Goal: Task Accomplishment & Management: Manage account settings

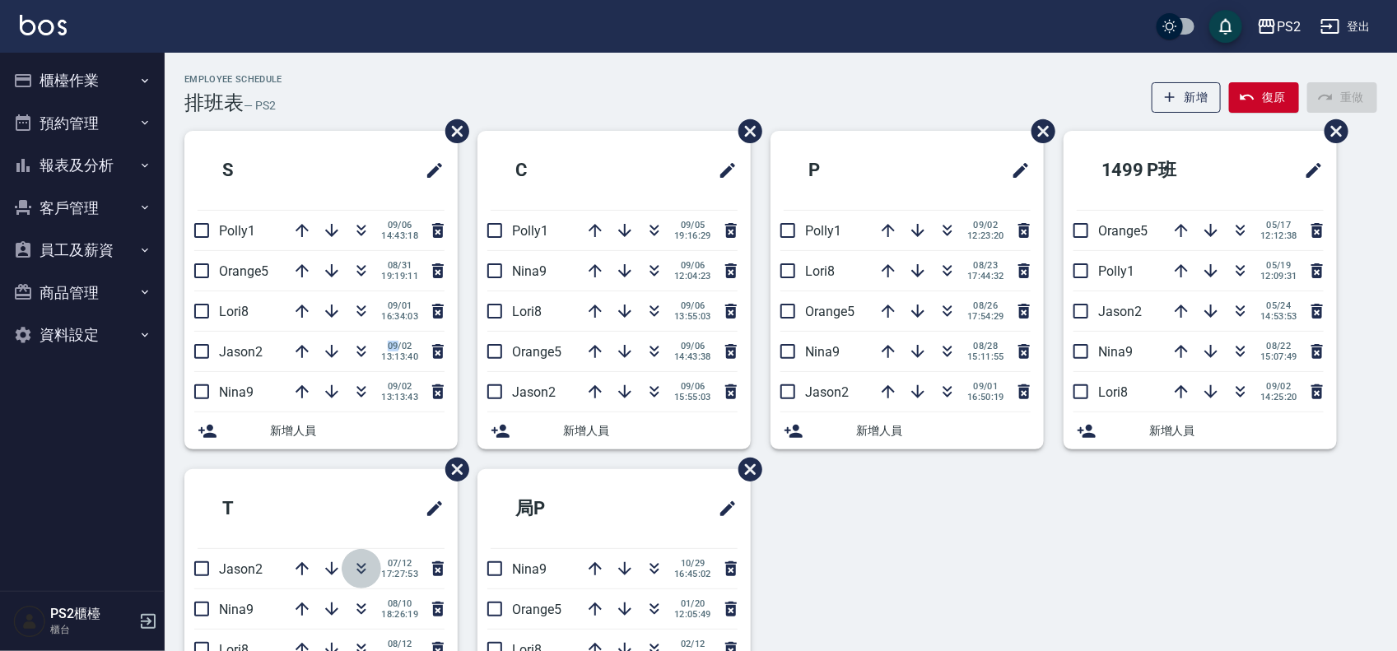
click at [362, 566] on icon "button" at bounding box center [362, 569] width 20 height 20
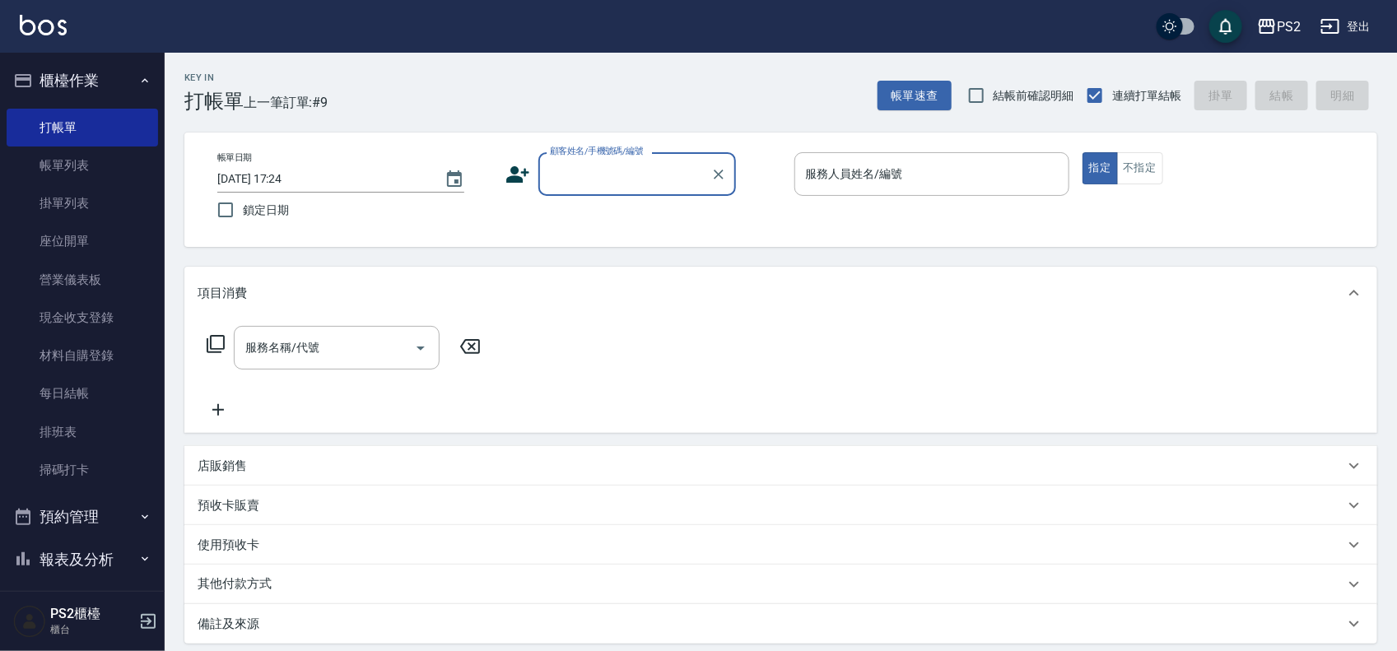
click at [661, 161] on input "顧客姓名/手機號碼/編號" at bounding box center [625, 174] width 158 height 29
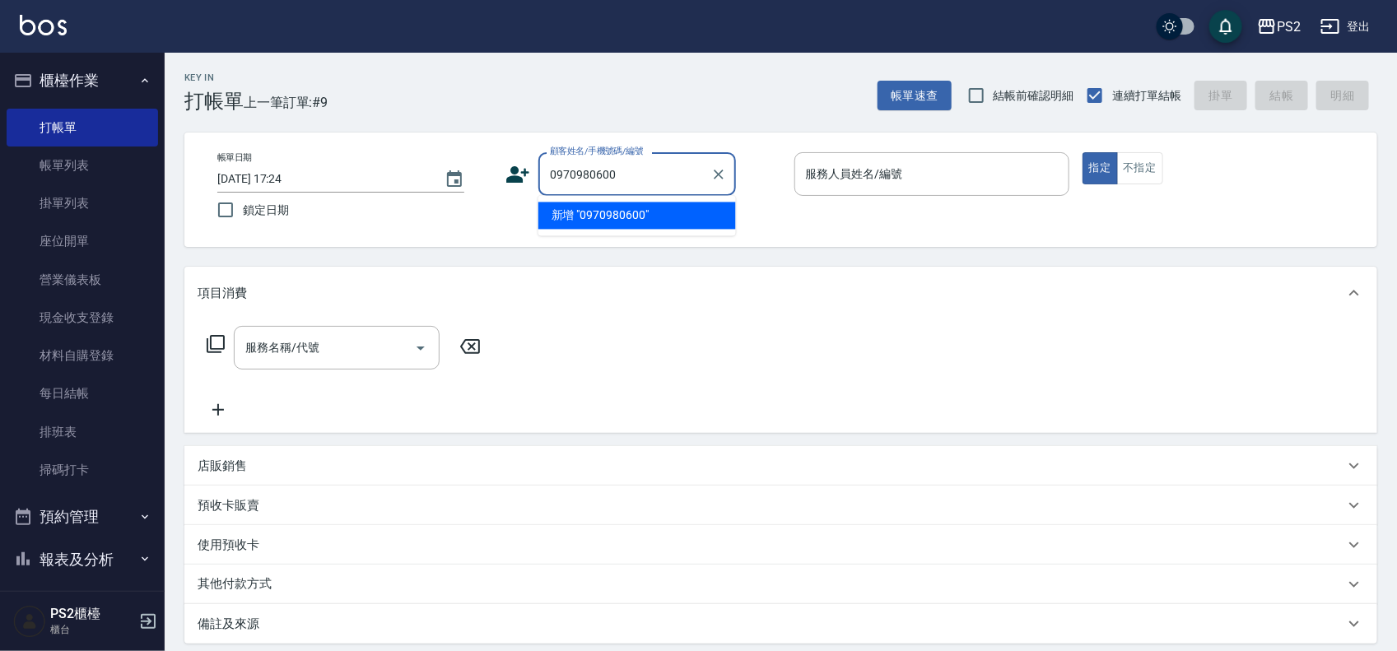
type input "0970980600"
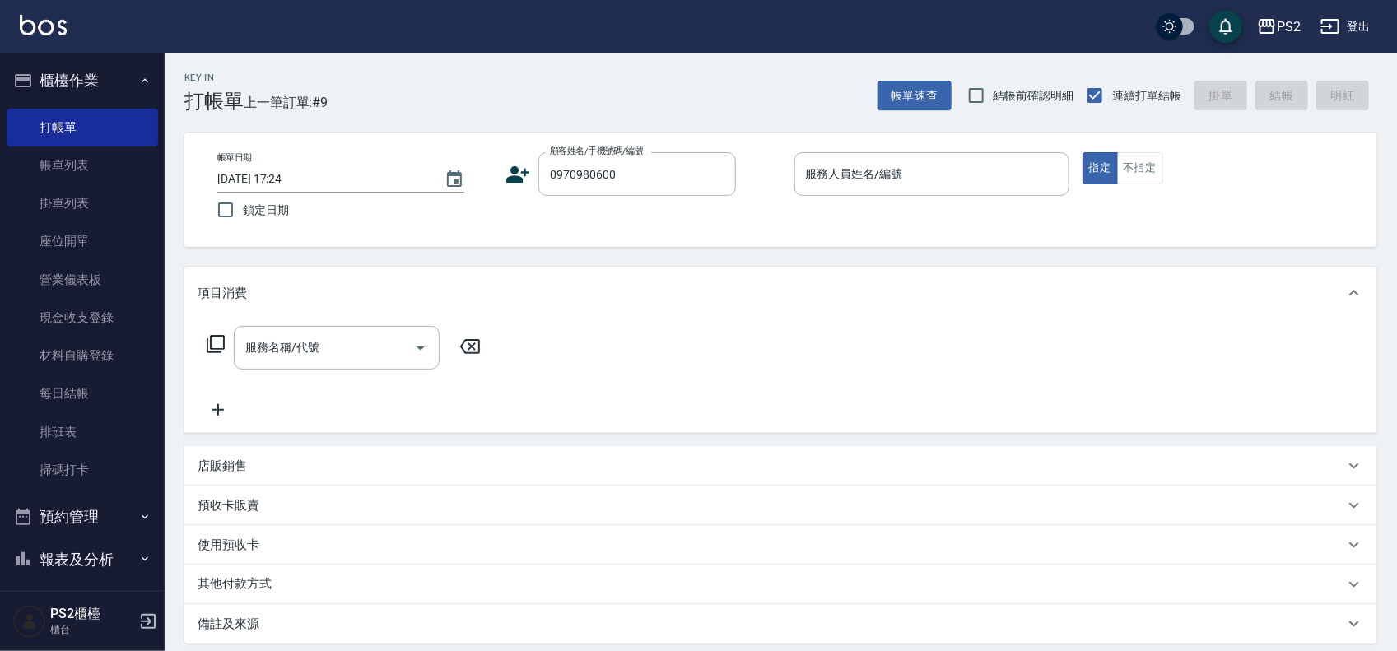
click at [516, 177] on icon at bounding box center [518, 174] width 23 height 16
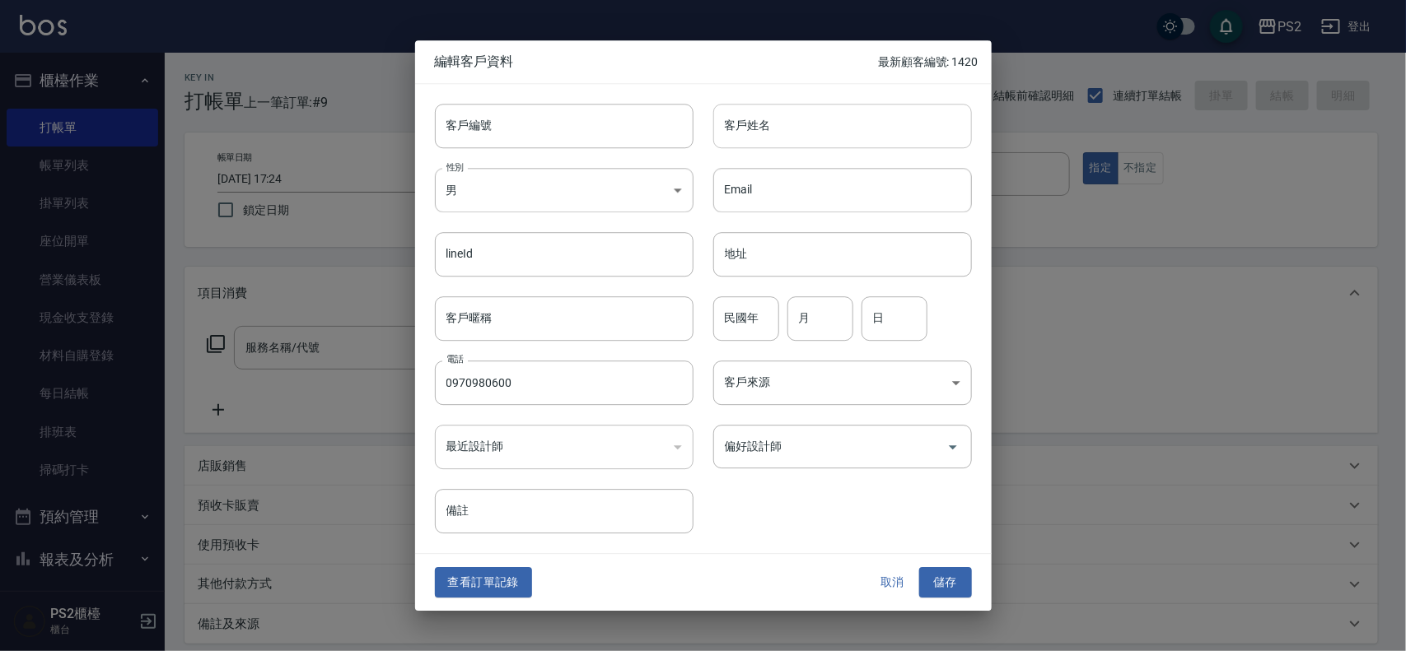
drag, startPoint x: 516, startPoint y: 177, endPoint x: 897, endPoint y: 125, distance: 384.7
click at [897, 125] on input "客戶姓名" at bounding box center [842, 126] width 259 height 44
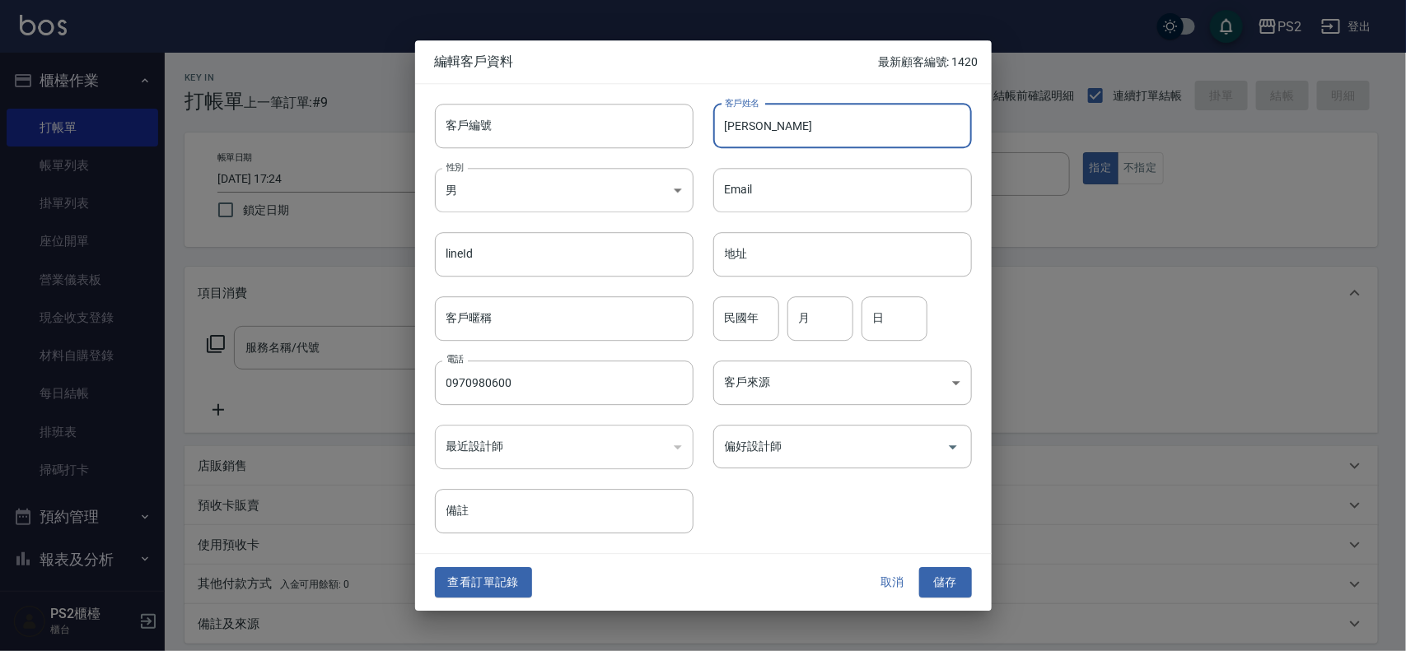
type input "[PERSON_NAME]"
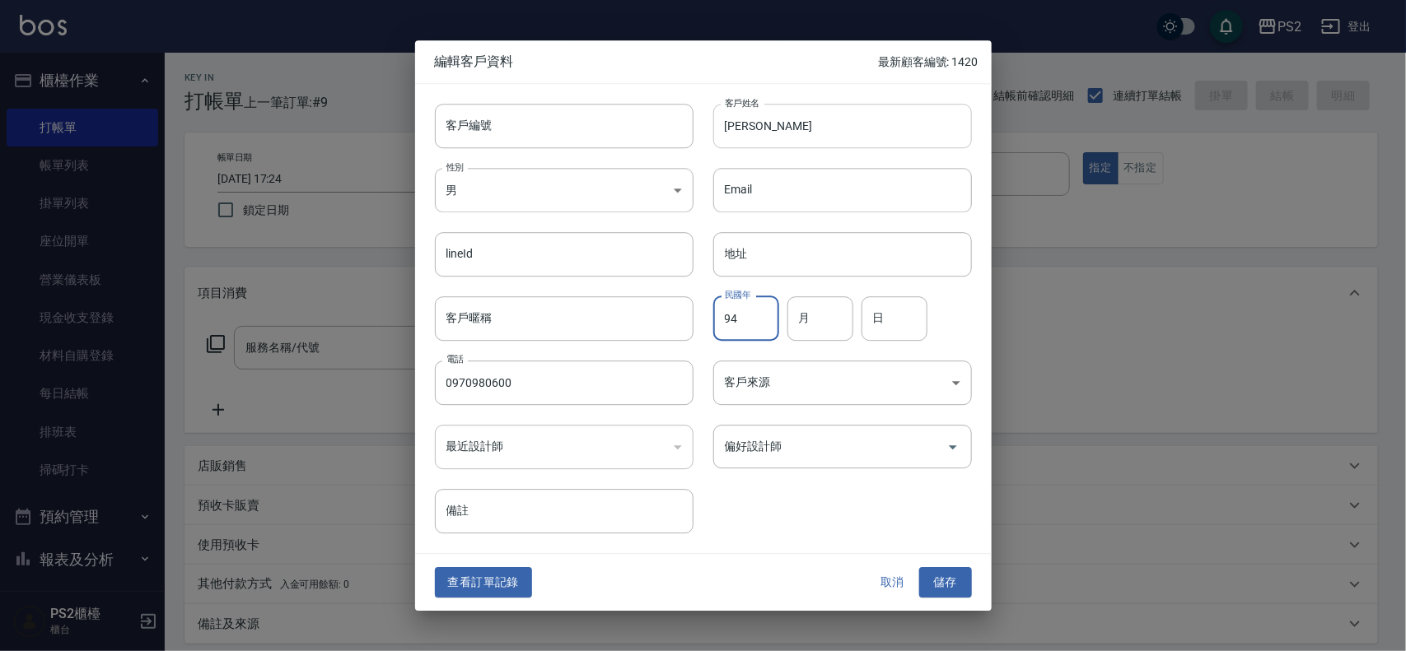
type input "94"
type input "04"
type input "03"
click at [919, 568] on button "儲存" at bounding box center [945, 583] width 53 height 30
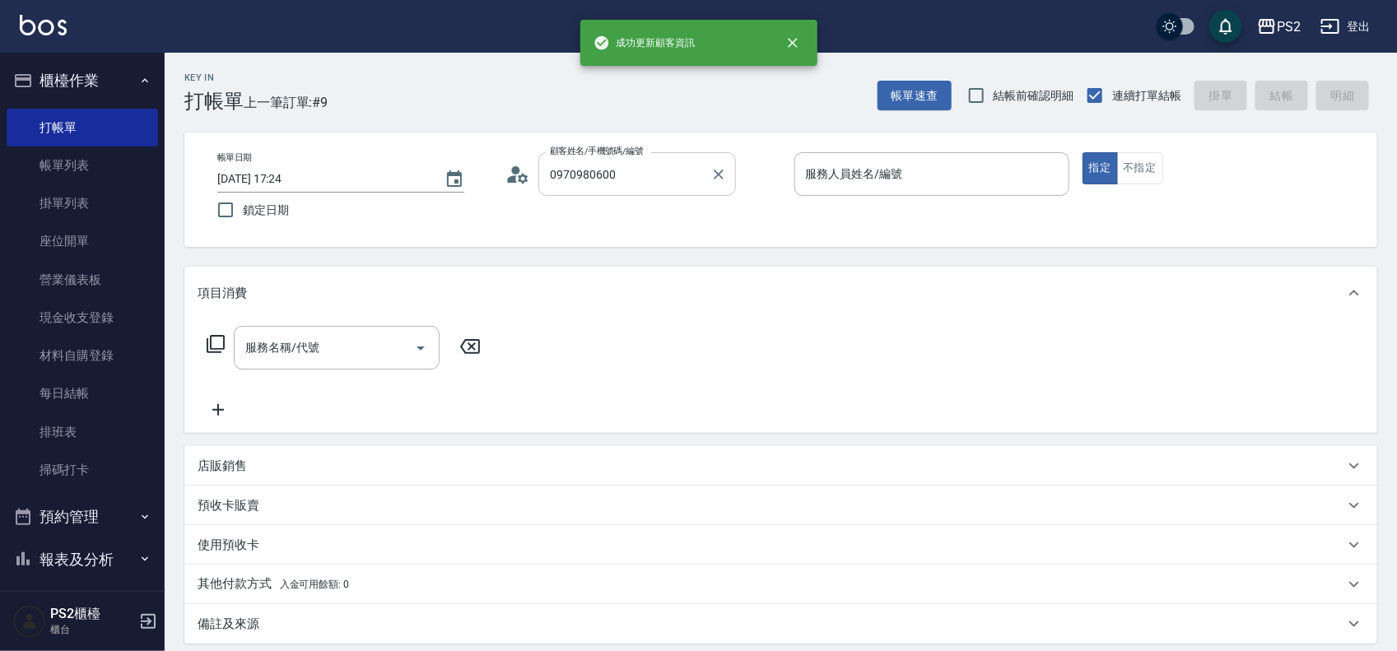
click at [673, 166] on input "0970980600" at bounding box center [625, 174] width 158 height 29
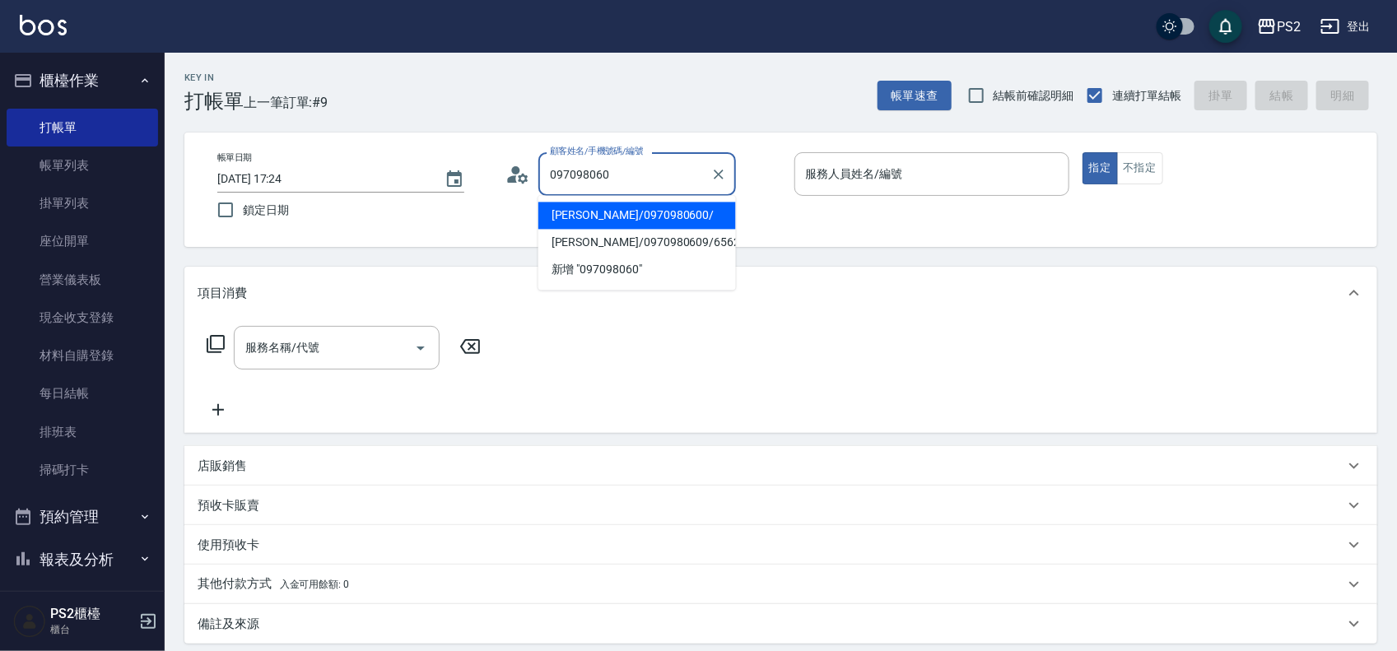
type input "方亭云/0970980600/"
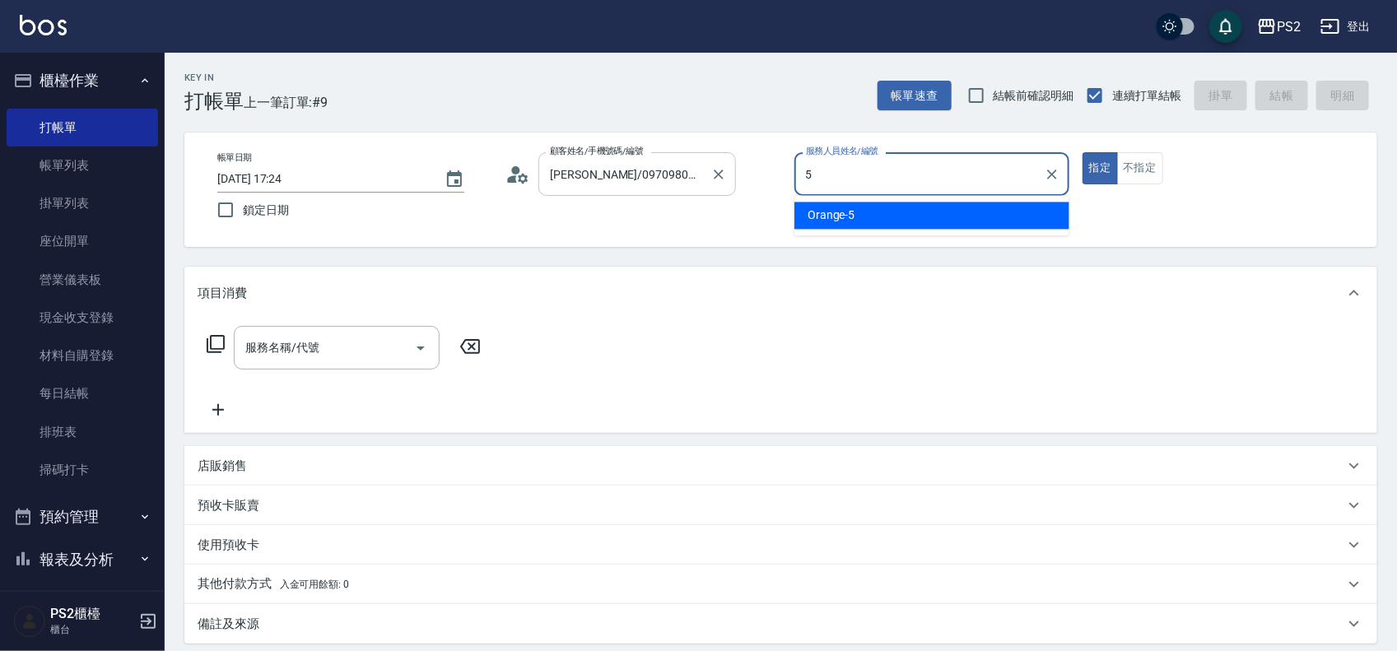
type input "Orange-5"
type button "true"
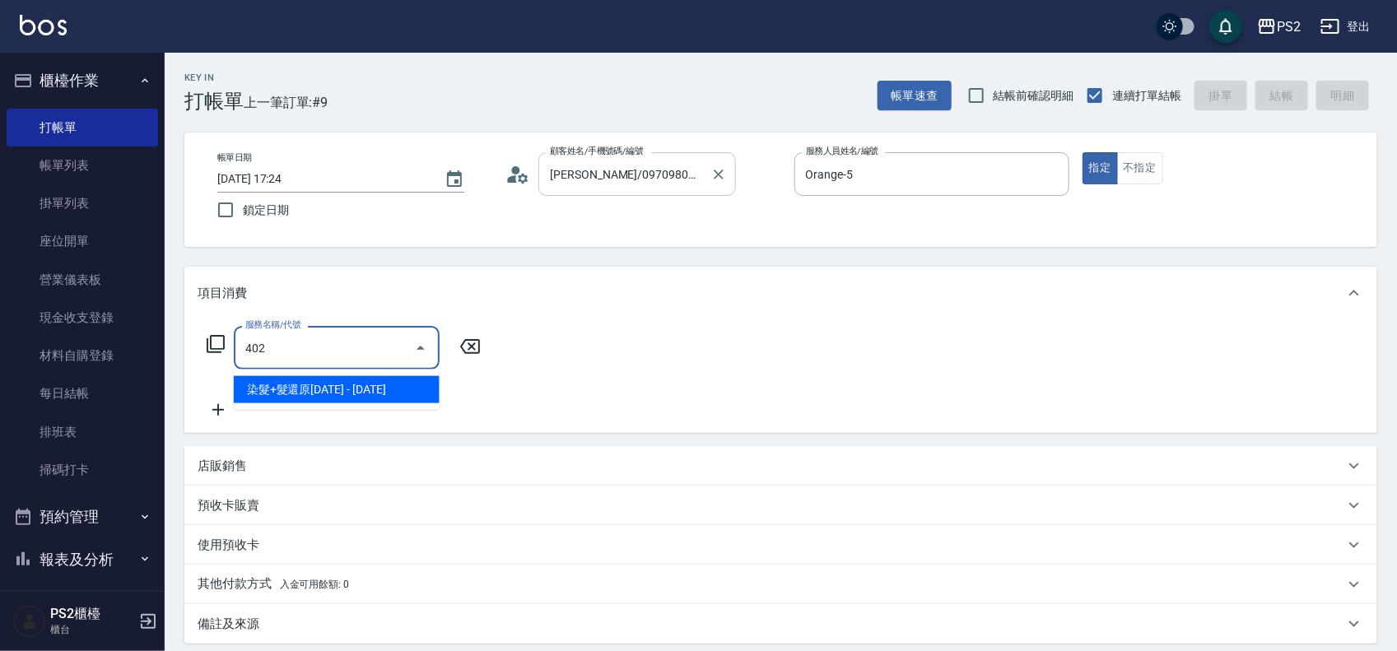
type input "染髮+髮還原1500(402)"
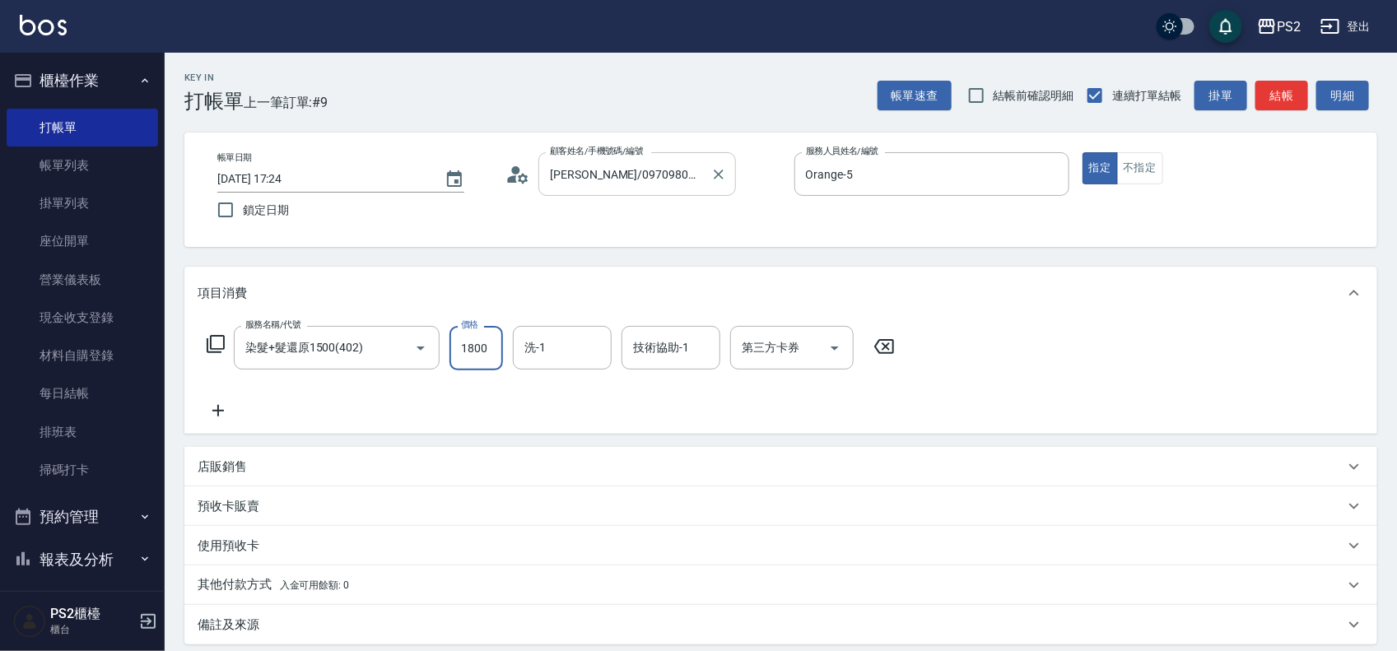
type input "1800"
type input "培芯-33"
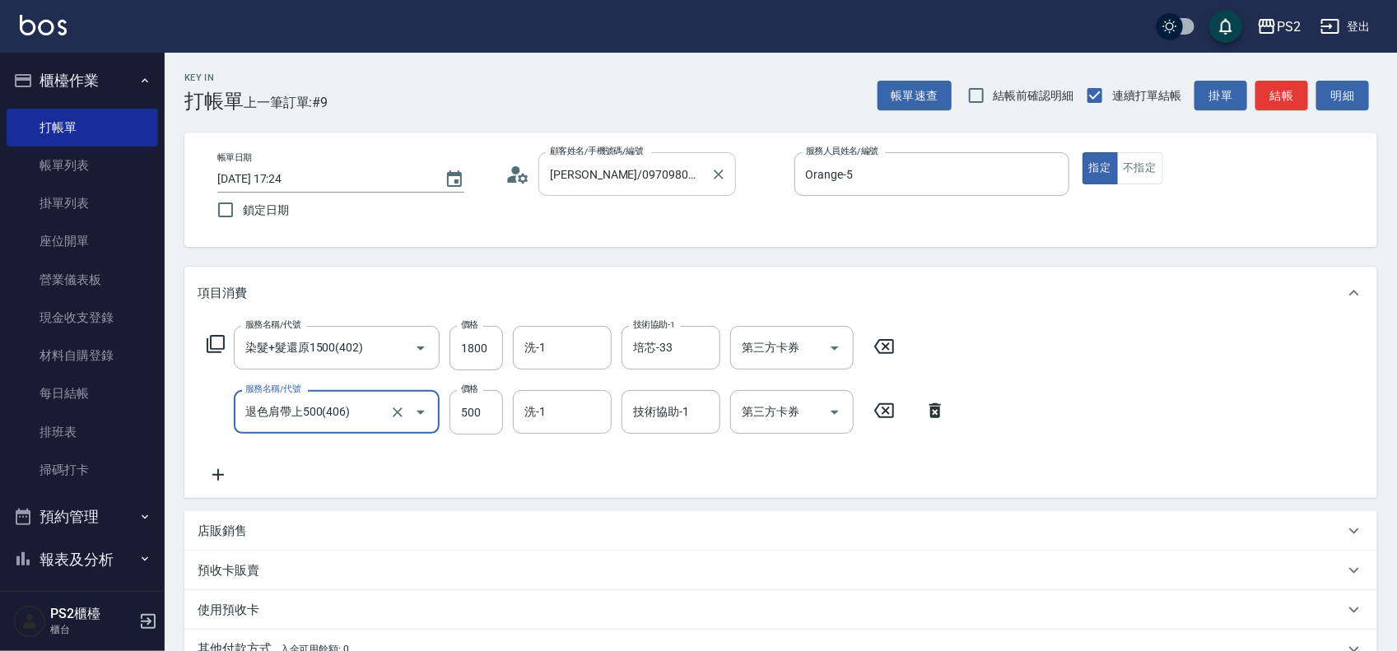
type input "退色肩帶上500(406)"
click at [569, 401] on input "洗-1" at bounding box center [562, 412] width 84 height 29
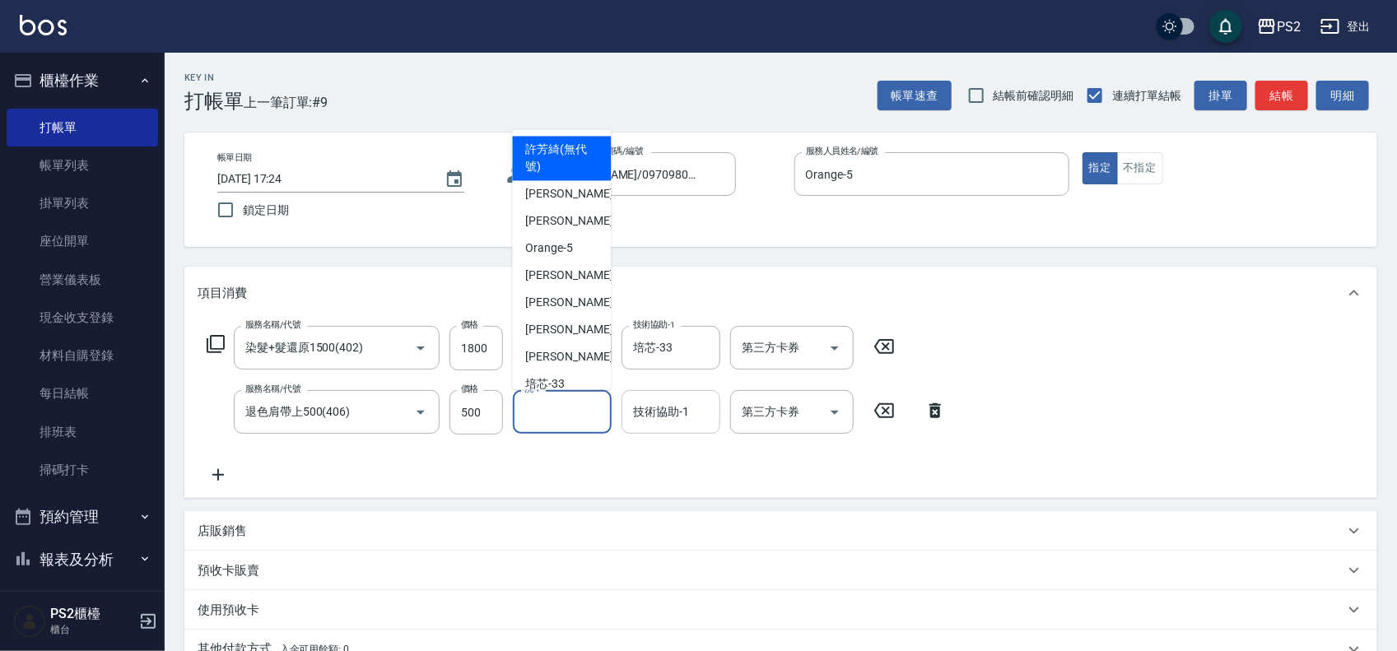
click at [627, 406] on div "技術協助-1" at bounding box center [671, 412] width 99 height 44
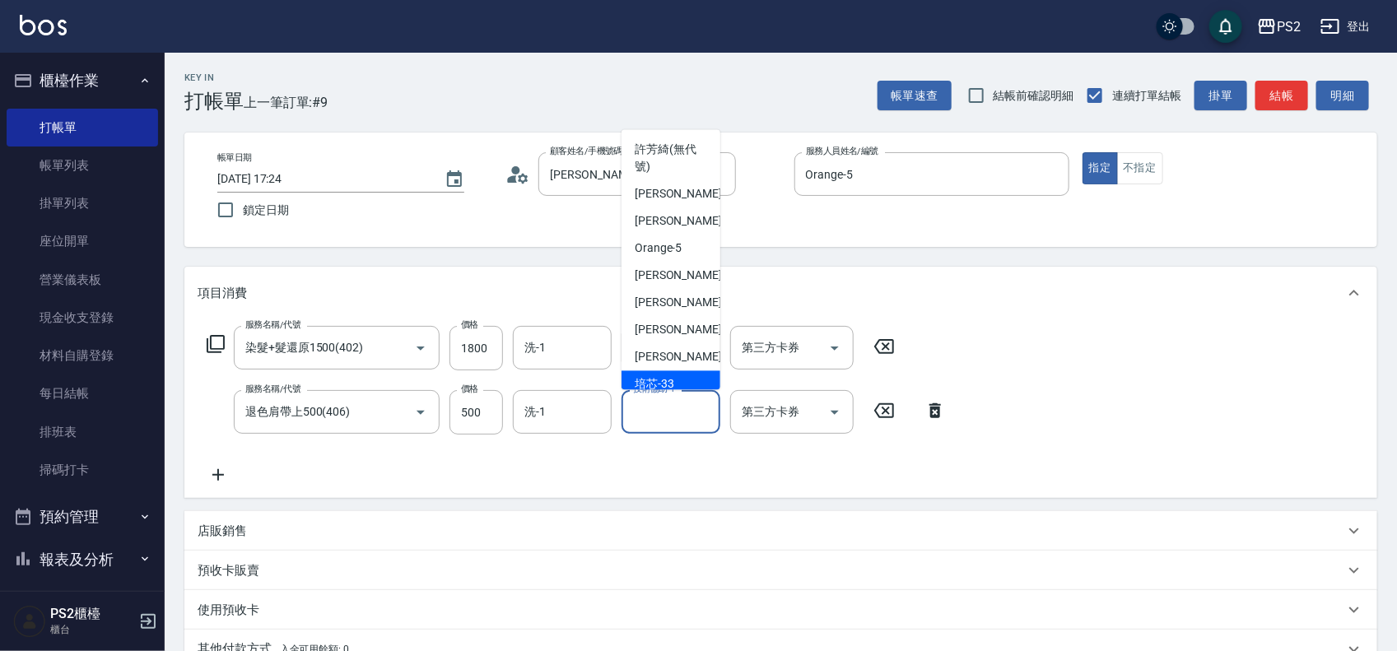
click at [667, 385] on span "培芯 -33" at bounding box center [655, 383] width 40 height 17
type input "培芯-33"
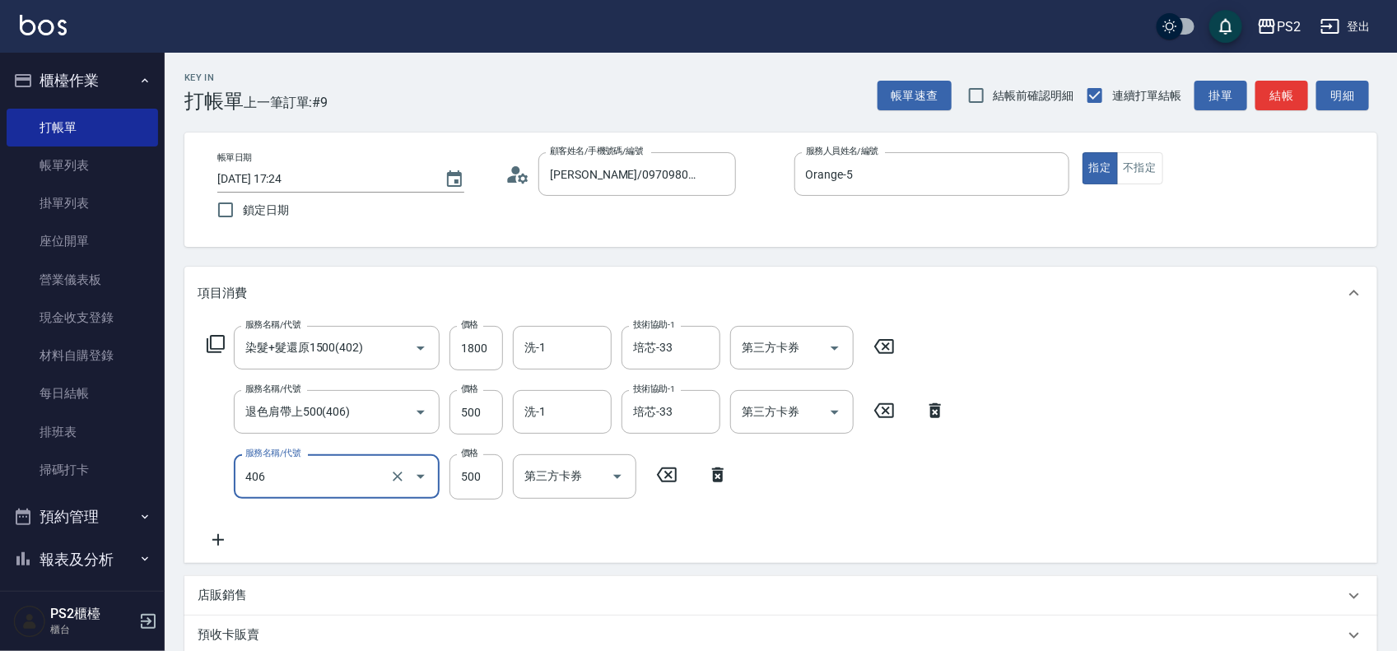
type input "退色肩帶上500(406)"
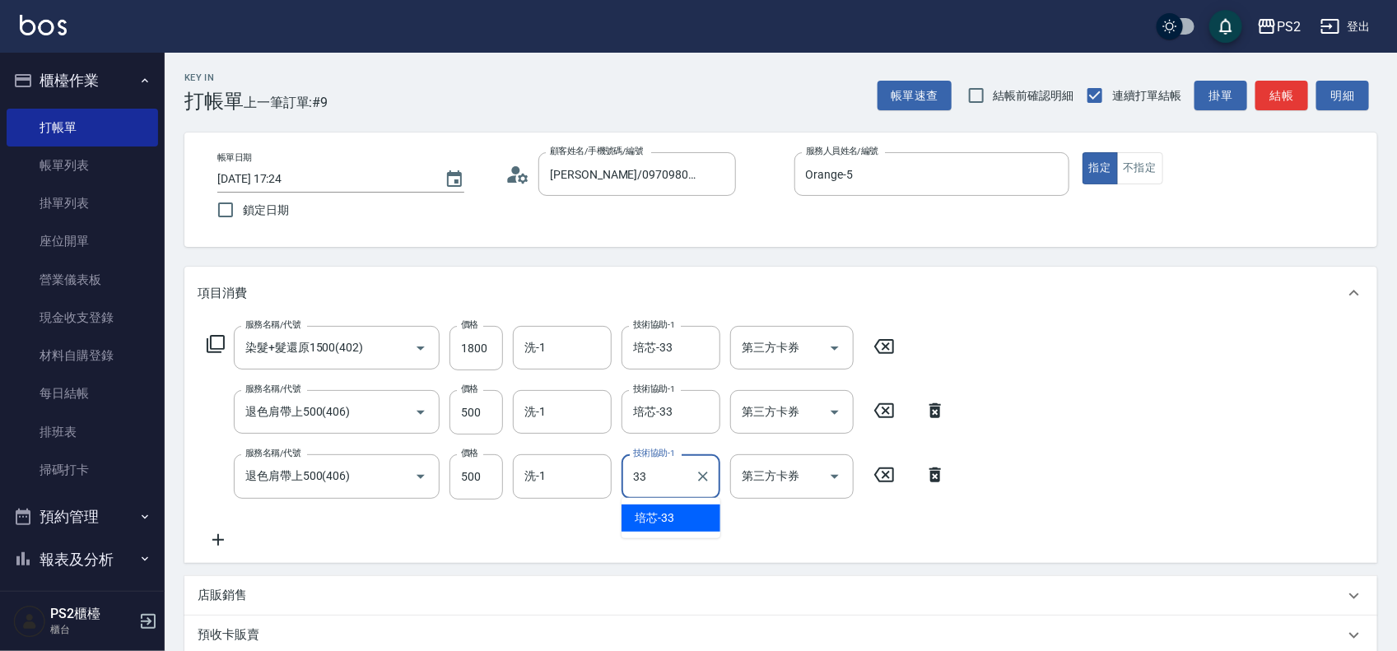
type input "培芯-33"
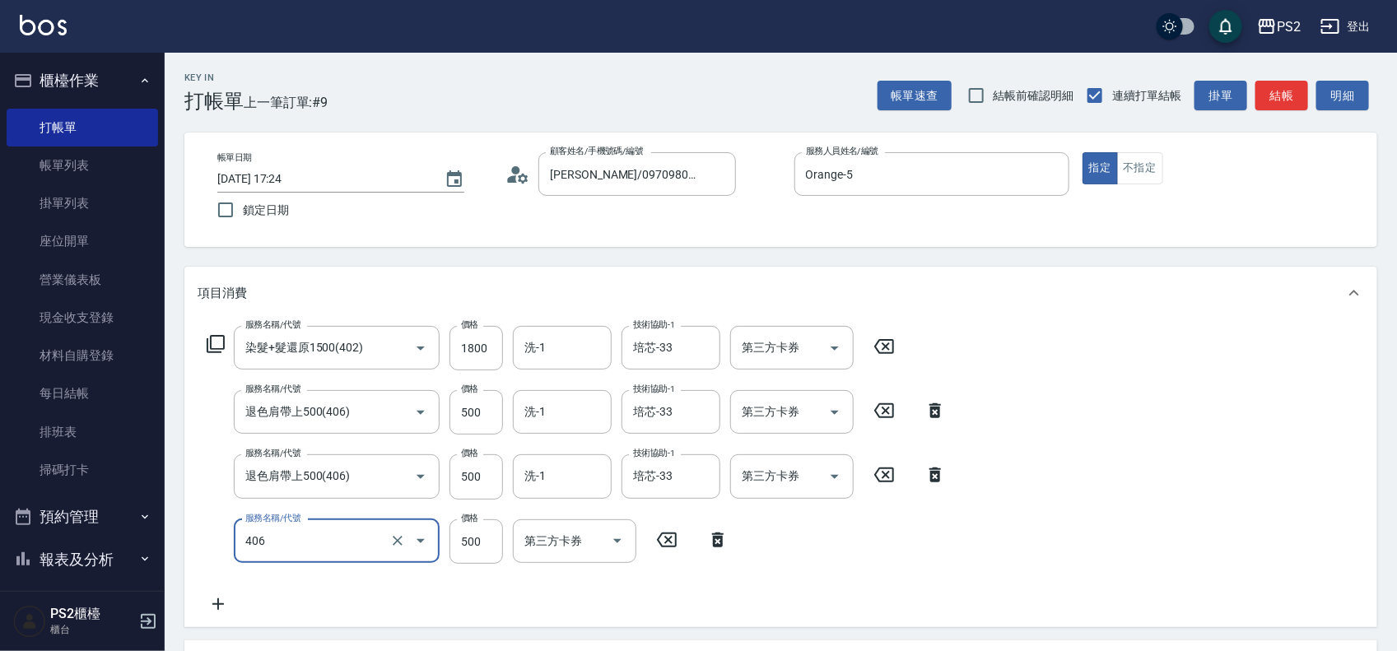
type input "退色肩帶上500(406)"
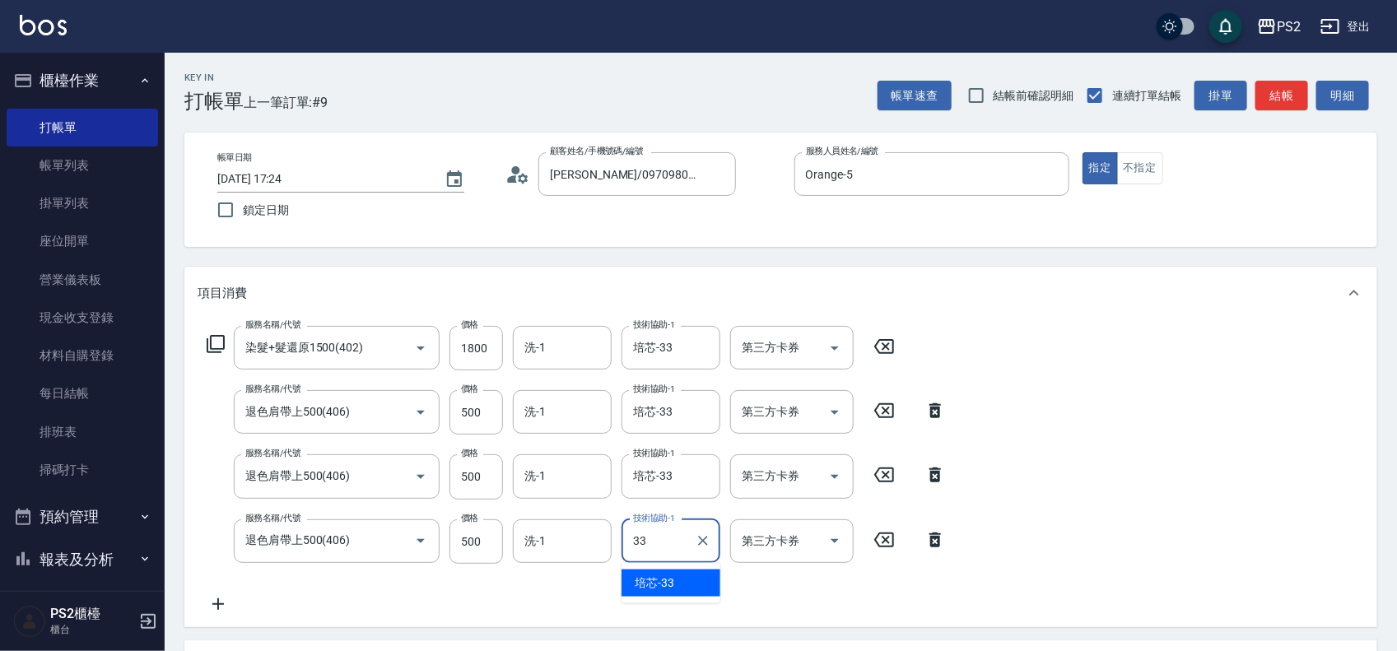
type input "培芯-33"
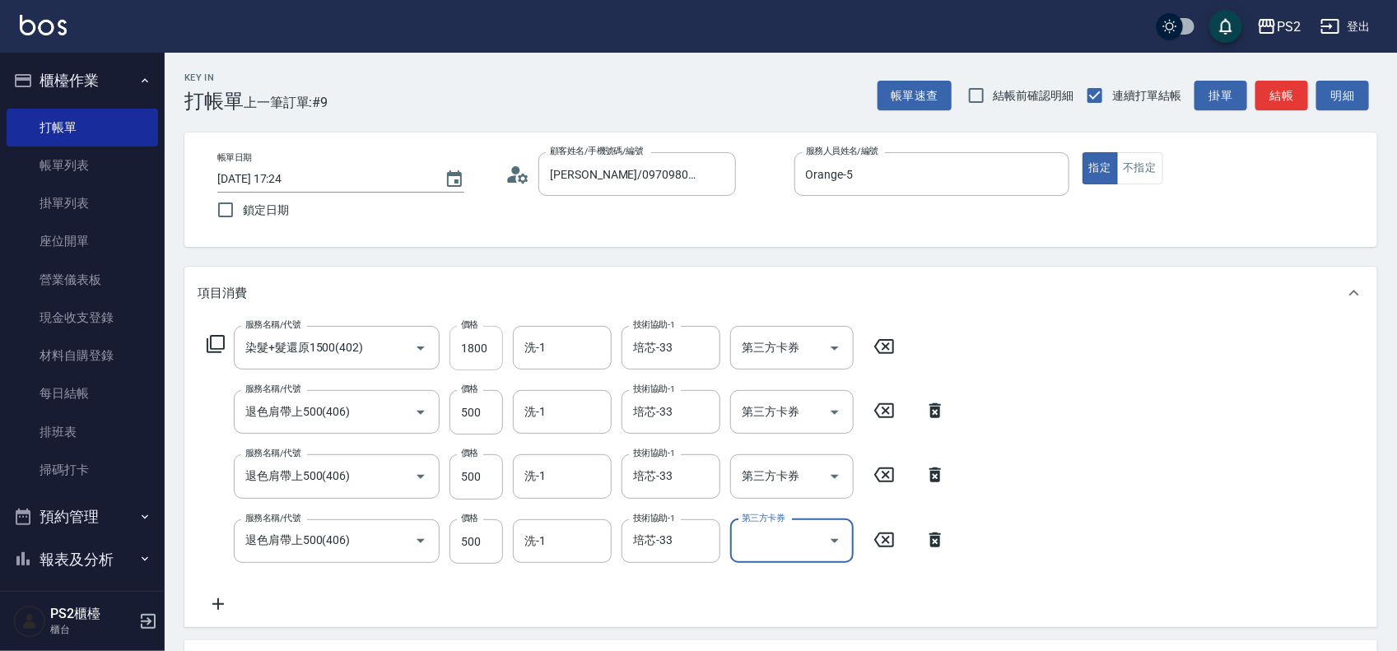
click at [472, 334] on input "1800" at bounding box center [477, 348] width 54 height 44
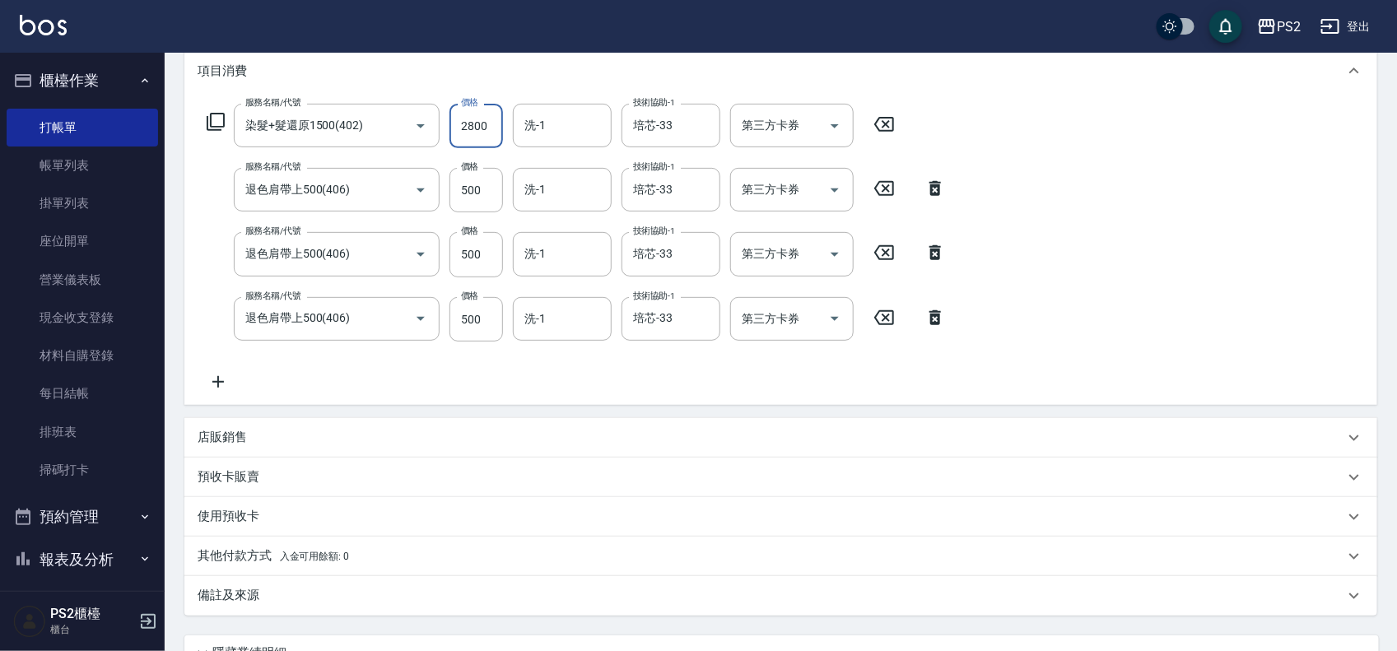
scroll to position [371, 0]
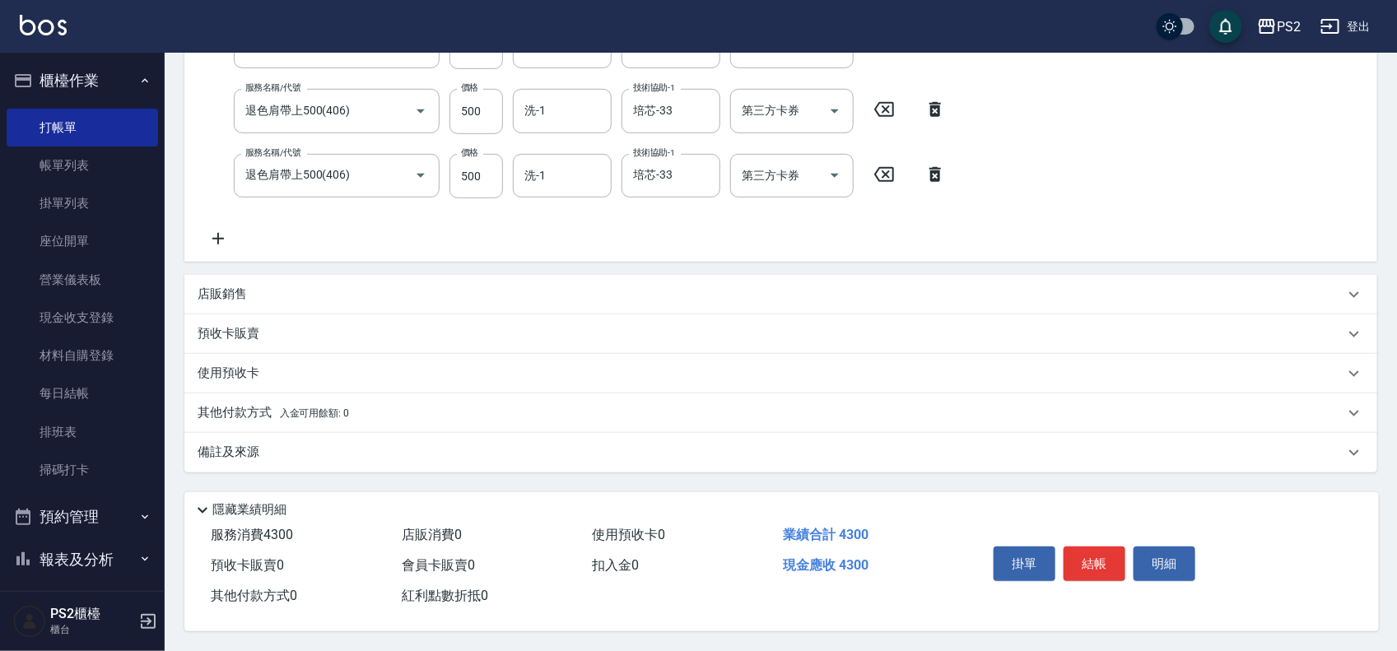
type input "2800"
click at [303, 408] on span "入金可用餘額: 0" at bounding box center [315, 414] width 70 height 12
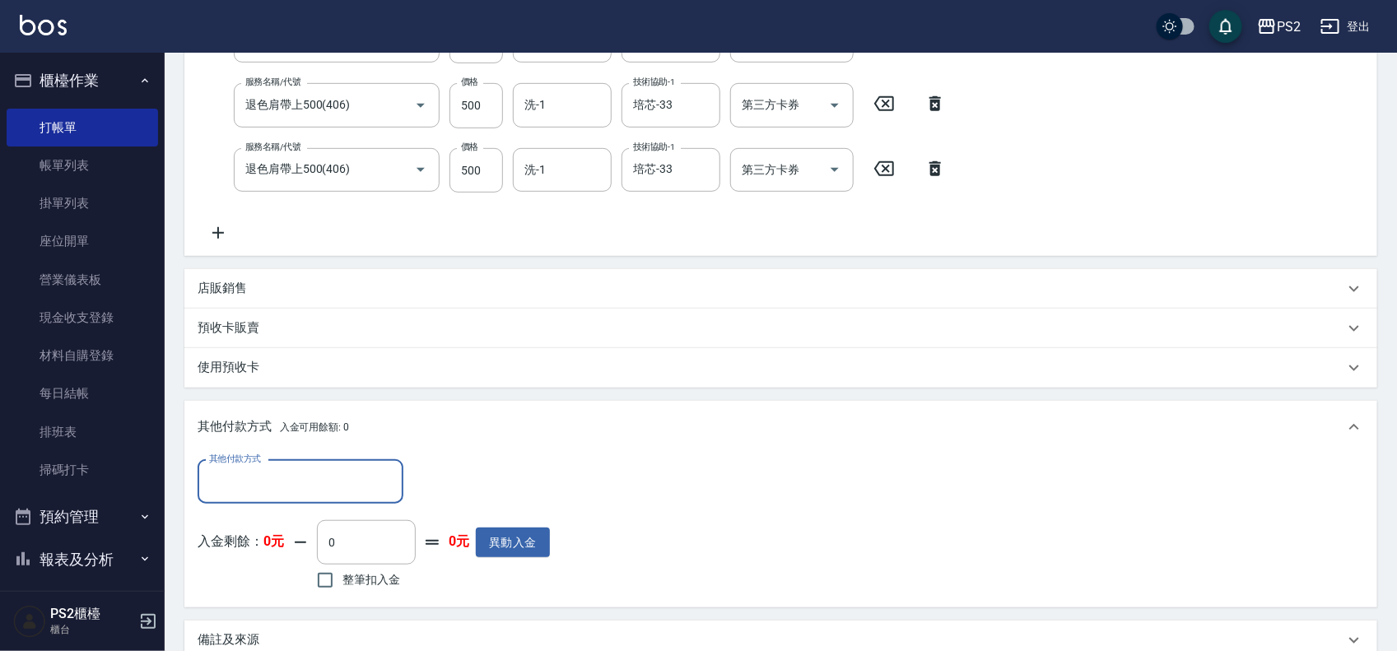
scroll to position [0, 0]
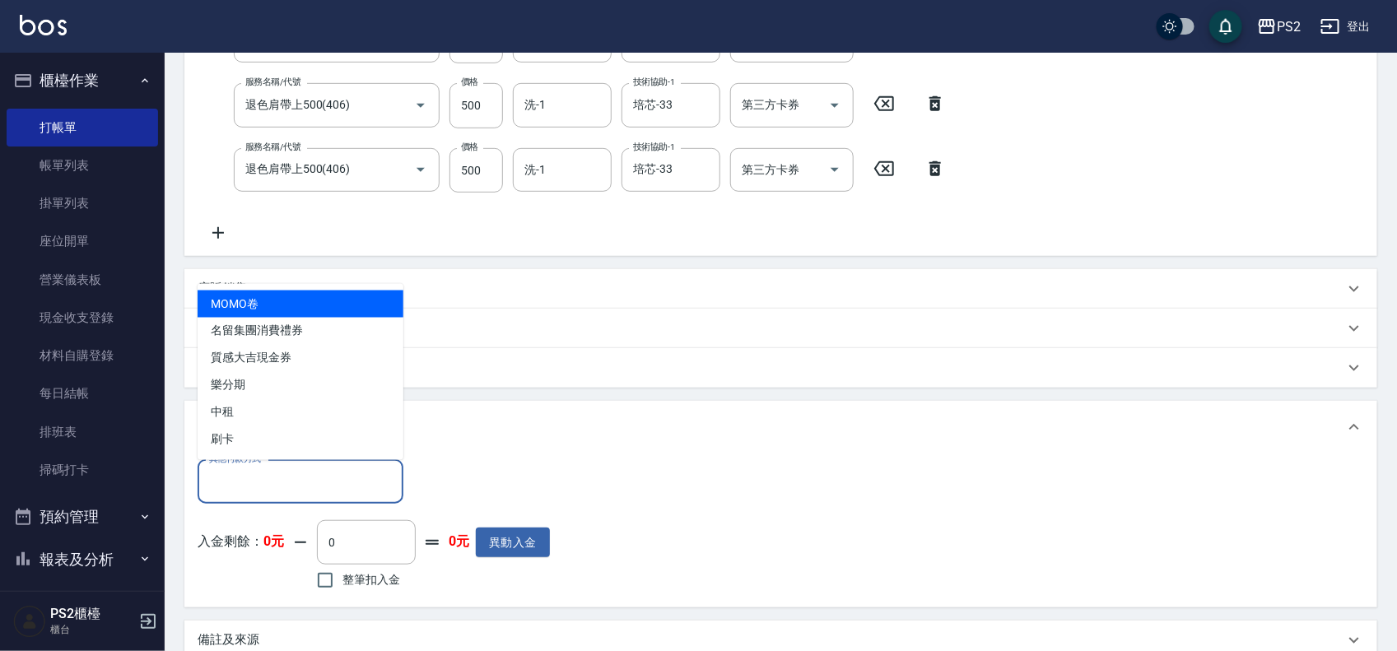
click at [282, 479] on input "其他付款方式" at bounding box center [300, 482] width 191 height 29
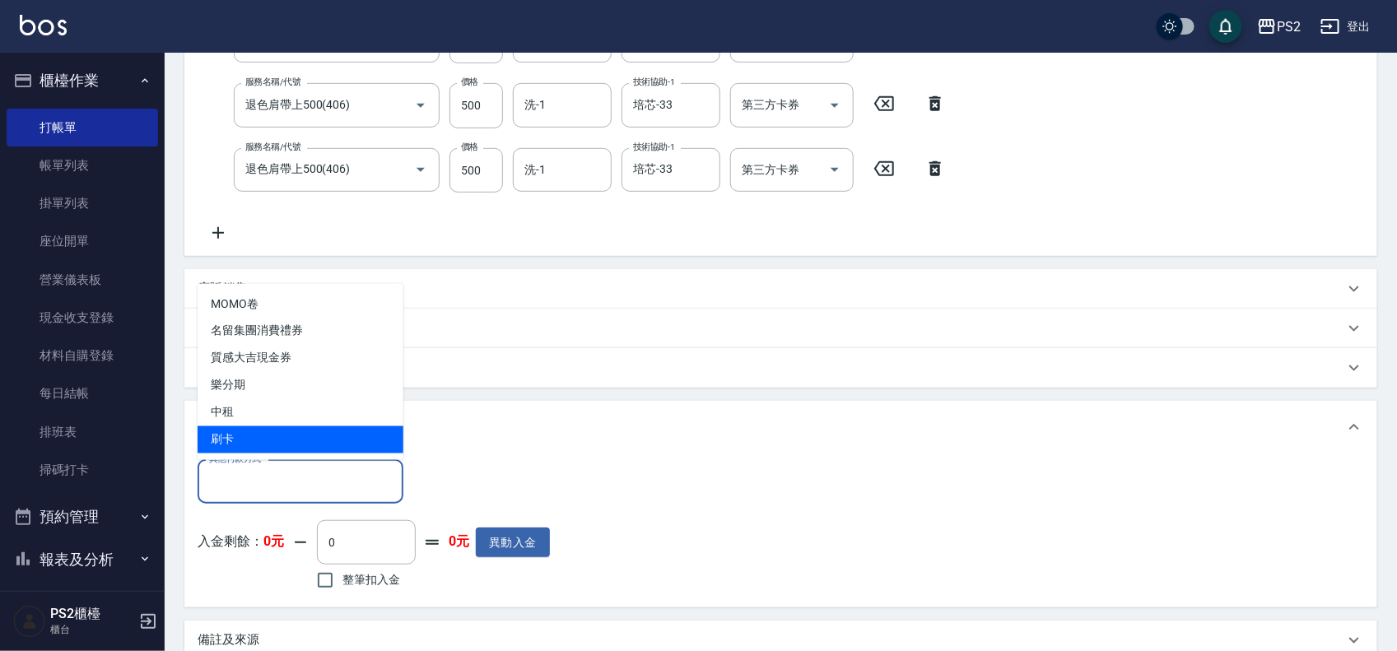
click at [290, 439] on span "刷卡" at bounding box center [301, 440] width 206 height 27
type input "刷卡"
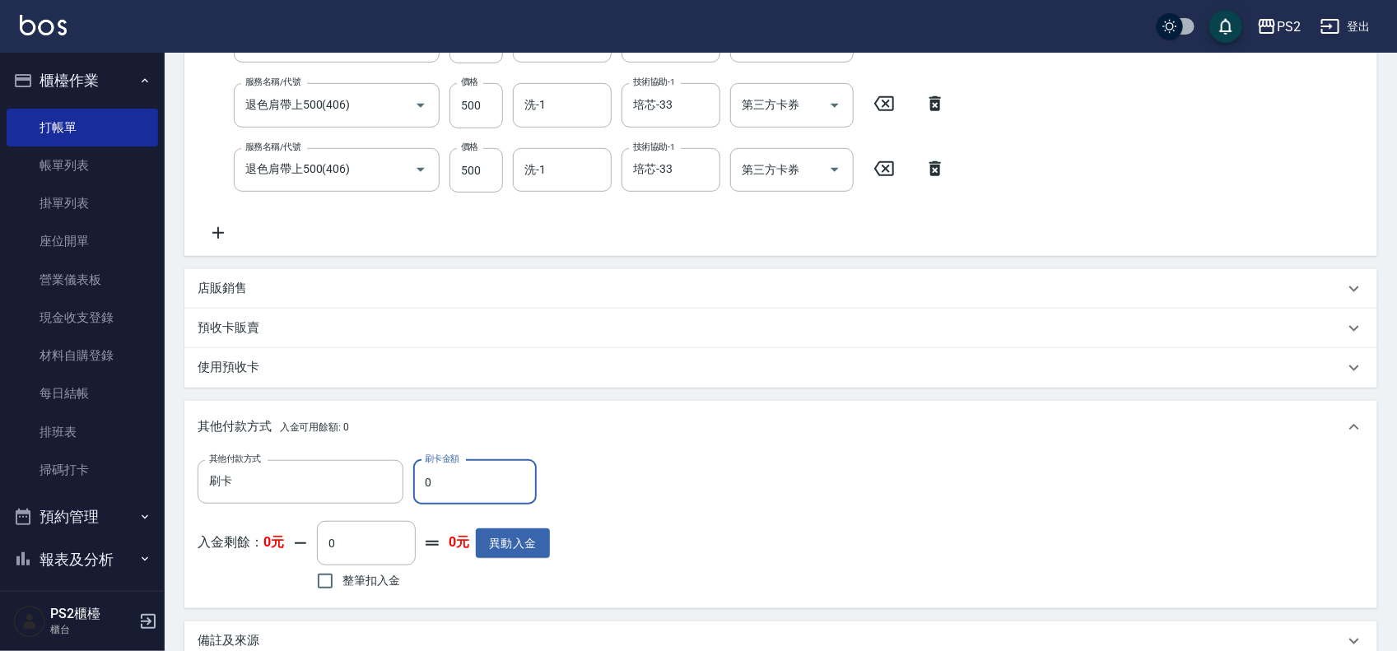
click at [484, 482] on input "0" at bounding box center [475, 482] width 124 height 44
click at [484, 480] on input "0" at bounding box center [475, 482] width 124 height 44
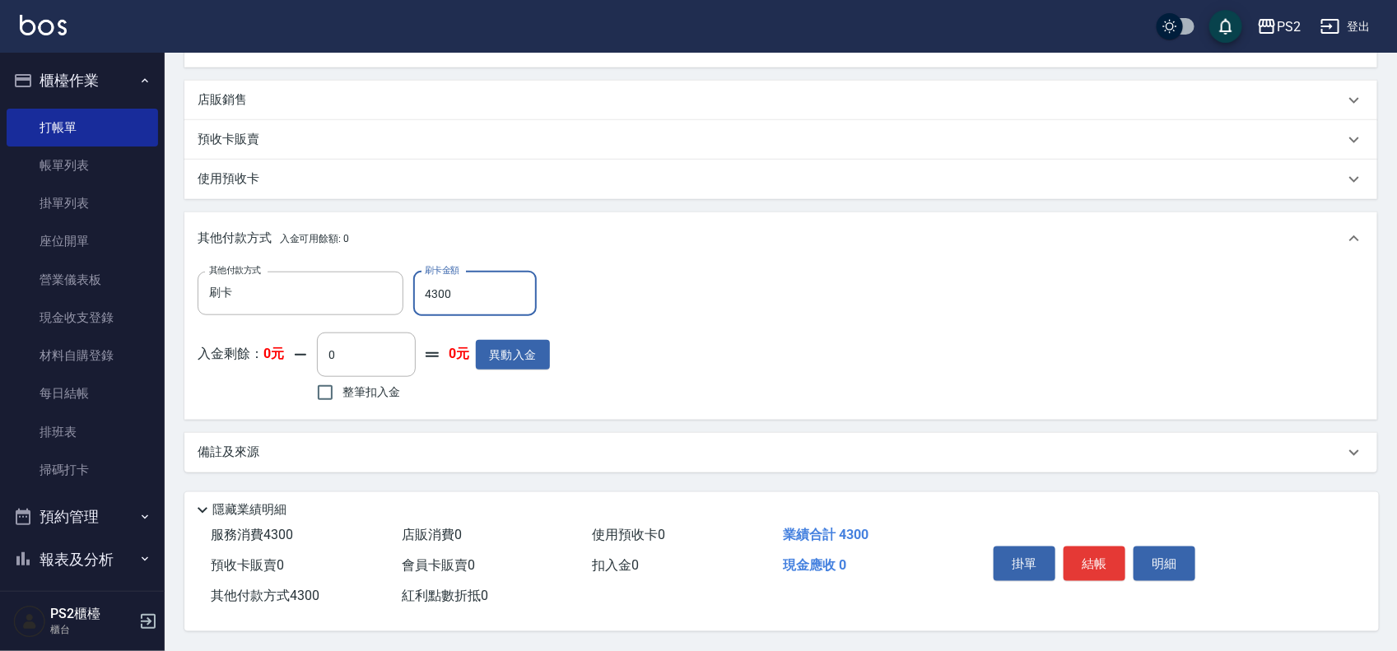
scroll to position [566, 0]
type input "4300"
click at [1114, 557] on button "結帳" at bounding box center [1095, 564] width 62 height 35
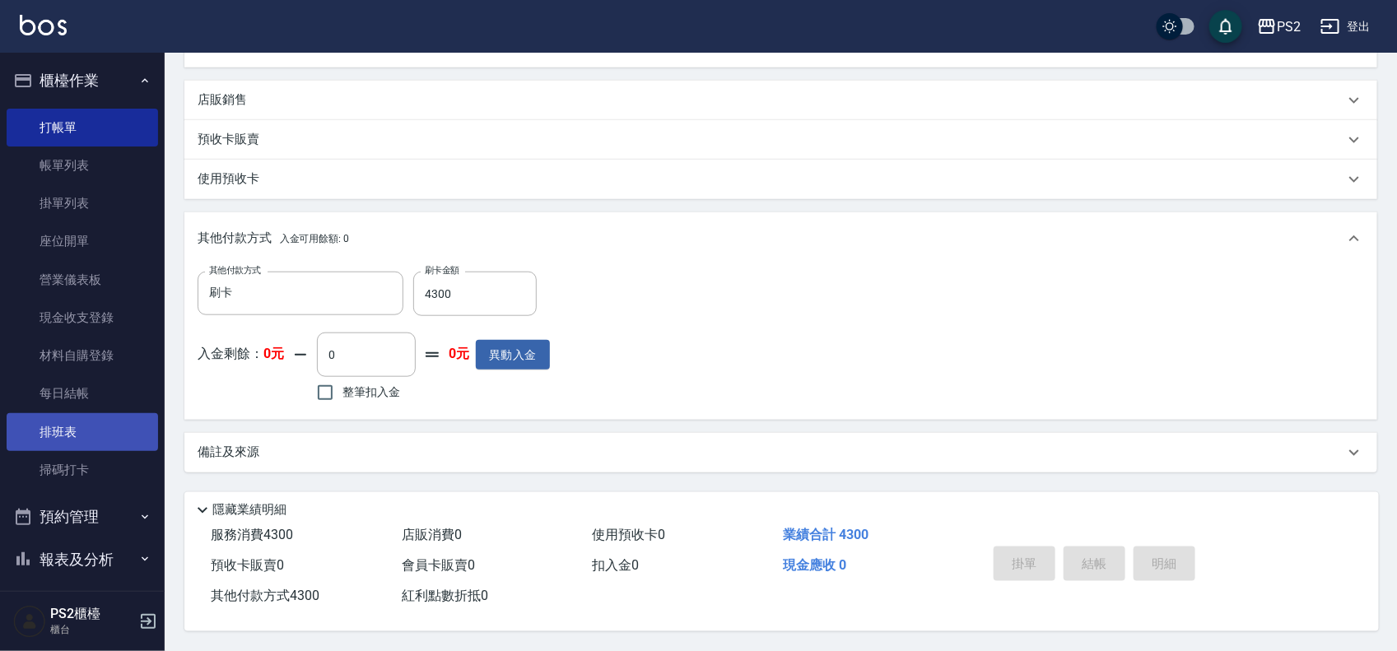
type input "2025/09/06 19:17"
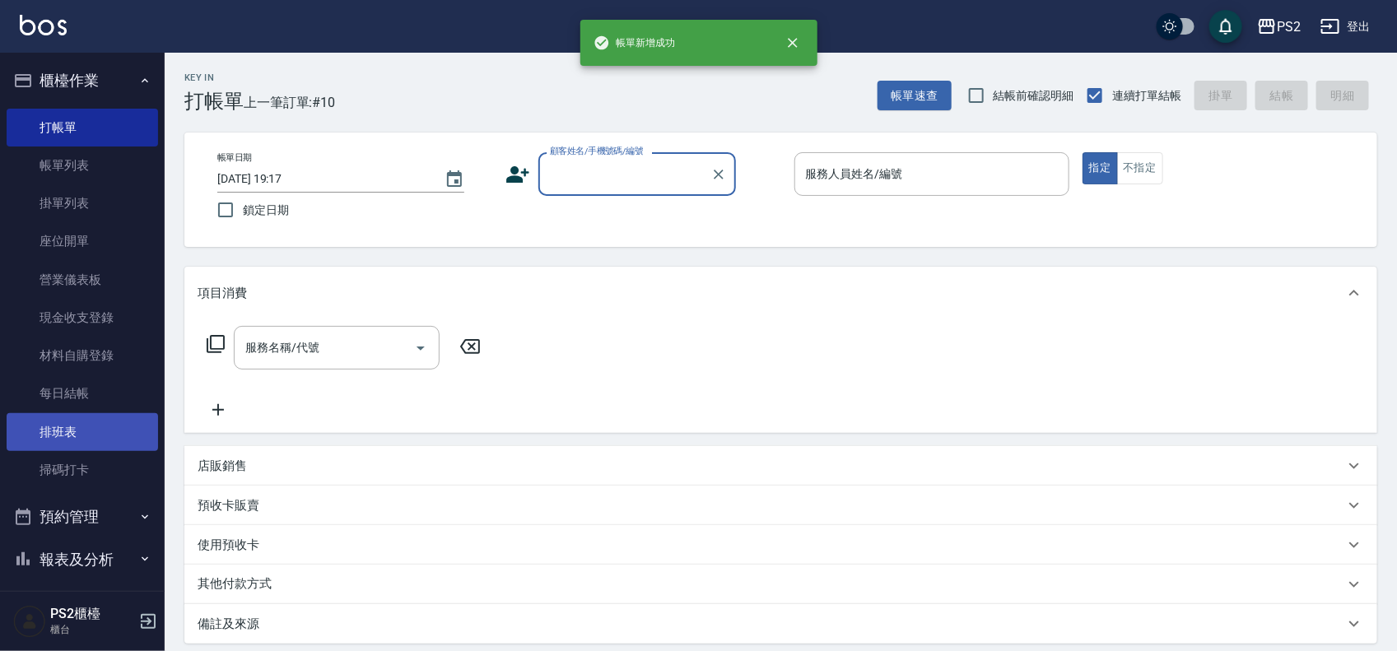
scroll to position [179, 0]
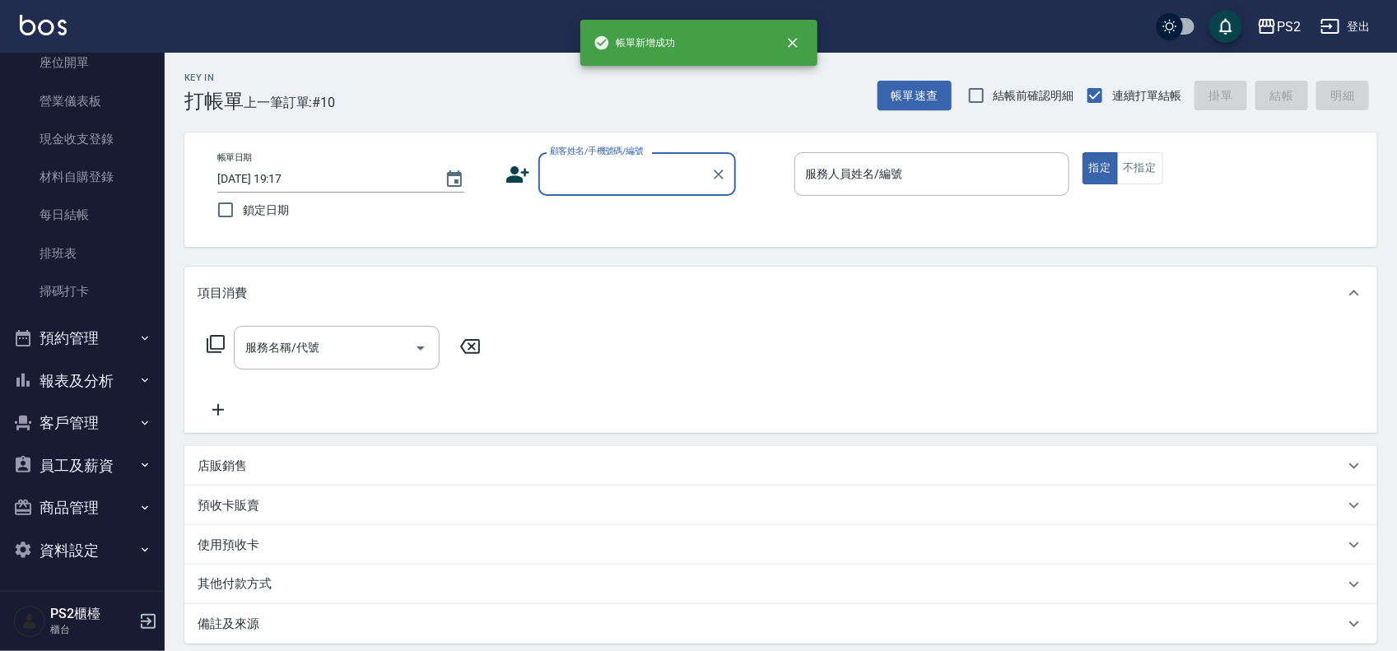
click at [101, 385] on button "報表及分析" at bounding box center [83, 381] width 152 height 43
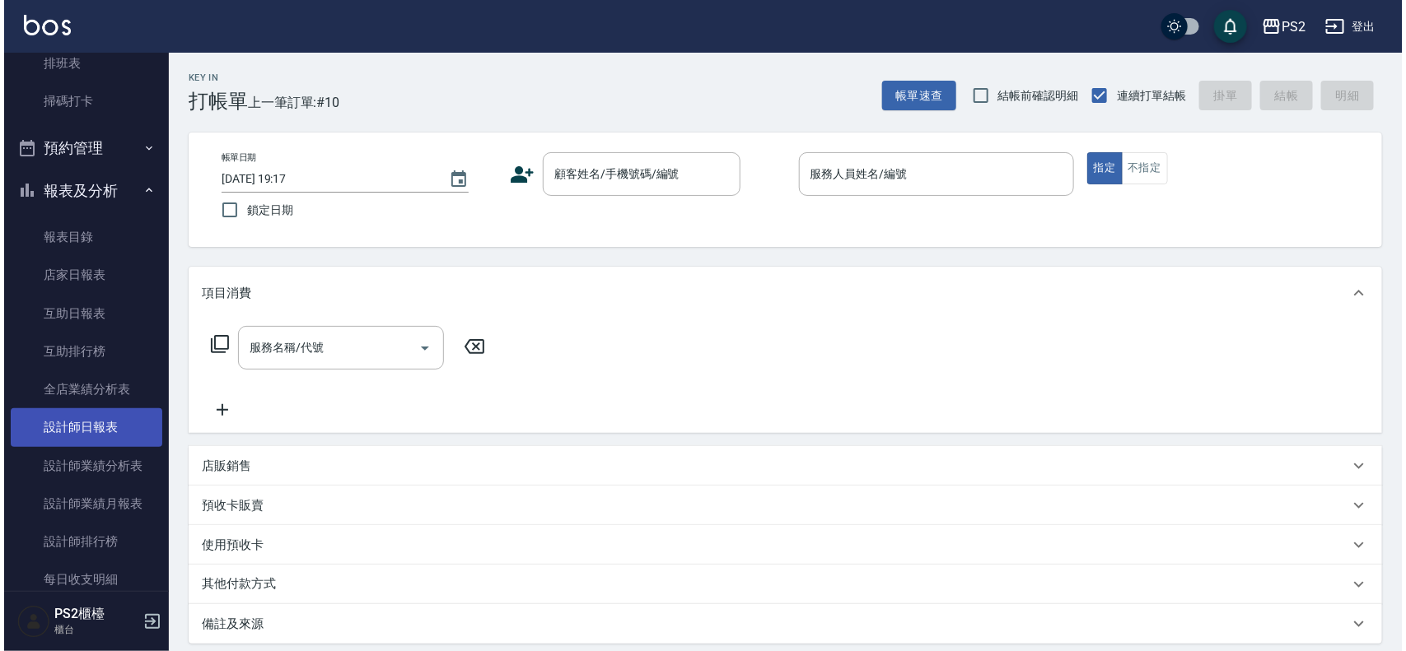
scroll to position [385, 0]
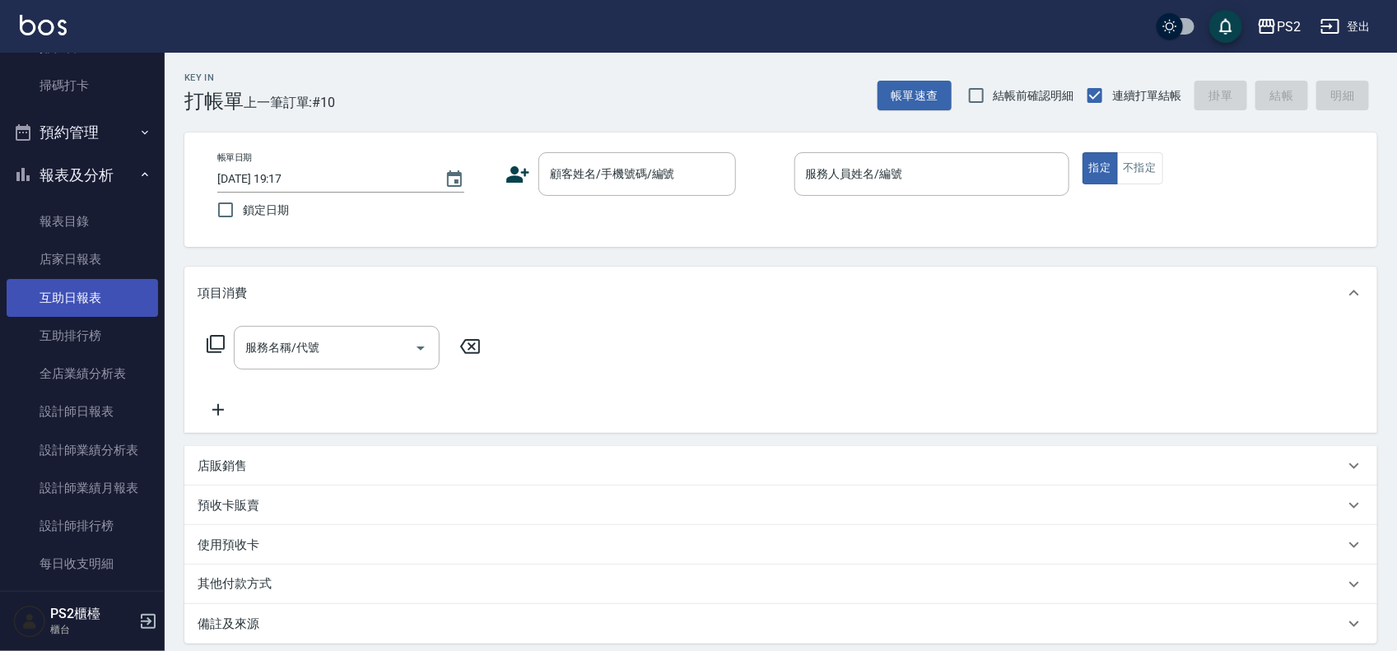
click at [107, 303] on link "互助日報表" at bounding box center [83, 298] width 152 height 38
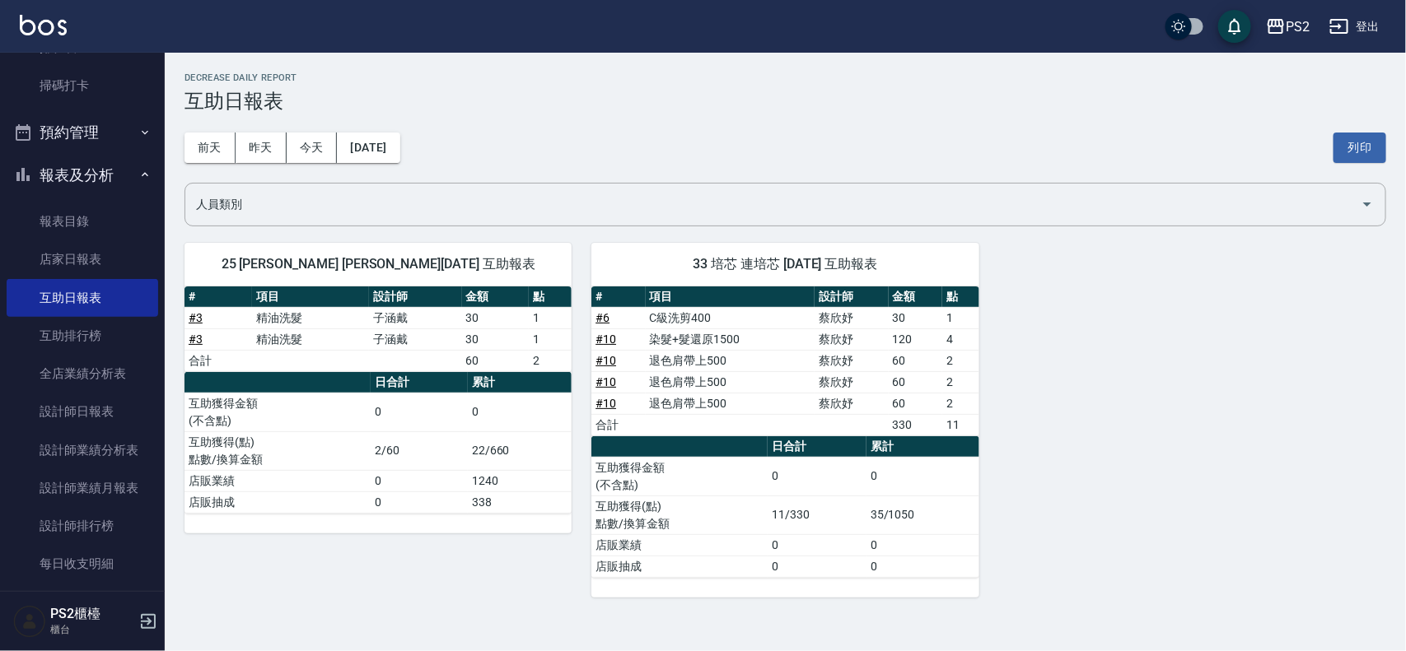
drag, startPoint x: 865, startPoint y: 335, endPoint x: 897, endPoint y: 333, distance: 32.2
click at [897, 333] on tr "# 10 染髮+髮還原1500 蔡欣妤 120 4" at bounding box center [784, 339] width 387 height 21
drag, startPoint x: 957, startPoint y: 333, endPoint x: 966, endPoint y: 333, distance: 9.1
click at [959, 333] on tr "# 10 染髮+髮還原1500 蔡欣妤 120 4" at bounding box center [784, 339] width 387 height 21
click at [966, 333] on td "4" at bounding box center [960, 339] width 37 height 21
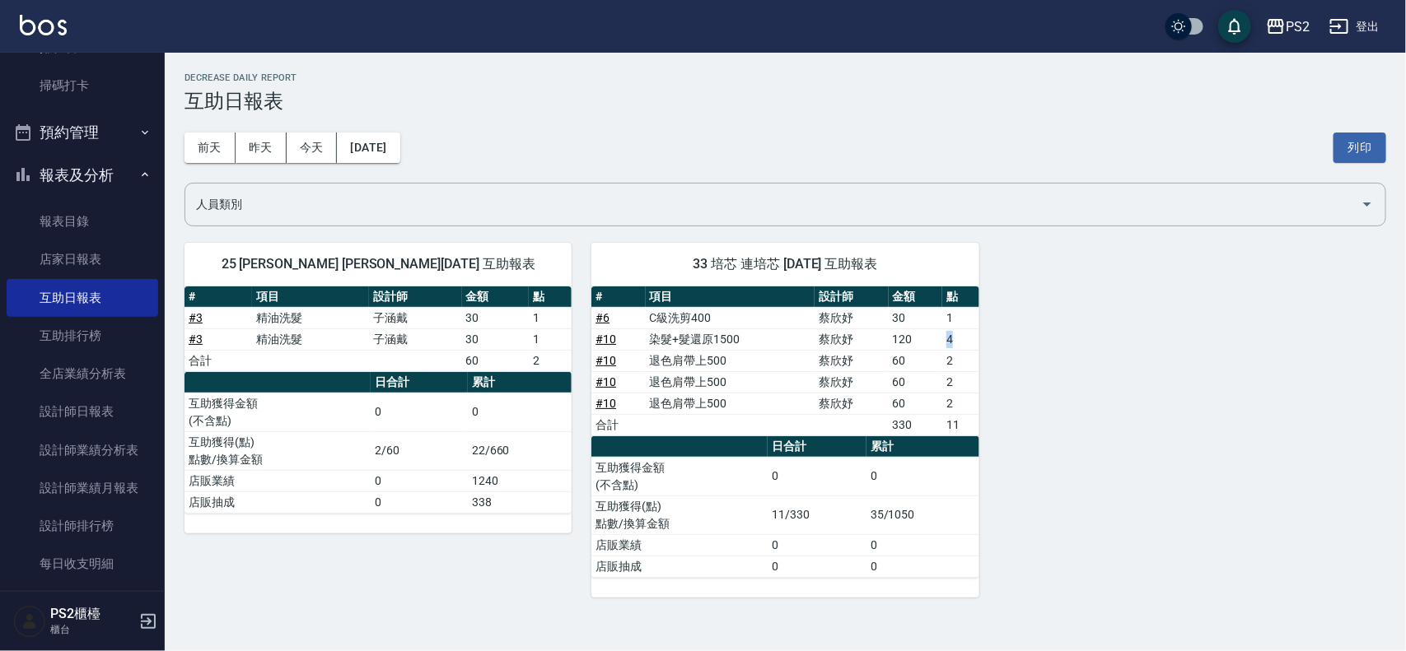
click at [960, 343] on td "4" at bounding box center [960, 339] width 37 height 21
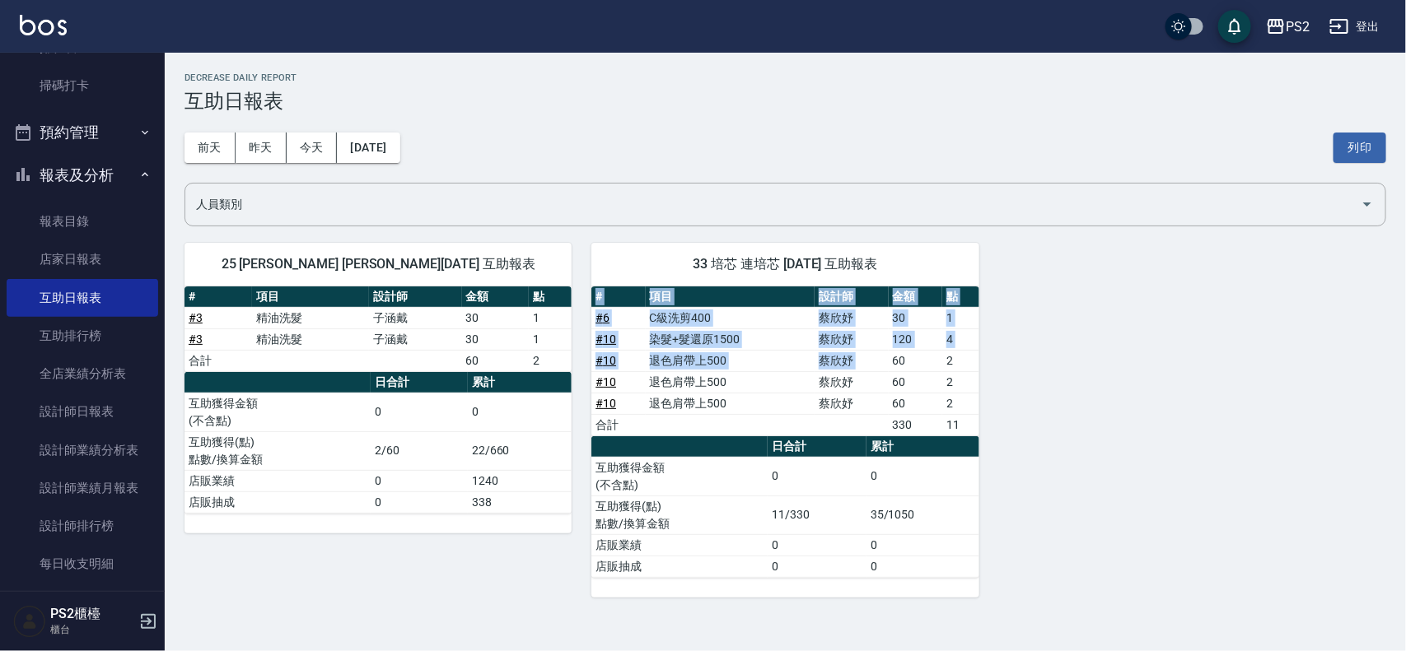
drag, startPoint x: 892, startPoint y: 354, endPoint x: 985, endPoint y: 352, distance: 93.1
click at [985, 352] on div "25 Allan 謝維庭 09/06/2025 互助報表 # 項目 設計師 金額 點 # 3 精油洗髮 子涵戴 30 1 # 3 精油洗髮 子涵戴 30 1 …" at bounding box center [775, 410] width 1221 height 375
click at [981, 352] on div "25 Allan 謝維庭 09/06/2025 互助報表 # 項目 設計師 金額 點 # 3 精油洗髮 子涵戴 30 1 # 3 精油洗髮 子涵戴 30 1 …" at bounding box center [775, 410] width 1221 height 375
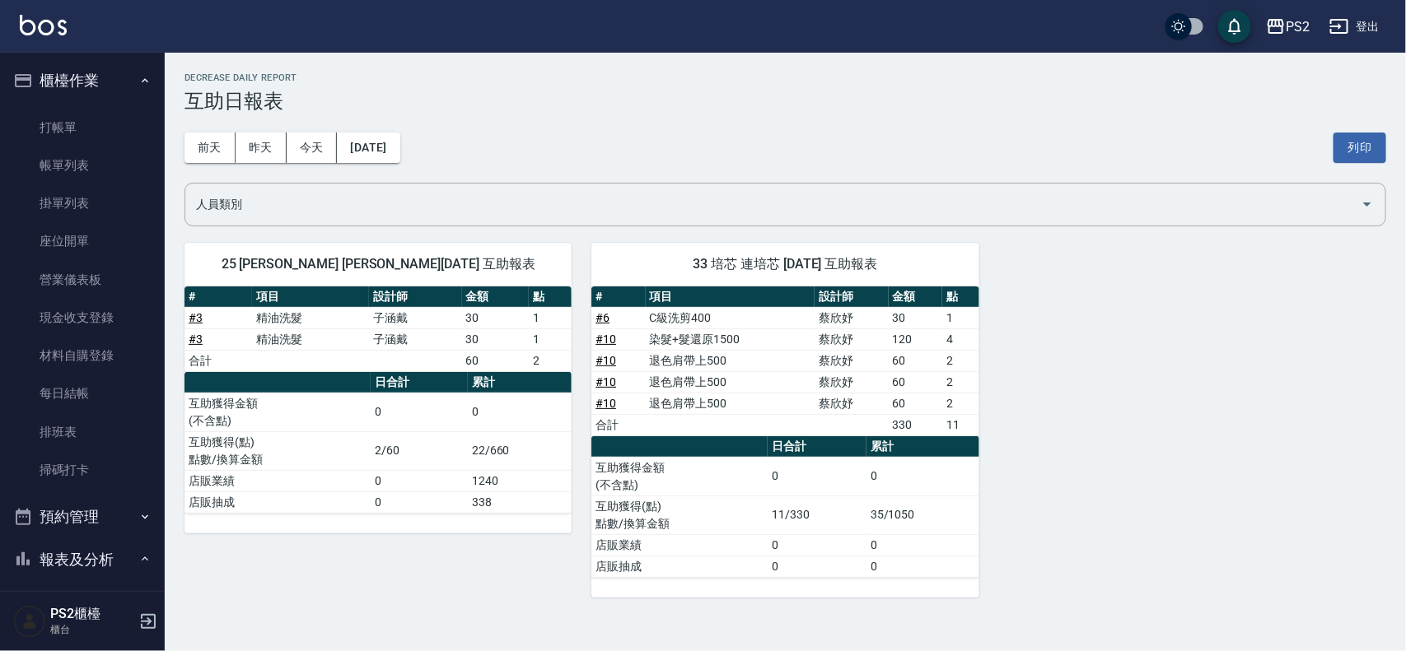
click at [80, 165] on link "帳單列表" at bounding box center [83, 166] width 152 height 38
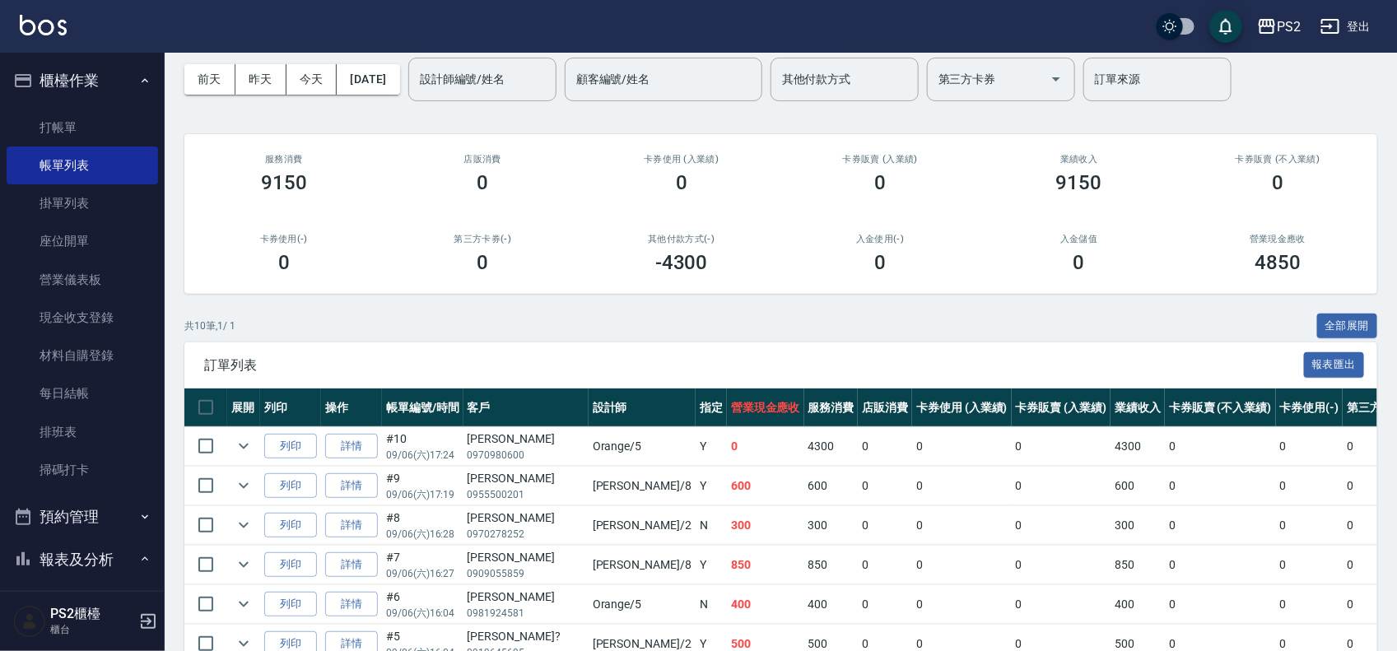
scroll to position [103, 0]
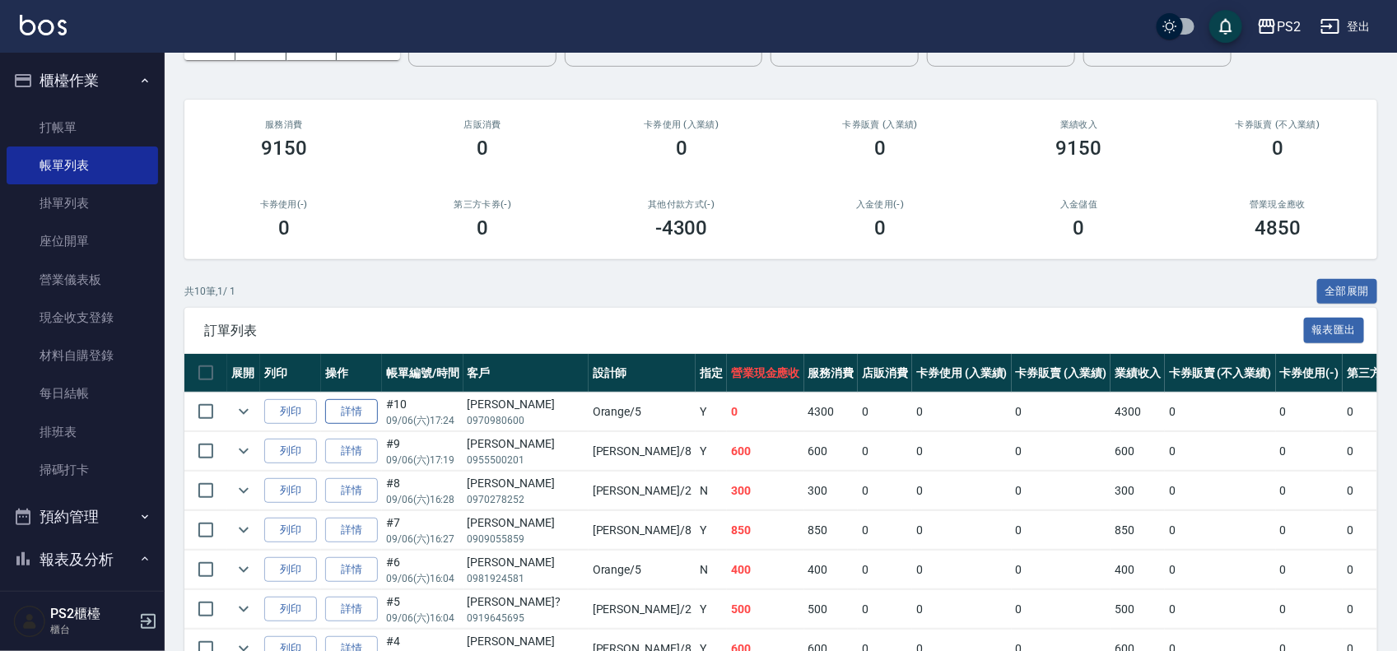
click at [346, 414] on link "詳情" at bounding box center [351, 412] width 53 height 26
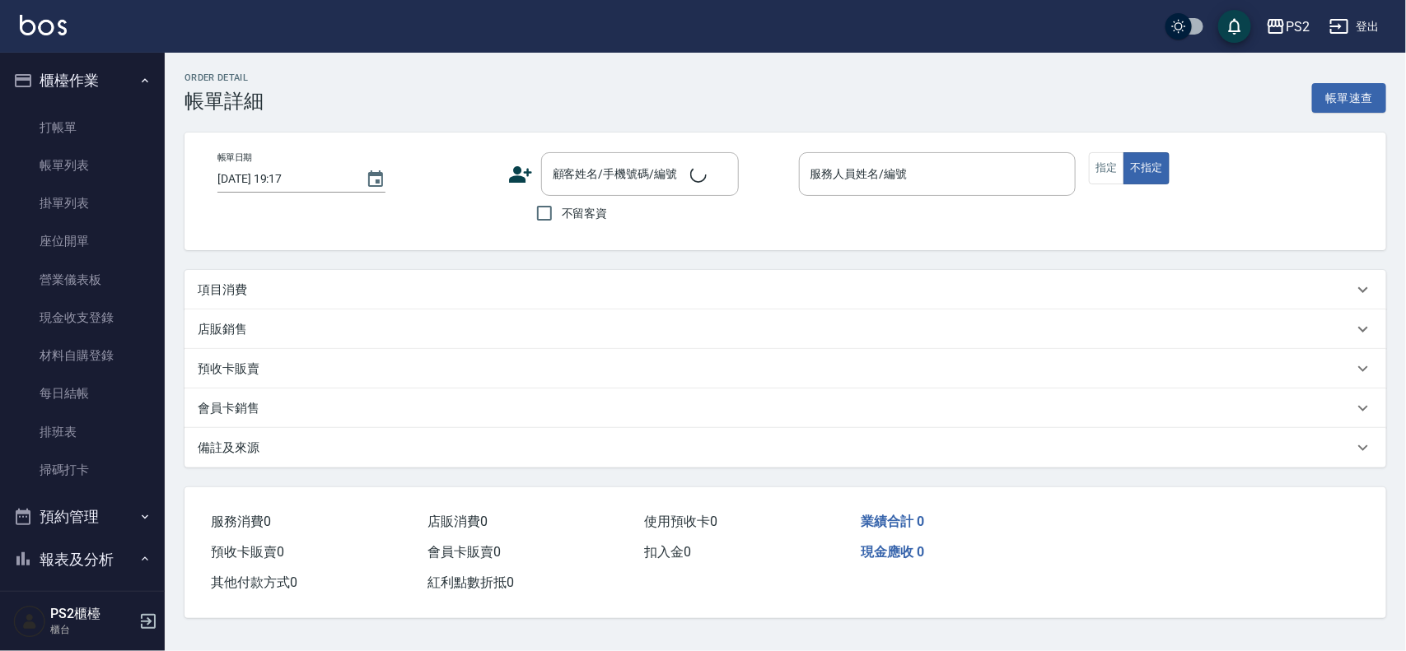
type input "2025/09/06 17:24"
type input "Orange-5"
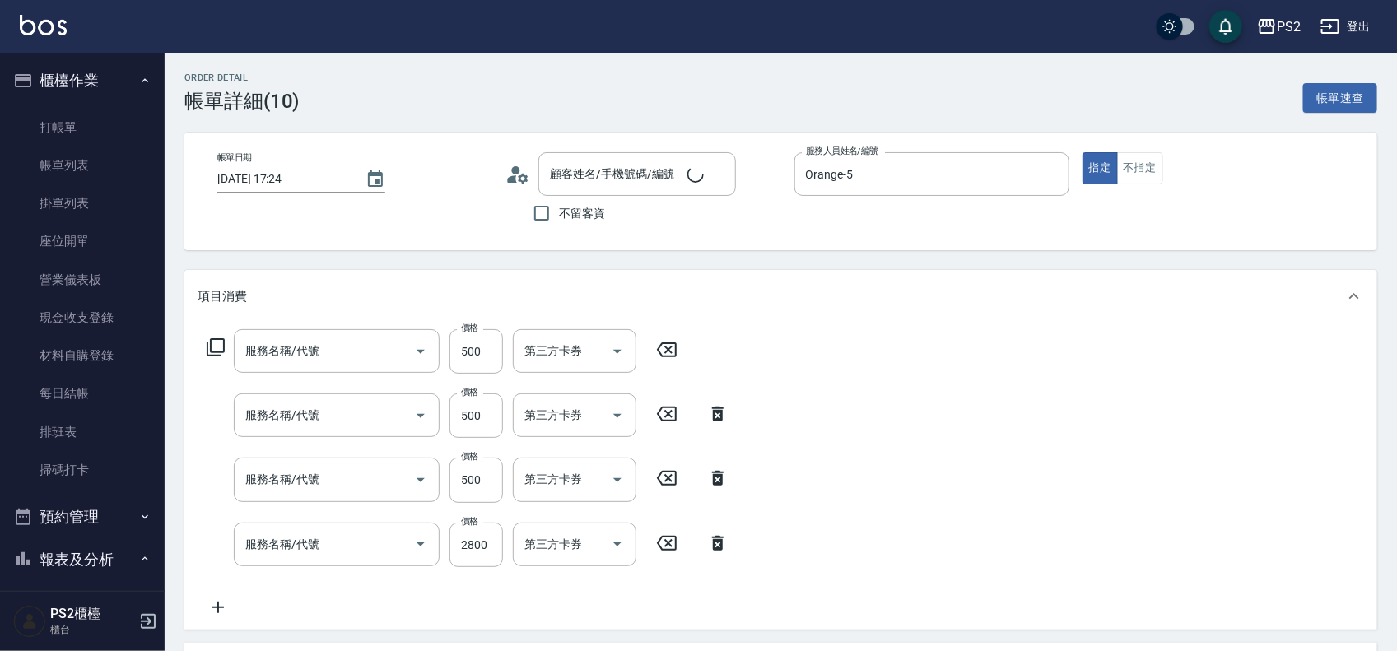
type input "方亭云/0970980600/"
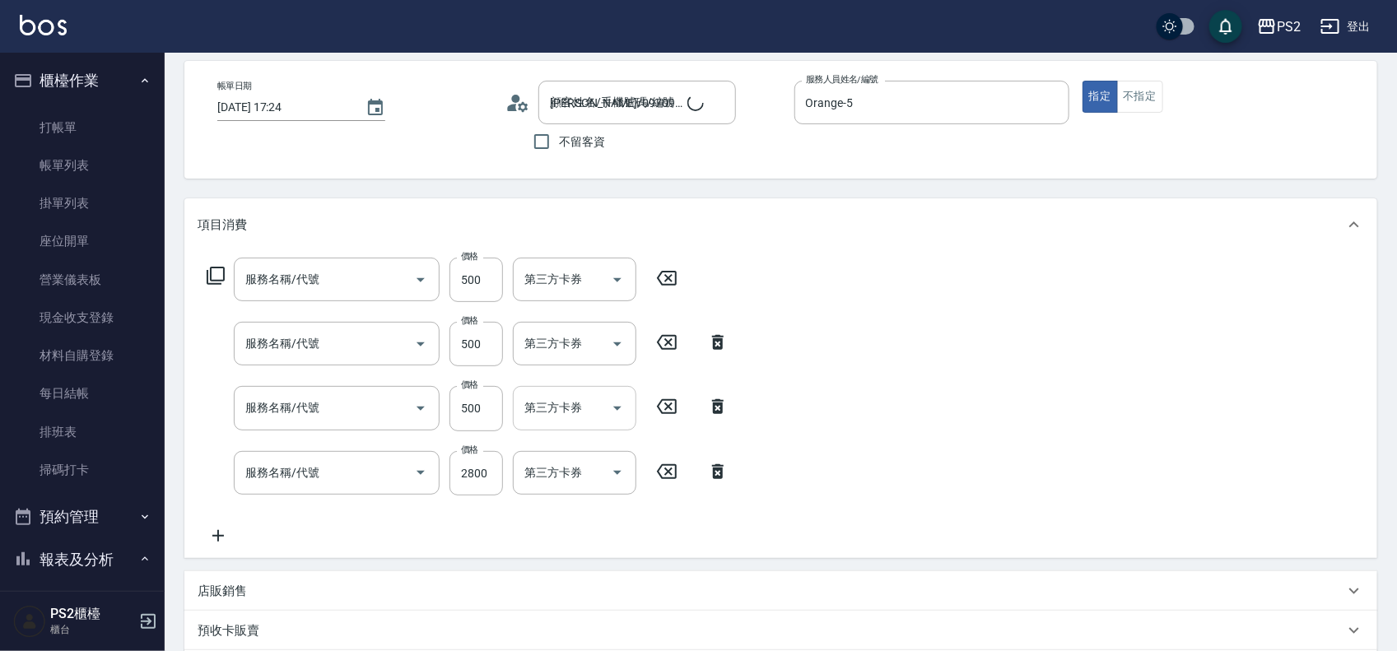
type input "退色肩帶上500(406)"
type input "染髮+髮還原1500(402)"
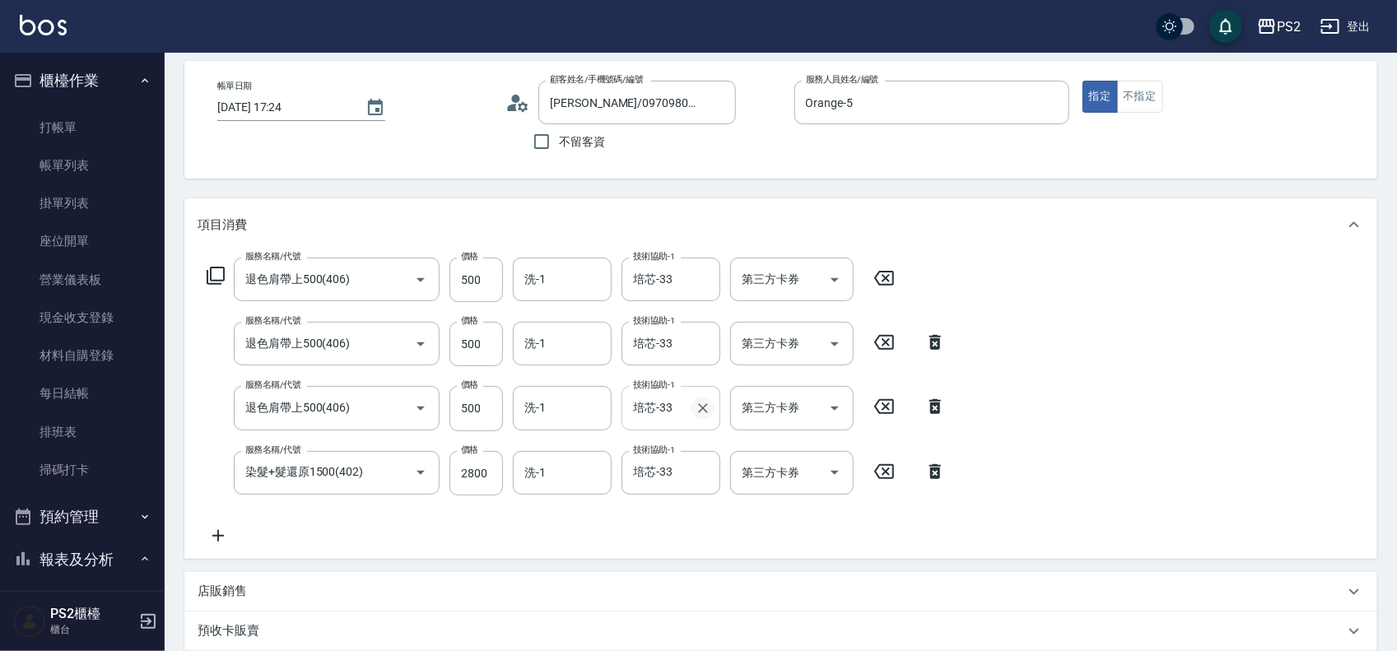
click at [701, 413] on icon "Clear" at bounding box center [703, 408] width 16 height 16
click at [701, 343] on icon "Clear" at bounding box center [703, 344] width 16 height 16
click at [706, 282] on icon "Clear" at bounding box center [703, 280] width 10 height 10
click at [574, 396] on input "洗-1" at bounding box center [562, 408] width 84 height 29
type input "培芯-33"
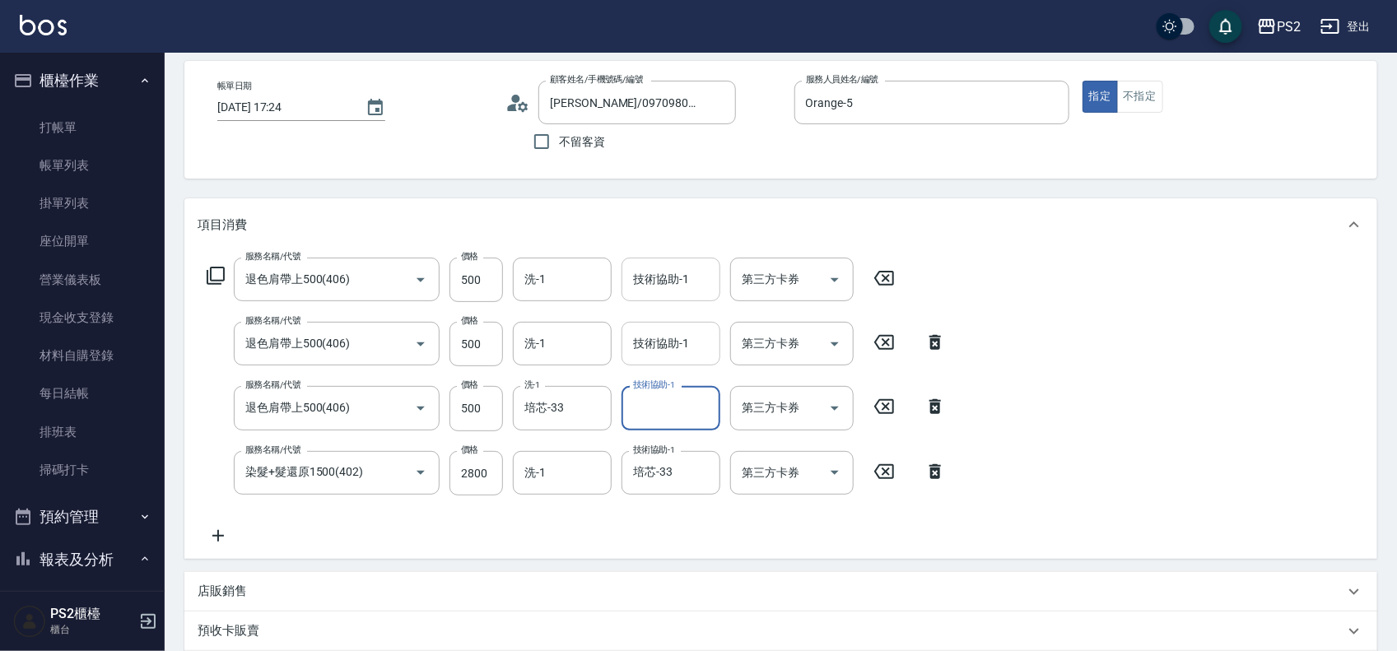
type input "3"
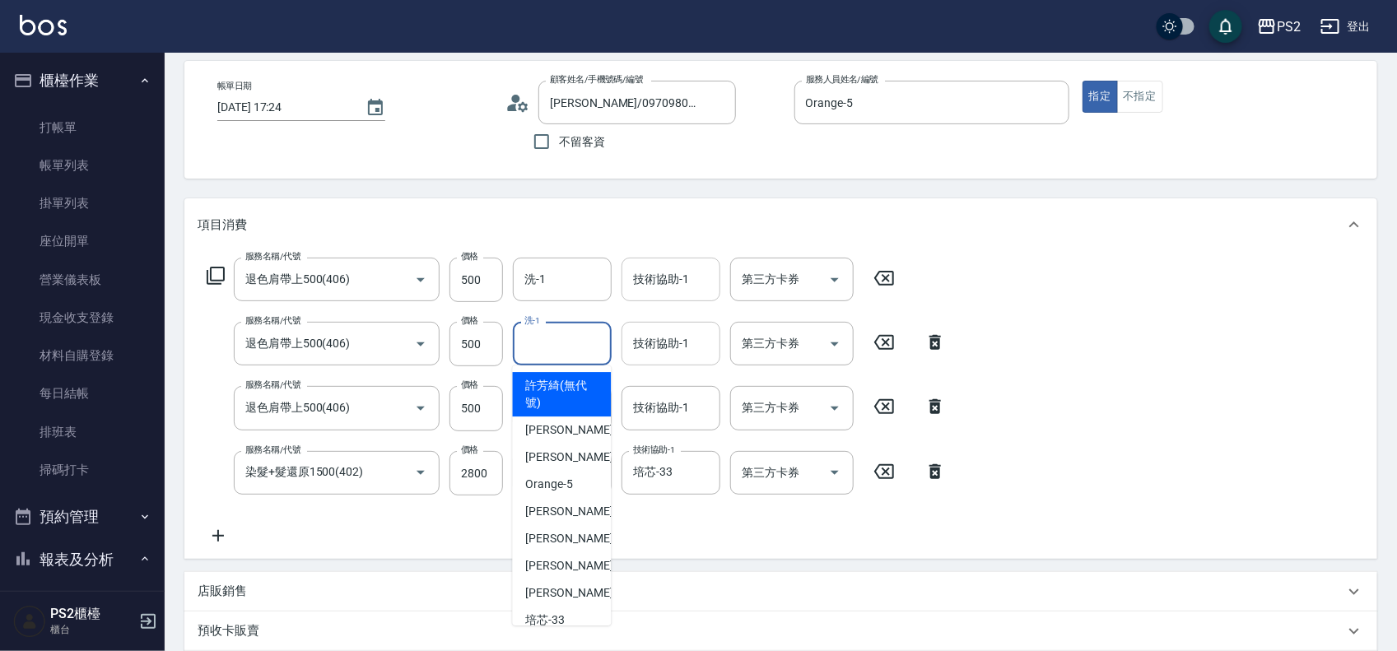
click at [549, 347] on input "洗-1" at bounding box center [562, 343] width 84 height 29
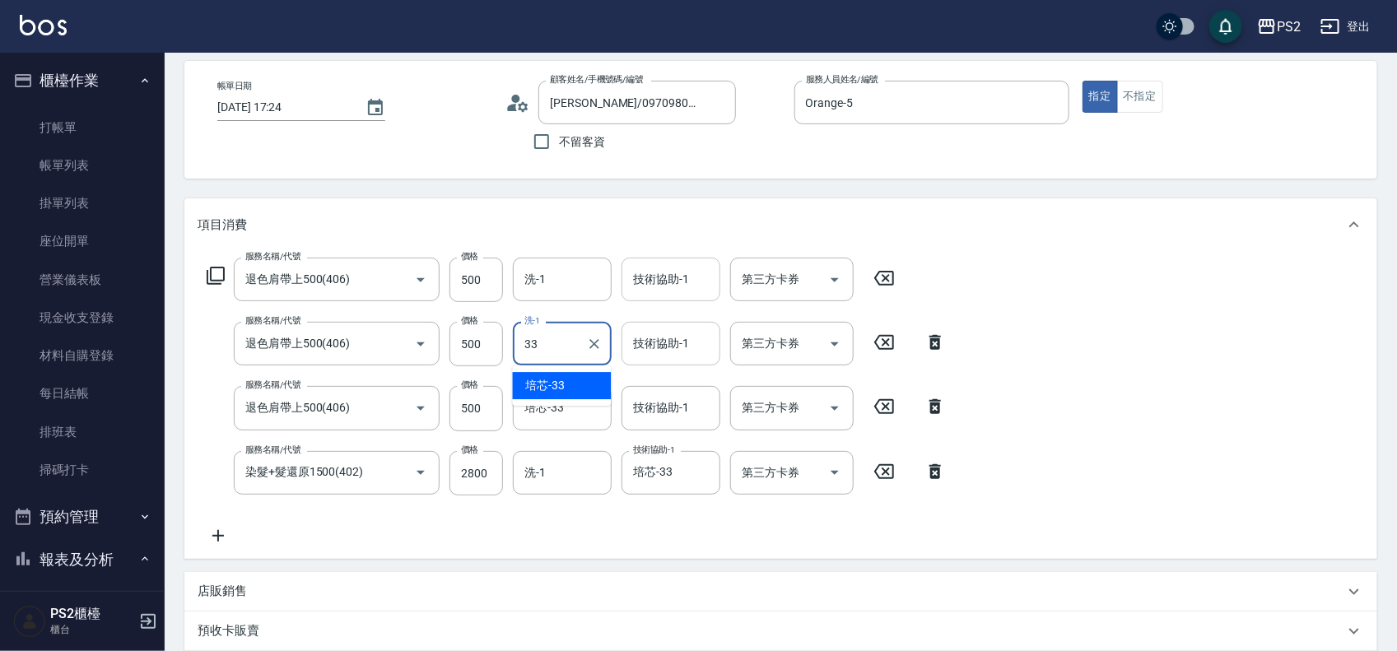
type input "培芯-33"
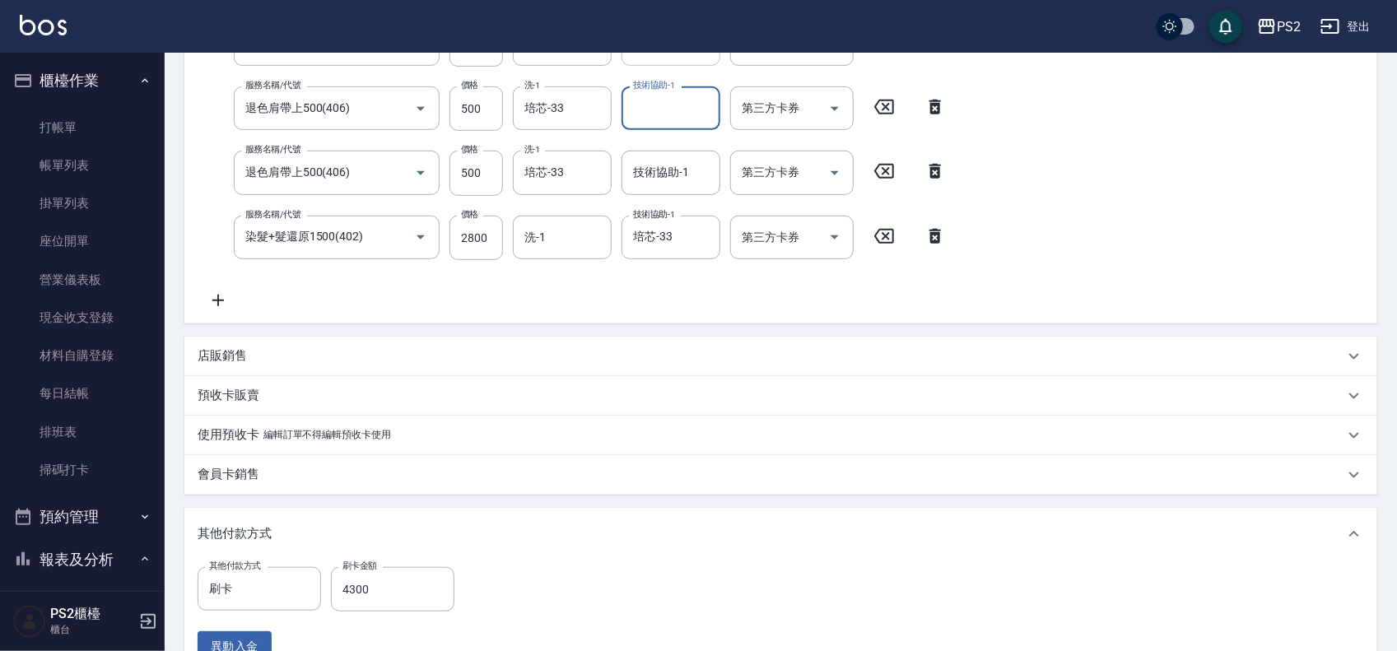
scroll to position [560, 0]
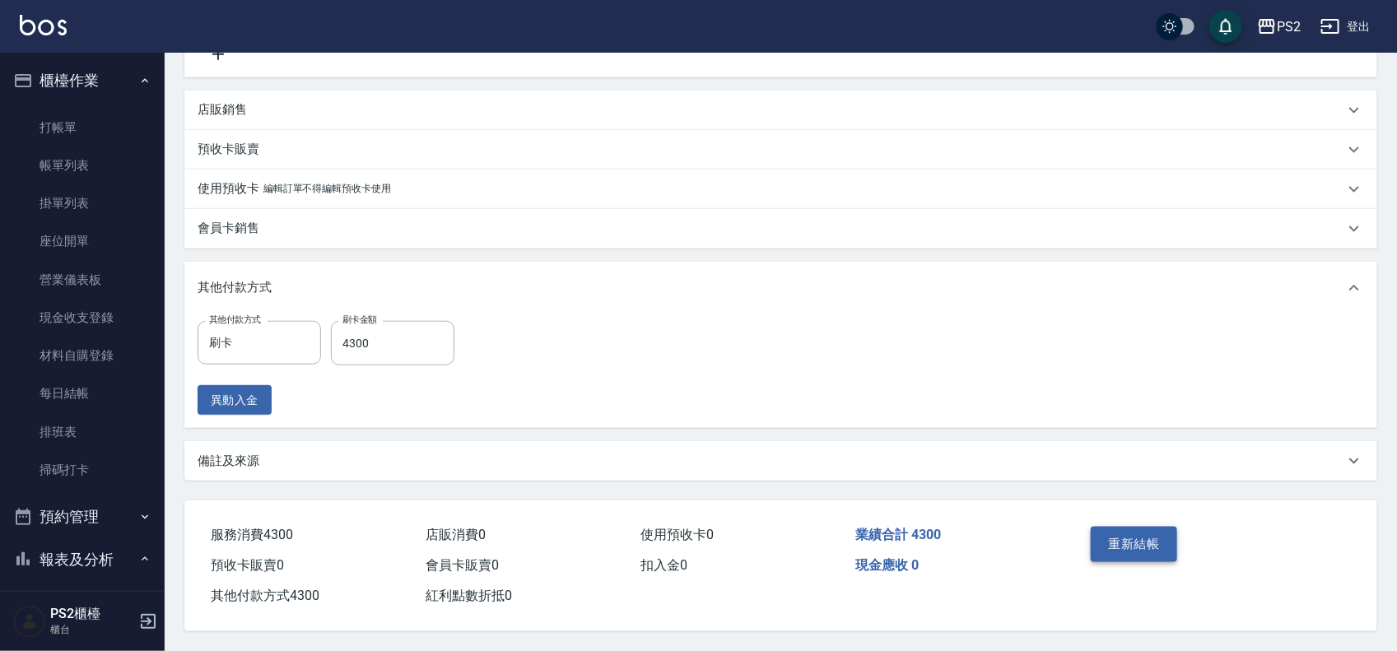
click at [1121, 527] on button "重新結帳" at bounding box center [1134, 544] width 87 height 35
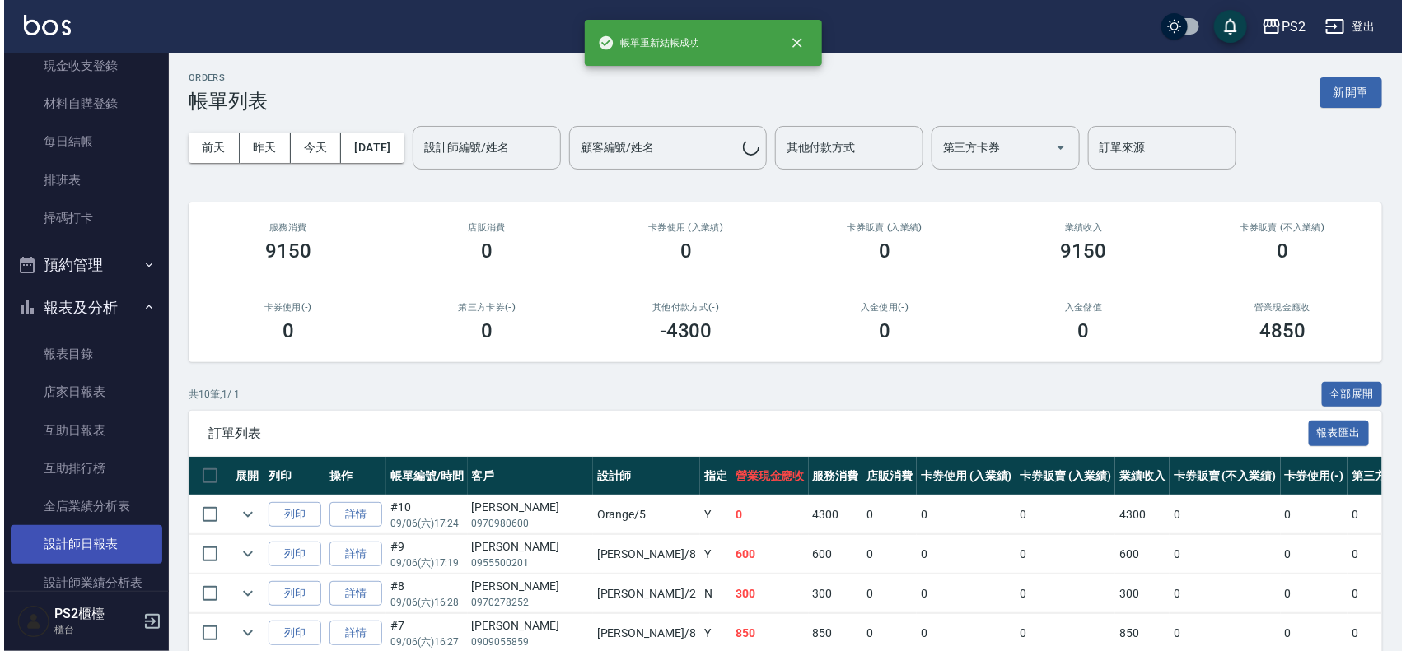
scroll to position [309, 0]
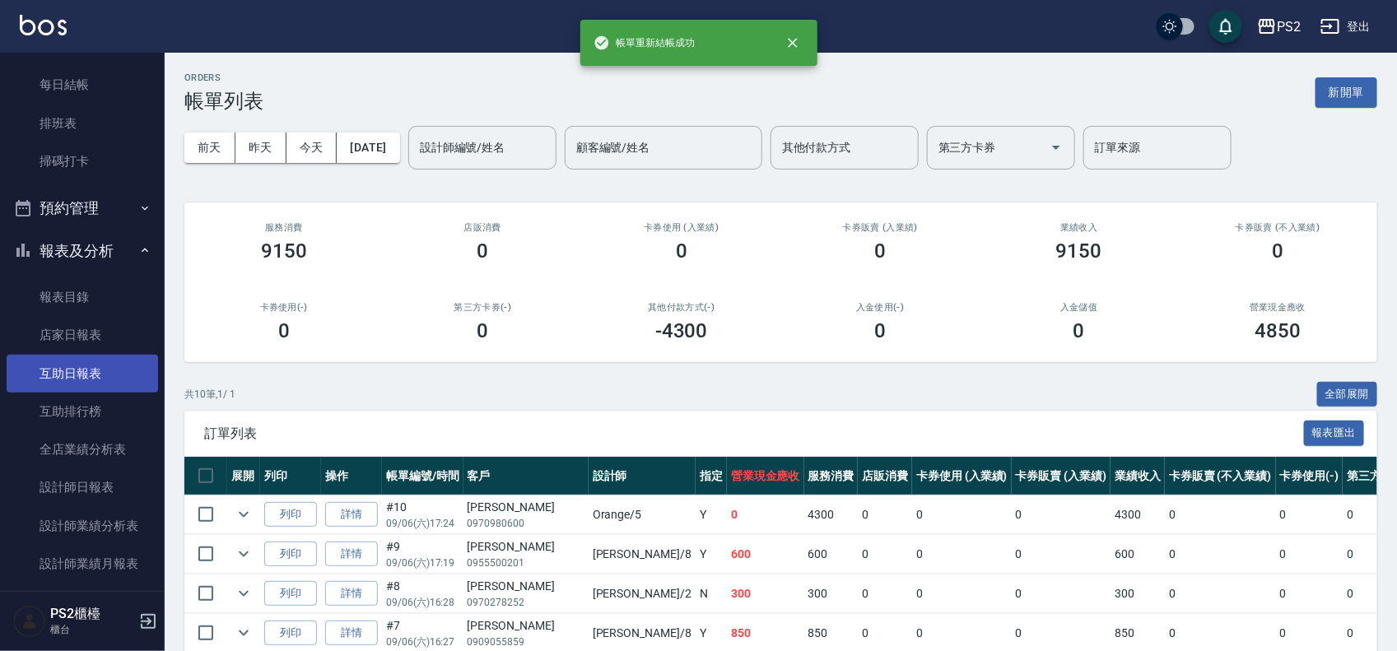
click at [101, 380] on link "互助日報表" at bounding box center [83, 374] width 152 height 38
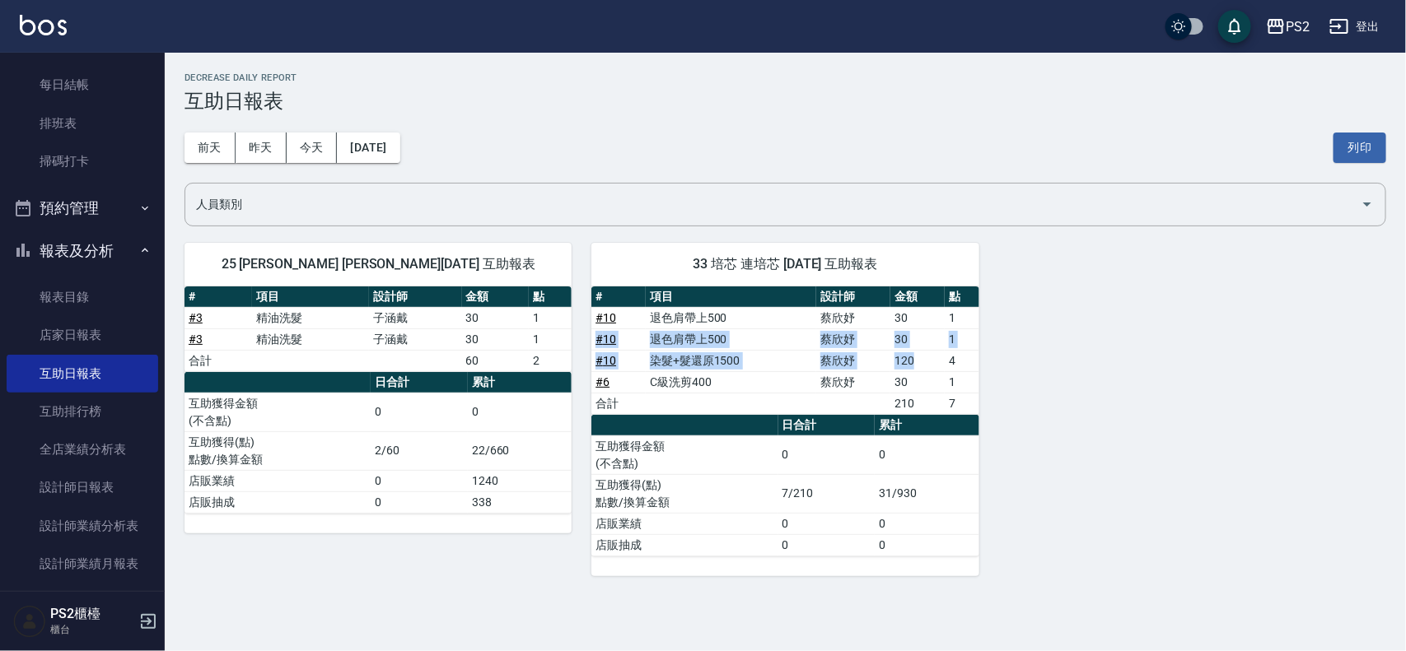
drag, startPoint x: 925, startPoint y: 360, endPoint x: 970, endPoint y: 310, distance: 67.0
click at [970, 310] on tbody "# 10 退色肩帶上500 蔡欣妤 30 1 # 10 退色肩帶上500 蔡欣妤 30 1 # 10 染髮+髮還原1500 蔡欣妤 120 4 # 6 C級洗…" at bounding box center [784, 360] width 387 height 107
click at [1065, 313] on div "25 Allan 謝維庭 09/06/2025 互助報表 # 項目 設計師 金額 點 # 3 精油洗髮 子涵戴 30 1 # 3 精油洗髮 子涵戴 30 1 …" at bounding box center [775, 399] width 1221 height 353
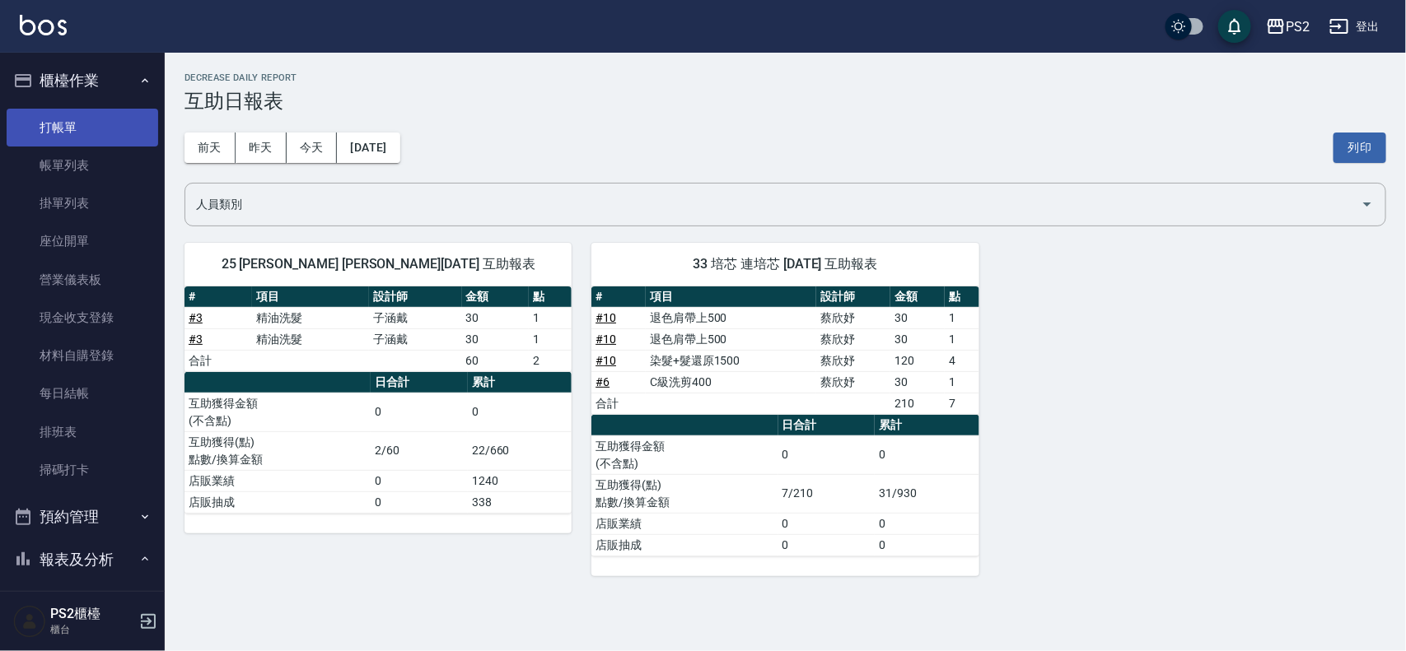
click at [125, 138] on link "打帳單" at bounding box center [83, 128] width 152 height 38
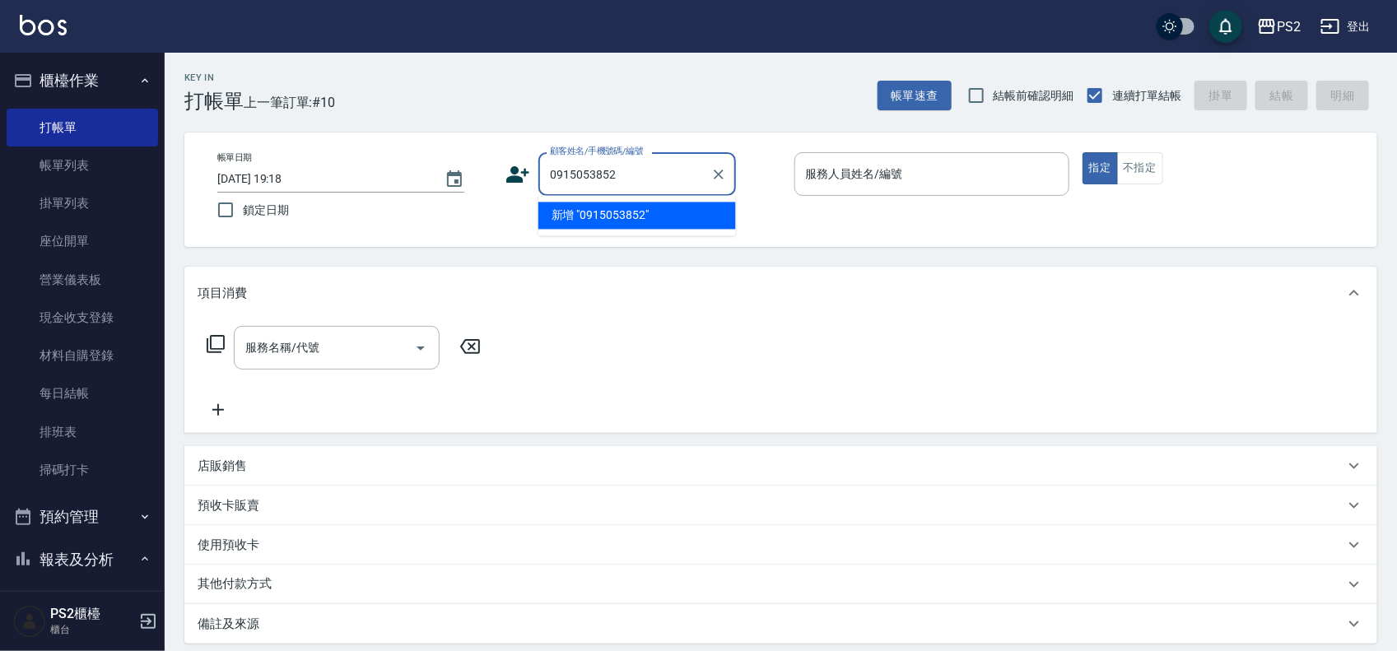
type input "0915053852"
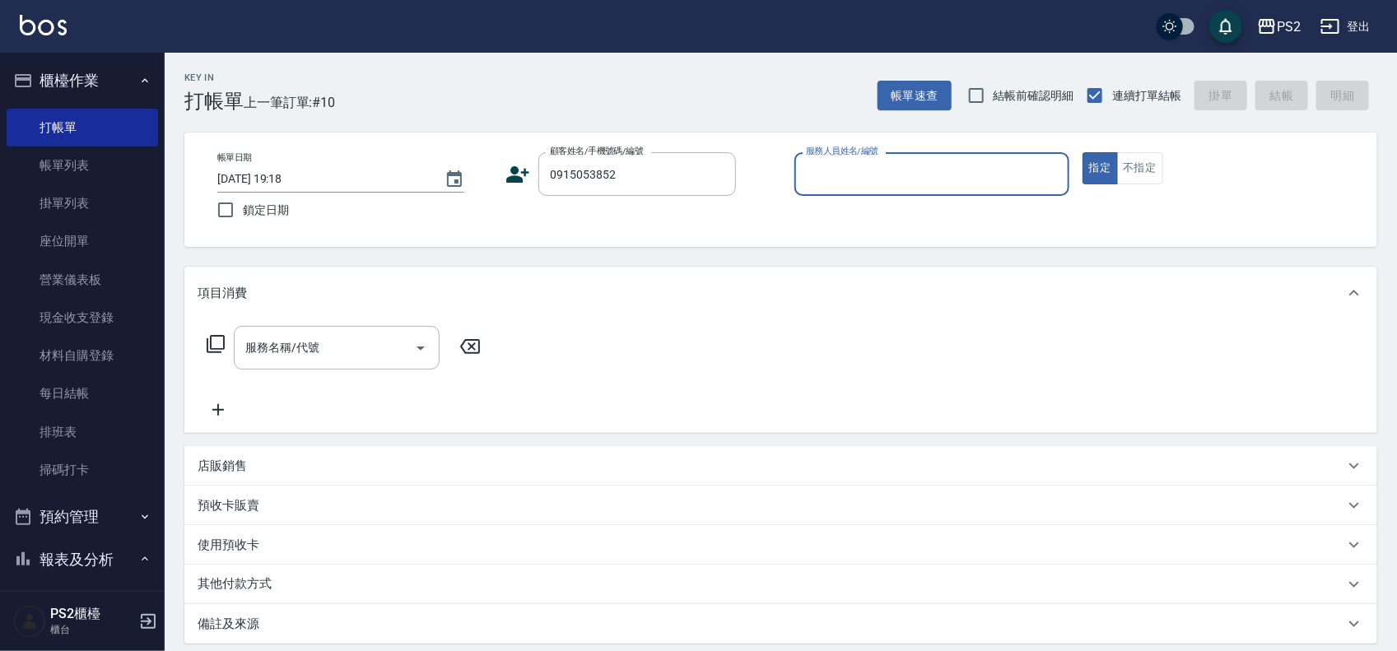
click at [527, 179] on icon at bounding box center [518, 174] width 25 height 25
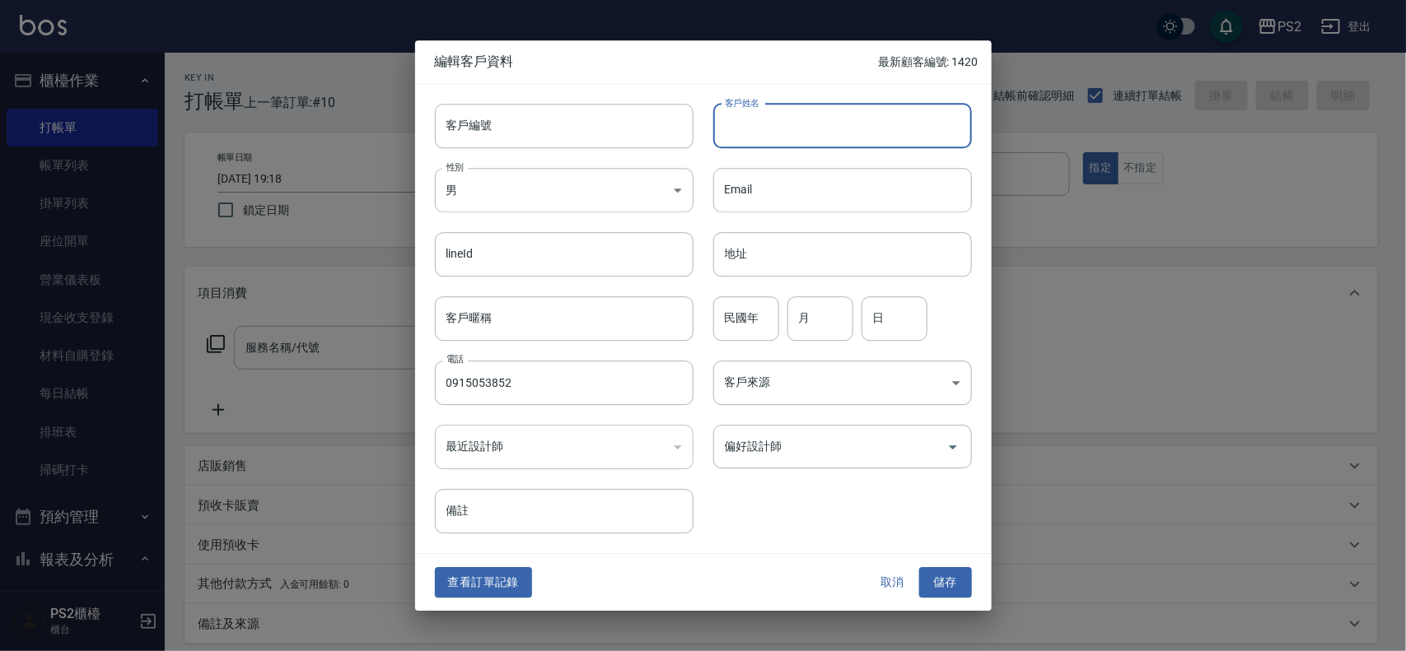
click at [823, 124] on input "客戶姓名" at bounding box center [842, 126] width 259 height 44
type input "劉宥云"
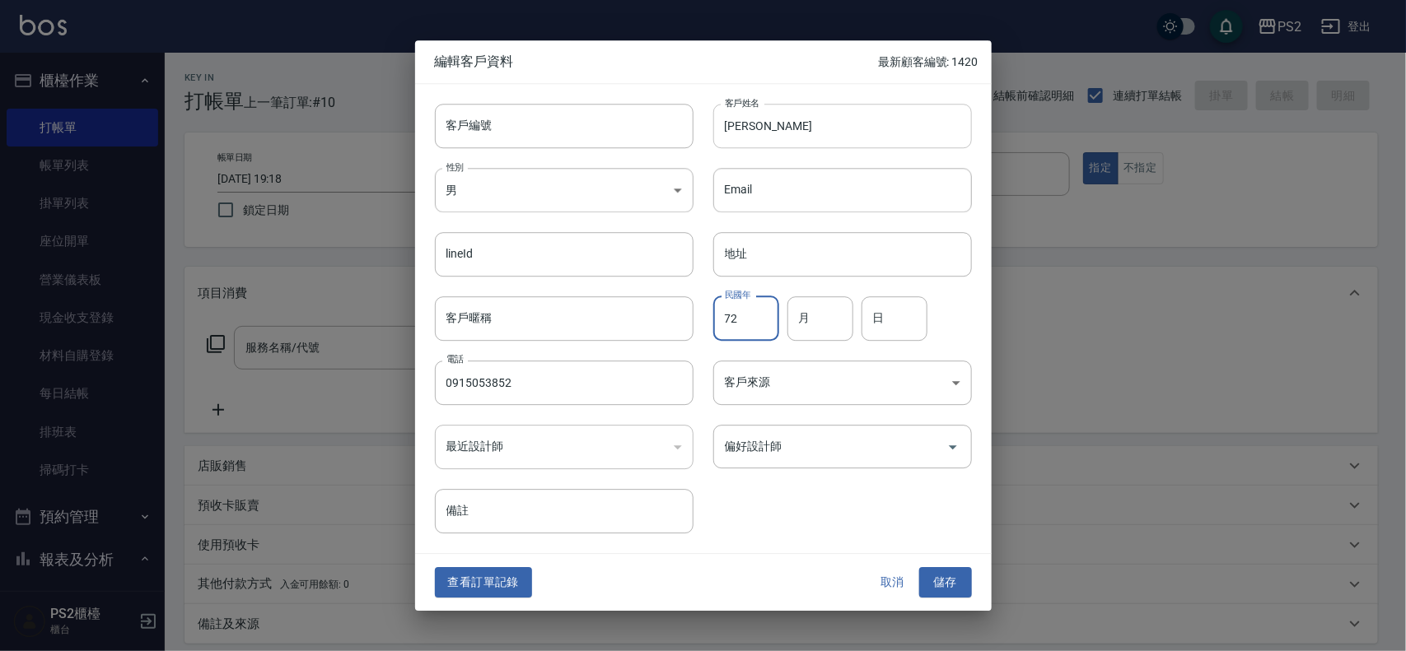
type input "72"
type input "11"
type input "30"
click at [919, 568] on button "儲存" at bounding box center [945, 583] width 53 height 30
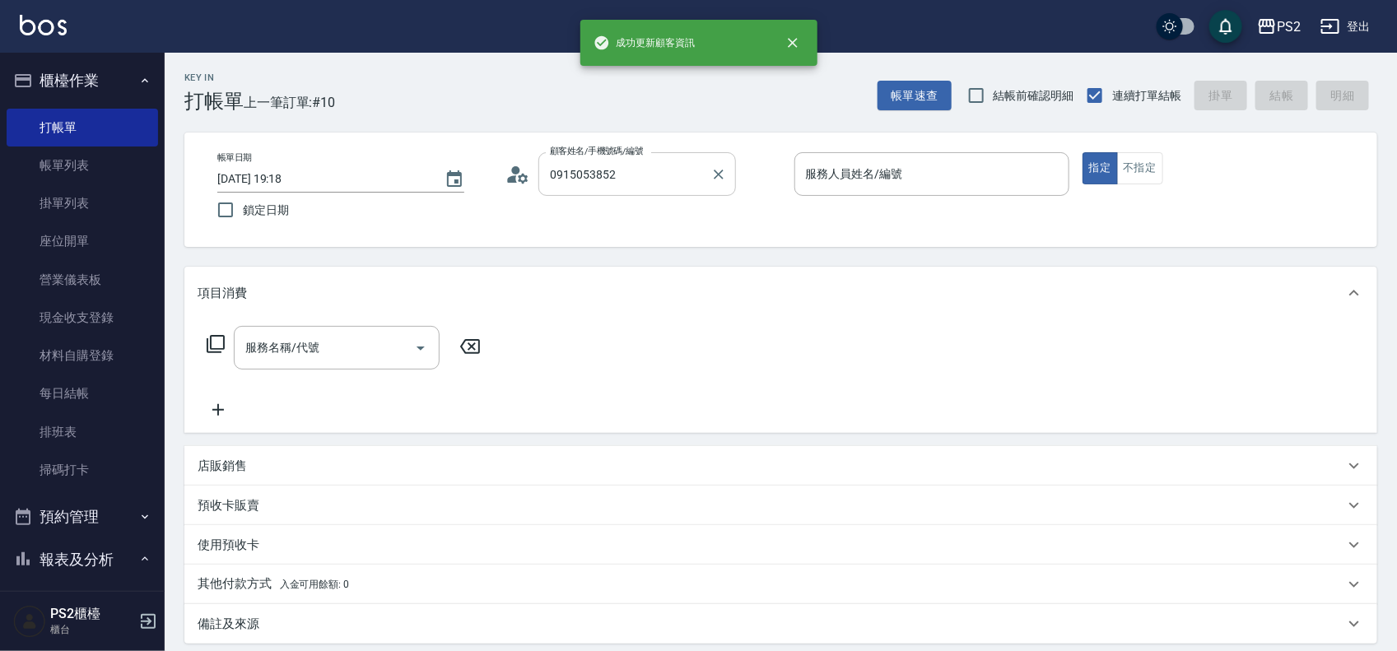
click at [656, 158] on div "0915053852 顧客姓名/手機號碼/編號" at bounding box center [637, 174] width 198 height 44
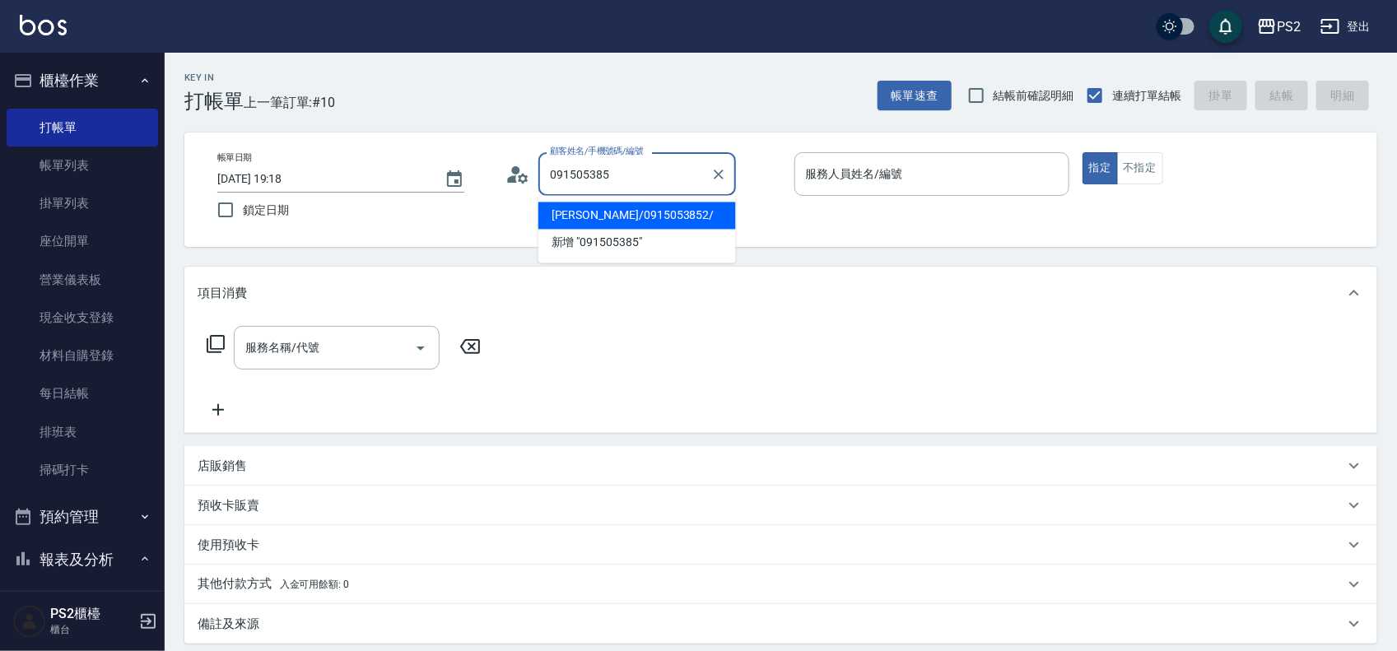
type input "劉宥云/0915053852/"
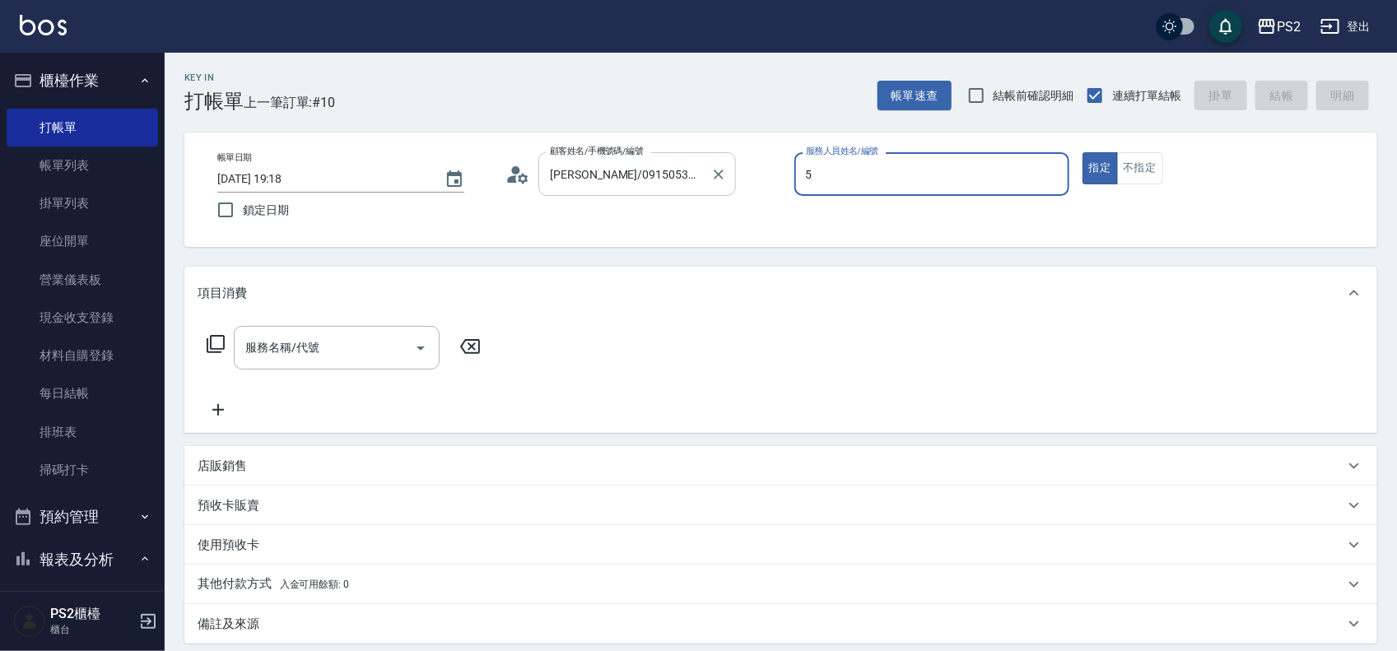
type input "Orange-5"
type button "true"
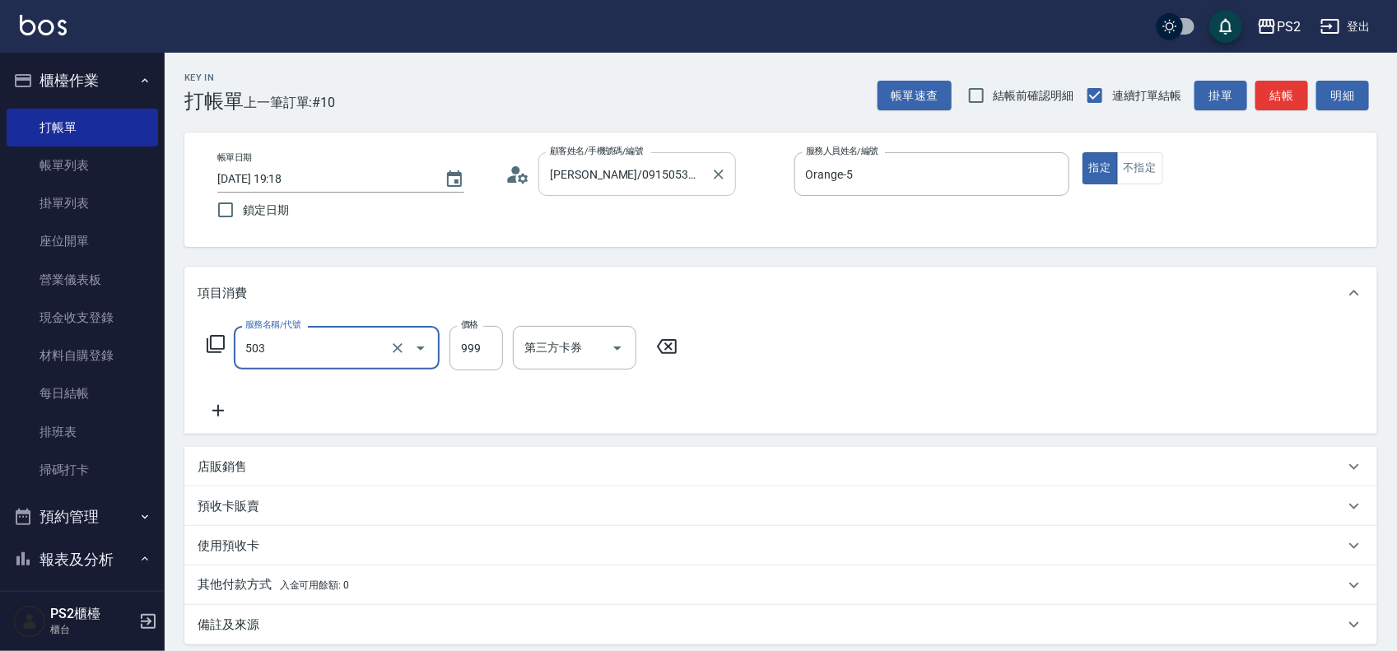
type input "廣告染髮(503)"
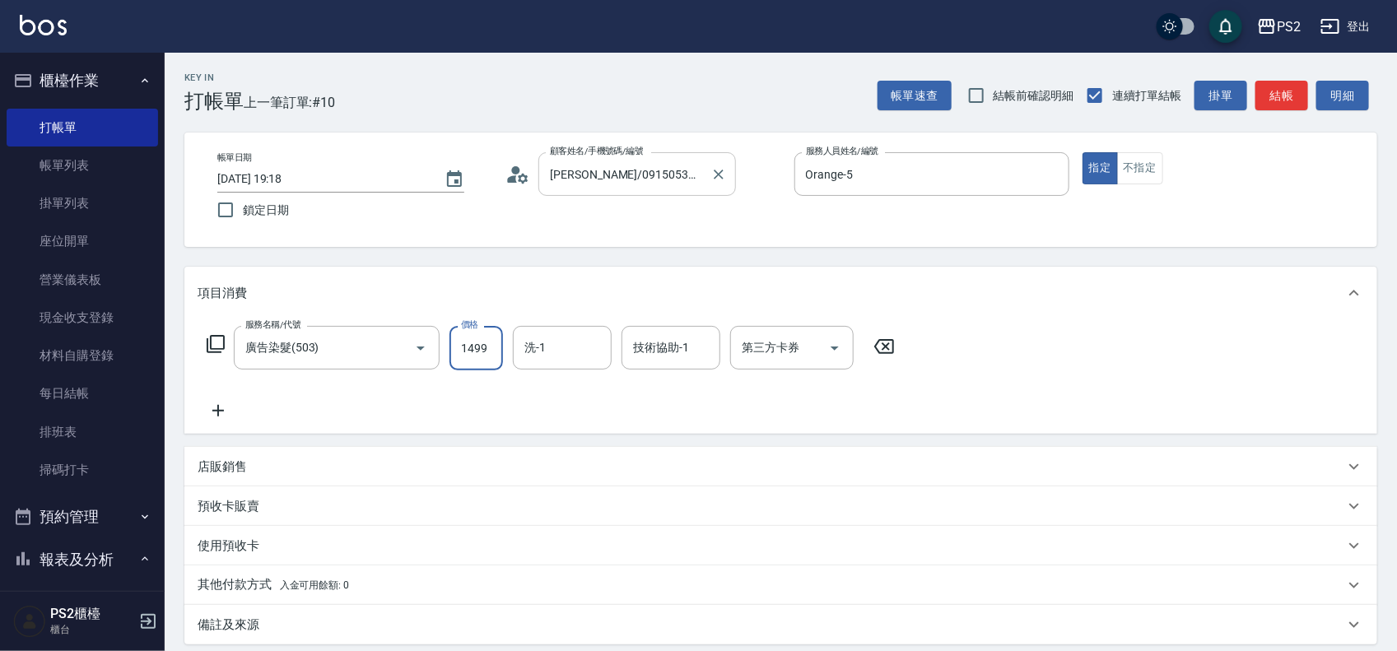
type input "1499"
type input "培芯-33"
click at [589, 351] on icon "Clear" at bounding box center [594, 348] width 16 height 16
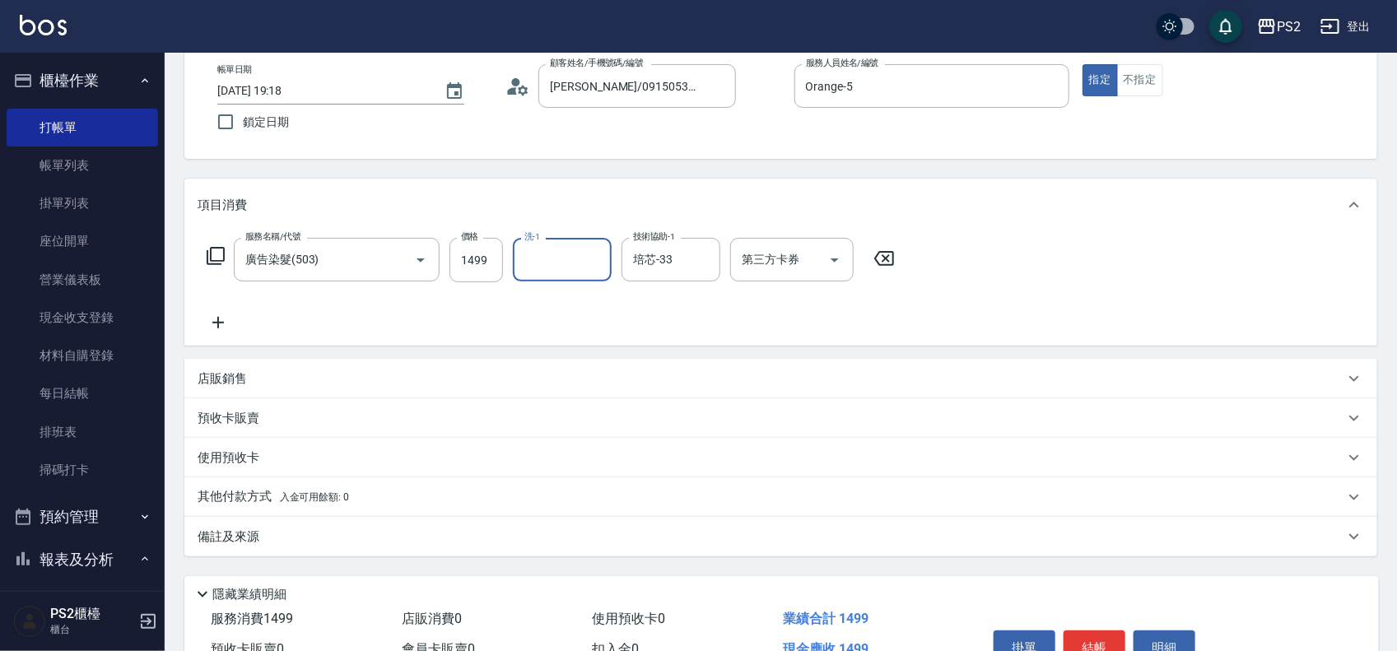
scroll to position [178, 0]
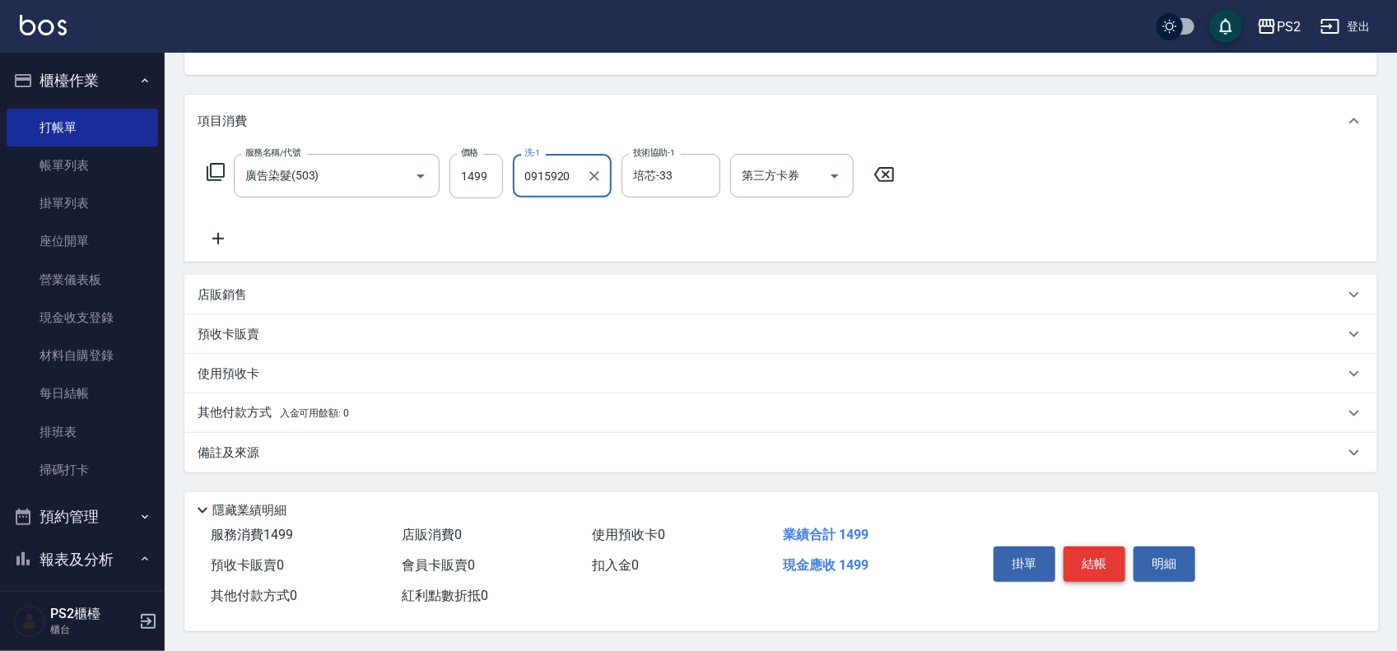
type input "091592"
click at [599, 177] on icon "Clear" at bounding box center [594, 176] width 16 height 16
click at [1106, 554] on button "結帳" at bounding box center [1095, 564] width 62 height 35
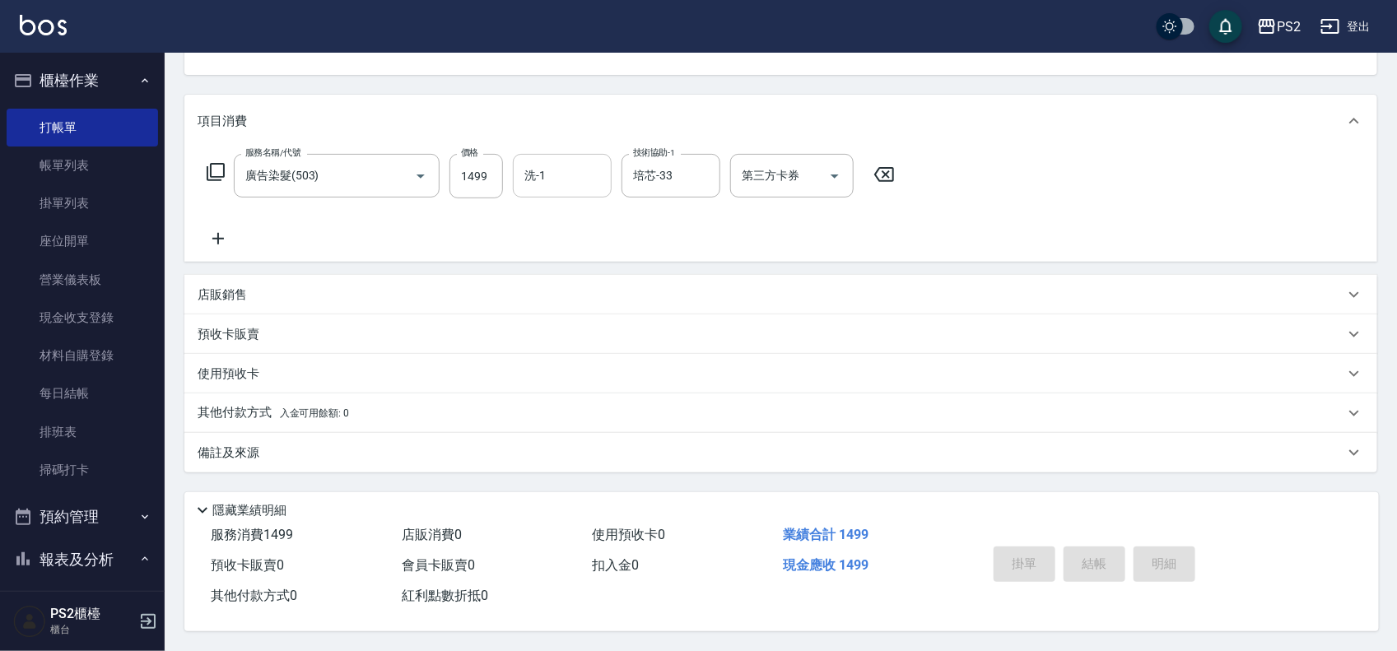
type input "2025/09/06 19:19"
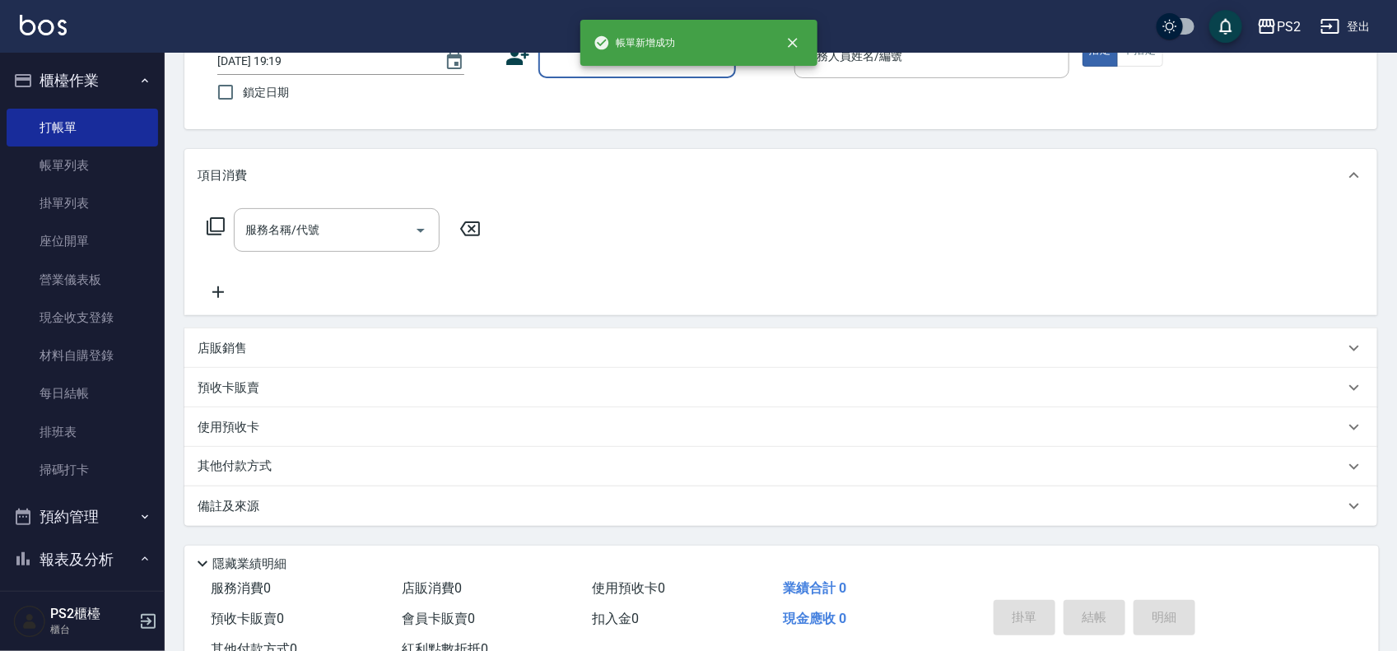
scroll to position [0, 0]
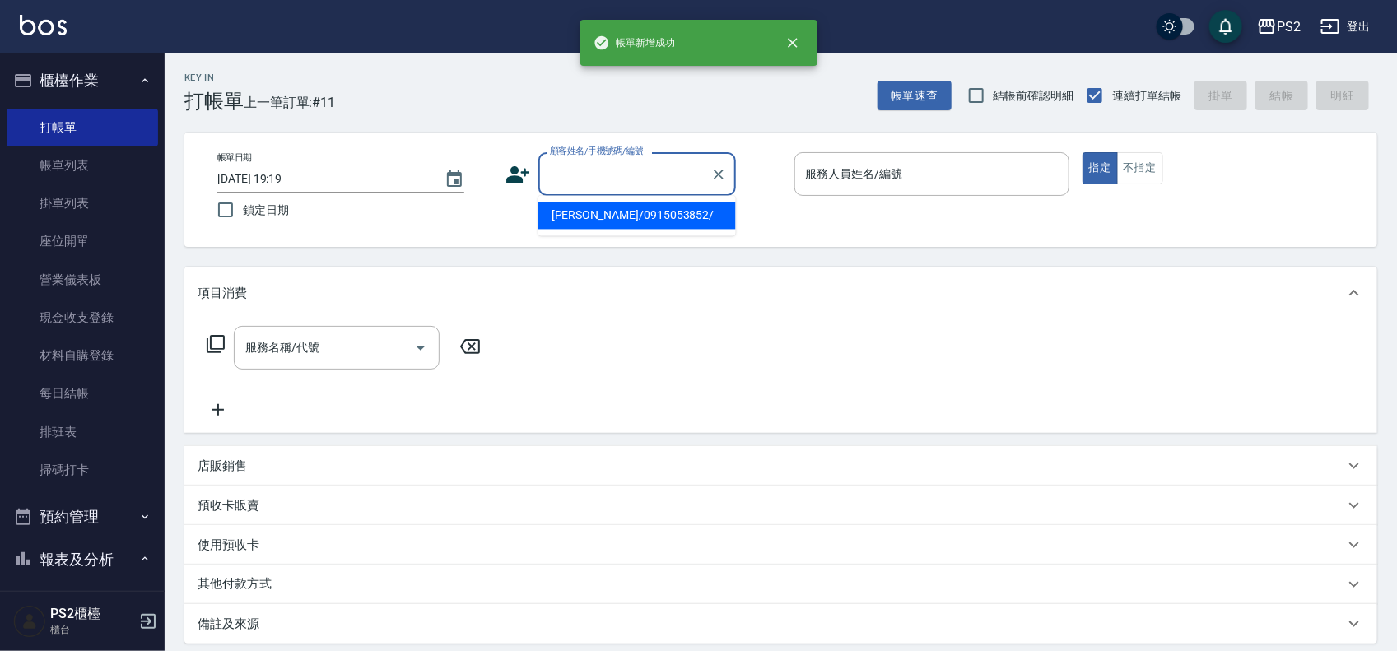
click at [627, 173] on input "顧客姓名/手機號碼/編號" at bounding box center [625, 174] width 158 height 29
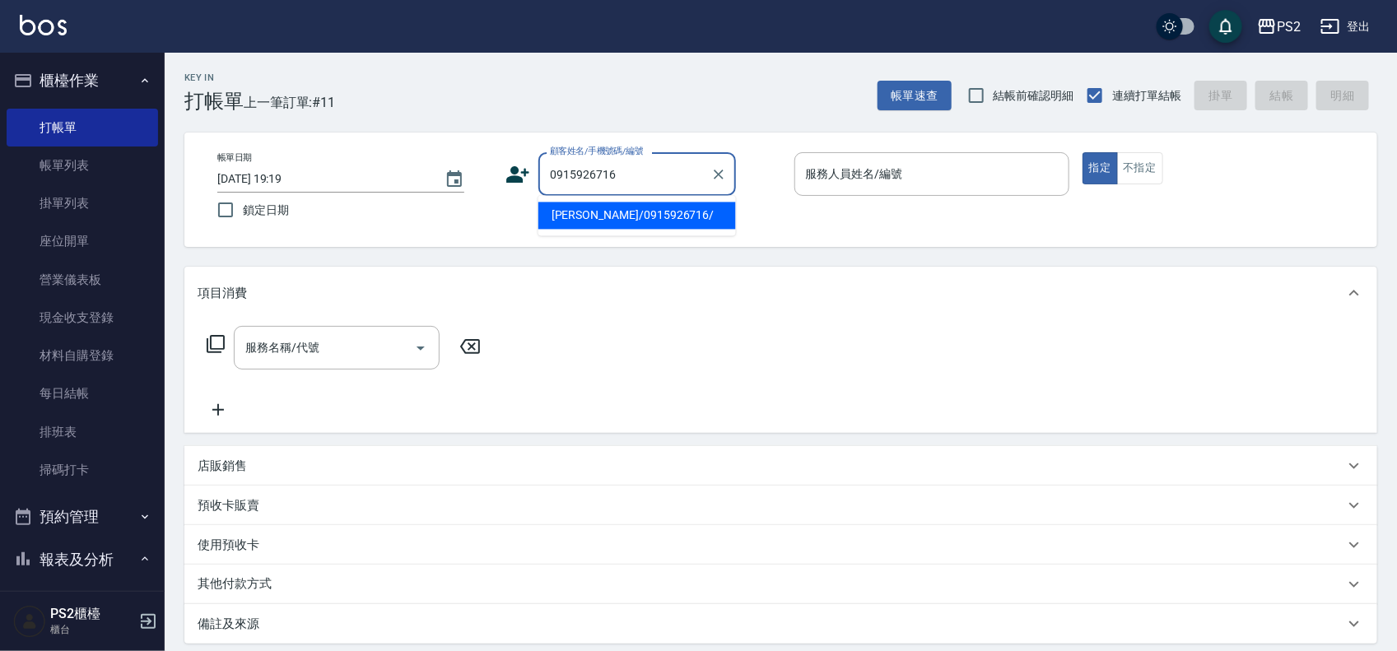
type input "林佑庭/0915926716/"
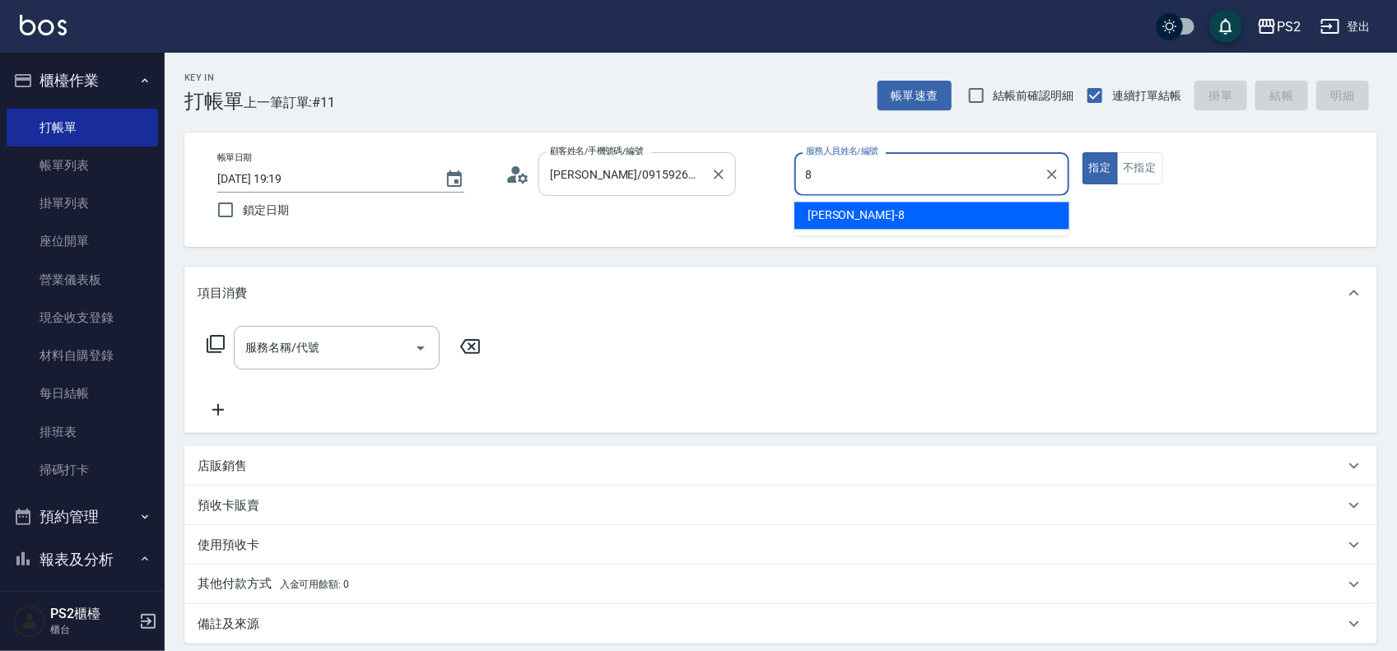
type input "Lori-8"
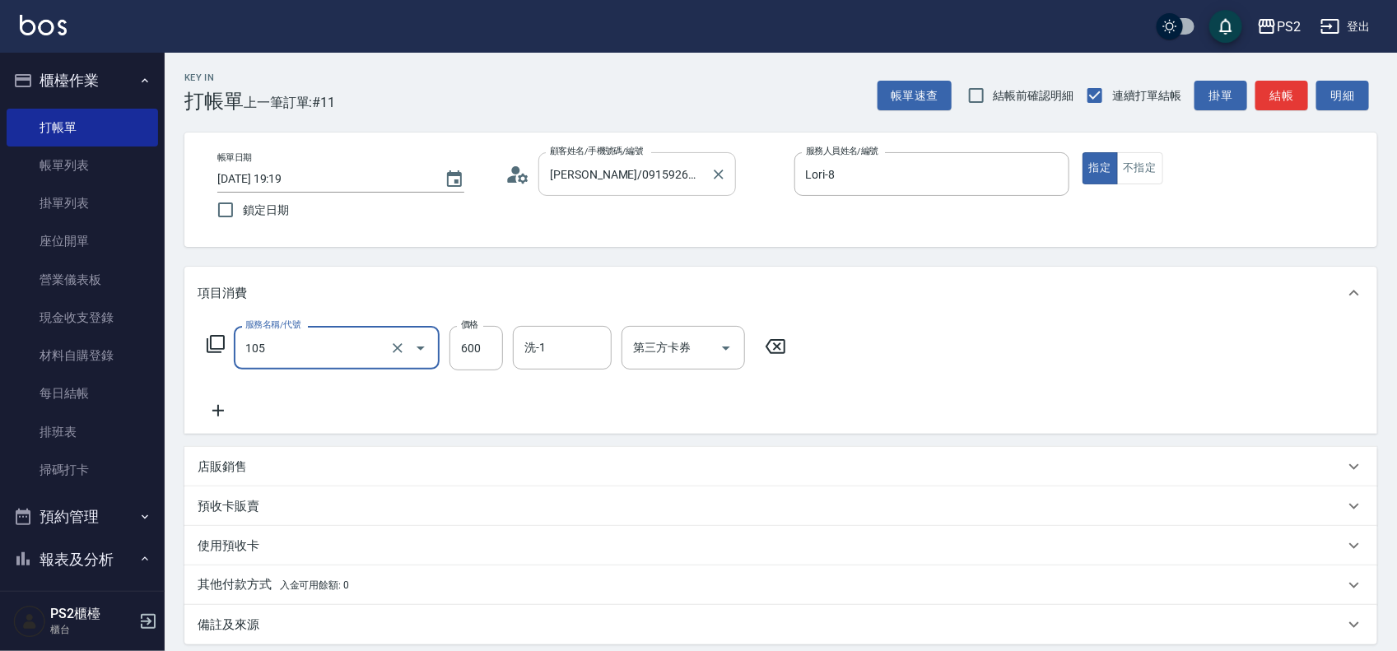
type input "A級洗剪600(105)"
type input "850"
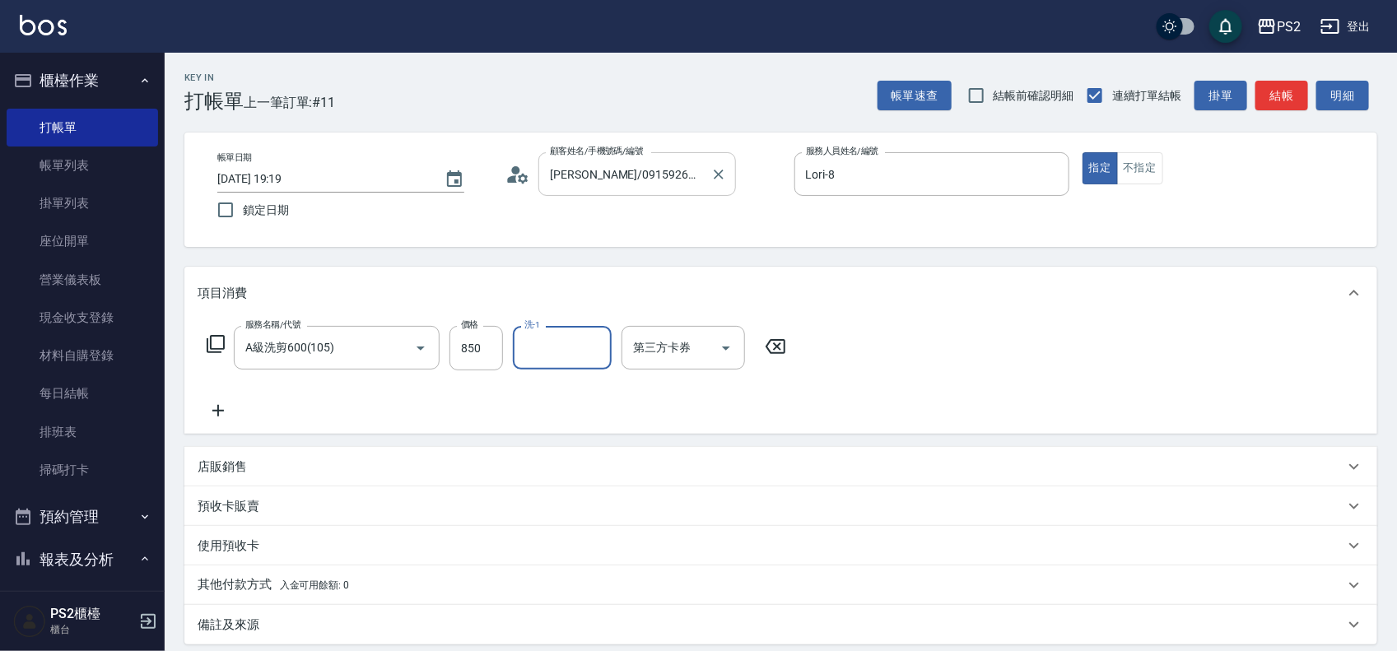
type input "2"
type input "培芯-33"
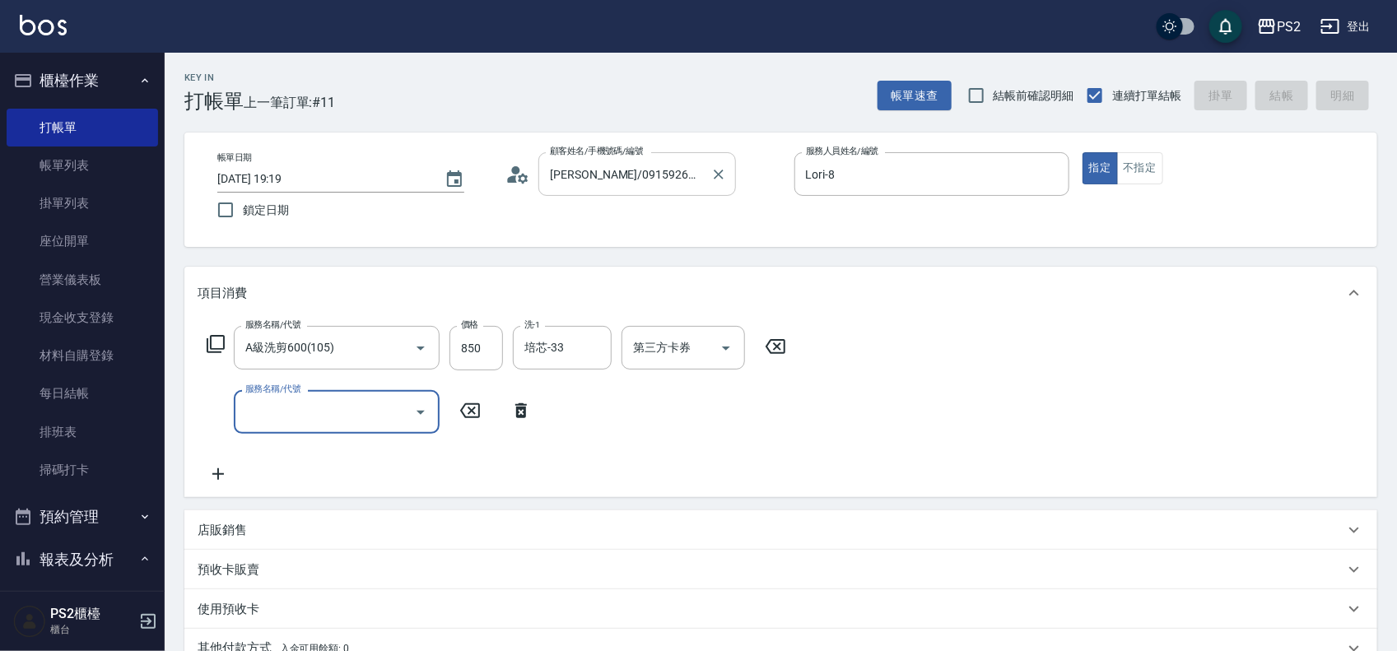
type input "2025/09/06 19:20"
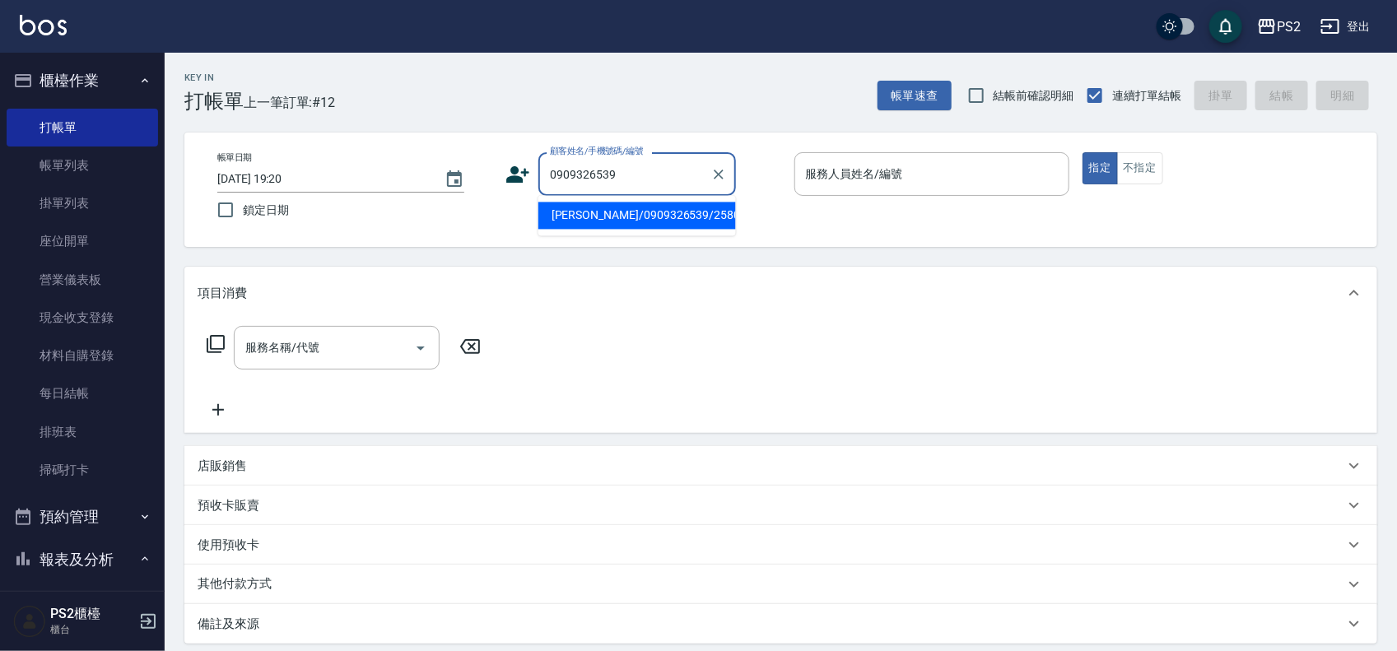
type input "林似珊/0909326539/2580"
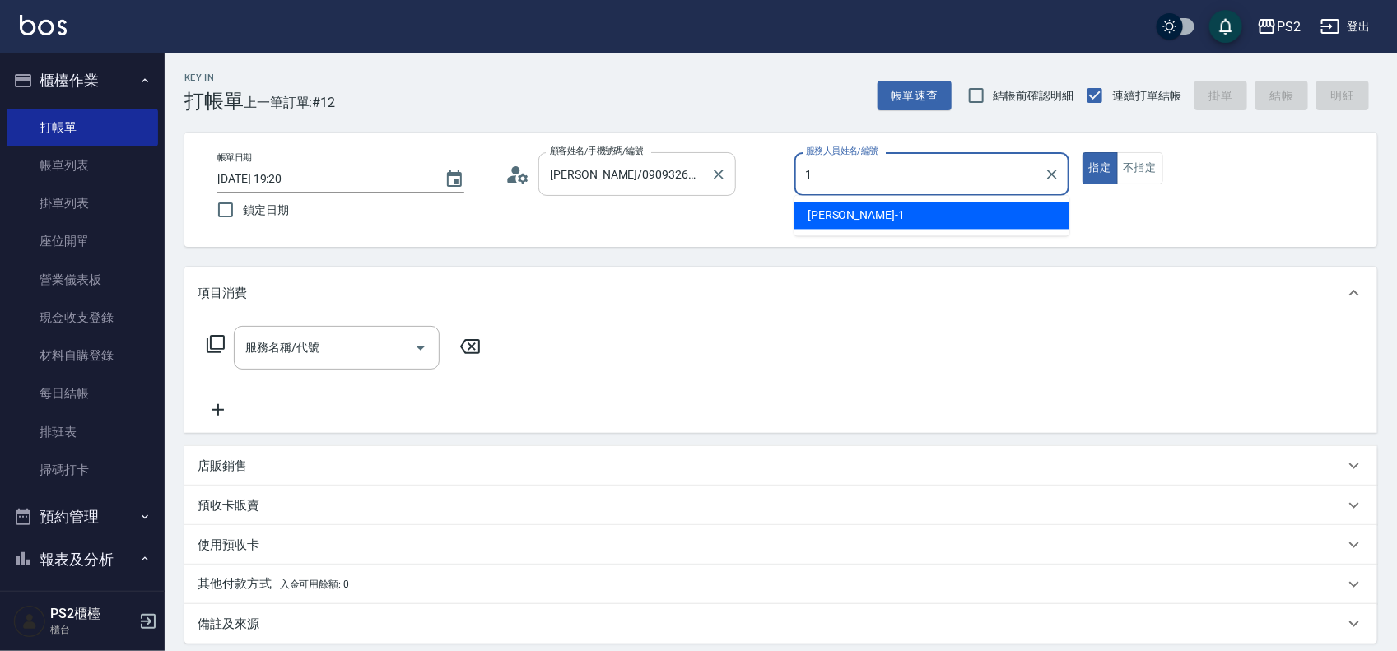
type input "Polly-1"
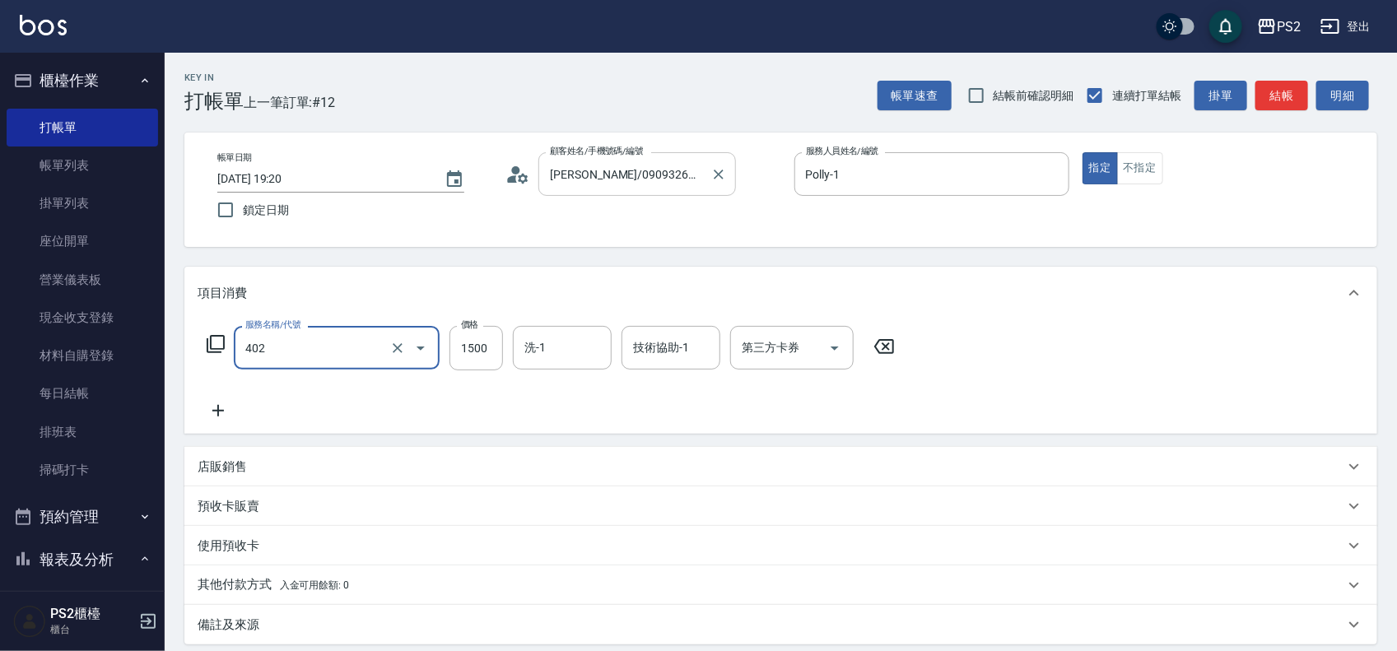
type input "染髮+髮還原1500(402)"
type input "2000"
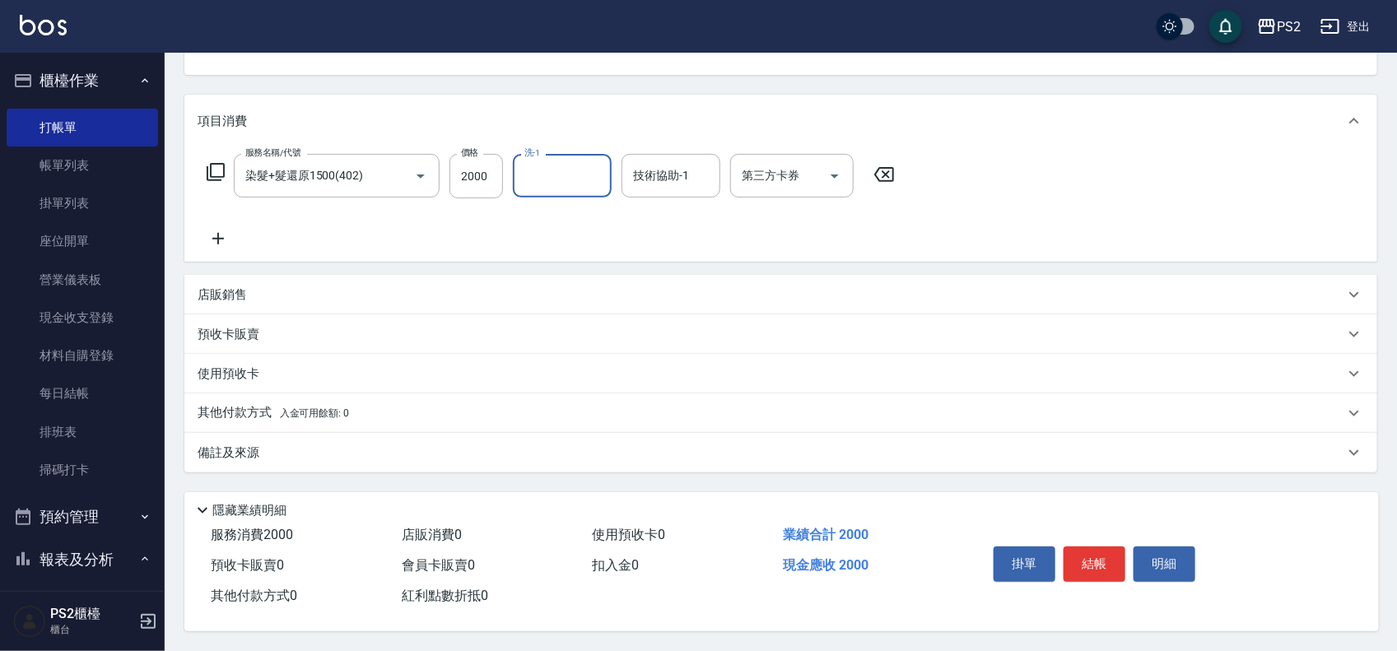
scroll to position [178, 0]
click at [261, 395] on div "其他付款方式 入金可用餘額: 0" at bounding box center [780, 414] width 1193 height 40
click at [293, 408] on span "入金可用餘額: 0" at bounding box center [315, 414] width 70 height 12
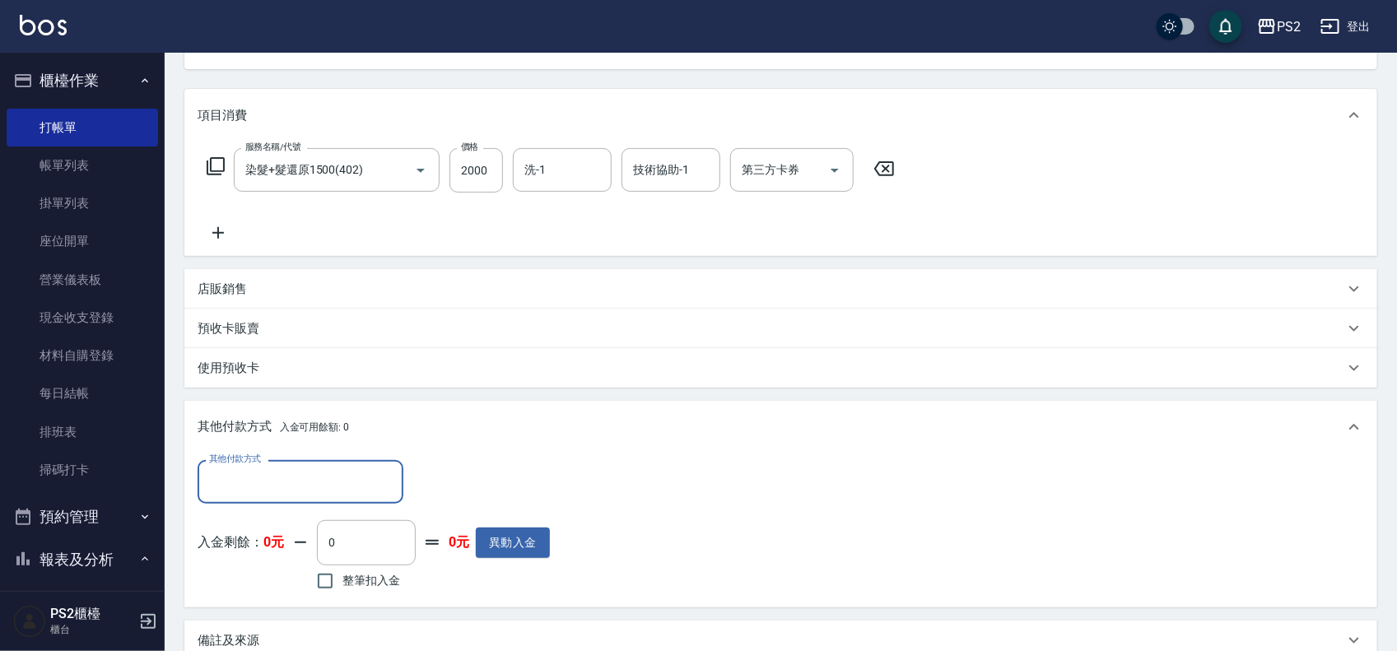
scroll to position [0, 0]
click at [247, 470] on input "其他付款方式" at bounding box center [300, 482] width 191 height 29
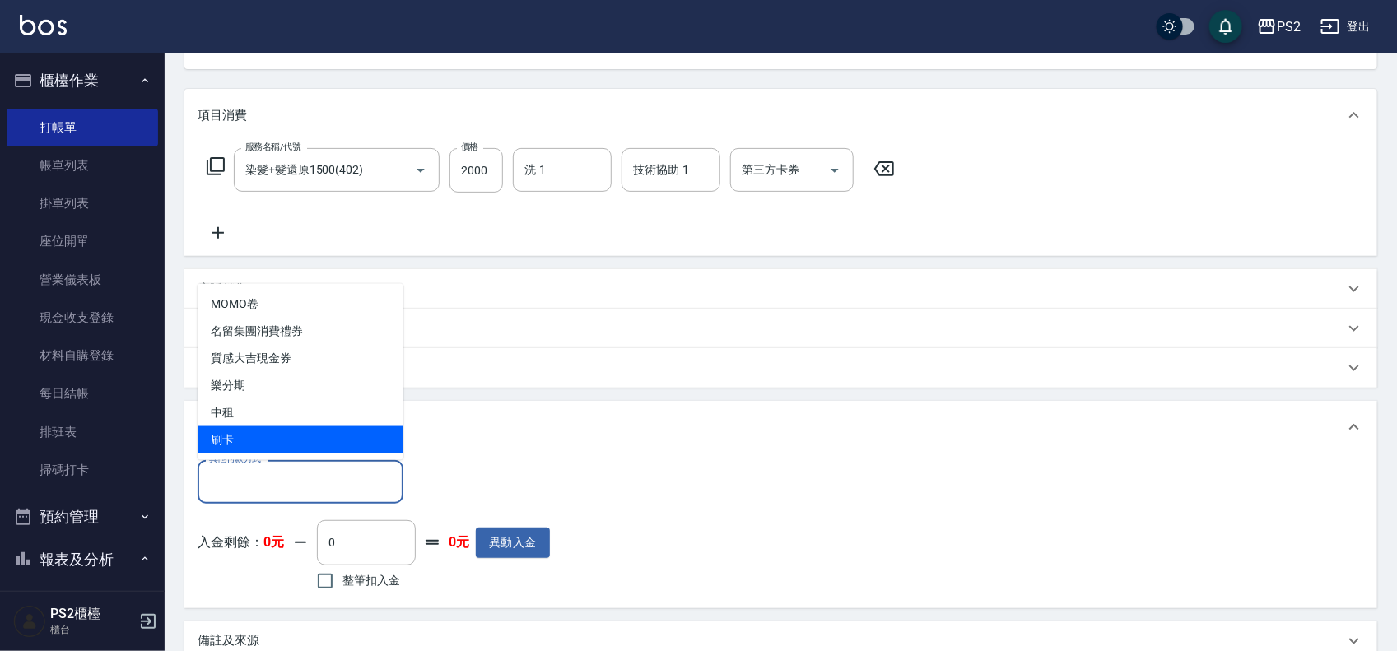
click at [282, 437] on span "刷卡" at bounding box center [301, 440] width 206 height 27
type input "刷卡"
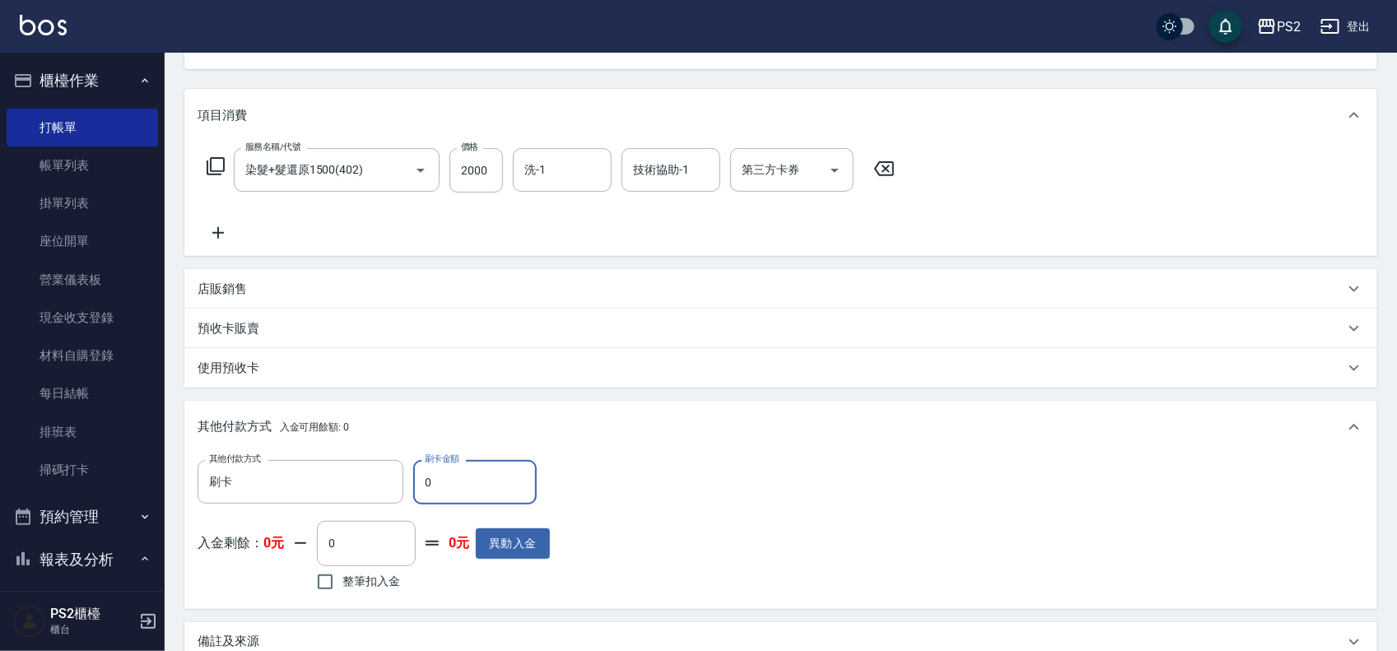
click at [466, 468] on input "0" at bounding box center [475, 482] width 124 height 44
type input "2000"
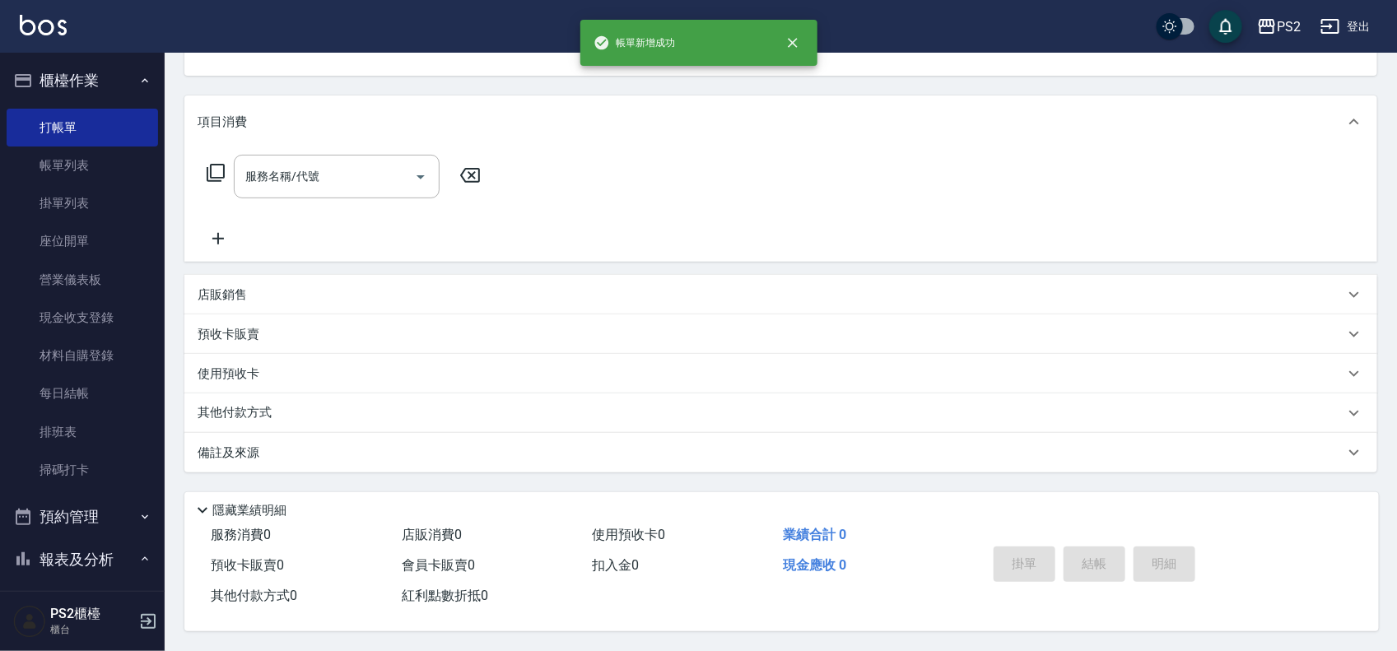
scroll to position [159, 0]
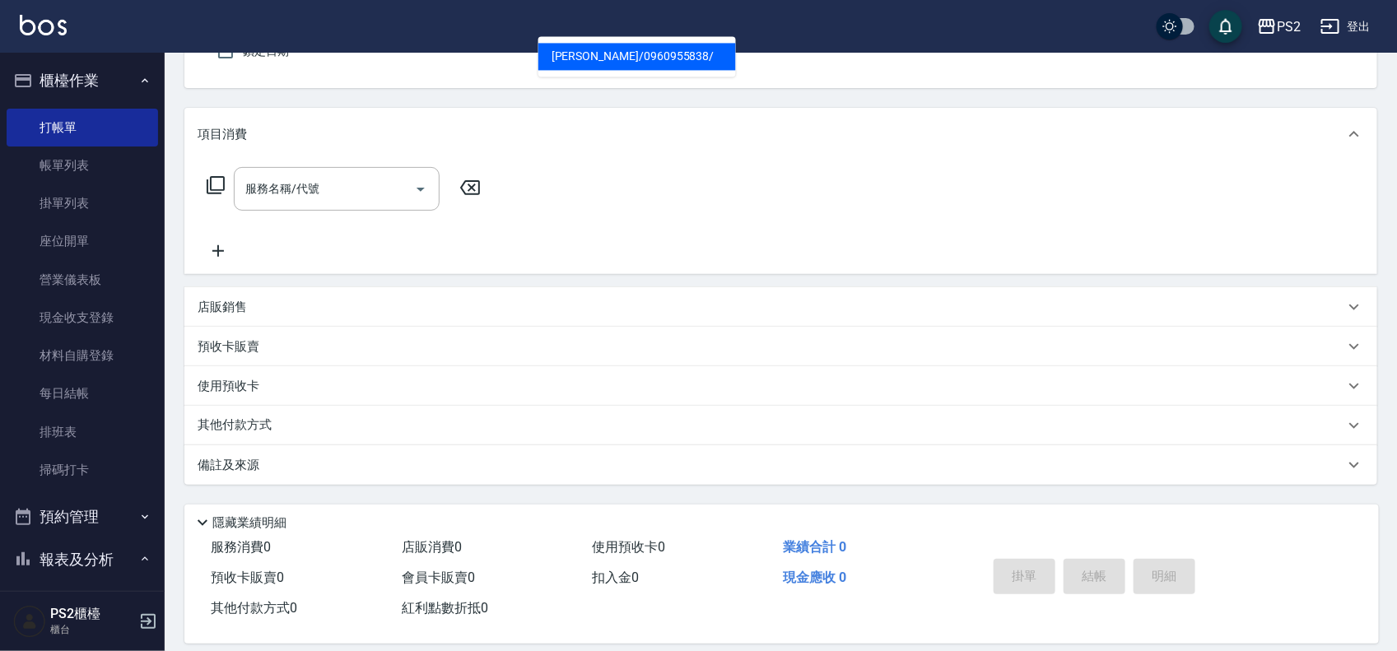
type input "林均諺/0960955838/"
click at [1083, 0] on button "指定" at bounding box center [1100, 9] width 35 height 32
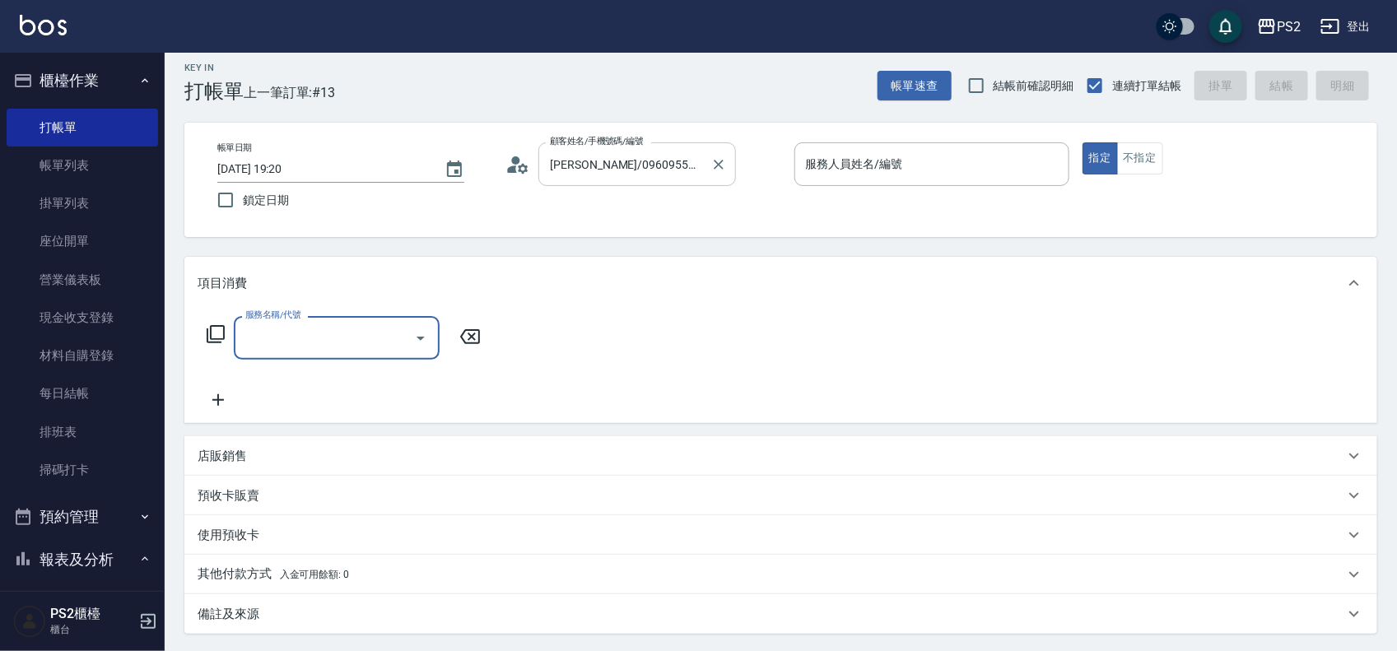
scroll to position [0, 0]
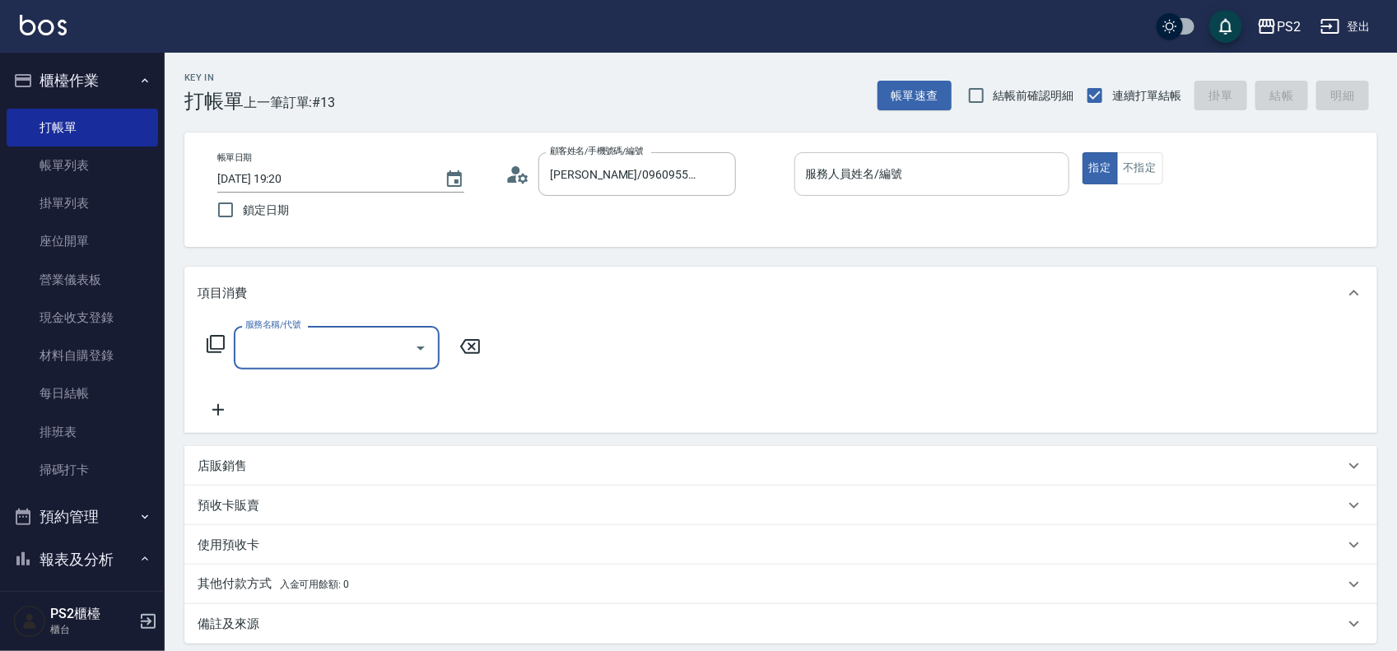
click at [883, 177] on input "服務人員姓名/編號" at bounding box center [932, 174] width 260 height 29
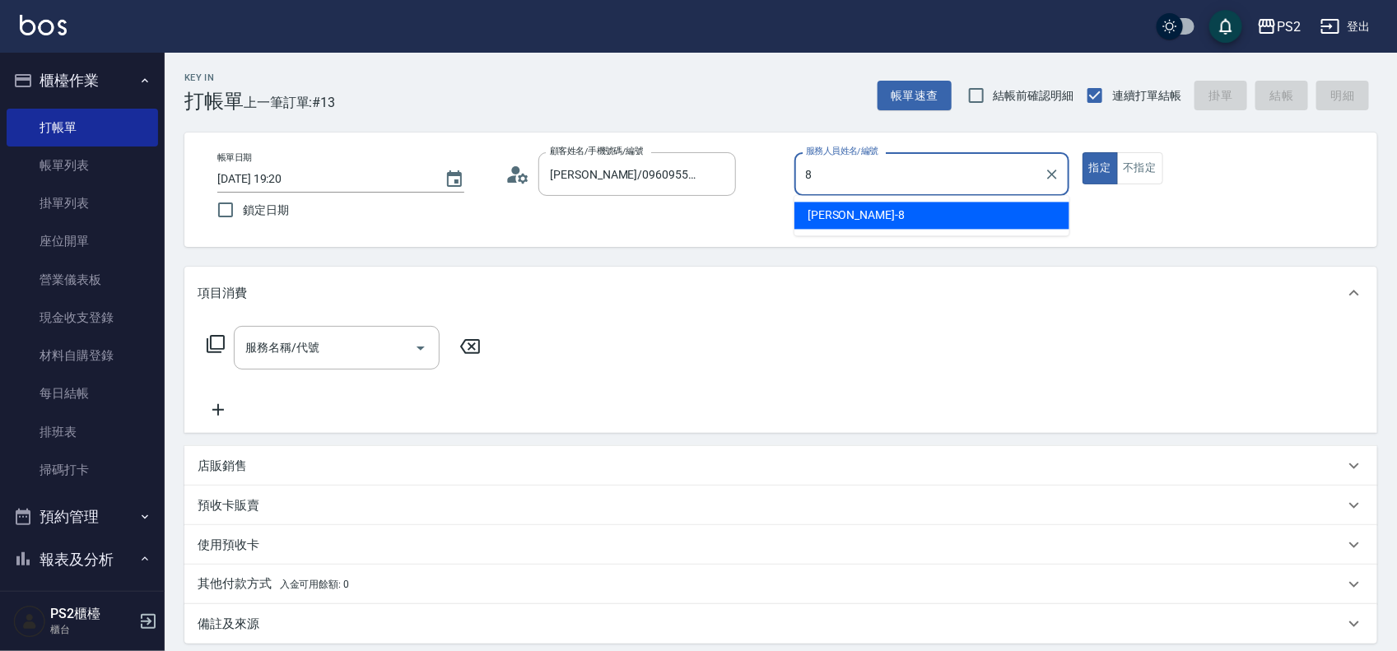
type input "Lori-8"
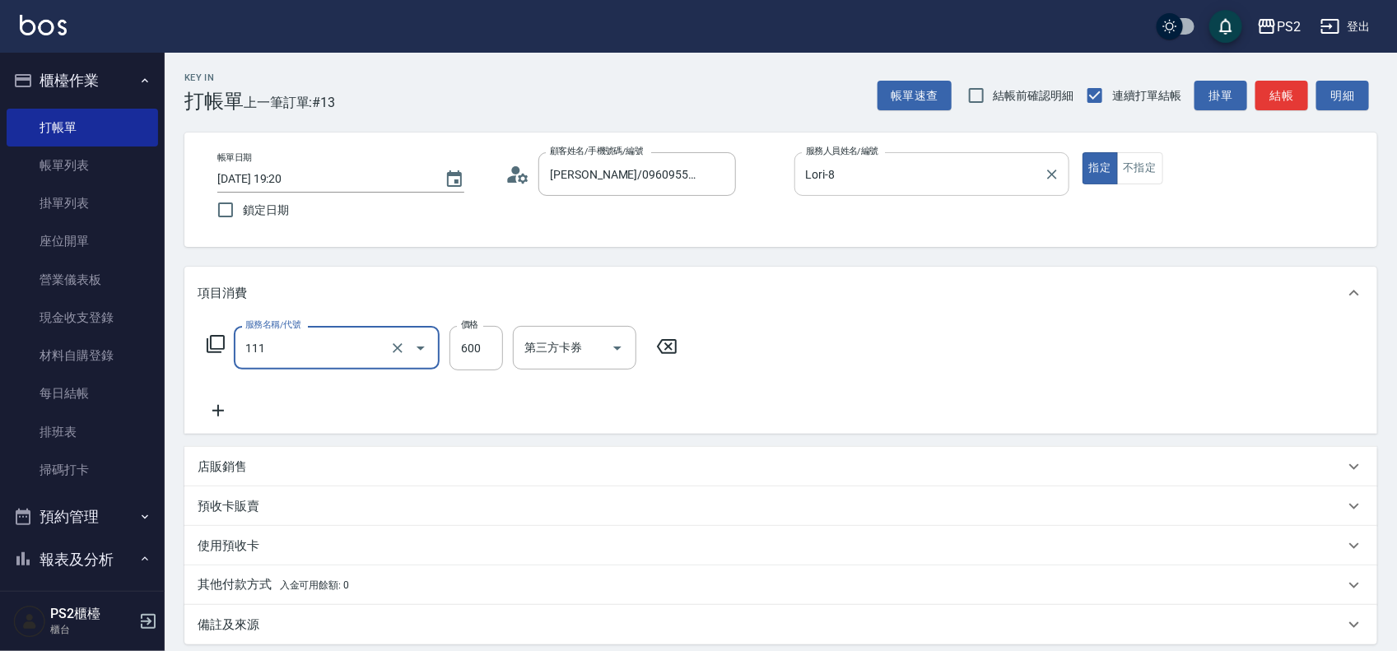
type input "精油洗+去角質(111)"
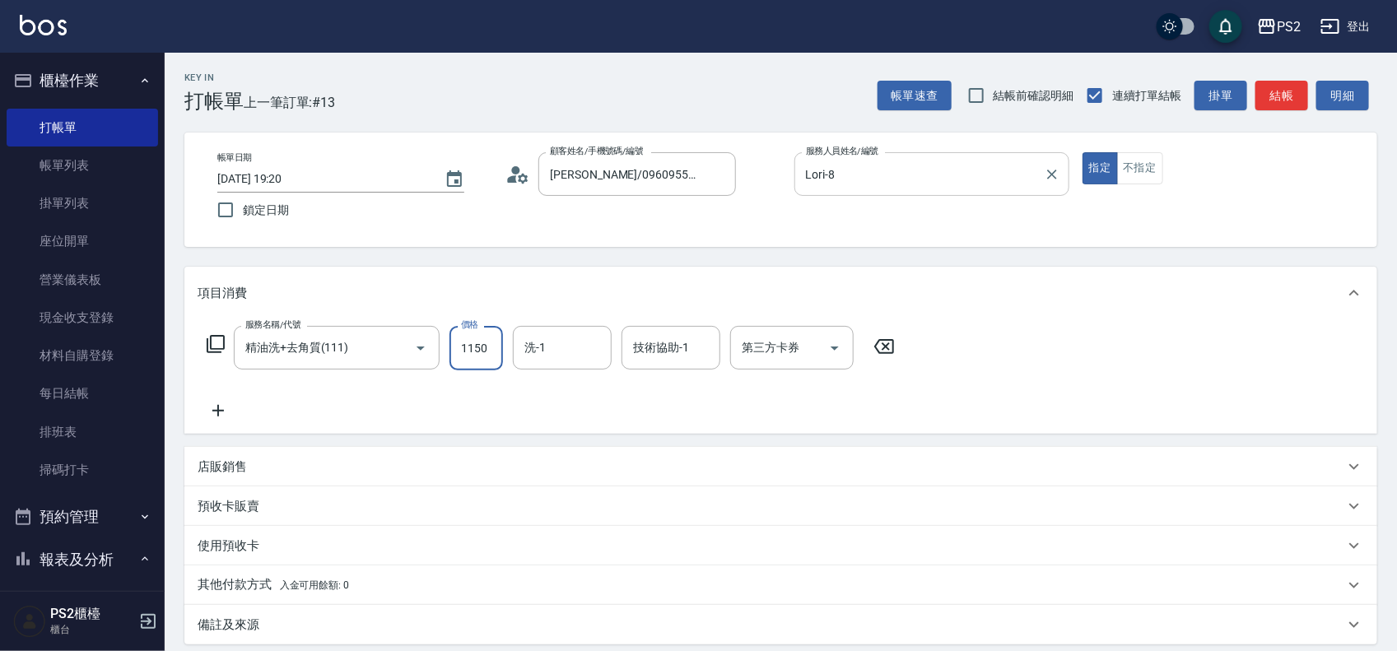
type input "1150"
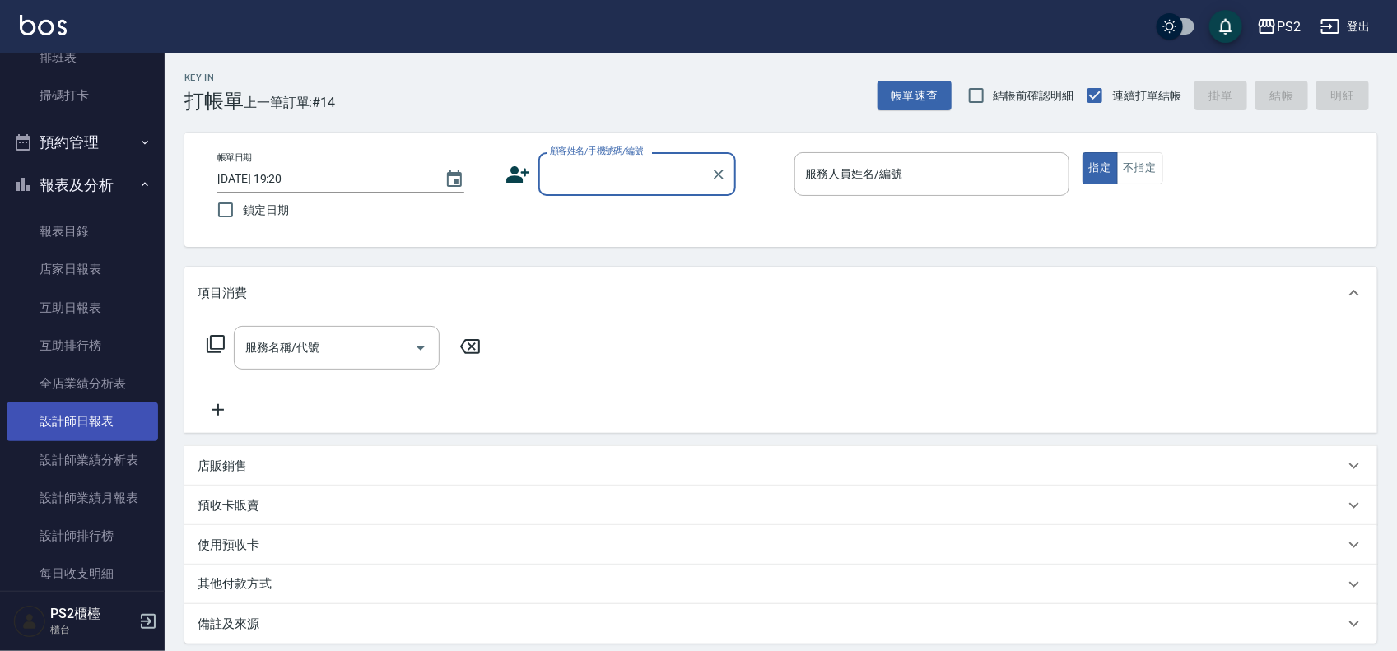
scroll to position [412, 0]
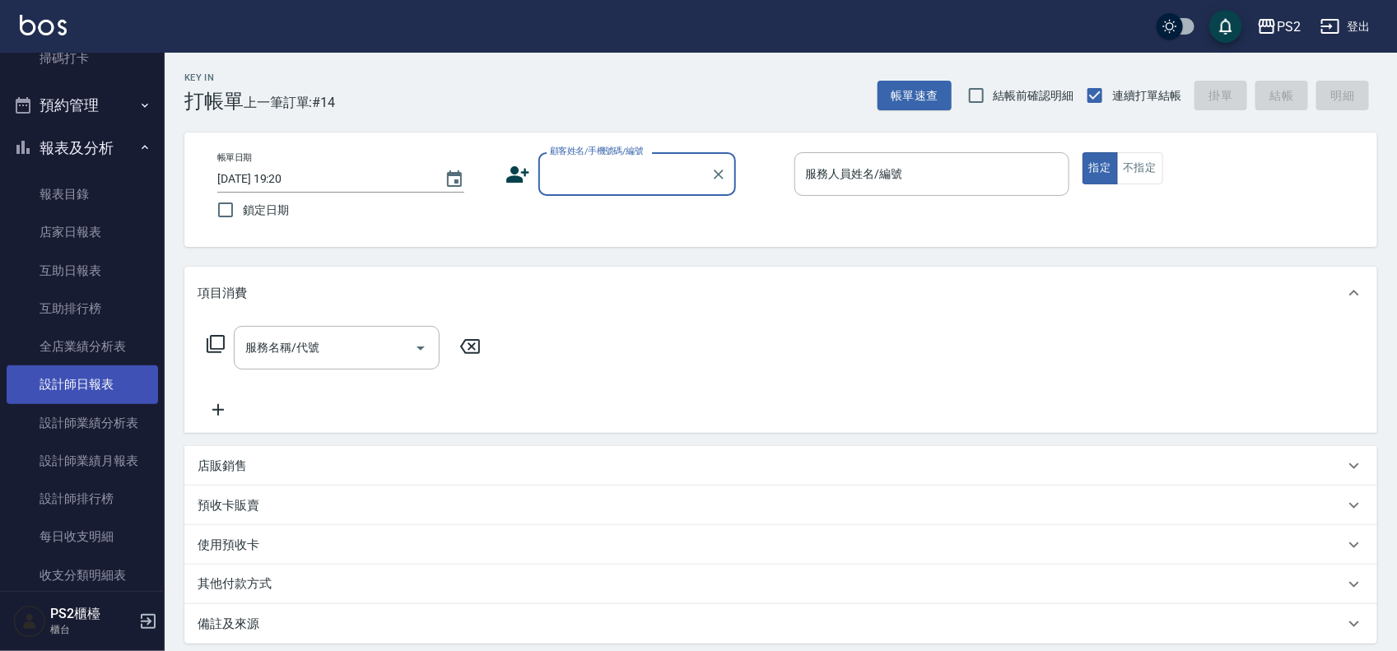
click at [101, 387] on link "設計師日報表" at bounding box center [83, 385] width 152 height 38
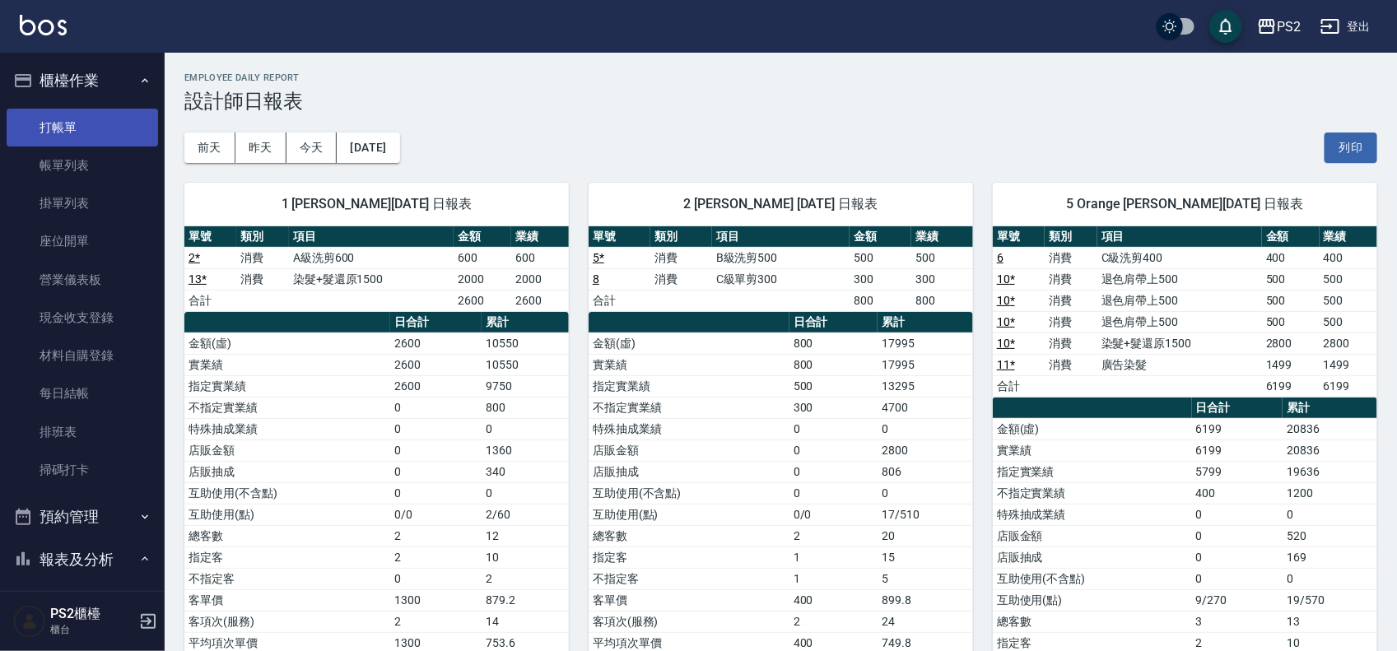
click at [58, 125] on link "打帳單" at bounding box center [83, 128] width 152 height 38
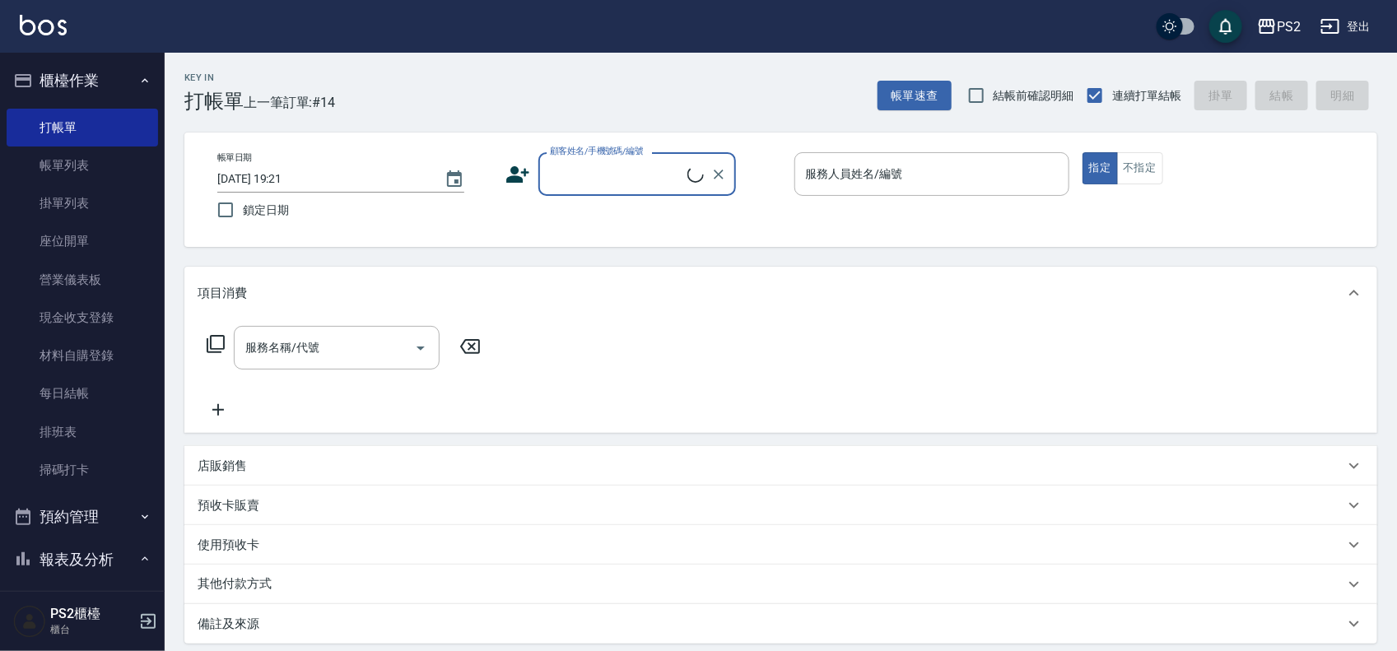
click at [758, 109] on div "Key In 打帳單 上一筆訂單:#14 帳單速查 結帳前確認明細 連續打單結帳 掛單 結帳 明細" at bounding box center [771, 83] width 1213 height 60
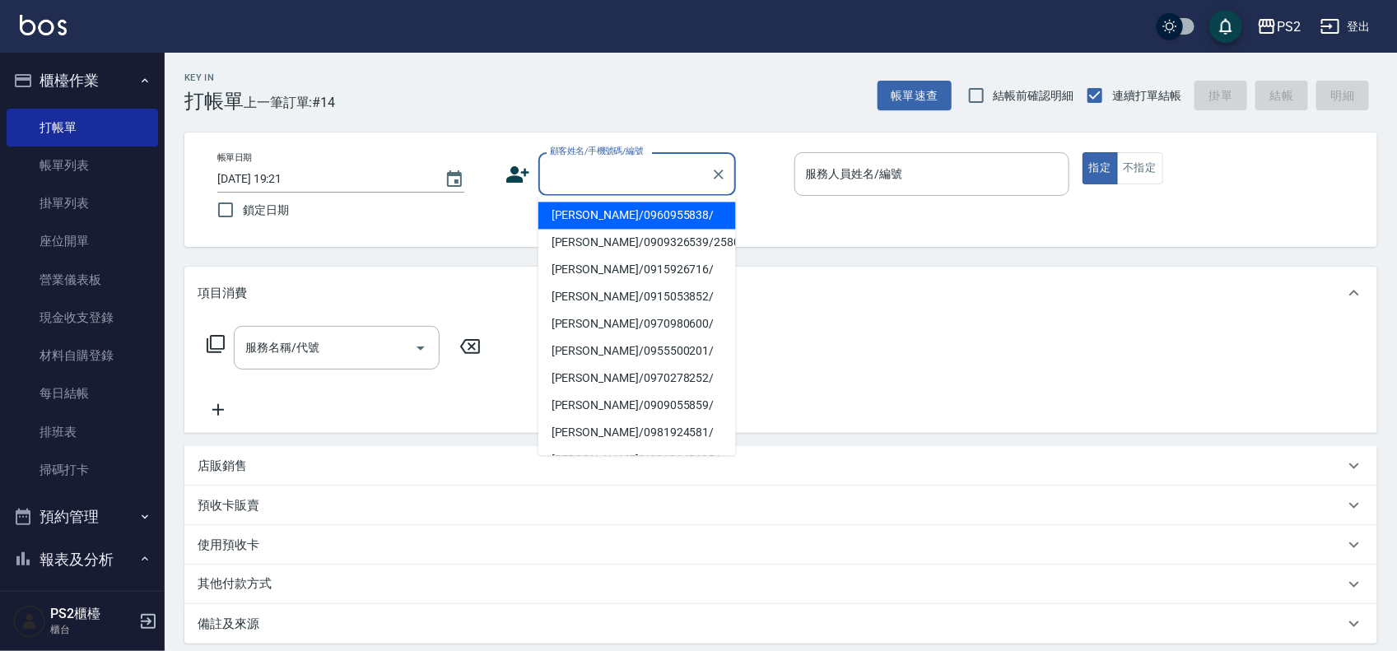
click at [624, 188] on input "顧客姓名/手機號碼/編號" at bounding box center [625, 174] width 158 height 29
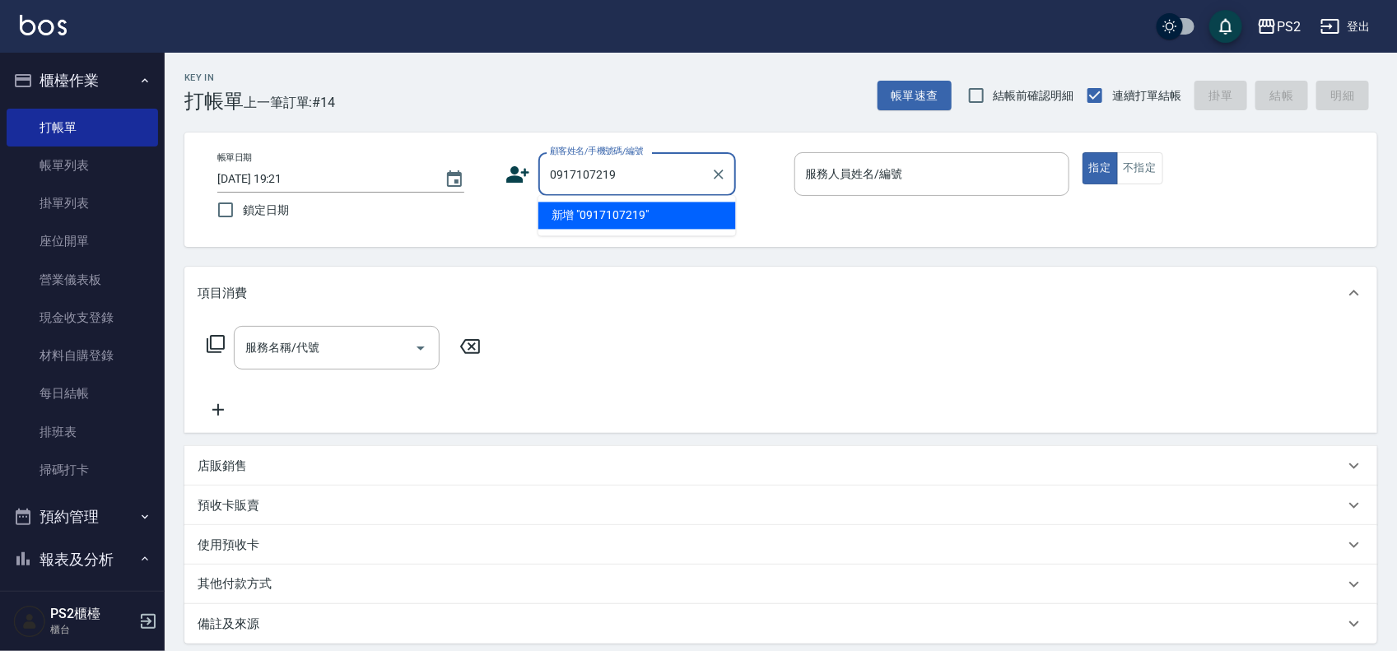
type input "0917107219"
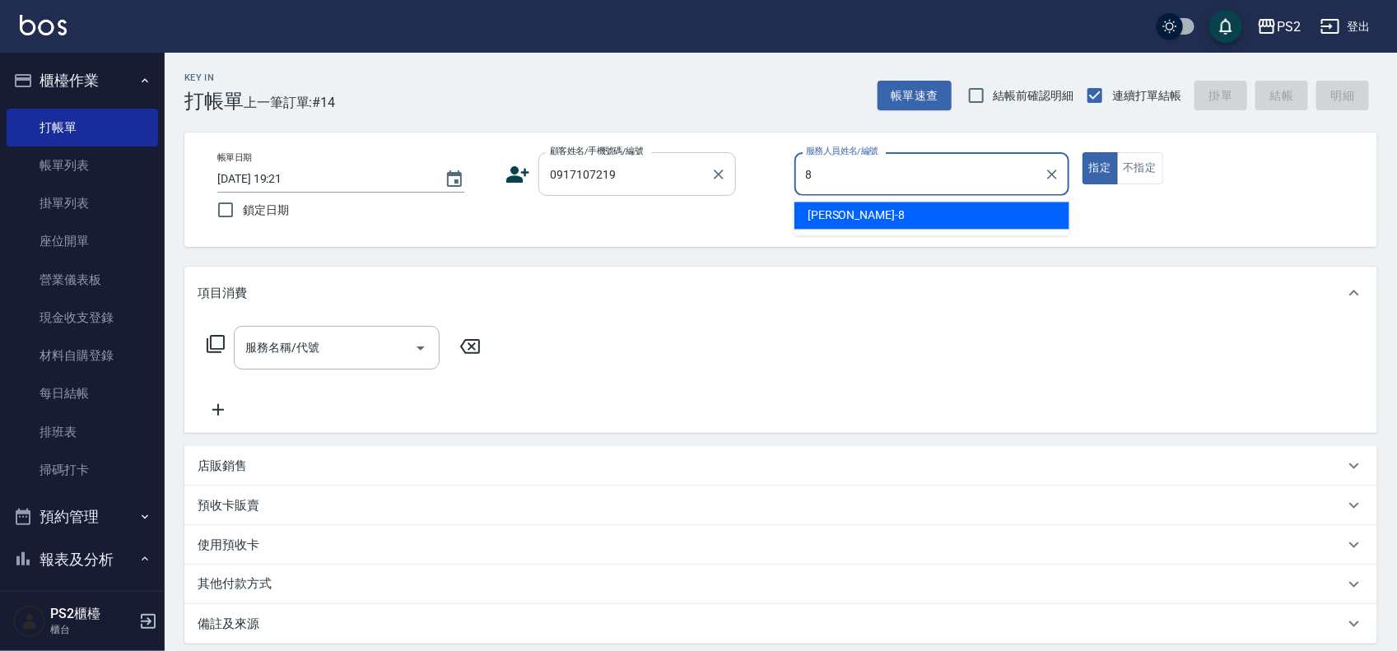
type input "Lori-8"
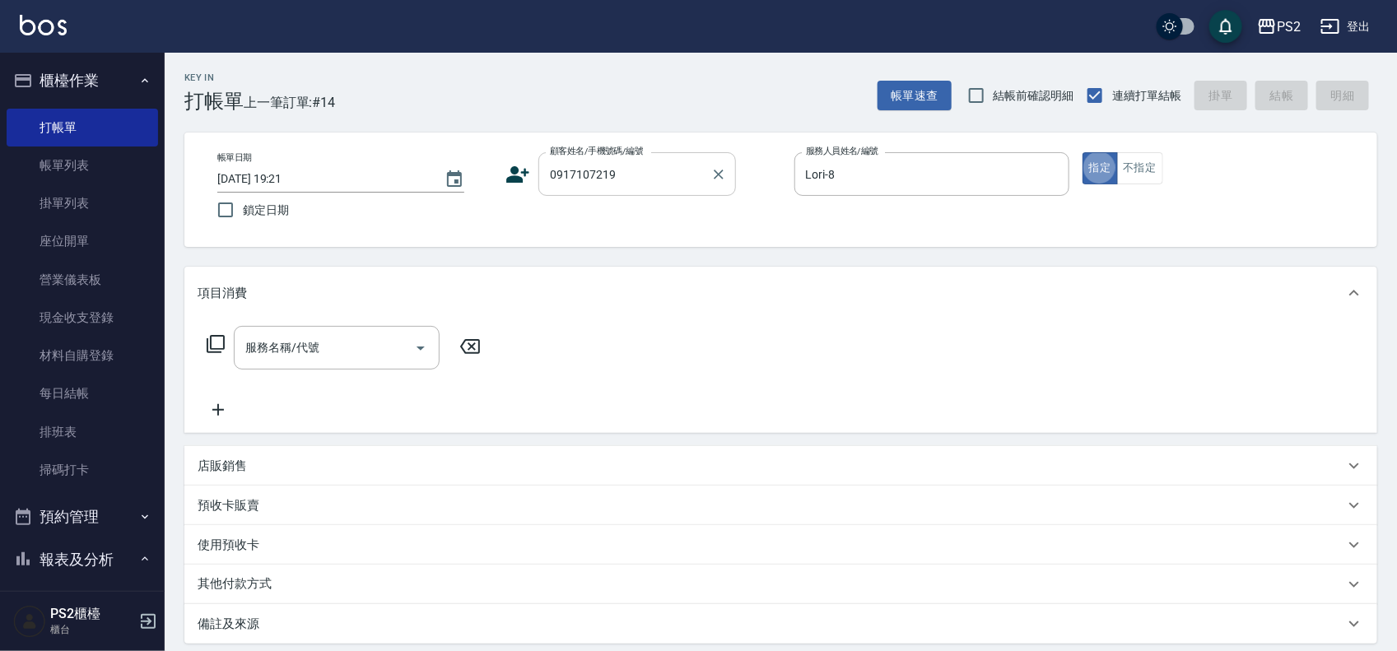
type button "true"
click at [519, 175] on icon at bounding box center [518, 174] width 23 height 16
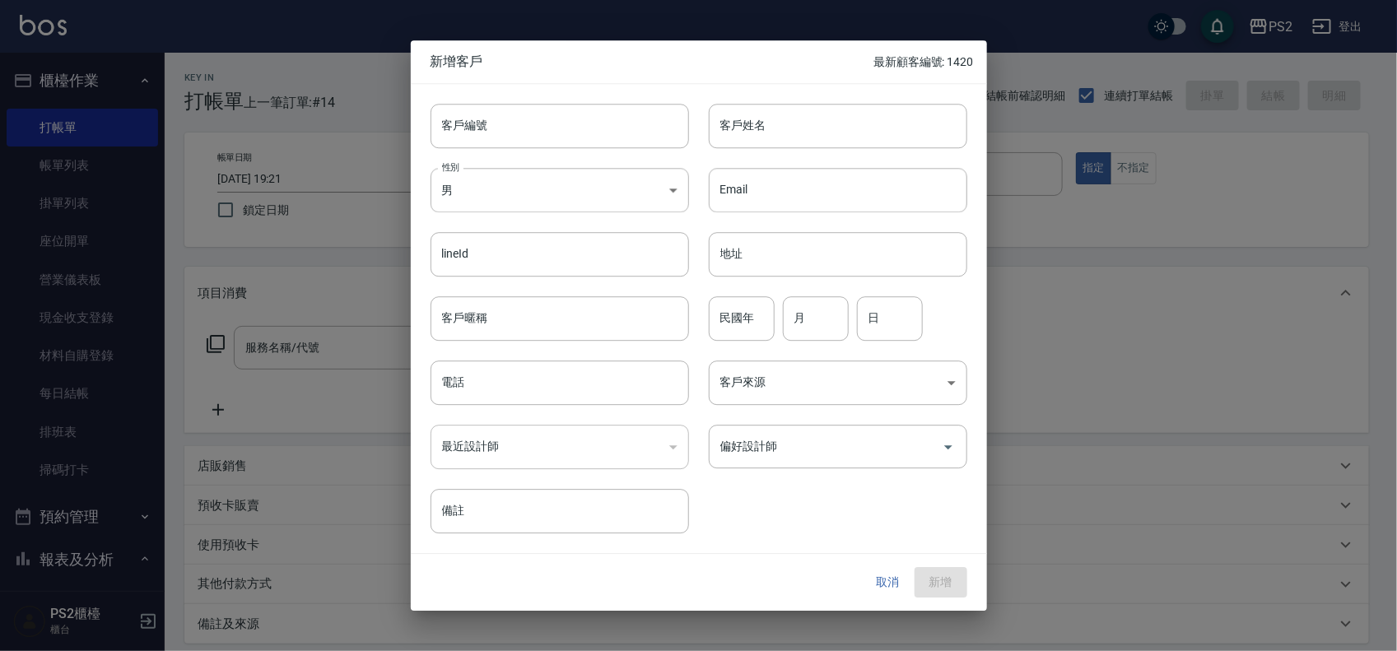
type input "0917107219"
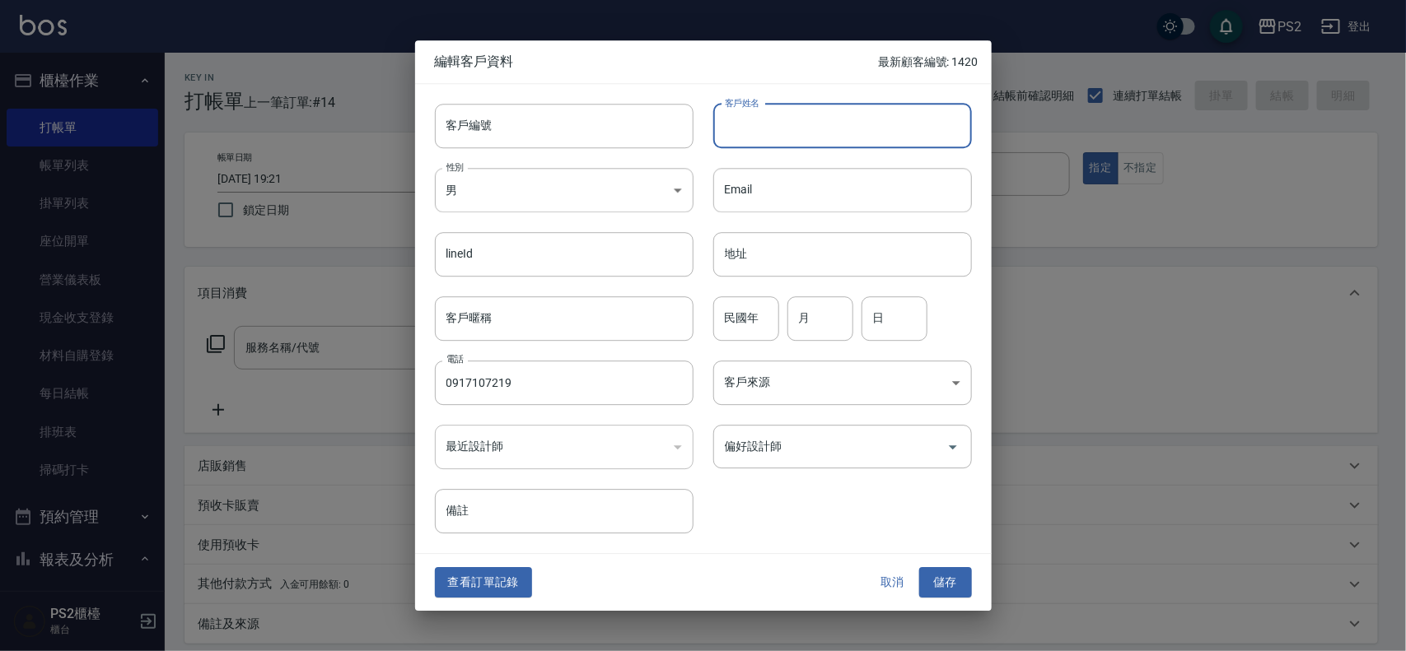
click at [751, 136] on input "客戶姓名" at bounding box center [842, 126] width 259 height 44
type input "黃鈺婷"
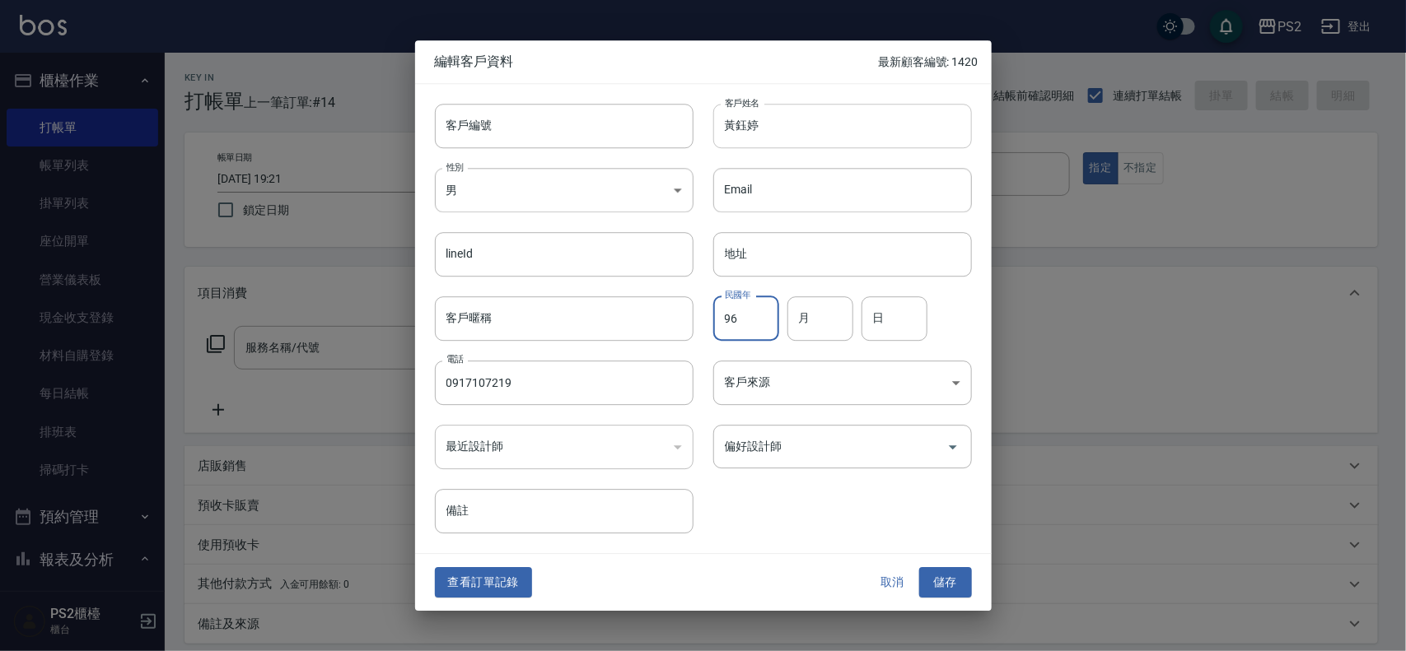
type input "96"
type input "2"
type input "19"
click at [944, 581] on button "儲存" at bounding box center [945, 583] width 53 height 30
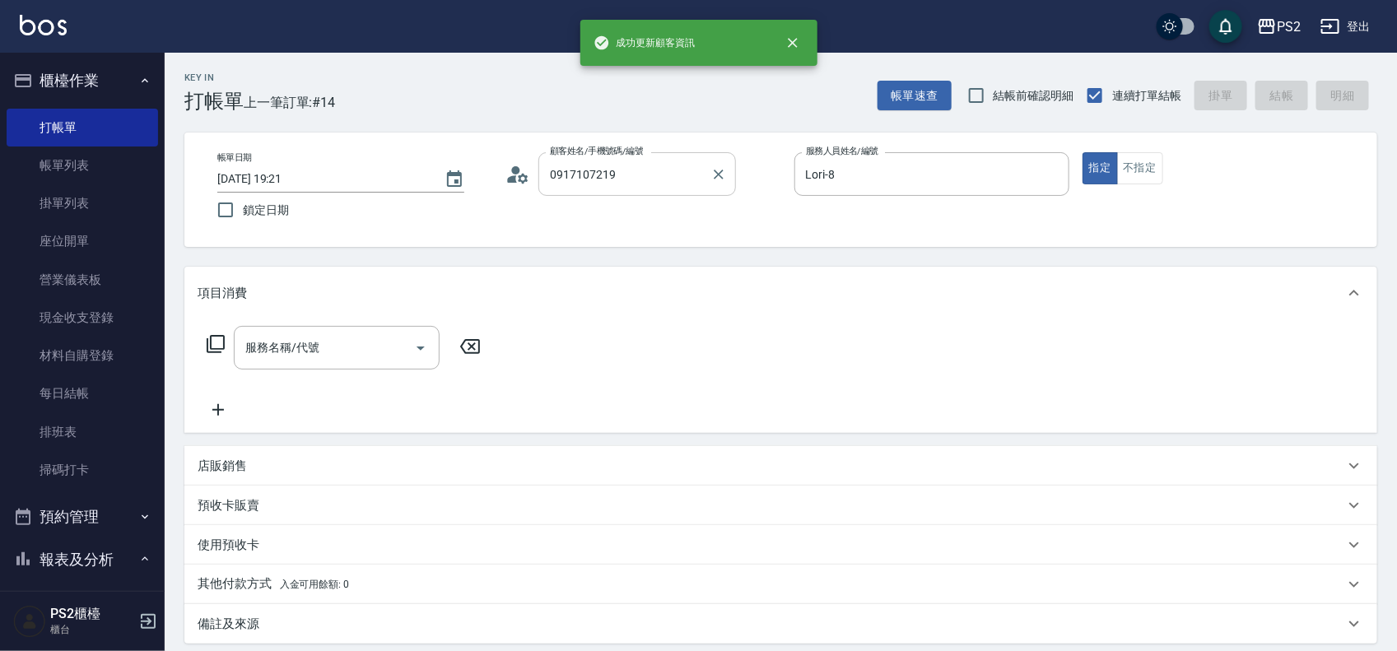
click at [688, 171] on input "0917107219" at bounding box center [625, 174] width 158 height 29
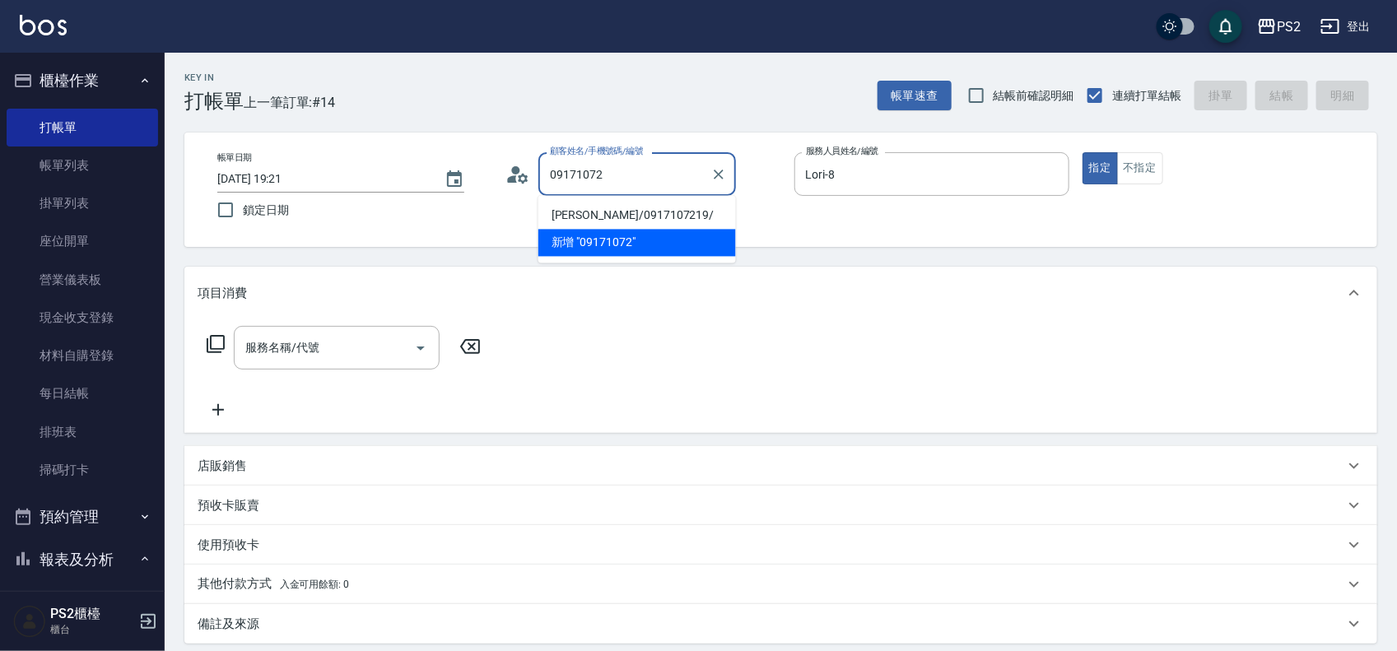
click at [690, 210] on li "黃鈺婷/0917107219/" at bounding box center [637, 216] width 198 height 27
type input "黃鈺婷/0917107219/"
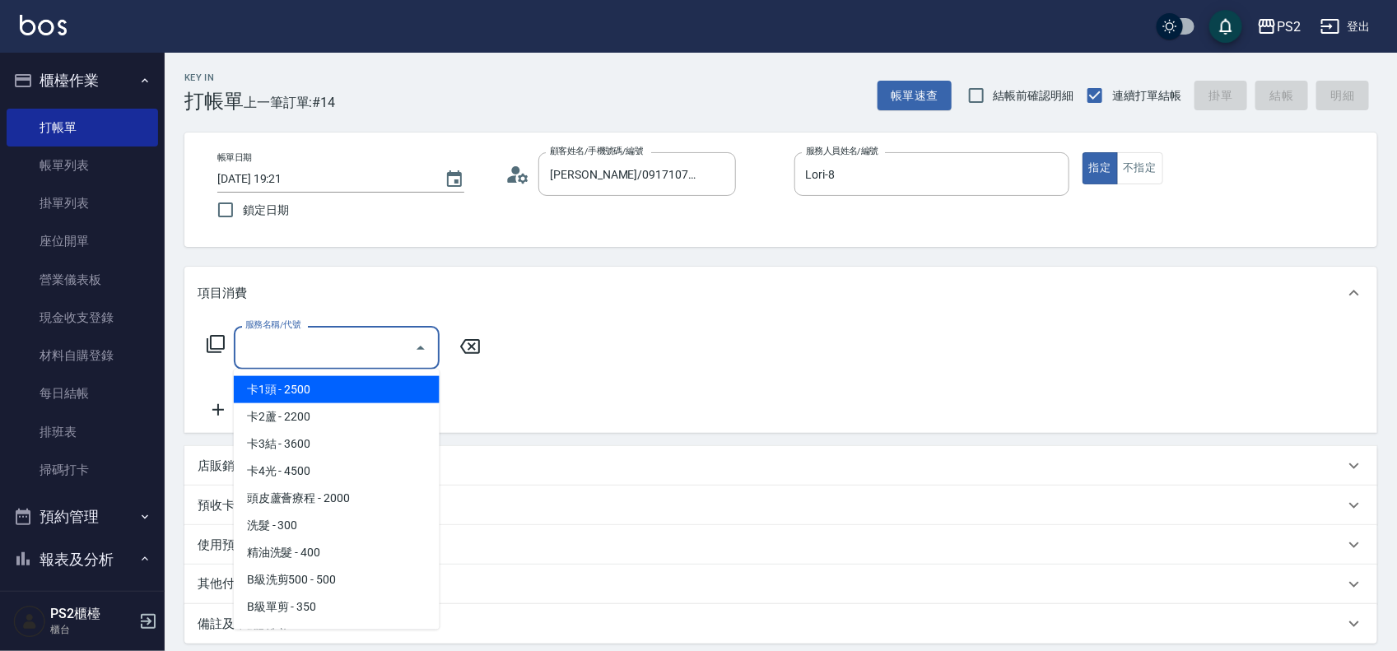
click at [306, 347] on input "服務名稱/代號" at bounding box center [324, 347] width 166 height 29
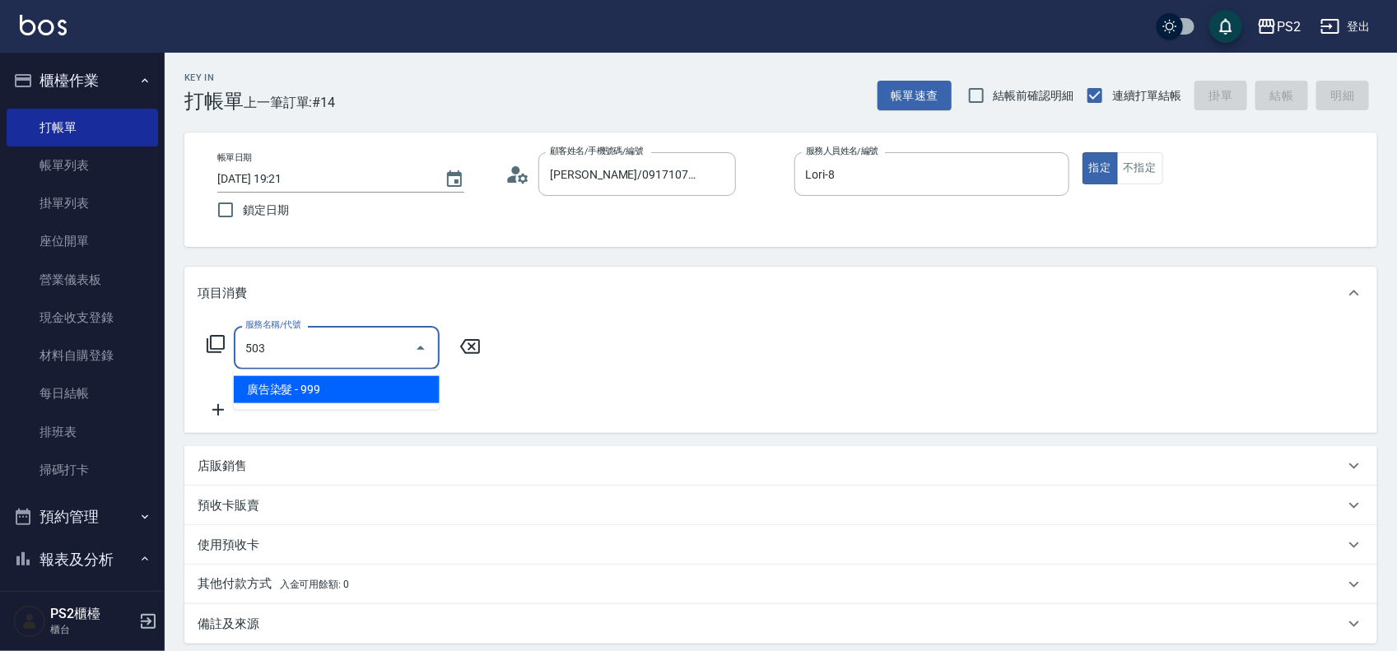
type input "廣告染髮(503)"
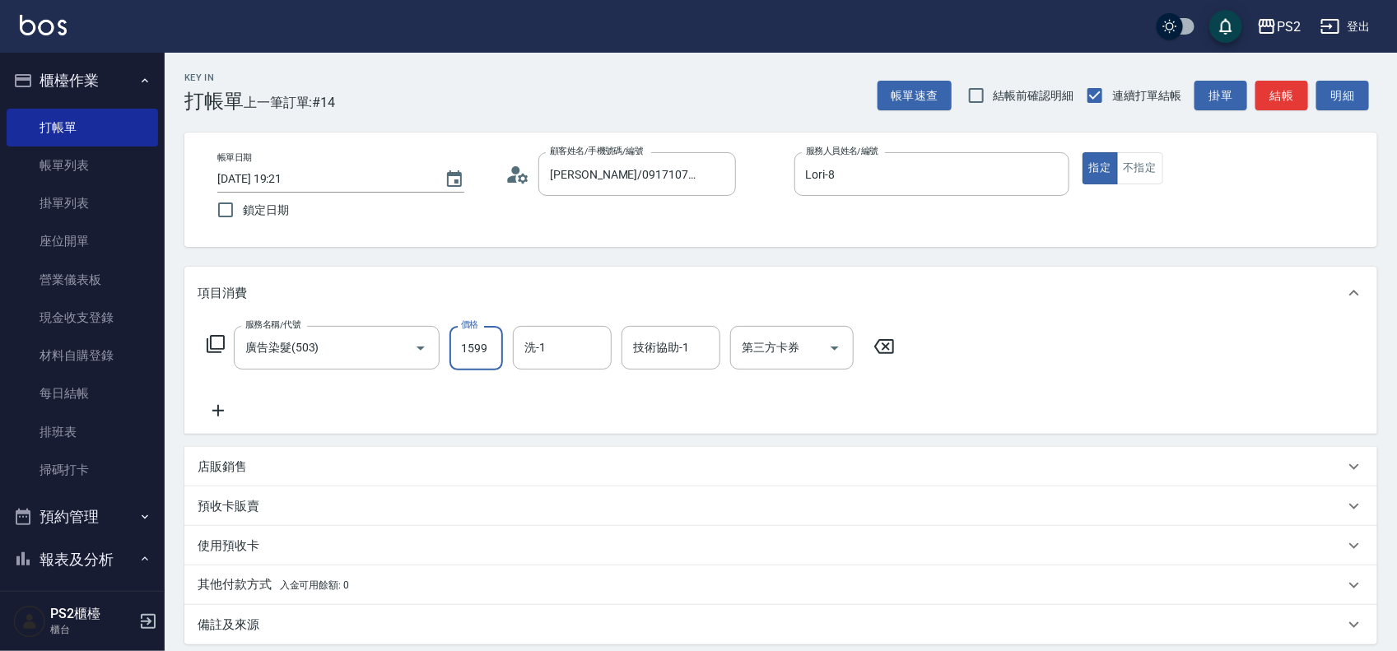
type input "1599"
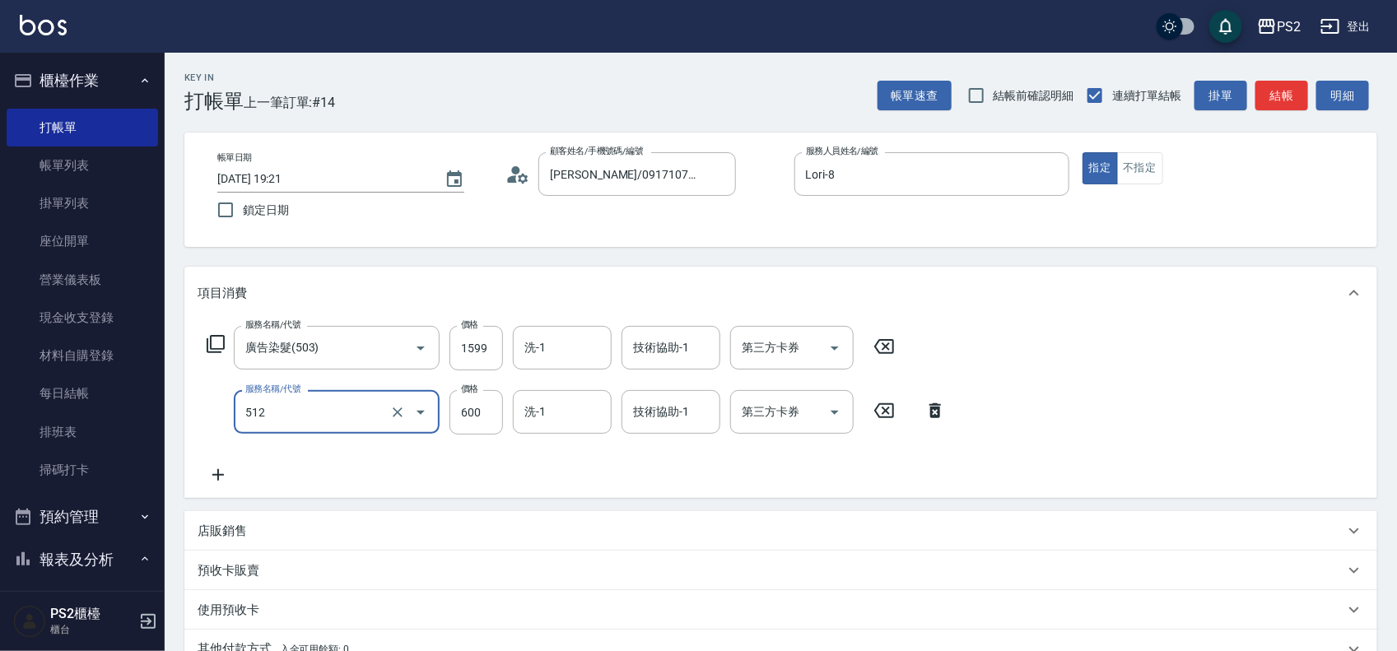
type input "洗+水解護髮600(512)"
type input "2000"
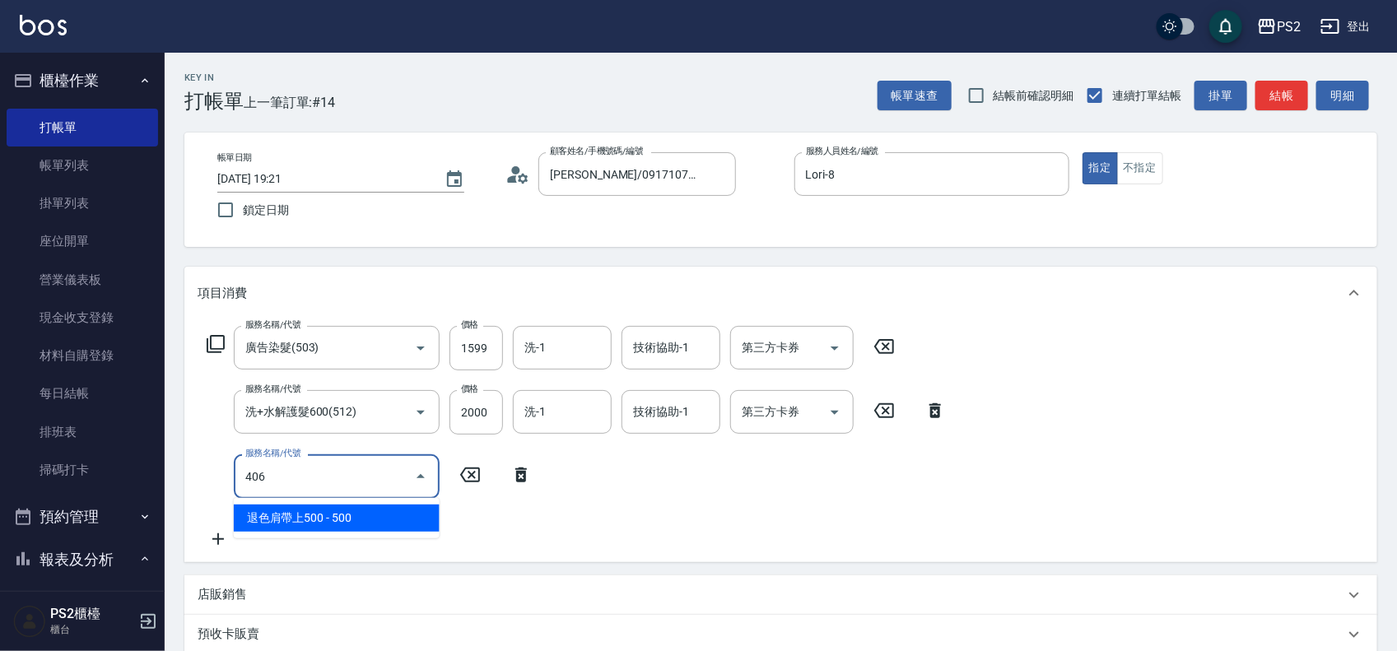
type input "退色肩帶上500(406)"
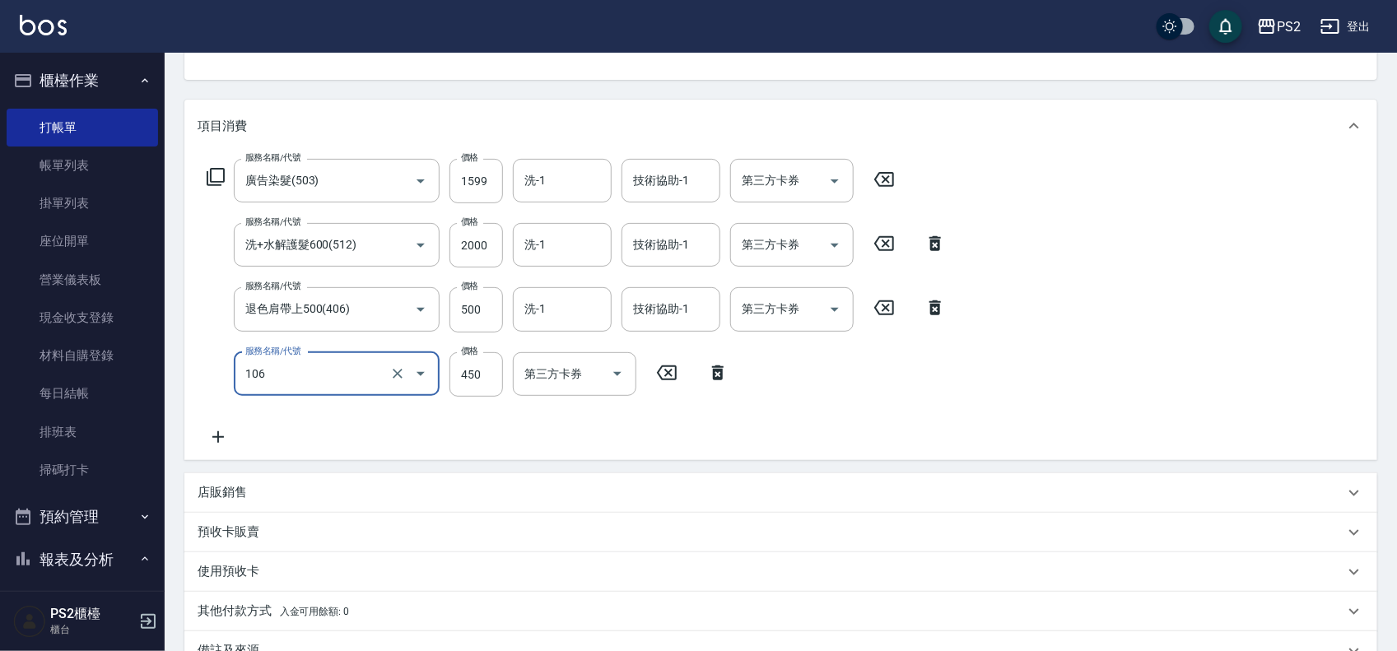
scroll to position [371, 0]
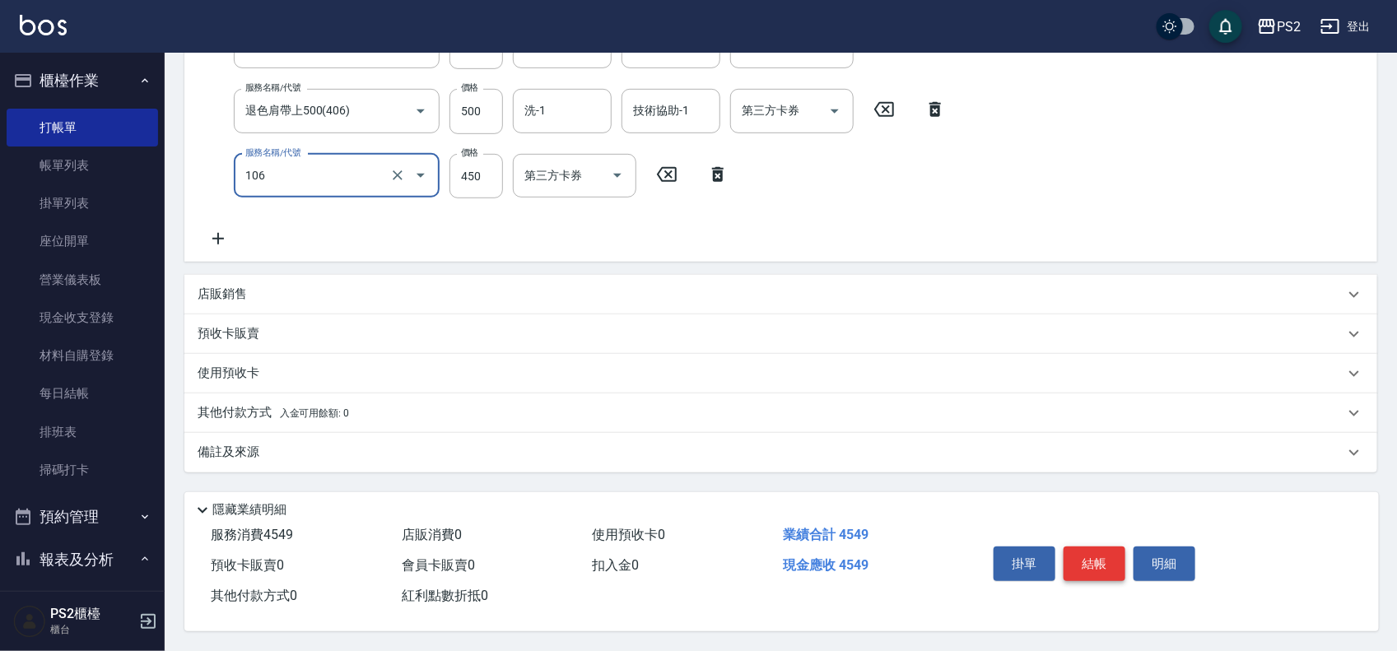
type input "A級單剪(106)"
click at [1079, 550] on button "結帳" at bounding box center [1095, 564] width 62 height 35
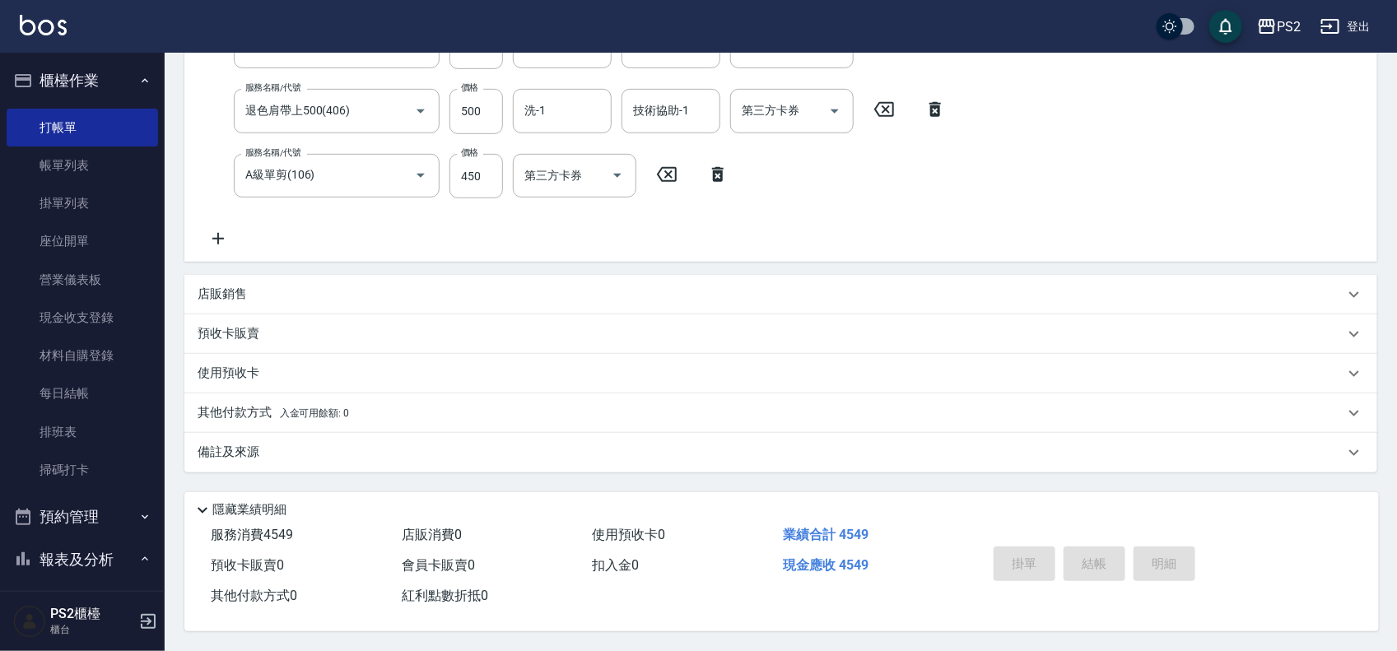
type input "2025/09/06 19:38"
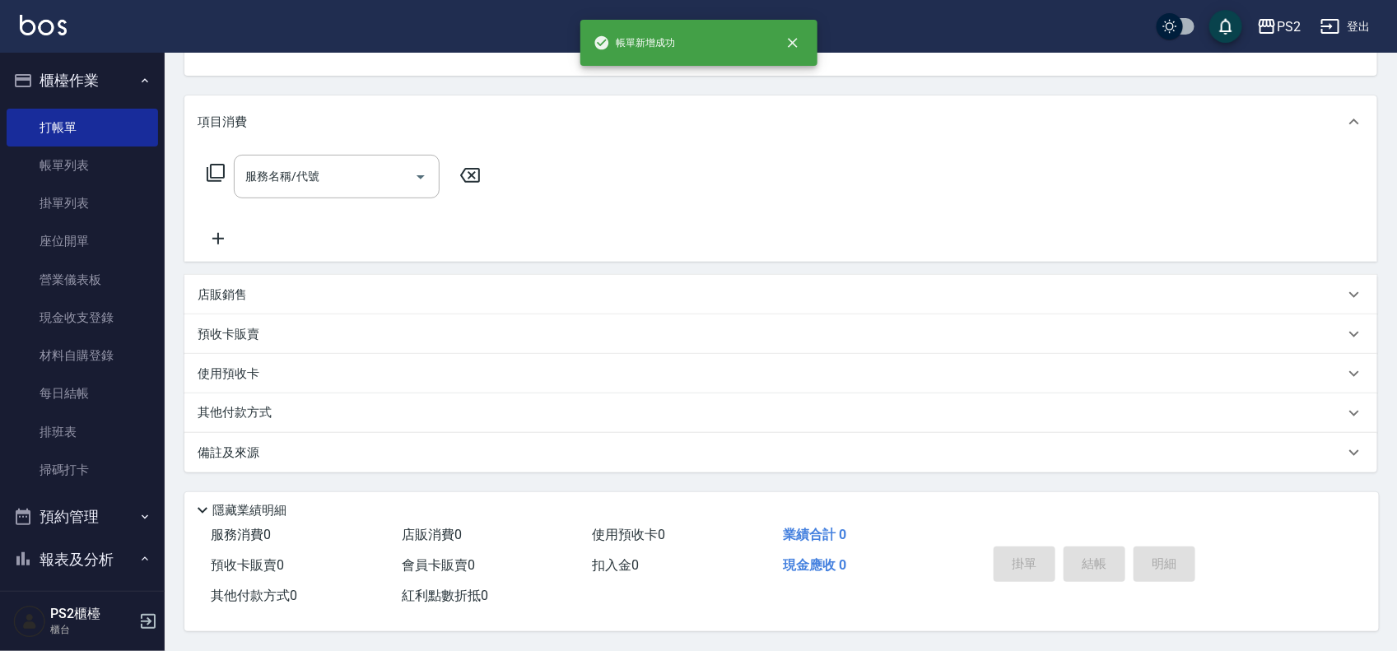
scroll to position [0, 0]
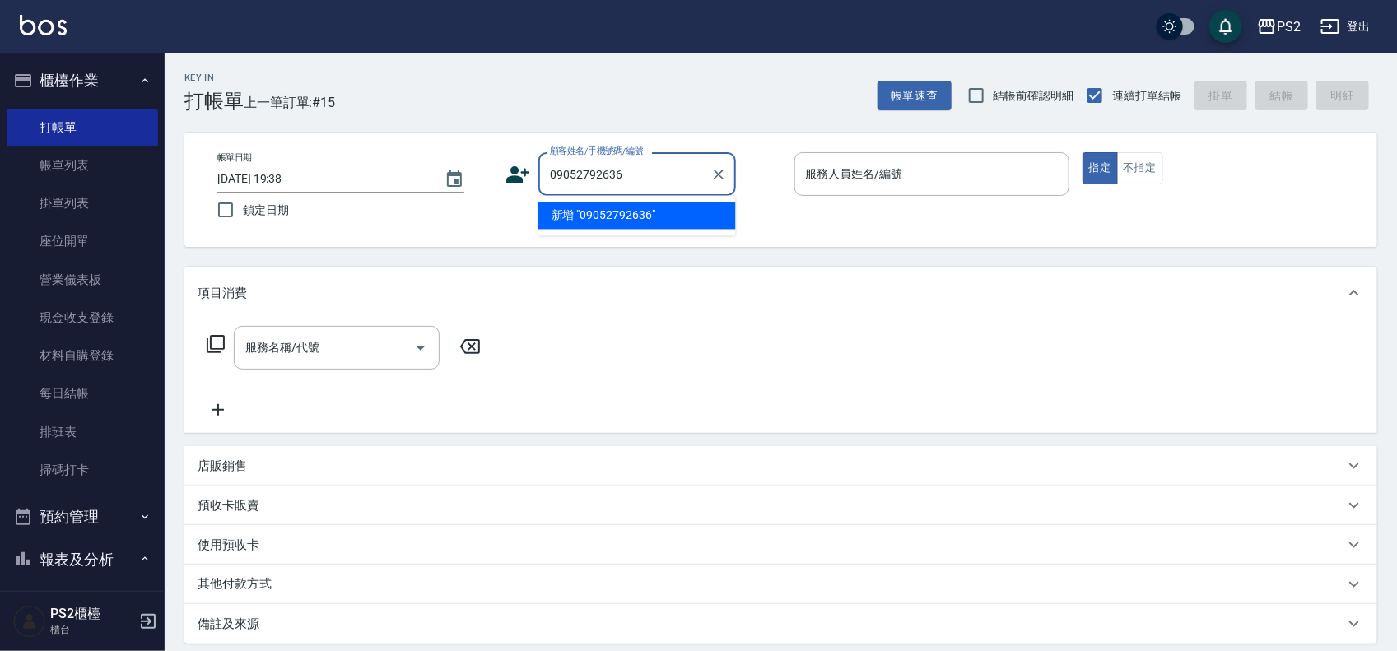
type input "09052792636"
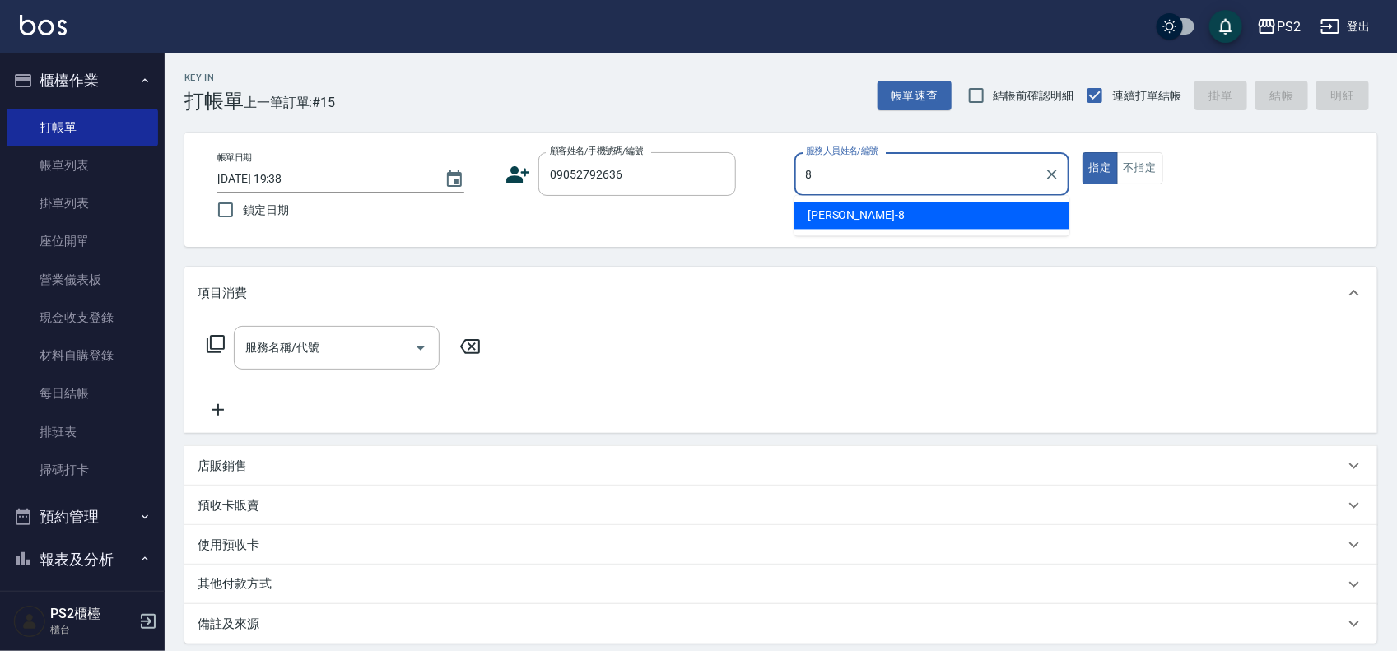
type input "Lori-8"
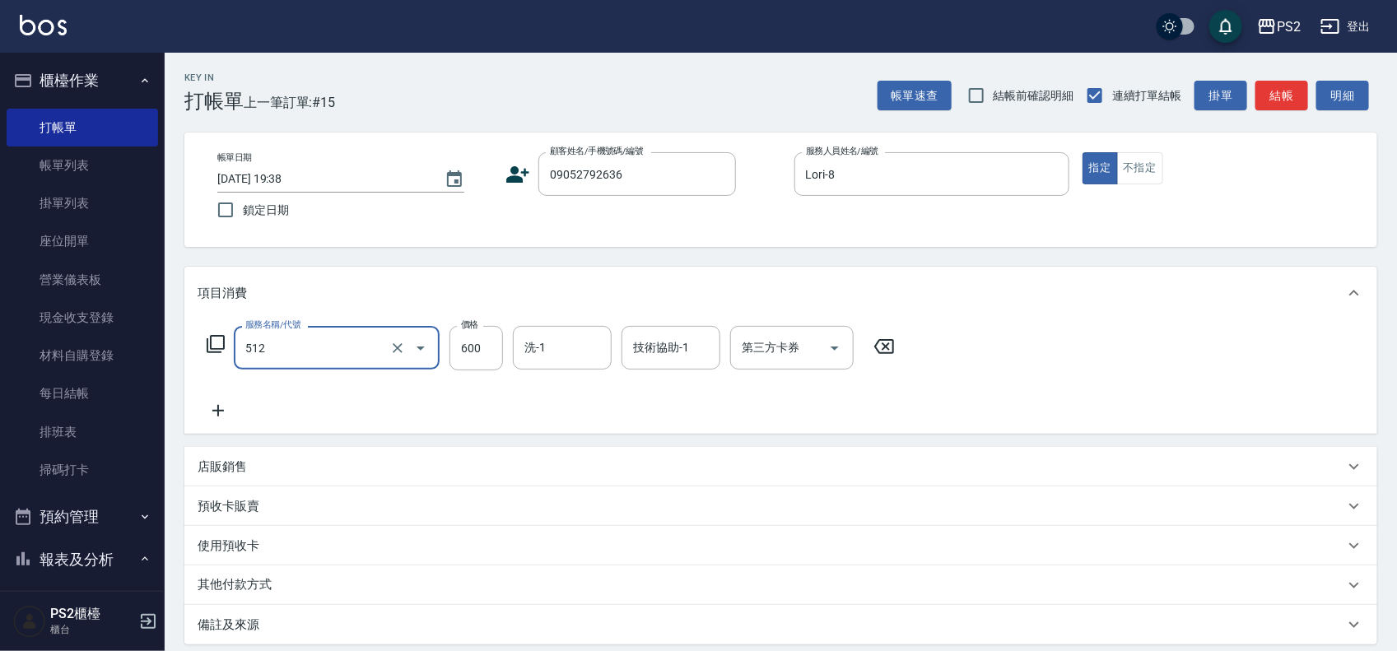
type input "洗+水解護髮600(512)"
type input "2300"
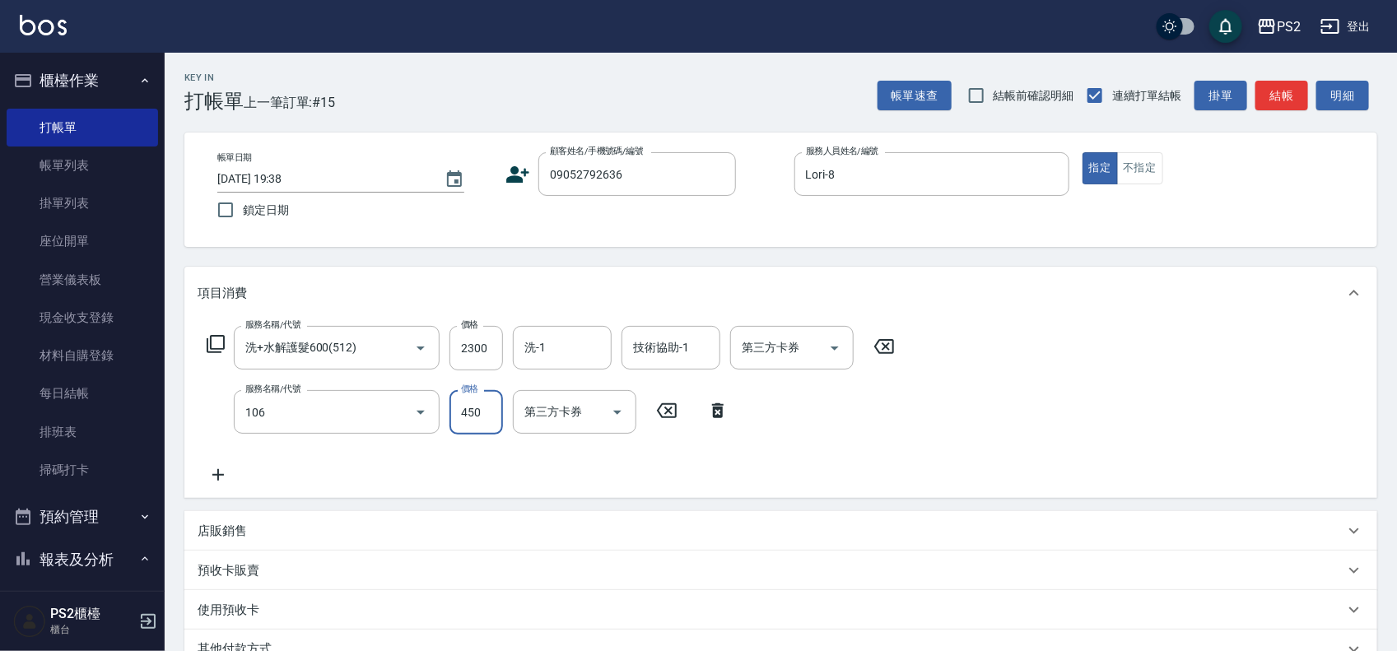
type input "A級單剪(106)"
type input "750"
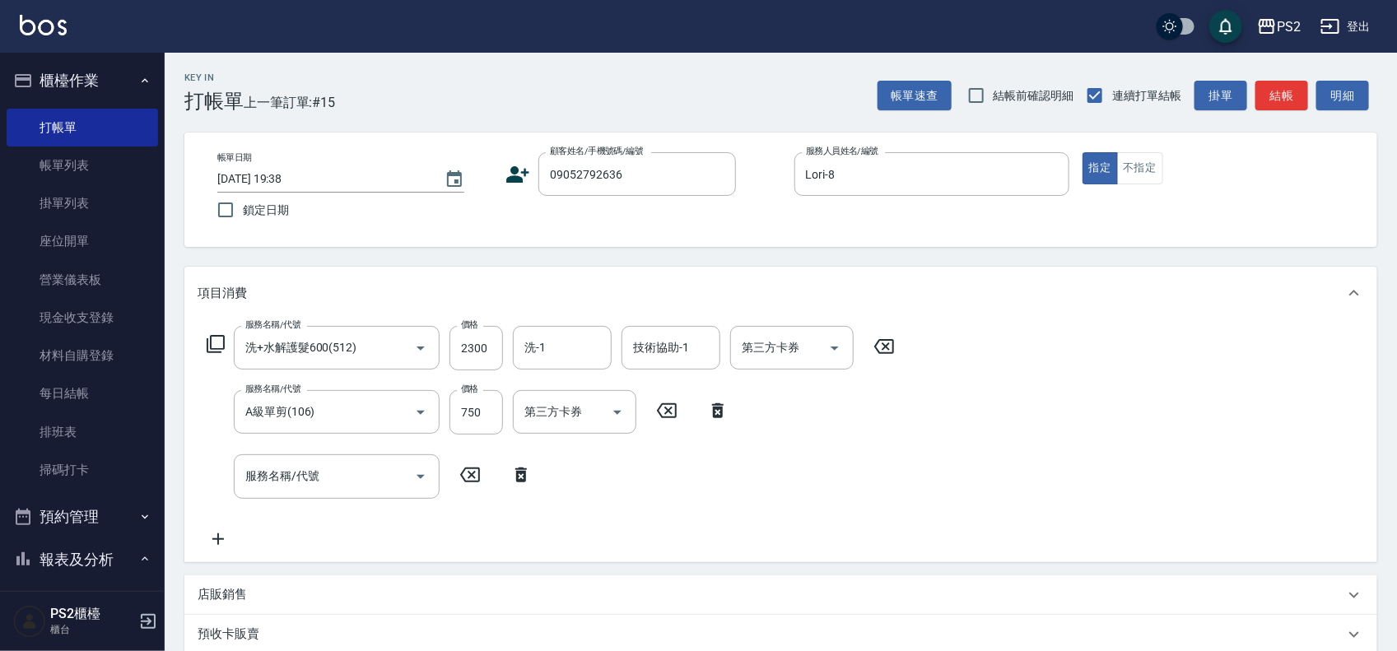
click at [520, 468] on icon at bounding box center [521, 475] width 12 height 15
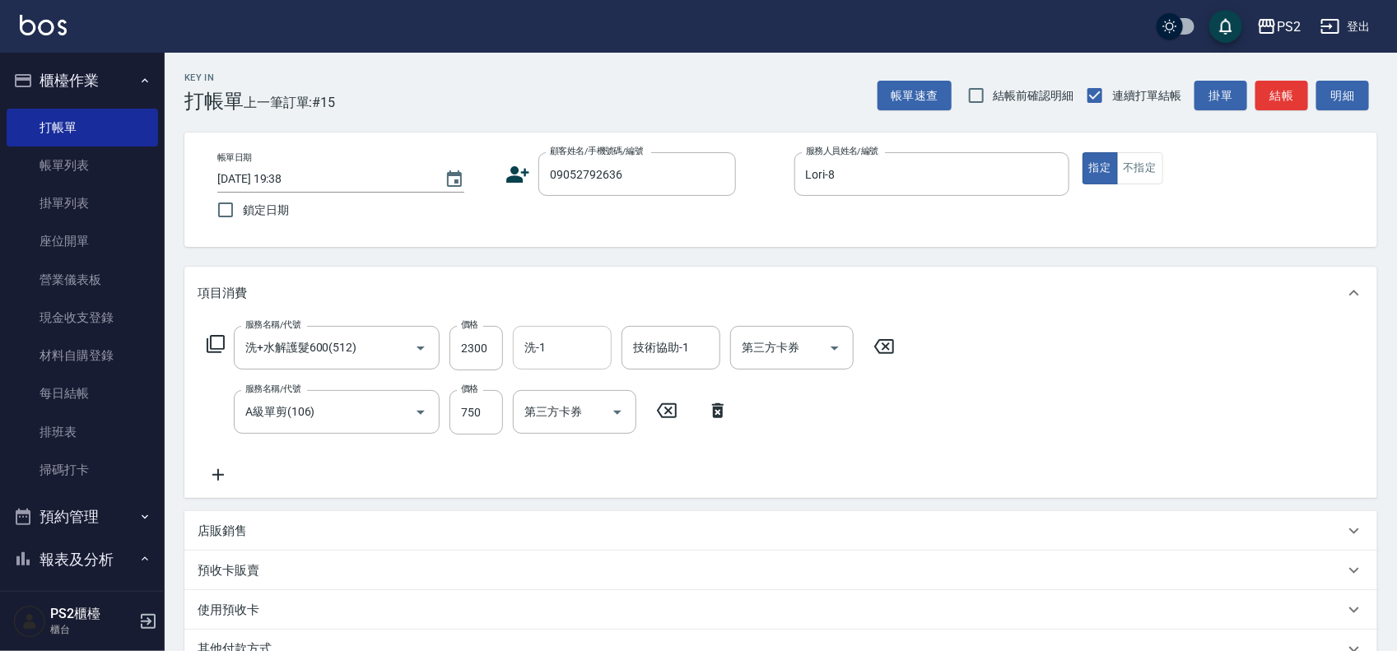
click at [524, 346] on input "洗-1" at bounding box center [562, 347] width 84 height 29
type input "Allan-25"
click at [515, 175] on icon at bounding box center [518, 174] width 25 height 25
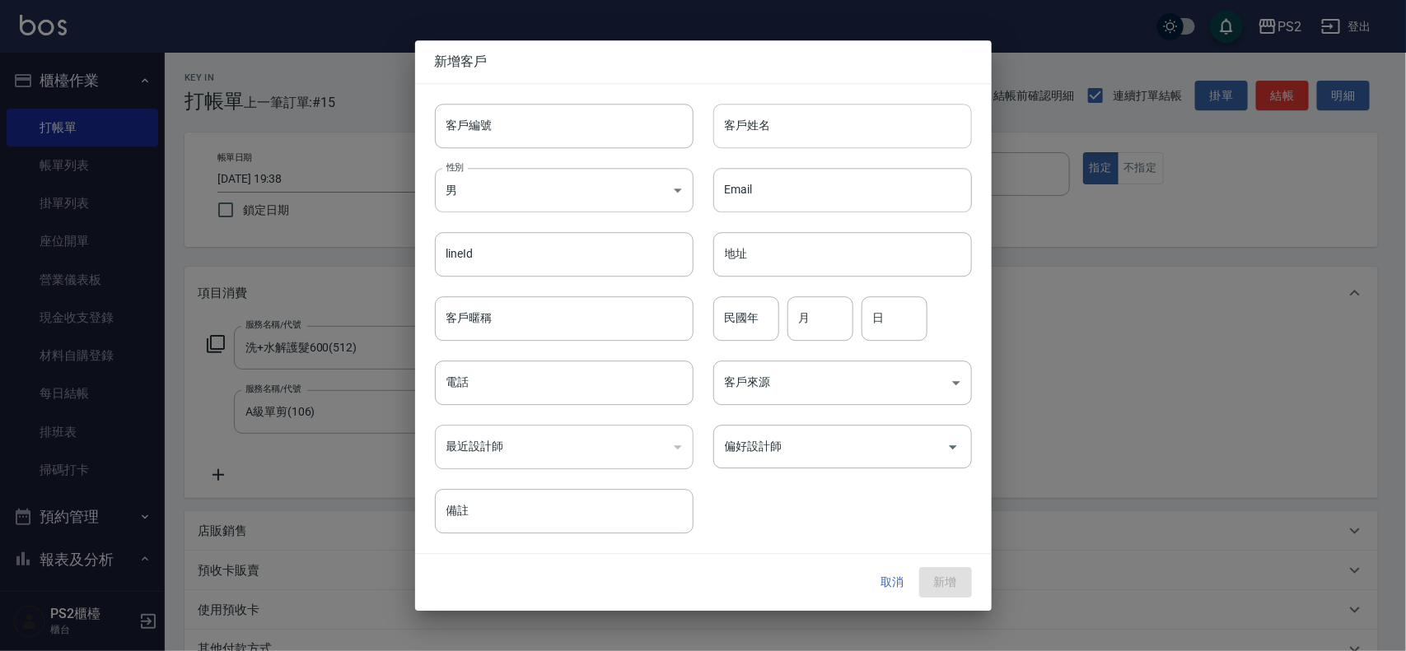
type input "09052792636"
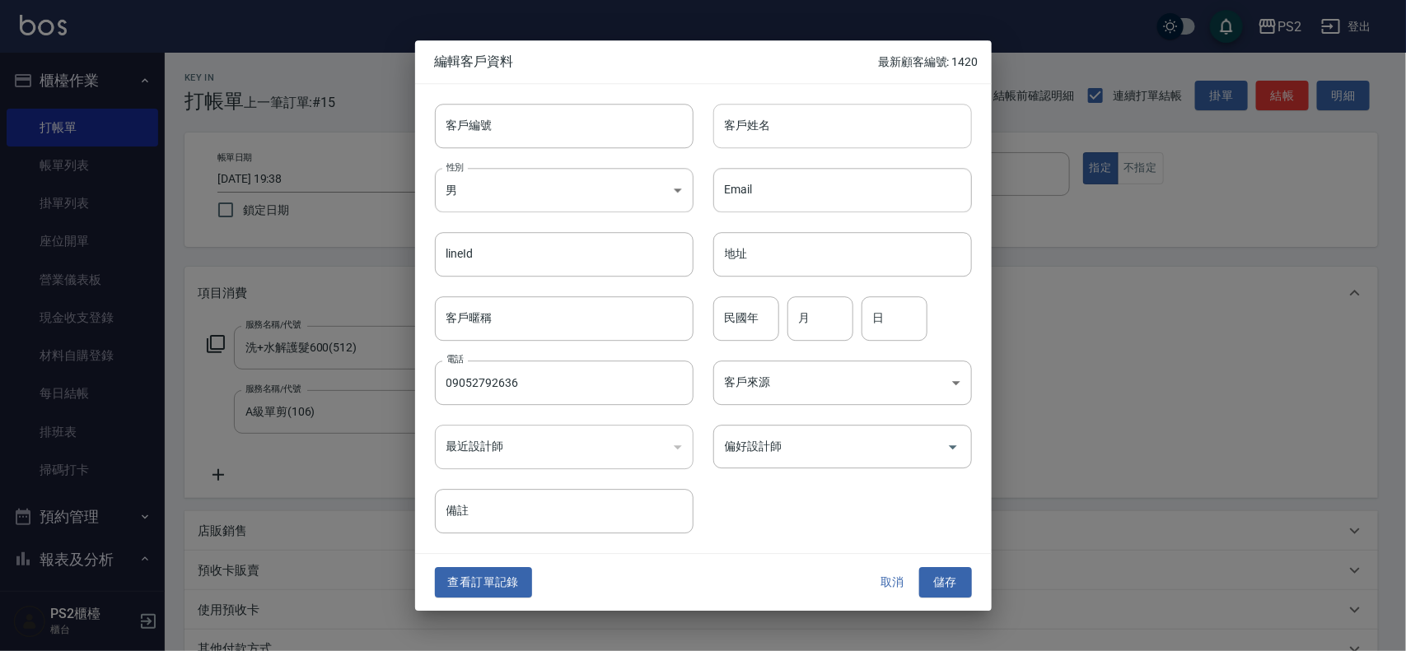
click at [804, 124] on input "客戶姓名" at bounding box center [842, 126] width 259 height 44
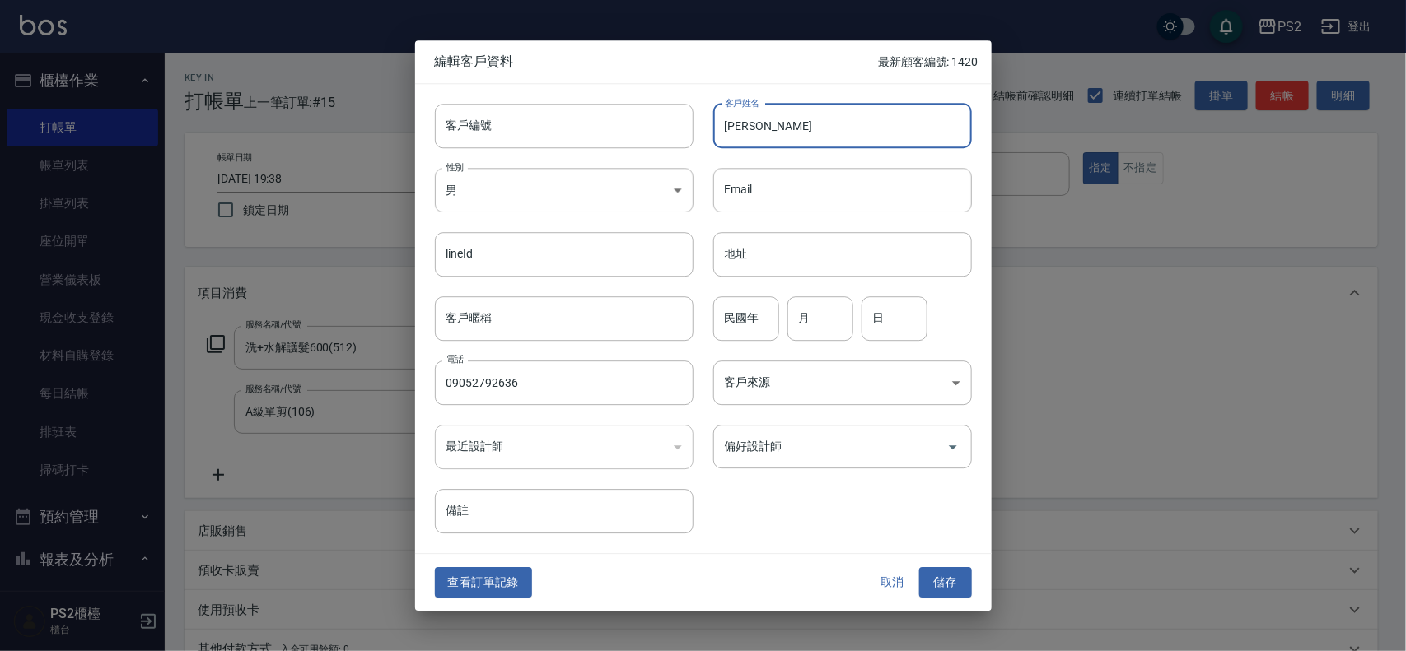
type input "[PERSON_NAME]"
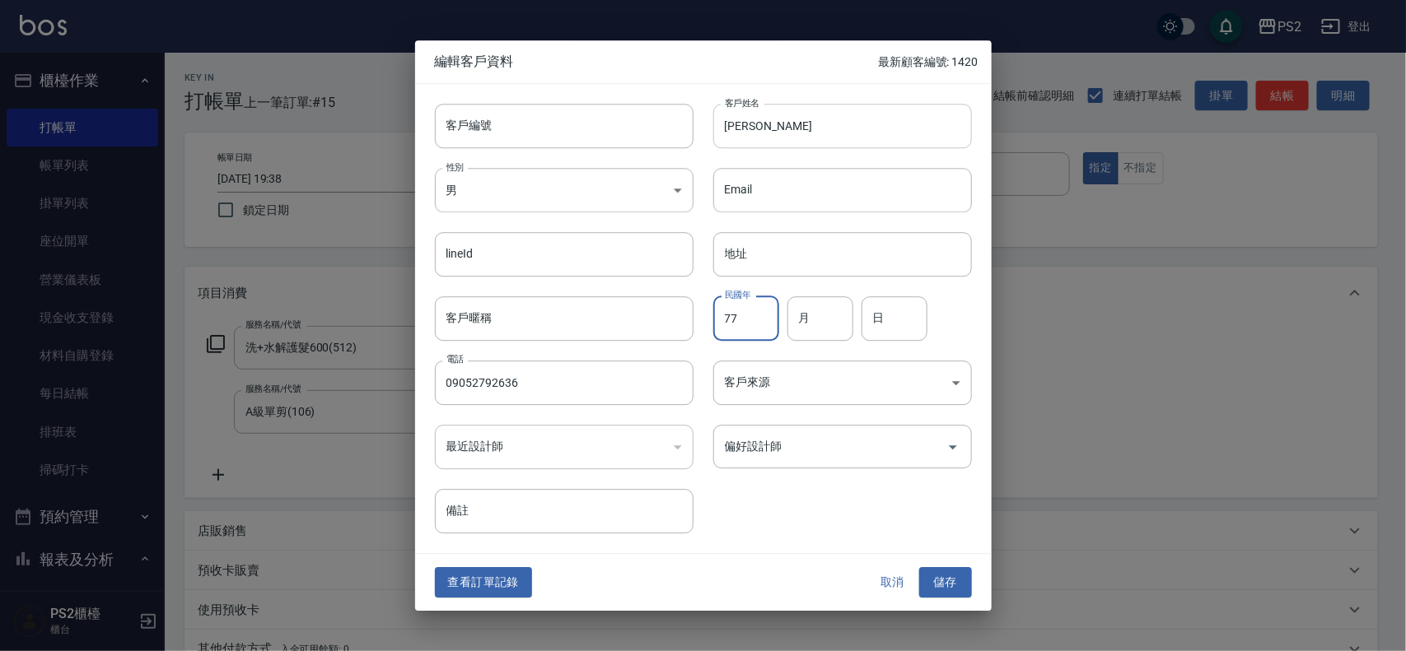
type input "77"
type input "9"
type input "10"
click at [928, 585] on button "儲存" at bounding box center [945, 583] width 53 height 30
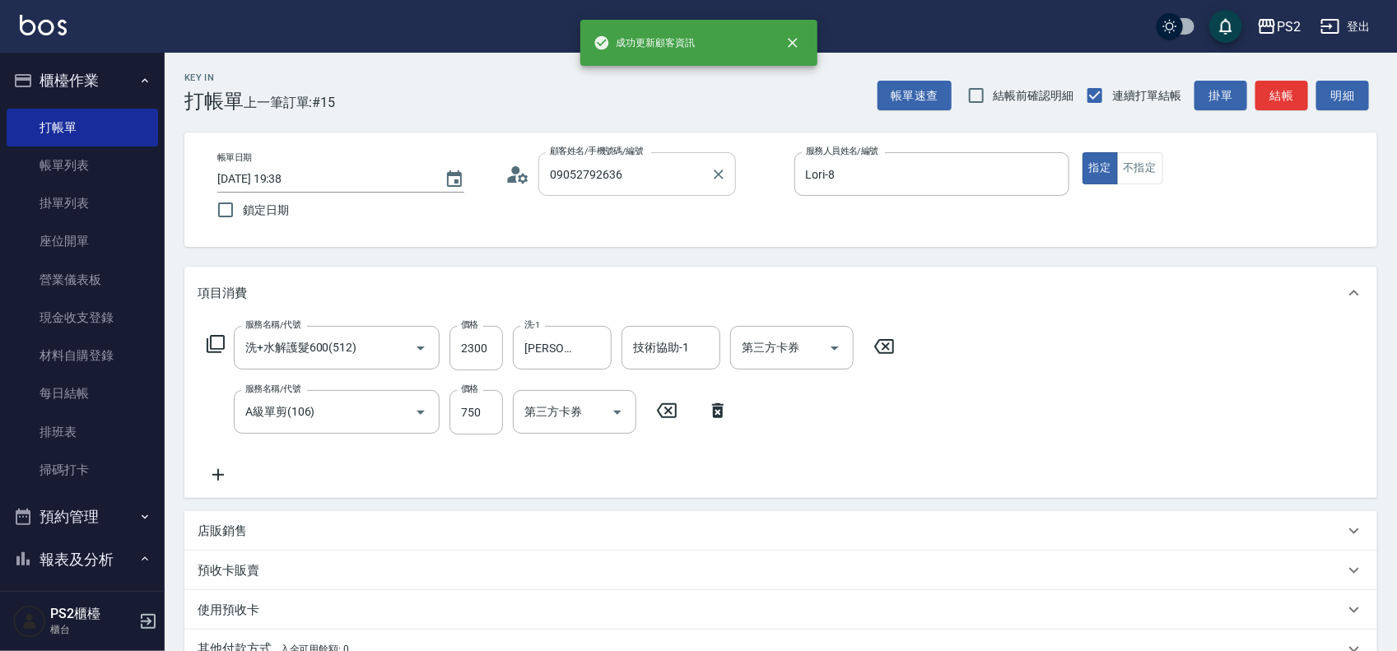
click at [708, 179] on div at bounding box center [717, 174] width 21 height 44
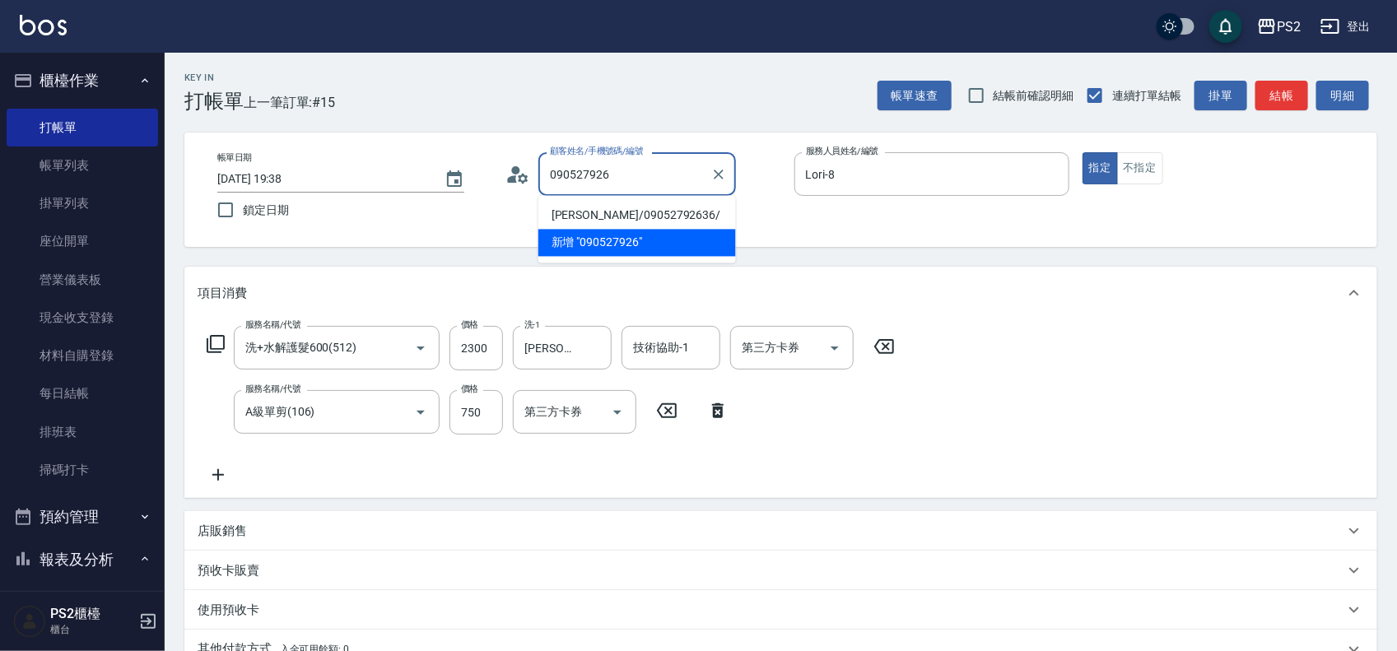
click at [665, 211] on li "宋婉綾/09052792636/" at bounding box center [637, 216] width 198 height 27
type input "宋婉綾/09052792636/"
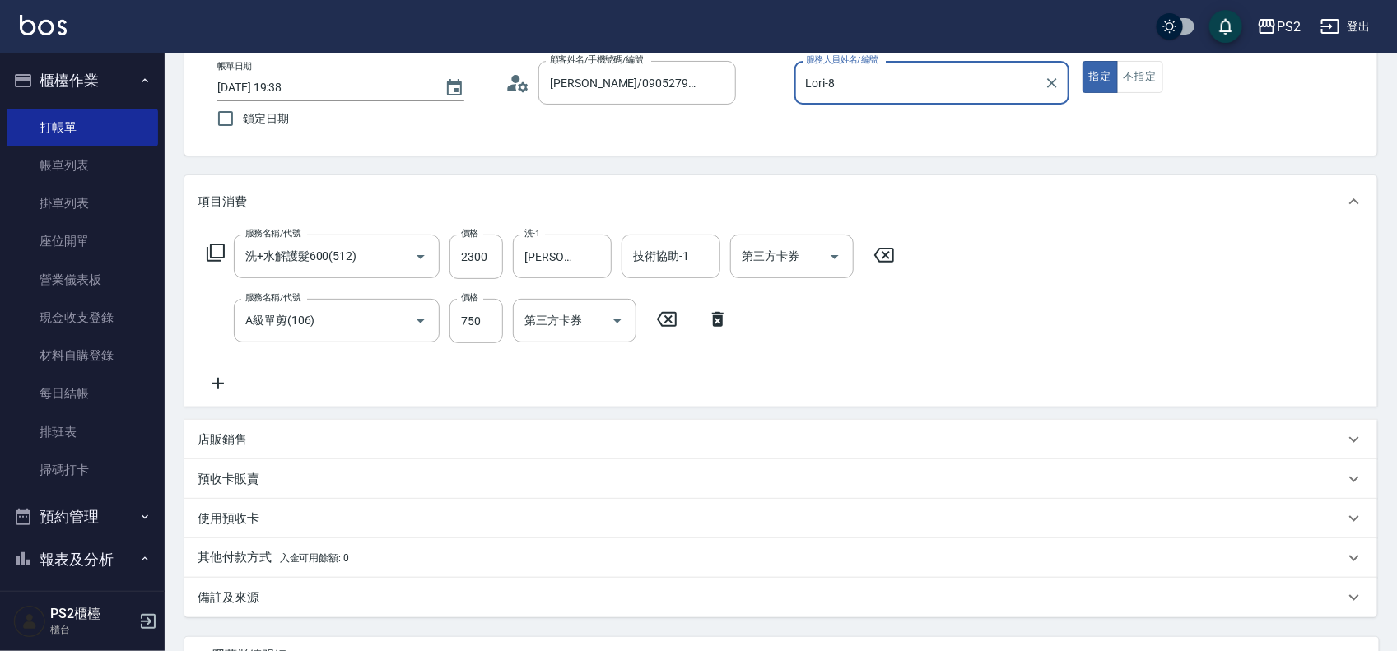
scroll to position [243, 0]
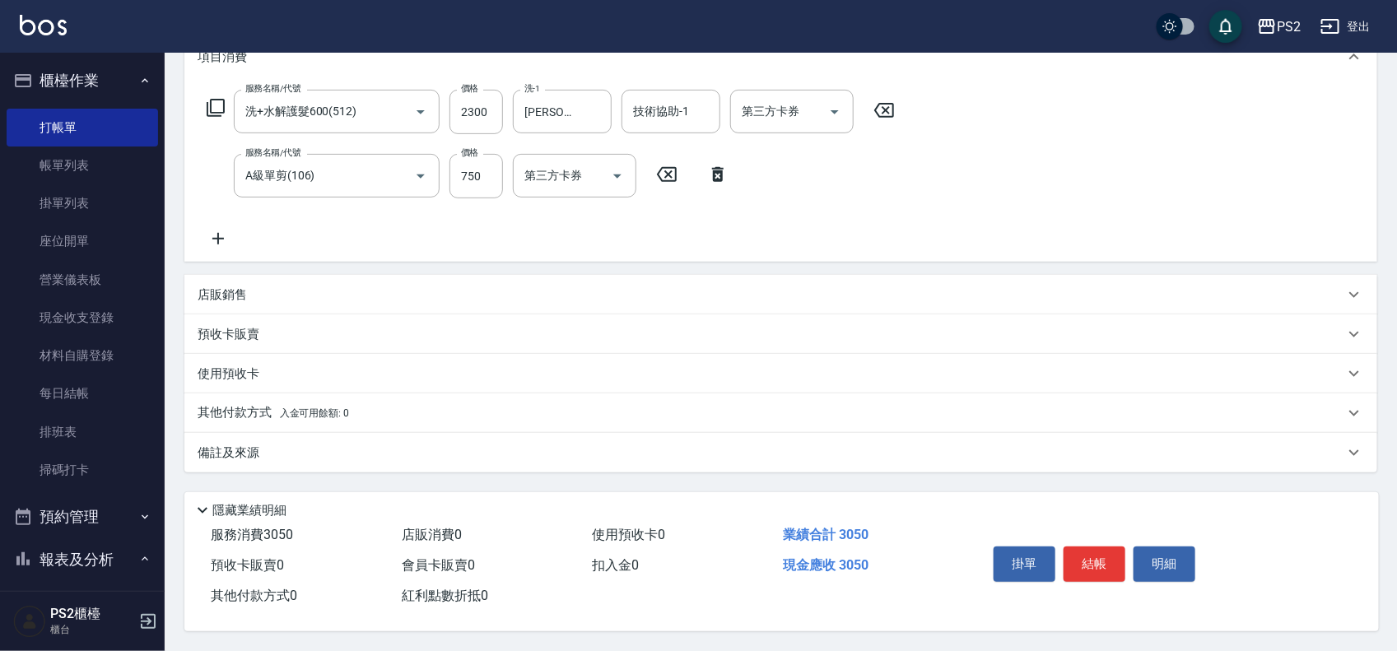
click at [336, 404] on p "其他付款方式 入金可用餘額: 0" at bounding box center [274, 413] width 152 height 18
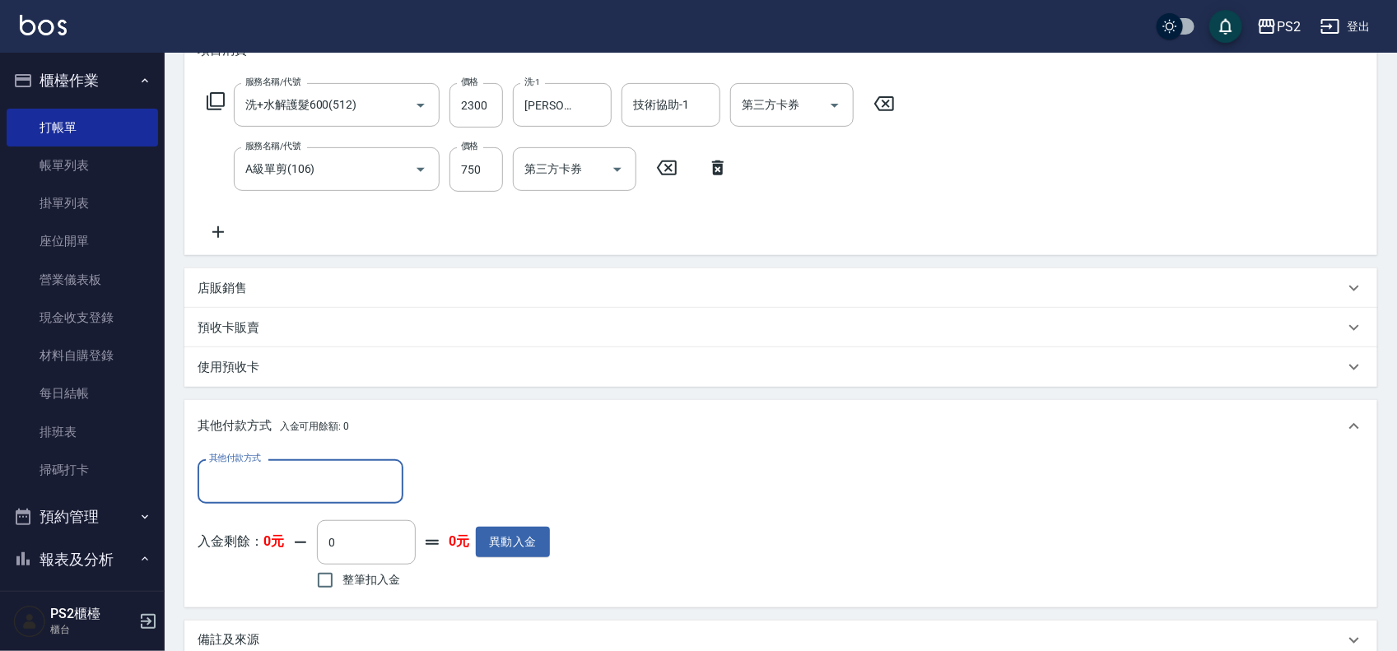
scroll to position [0, 0]
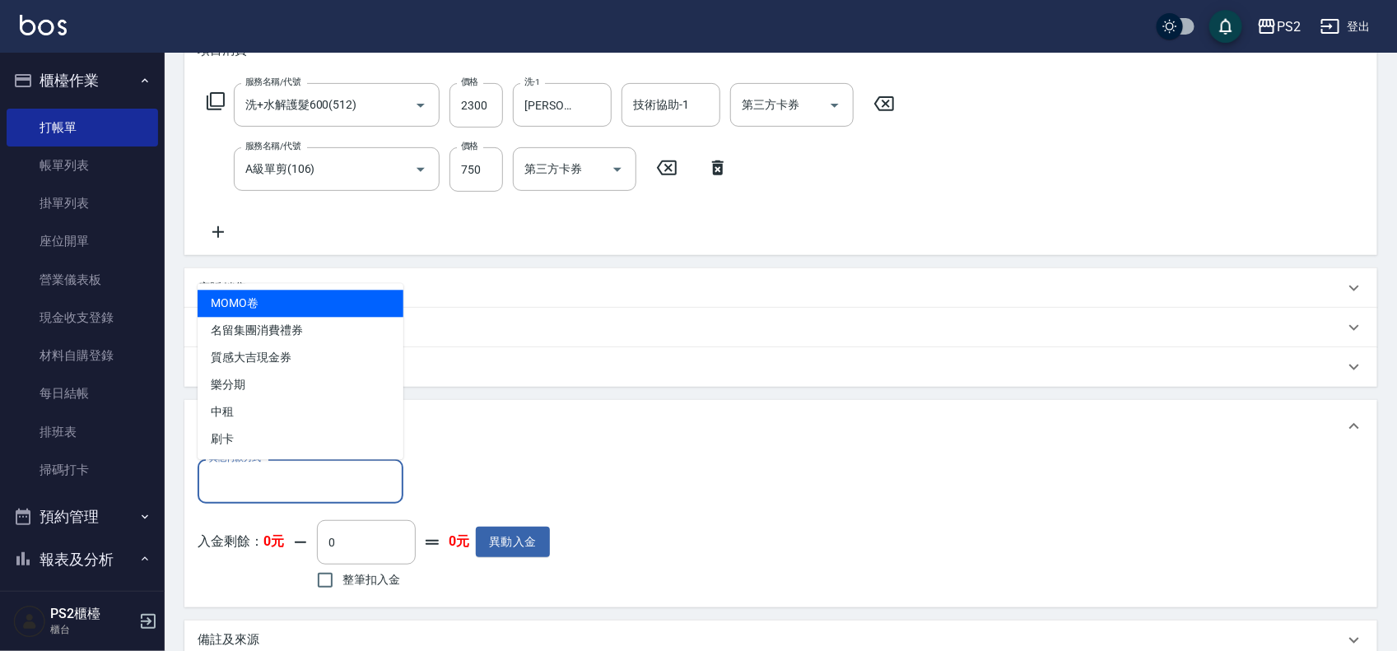
click at [254, 472] on input "其他付款方式" at bounding box center [300, 481] width 191 height 29
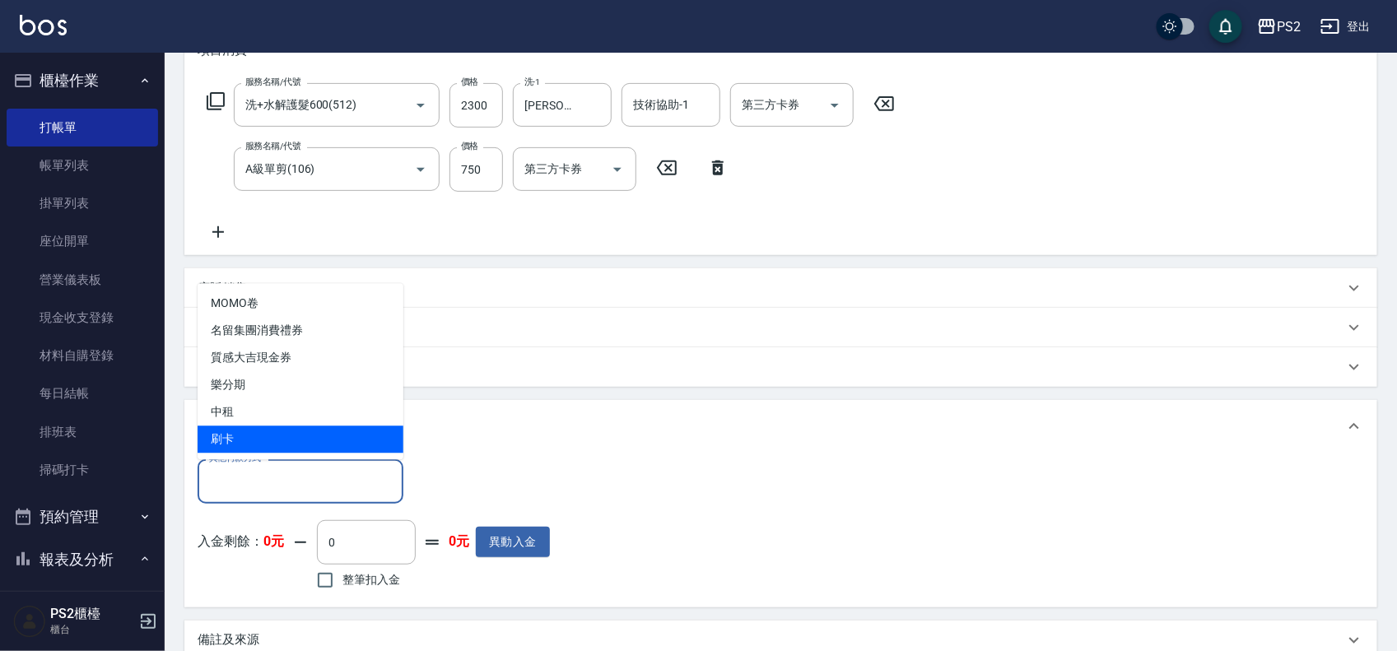
drag, startPoint x: 278, startPoint y: 433, endPoint x: 298, endPoint y: 442, distance: 21.7
click at [280, 433] on span "刷卡" at bounding box center [301, 440] width 206 height 27
type input "刷卡"
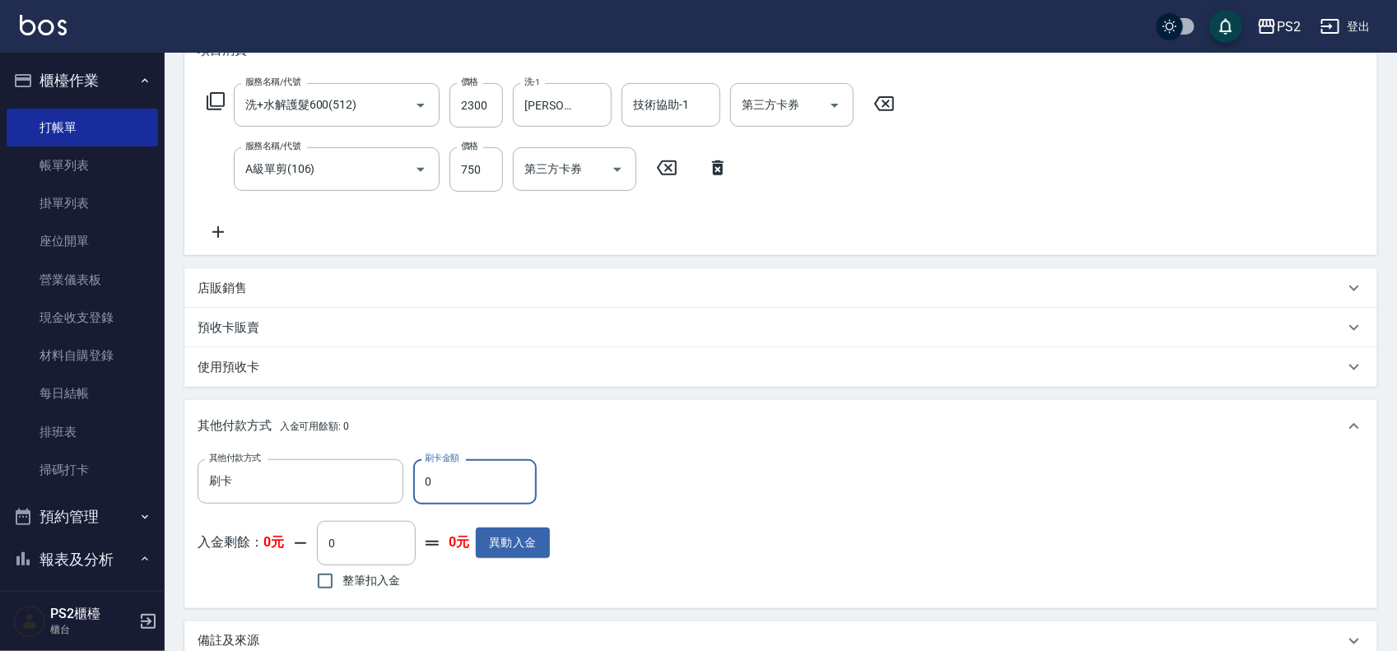
click at [488, 482] on input "0" at bounding box center [475, 481] width 124 height 44
click at [490, 482] on input "0" at bounding box center [475, 481] width 124 height 44
type input "3050"
type input "2025/09/06 19:39"
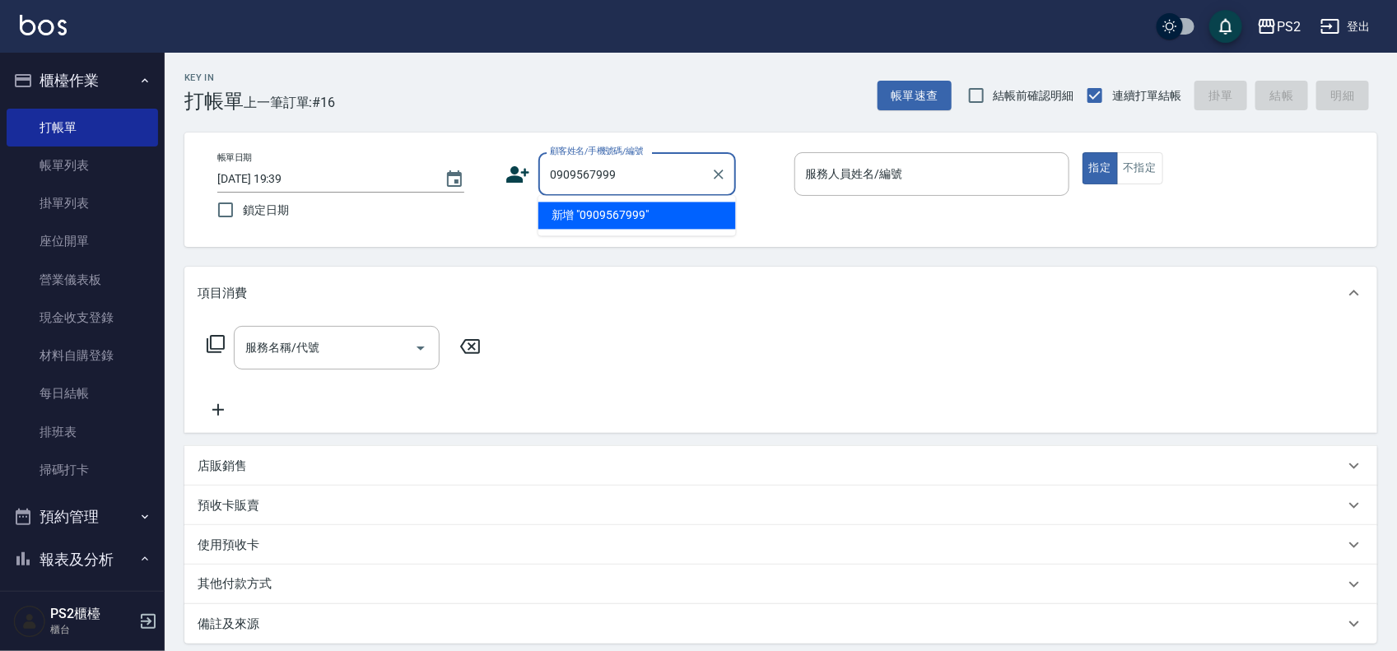
type input "0909567999"
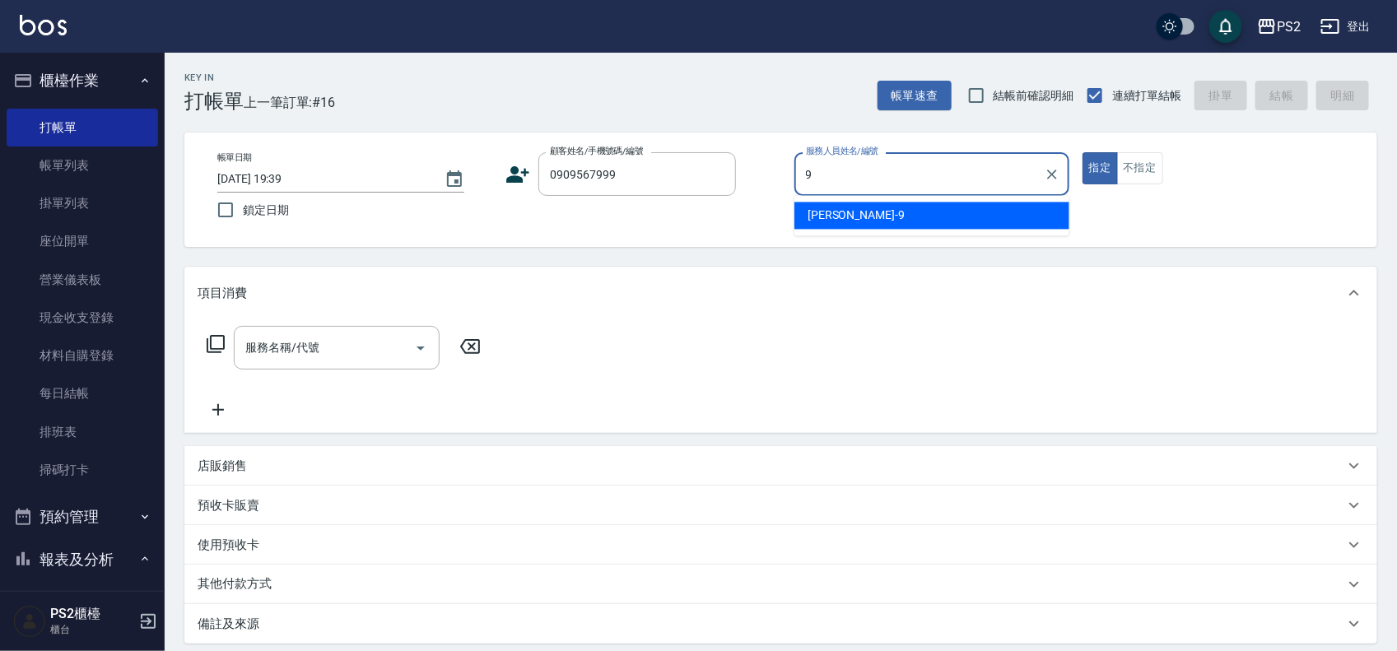
type input "[PERSON_NAME]-9"
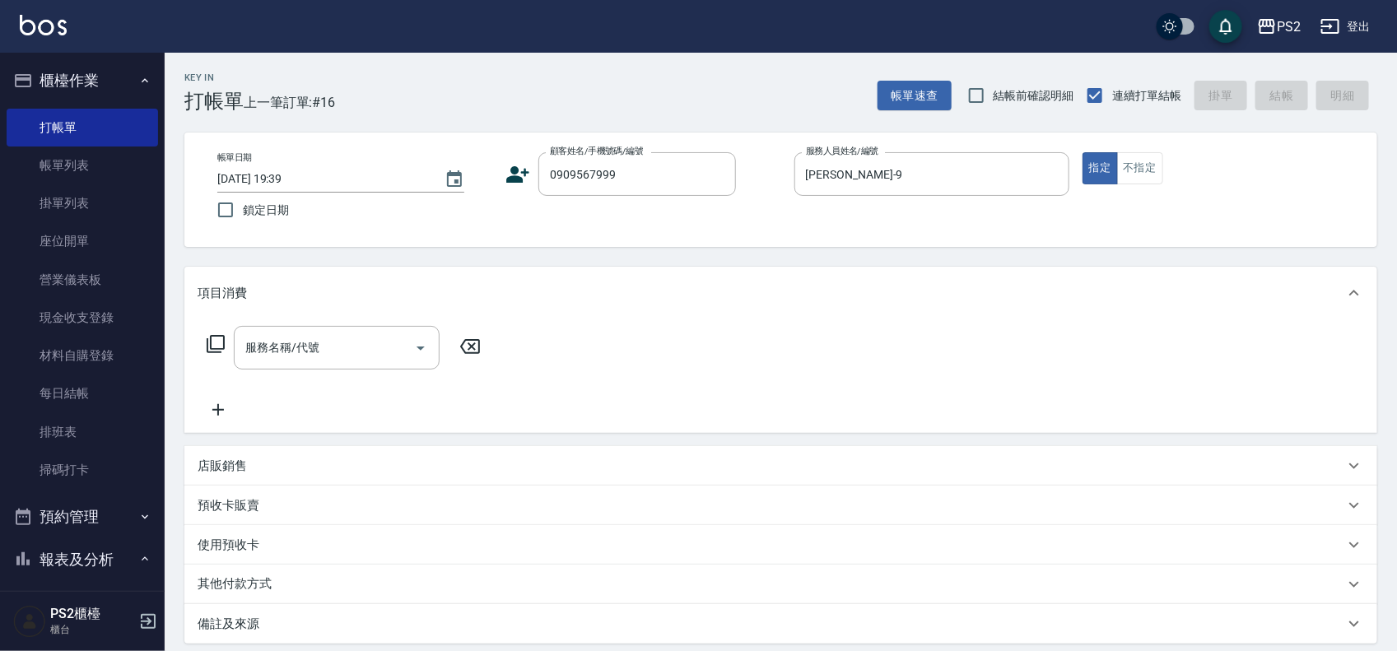
click at [515, 166] on icon at bounding box center [518, 174] width 25 height 25
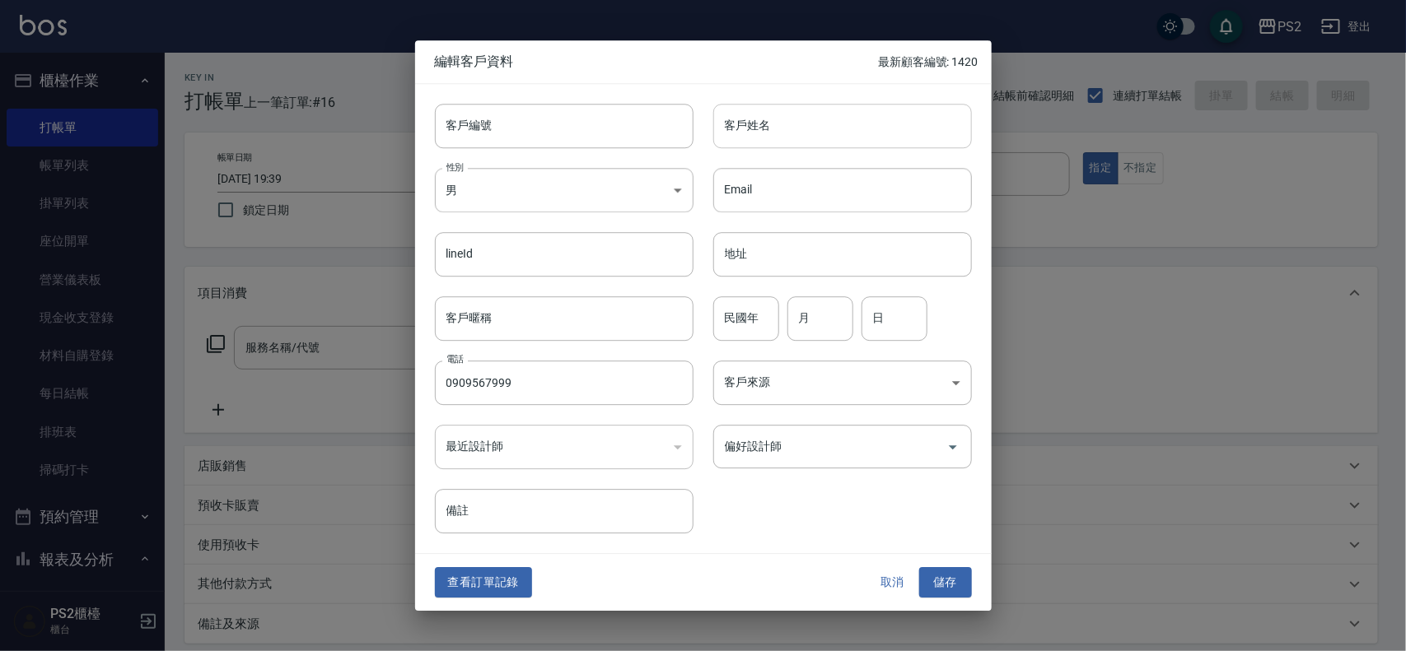
click at [741, 137] on input "客戶姓名" at bounding box center [842, 126] width 259 height 44
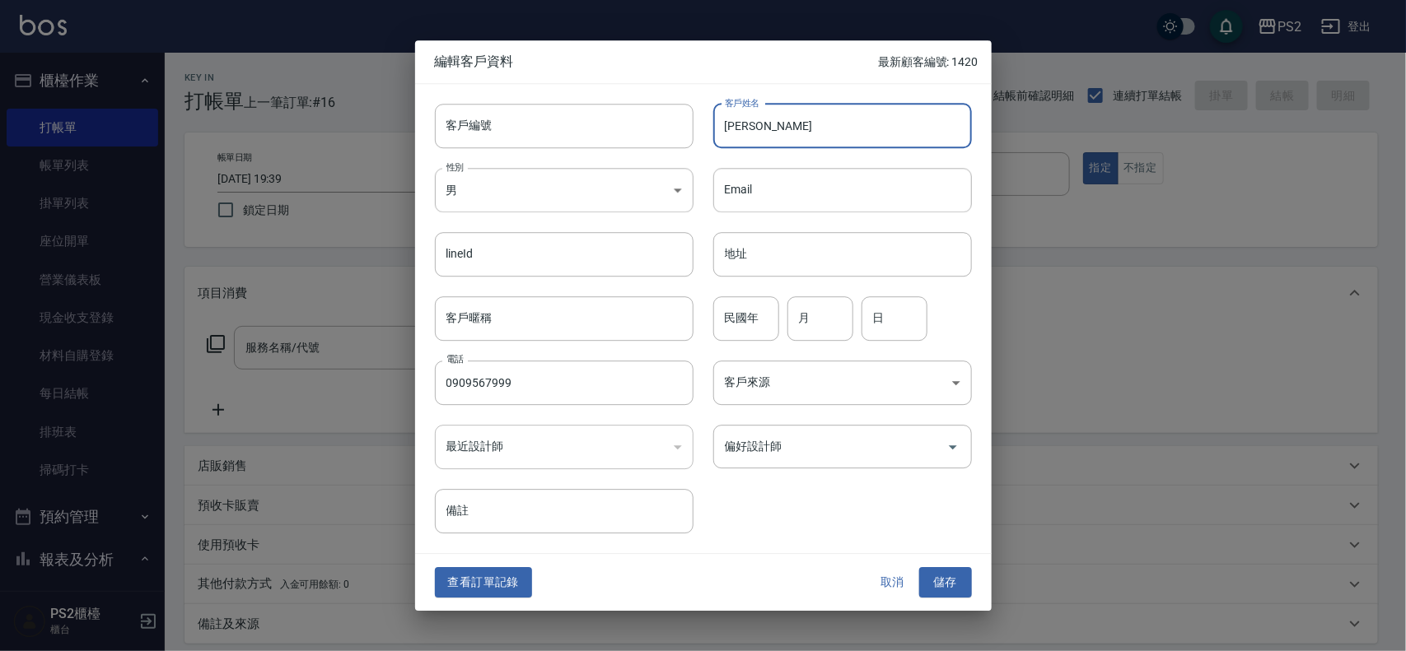
type input "黃畇菲"
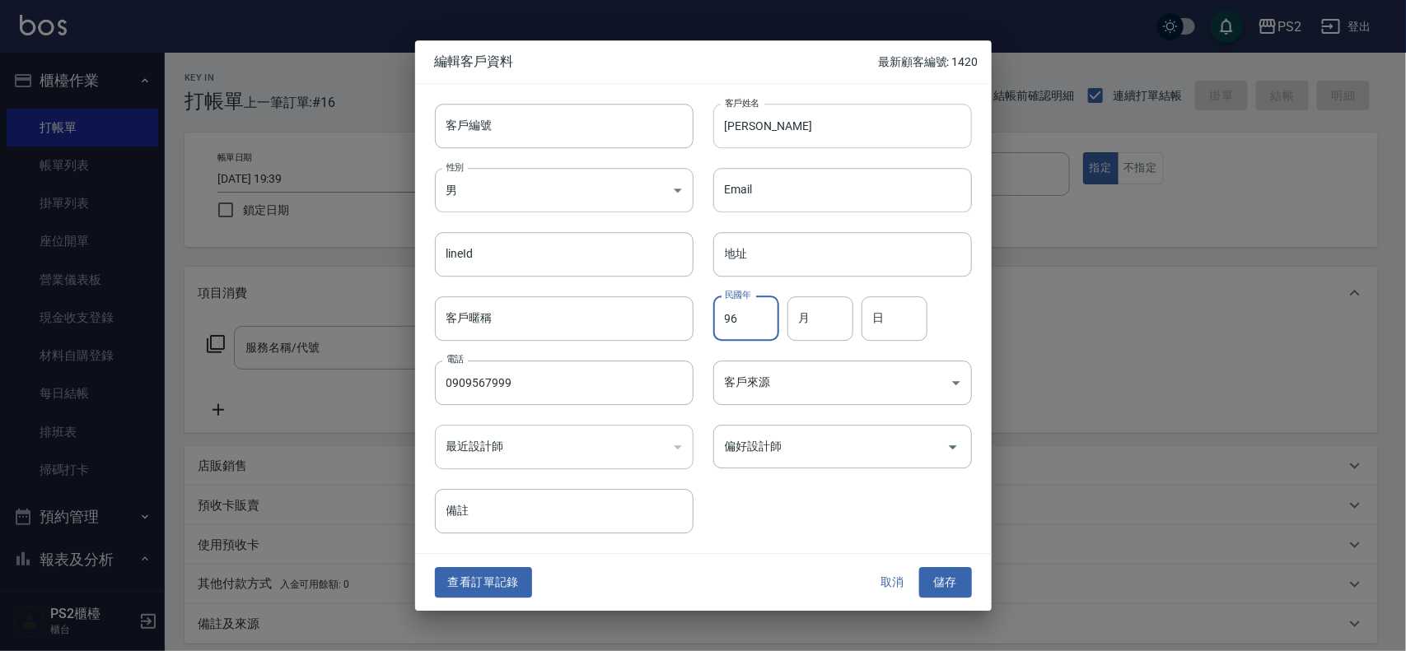
type input "96"
type input "12"
type input "19"
click at [947, 605] on div "查看訂單記錄 取消 儲存" at bounding box center [703, 583] width 576 height 57
click at [940, 590] on button "儲存" at bounding box center [945, 583] width 53 height 30
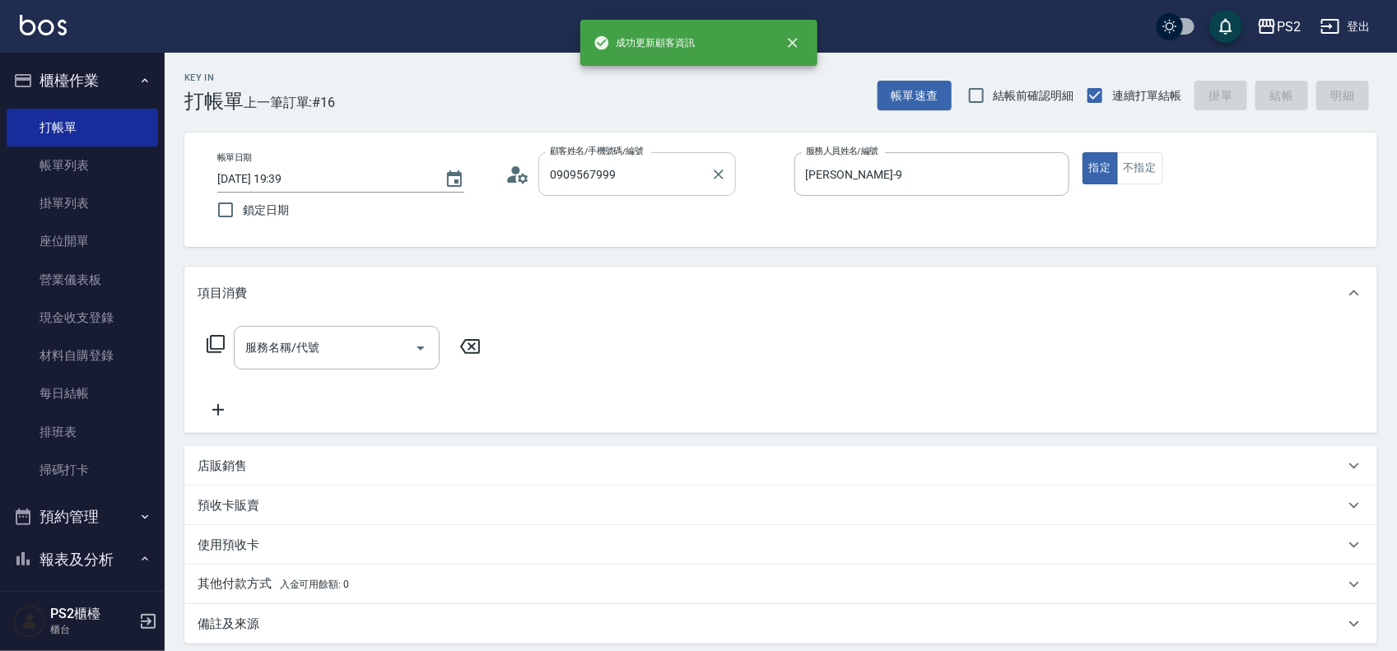
click at [655, 186] on input "0909567999" at bounding box center [625, 174] width 158 height 29
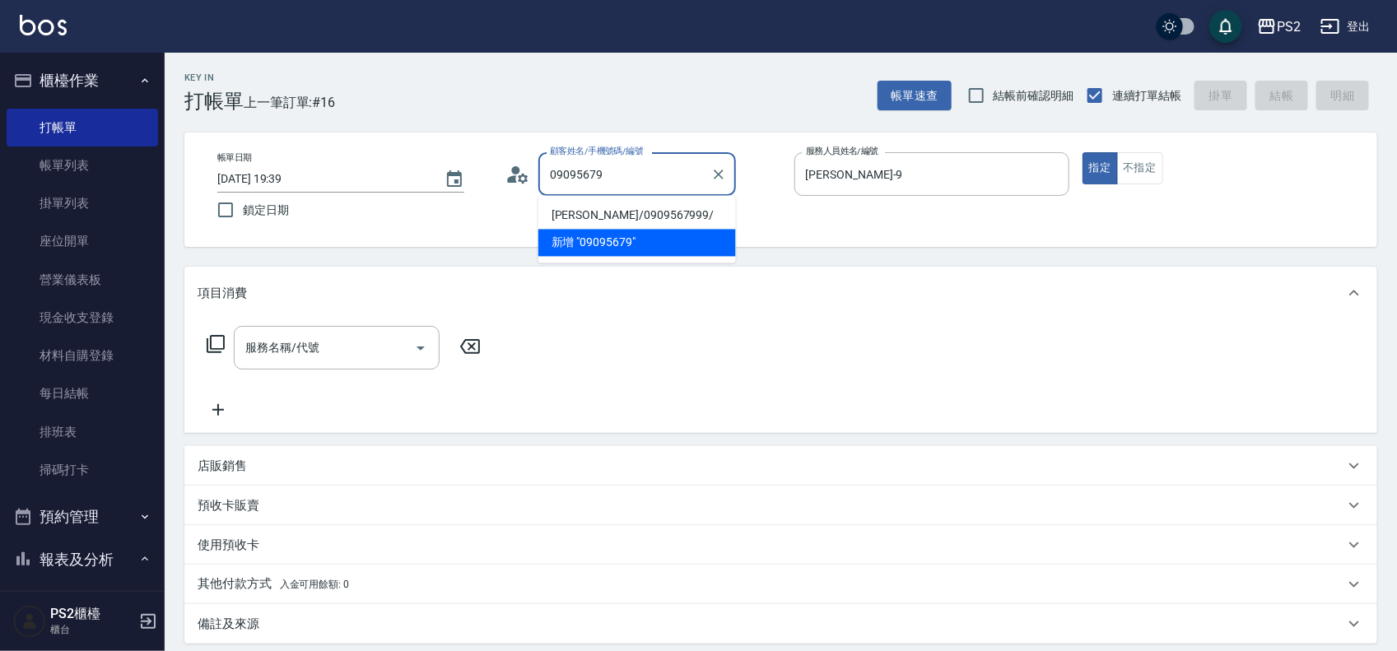
click at [650, 216] on li "黃畇菲/0909567999/" at bounding box center [637, 216] width 198 height 27
type input "黃畇菲/0909567999/"
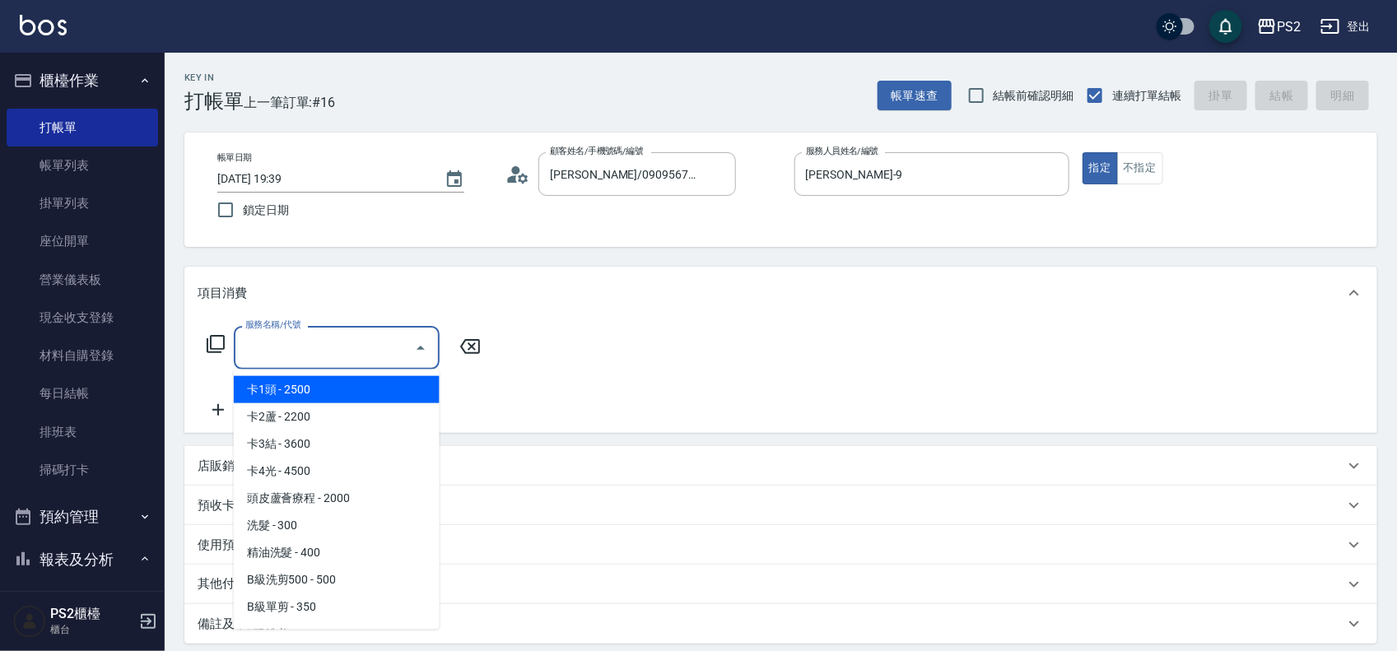
click at [324, 346] on input "服務名稱/代號" at bounding box center [324, 347] width 166 height 29
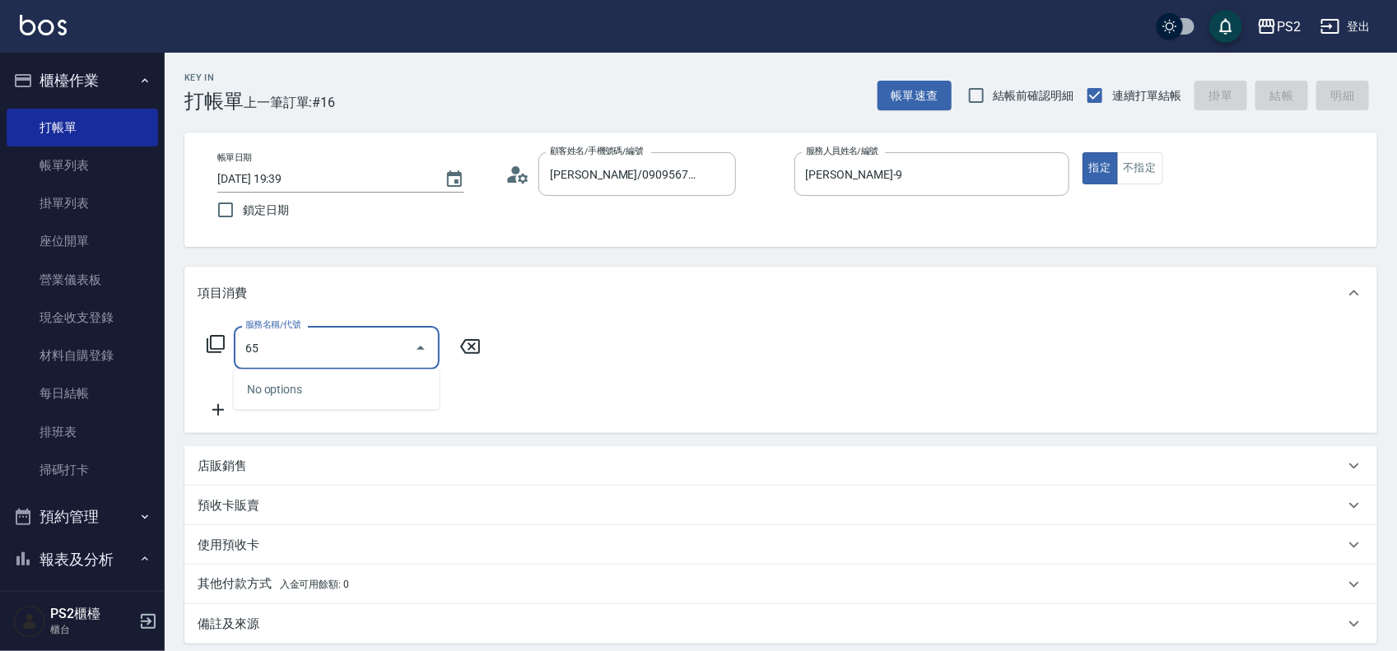
type input "6"
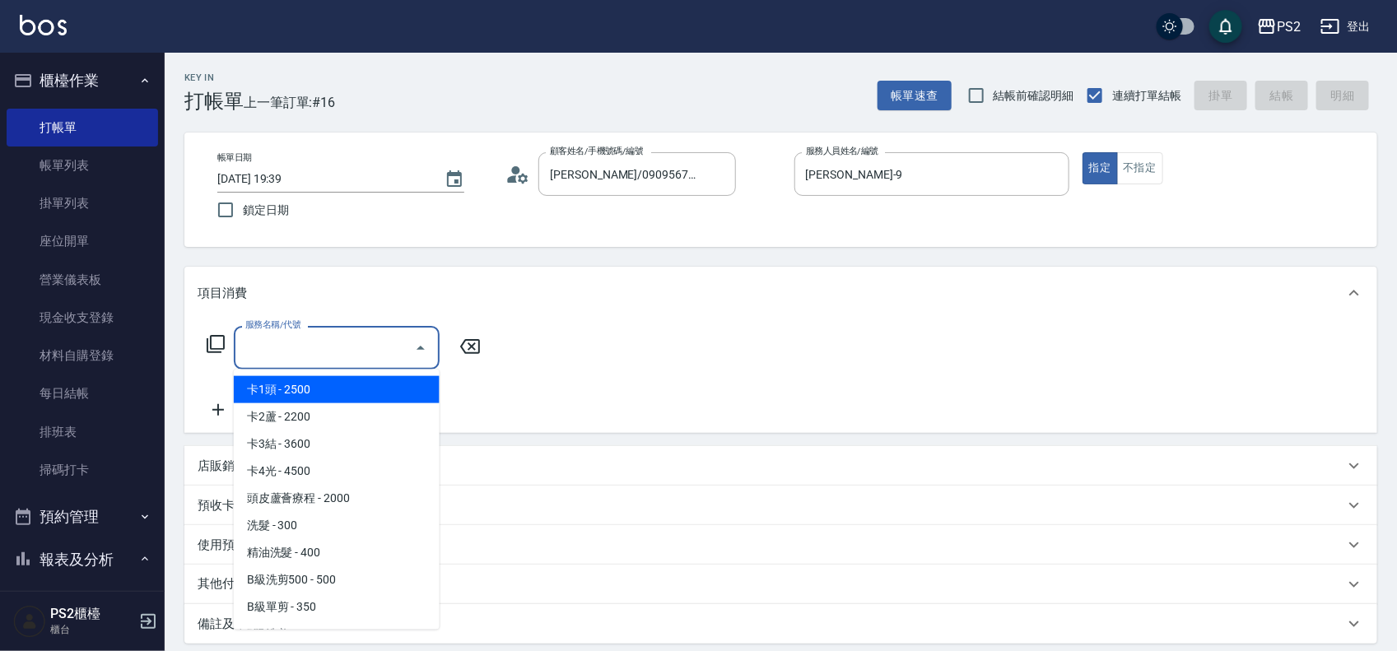
click at [222, 350] on icon at bounding box center [216, 344] width 20 height 20
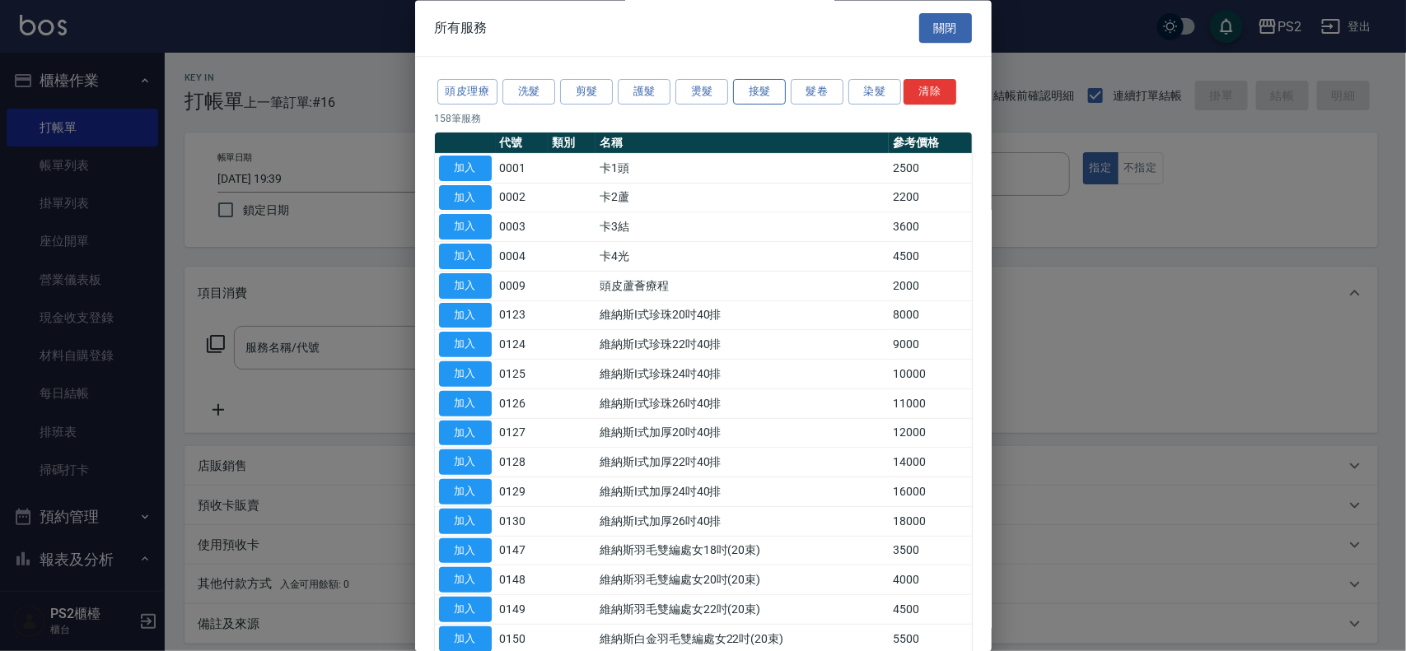
click at [775, 96] on button "接髮" at bounding box center [759, 93] width 53 height 26
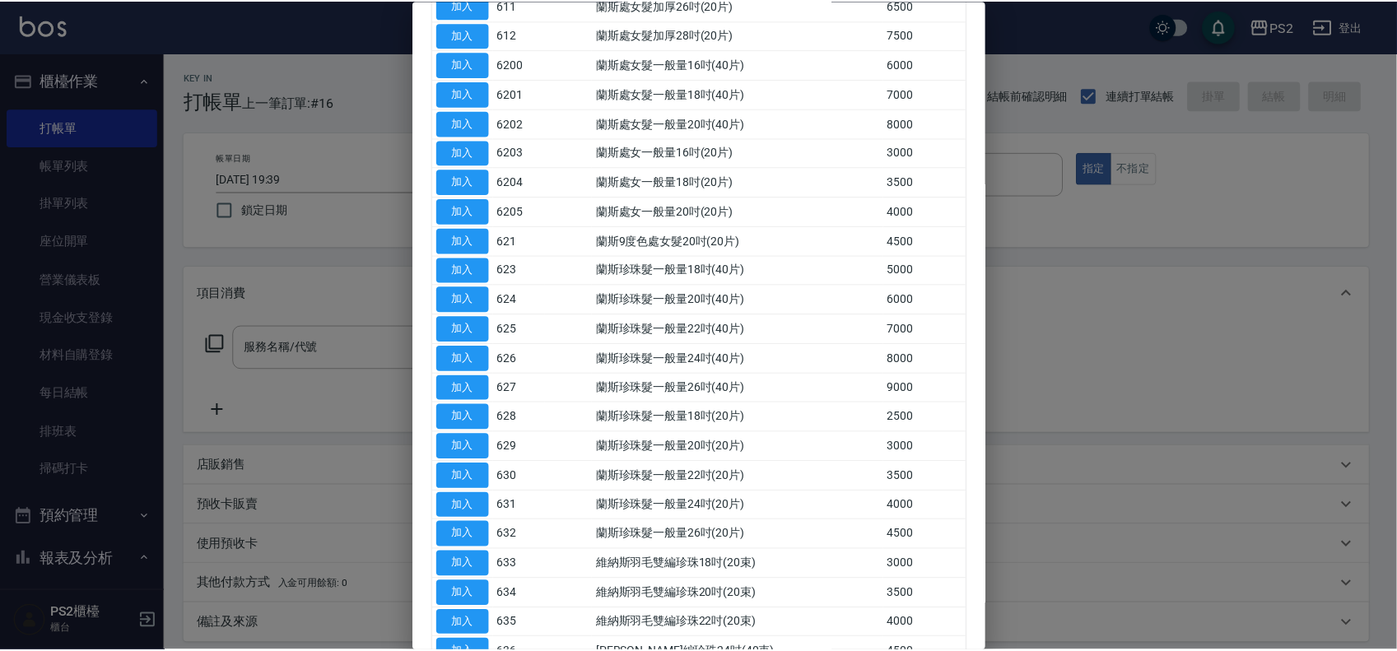
scroll to position [1073, 0]
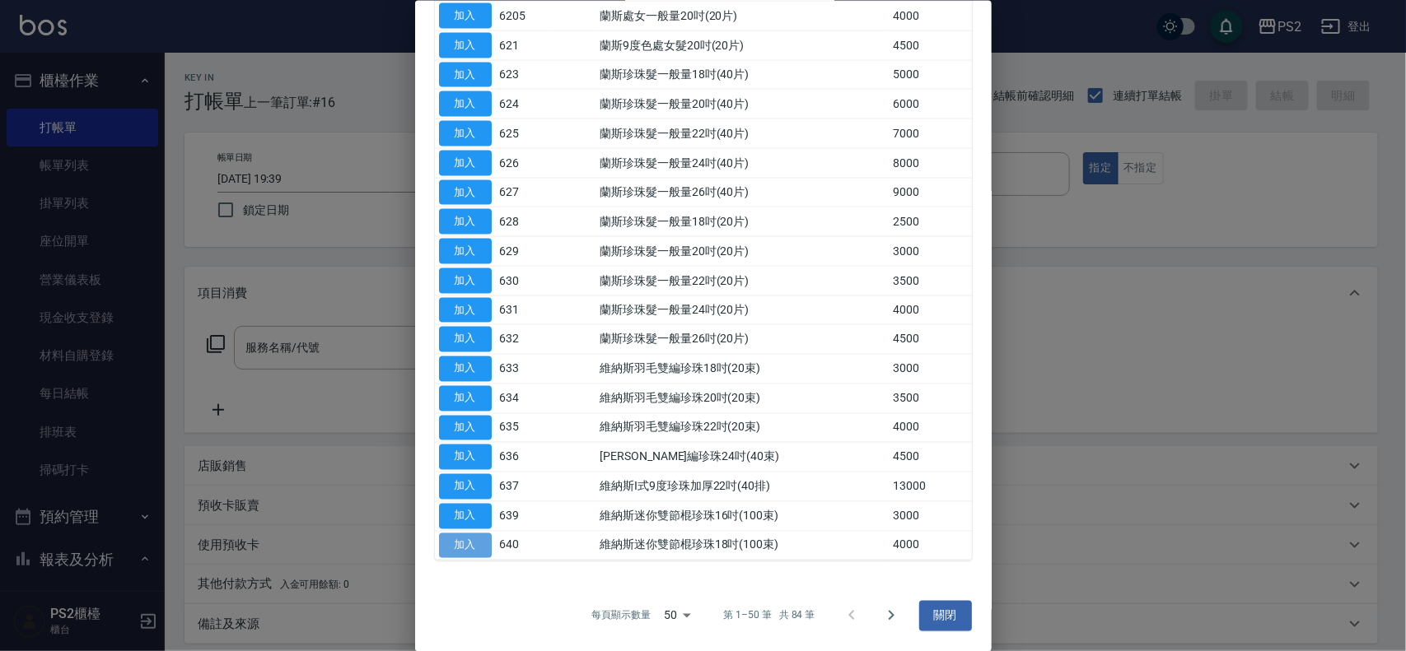
click at [466, 541] on button "加入" at bounding box center [465, 546] width 53 height 26
type input "維納斯迷你雙節棍珍珠18吋(100束)(640)"
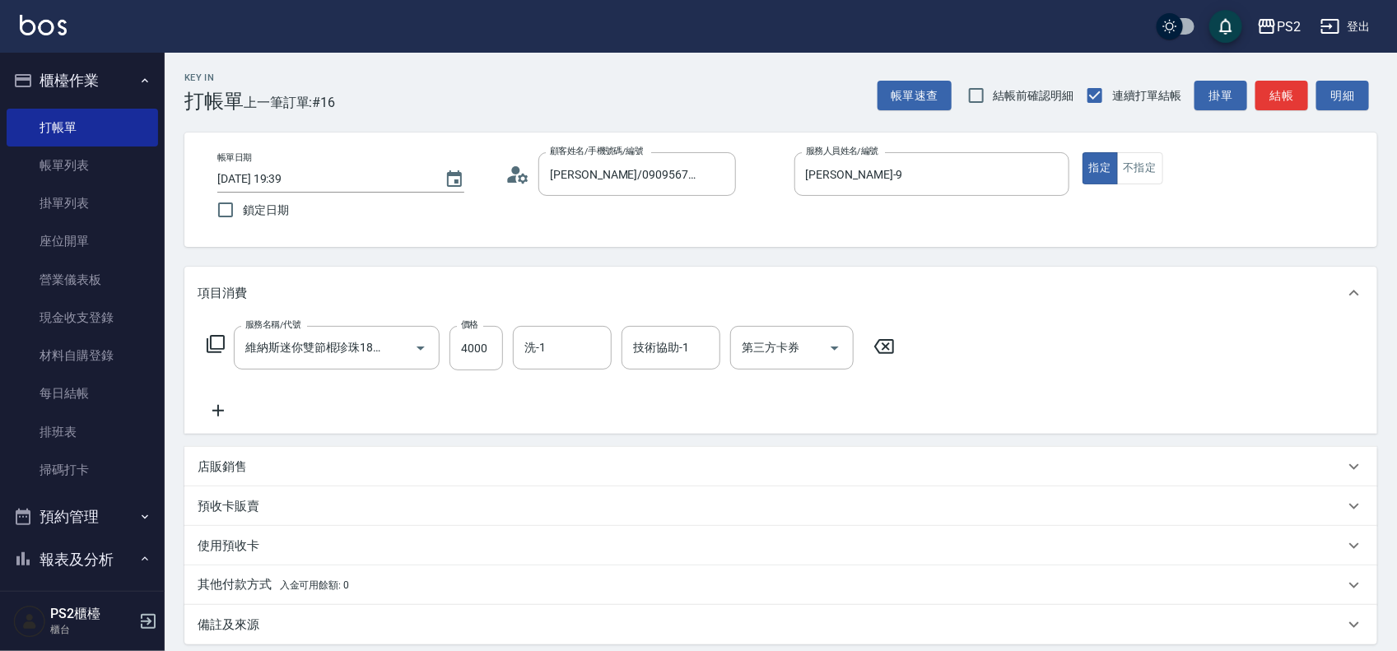
click at [210, 405] on icon at bounding box center [218, 411] width 41 height 20
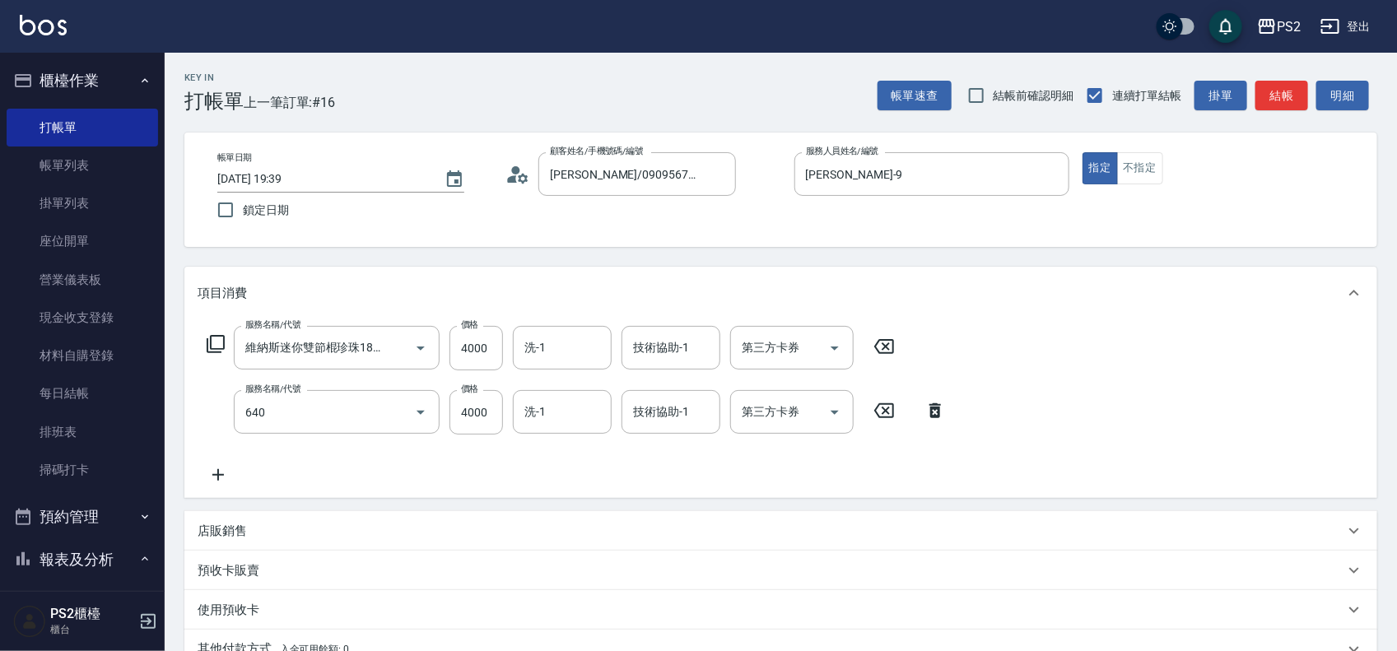
type input "維納斯迷你雙節棍珍珠18吋(100束)(640)"
click at [921, 403] on icon at bounding box center [935, 411] width 41 height 20
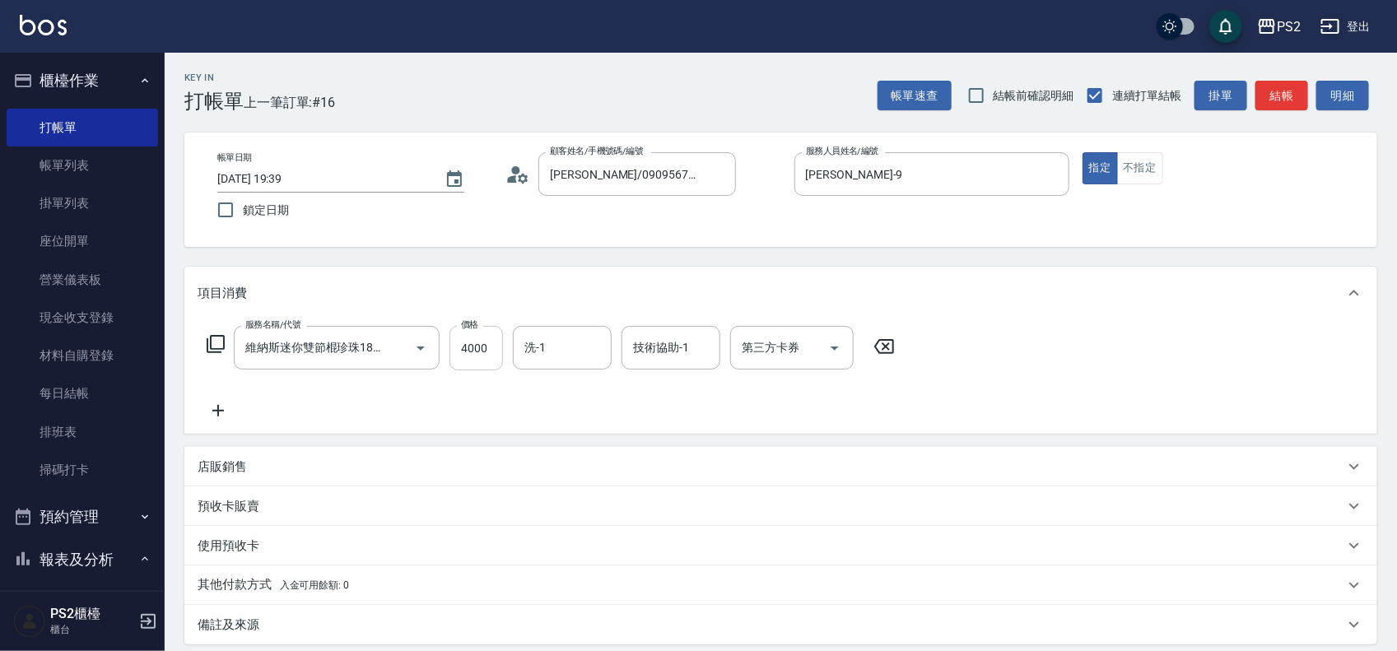
click at [498, 350] on input "4000" at bounding box center [477, 348] width 54 height 44
type input "5999"
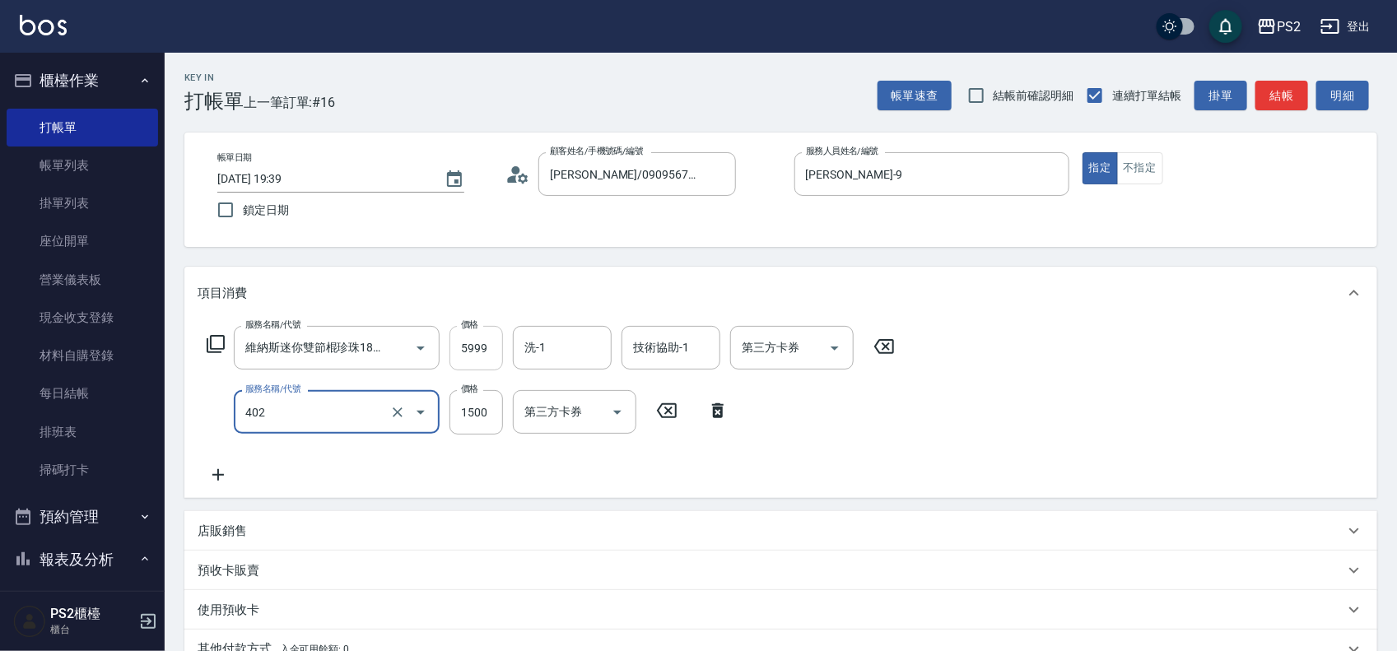
type input "染髮+髮還原1500(402)"
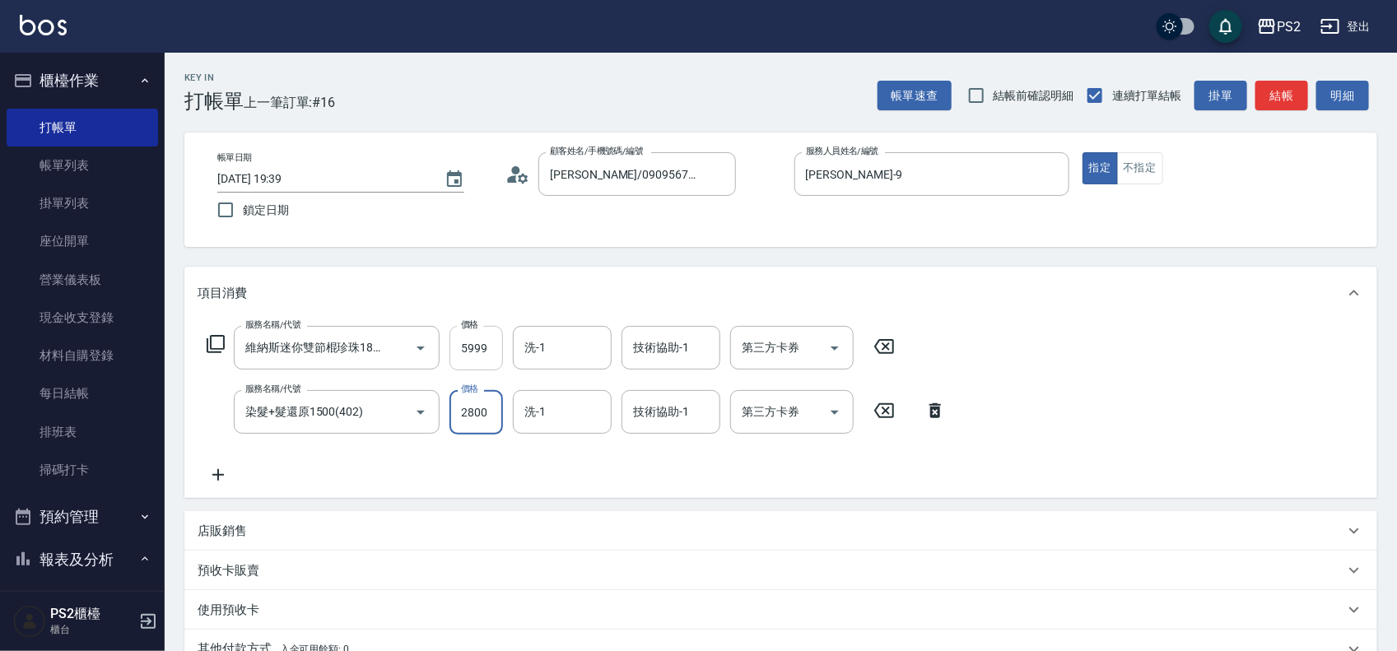
type input "2800"
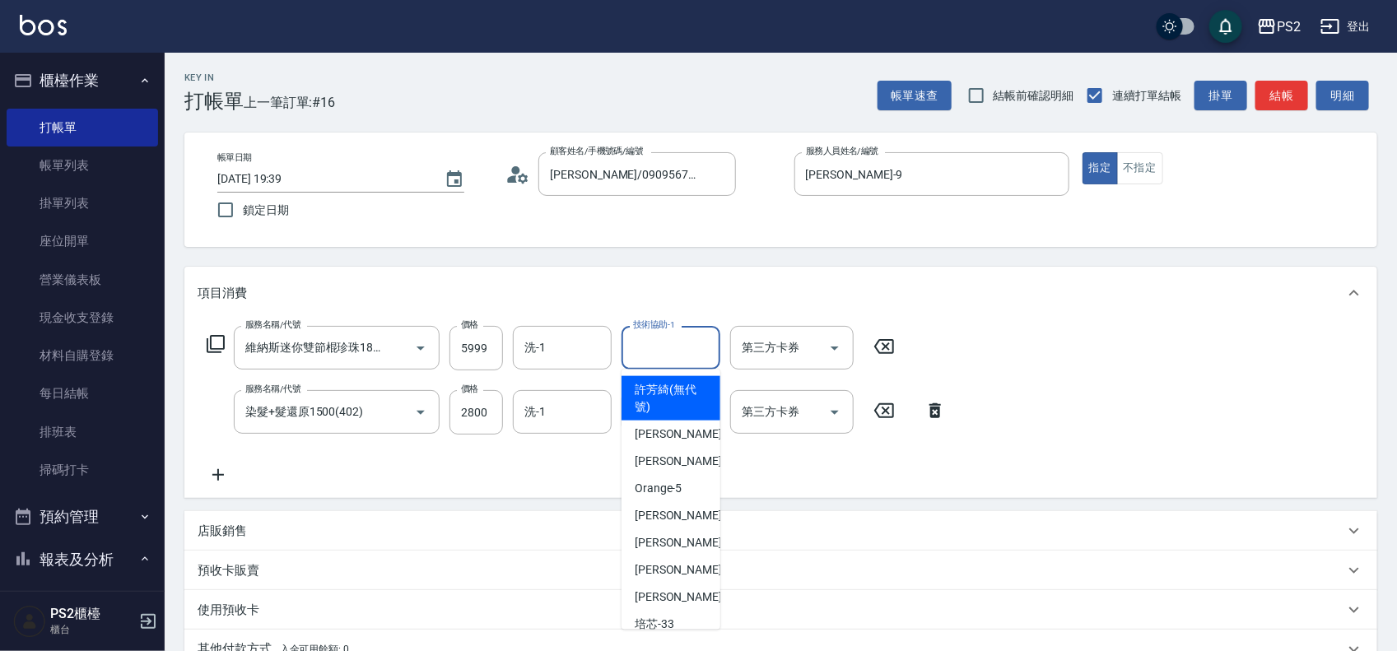
click at [656, 352] on input "技術協助-1" at bounding box center [671, 347] width 84 height 29
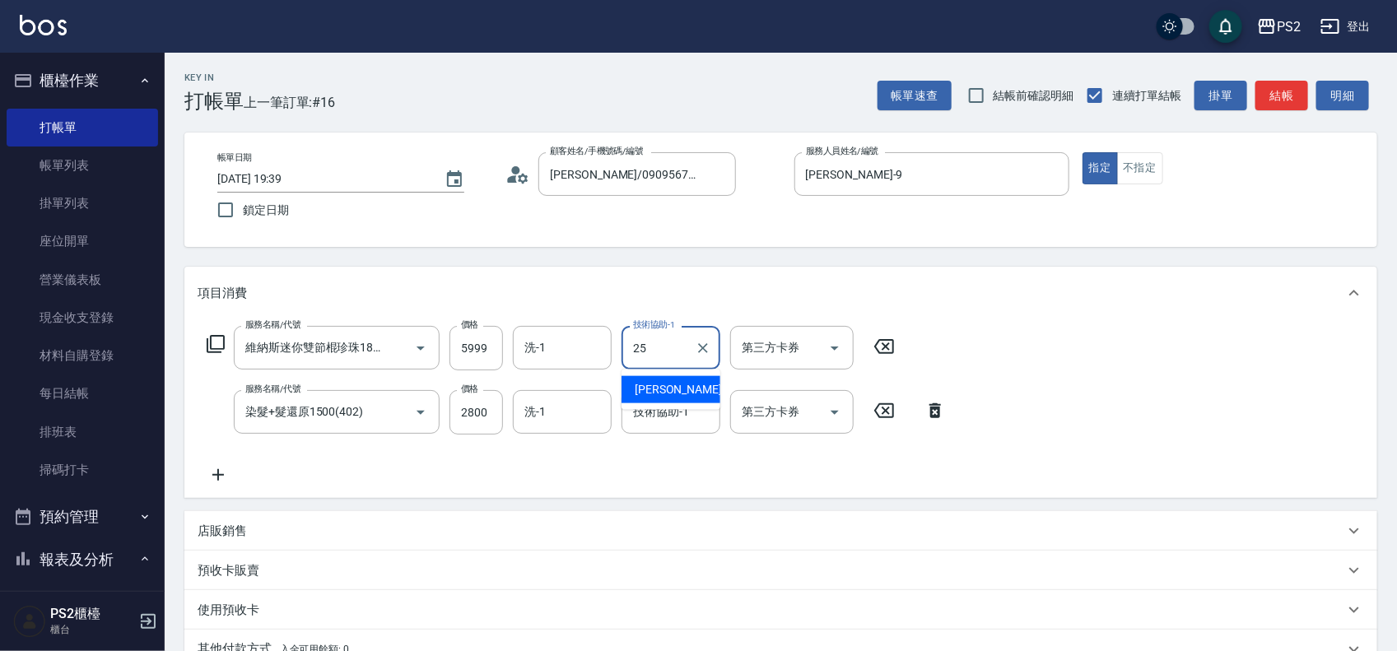
type input "Allan-25"
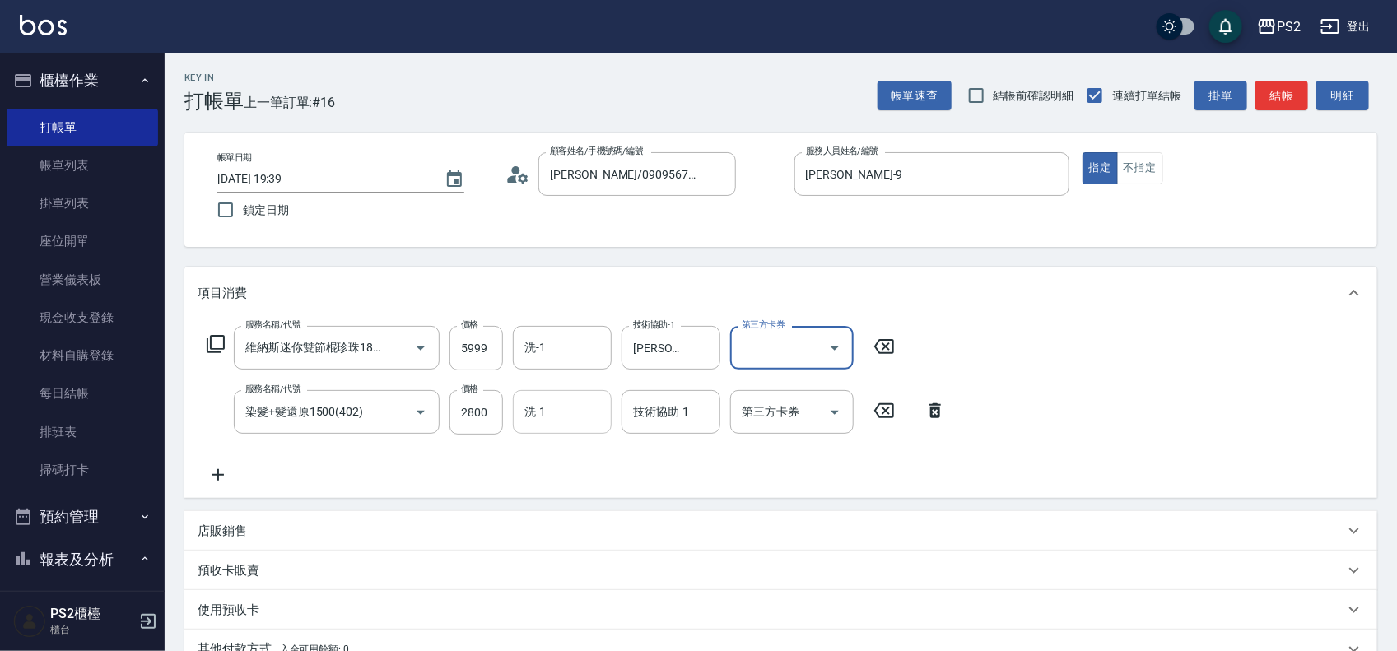
click at [574, 413] on input "洗-1" at bounding box center [562, 412] width 84 height 29
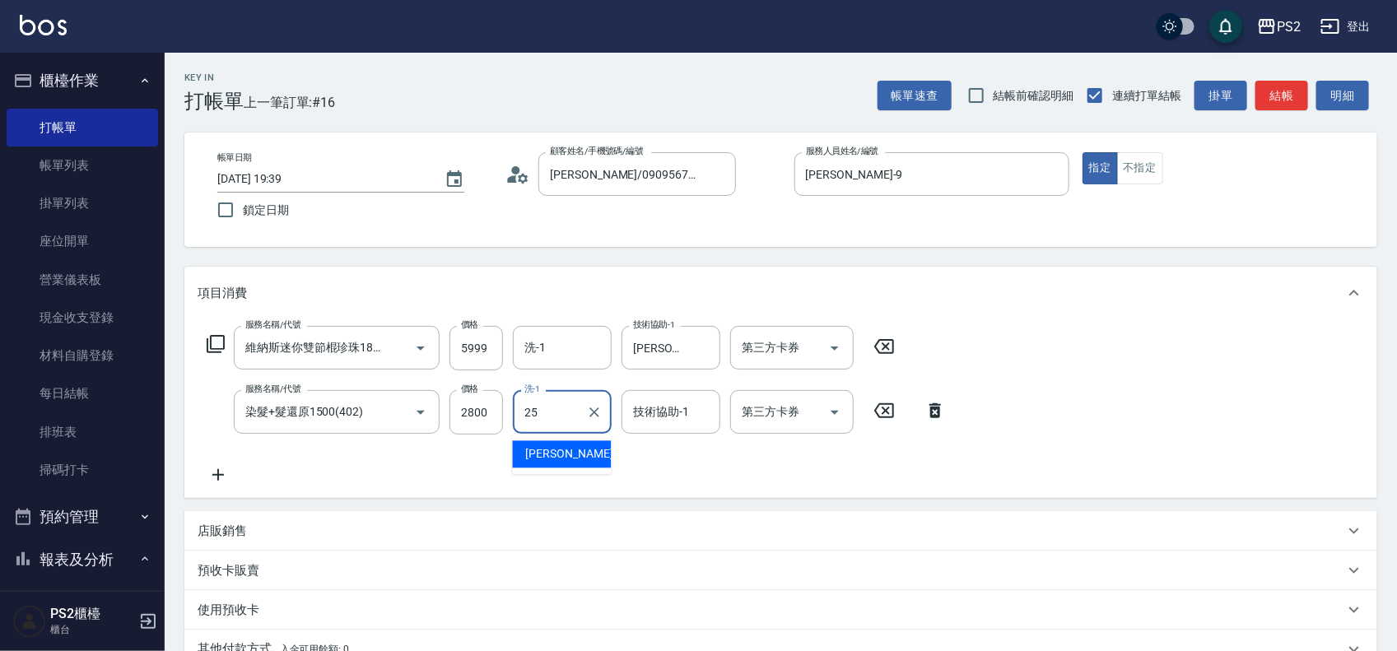
type input "Allan-25"
click at [561, 339] on input "洗-1" at bounding box center [562, 347] width 84 height 29
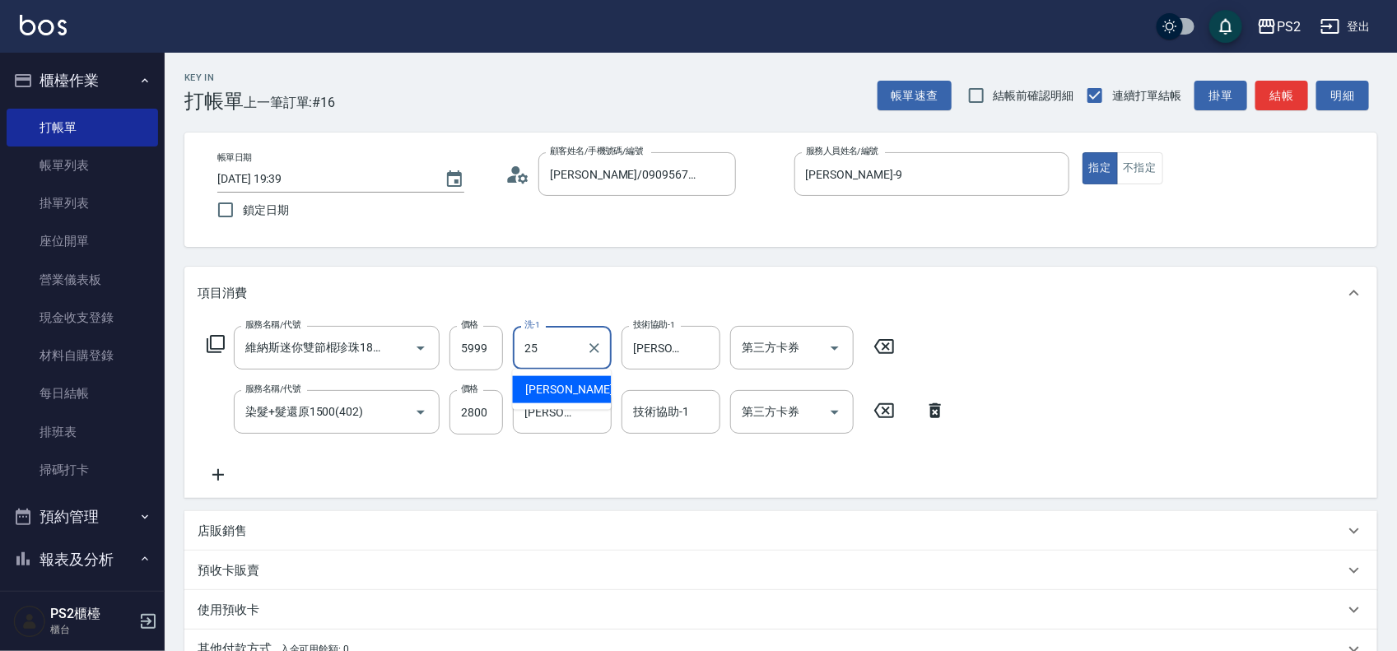
type input "Allan-25"
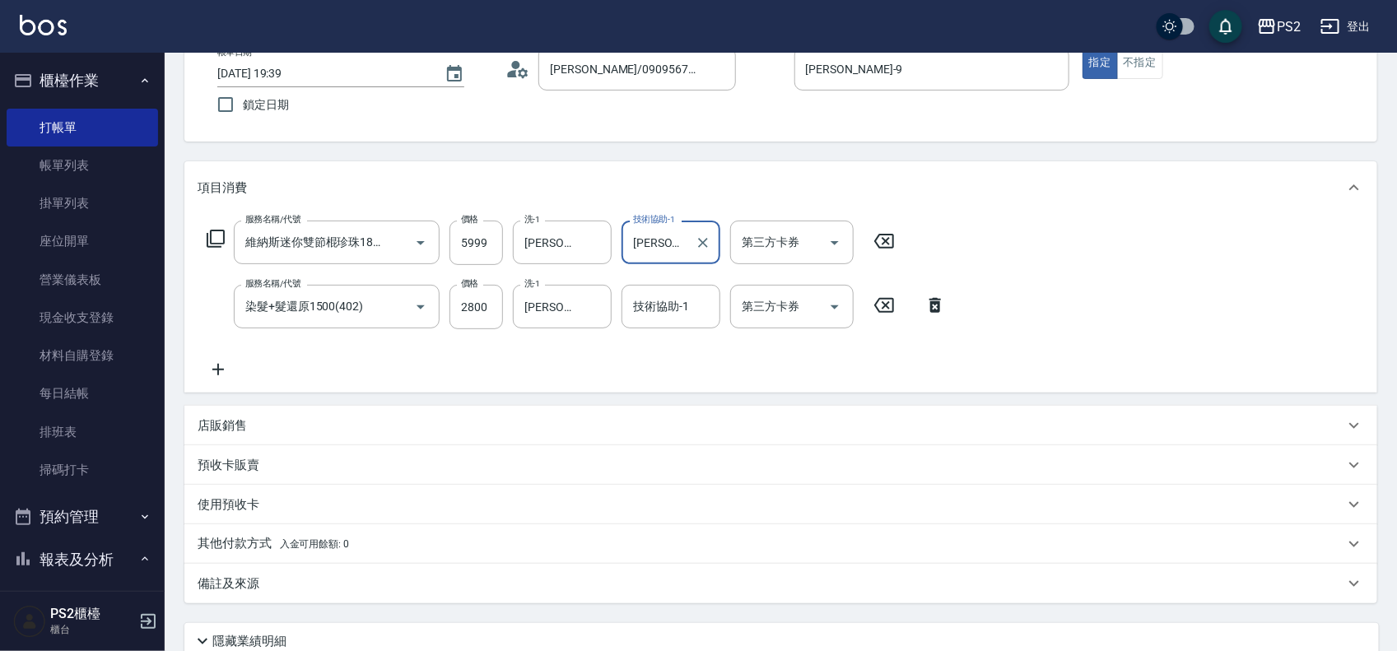
scroll to position [206, 0]
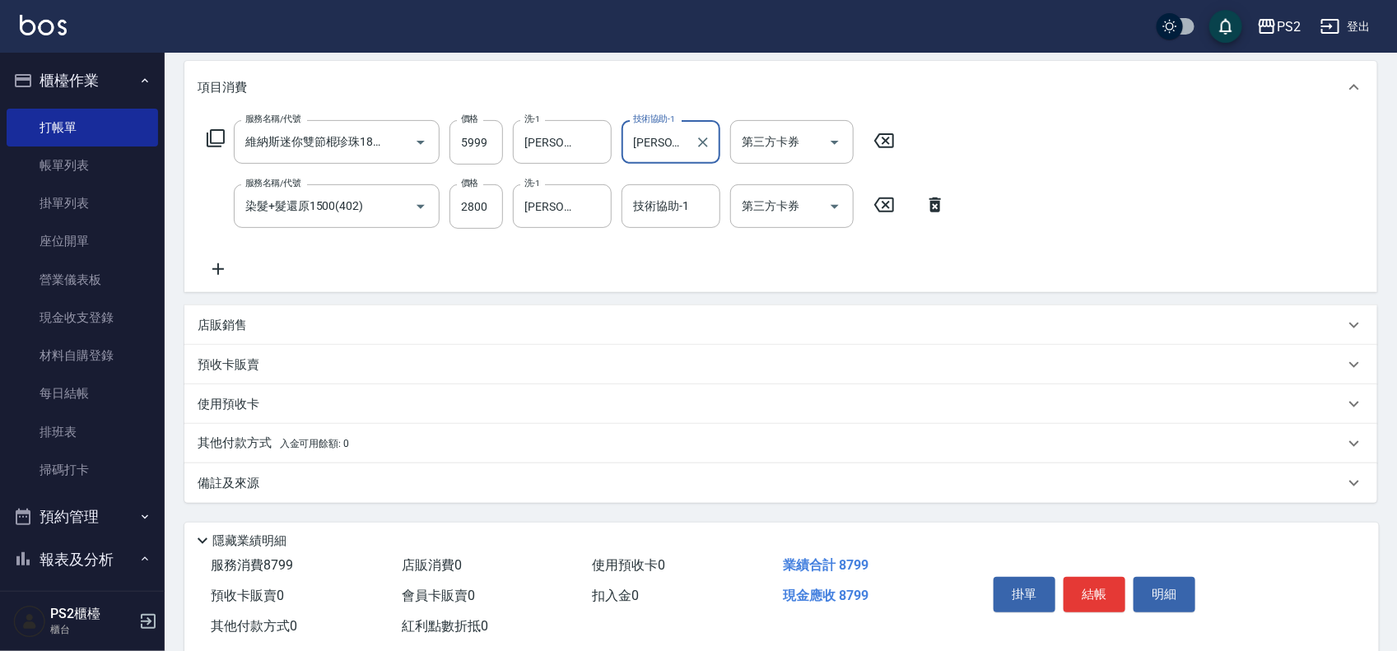
click at [286, 443] on span "入金可用餘額: 0" at bounding box center [315, 444] width 70 height 12
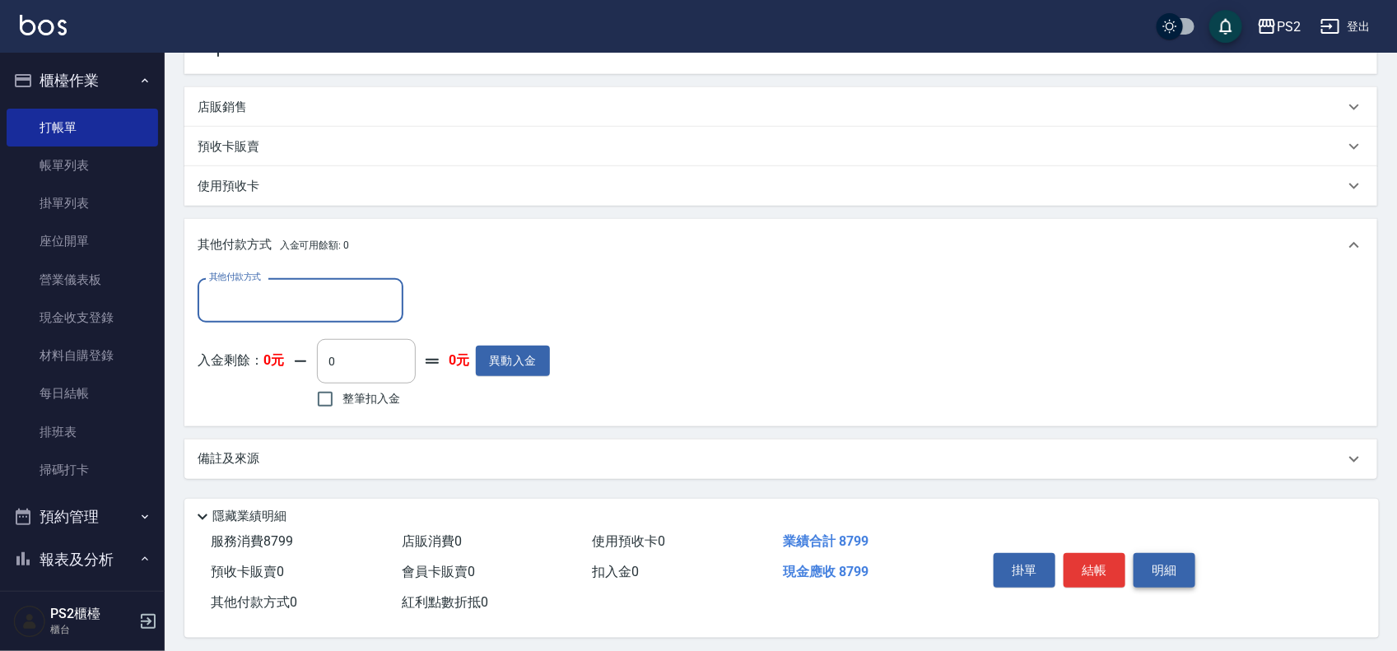
scroll to position [436, 0]
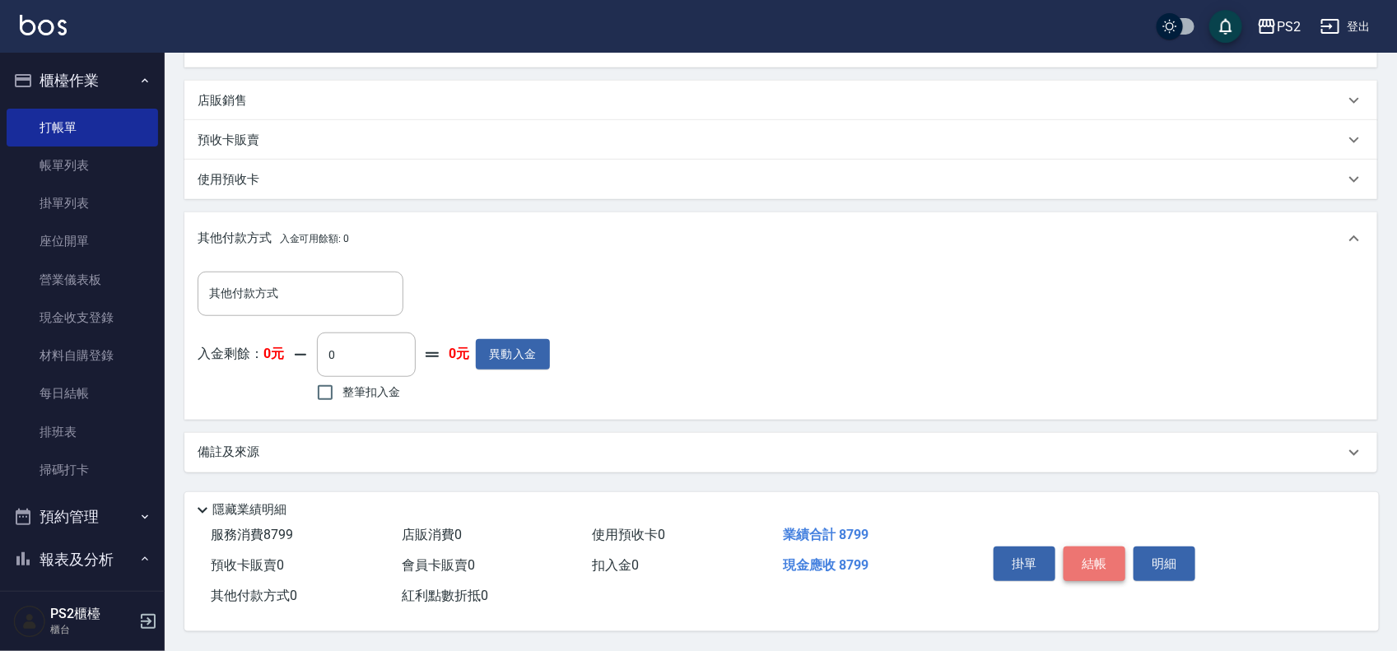
click at [1109, 553] on button "結帳" at bounding box center [1095, 564] width 62 height 35
type input "2025/09/06 19:42"
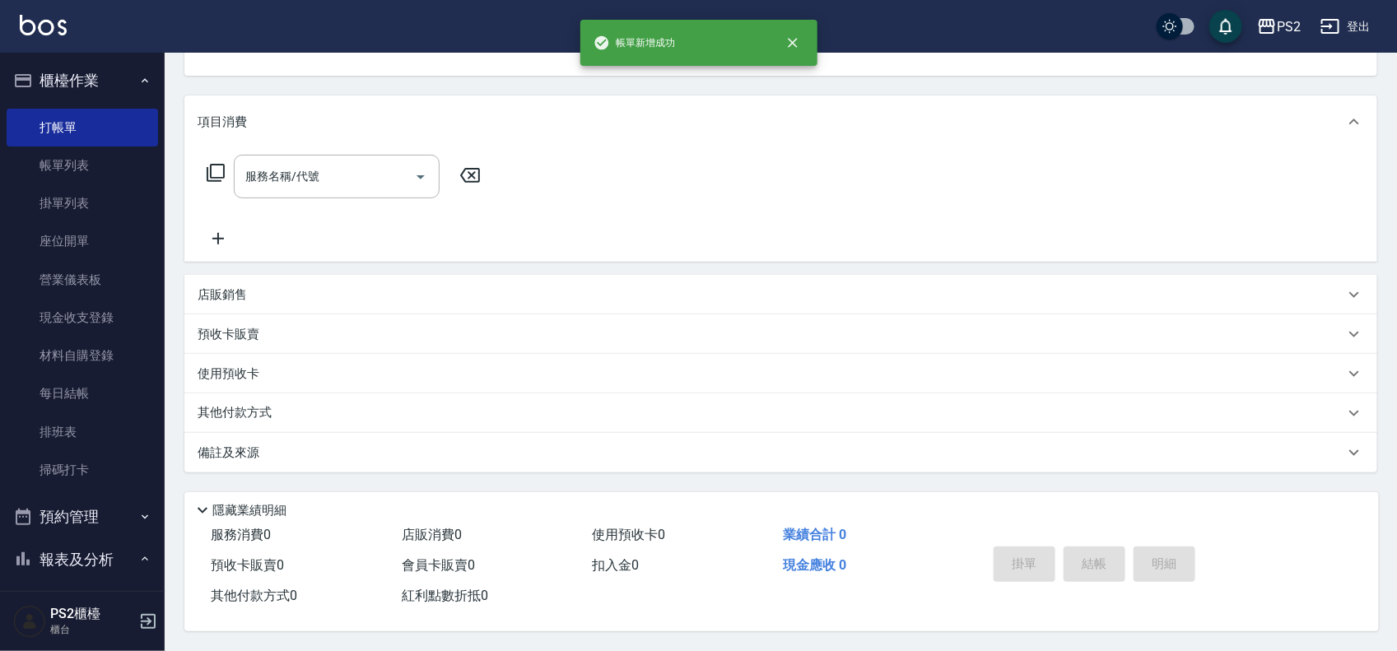
scroll to position [0, 0]
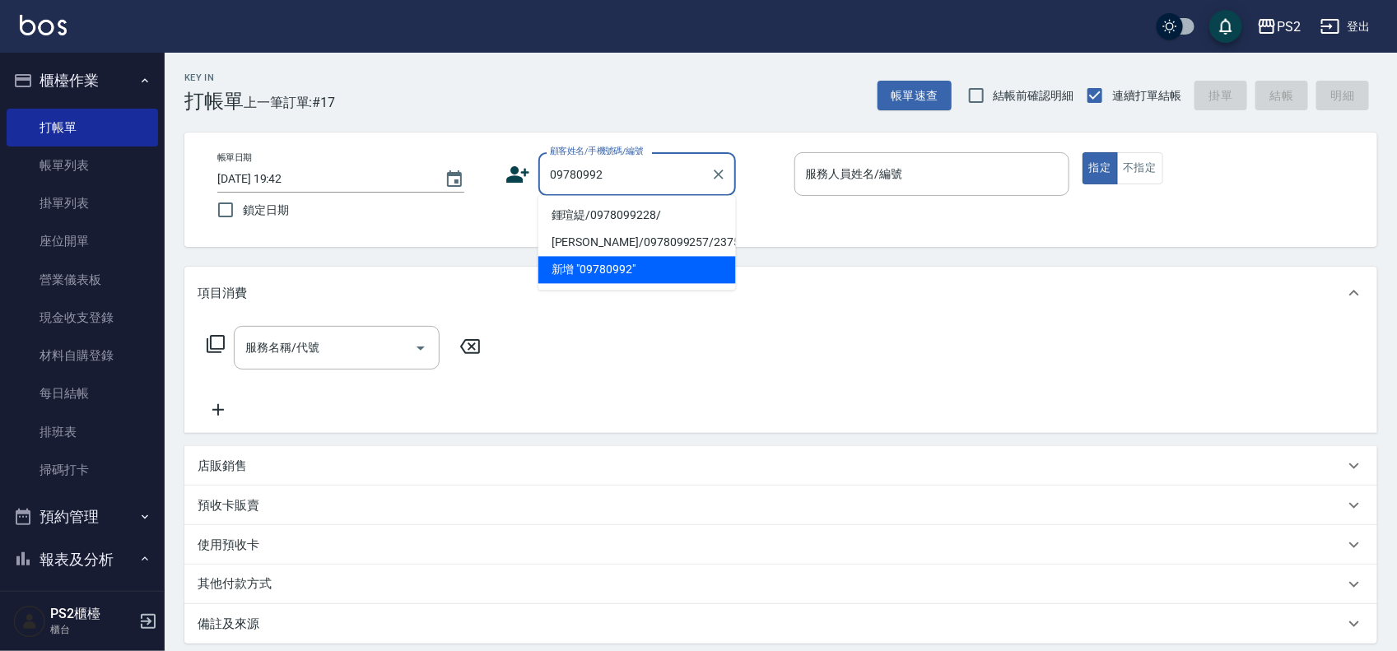
click at [606, 217] on li "鍾瑄緹/0978099228/" at bounding box center [637, 216] width 198 height 27
type input "鍾瑄緹/0978099228/"
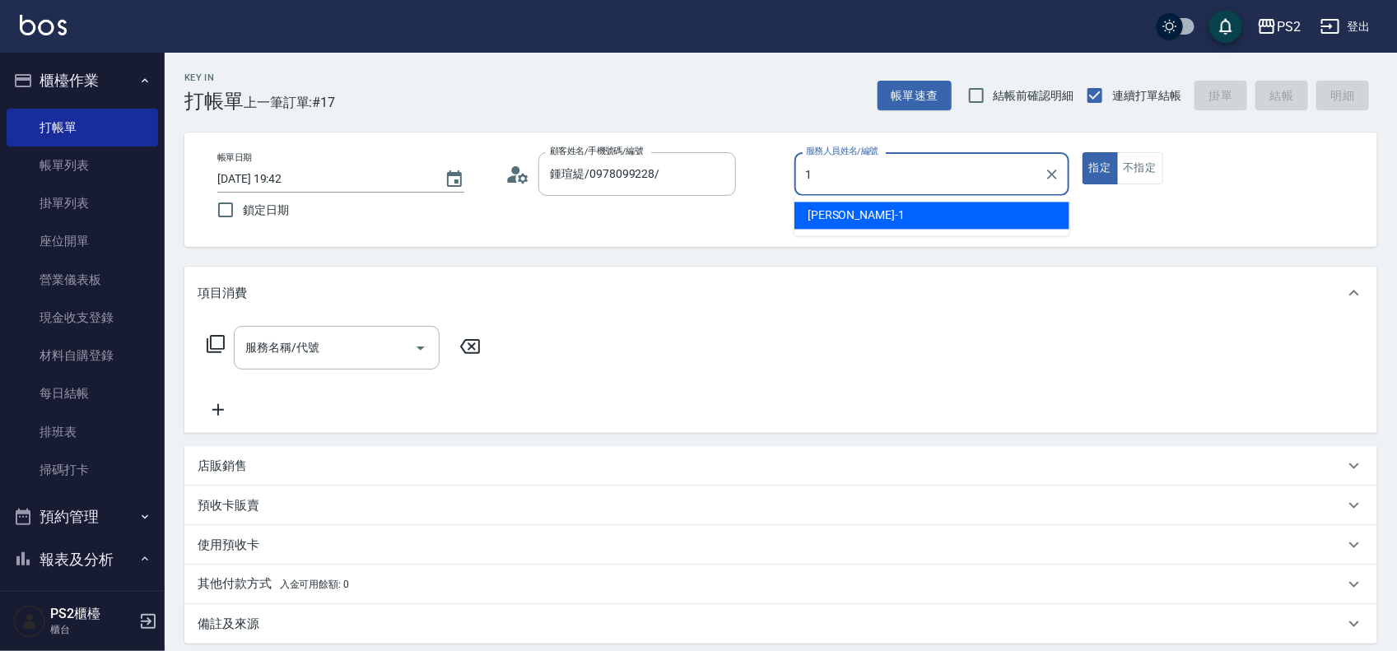
type input "Polly-1"
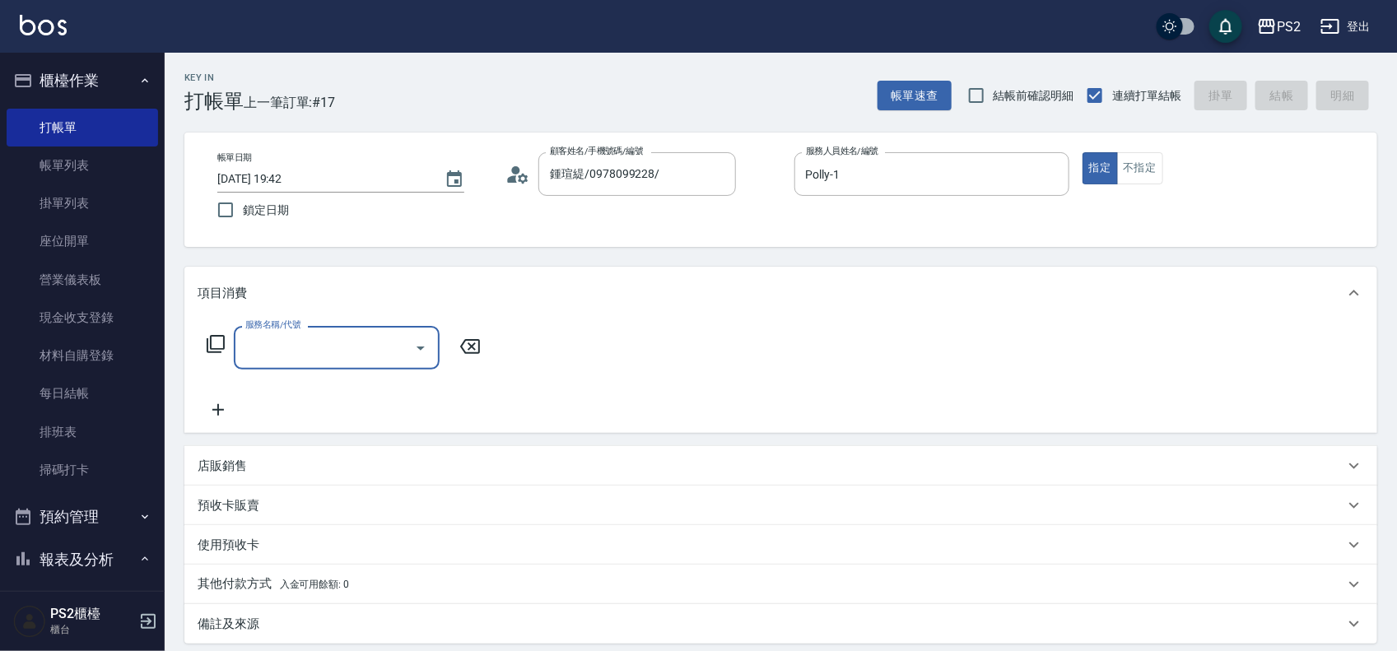
click at [333, 347] on input "服務名稱/代號" at bounding box center [324, 347] width 166 height 29
type input "洗+水解護髮600(512)"
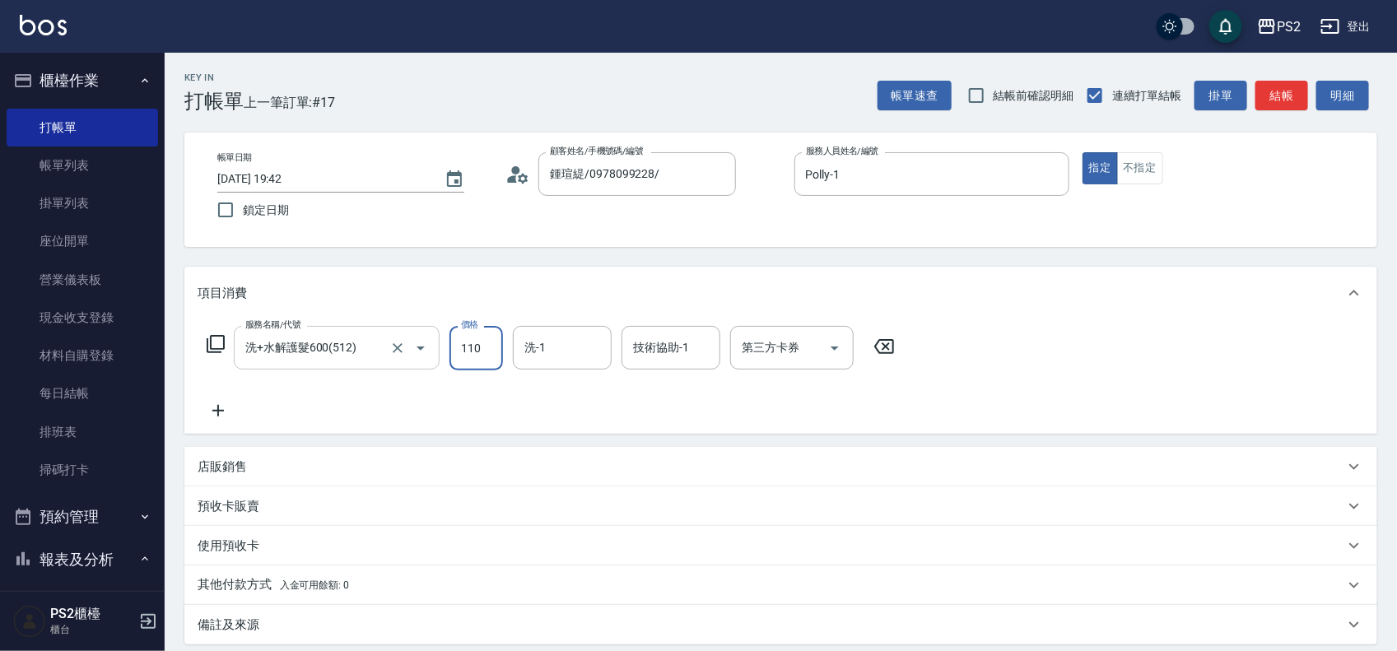
type input "1100"
type input "2025/09/06 19:43"
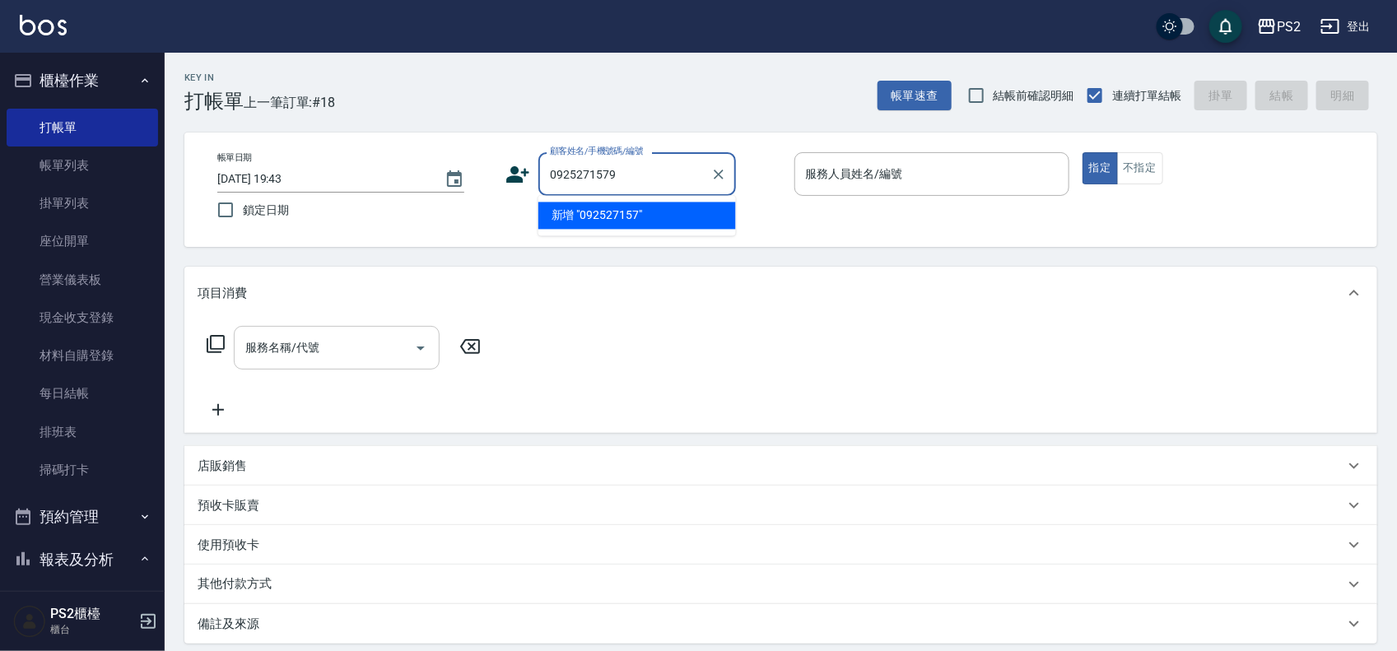
type input "0925271579"
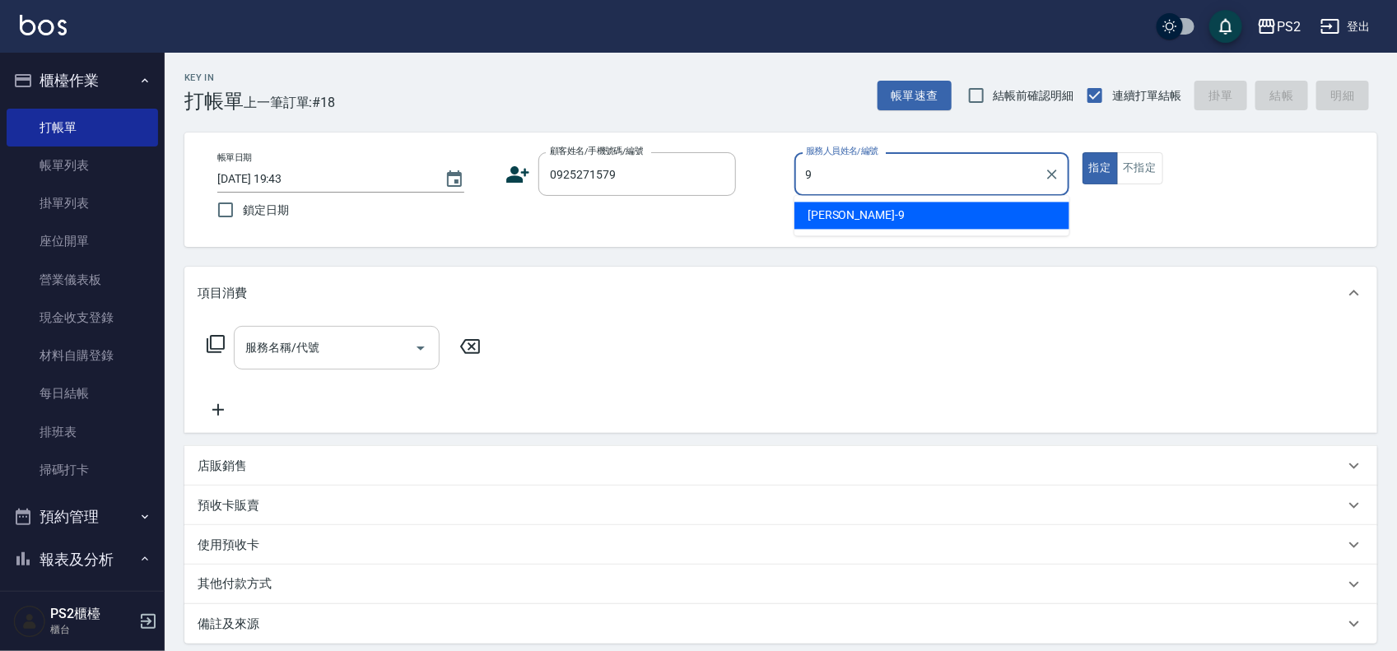
type input "[PERSON_NAME]-9"
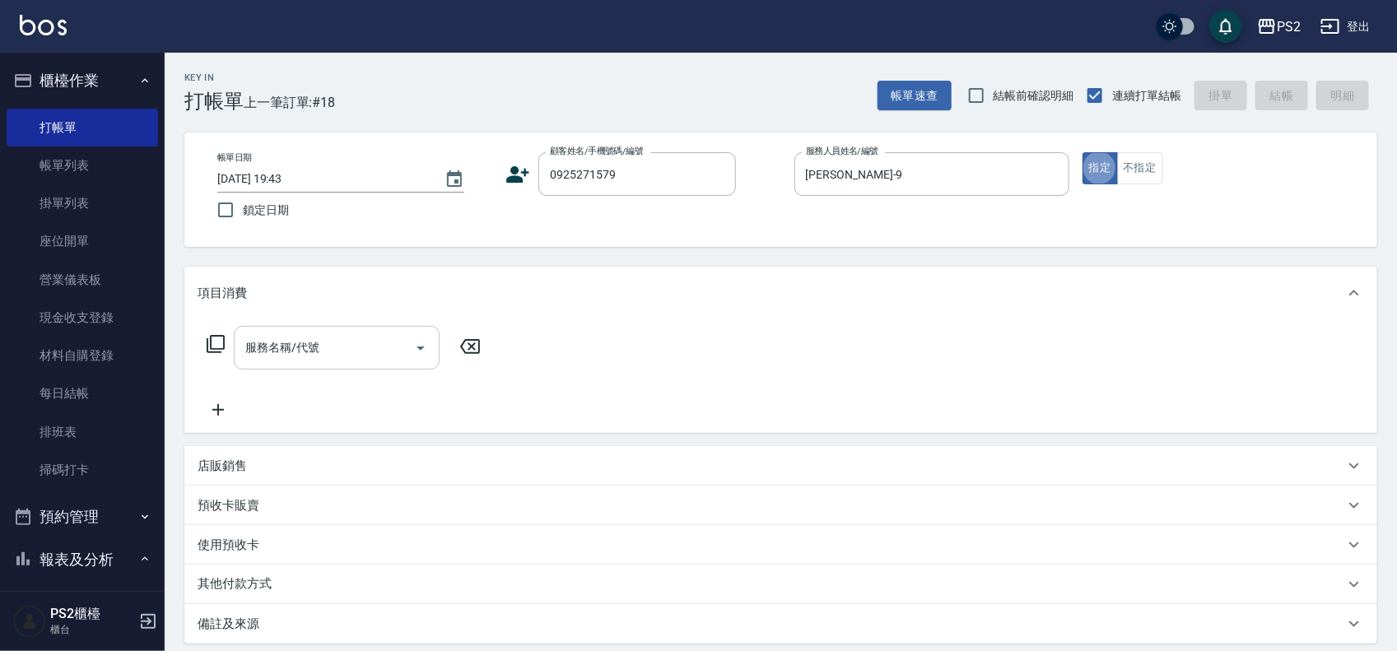
type input "林曉芸/0925271579/"
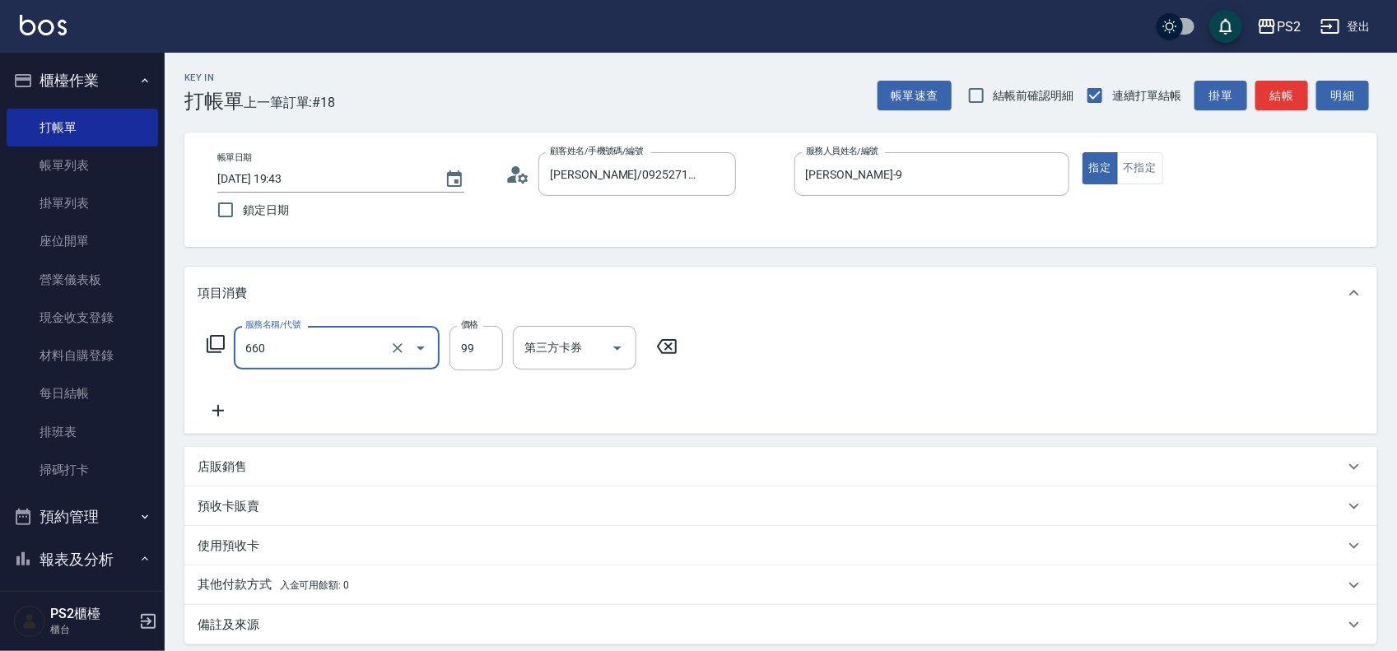
type input "迷你款調整(660)"
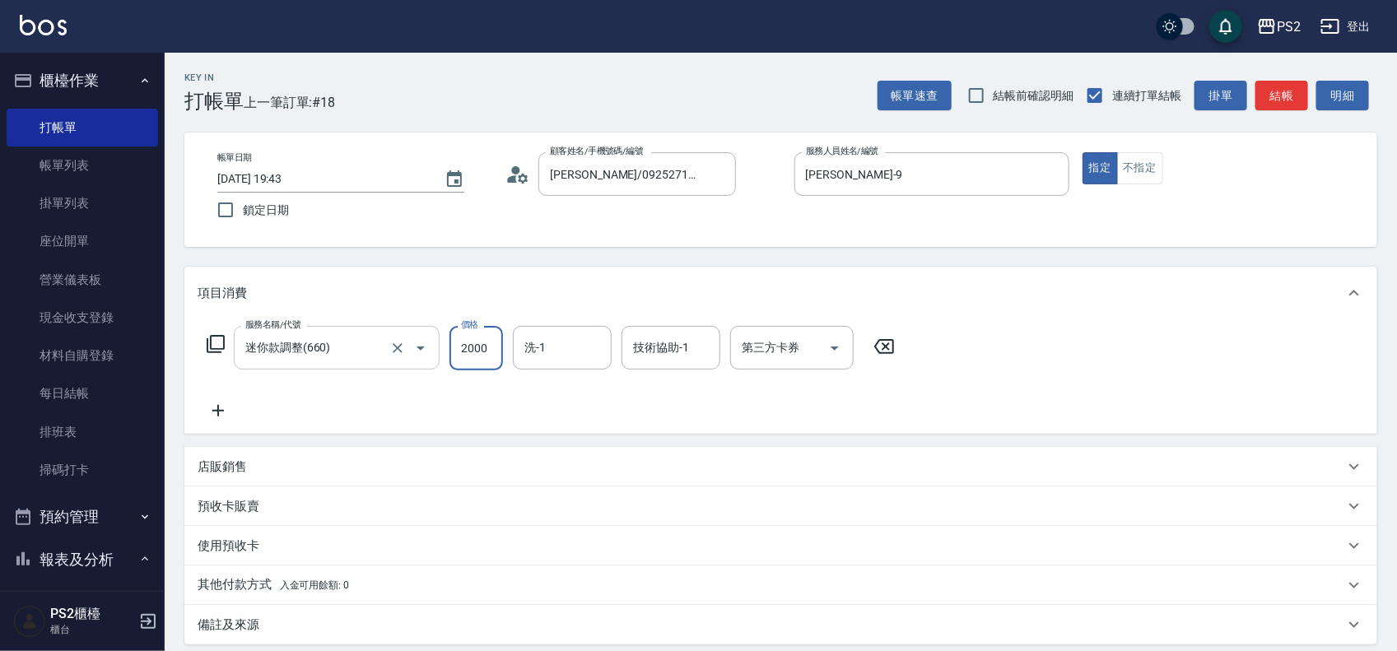
type input "2000"
type input "Allan-25"
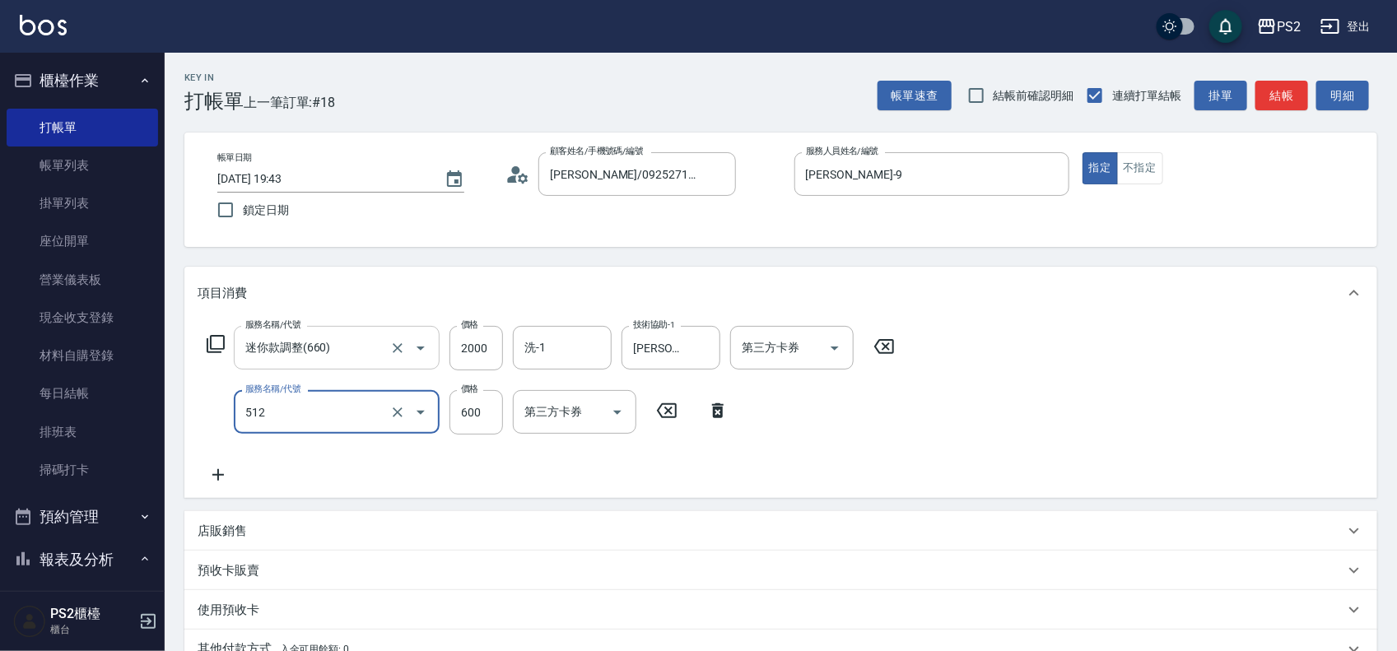
type input "洗+水解護髮600(512)"
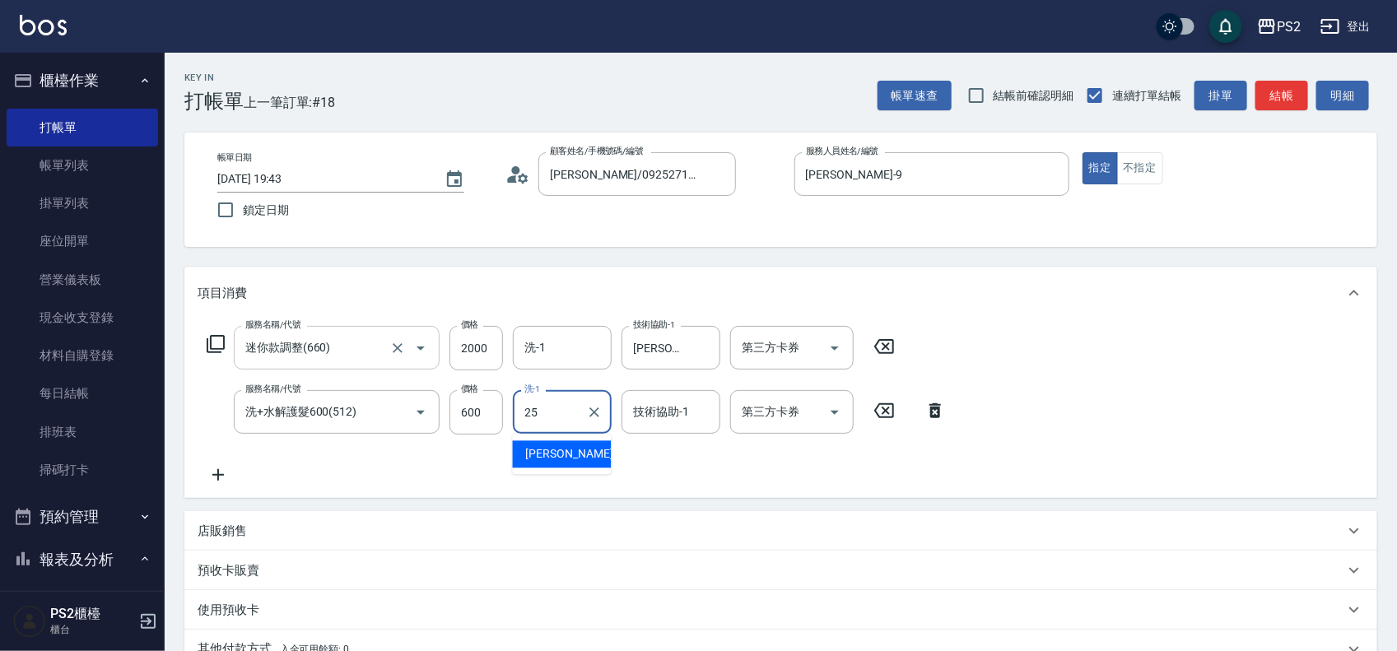
type input "Allan-25"
click at [593, 360] on input "洗-1" at bounding box center [562, 347] width 84 height 29
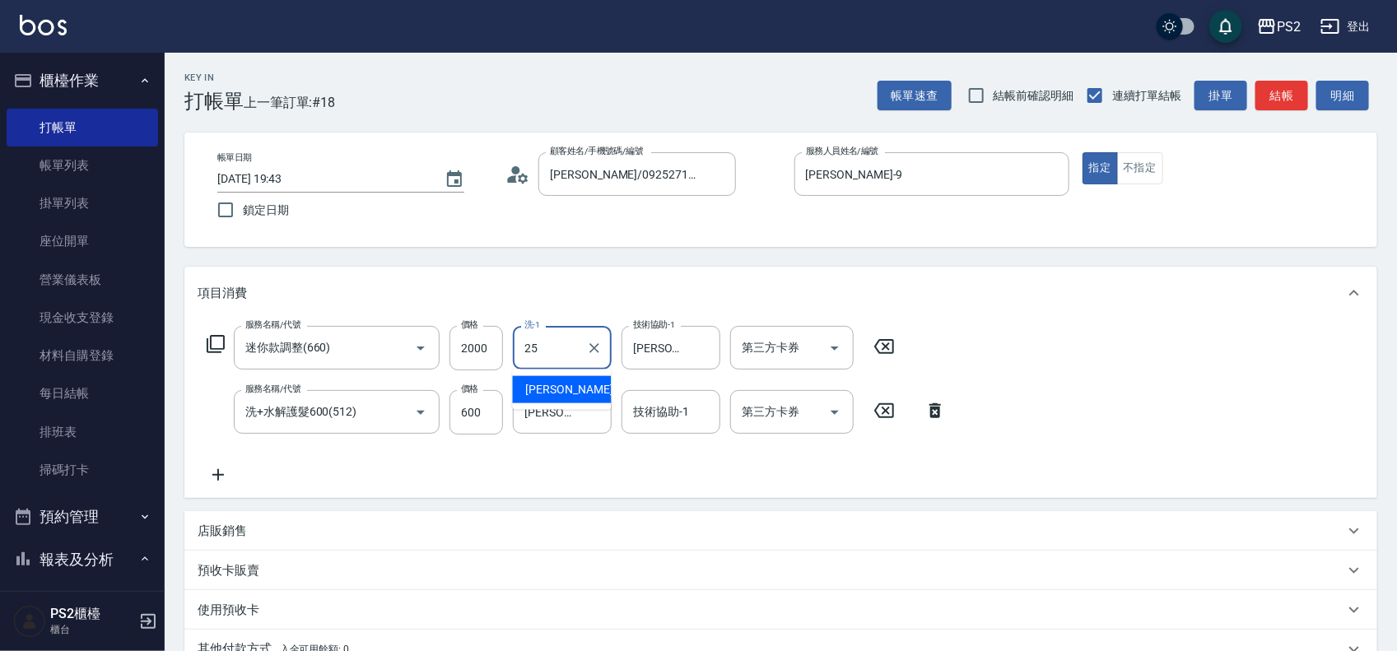
type input "Allan-25"
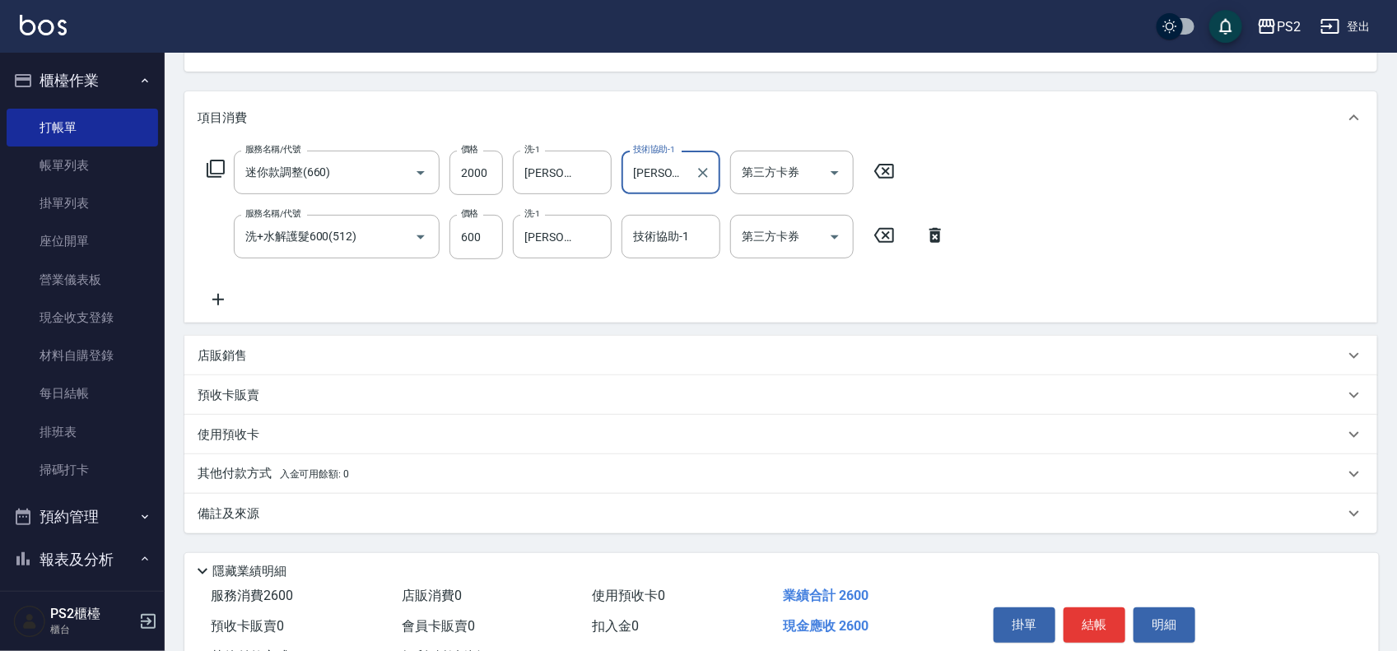
scroll to position [140, 0]
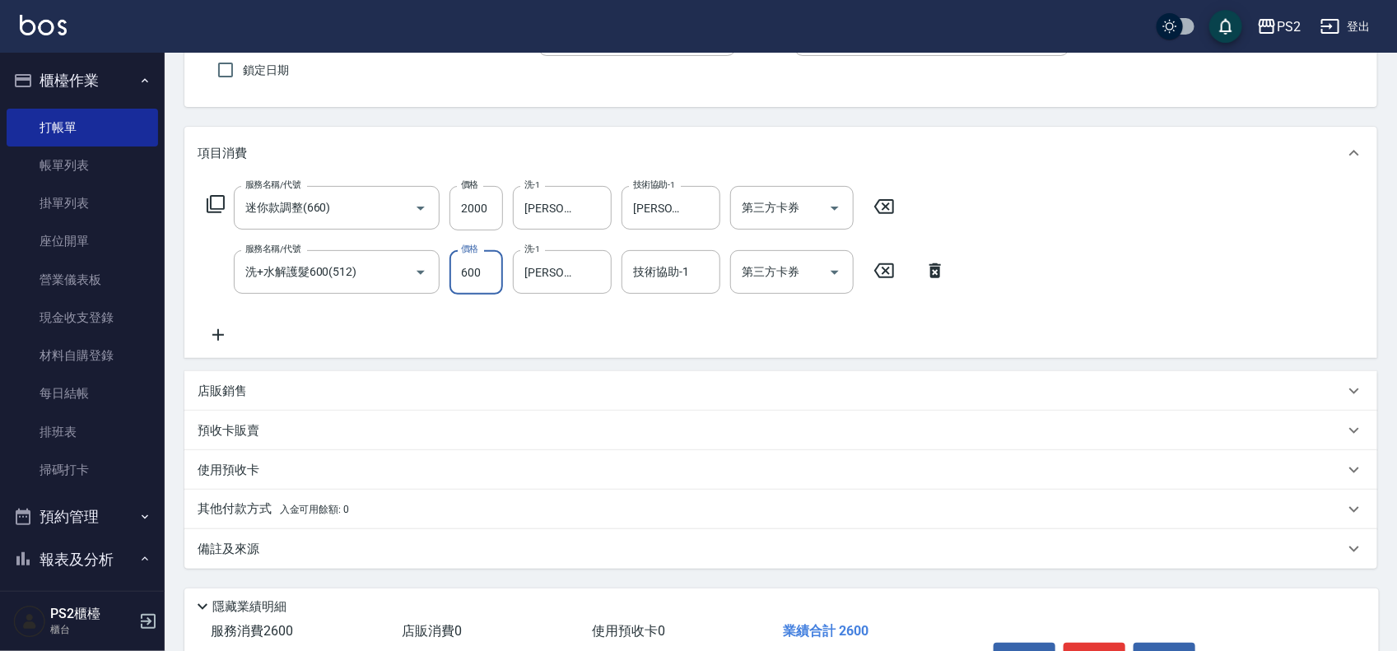
click at [480, 273] on input "600" at bounding box center [477, 272] width 54 height 44
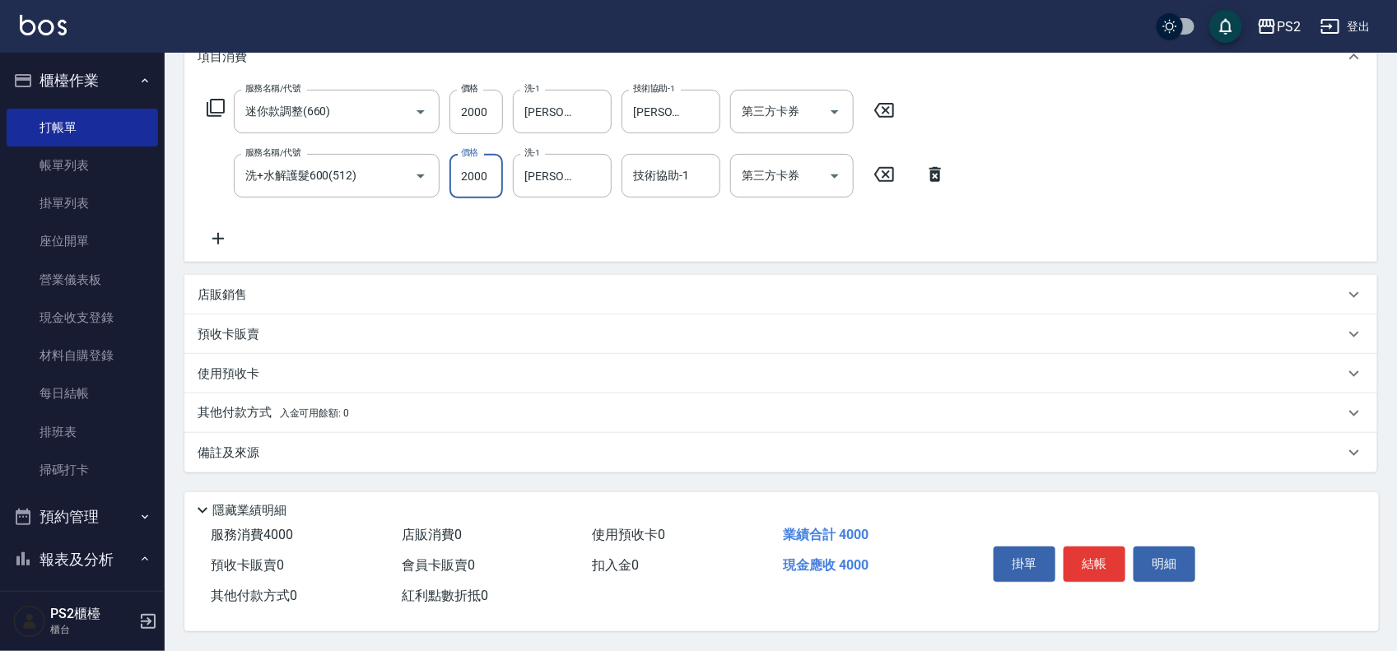
scroll to position [243, 0]
type input "2000"
click at [1087, 548] on button "結帳" at bounding box center [1095, 564] width 62 height 35
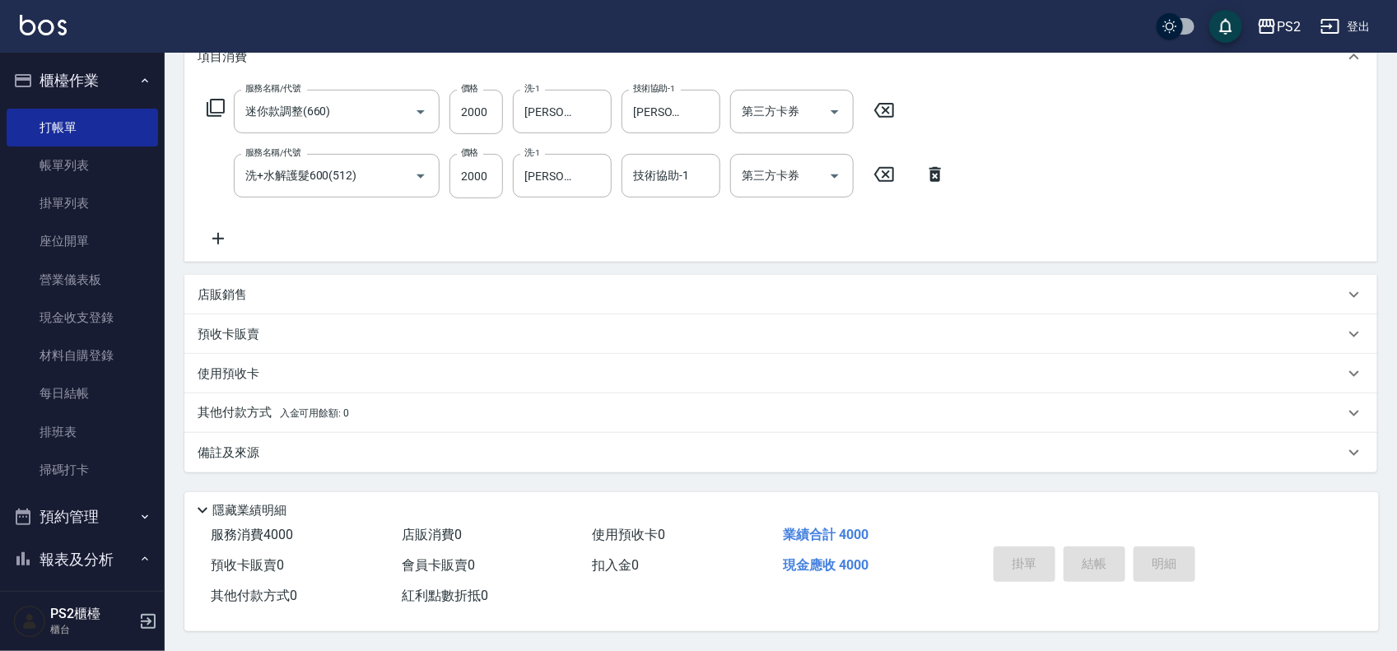
type input "2025/09/06 19:44"
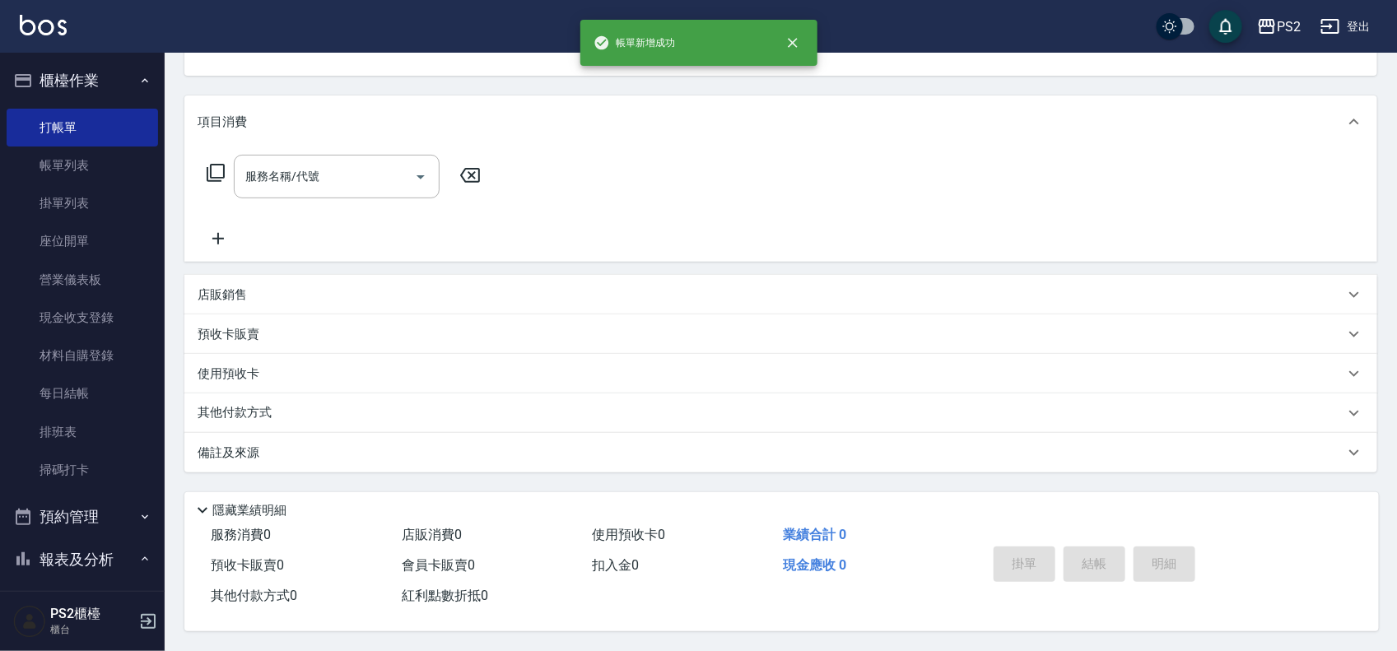
scroll to position [0, 0]
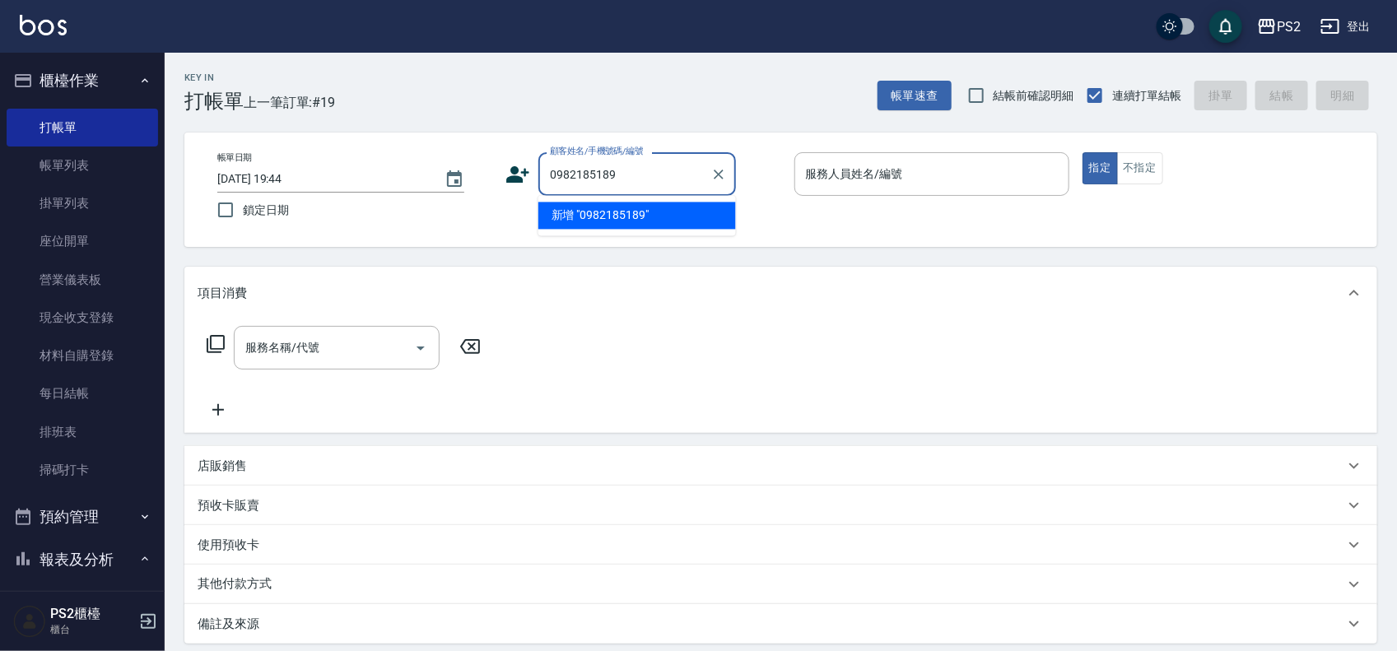
type input "0982185189"
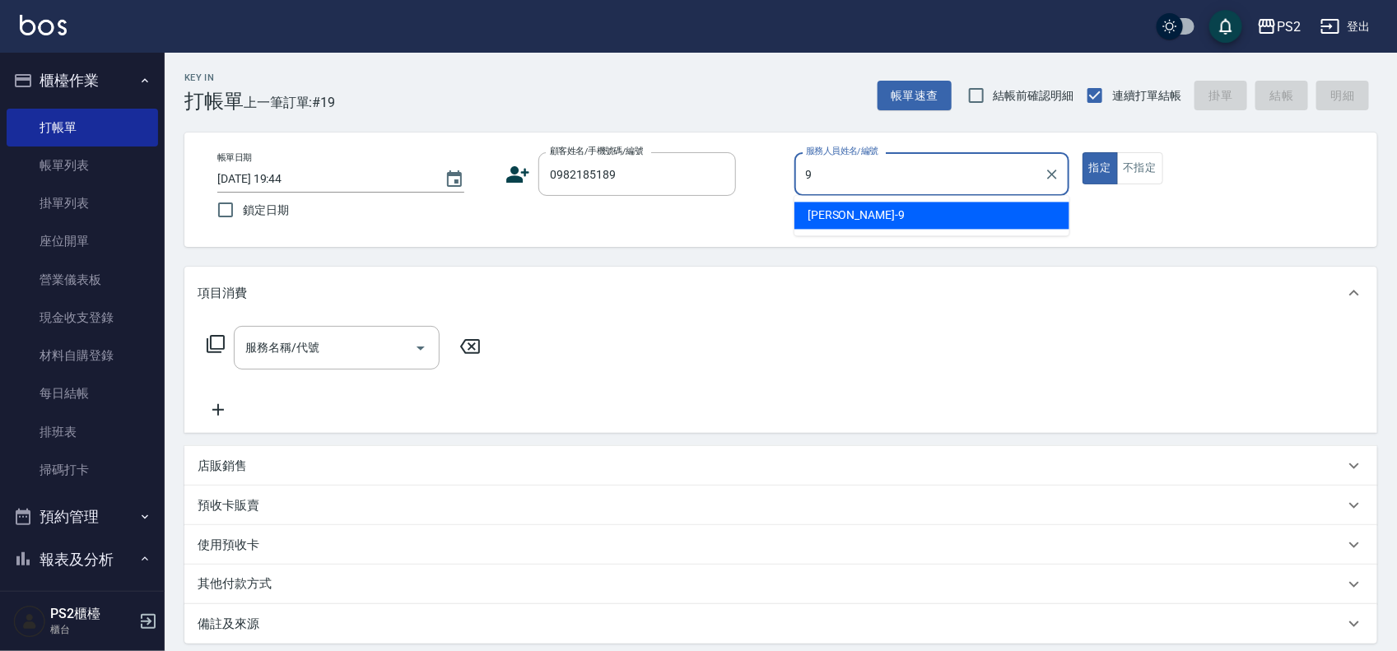
type input "[PERSON_NAME]-9"
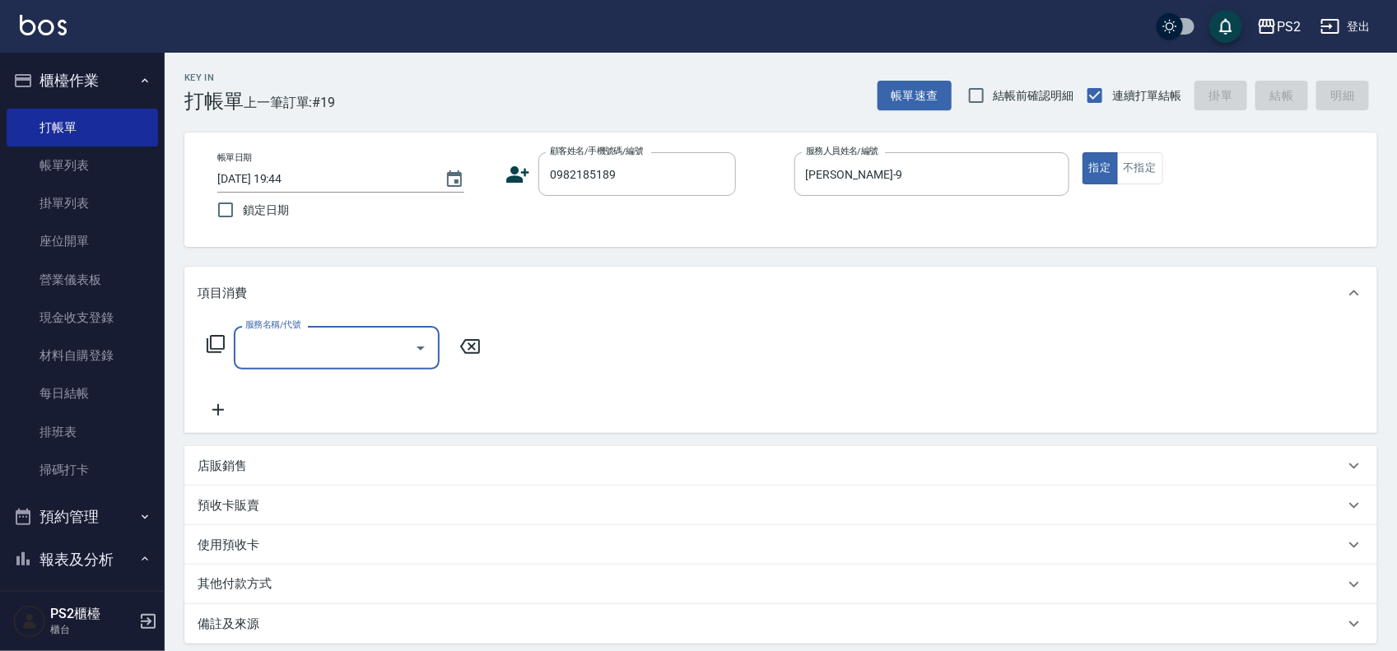
type input "1"
type input "余鎮宇/0982185189/null"
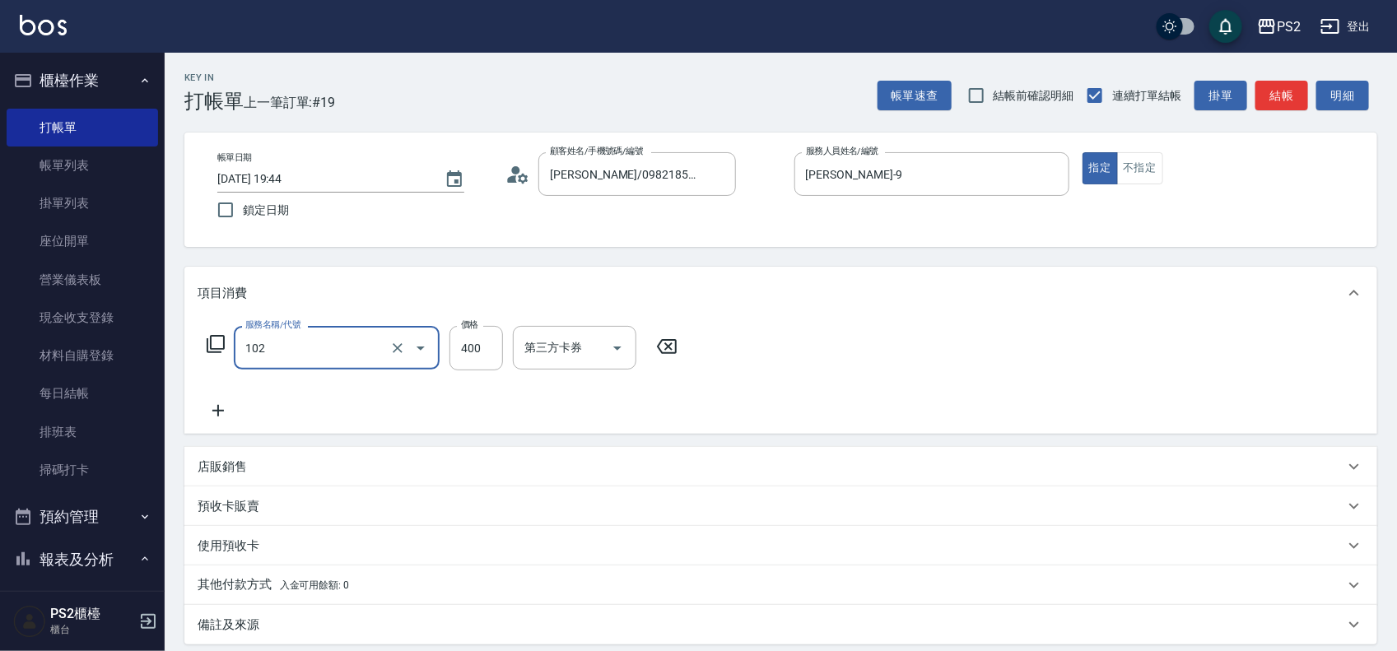
type input "精油洗髮(102)"
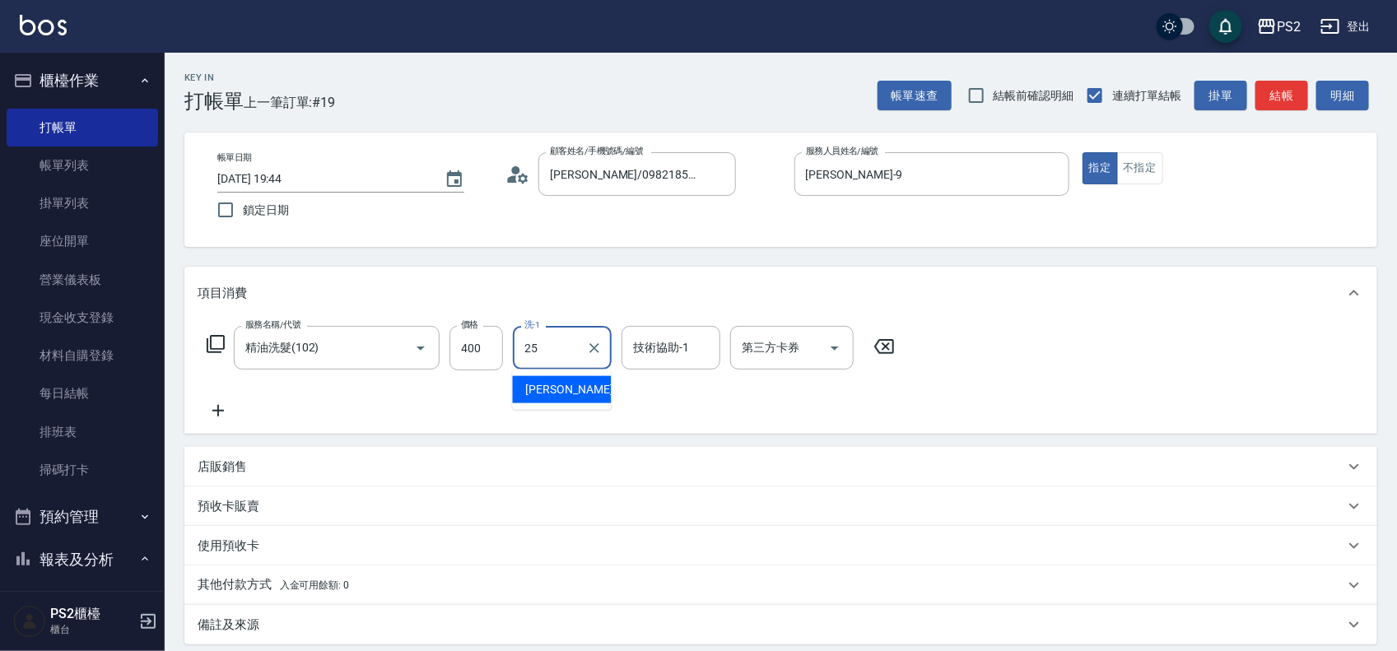
type input "Allan-25"
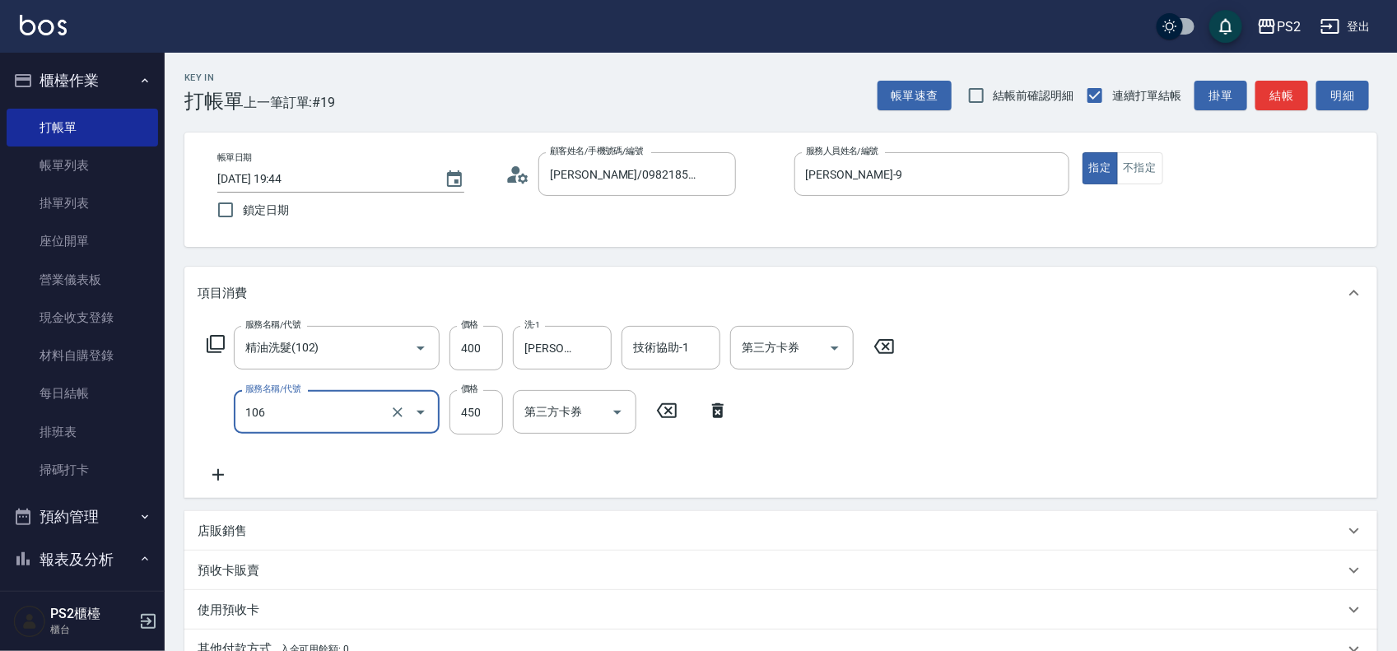
type input "A級單剪(106)"
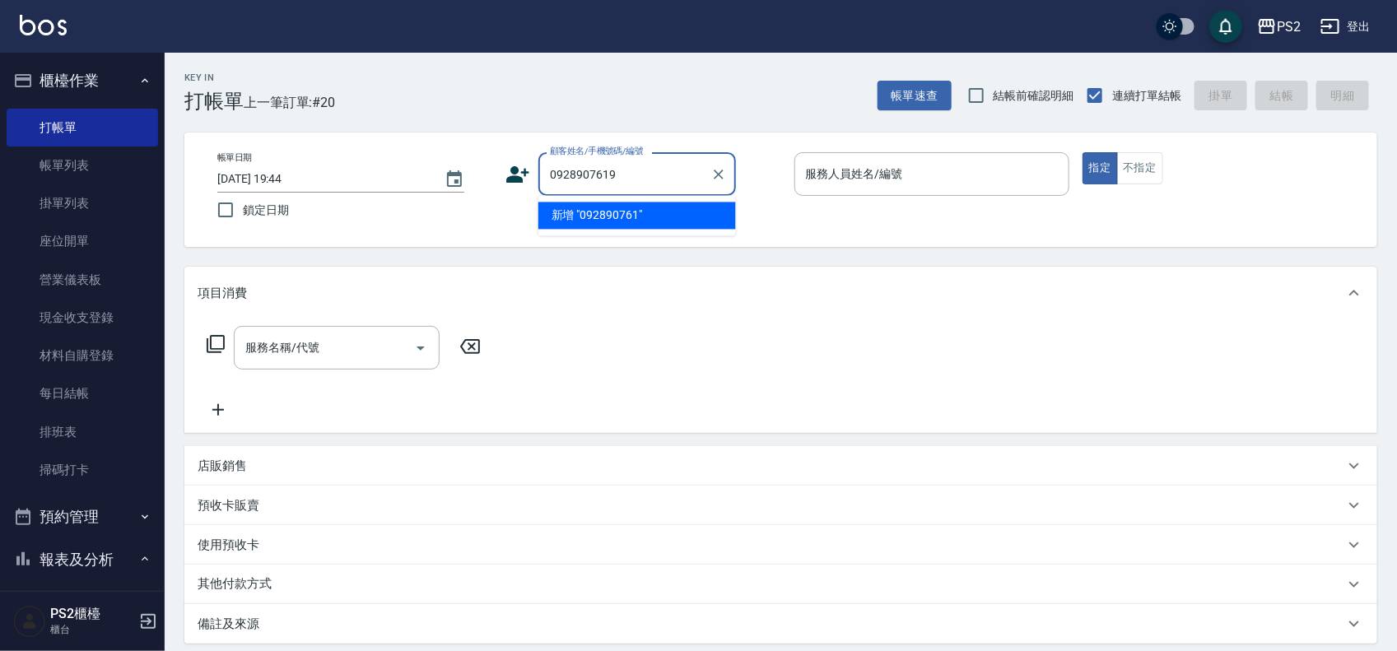
type input "0928907619"
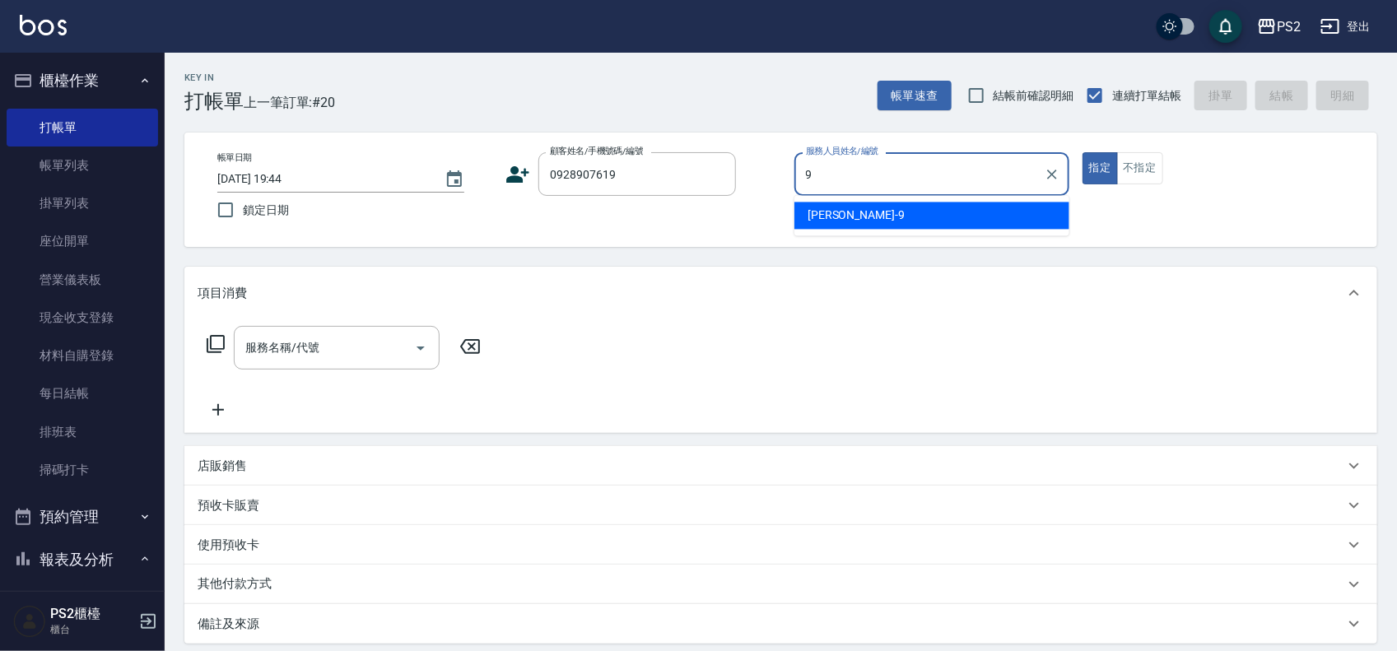
type input "[PERSON_NAME]-9"
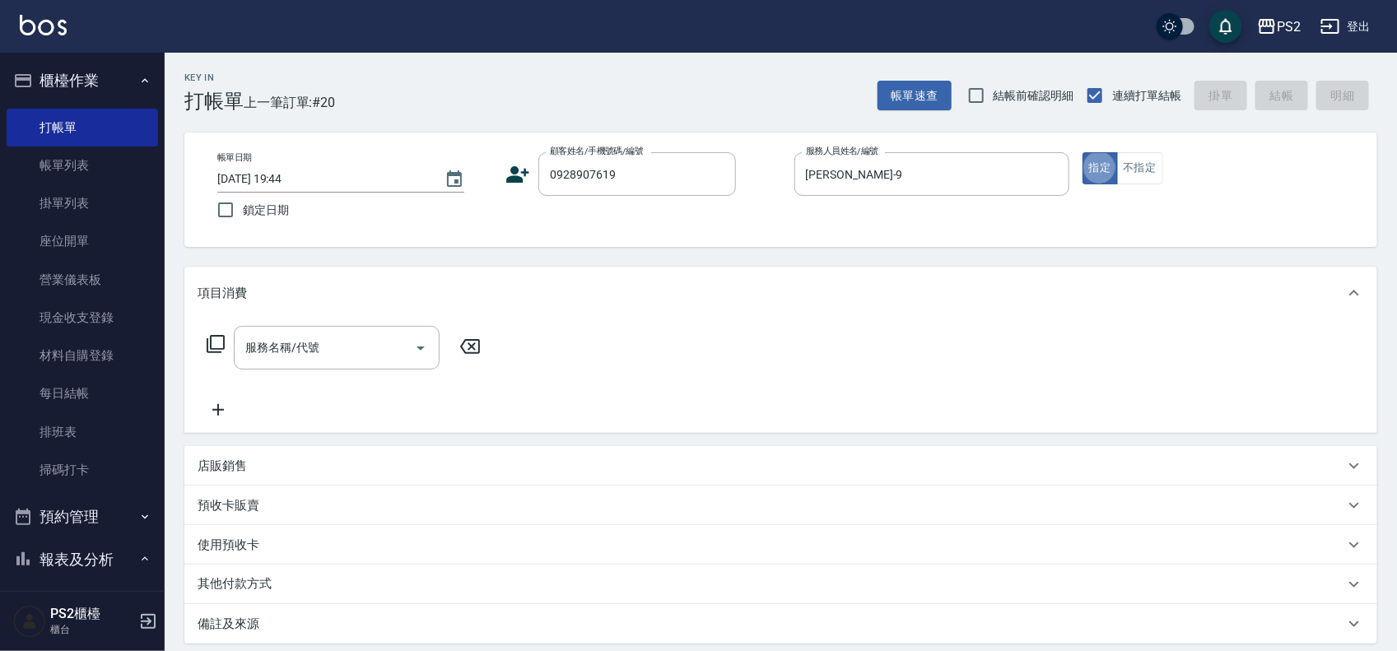
type input "歐瀞文/0928907619/"
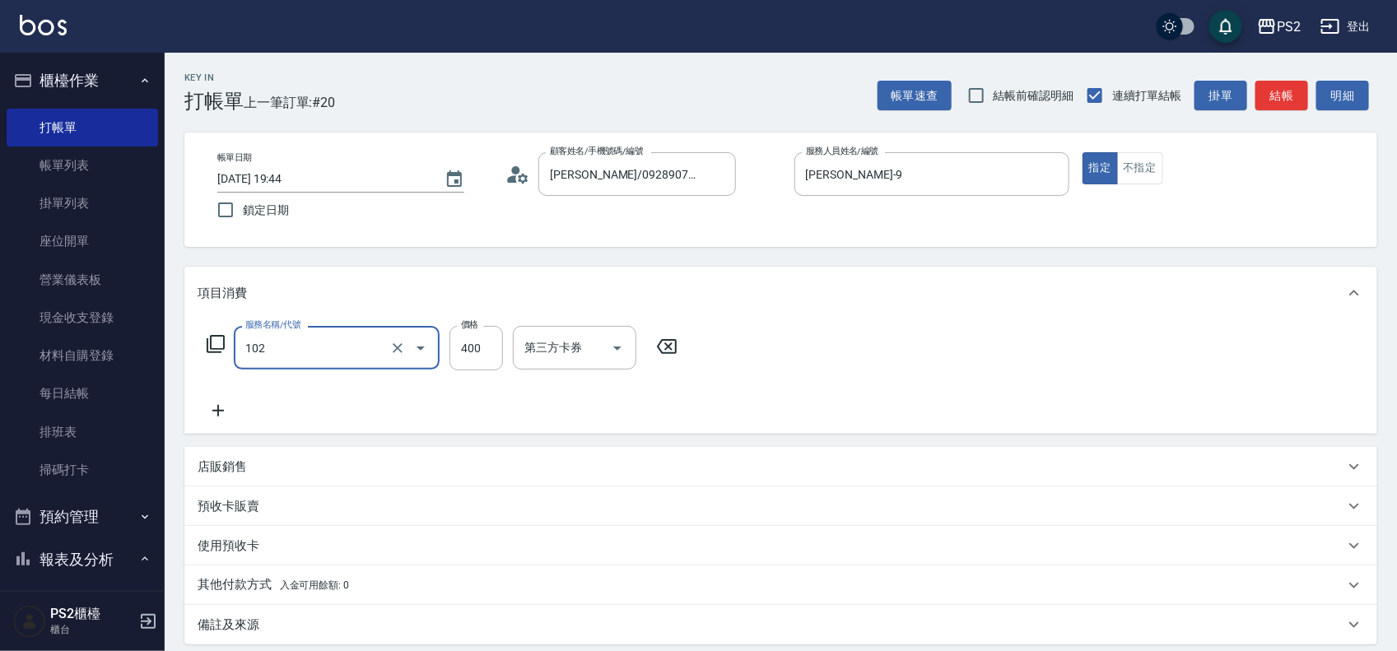
type input "精油洗髮(102)"
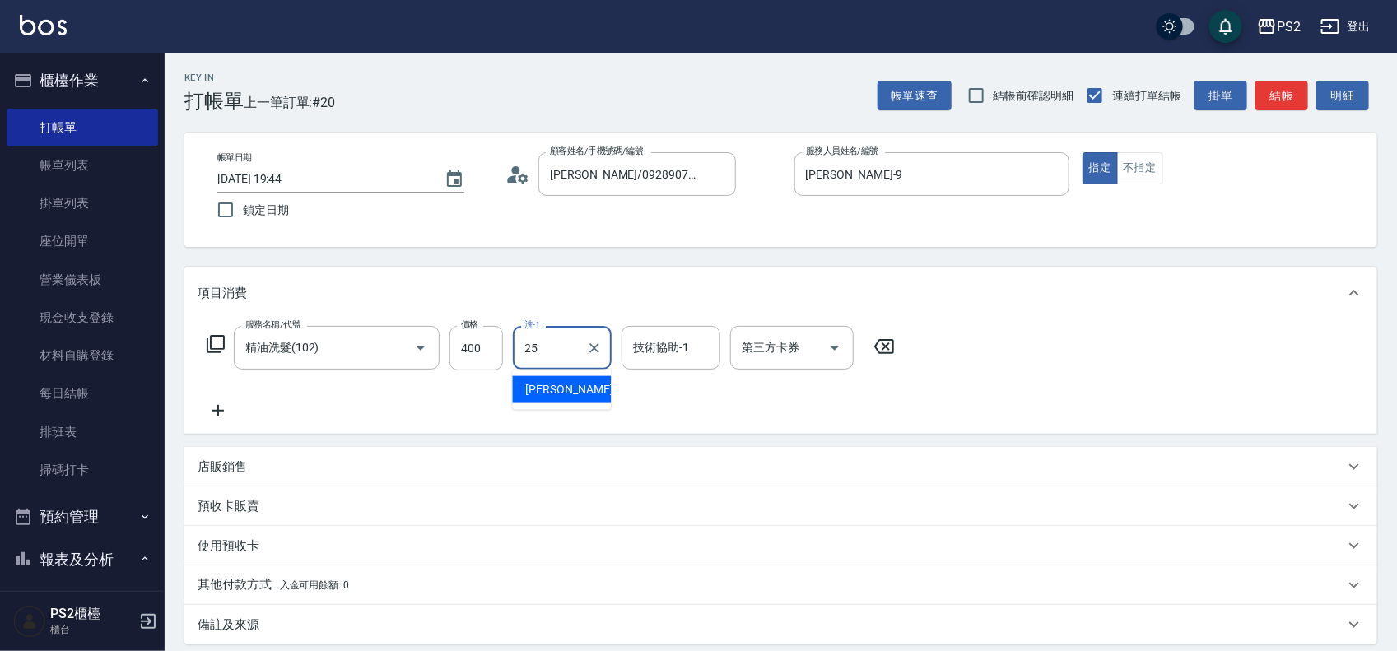
type input "Allan-25"
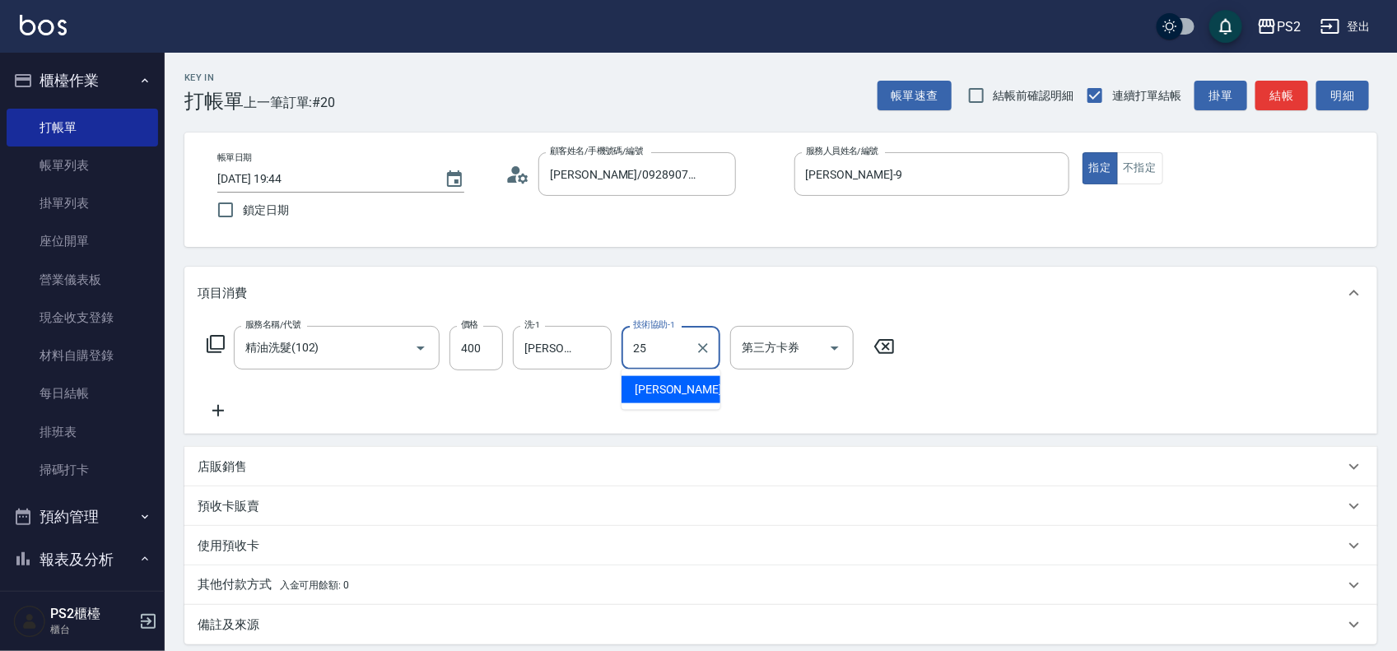
type input "Allan-25"
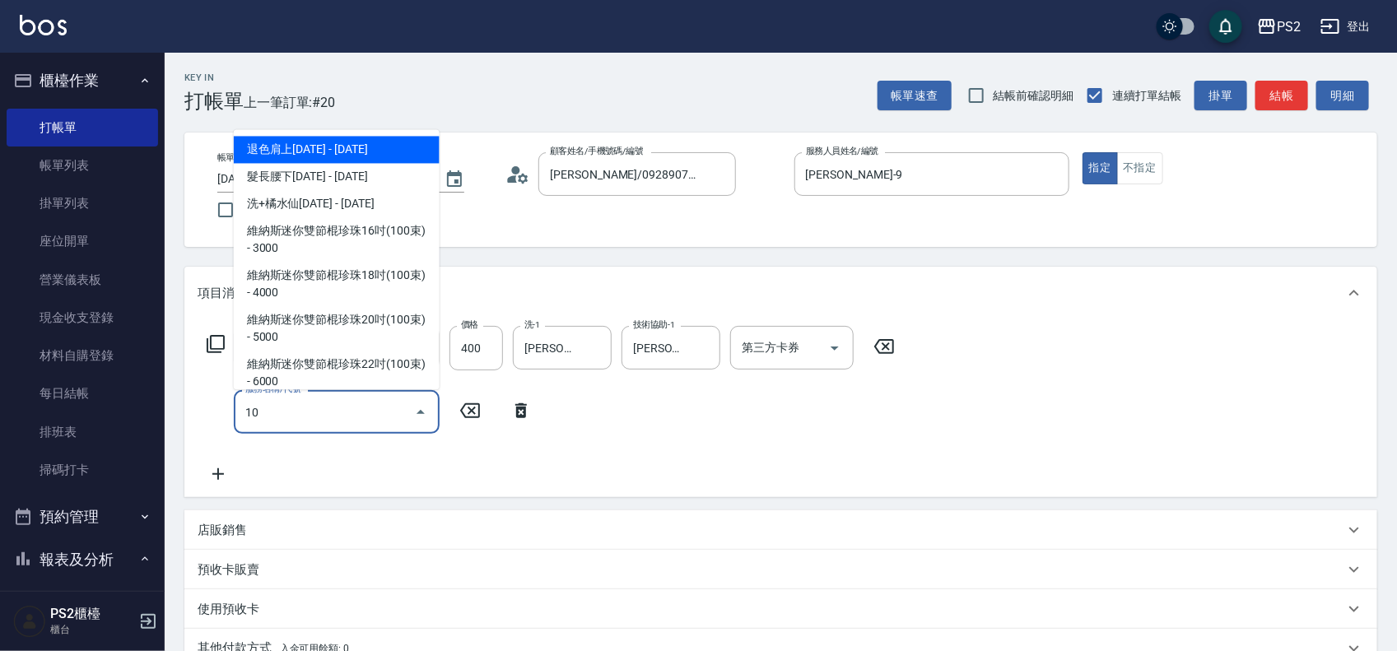
type input "106"
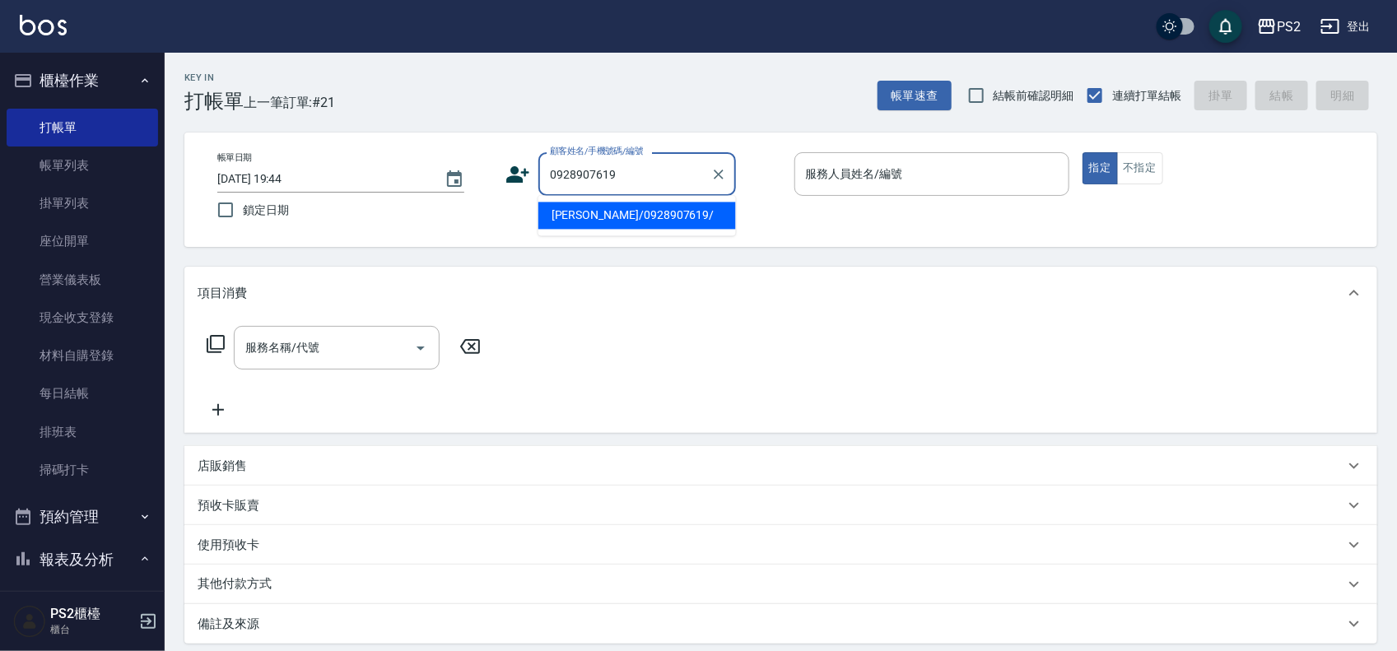
type input "歐瀞文/0928907619/"
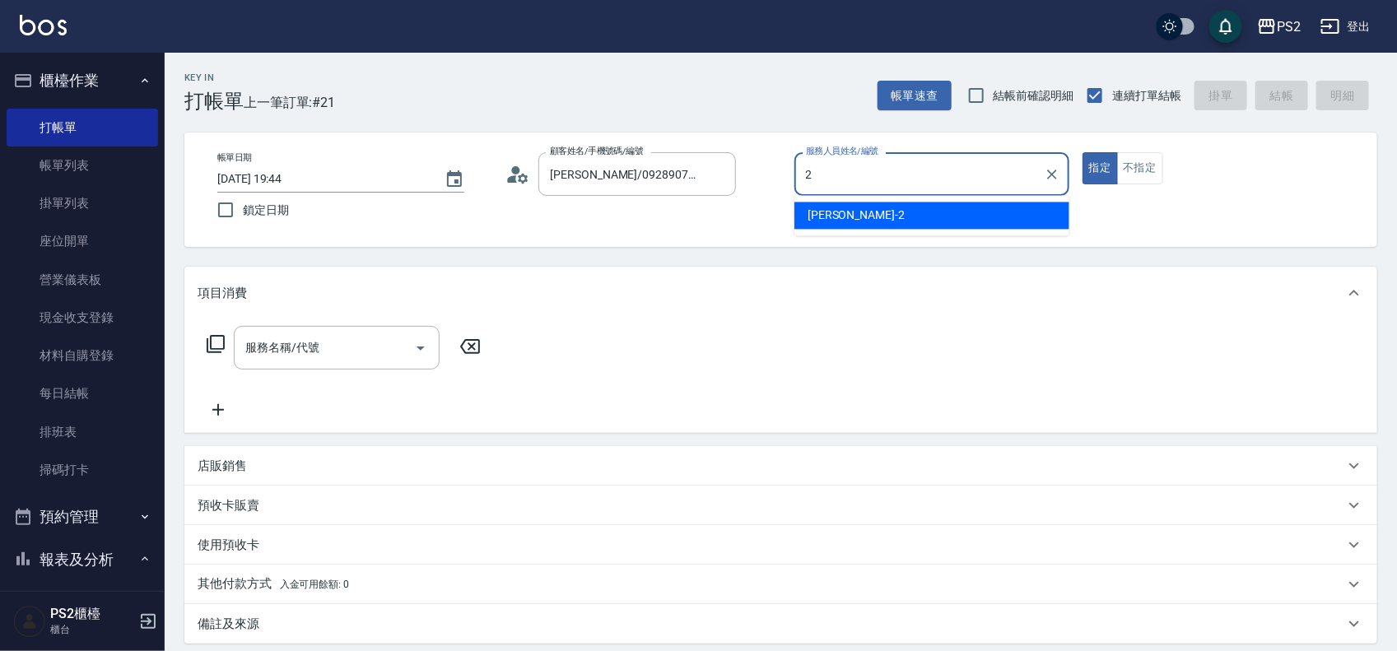
type input "[PERSON_NAME]-2"
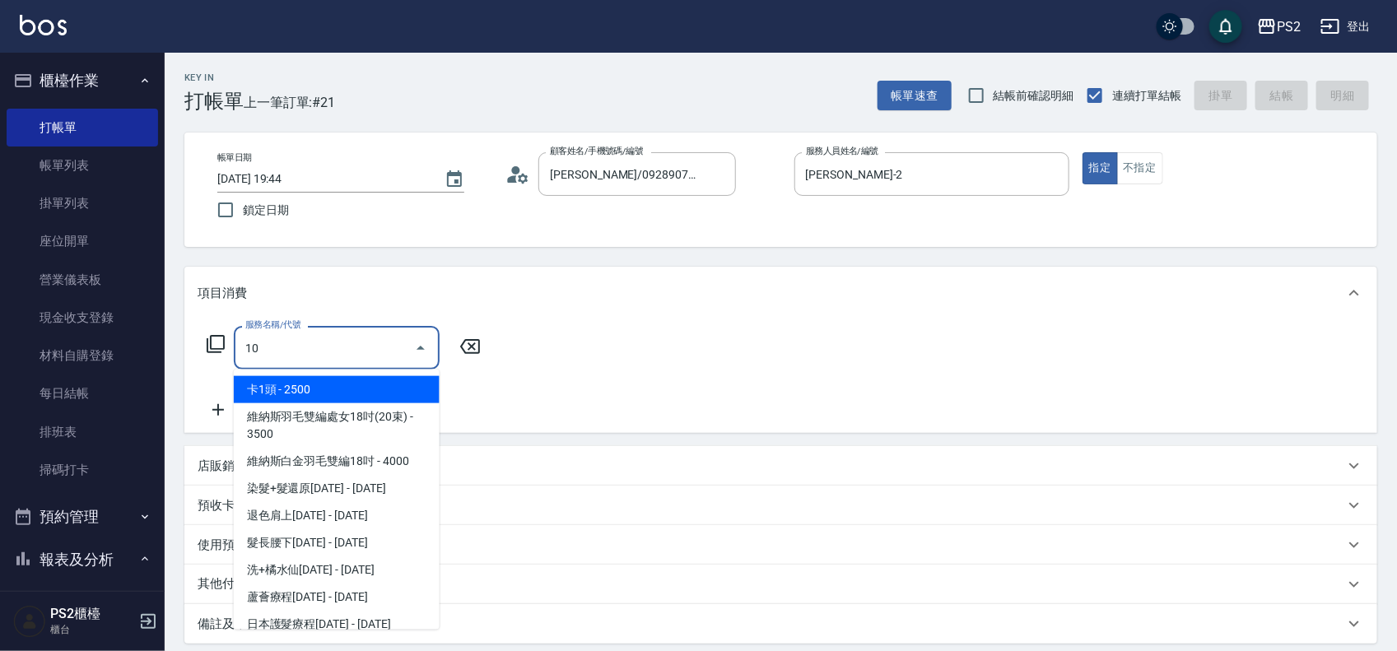
type input "105"
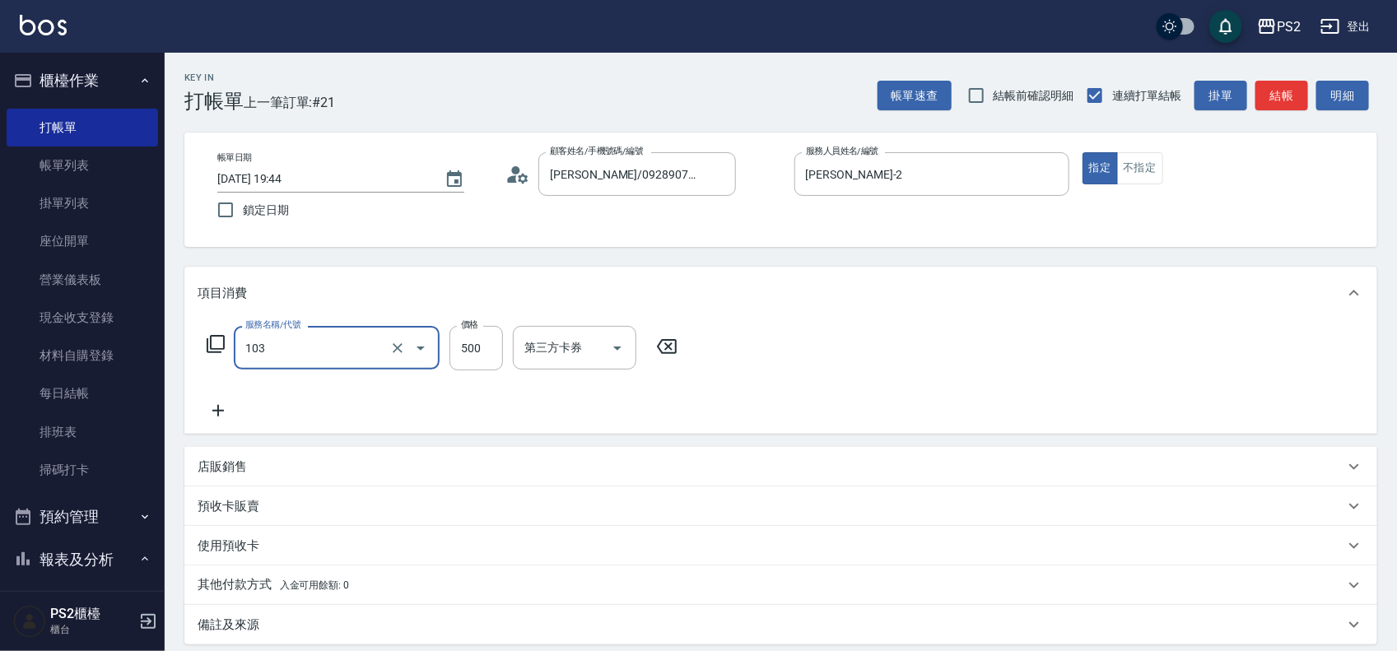
type input "B級洗剪500(103)"
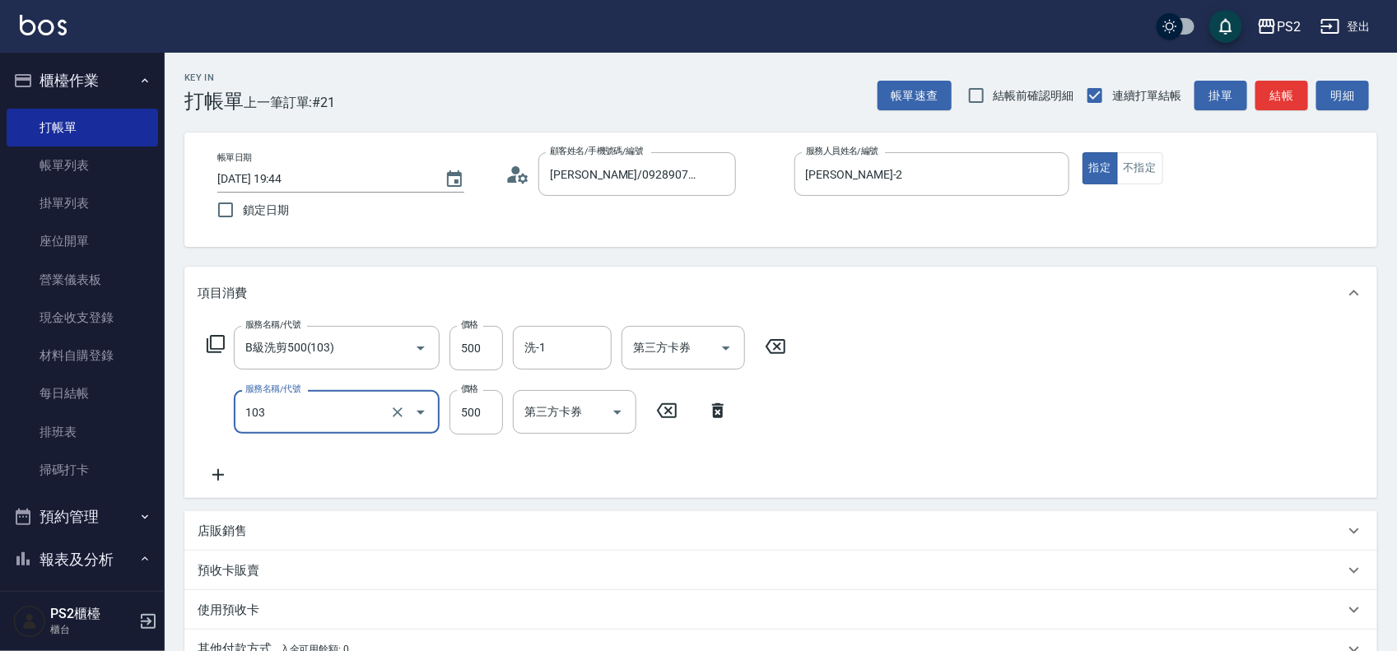
type input "B級洗剪500(103)"
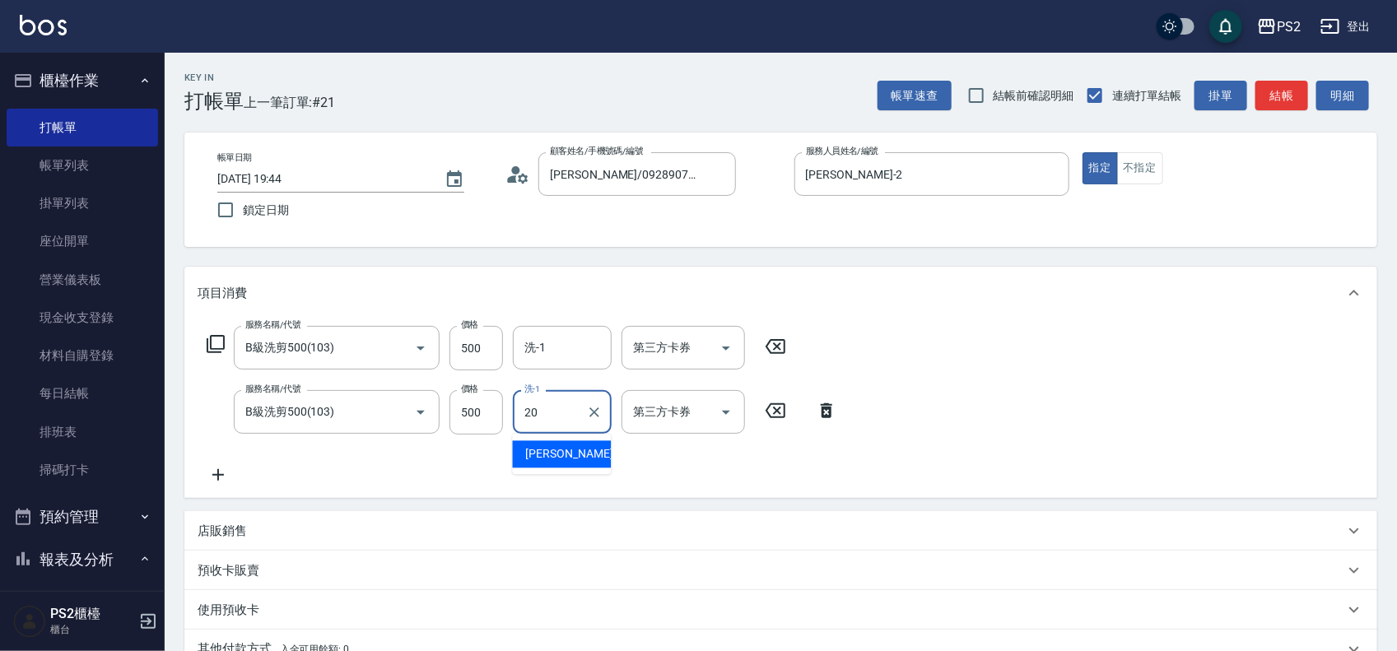
type input "冠霖-20"
click at [570, 334] on input "洗-1" at bounding box center [562, 347] width 84 height 29
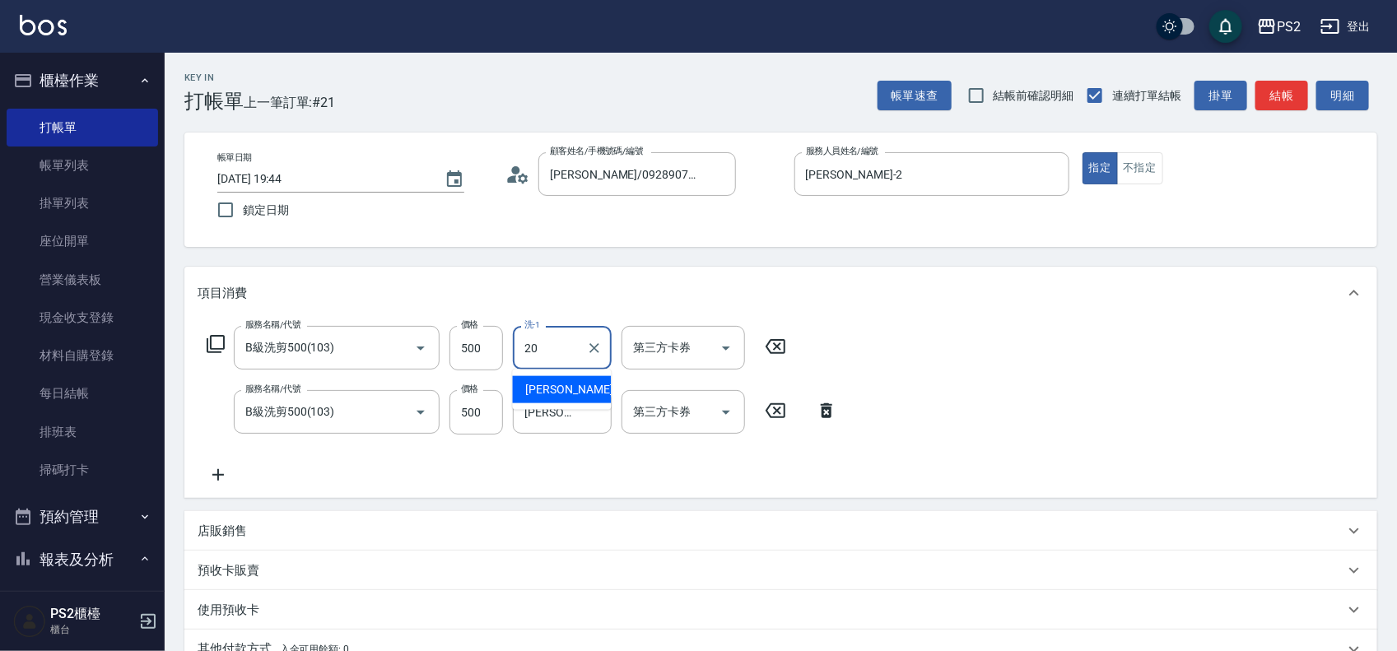
type input "冠霖-20"
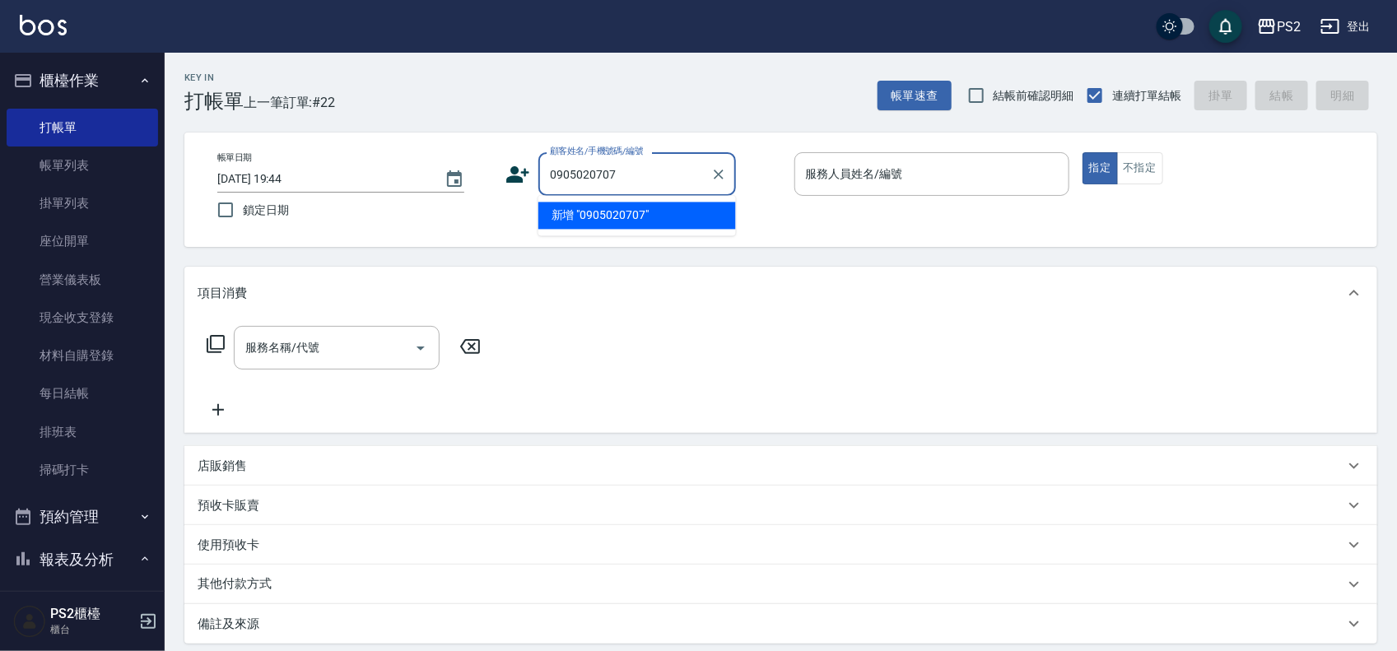
type input "0905020707"
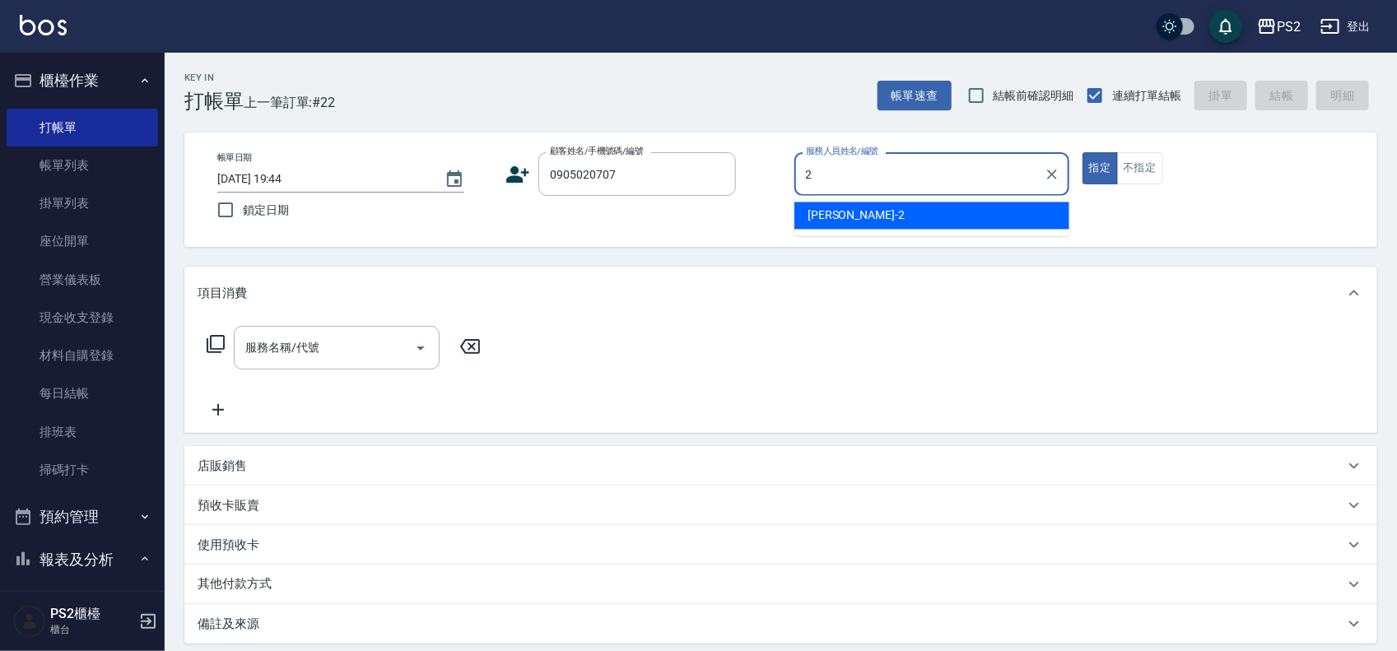
type input "[PERSON_NAME]-2"
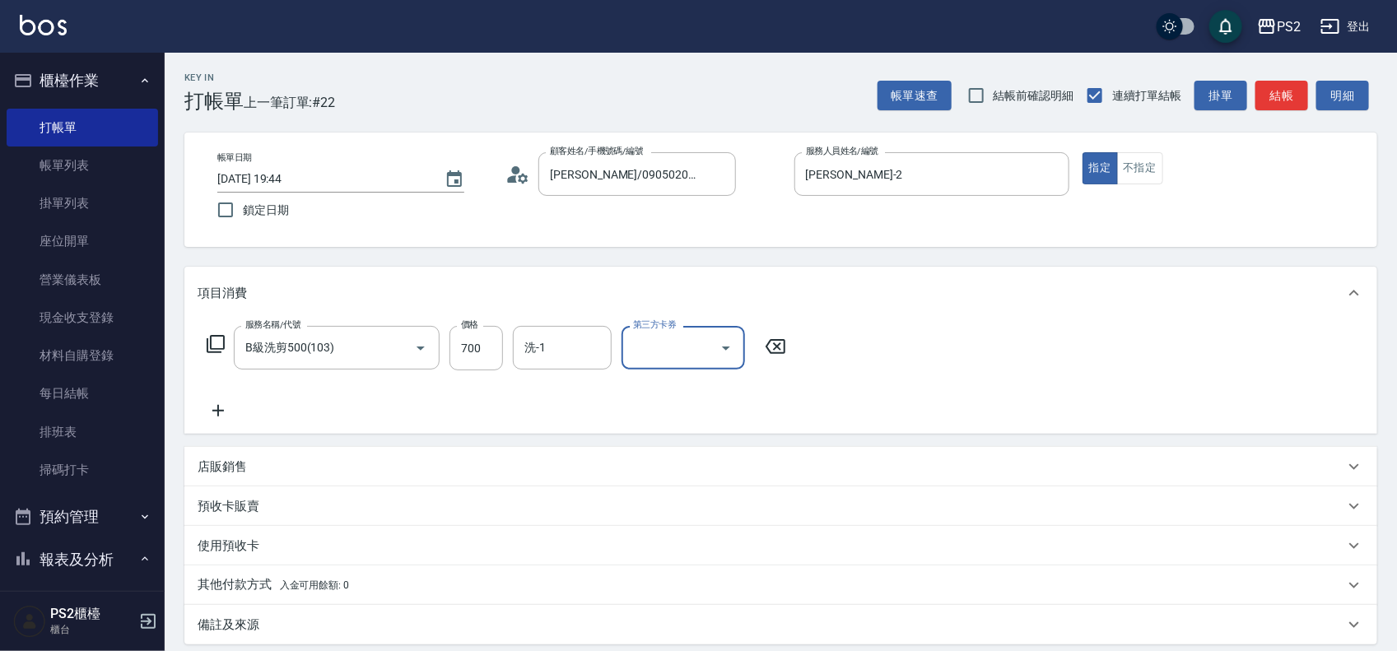
click at [570, 334] on input "洗-1" at bounding box center [562, 347] width 84 height 29
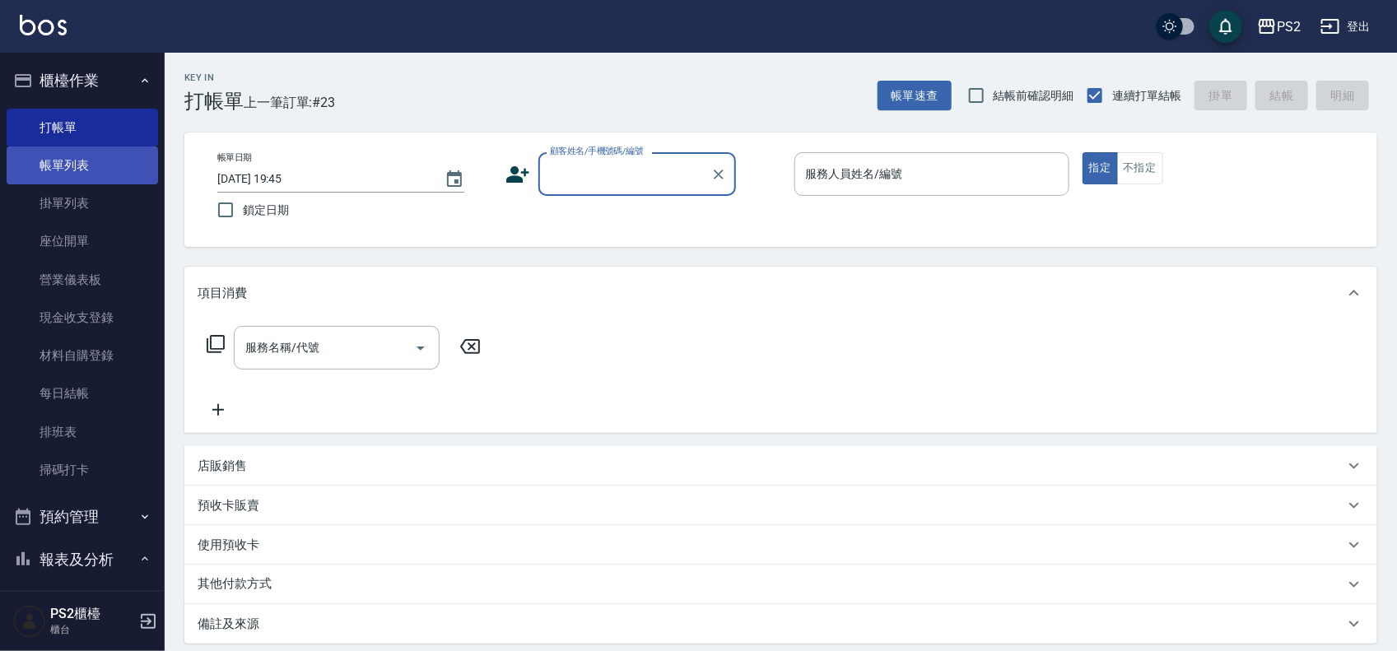
click at [89, 163] on link "帳單列表" at bounding box center [83, 166] width 152 height 38
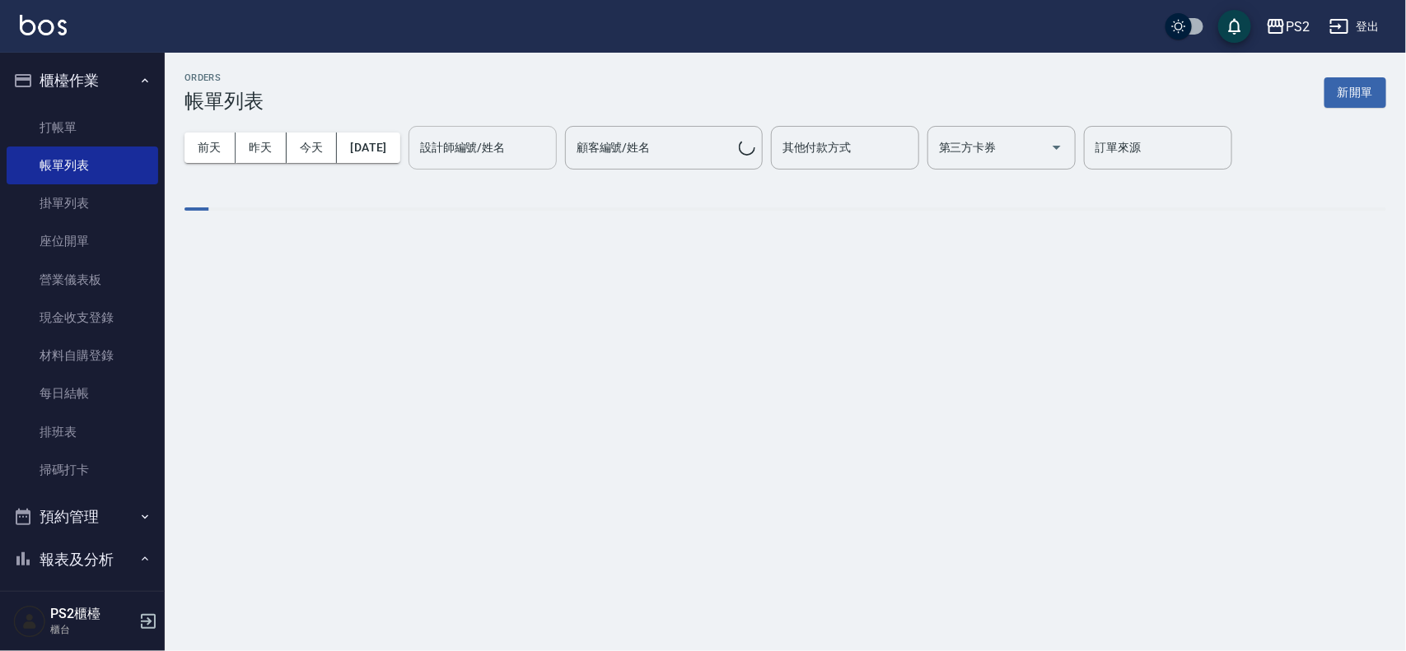
click at [473, 163] on div "設計師編號/姓名" at bounding box center [482, 148] width 148 height 44
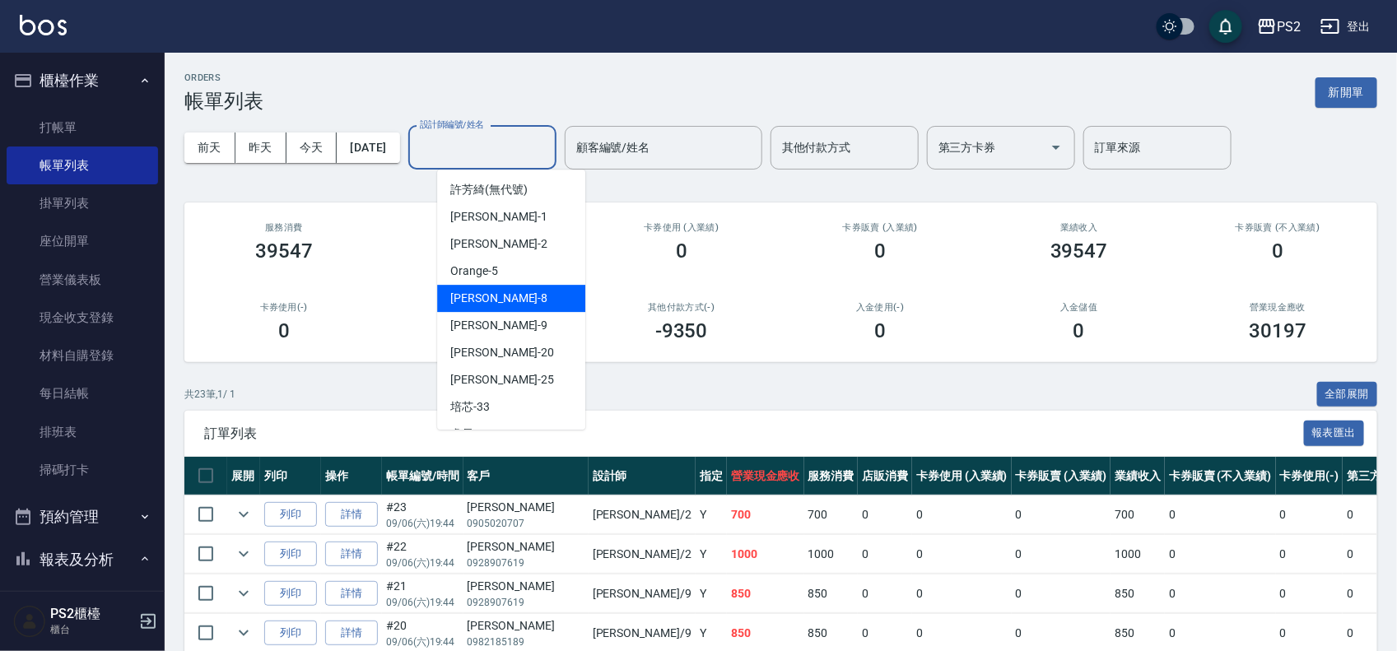
click at [480, 302] on div "Lori -8" at bounding box center [511, 298] width 148 height 27
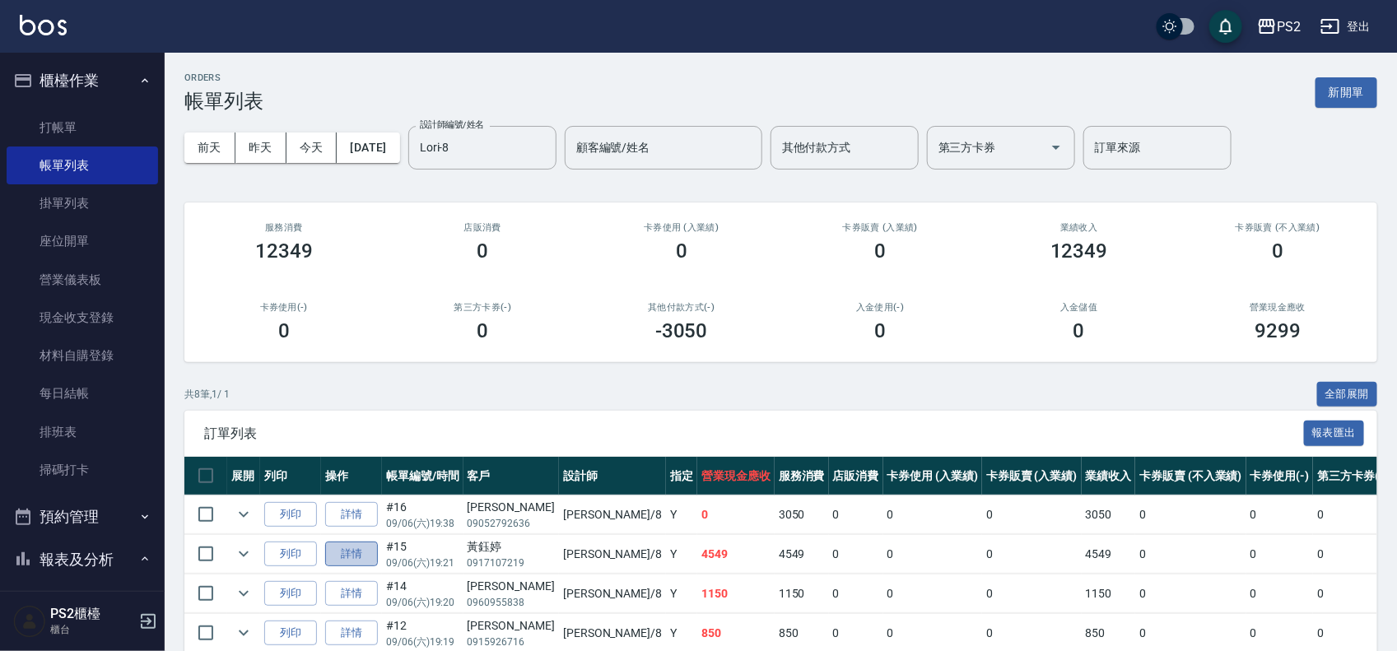
click at [365, 552] on link "詳情" at bounding box center [351, 555] width 53 height 26
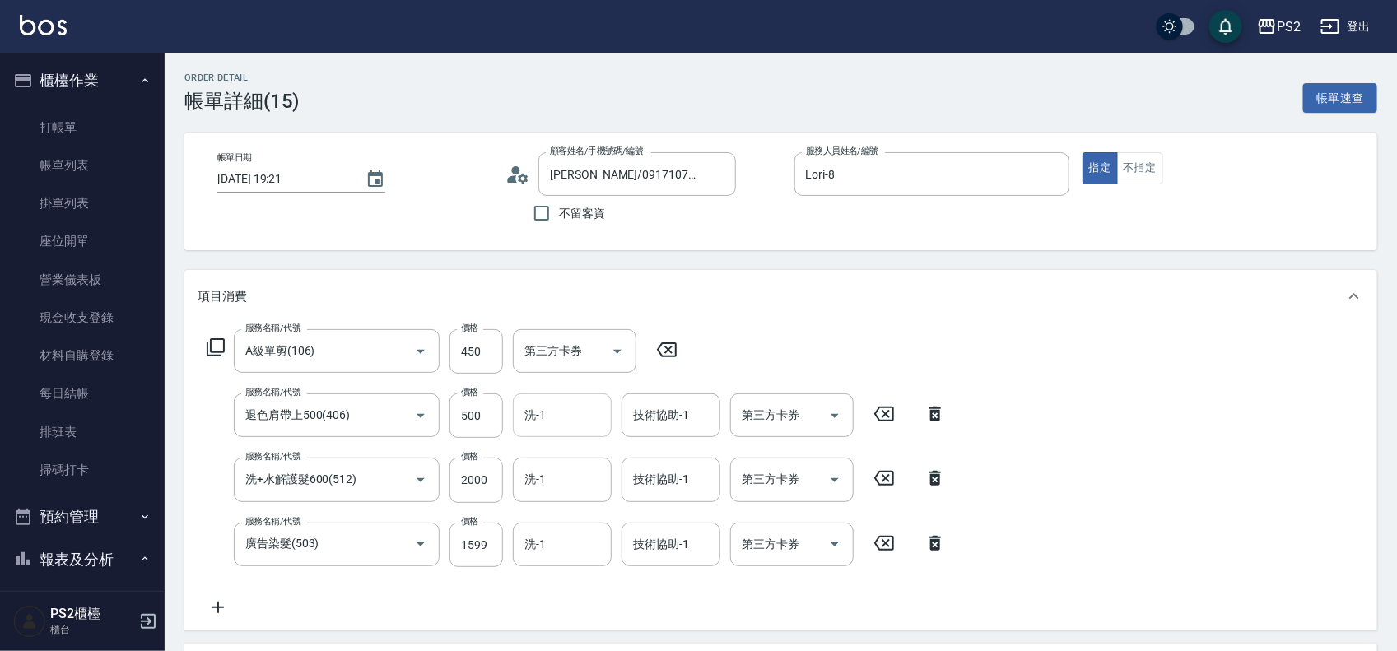
click at [576, 410] on input "洗-1" at bounding box center [562, 415] width 84 height 29
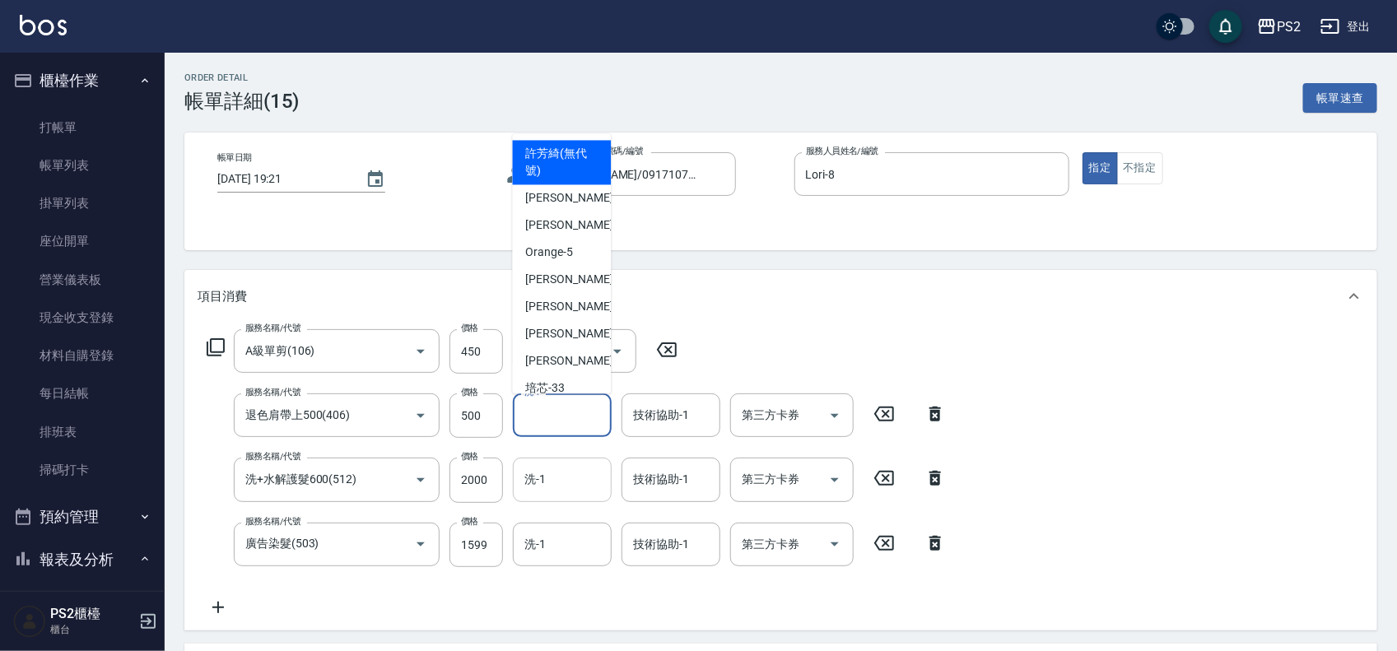
click at [565, 495] on div "洗-1" at bounding box center [562, 480] width 99 height 44
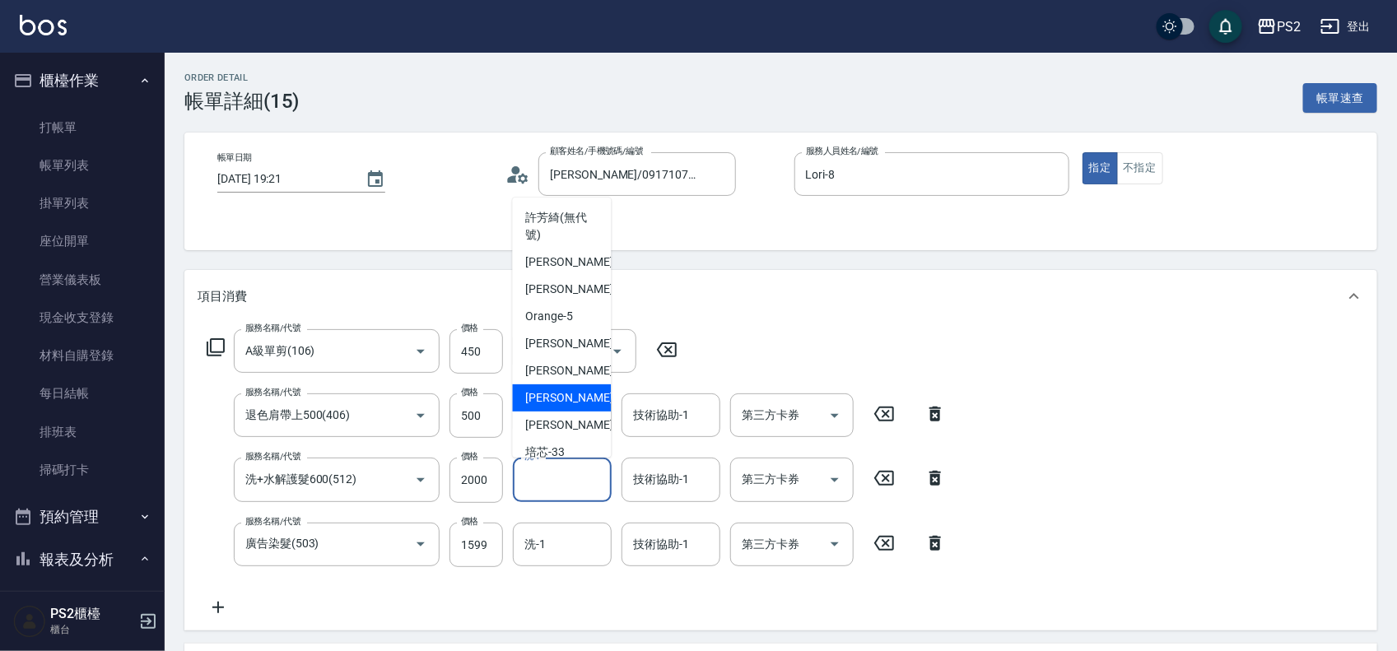
click at [571, 401] on div "冠霖 -20" at bounding box center [562, 398] width 99 height 27
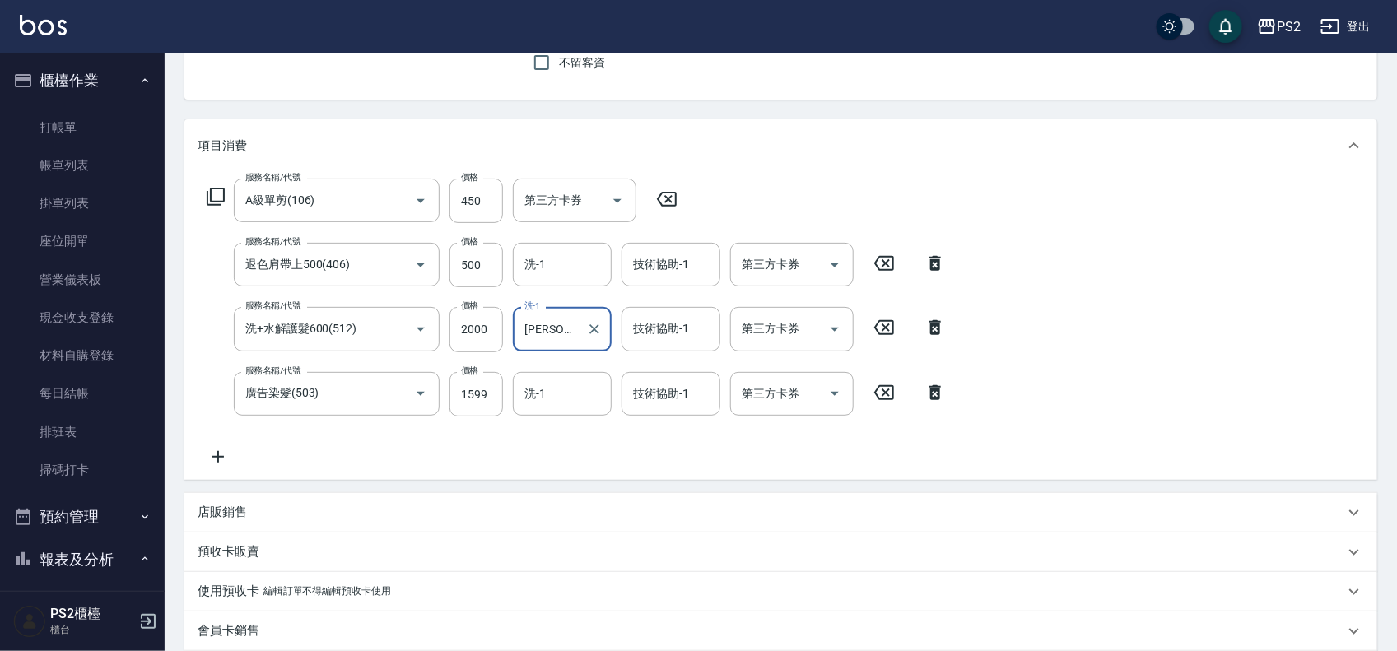
scroll to position [309, 0]
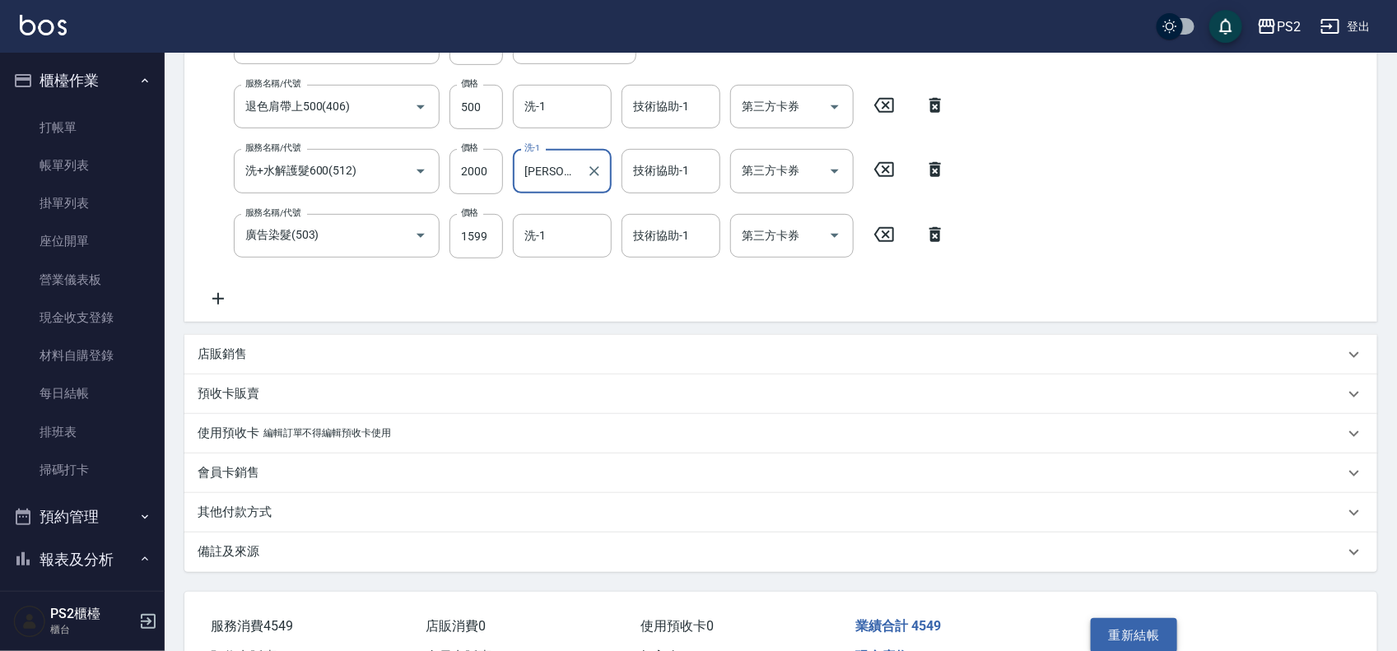
click at [1131, 618] on button "重新結帳" at bounding box center [1134, 635] width 87 height 35
click at [1126, 622] on div "重新結帳" at bounding box center [1147, 648] width 127 height 72
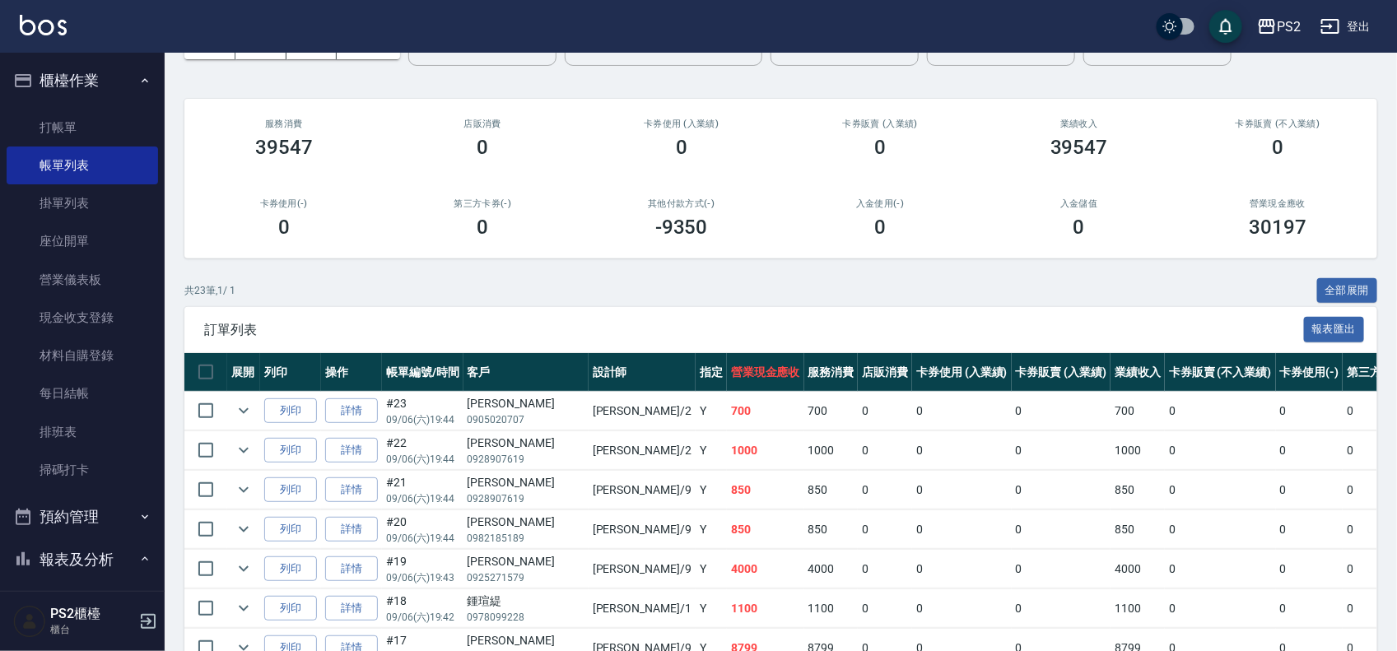
scroll to position [103, 0]
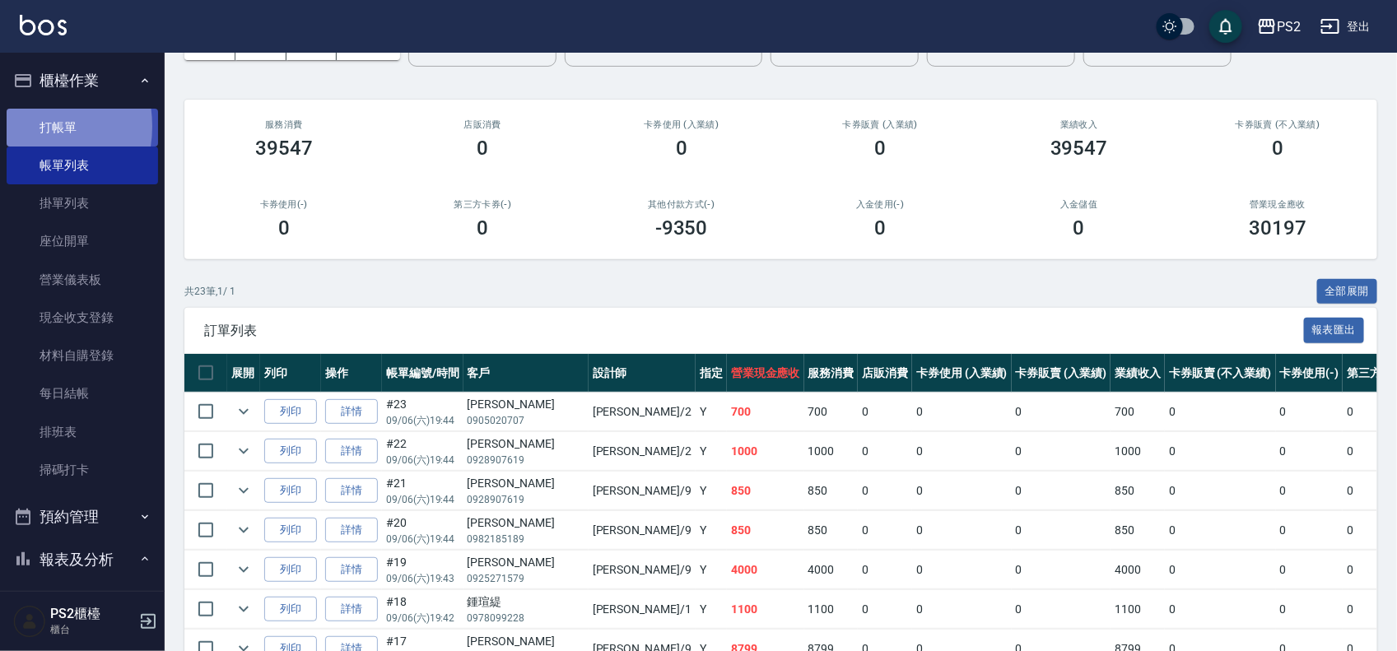
click at [25, 126] on link "打帳單" at bounding box center [83, 128] width 152 height 38
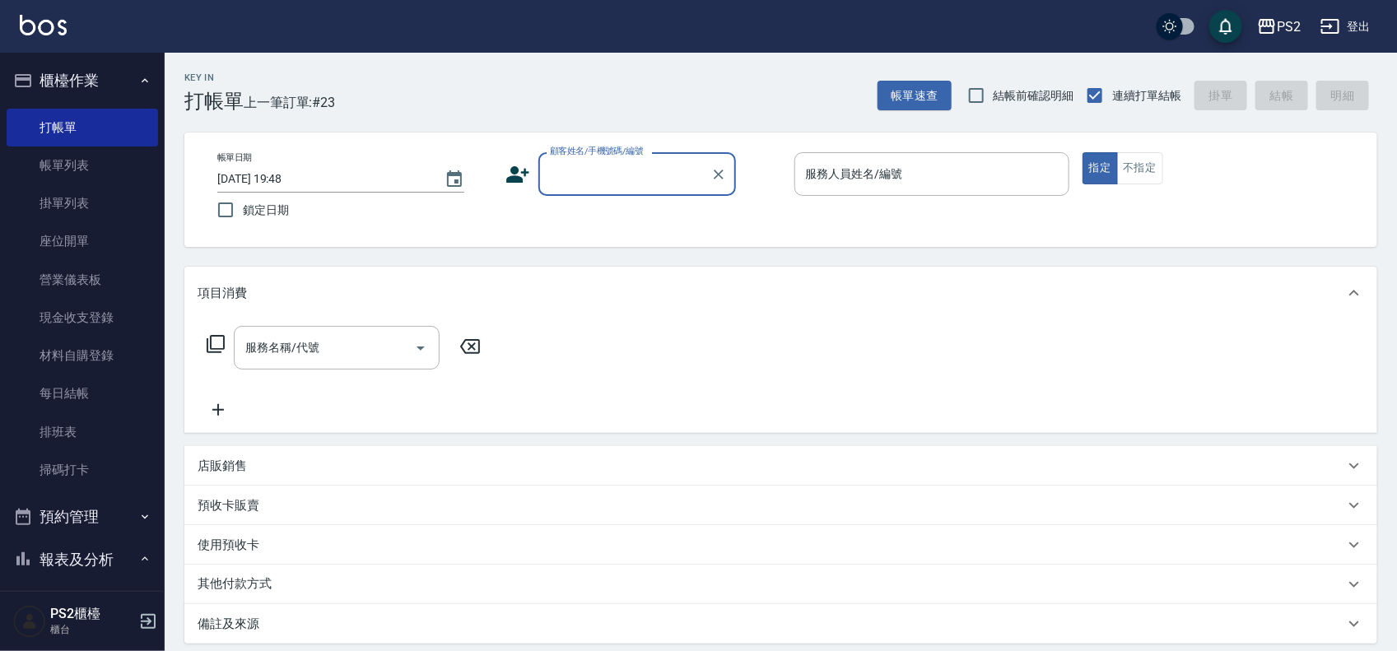
click at [604, 182] on input "顧客姓名/手機號碼/編號" at bounding box center [625, 174] width 158 height 29
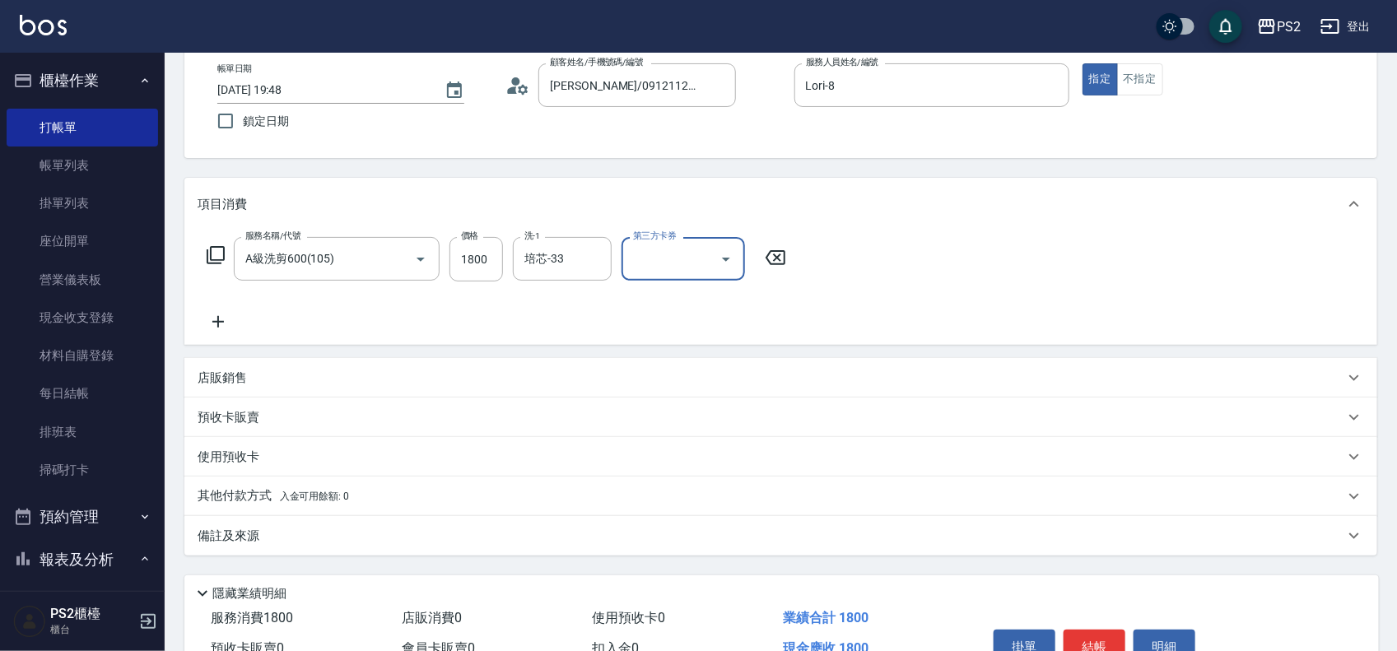
scroll to position [178, 0]
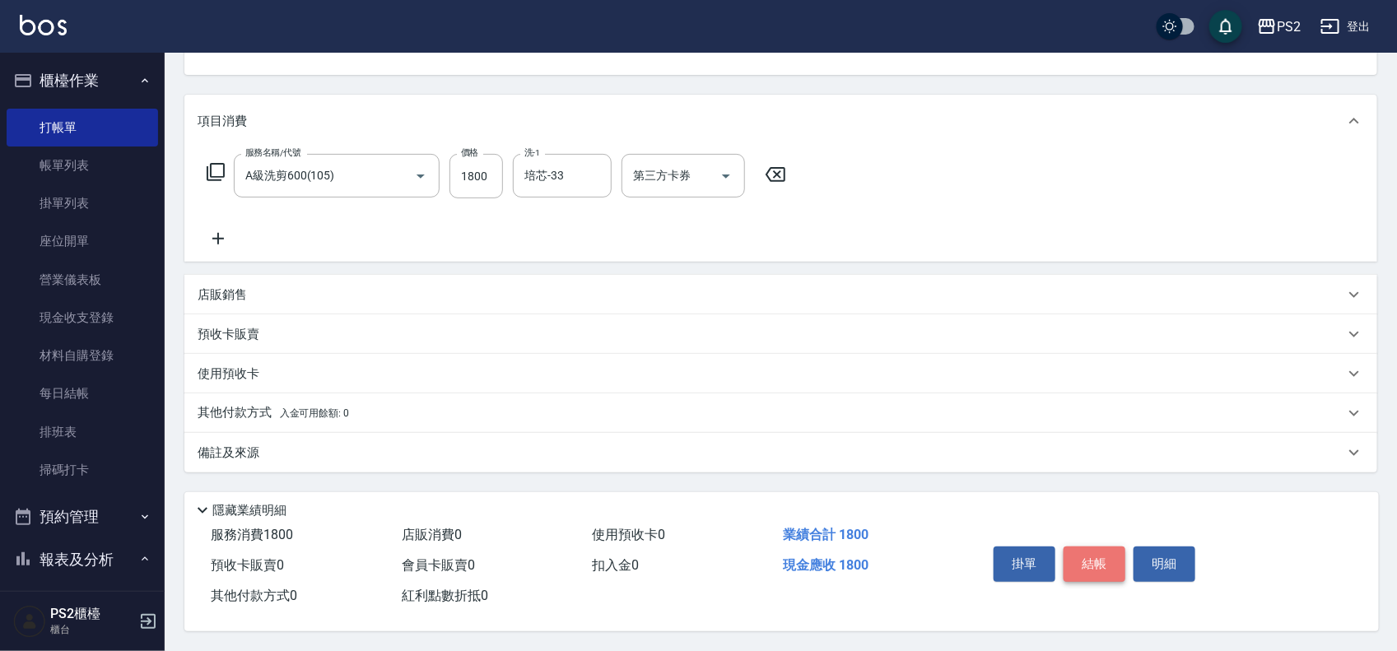
click at [1089, 554] on button "結帳" at bounding box center [1095, 564] width 62 height 35
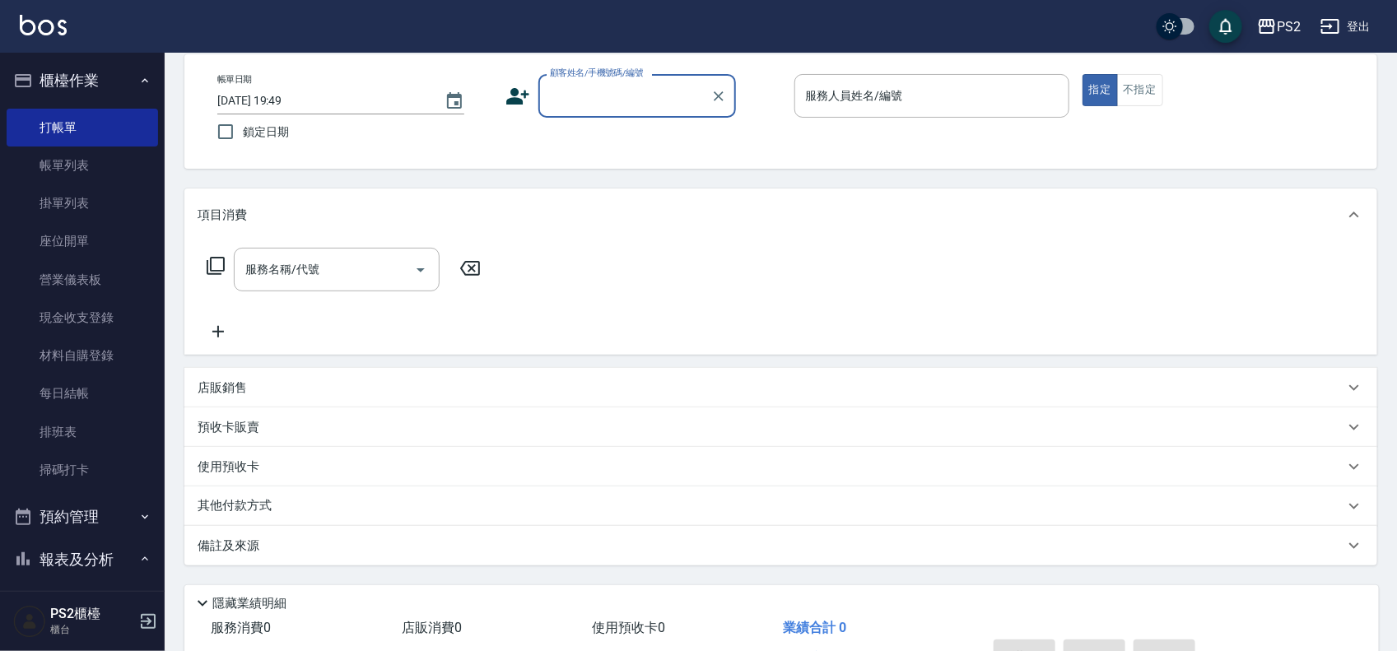
scroll to position [0, 0]
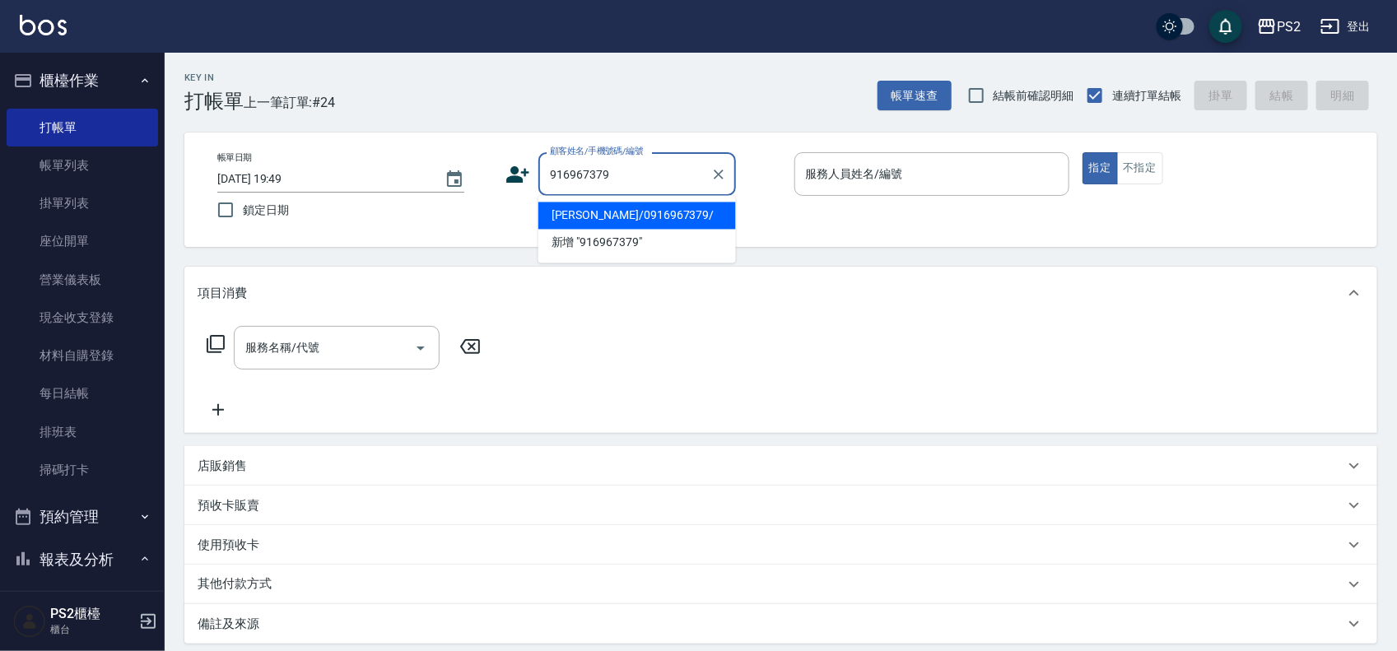
click at [669, 212] on li "洪穎翔/0916967379/" at bounding box center [637, 216] width 198 height 27
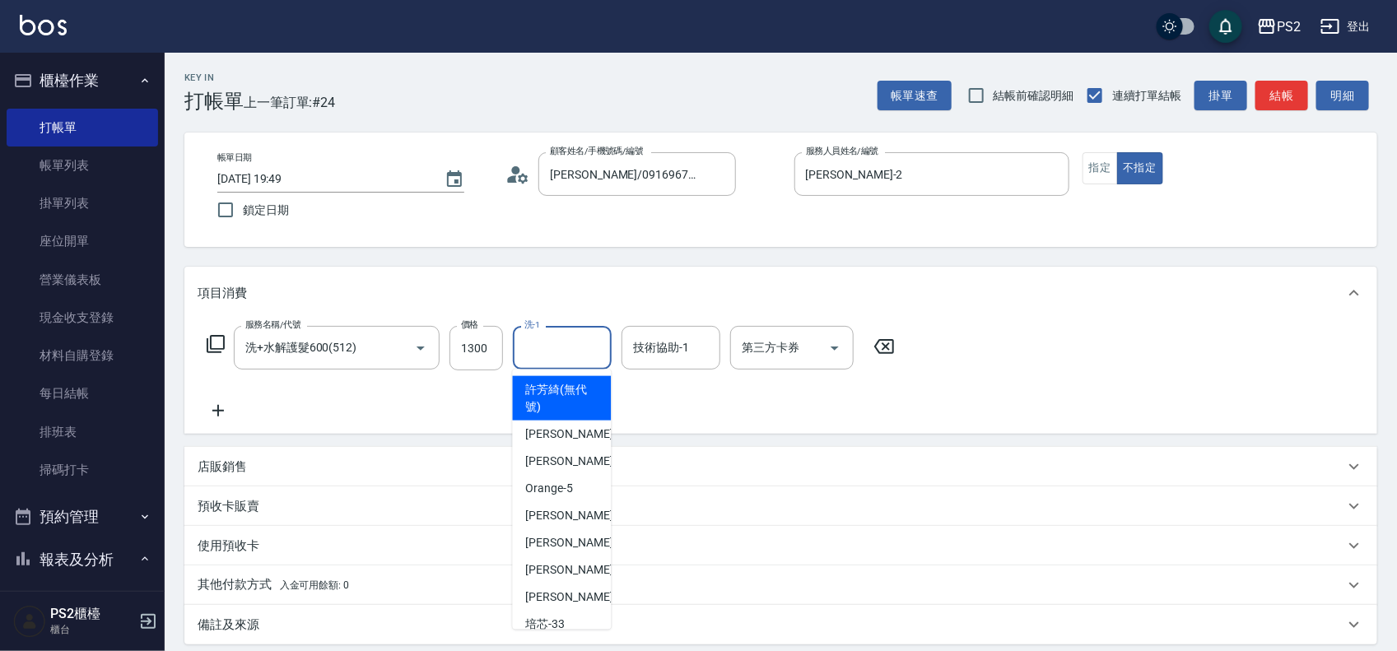
click at [540, 338] on div "洗-1 洗-1" at bounding box center [562, 348] width 99 height 44
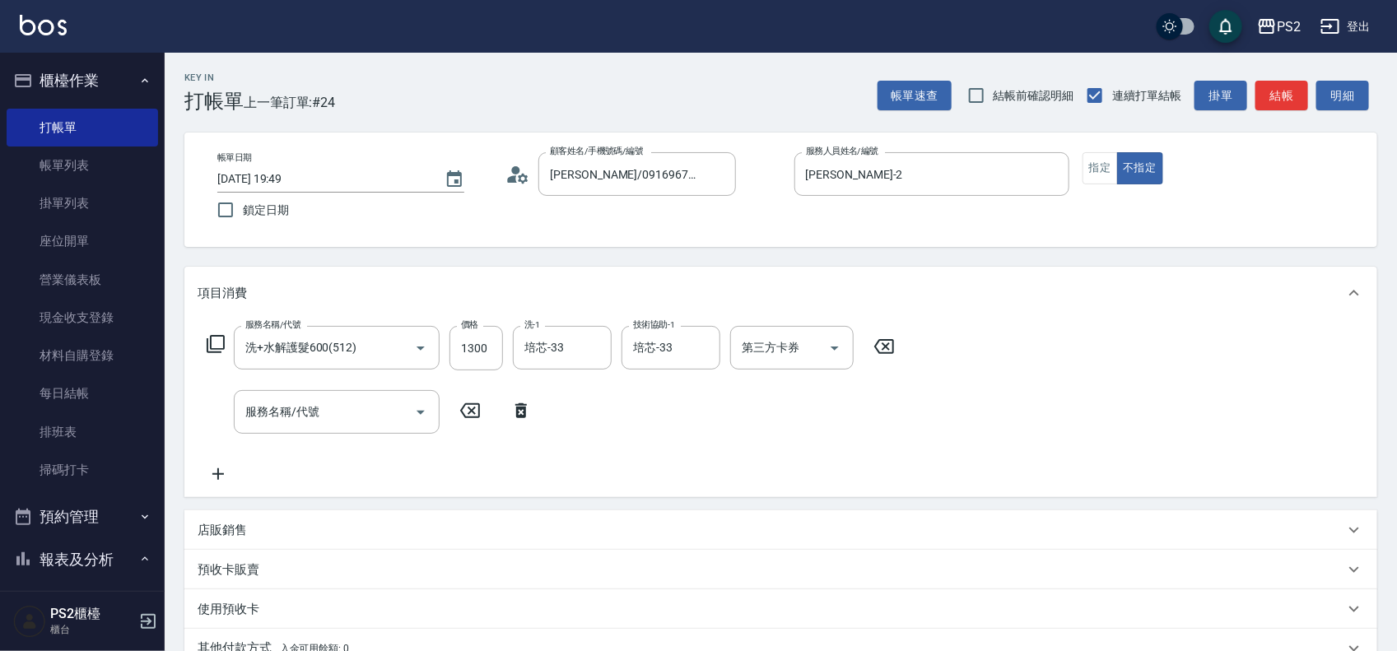
click at [486, 406] on icon at bounding box center [470, 411] width 41 height 20
click at [586, 344] on icon "Clear" at bounding box center [594, 348] width 16 height 16
click at [698, 344] on icon "Clear" at bounding box center [703, 348] width 16 height 16
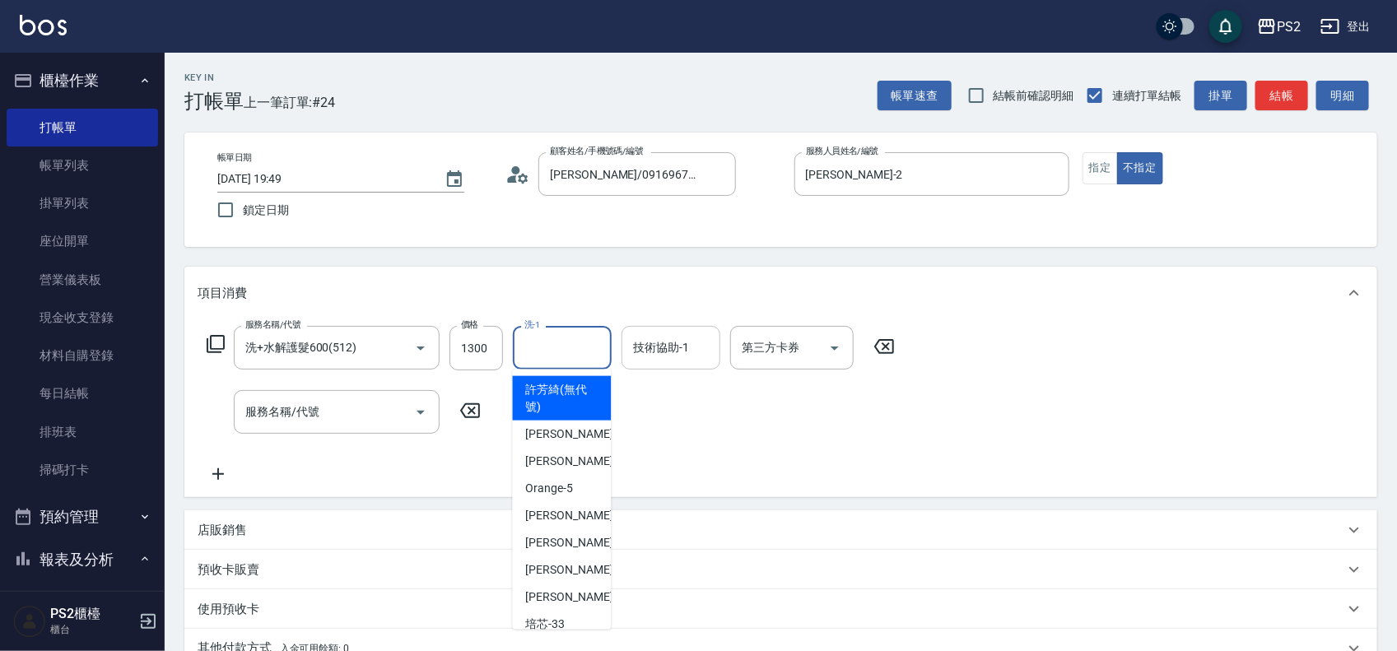
click at [557, 346] on input "洗-1" at bounding box center [562, 347] width 84 height 29
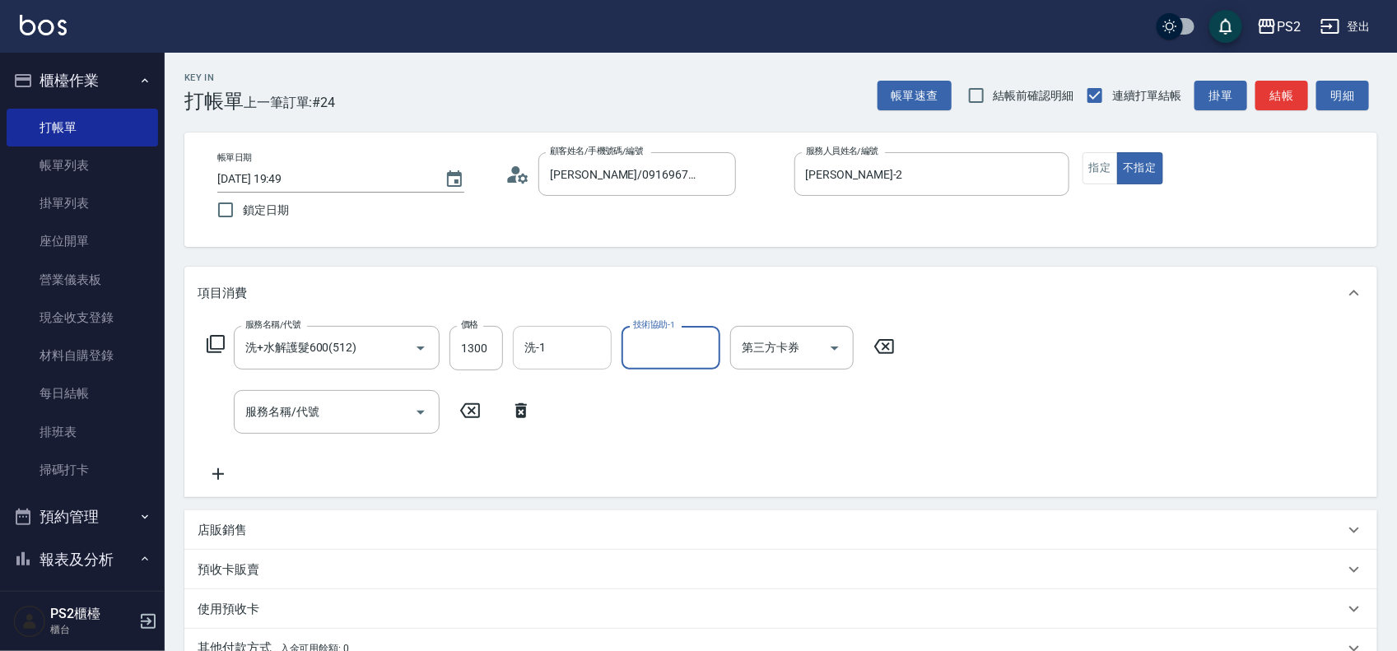
click at [557, 346] on input "洗-1" at bounding box center [562, 347] width 84 height 29
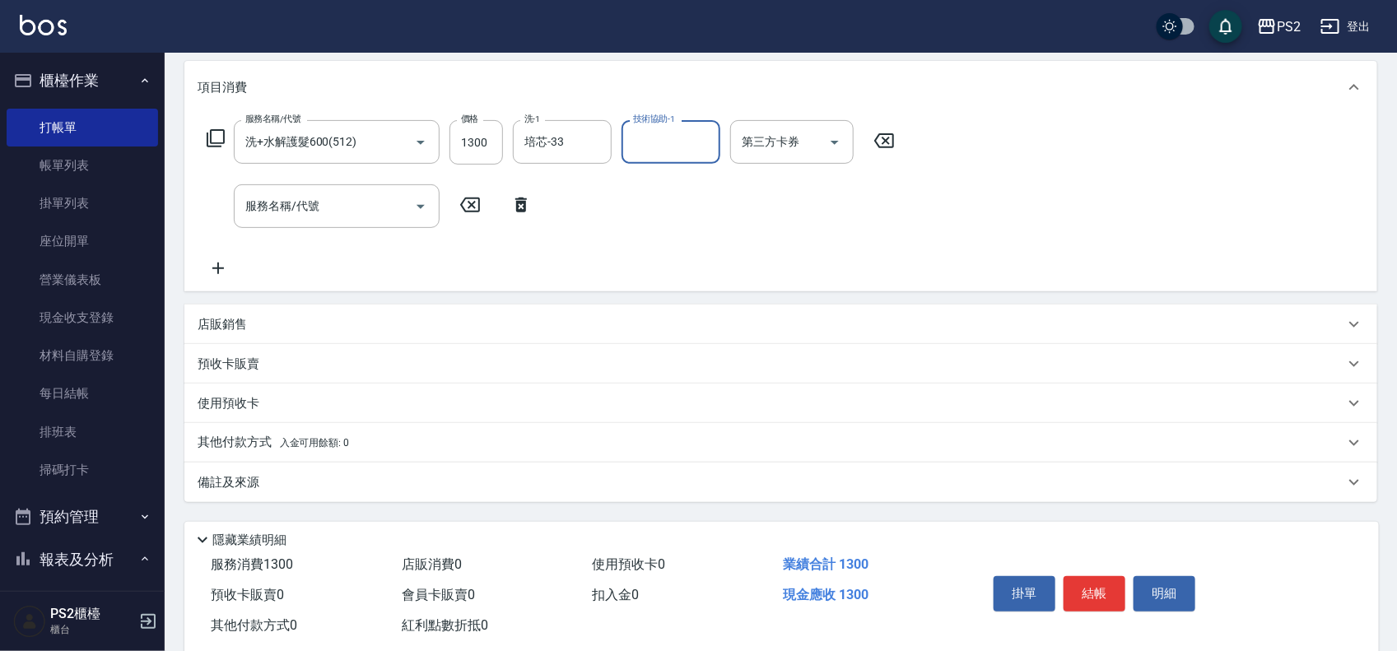
scroll to position [241, 0]
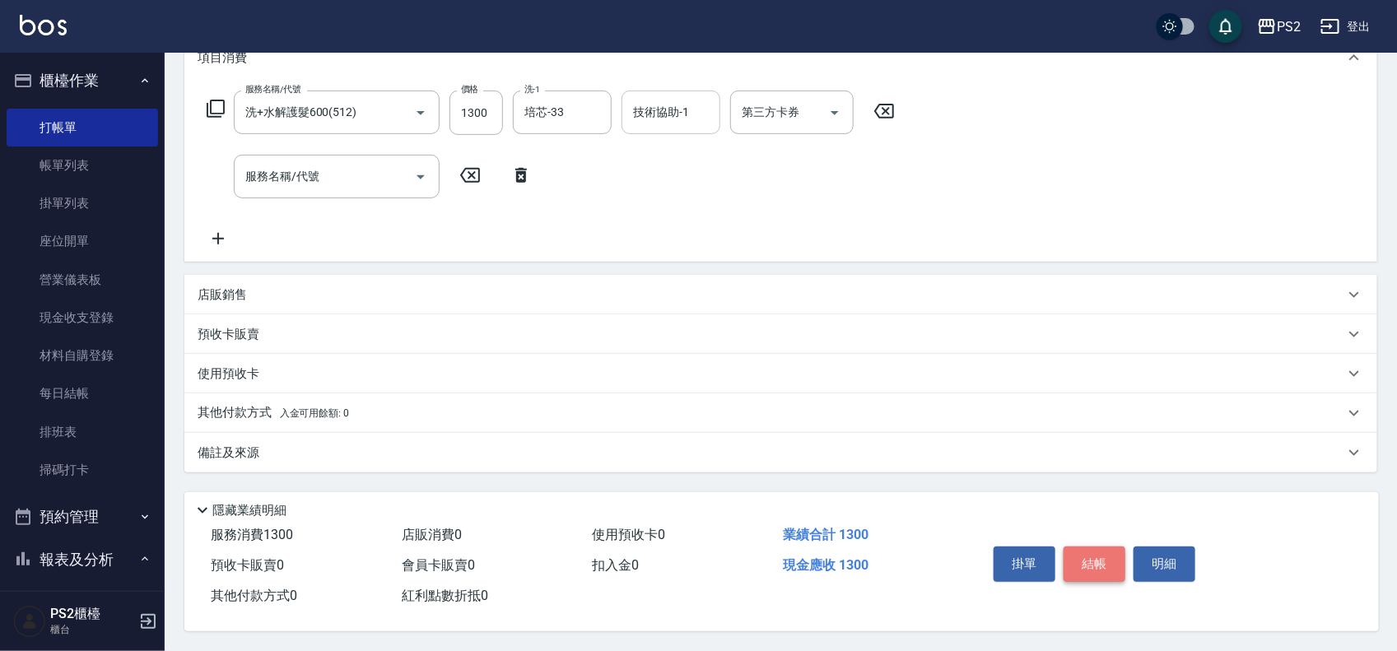
click at [1083, 553] on button "結帳" at bounding box center [1095, 564] width 62 height 35
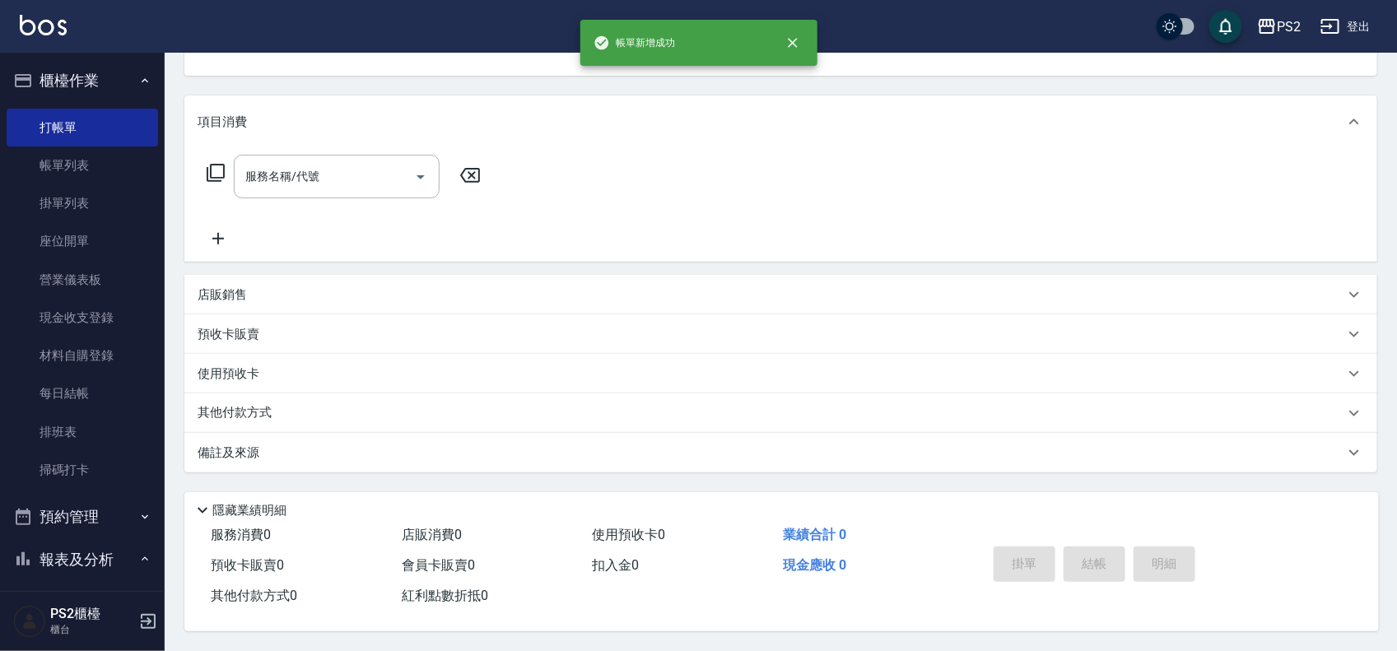
scroll to position [0, 0]
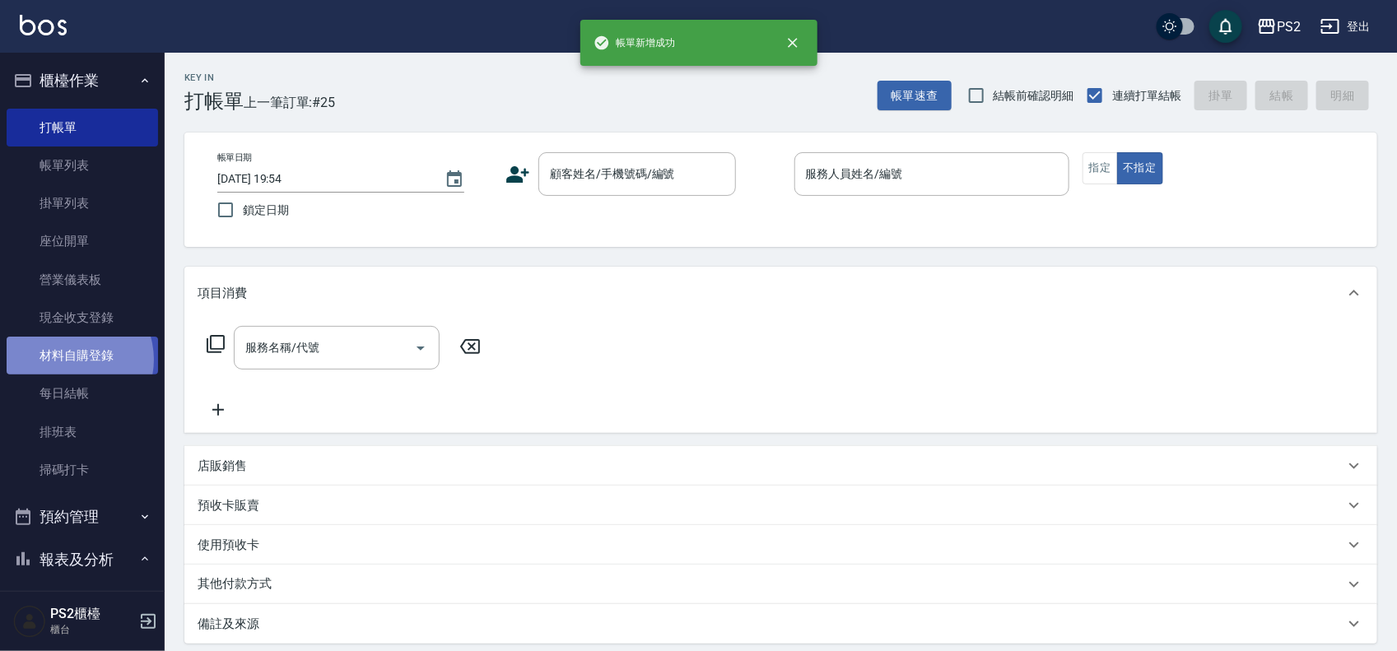
click at [71, 360] on link "材料自購登錄" at bounding box center [83, 356] width 152 height 38
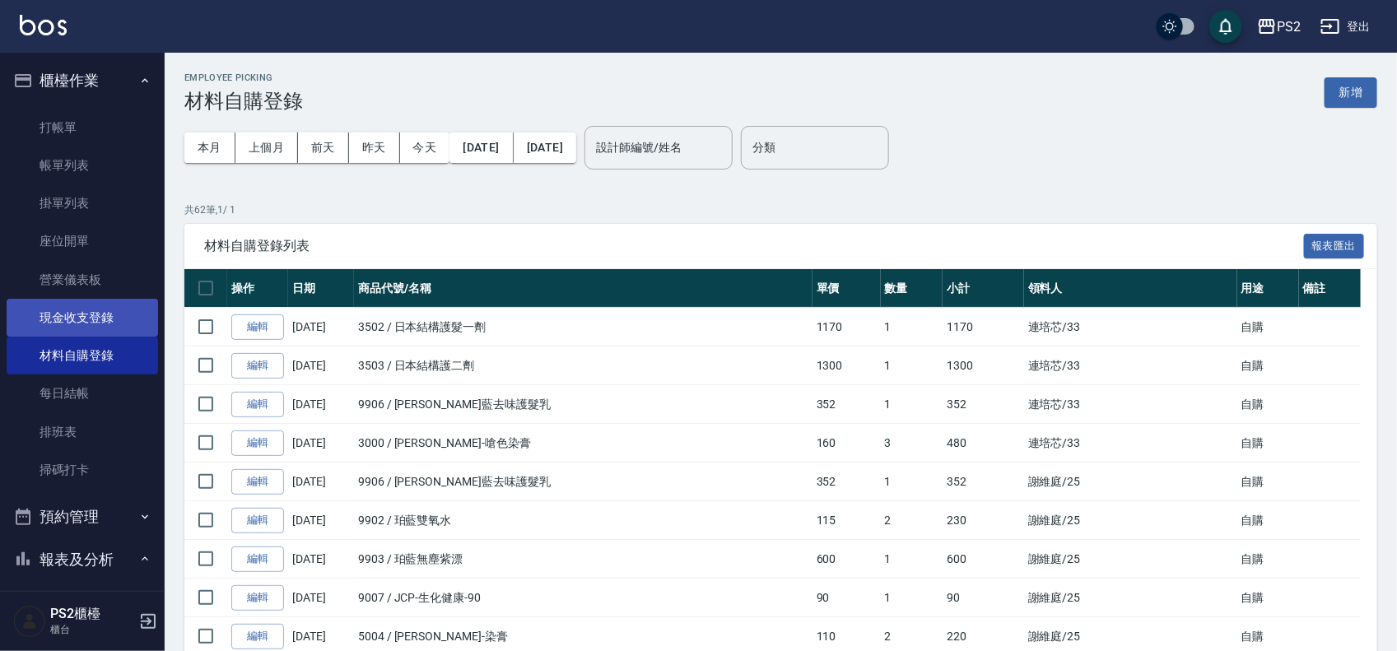
click at [75, 310] on link "現金收支登錄" at bounding box center [83, 318] width 152 height 38
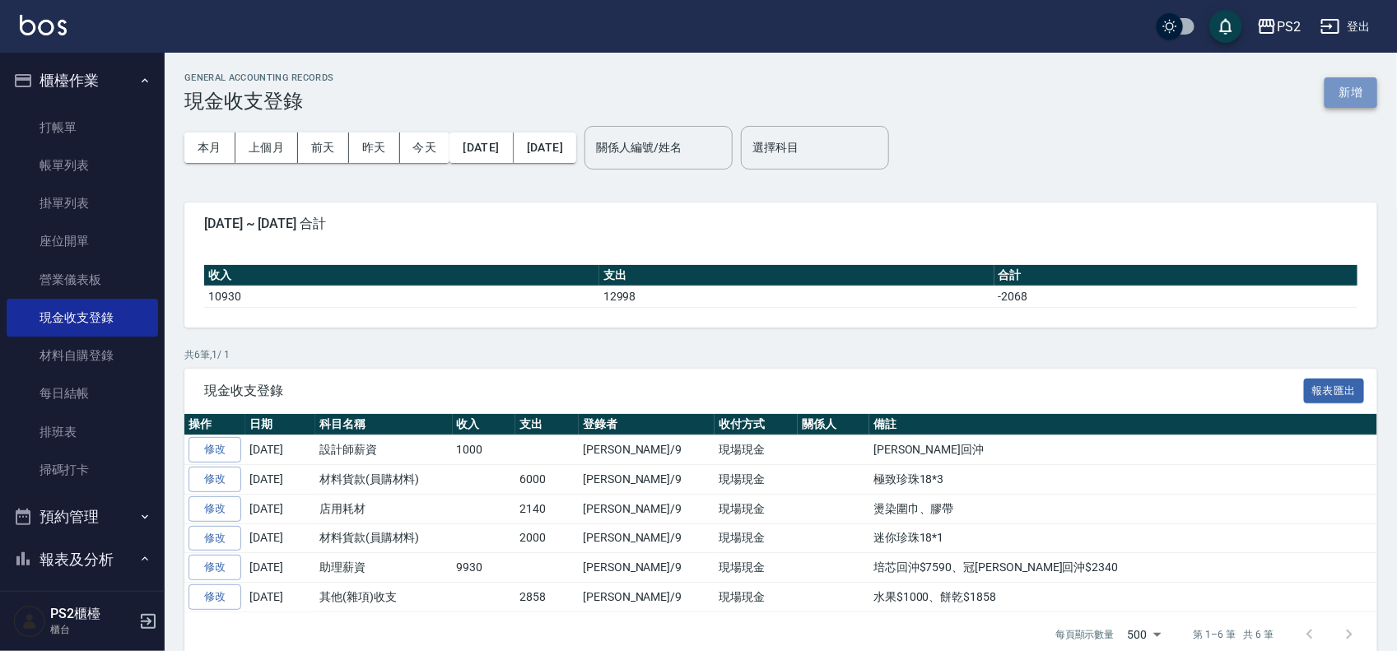
click at [1340, 95] on button "新增" at bounding box center [1351, 92] width 53 height 30
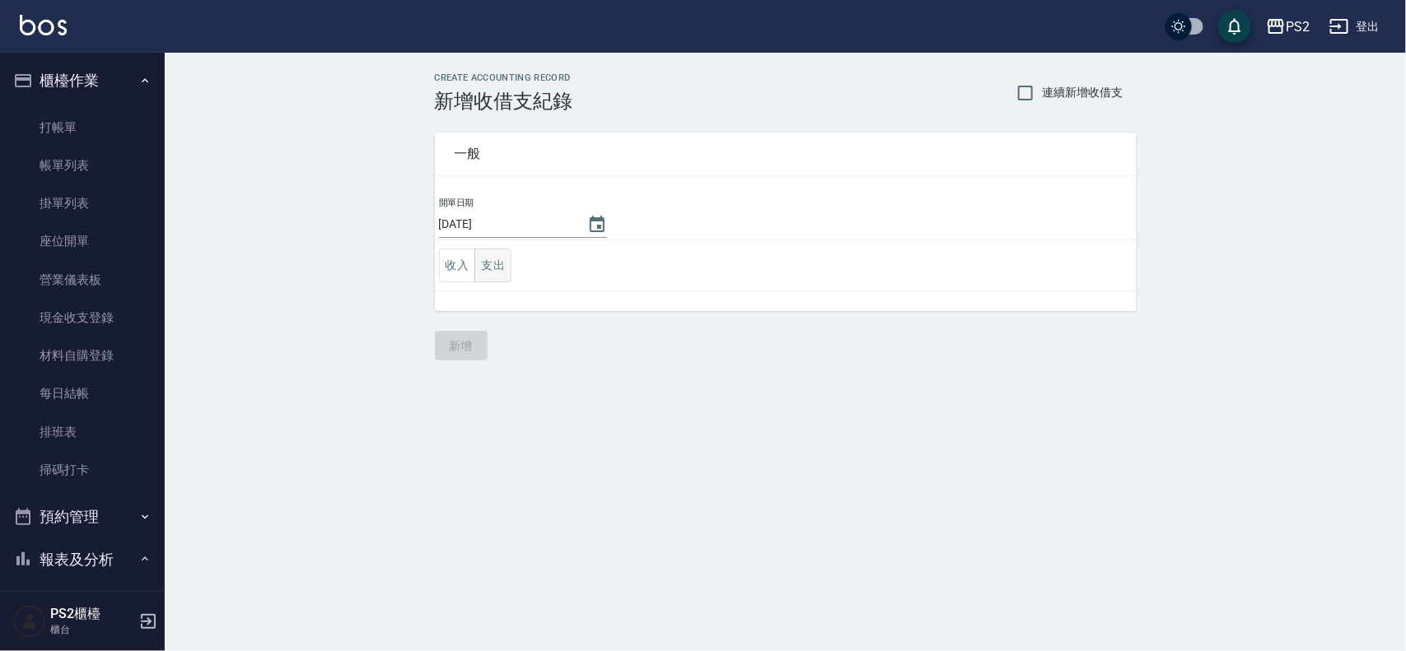
click at [502, 268] on button "支出" at bounding box center [492, 266] width 37 height 34
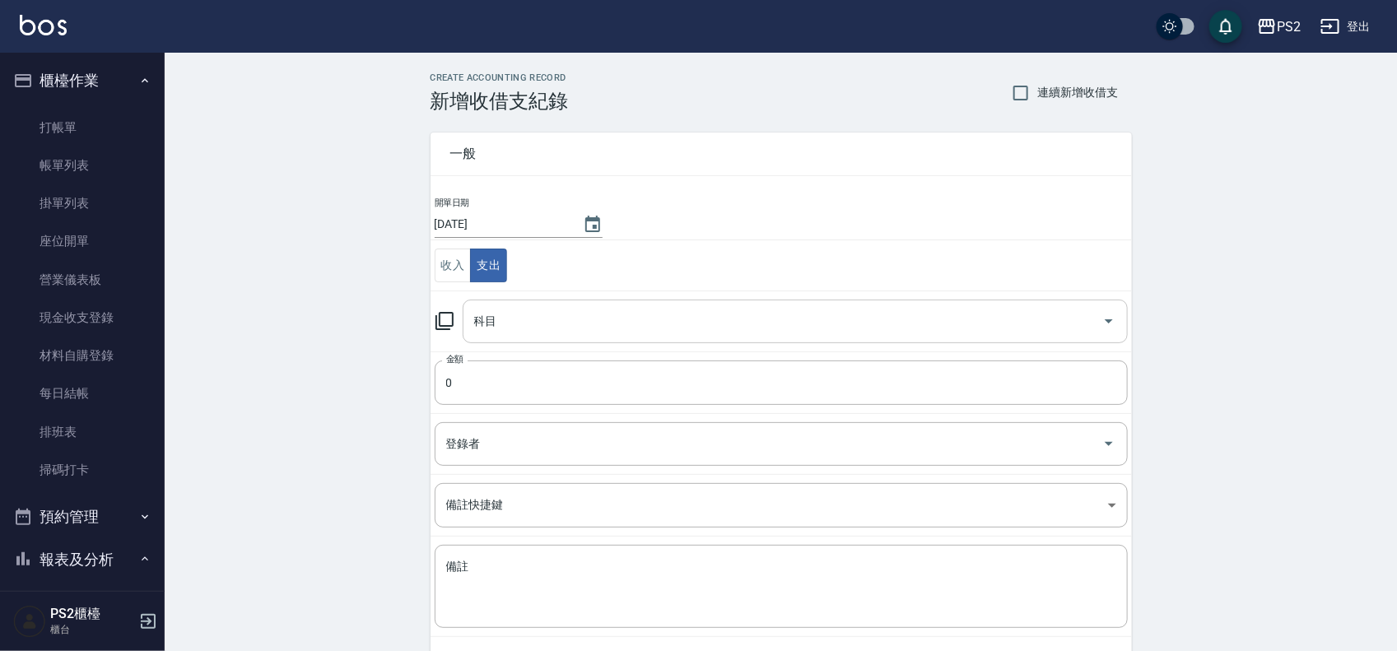
click at [564, 338] on div "科目" at bounding box center [795, 322] width 665 height 44
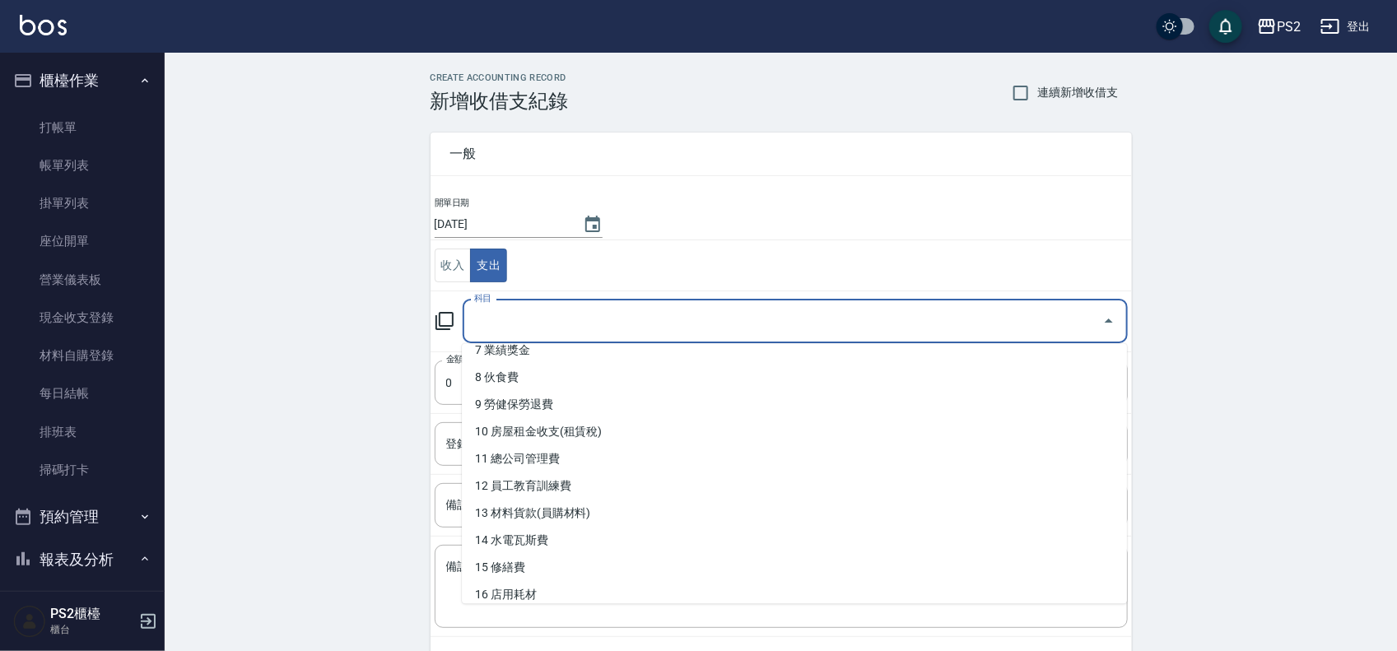
scroll to position [206, 0]
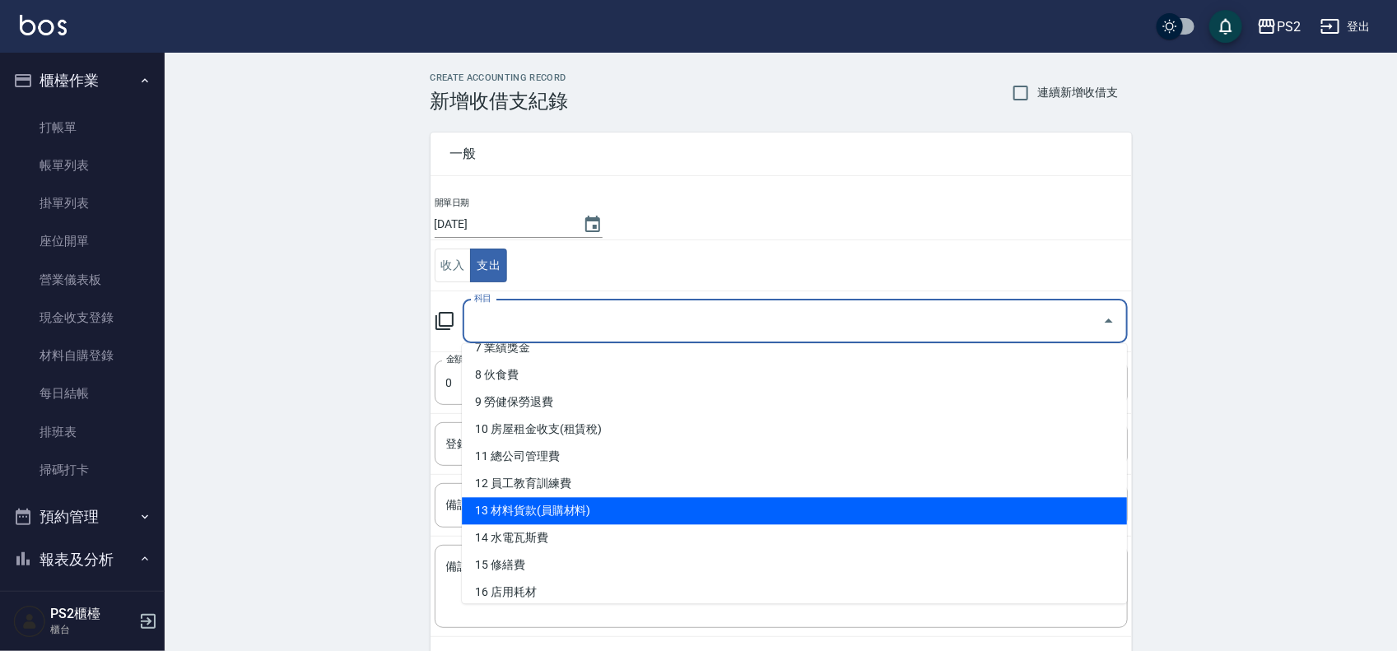
click at [536, 519] on li "13 材料貨款(員購材料)" at bounding box center [794, 511] width 665 height 27
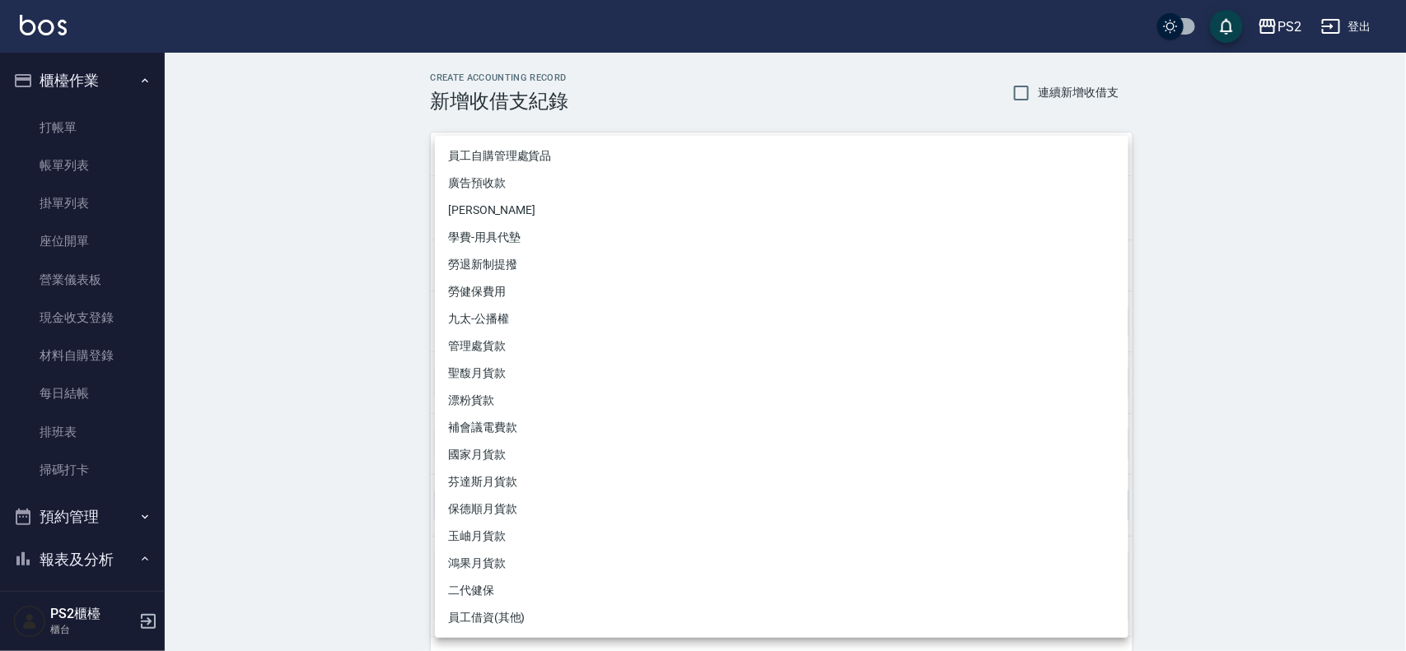
click at [372, 478] on div at bounding box center [703, 325] width 1406 height 651
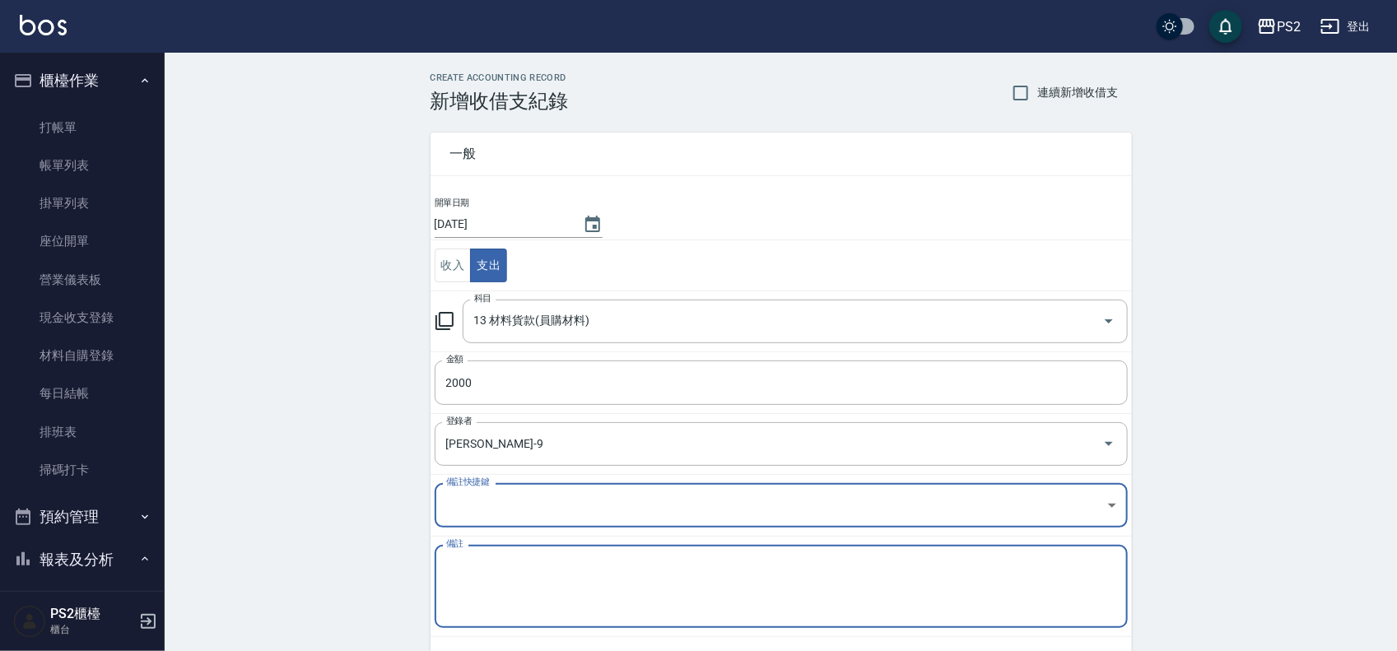
click at [482, 574] on textarea "備註" at bounding box center [781, 587] width 670 height 56
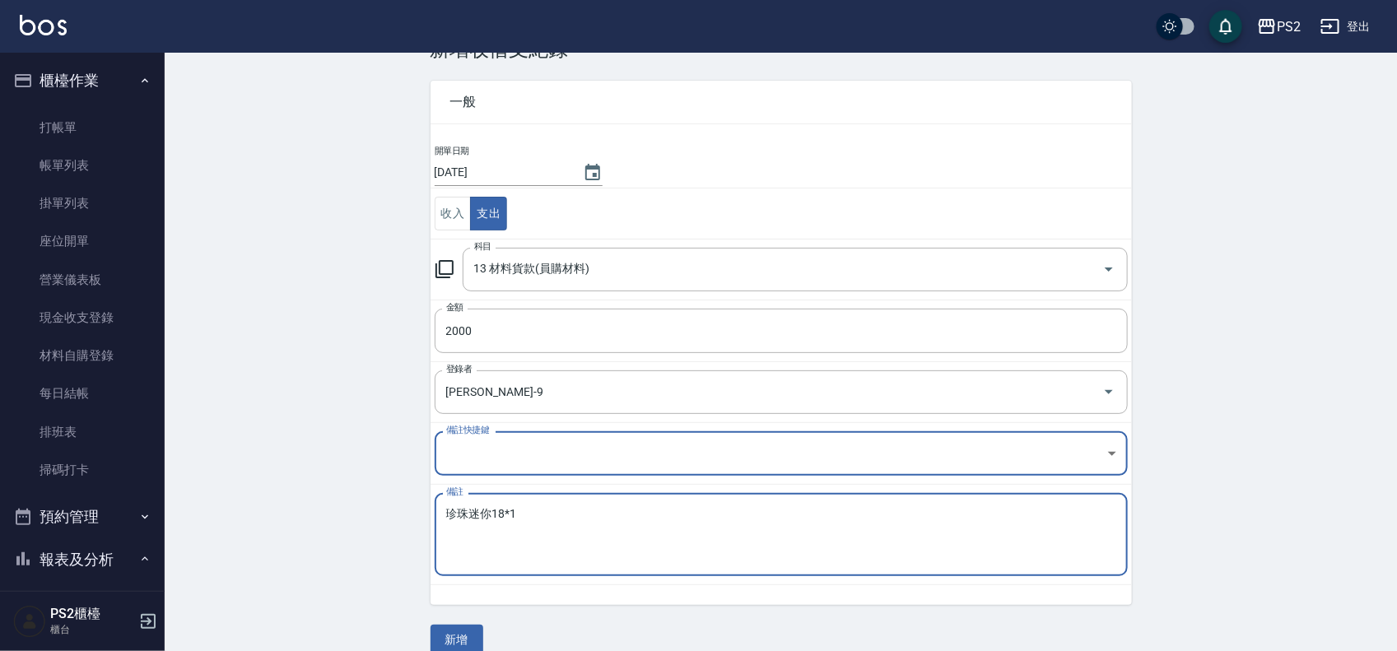
scroll to position [77, 0]
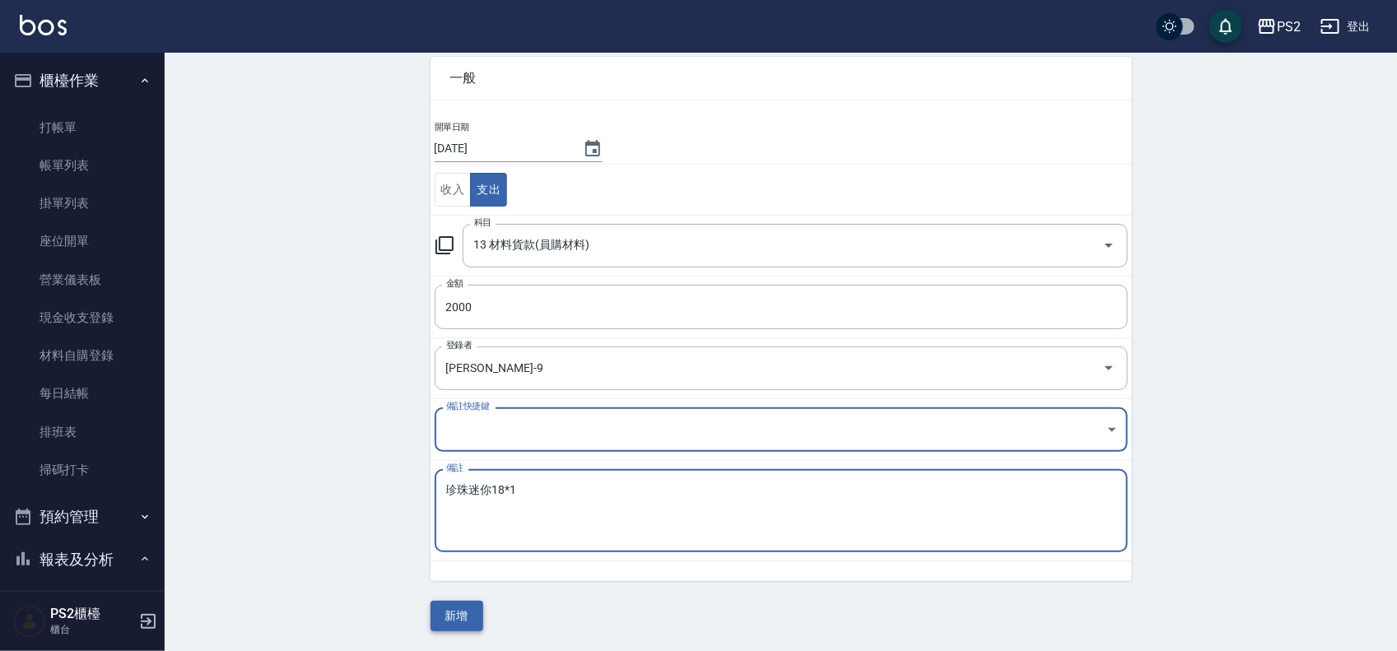
click at [467, 604] on button "新增" at bounding box center [457, 616] width 53 height 30
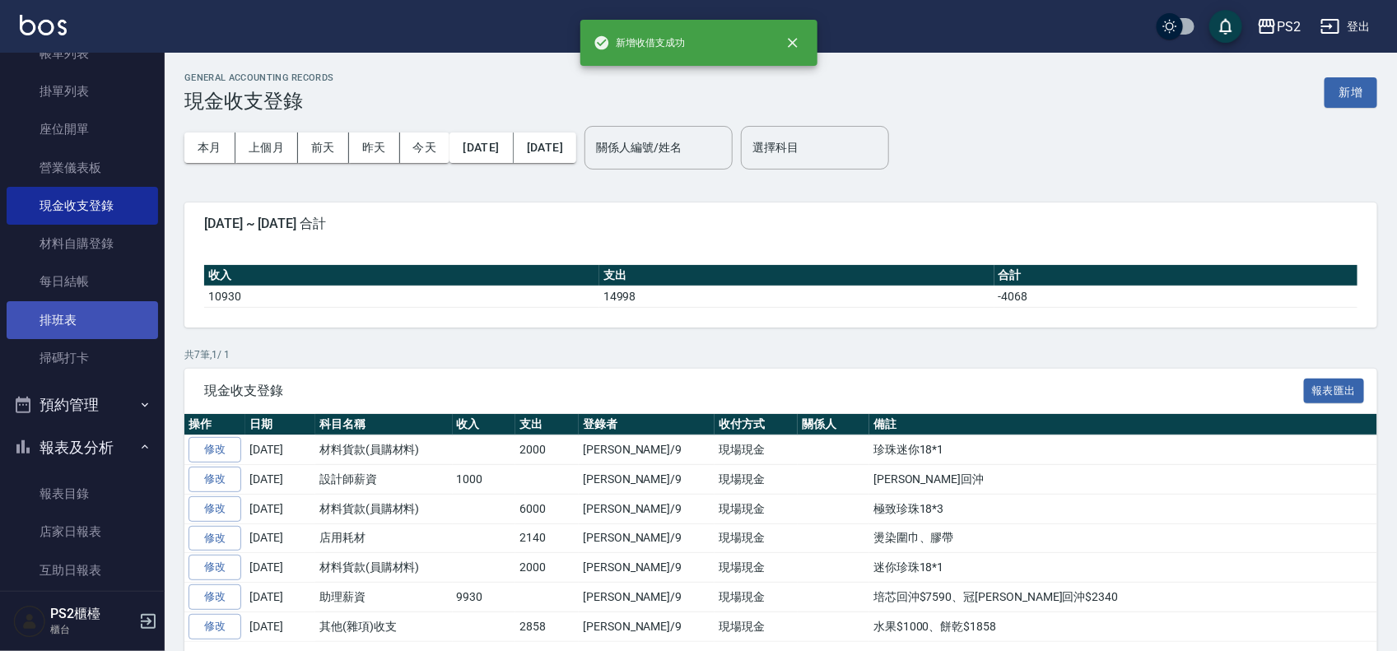
scroll to position [103, 0]
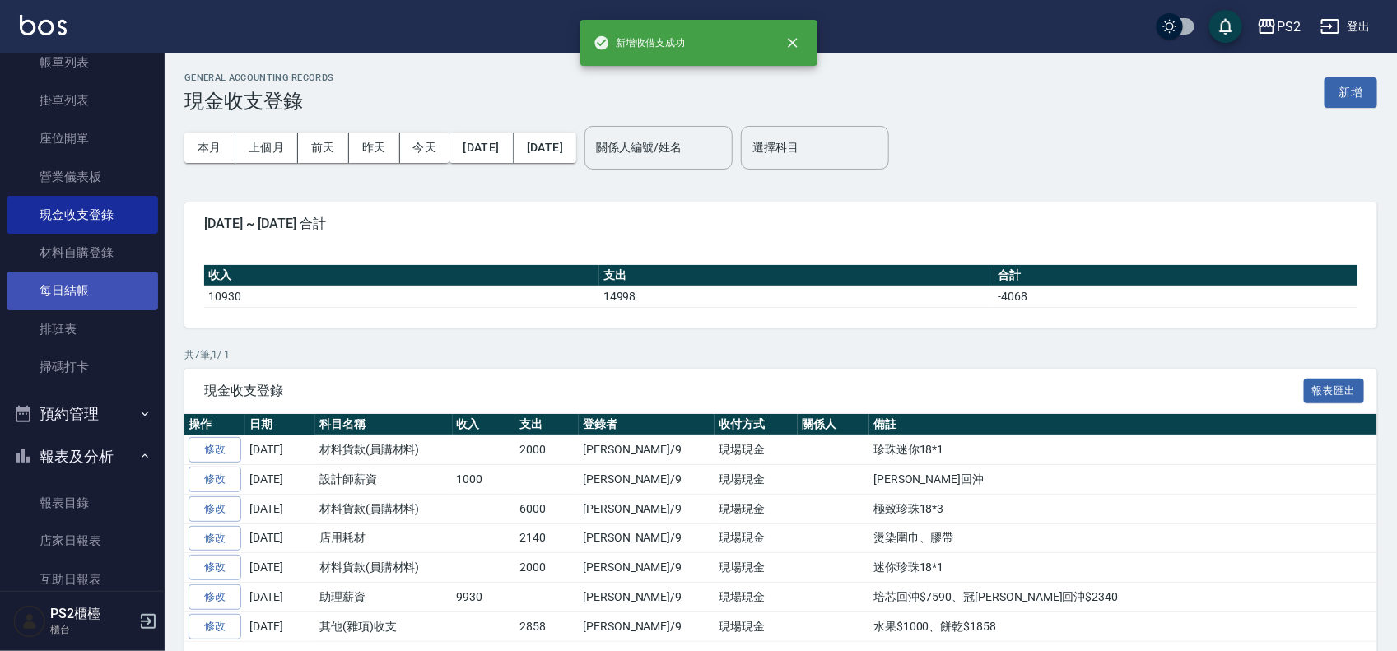
click at [101, 281] on link "每日結帳" at bounding box center [83, 291] width 152 height 38
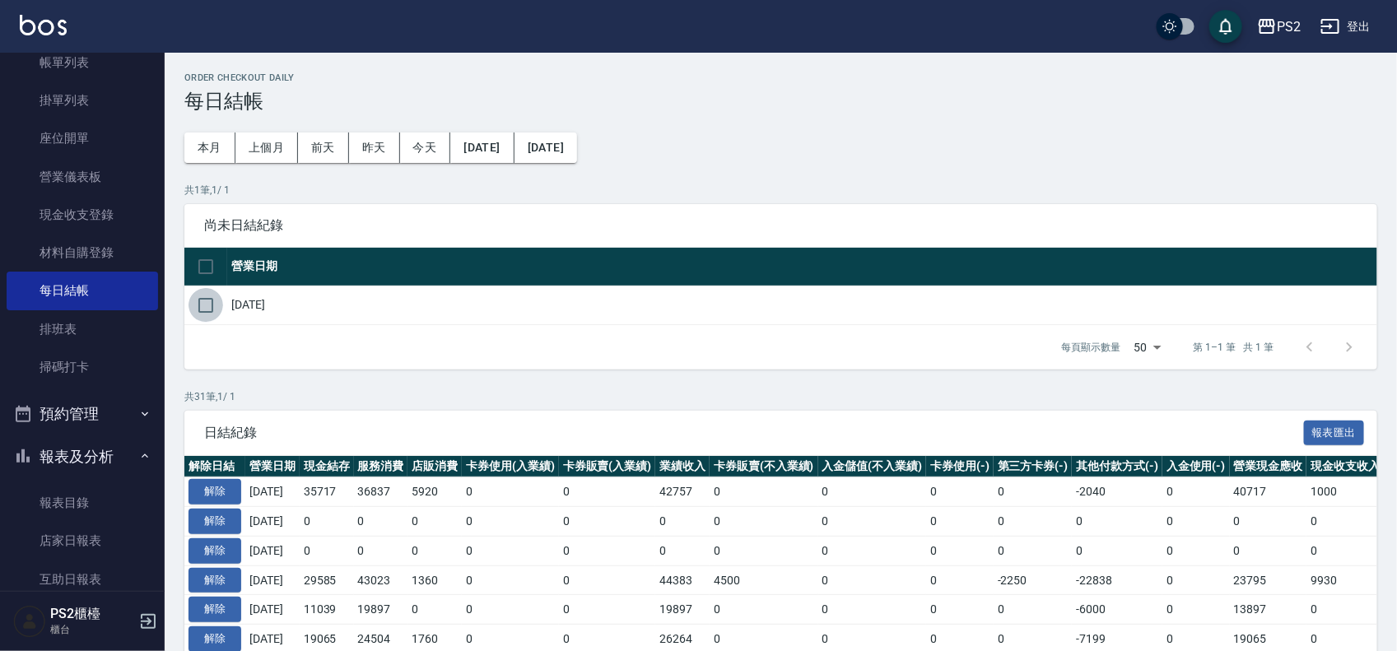
click at [214, 314] on input "checkbox" at bounding box center [206, 305] width 35 height 35
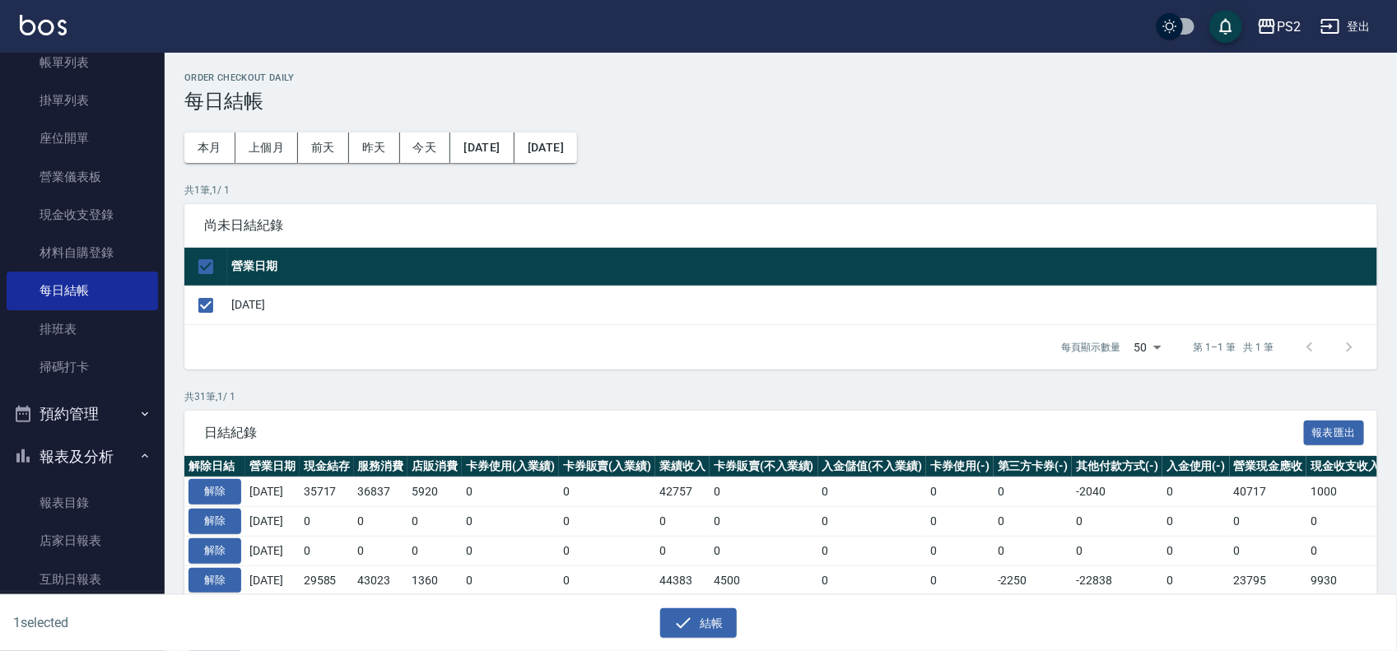
click at [684, 605] on div "結帳" at bounding box center [692, 617] width 692 height 44
click at [685, 614] on icon "button" at bounding box center [684, 623] width 20 height 20
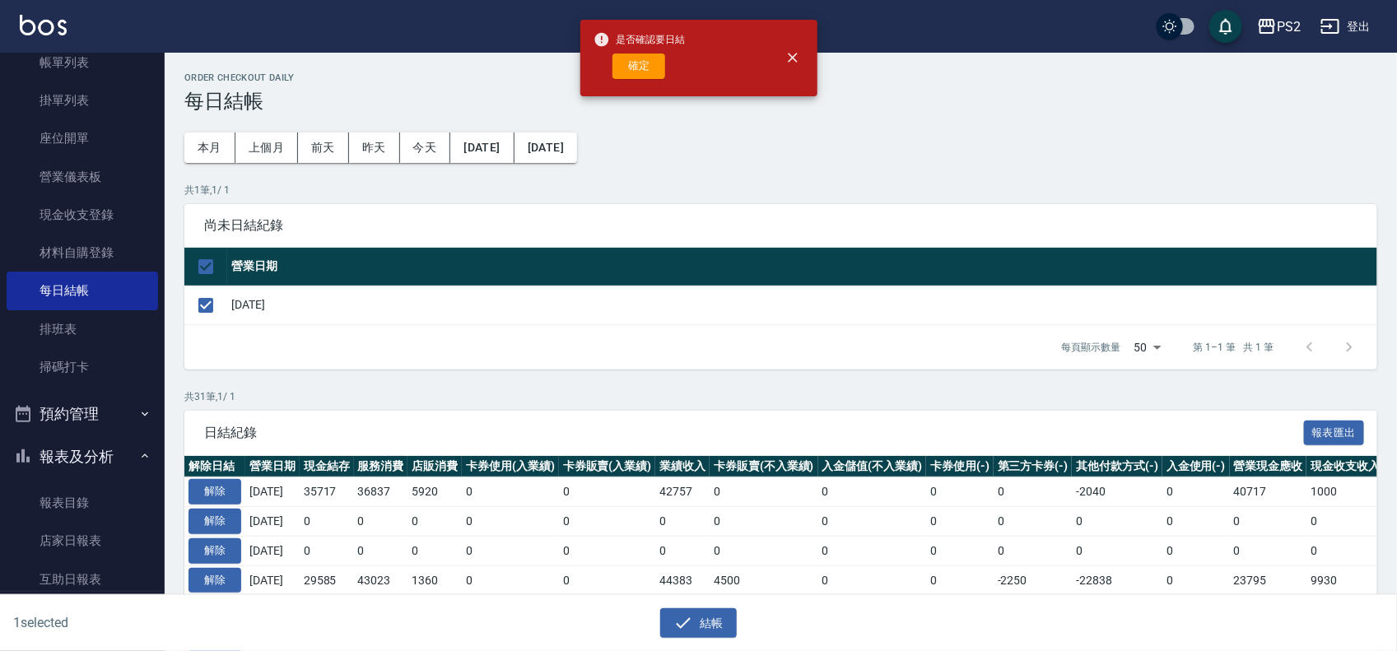
click at [645, 82] on div "是否確認要日結 確定" at bounding box center [640, 58] width 92 height 67
click at [645, 67] on button "確定" at bounding box center [639, 67] width 53 height 26
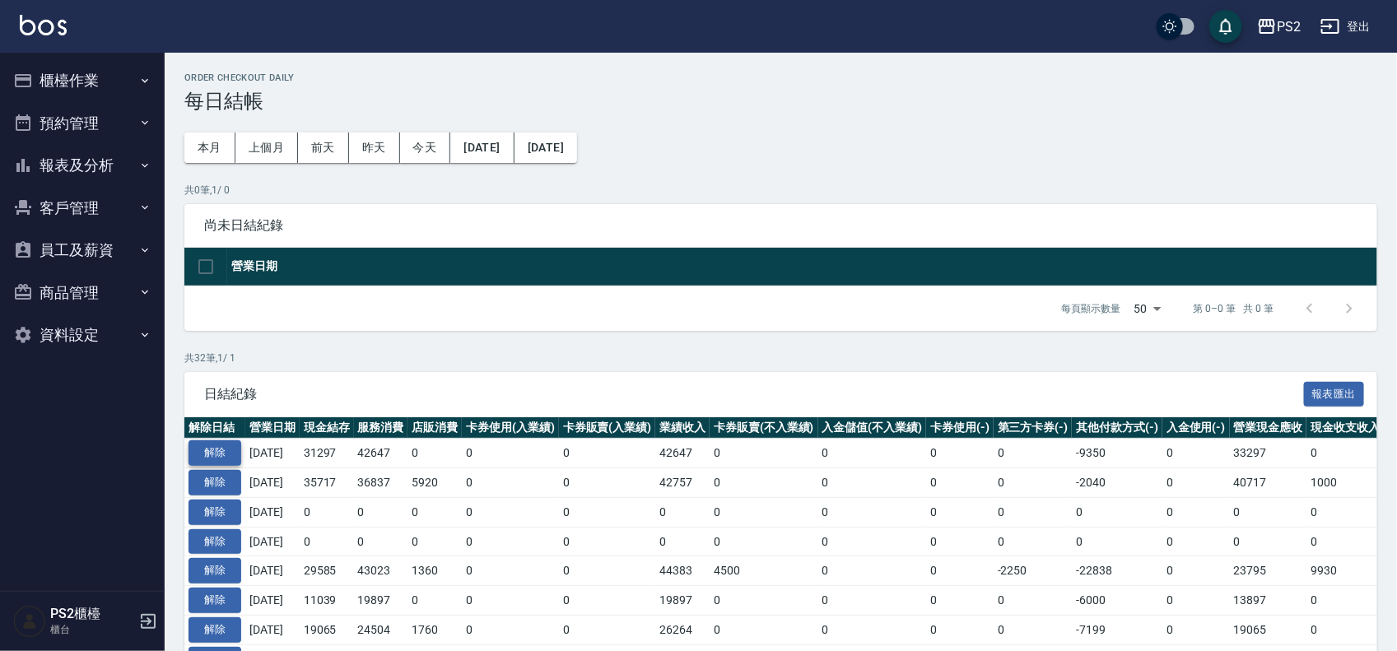
click at [222, 453] on button "解除" at bounding box center [215, 454] width 53 height 26
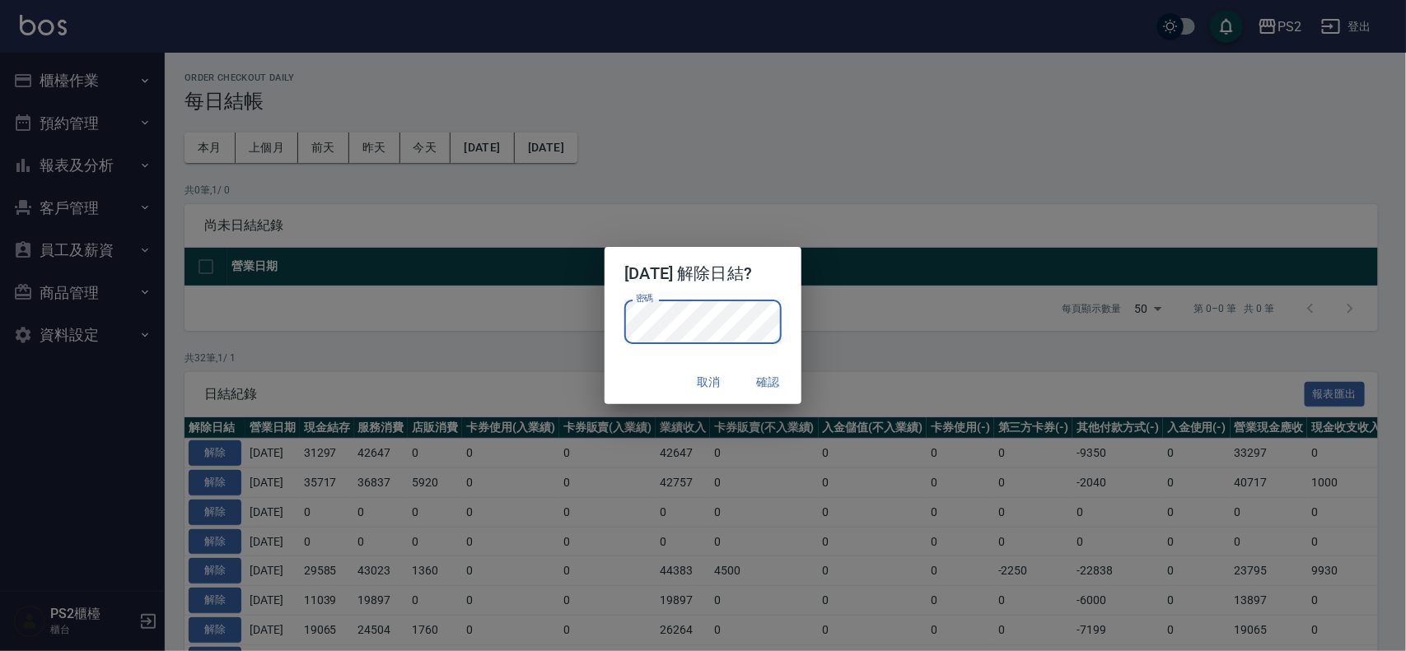
click at [641, 362] on div "取消 確認" at bounding box center [702, 383] width 196 height 44
click at [779, 369] on button "確認" at bounding box center [768, 382] width 53 height 30
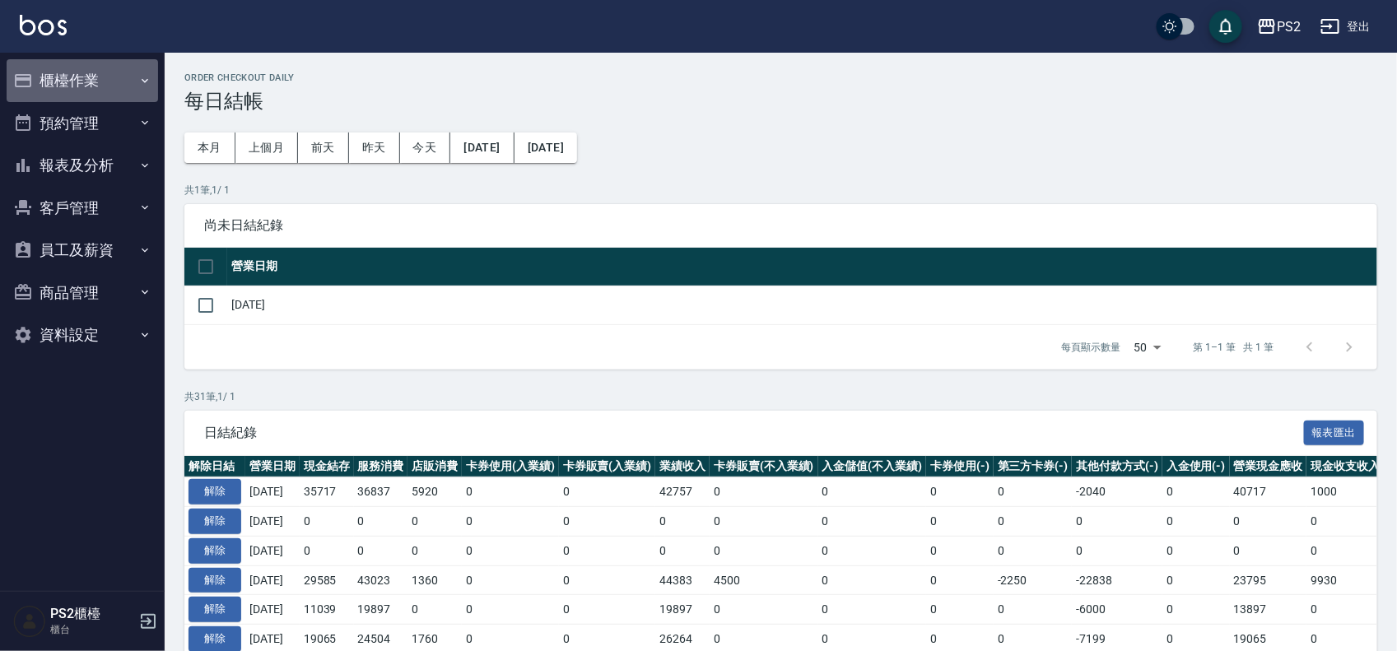
click at [63, 91] on button "櫃檯作業" at bounding box center [83, 80] width 152 height 43
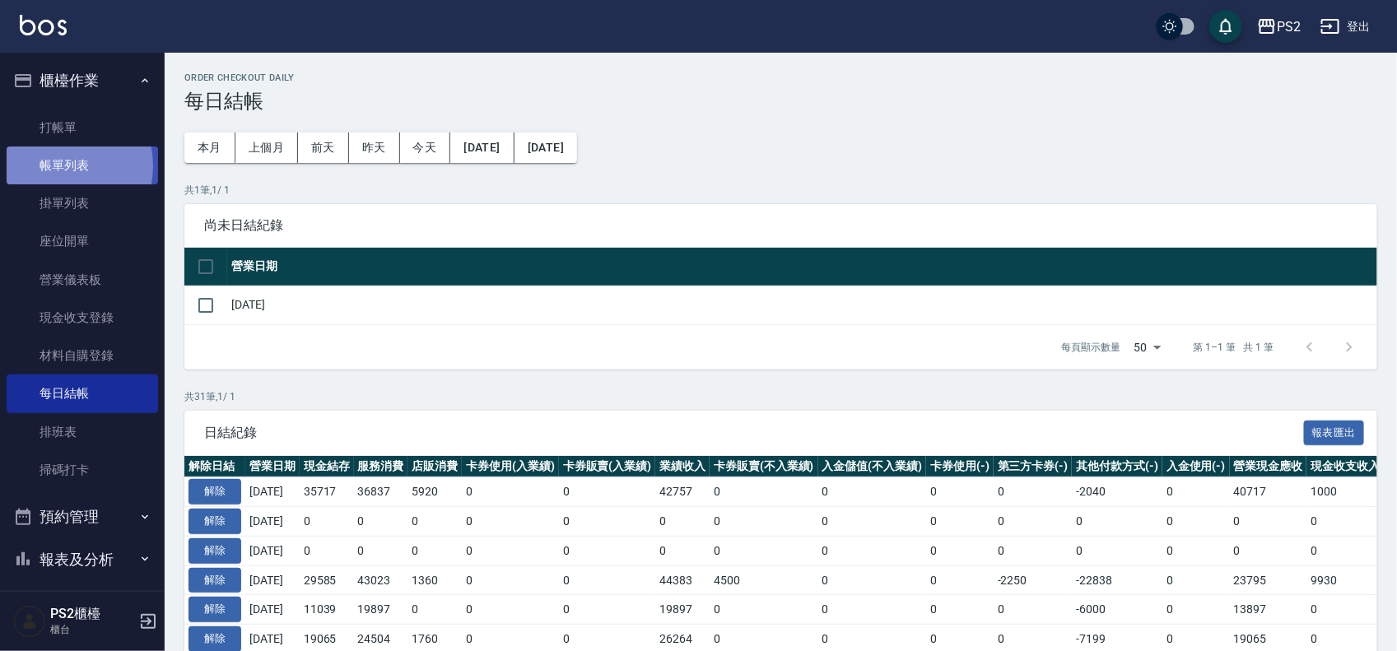
click at [54, 166] on link "帳單列表" at bounding box center [83, 166] width 152 height 38
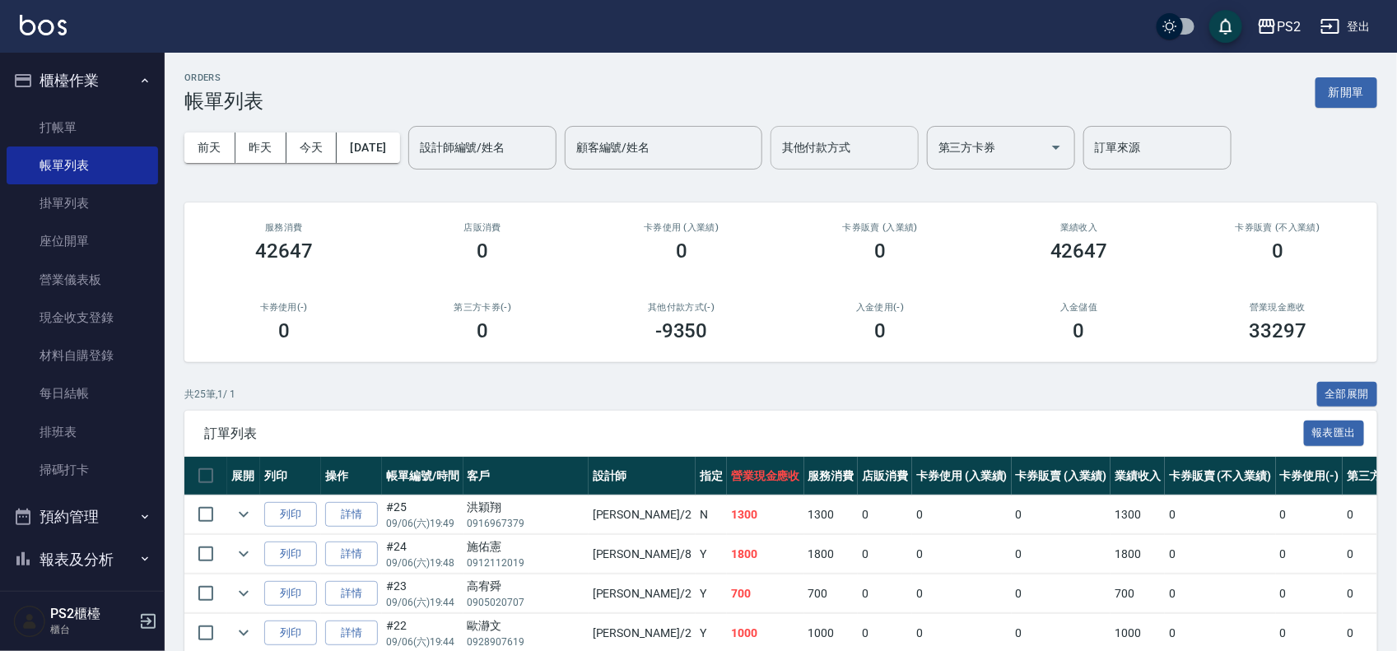
click at [904, 142] on input "其他付款方式" at bounding box center [844, 147] width 133 height 29
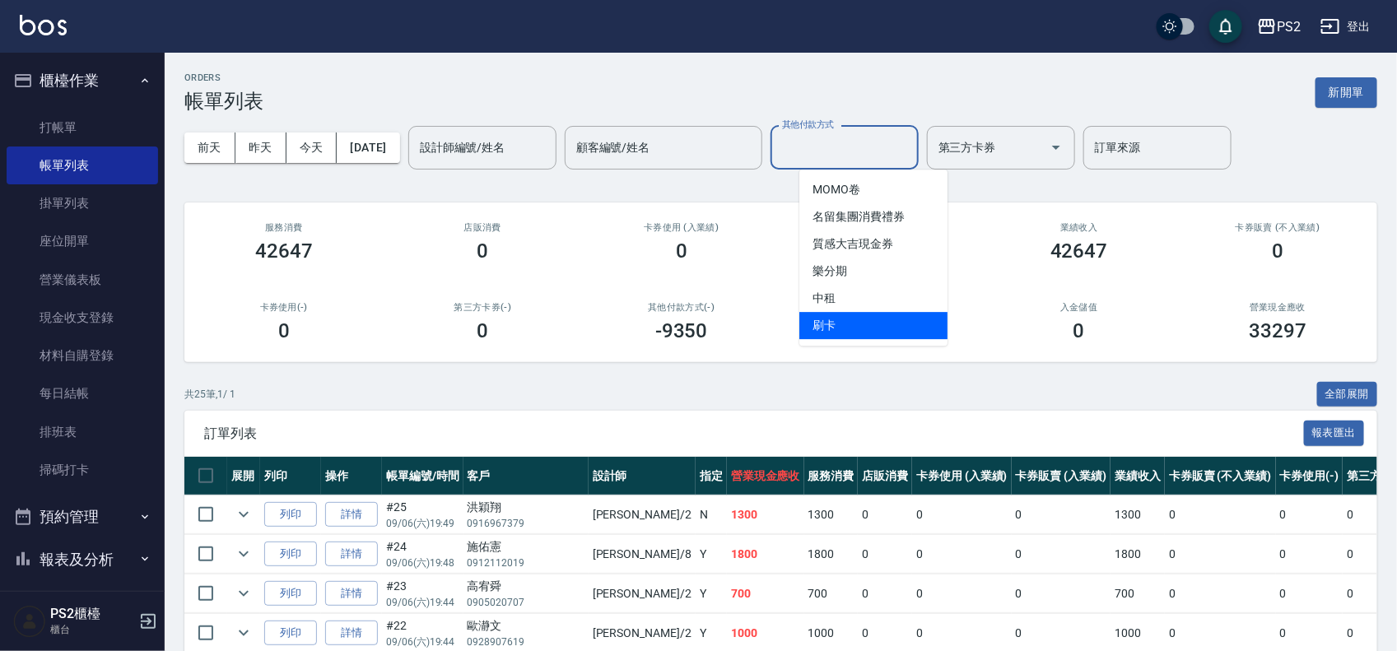
click at [854, 327] on span "刷卡" at bounding box center [874, 325] width 148 height 27
type input "刷卡"
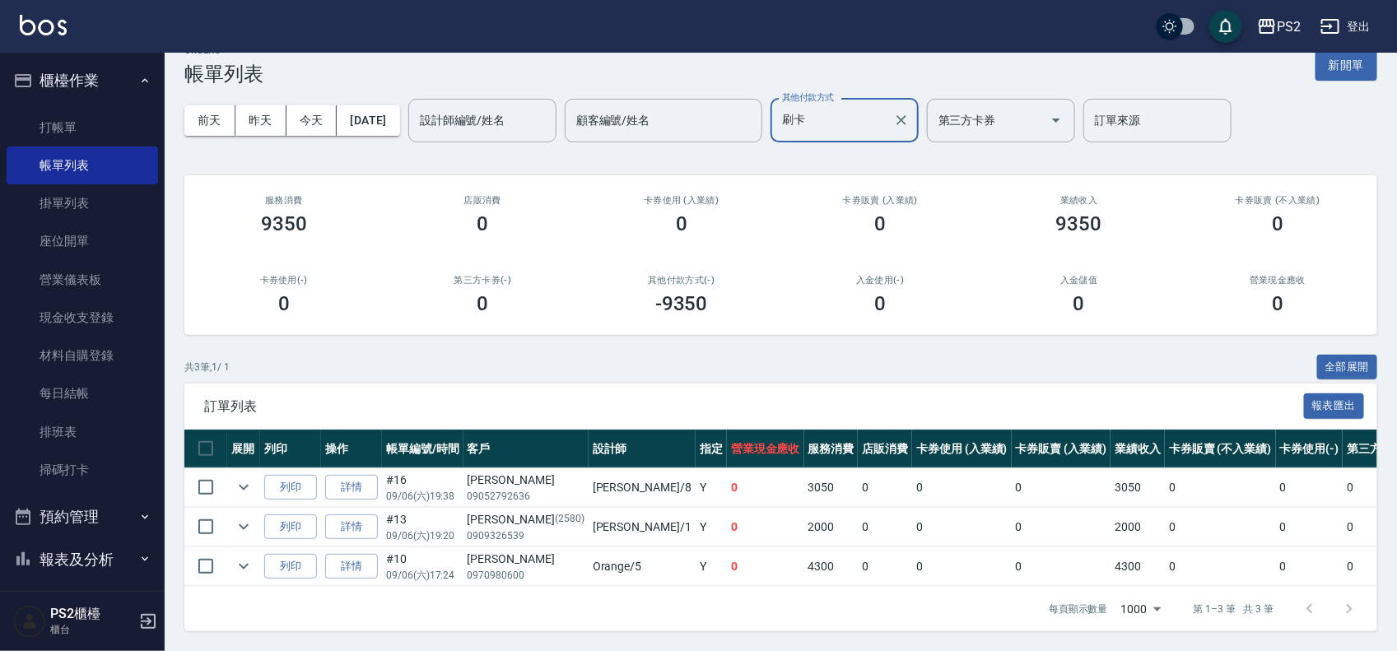
scroll to position [44, 0]
click at [366, 475] on link "詳情" at bounding box center [351, 488] width 53 height 26
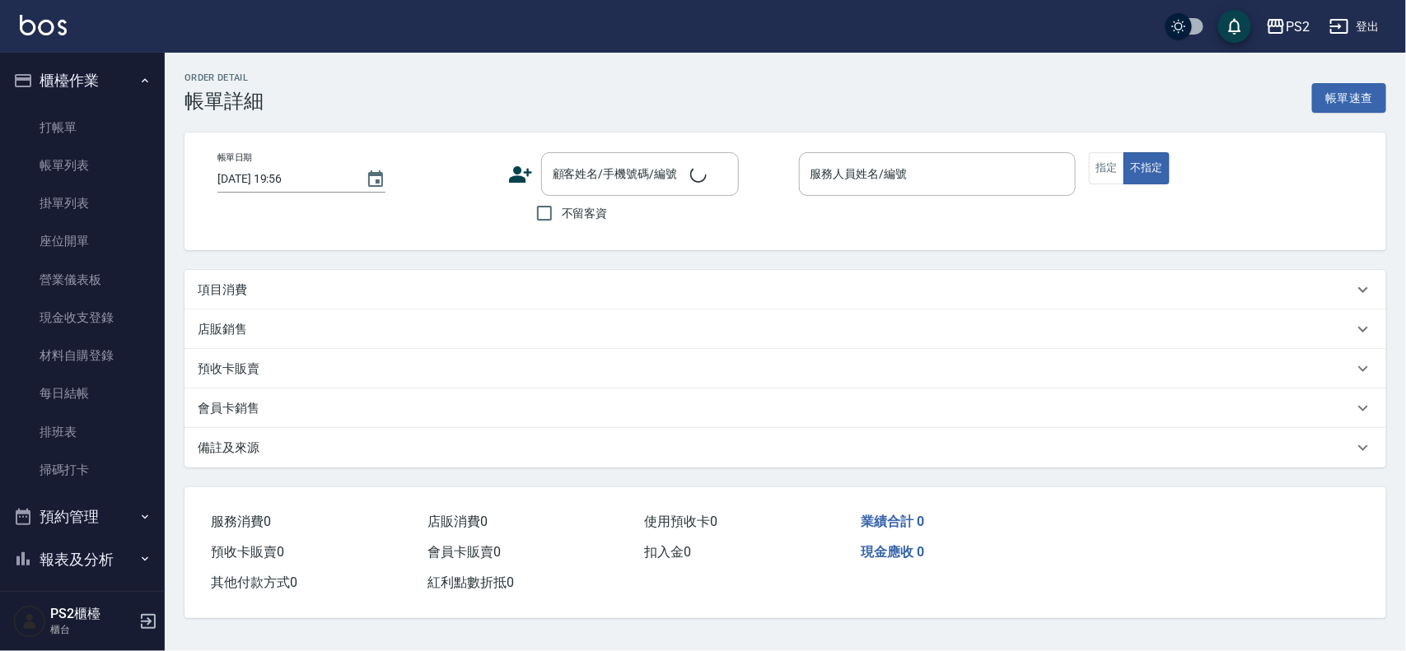
type input "2025/09/06 19:38"
type input "Lori-8"
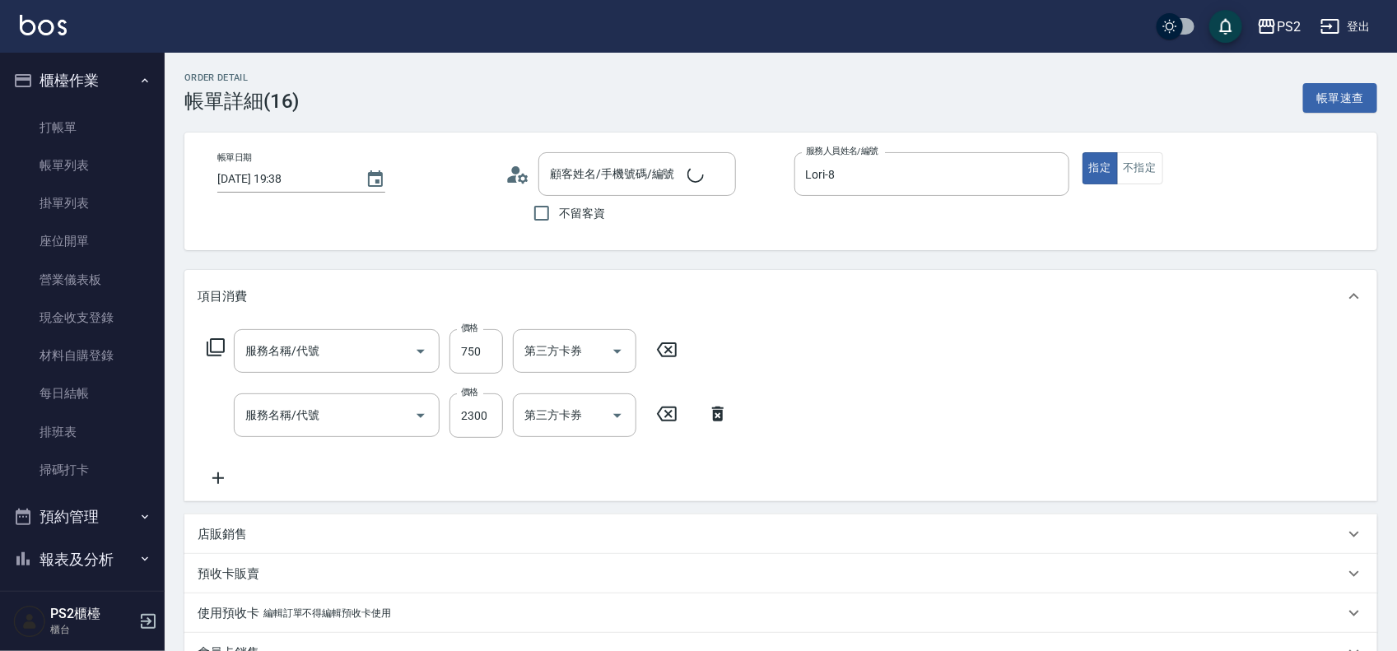
type input "宋婉綾/09052792636/"
type input "A級單剪(106)"
type input "洗+水解護髮600(512)"
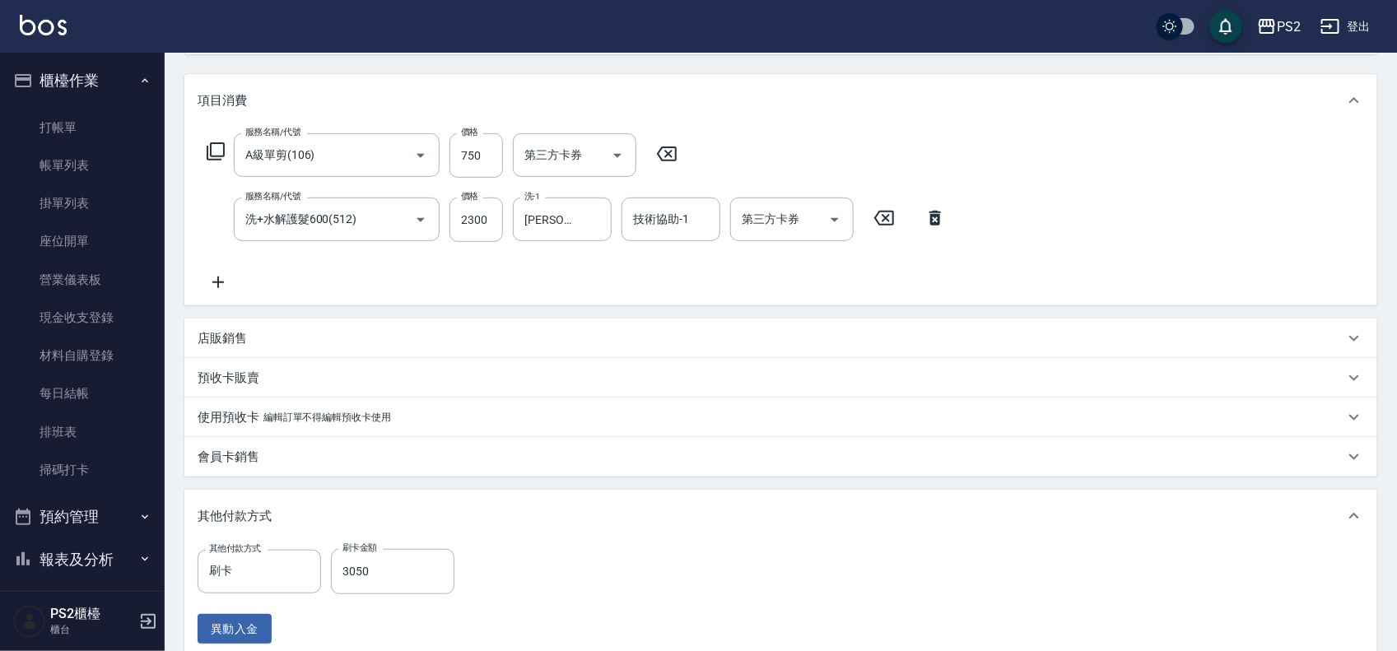
scroll to position [309, 0]
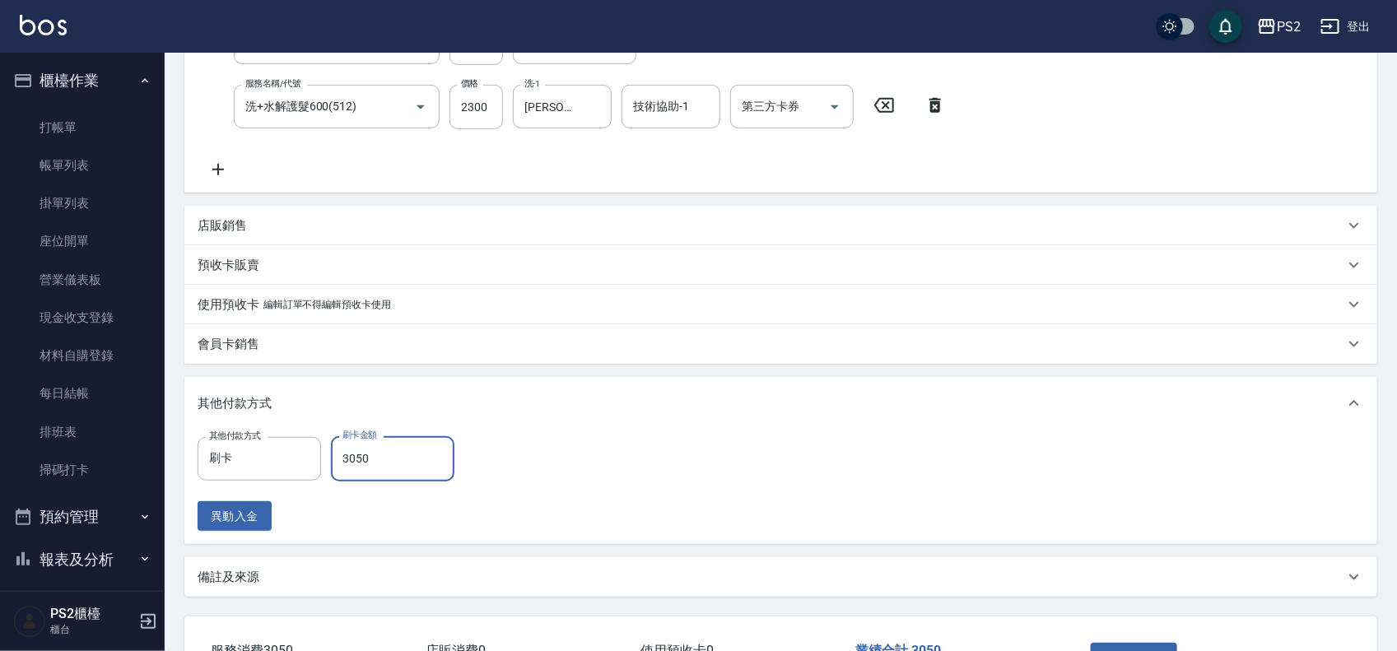
click at [380, 453] on input "3050" at bounding box center [393, 458] width 124 height 44
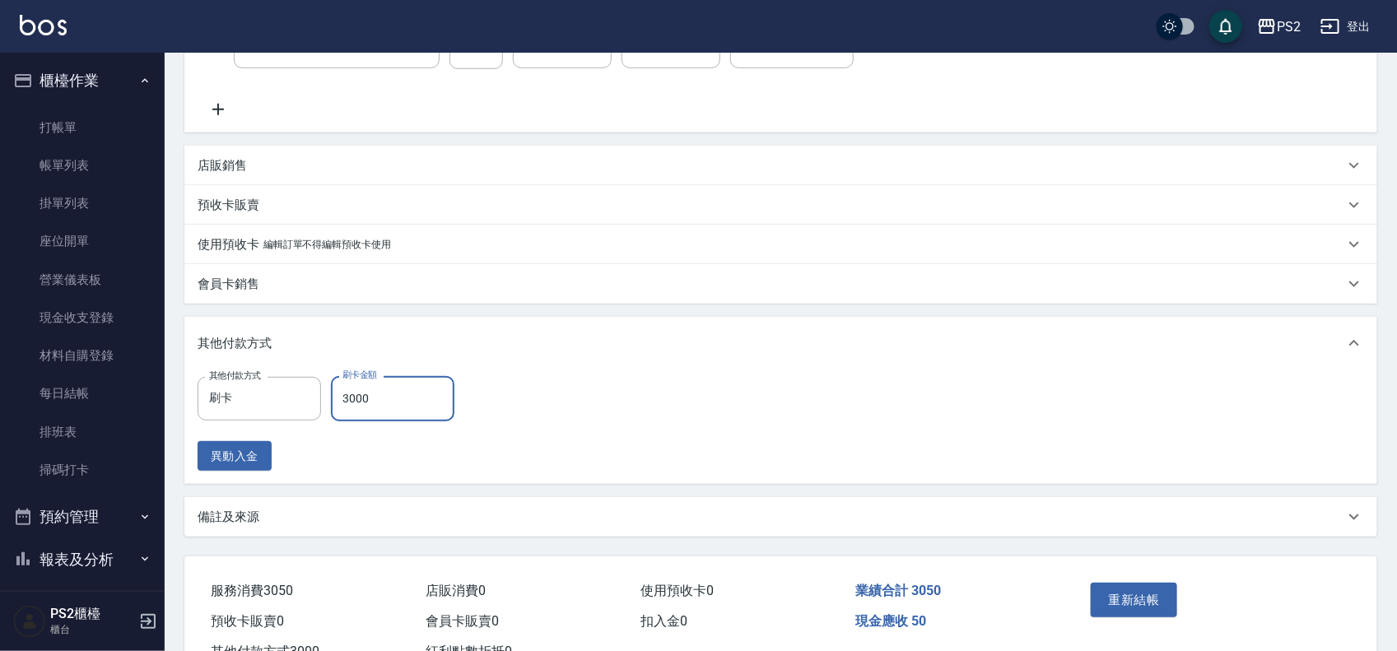
scroll to position [431, 0]
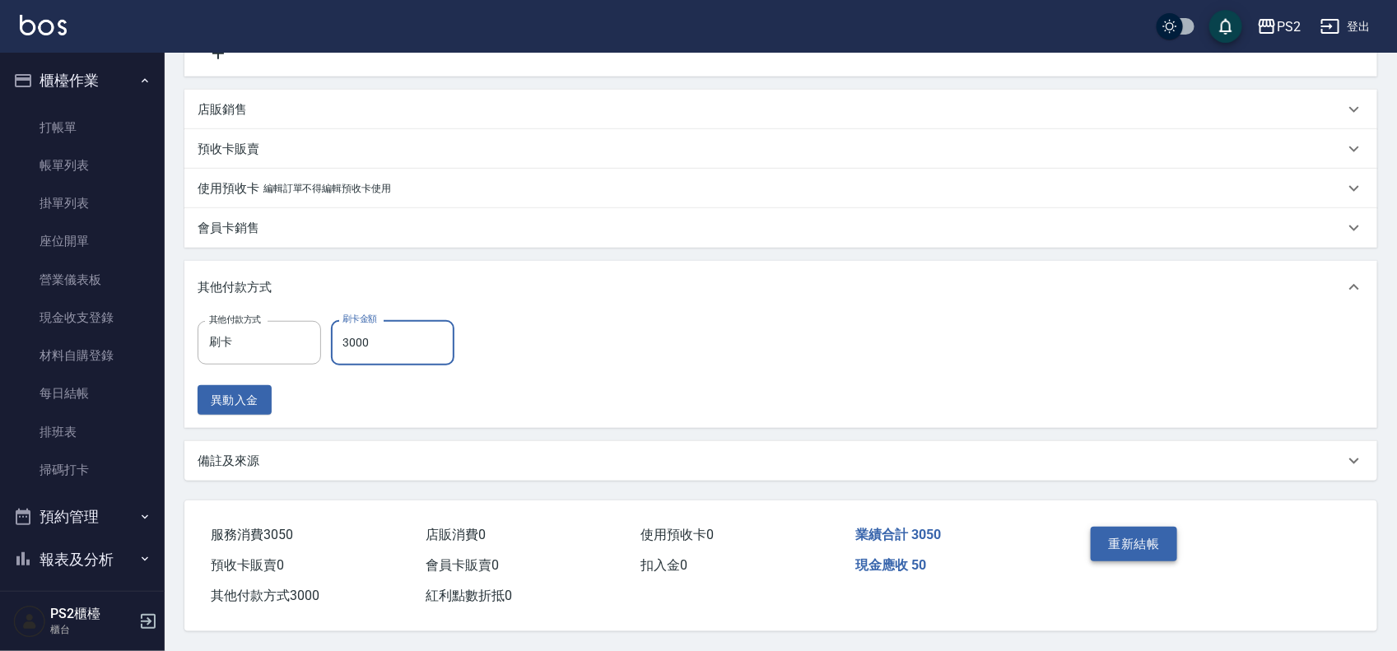
type input "3000"
click at [1117, 528] on button "重新結帳" at bounding box center [1134, 544] width 87 height 35
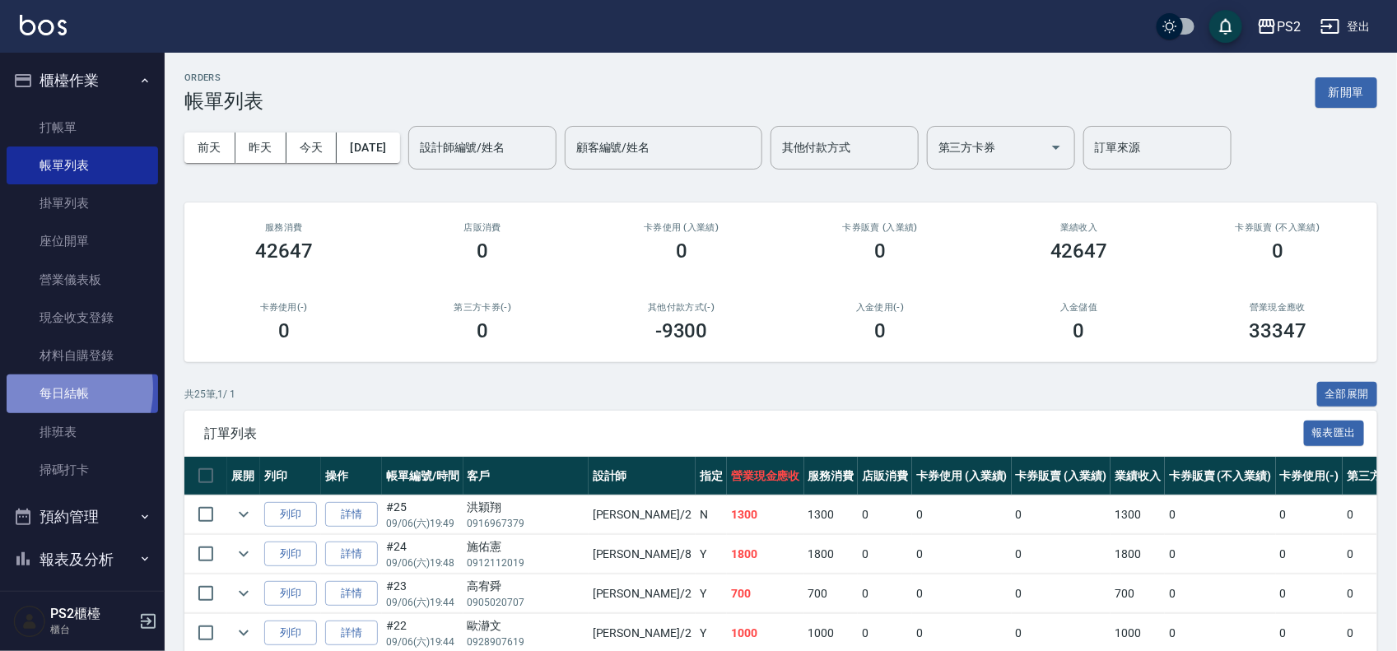
click at [42, 389] on link "每日結帳" at bounding box center [83, 394] width 152 height 38
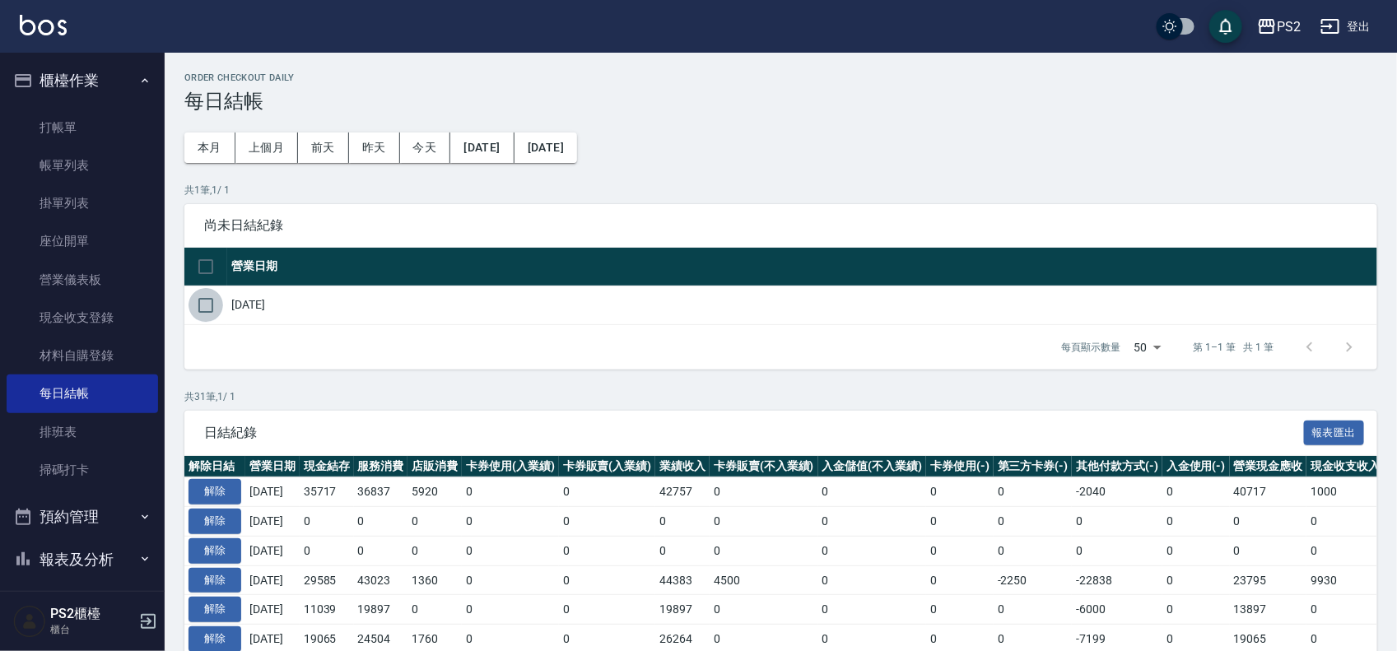
click at [221, 307] on input "checkbox" at bounding box center [206, 305] width 35 height 35
checkbox input "true"
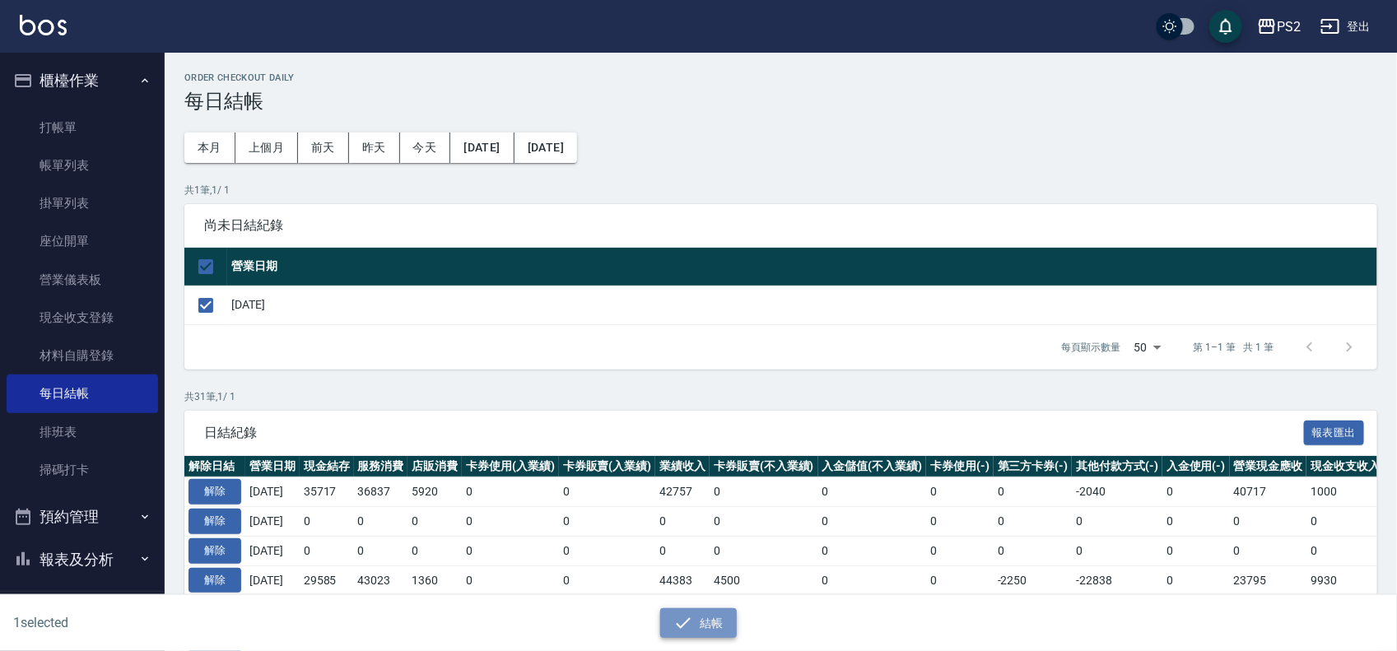
click at [719, 612] on button "結帳" at bounding box center [698, 623] width 77 height 30
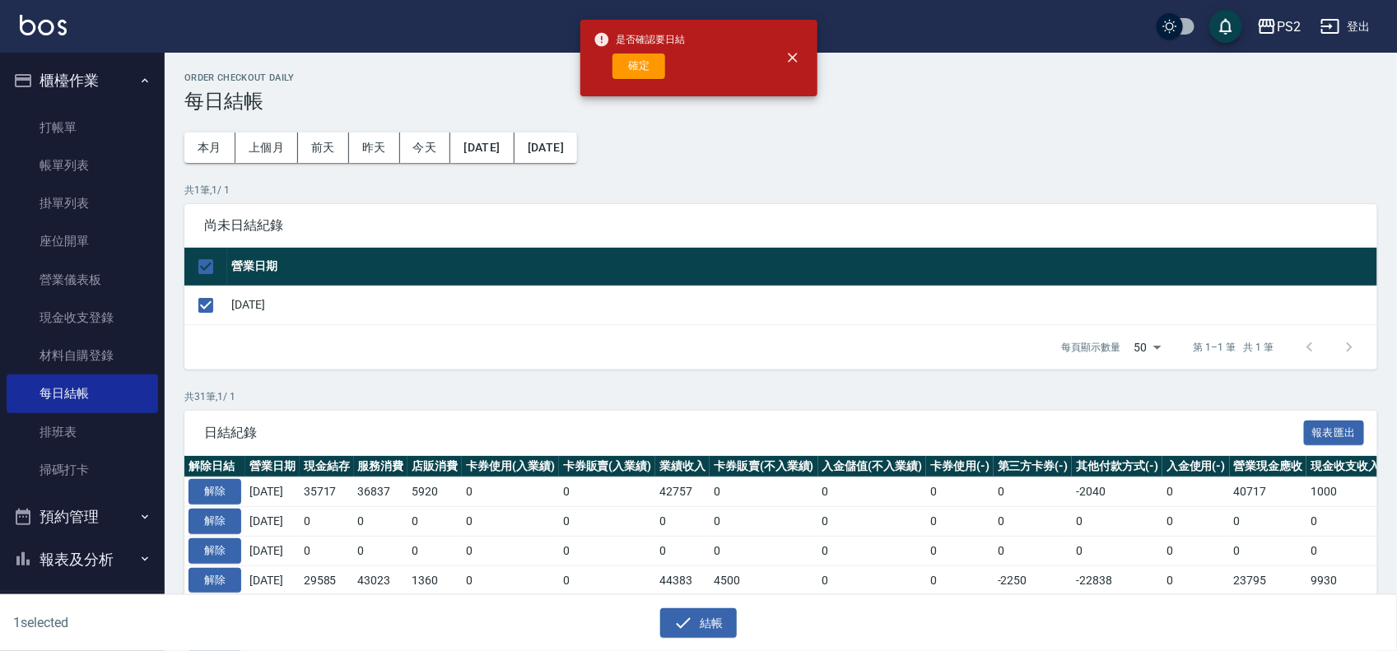
click at [655, 51] on div "是否確認要日結 確定" at bounding box center [640, 58] width 92 height 67
click at [648, 67] on button "確定" at bounding box center [639, 67] width 53 height 26
checkbox input "false"
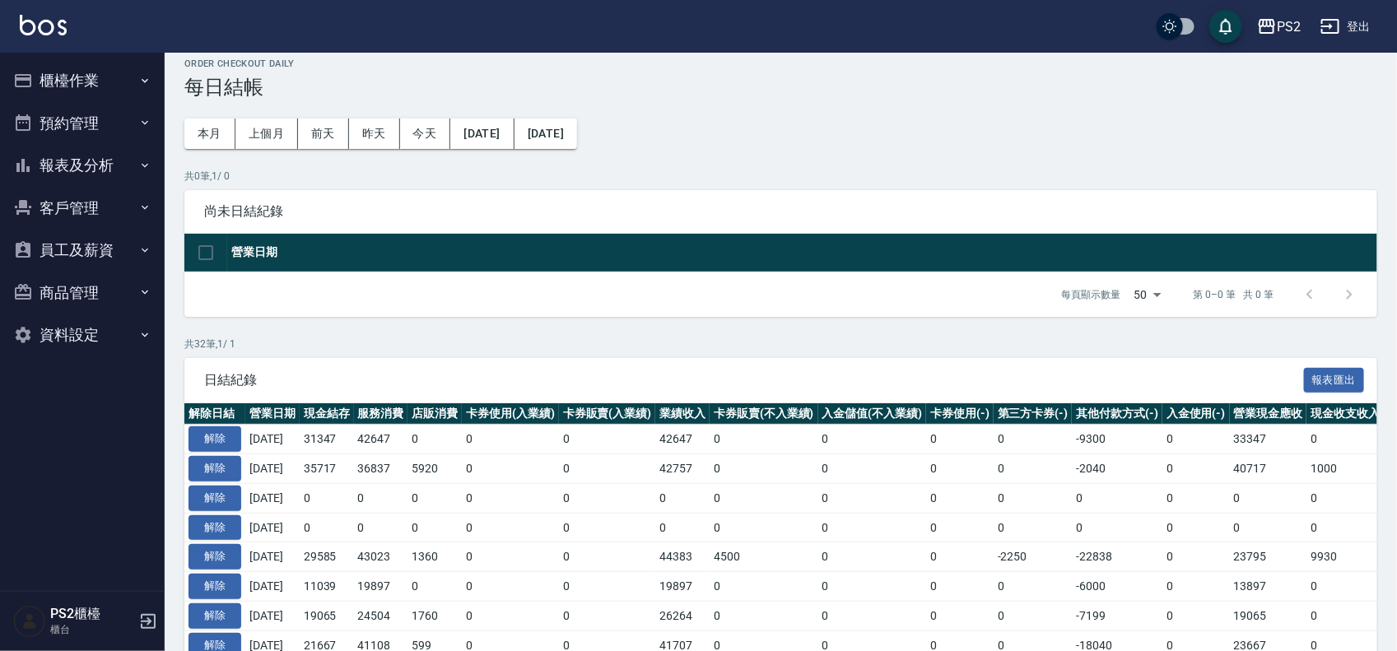
scroll to position [13, 0]
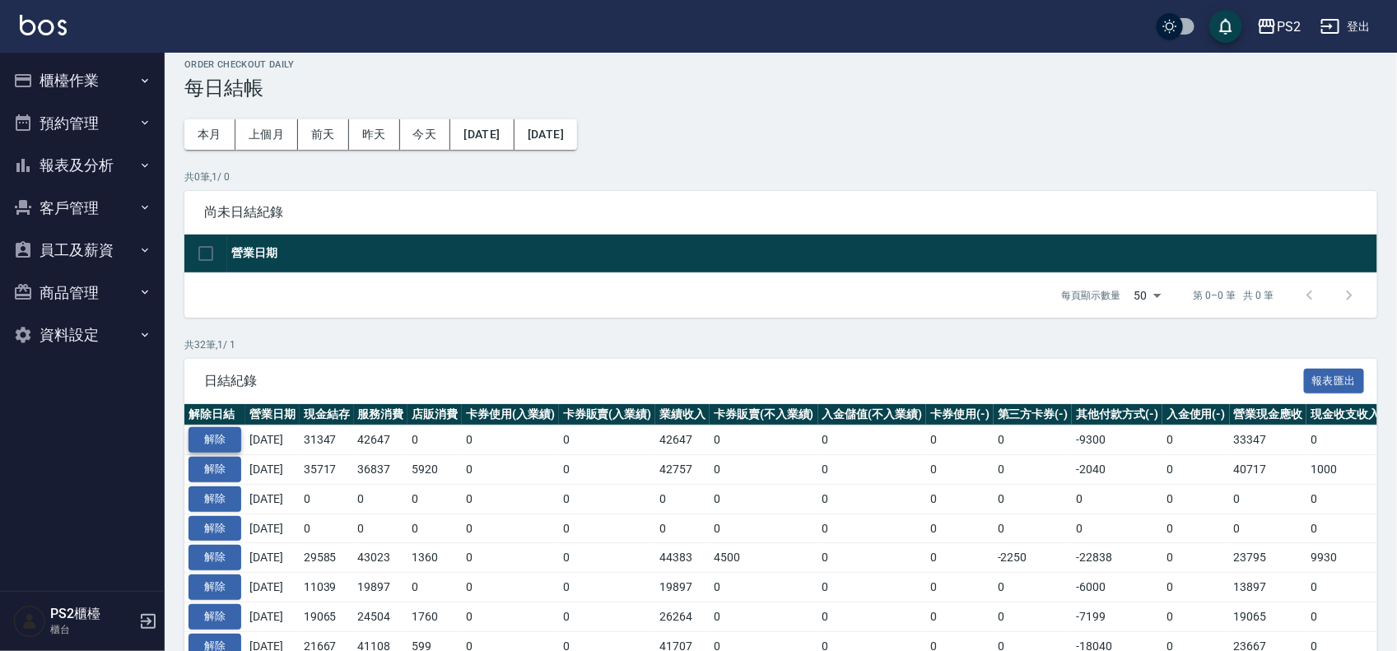
click at [212, 453] on button "解除" at bounding box center [215, 440] width 53 height 26
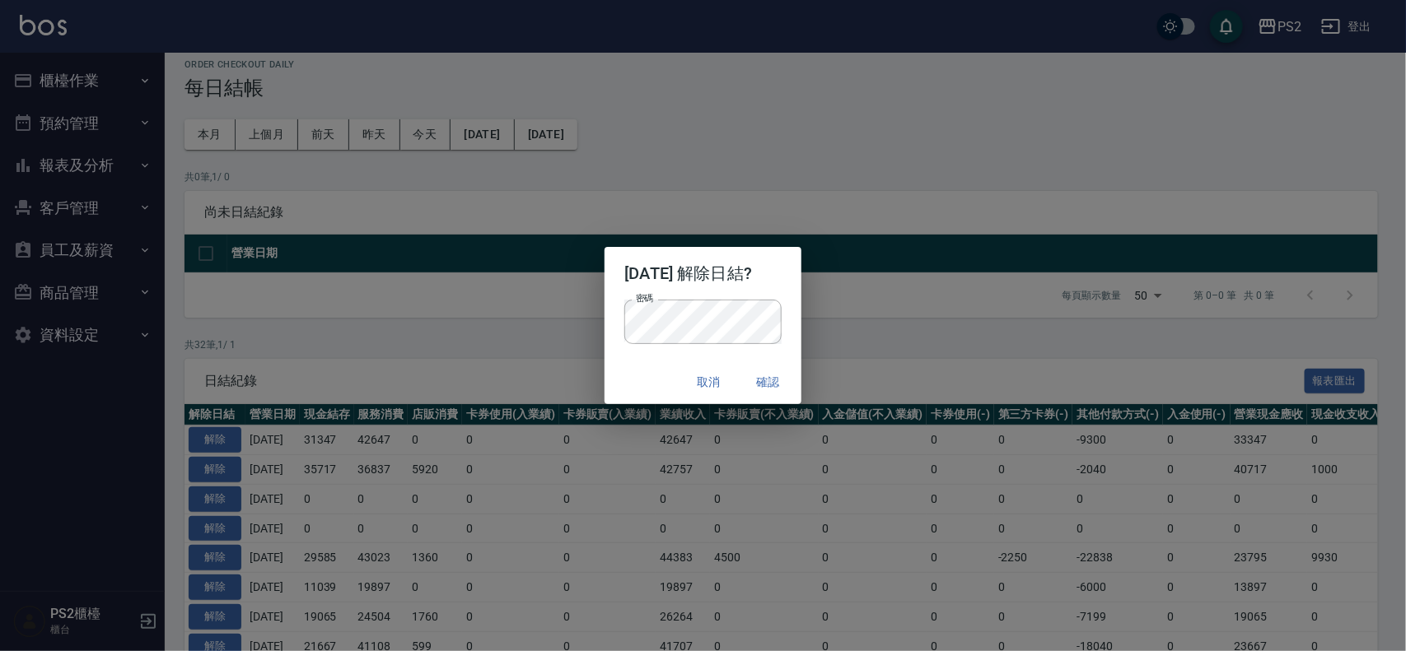
click at [635, 366] on div "取消 確認" at bounding box center [702, 383] width 196 height 44
click at [770, 377] on button "確認" at bounding box center [768, 382] width 53 height 30
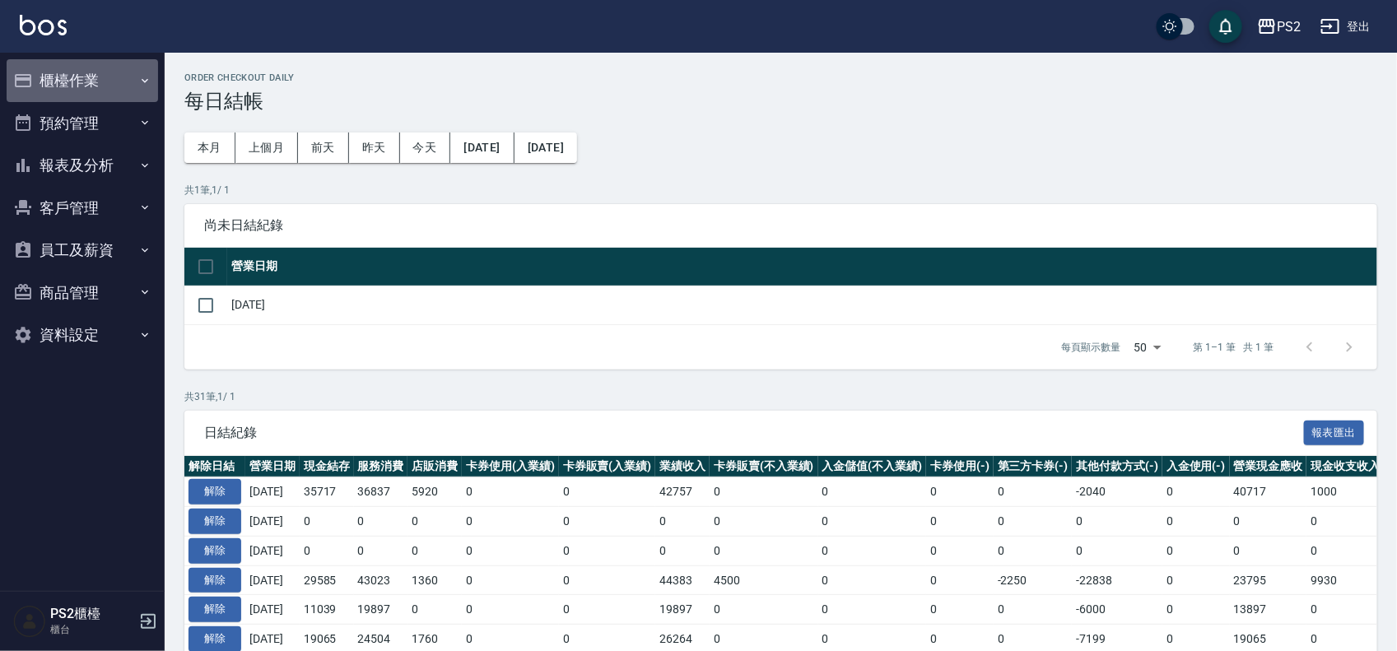
click at [70, 82] on button "櫃檯作業" at bounding box center [83, 80] width 152 height 43
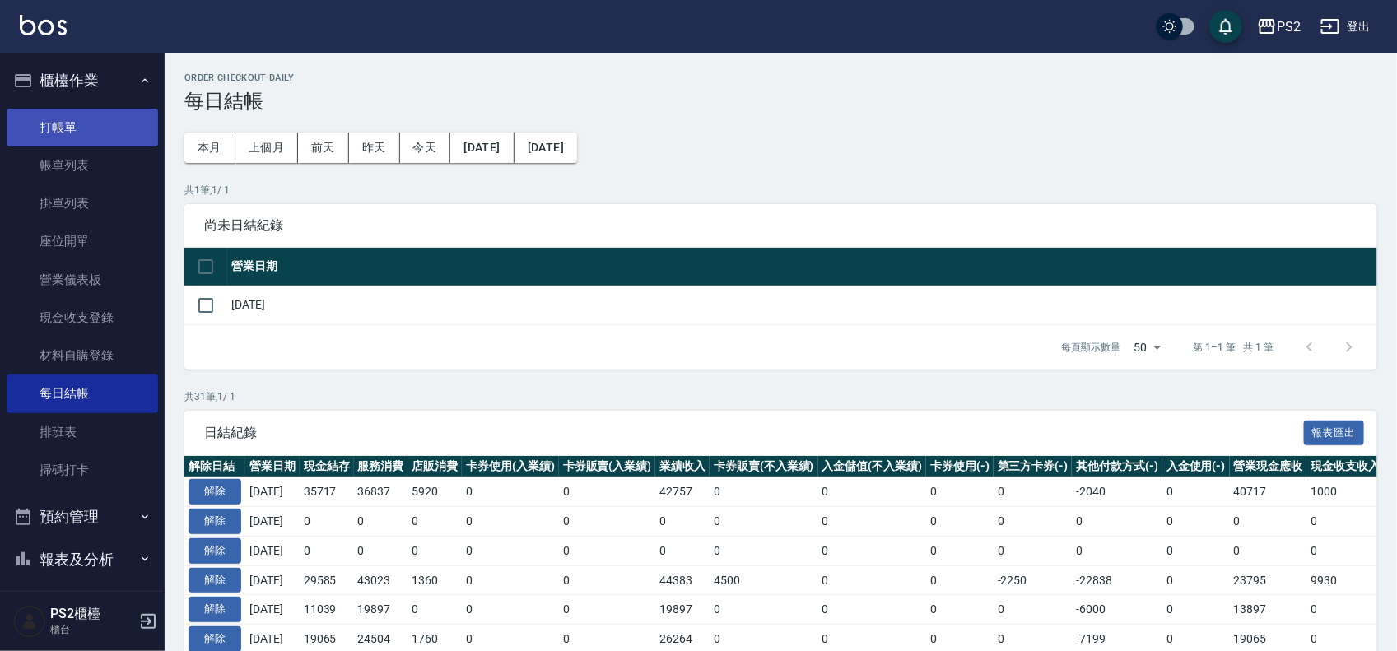
click at [74, 129] on link "打帳單" at bounding box center [83, 128] width 152 height 38
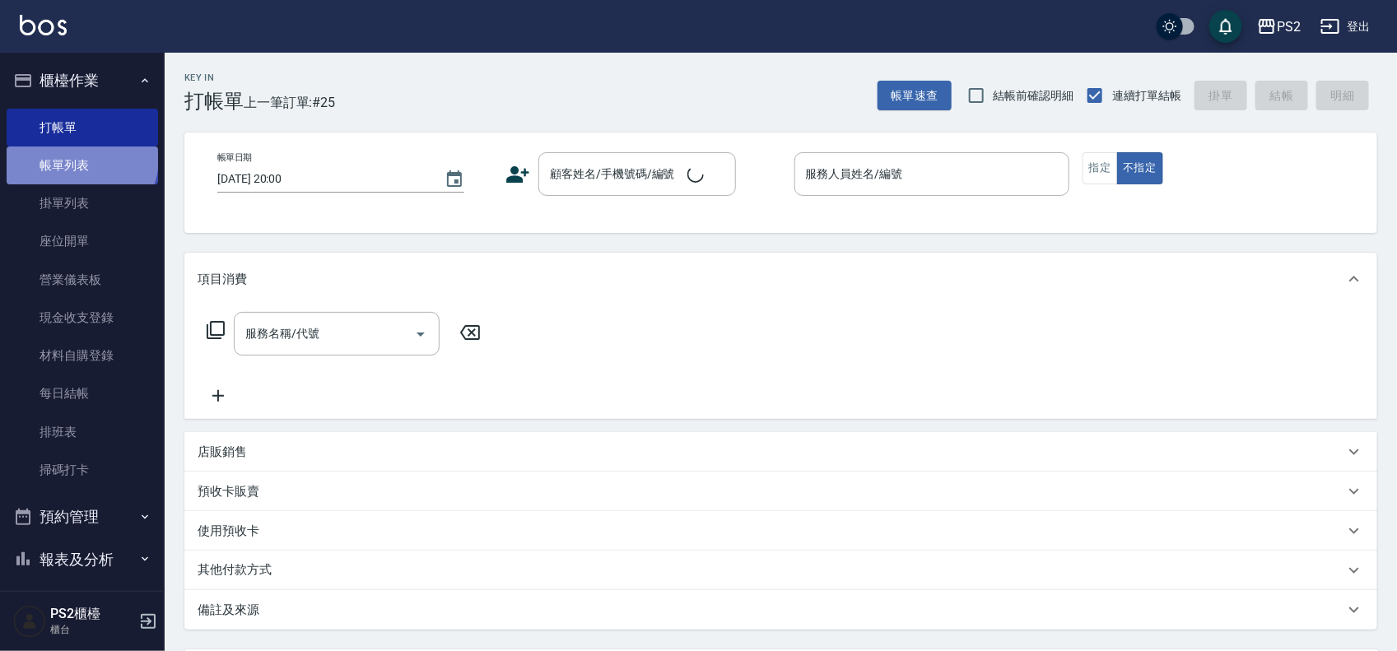
click at [80, 158] on link "帳單列表" at bounding box center [83, 166] width 152 height 38
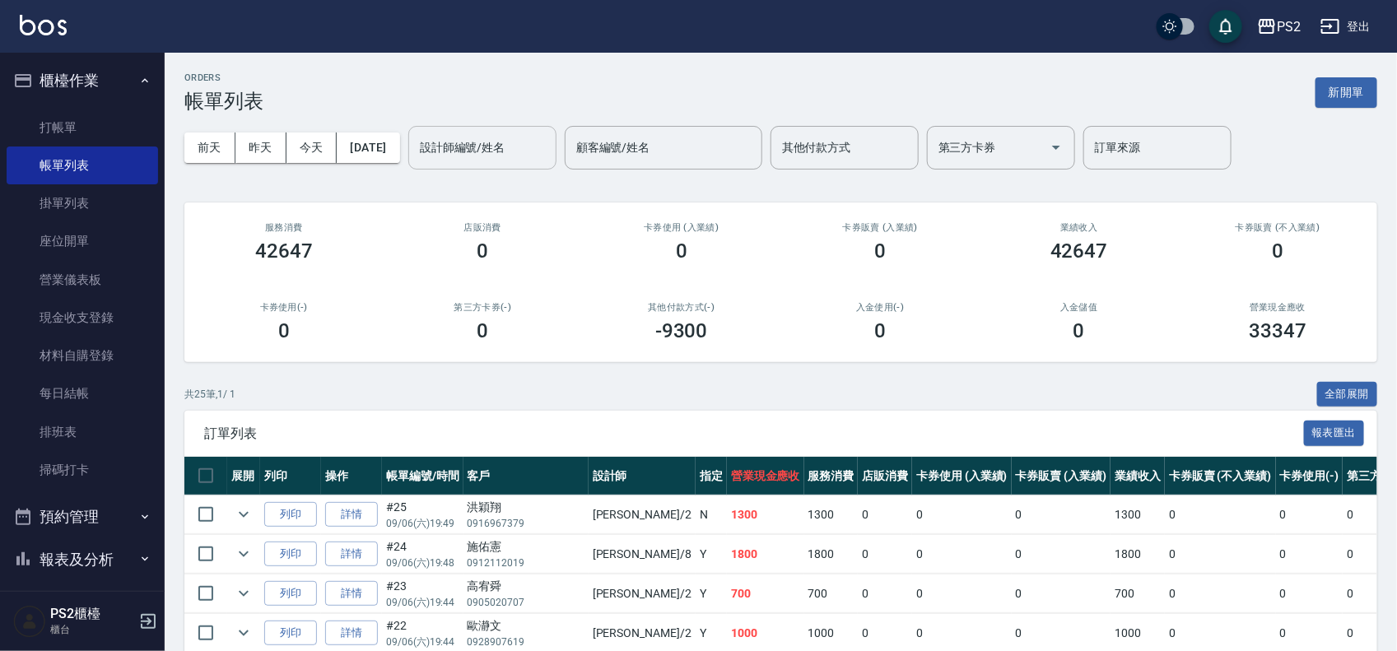
click at [521, 140] on input "設計師編號/姓名" at bounding box center [482, 147] width 133 height 29
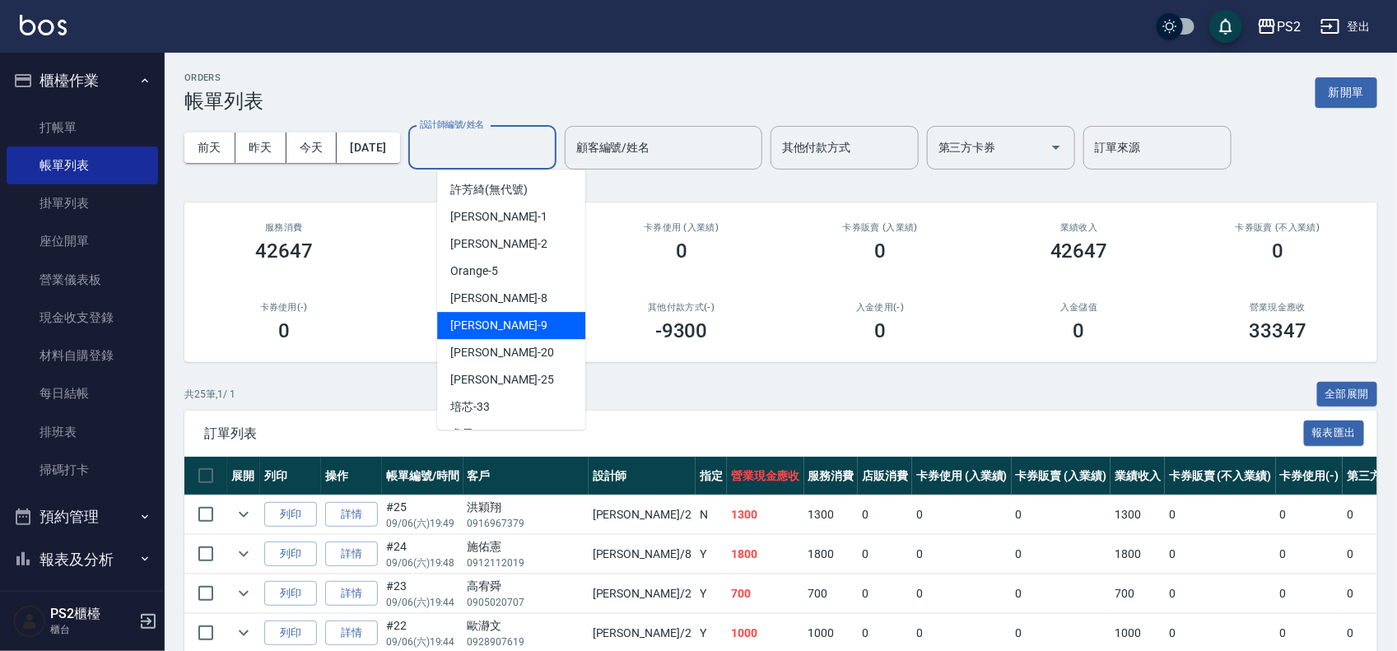
click at [478, 319] on span "Nina -9" at bounding box center [498, 325] width 97 height 17
type input "Nina-9"
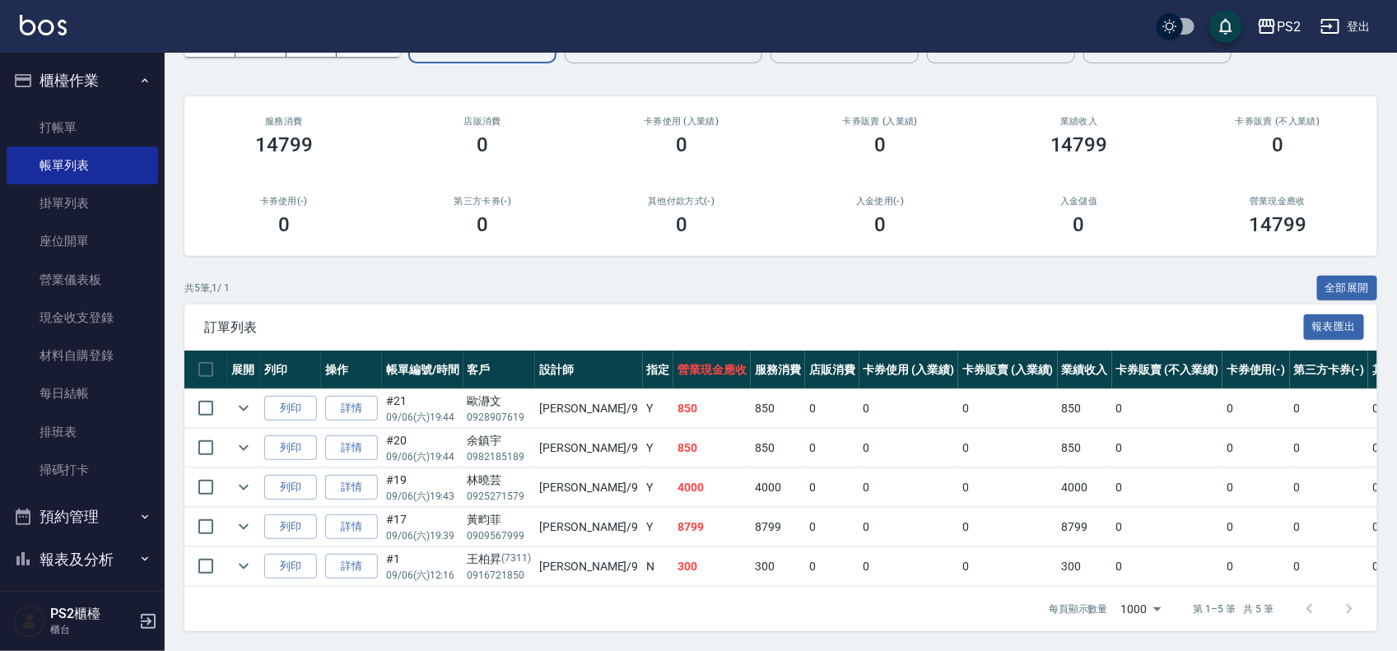
scroll to position [124, 0]
click at [360, 515] on link "詳情" at bounding box center [351, 528] width 53 height 26
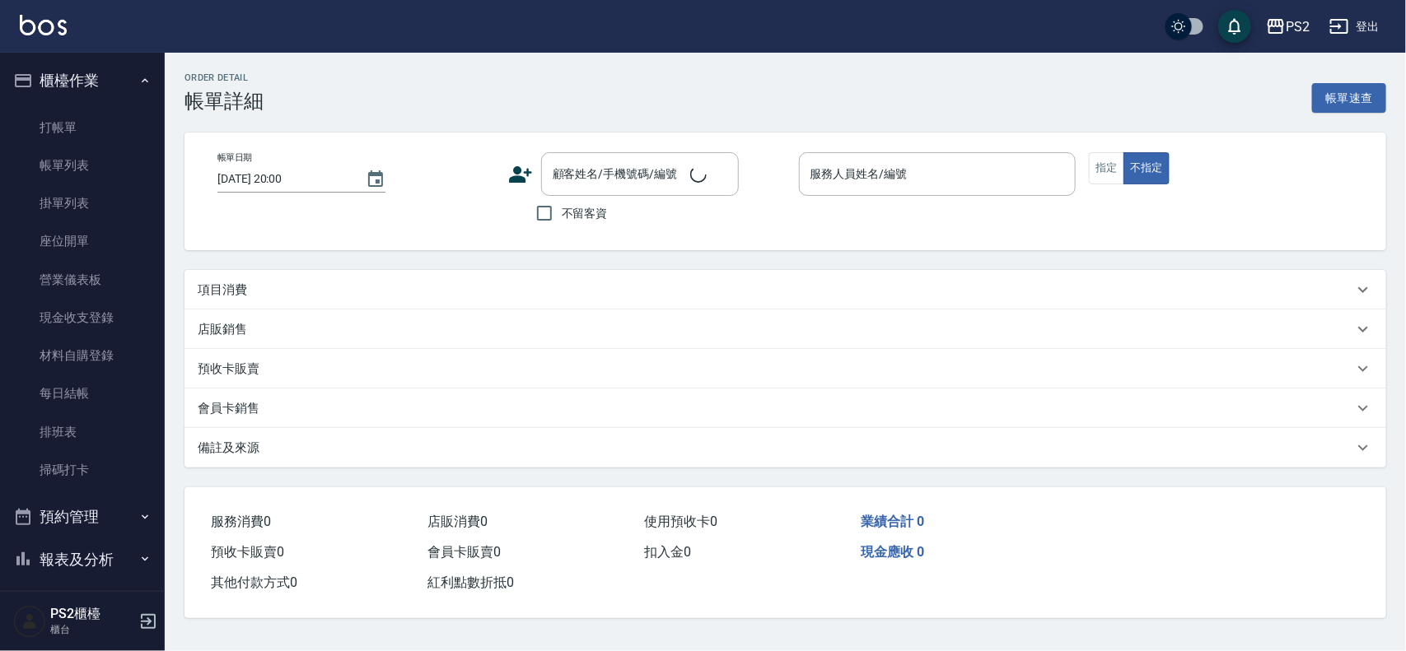
type input "2025/09/06 19:39"
type input "Nina-9"
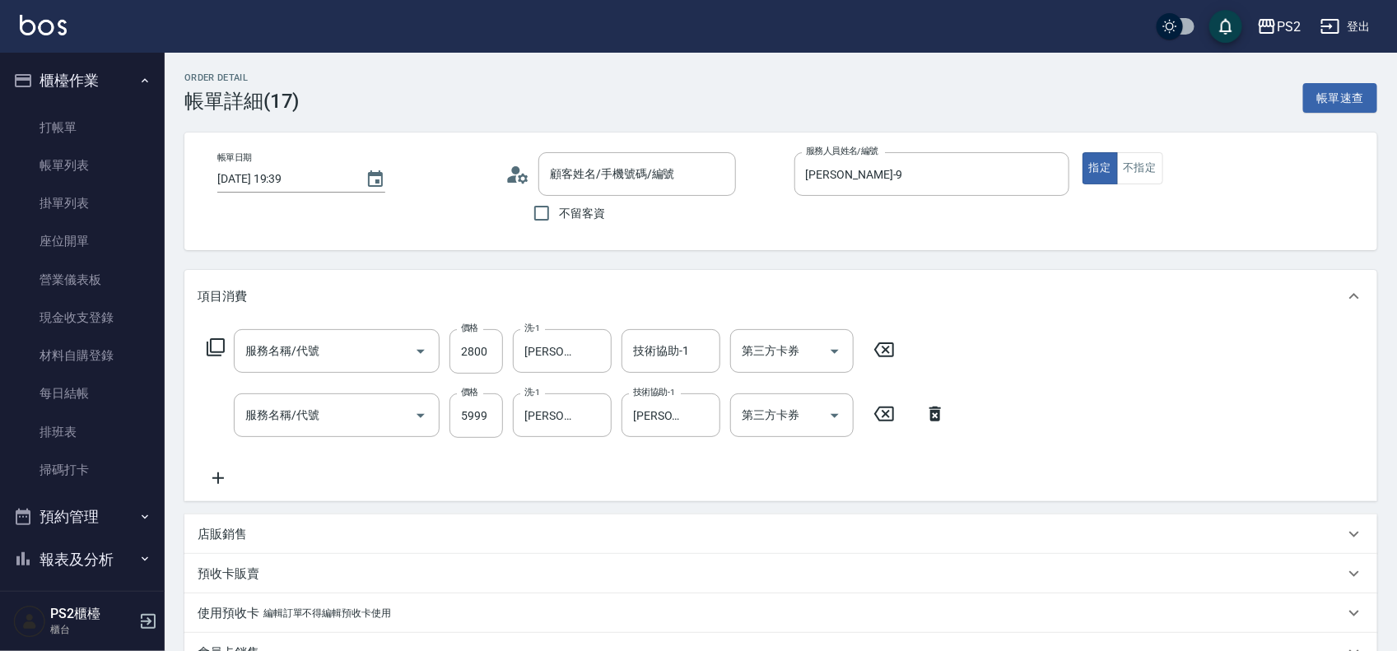
click at [245, 529] on p "店販銷售" at bounding box center [222, 534] width 49 height 17
type input "黃畇菲/0909567999/"
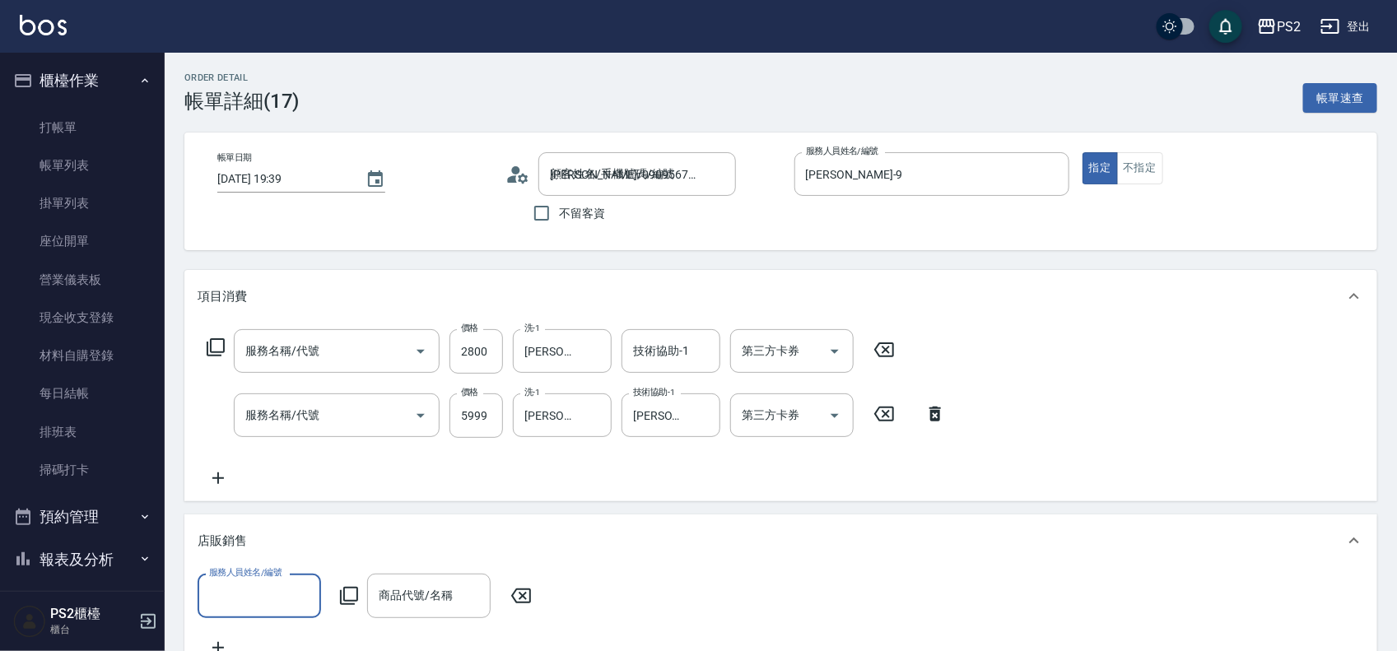
type input "染髮+髮還原1500(402)"
type input "維納斯迷你雙節棍珍珠18吋(100束)(640)"
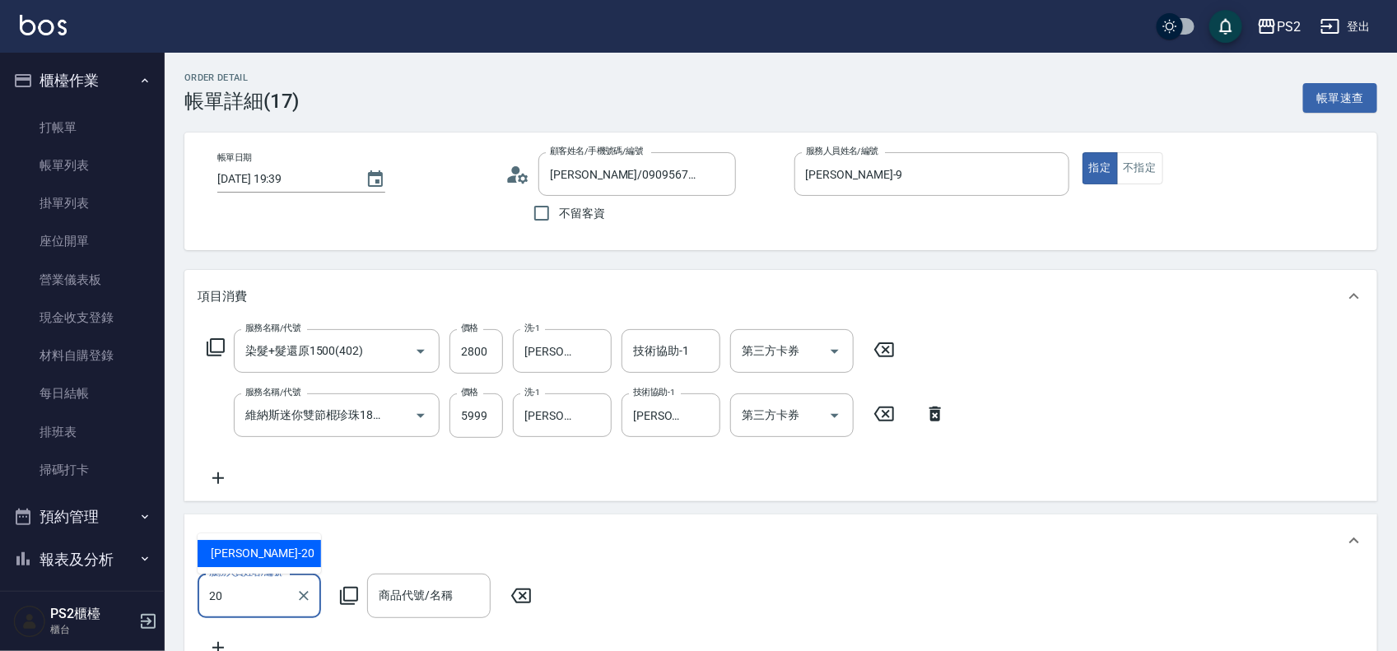
type input "冠霖-20"
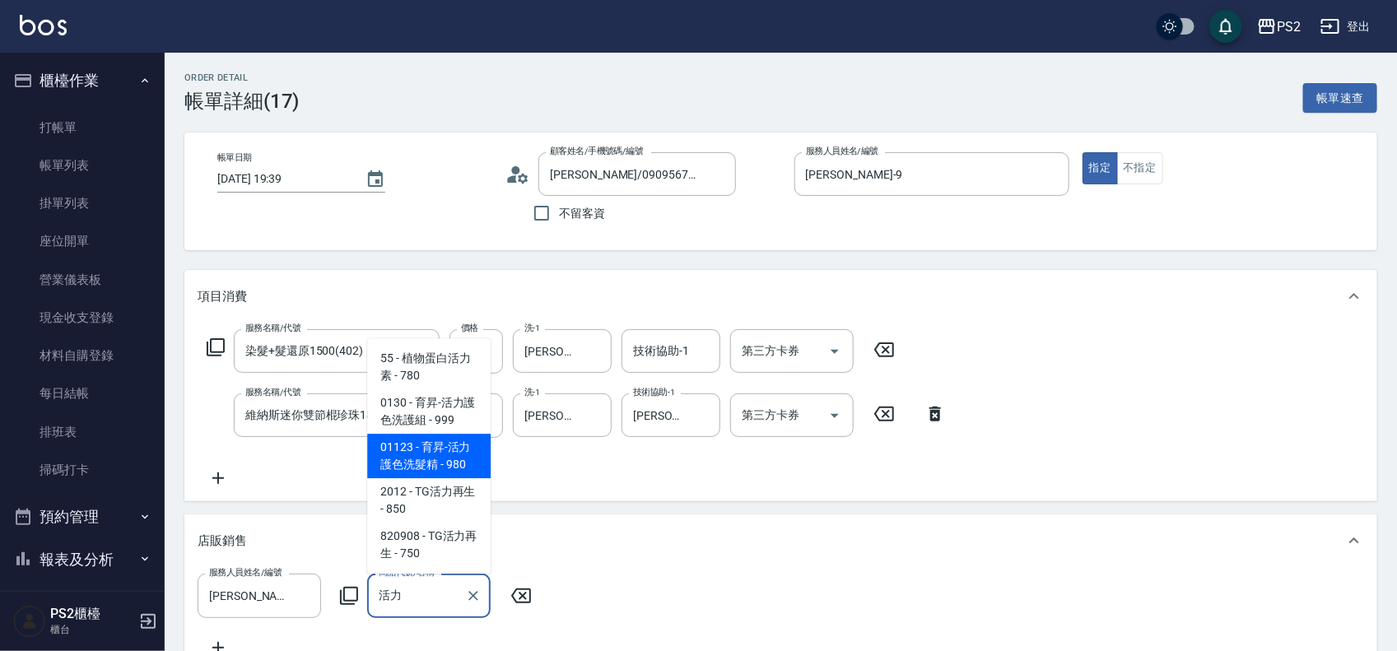
click at [408, 472] on span "01123 - 育昇-活力護色洗髮精 - 980" at bounding box center [429, 456] width 124 height 44
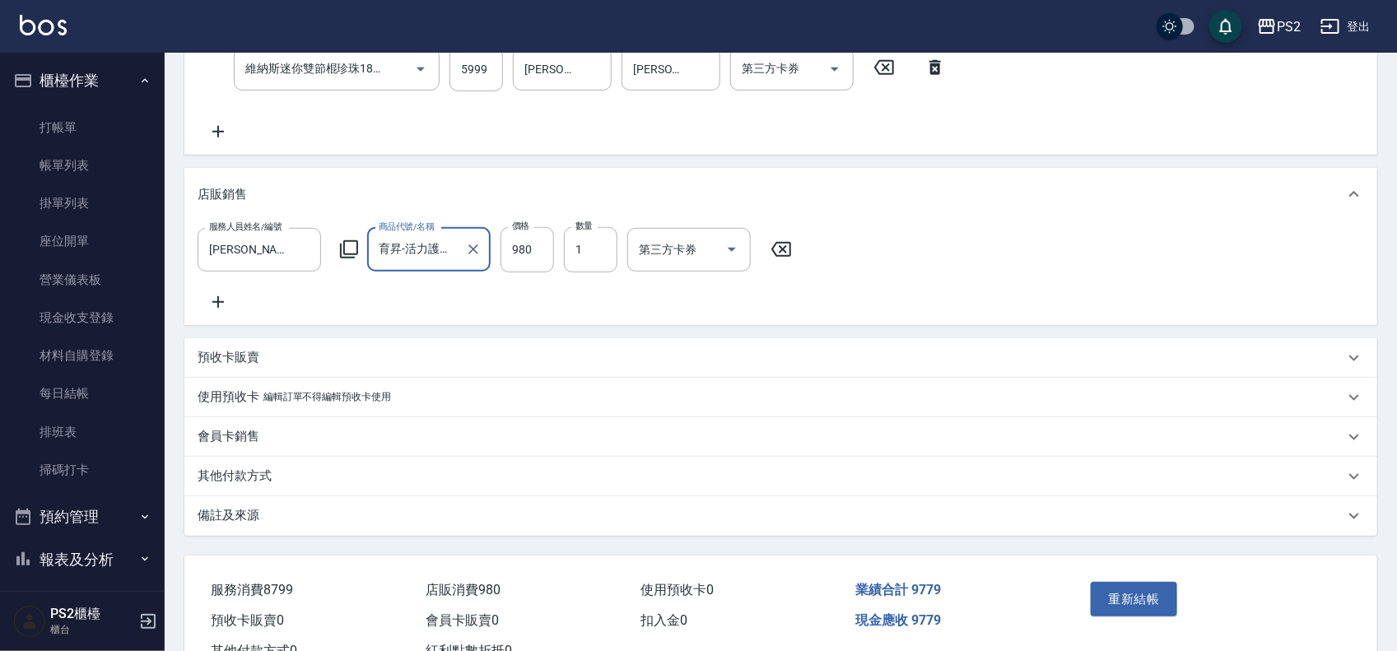
scroll to position [412, 0]
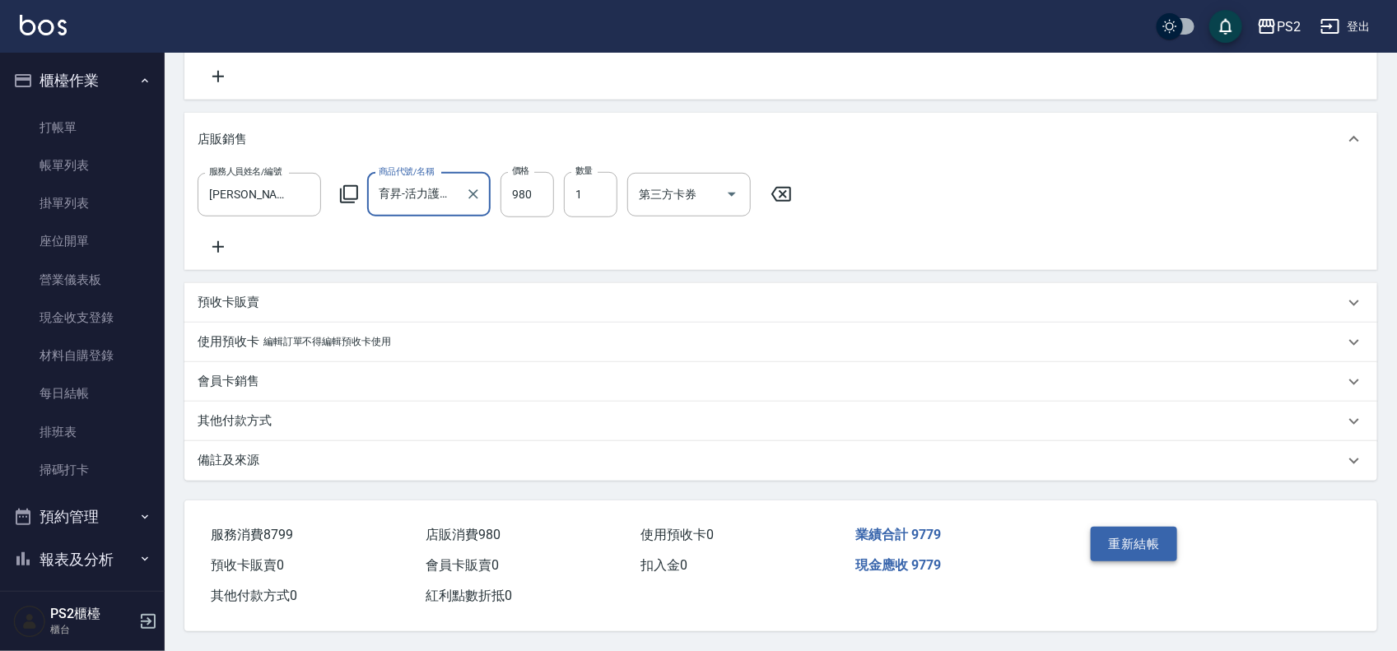
type input "育昇-活力護色洗髮精"
click at [1121, 548] on button "重新結帳" at bounding box center [1134, 544] width 87 height 35
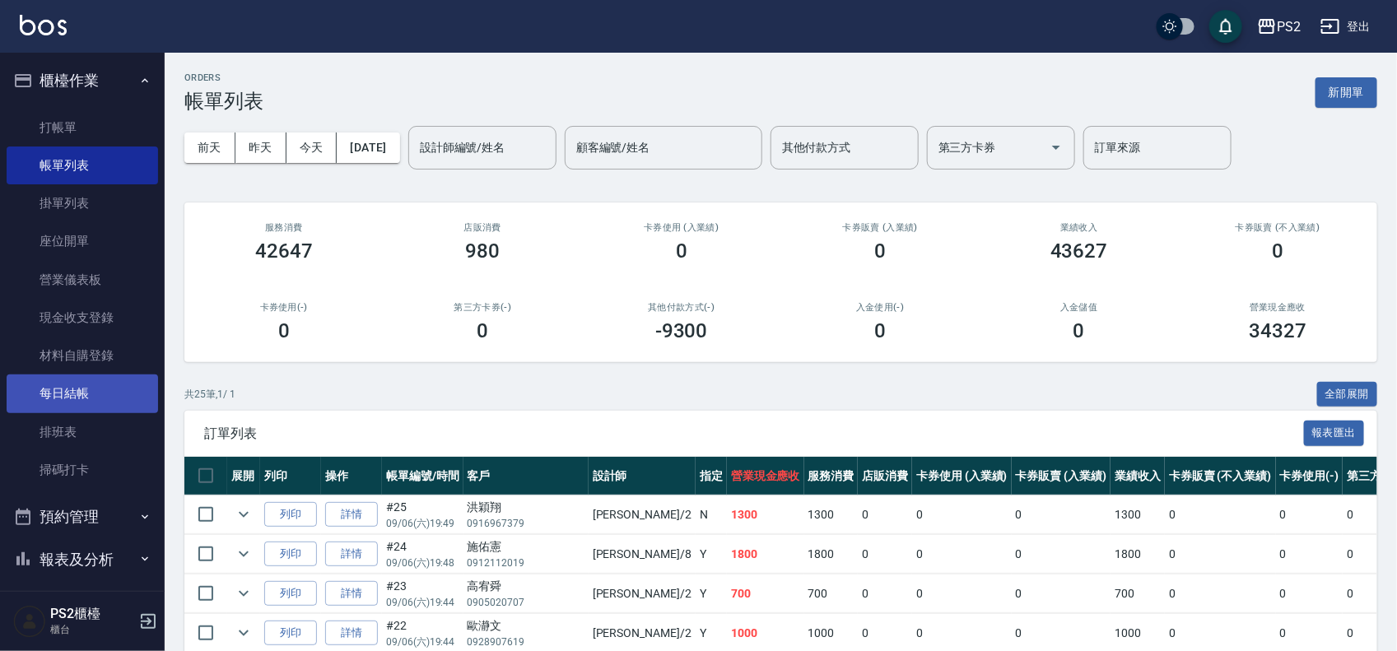
click at [118, 385] on link "每日結帳" at bounding box center [83, 394] width 152 height 38
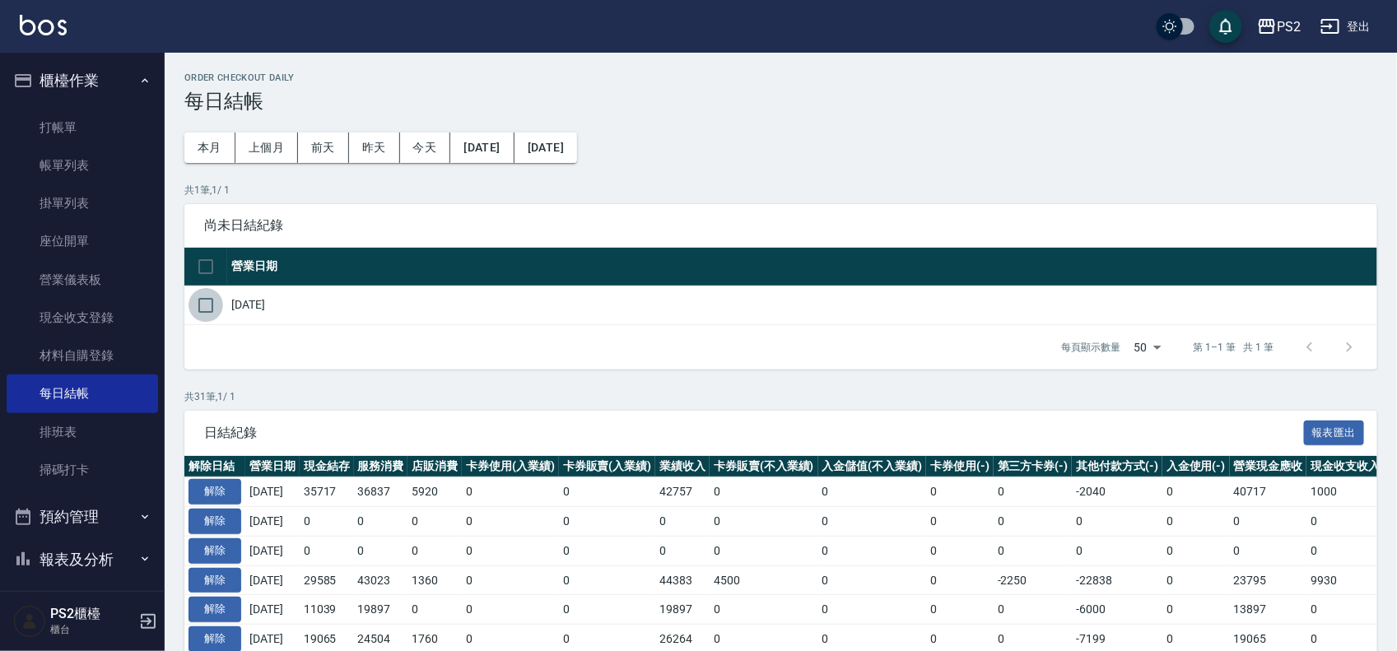
click at [200, 310] on input "checkbox" at bounding box center [206, 305] width 35 height 35
checkbox input "true"
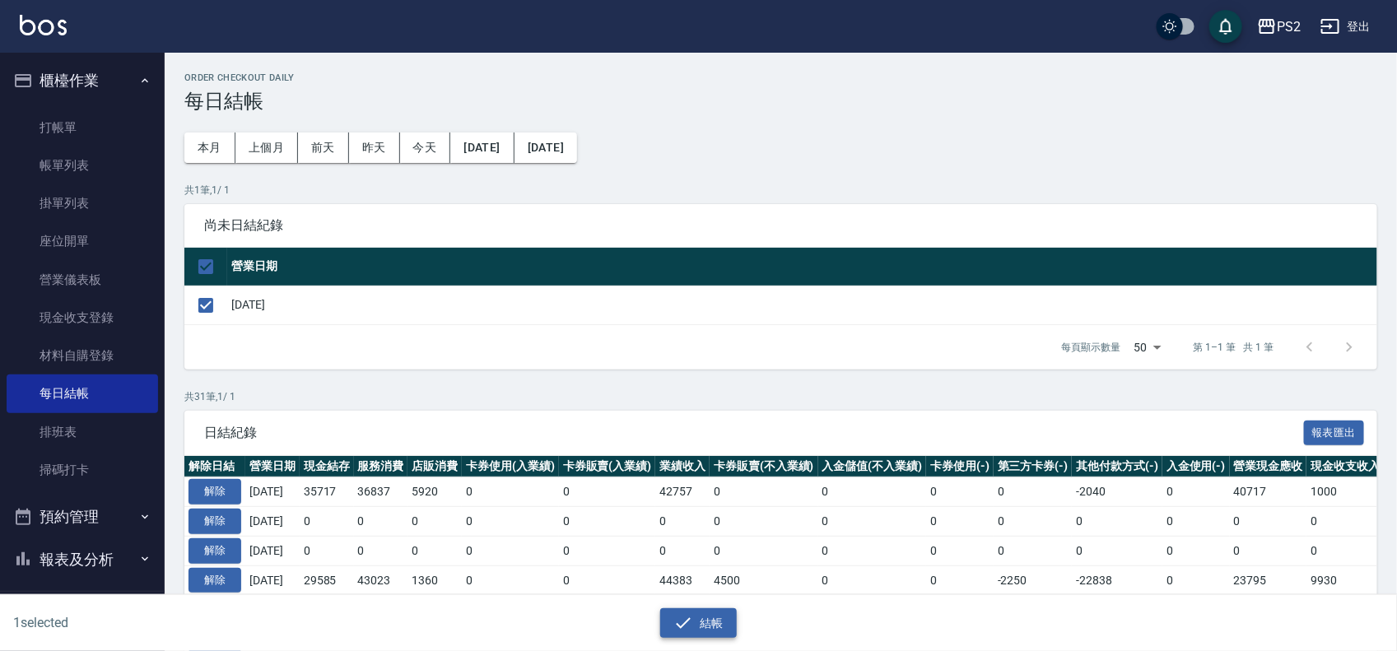
click at [665, 622] on button "結帳" at bounding box center [698, 623] width 77 height 30
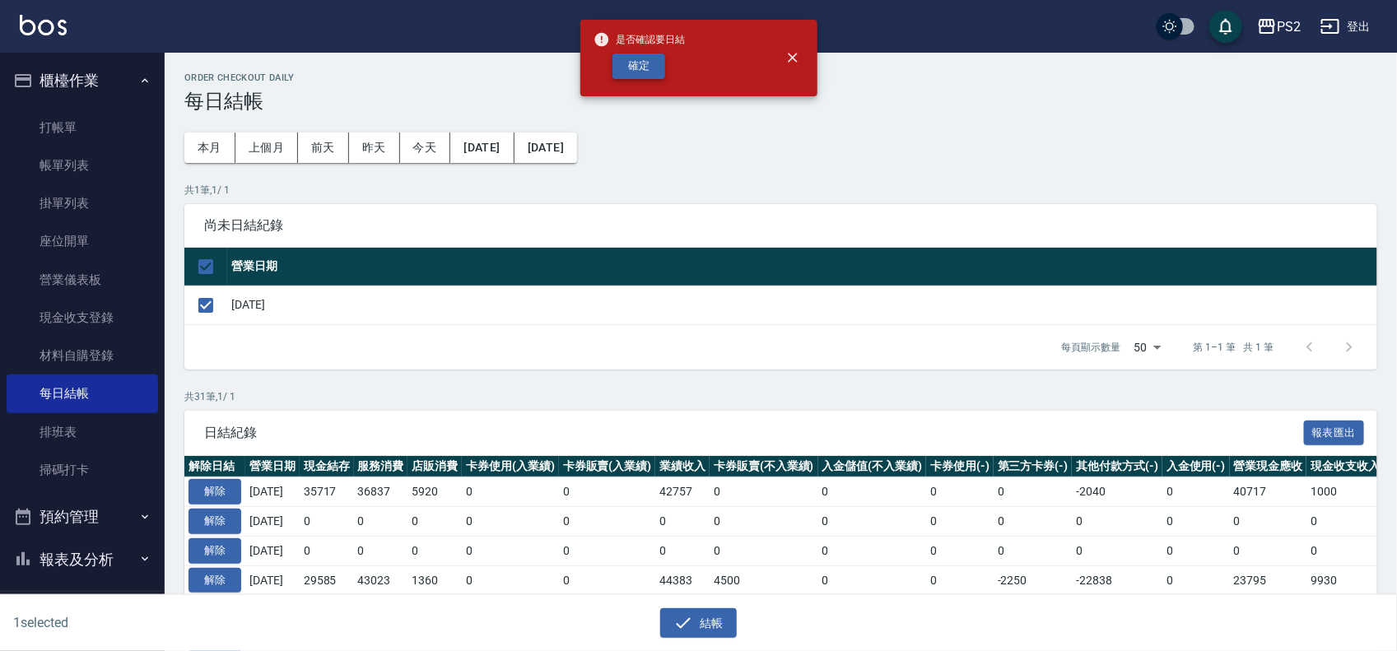
click at [646, 58] on button "確定" at bounding box center [639, 67] width 53 height 26
checkbox input "false"
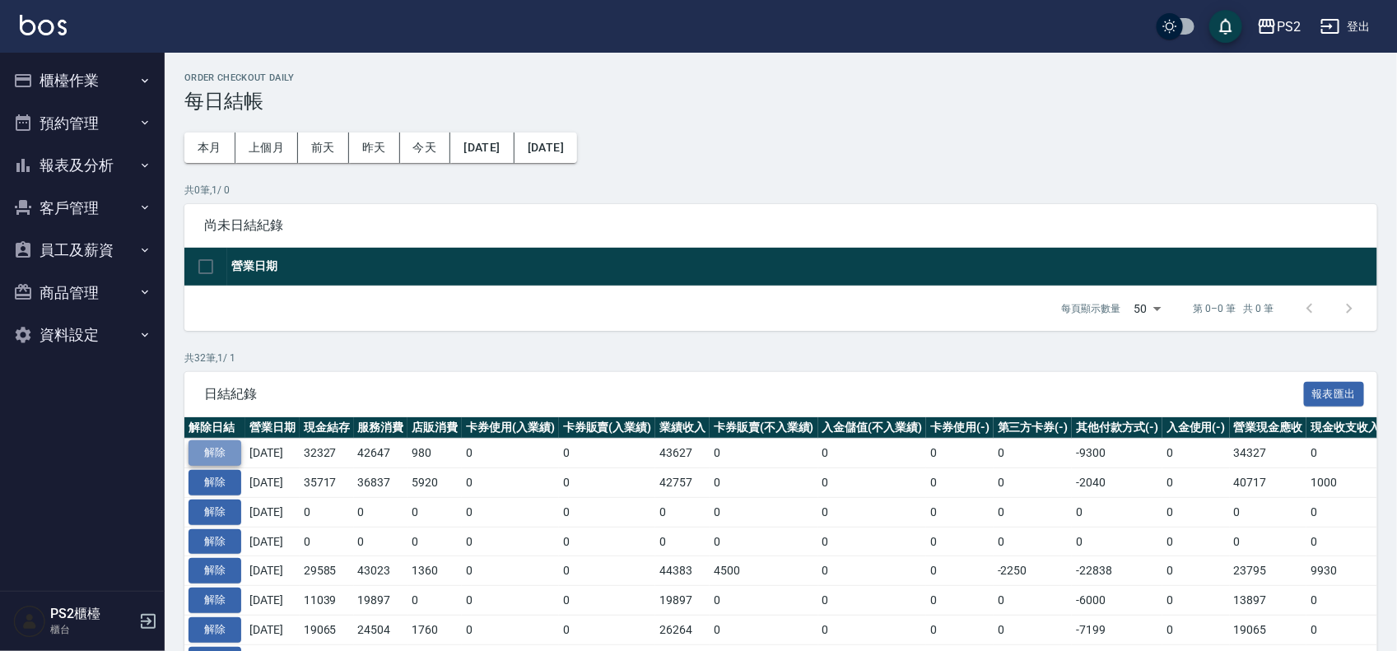
click at [214, 446] on button "解除" at bounding box center [215, 454] width 53 height 26
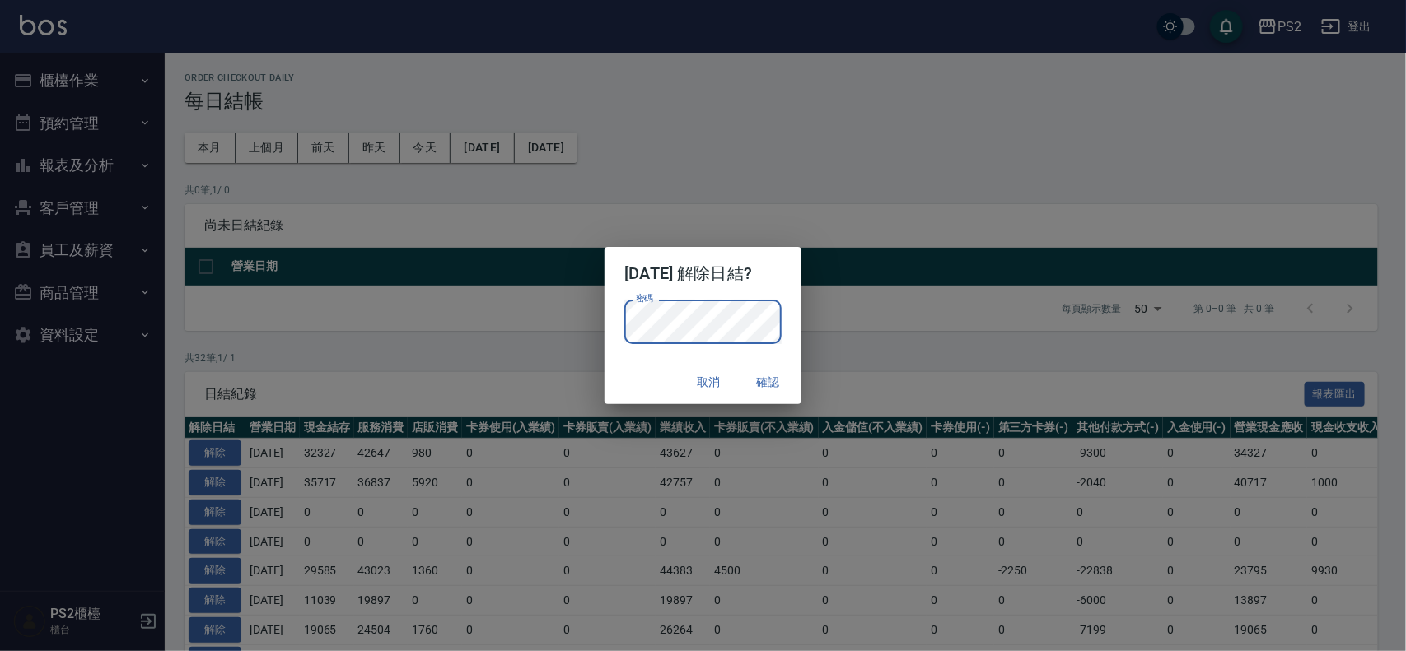
click at [657, 365] on div "取消 確認" at bounding box center [702, 383] width 196 height 44
click at [778, 392] on button "確認" at bounding box center [768, 382] width 53 height 30
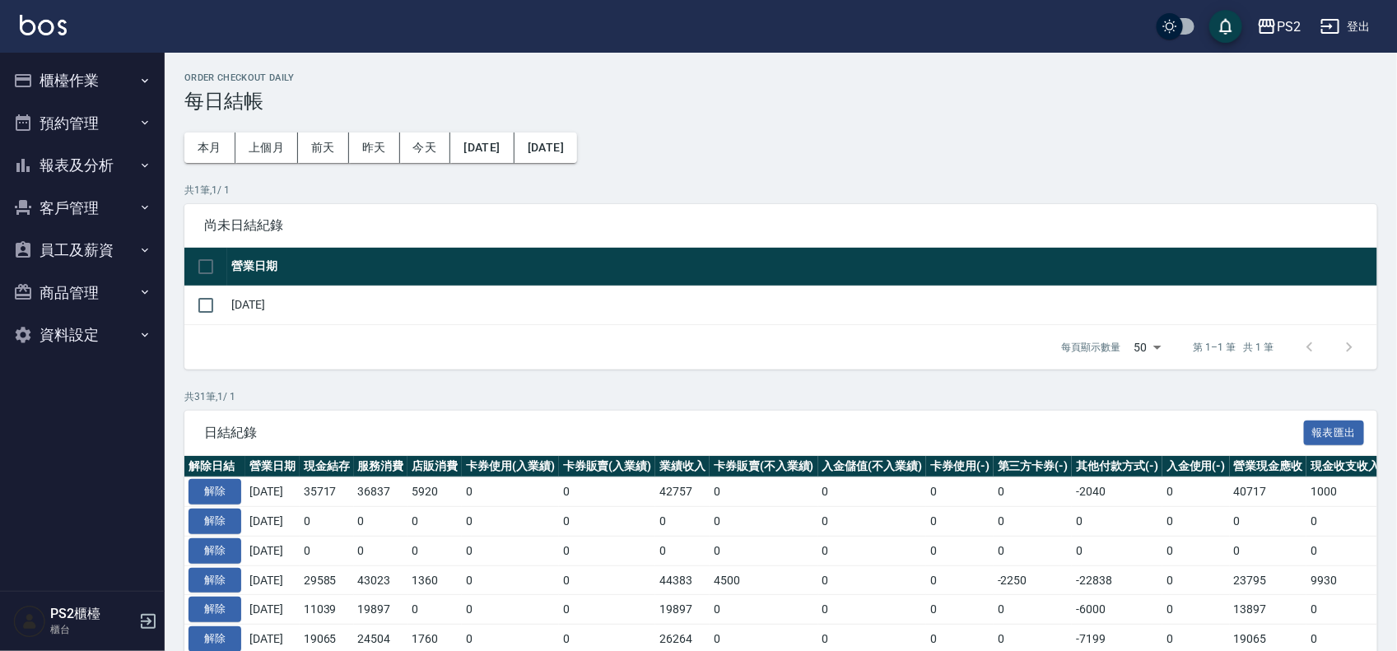
click at [76, 76] on button "櫃檯作業" at bounding box center [83, 80] width 152 height 43
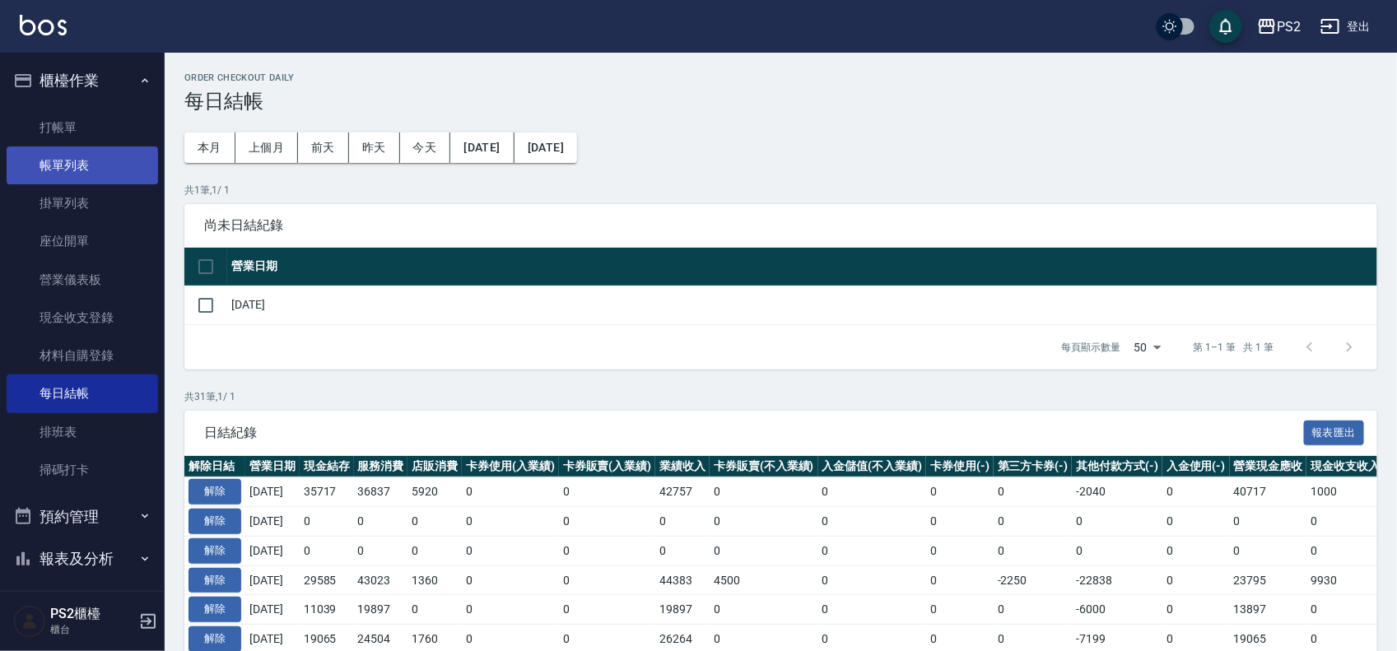
click at [76, 170] on link "帳單列表" at bounding box center [83, 166] width 152 height 38
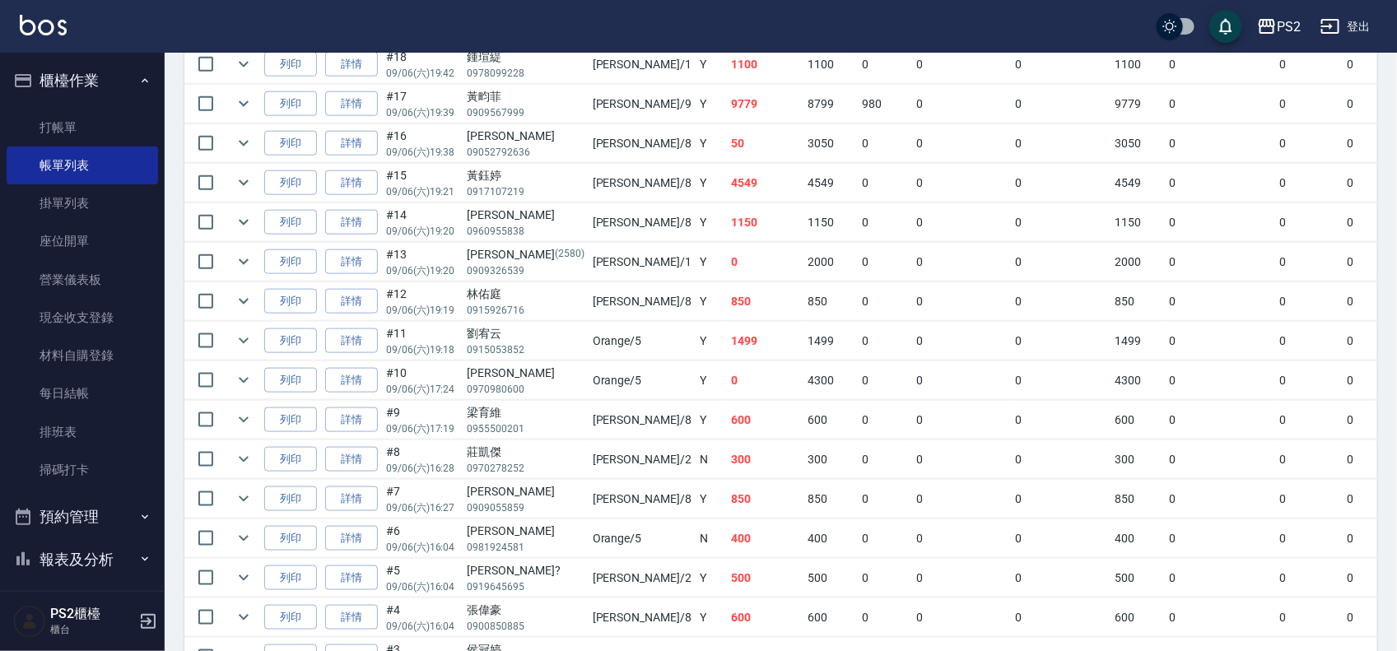
scroll to position [921, 0]
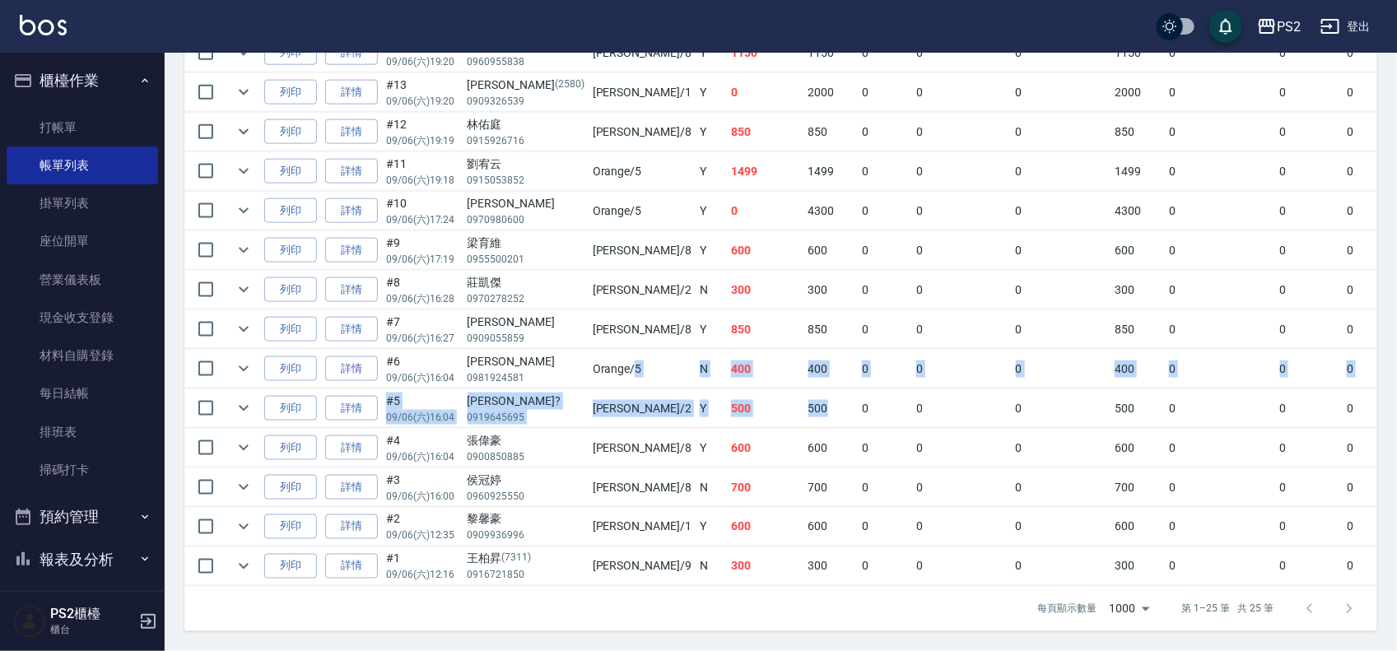
drag, startPoint x: 733, startPoint y: 385, endPoint x: 580, endPoint y: 350, distance: 156.4
click at [580, 356] on tbody "列印 詳情 #25 09/06 (六) 19:49 洪穎翔 0916967379 Jason /2 N 1300 1300 0 0 0 1300 0 0 0 …" at bounding box center [924, 93] width 1480 height 988
click at [589, 350] on td "Orange /5" at bounding box center [642, 369] width 107 height 39
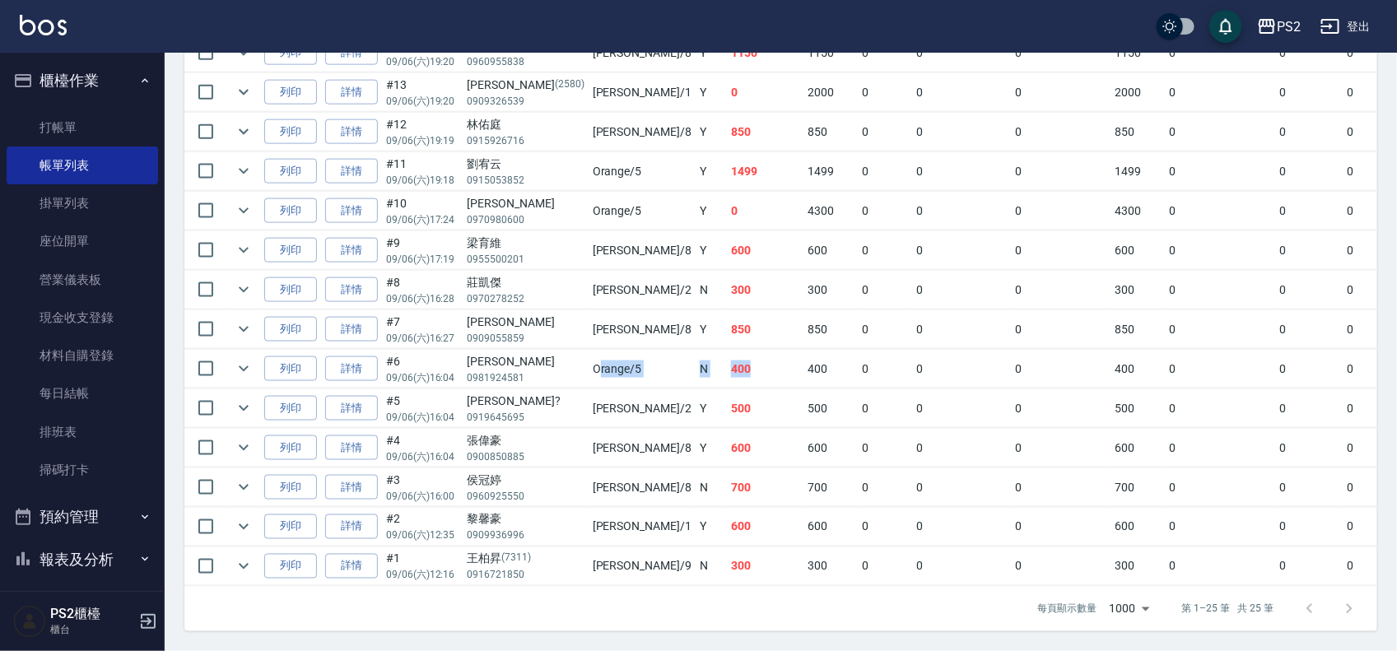
drag, startPoint x: 546, startPoint y: 343, endPoint x: 660, endPoint y: 350, distance: 114.7
click at [660, 350] on tr "列印 詳情 #6 09/06 (六) 16:04 鐘佳穗 0981924581 Orange /5 N 400 400 0 0 0 400 0 0 0 0 0" at bounding box center [924, 369] width 1480 height 39
click at [727, 350] on td "400" at bounding box center [765, 369] width 77 height 39
drag, startPoint x: 720, startPoint y: 314, endPoint x: 590, endPoint y: 313, distance: 130.1
click at [590, 313] on tr "列印 詳情 #7 09/06 (六) 16:27 林家寶 0909055859 Lori /8 Y 850 850 0 0 0 850 0 0 0 0 0" at bounding box center [924, 329] width 1480 height 39
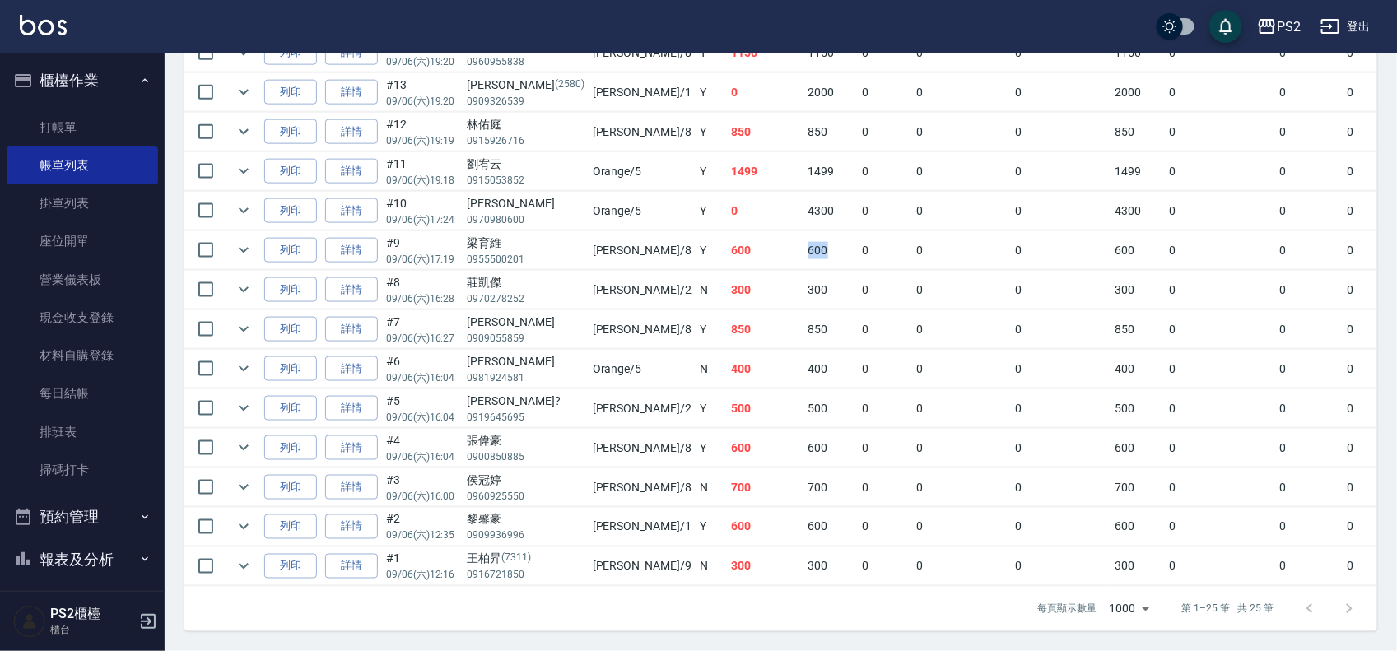
drag, startPoint x: 659, startPoint y: 215, endPoint x: 739, endPoint y: 229, distance: 81.9
click at [739, 231] on tr "列印 詳情 #9 09/06 (六) 17:19 梁育維 0955500201 Lori /8 Y 600 600 0 0 0 600 0 0 0 0 0" at bounding box center [924, 250] width 1480 height 39
drag, startPoint x: 734, startPoint y: 187, endPoint x: 532, endPoint y: 192, distance: 202.6
click at [532, 192] on tr "列印 詳情 #10 09/06 (六) 17:24 方亭云 0970980600 Orange /5 Y 0 4300 0 0 0 4300 0 0 0 -4…" at bounding box center [924, 211] width 1480 height 39
click at [532, 192] on td "方亭云 0970980600" at bounding box center [526, 211] width 125 height 39
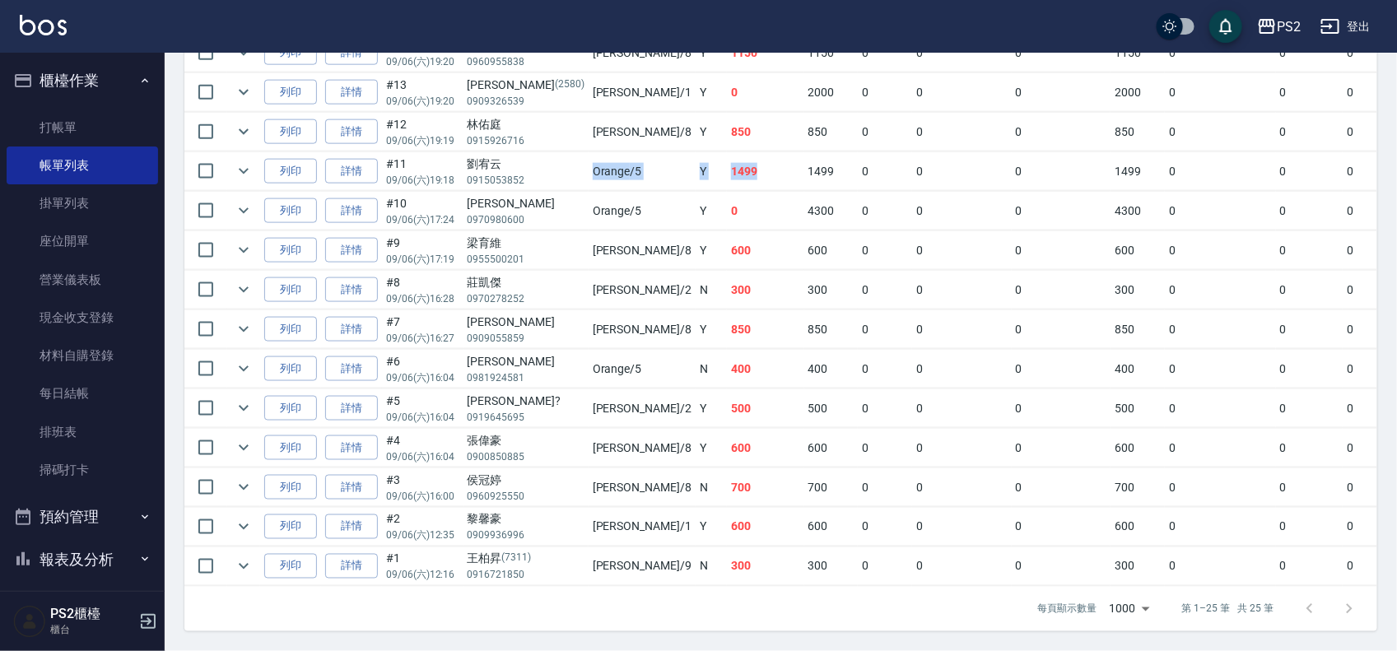
drag, startPoint x: 539, startPoint y: 144, endPoint x: 700, endPoint y: 153, distance: 160.8
click at [700, 153] on tr "列印 詳情 #11 09/06 (六) 19:18 劉宥云 0915053852 Orange /5 Y 1499 1499 0 0 0 1499 0 0 0…" at bounding box center [924, 171] width 1480 height 39
click at [804, 153] on td "1499" at bounding box center [831, 171] width 54 height 39
click at [531, 113] on td "林佑庭 0915926716" at bounding box center [526, 132] width 125 height 39
drag, startPoint x: 531, startPoint y: 112, endPoint x: 664, endPoint y: 112, distance: 133.4
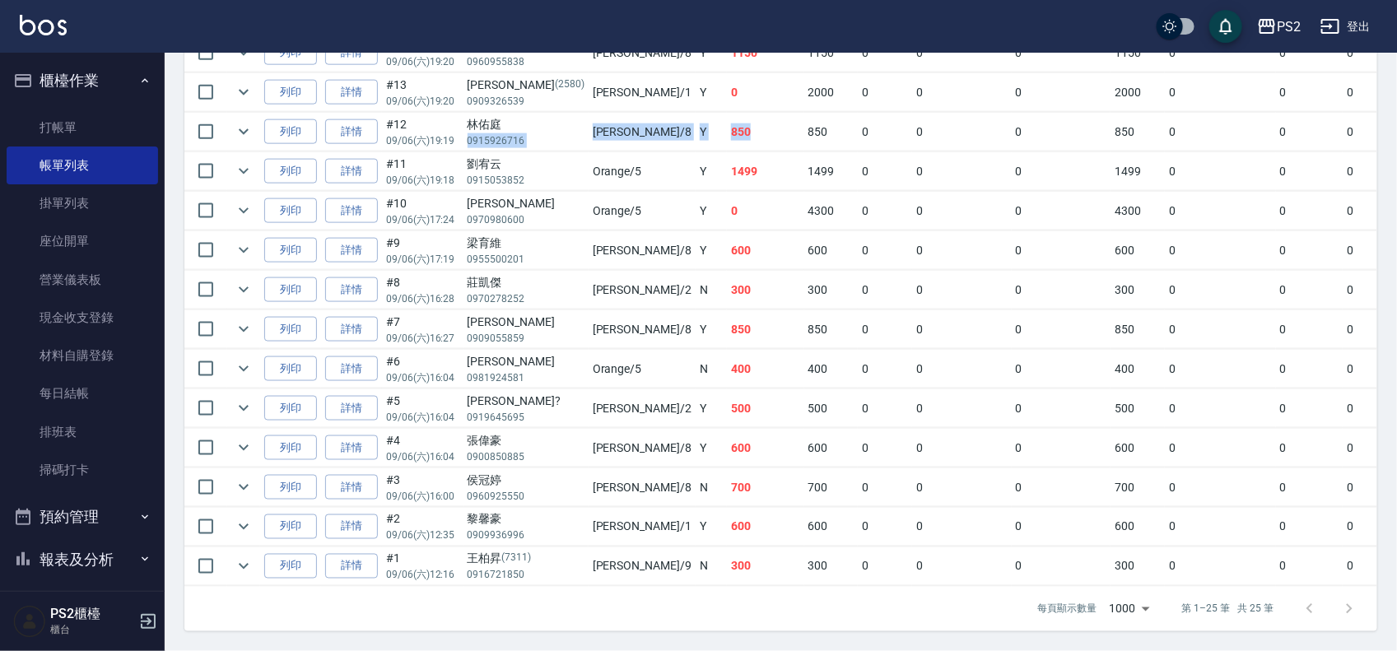
click at [664, 113] on tr "列印 詳情 #12 09/06 (六) 19:19 林佑庭 0915926716 Lori /8 Y 850 850 0 0 0 850 0 0 0 0 0" at bounding box center [924, 132] width 1480 height 39
drag, startPoint x: 608, startPoint y: 76, endPoint x: 781, endPoint y: 76, distance: 172.9
click at [781, 76] on tr "列印 詳情 #13 09/06 (六) 19:20 [PERSON_NAME] [PHONE_NUMBER] Polly /1 Y 0 2000 0 0 0 …" at bounding box center [924, 92] width 1480 height 39
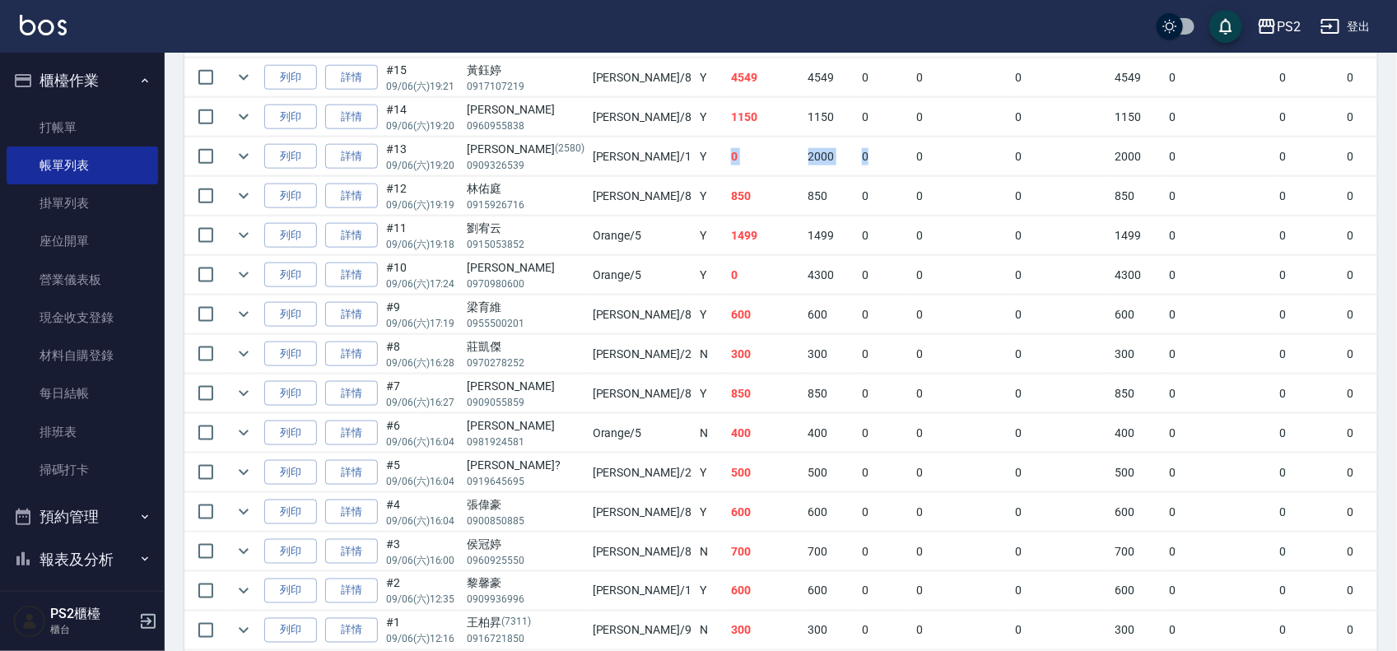
scroll to position [715, 0]
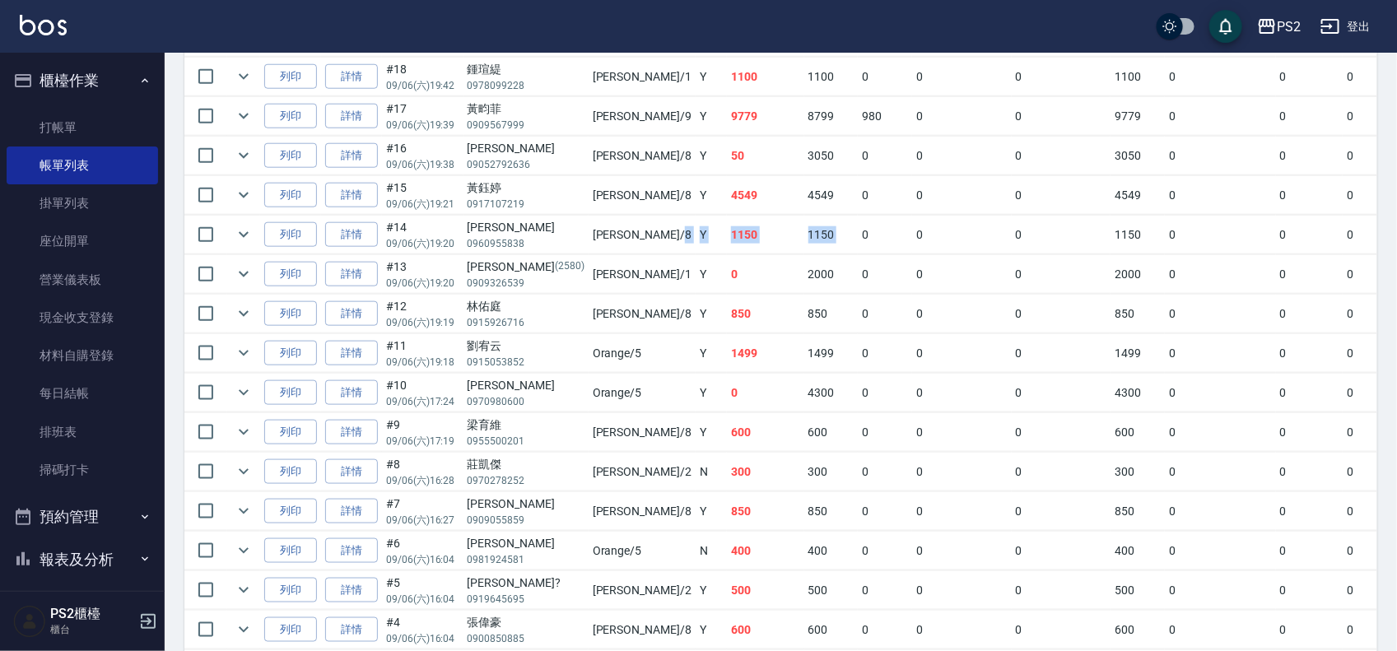
drag, startPoint x: 660, startPoint y: 243, endPoint x: 561, endPoint y: 243, distance: 99.6
click at [561, 243] on tr "列印 詳情 #14 09/06 (六) 19:20 林均諺 0960955838 Lori /8 Y 1150 1150 0 0 0 1150 0 0 0 0…" at bounding box center [924, 235] width 1480 height 39
drag, startPoint x: 565, startPoint y: 195, endPoint x: 692, endPoint y: 194, distance: 126.8
click at [640, 194] on tr "列印 詳情 #15 09/06 (六) 19:21 黃鈺婷 0917107219 Lori /8 Y 4549 4549 0 0 0 4549 0 0 0 0…" at bounding box center [924, 195] width 1480 height 39
click at [804, 194] on td "4549" at bounding box center [831, 195] width 54 height 39
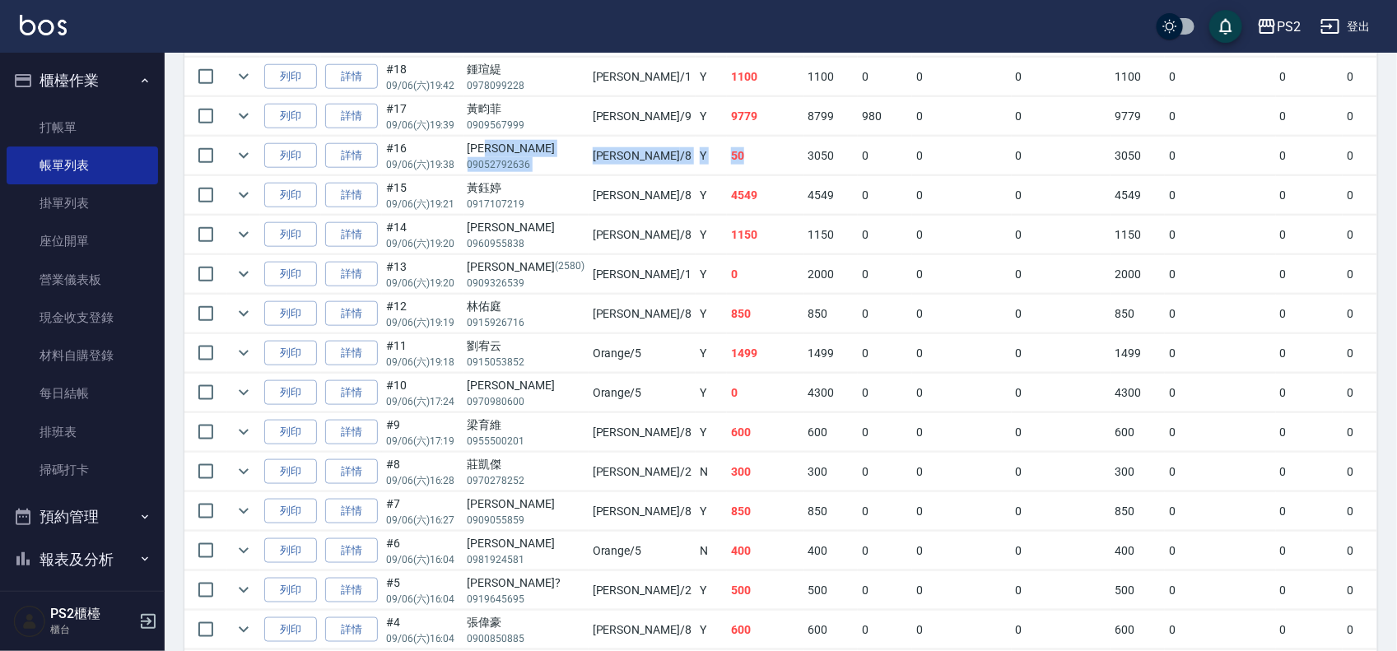
drag, startPoint x: 638, startPoint y: 153, endPoint x: 532, endPoint y: 153, distance: 106.2
click at [532, 153] on tr "列印 詳情 #16 09/06 (六) 19:38 宋婉綾 09052792636 Lori /8 Y 50 3050 0 0 0 3050 0 0 0 -3…" at bounding box center [924, 156] width 1480 height 39
click at [692, 112] on tr "列印 詳情 #17 09/06 (六) 19:39 [PERSON_NAME]0909567999 [PERSON_NAME] /9 Y 9779 8799 …" at bounding box center [924, 116] width 1480 height 39
click at [804, 113] on td "8799" at bounding box center [831, 116] width 54 height 39
drag, startPoint x: 571, startPoint y: 124, endPoint x: 832, endPoint y: 120, distance: 261.0
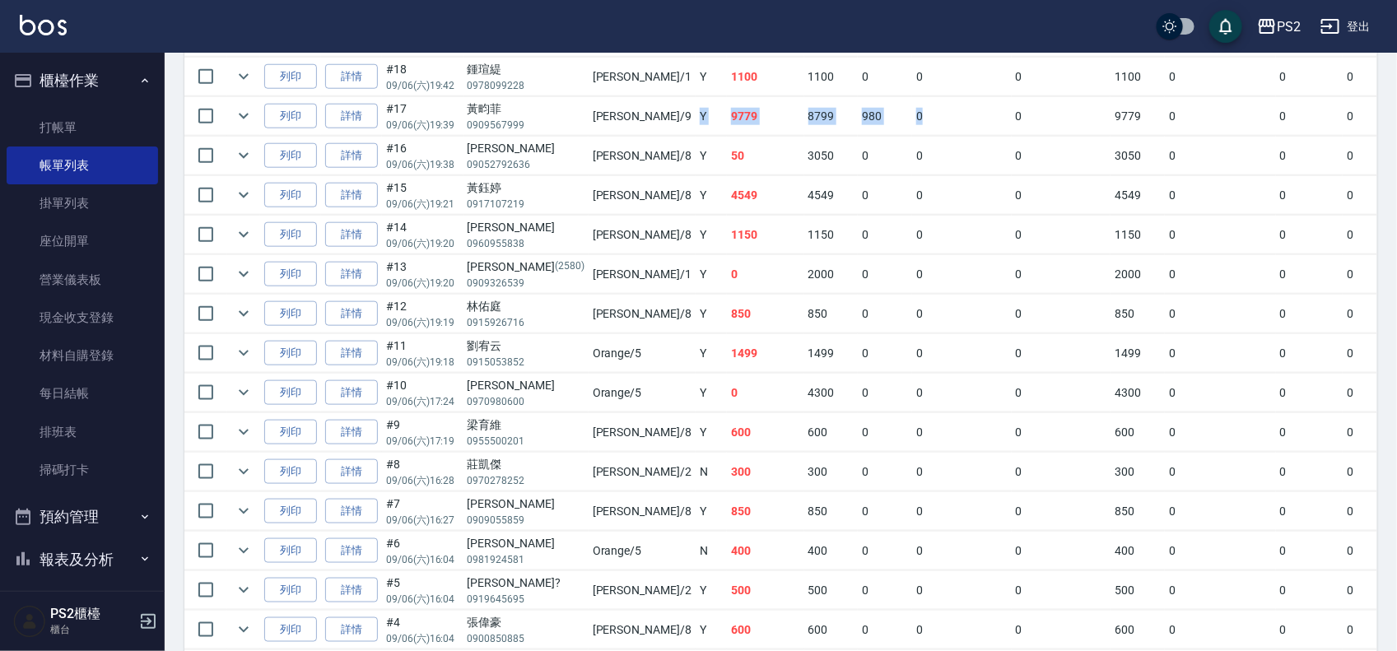
click at [832, 120] on tr "列印 詳情 #17 09/06 (六) 19:39 [PERSON_NAME]0909567999 [PERSON_NAME] /9 Y 9779 8799 …" at bounding box center [924, 116] width 1480 height 39
click at [912, 120] on td "0" at bounding box center [962, 116] width 100 height 39
drag, startPoint x: 832, startPoint y: 120, endPoint x: 540, endPoint y: 124, distance: 292.3
click at [540, 124] on tr "列印 詳情 #17 09/06 (六) 19:39 [PERSON_NAME]0909567999 [PERSON_NAME] /9 Y 9779 8799 …" at bounding box center [924, 116] width 1480 height 39
click at [254, 124] on button "expand row" at bounding box center [243, 116] width 25 height 25
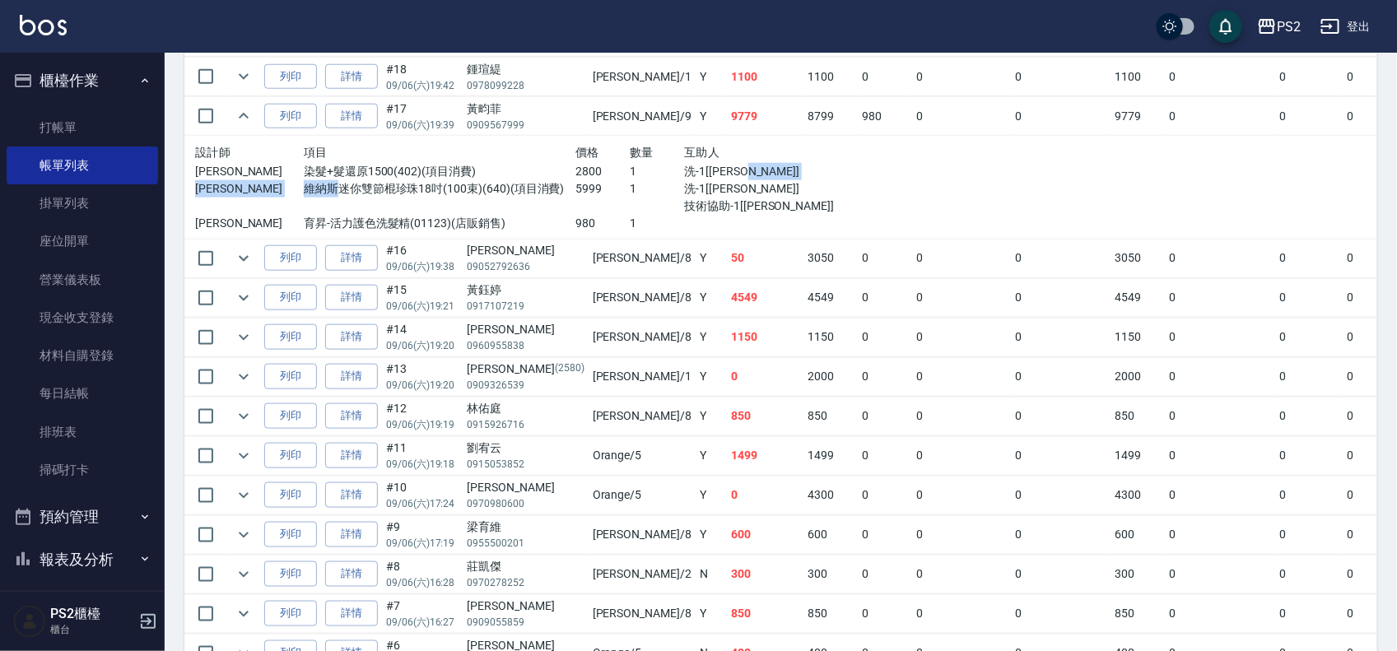
drag, startPoint x: 326, startPoint y: 184, endPoint x: 698, endPoint y: 179, distance: 372.2
click at [698, 179] on div "設計師 項目 價格 數量 互助人 Nina 染髮+髮還原1500(402)(項目消費) 2800 1 洗-1[Allan] Nina 維納斯迷你雙節棍珍珠18…" at bounding box center [521, 187] width 652 height 90
click at [698, 179] on p "洗-1[Allan]" at bounding box center [765, 171] width 163 height 17
drag, startPoint x: 421, startPoint y: 170, endPoint x: 665, endPoint y: 170, distance: 244.5
click at [640, 170] on div "Nina 染髮+髮還原1500(402)(項目消費) 2800 1 洗-1[Allan]" at bounding box center [521, 171] width 652 height 17
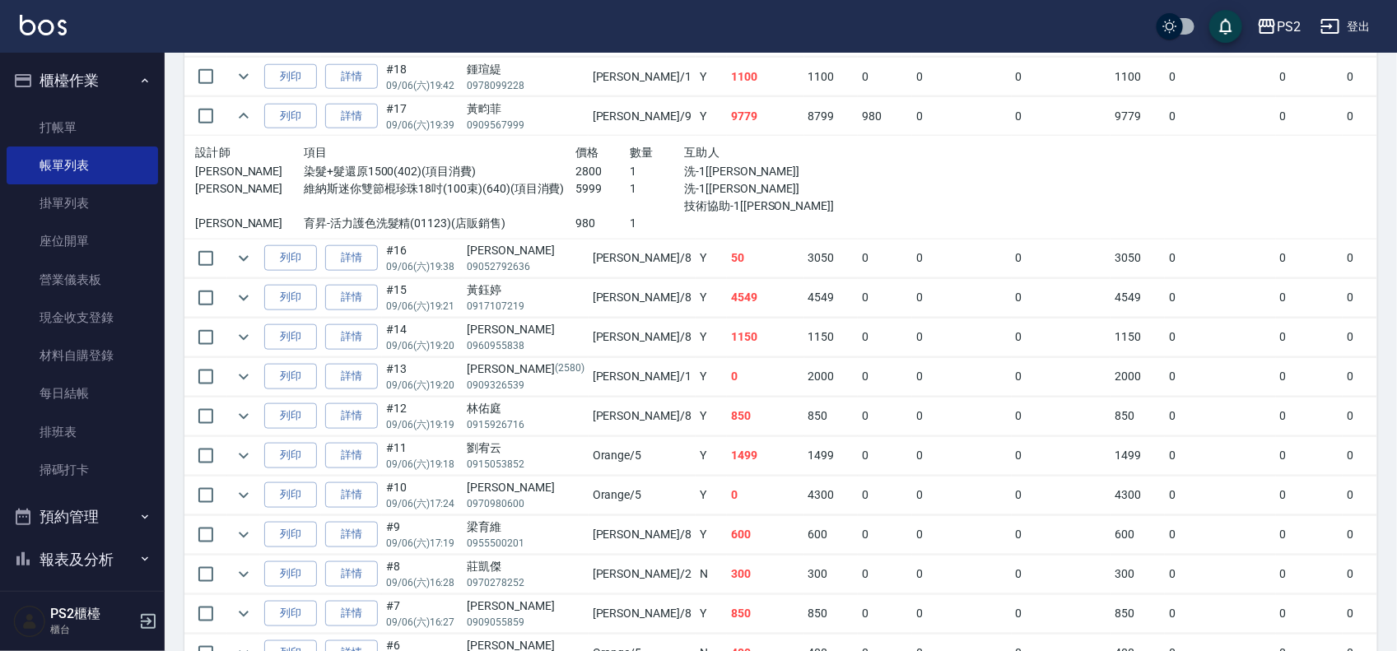
click at [721, 199] on p "技術協助-1[Allan]" at bounding box center [765, 206] width 163 height 17
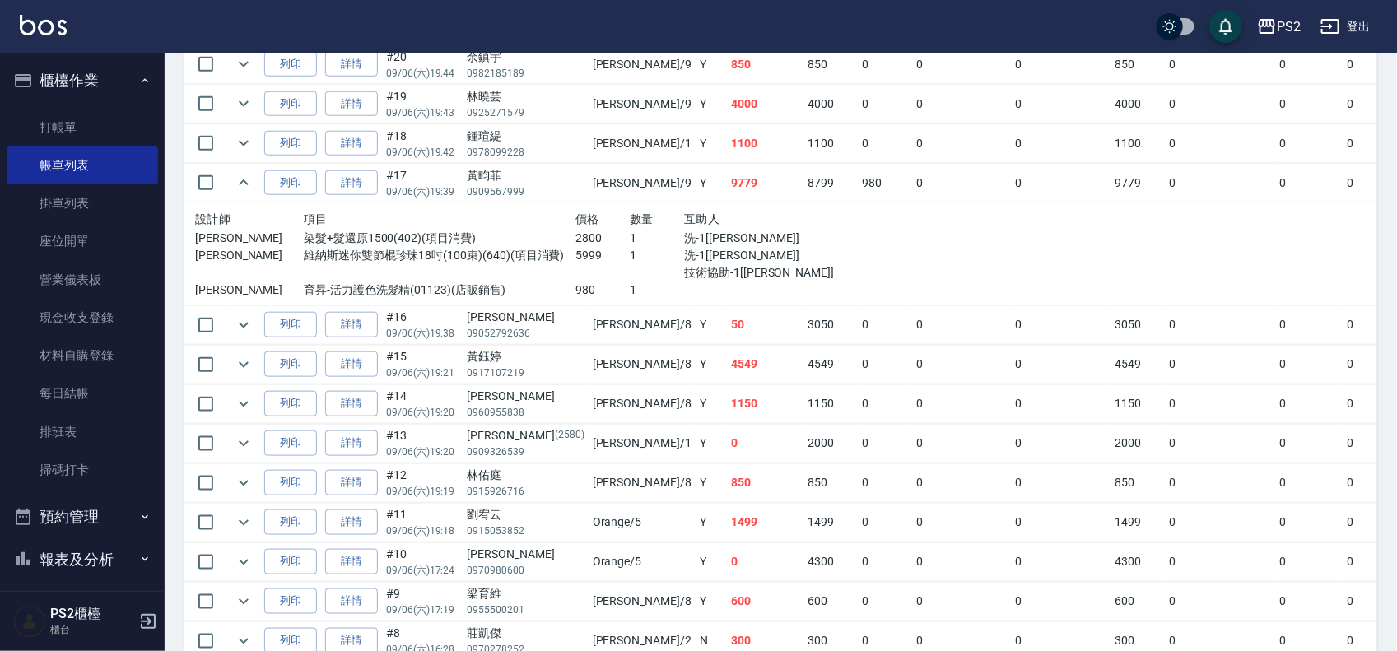
scroll to position [612, 0]
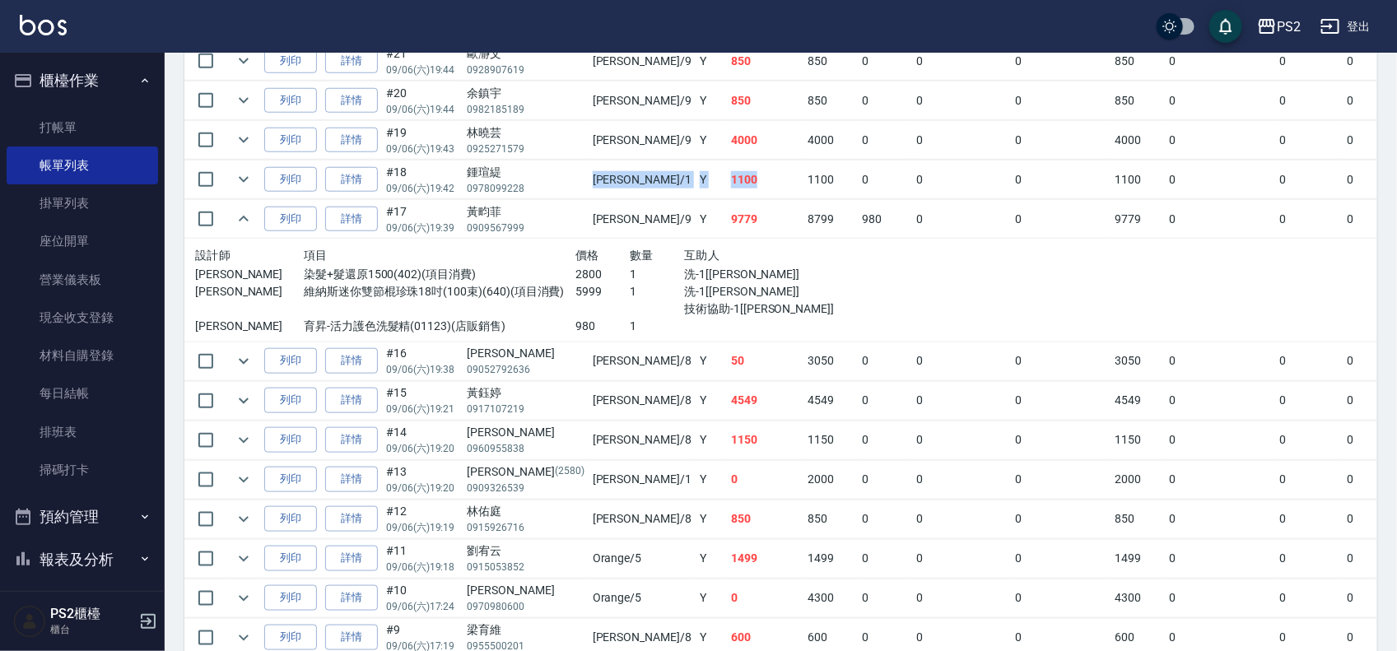
drag, startPoint x: 548, startPoint y: 182, endPoint x: 681, endPoint y: 182, distance: 133.4
click at [681, 182] on tr "列印 詳情 #18 09/06 (六) 19:42 鍾瑄緹 0978099228 [PERSON_NAME] /1 Y 1100 1100 0 0 0 110…" at bounding box center [924, 180] width 1480 height 39
click at [727, 182] on td "1100" at bounding box center [765, 180] width 77 height 39
drag, startPoint x: 653, startPoint y: 137, endPoint x: 537, endPoint y: 154, distance: 117.4
click at [537, 154] on tr "列印 詳情 #19 09/06 (六) 19:43 [PERSON_NAME]0925271579 [PERSON_NAME] /9 Y 4000 4000 …" at bounding box center [924, 140] width 1480 height 39
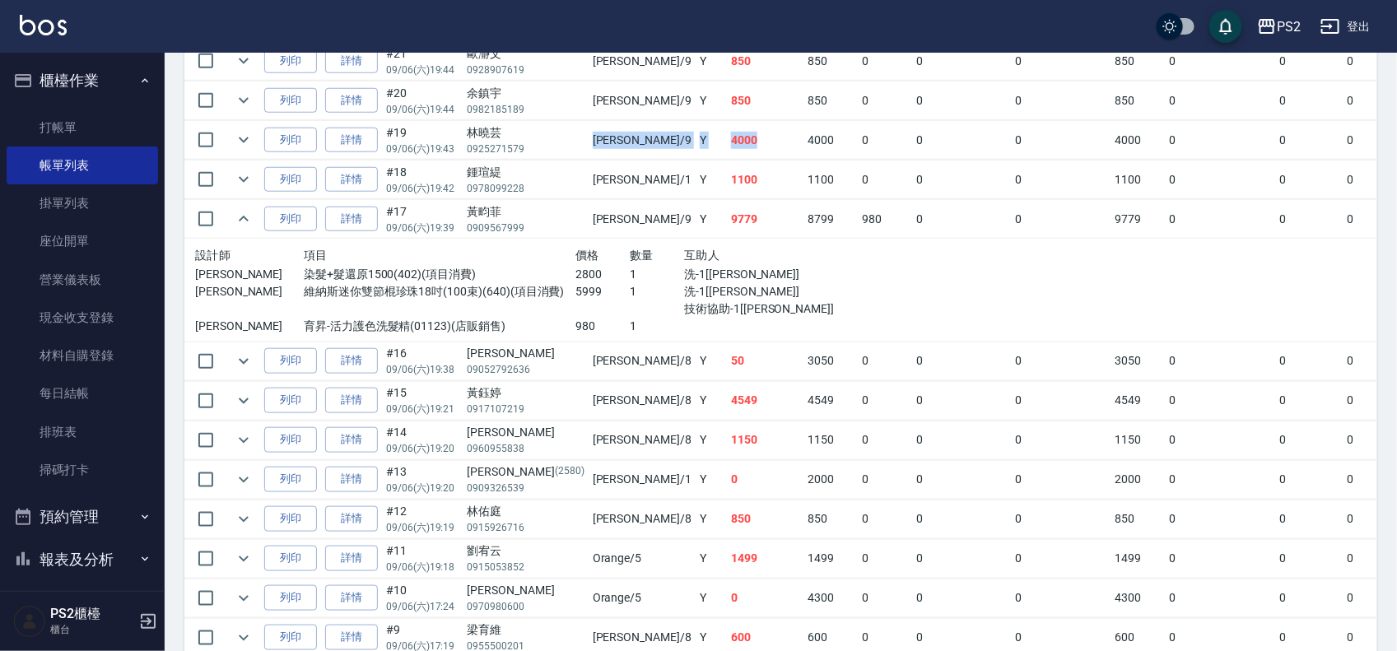
scroll to position [509, 0]
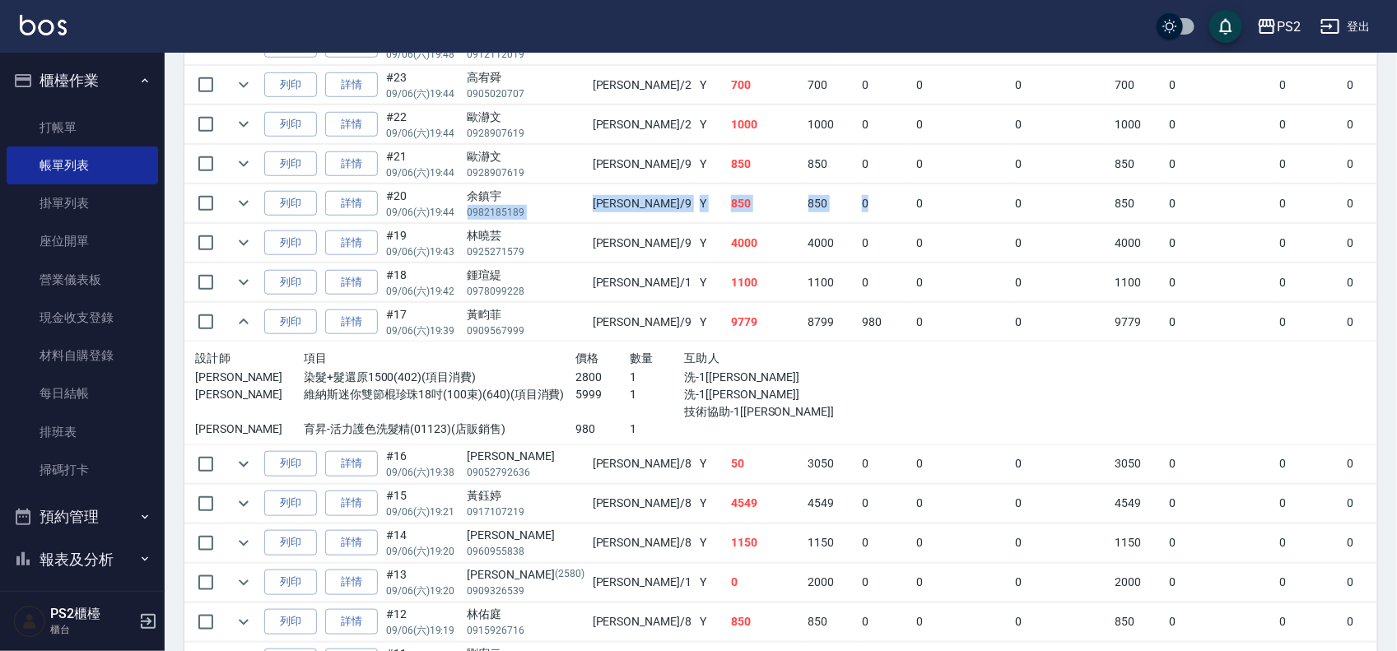
drag, startPoint x: 674, startPoint y: 198, endPoint x: 779, endPoint y: 199, distance: 105.4
click at [778, 199] on tr "列印 詳情 #20 09/06 (六) 19:44 [PERSON_NAME]0982185189 [PERSON_NAME] /9 Y 850 850 0 …" at bounding box center [924, 203] width 1480 height 39
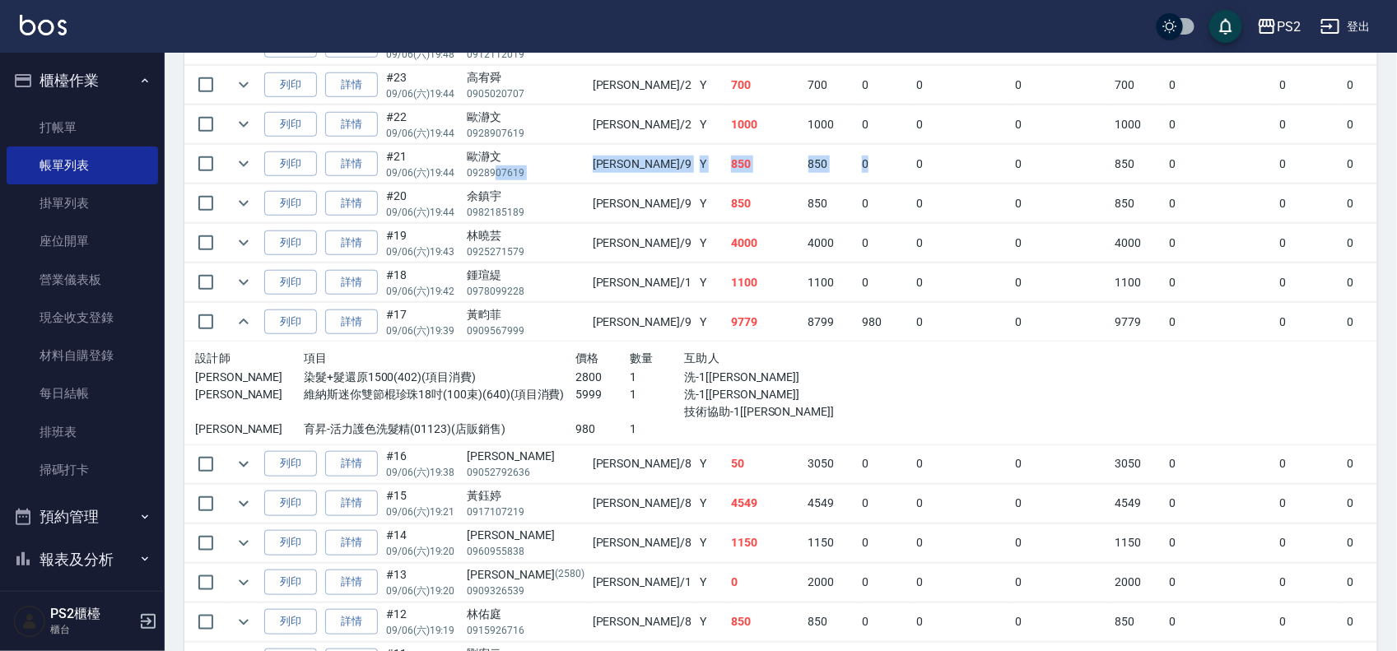
drag, startPoint x: 771, startPoint y: 166, endPoint x: 494, endPoint y: 179, distance: 277.0
click at [494, 179] on tr "列印 詳情 #21 09/06 (六) 19:44 歐瀞文 0928907619 Nina /9 Y 850 850 0 0 0 850 0 0 0 0 0" at bounding box center [924, 164] width 1480 height 39
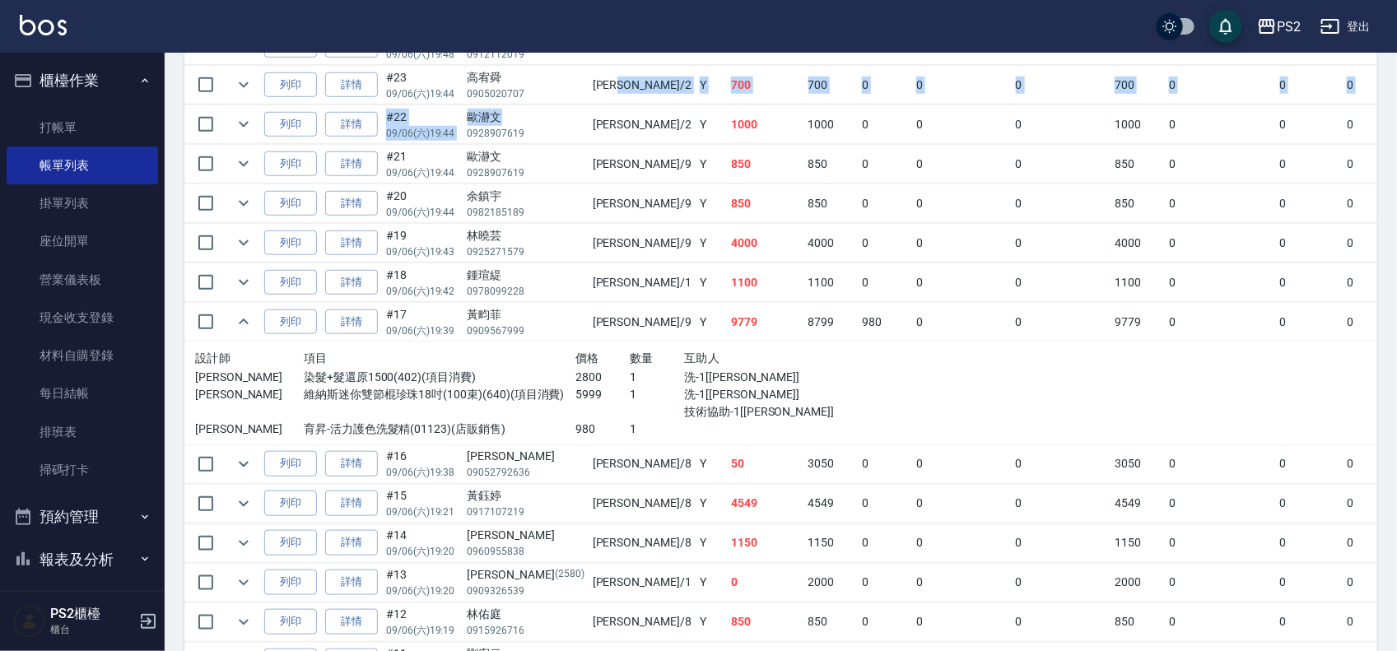
drag, startPoint x: 529, startPoint y: 105, endPoint x: 665, endPoint y: 80, distance: 139.0
click at [591, 95] on tbody "列印 詳情 #25 09/06 (六) 19:49 洪穎翔 0916967379 Jason /2 N 1300 1300 0 0 0 1300 0 0 0 …" at bounding box center [924, 532] width 1480 height 1091
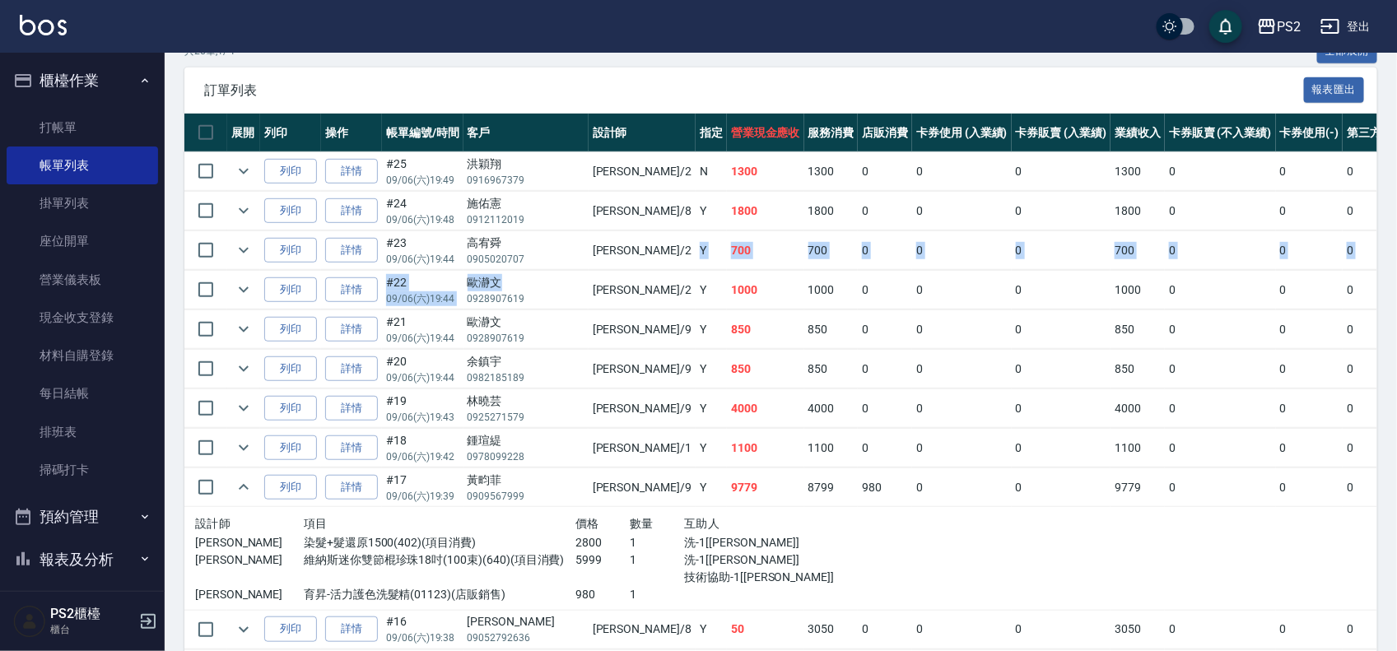
scroll to position [303, 0]
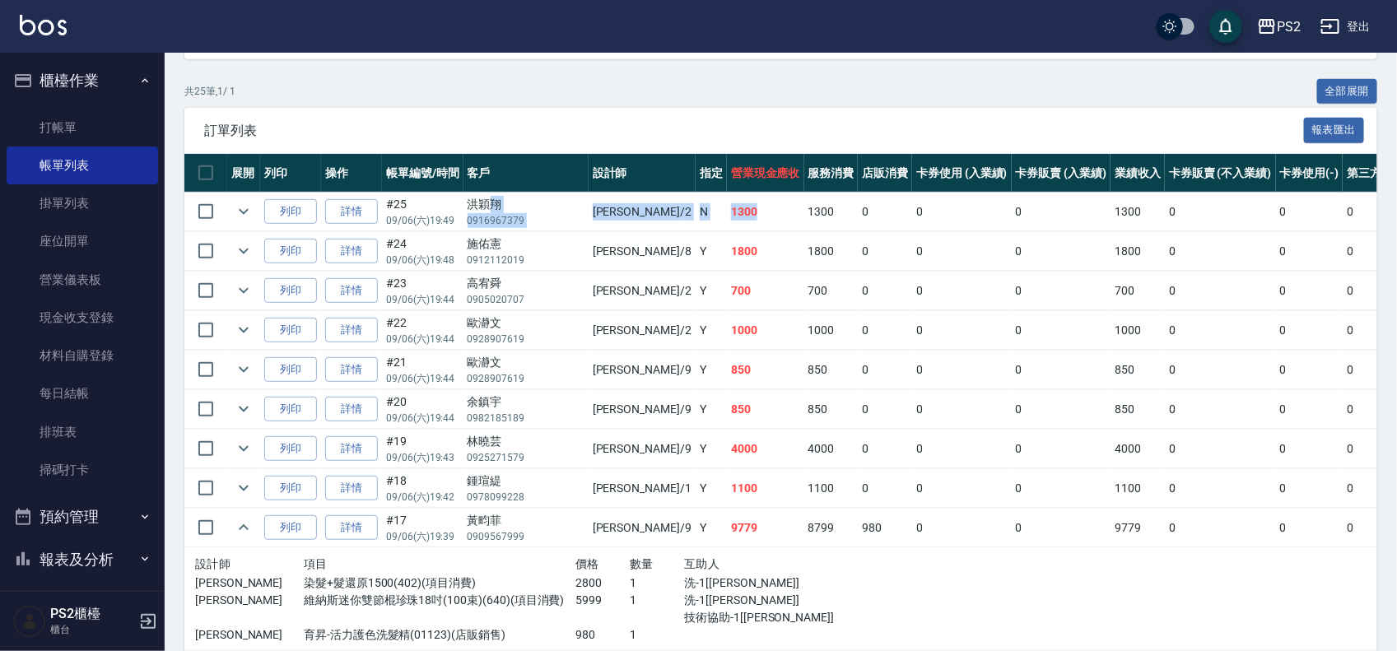
drag, startPoint x: 688, startPoint y: 210, endPoint x: 486, endPoint y: 208, distance: 201.7
click at [486, 208] on tr "列印 詳情 #25 09/06 (六) 19:49 洪穎翔 0916967379 Jason /2 N 1300 1300 0 0 0 1300 0 0 0 …" at bounding box center [924, 212] width 1480 height 39
click at [486, 208] on div "洪穎翔" at bounding box center [526, 204] width 117 height 17
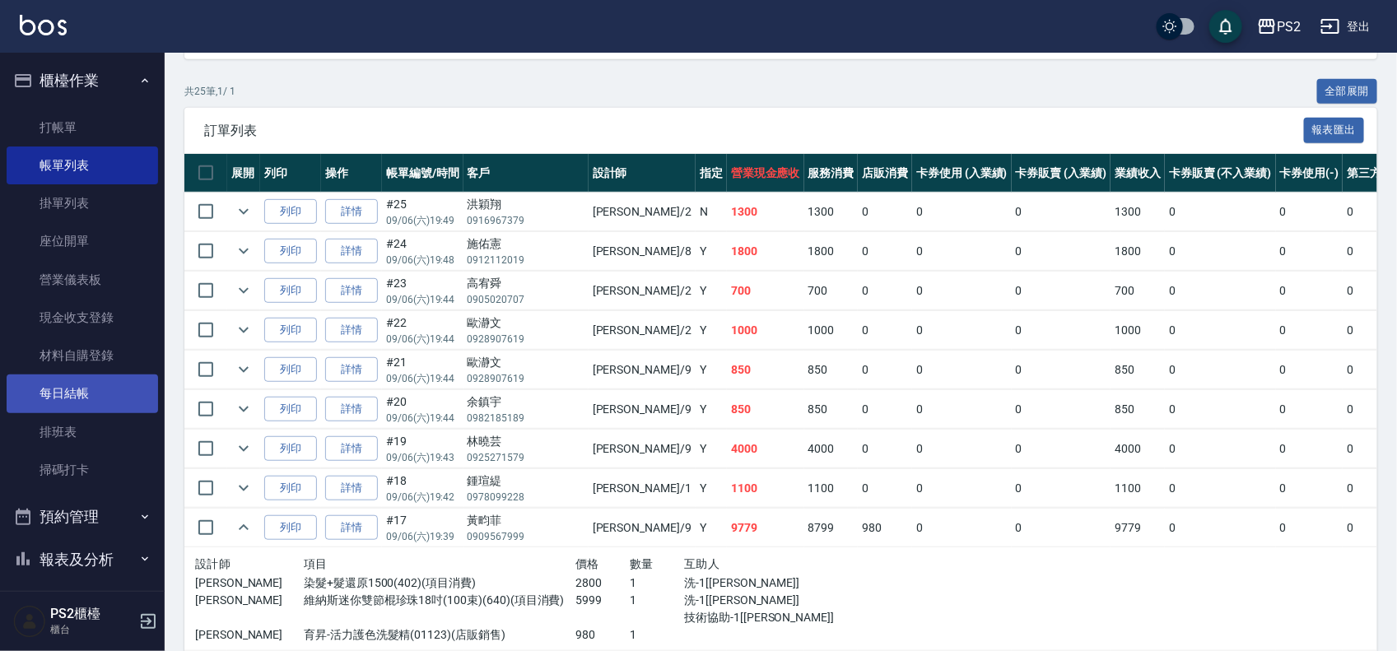
click at [105, 394] on link "每日結帳" at bounding box center [83, 394] width 152 height 38
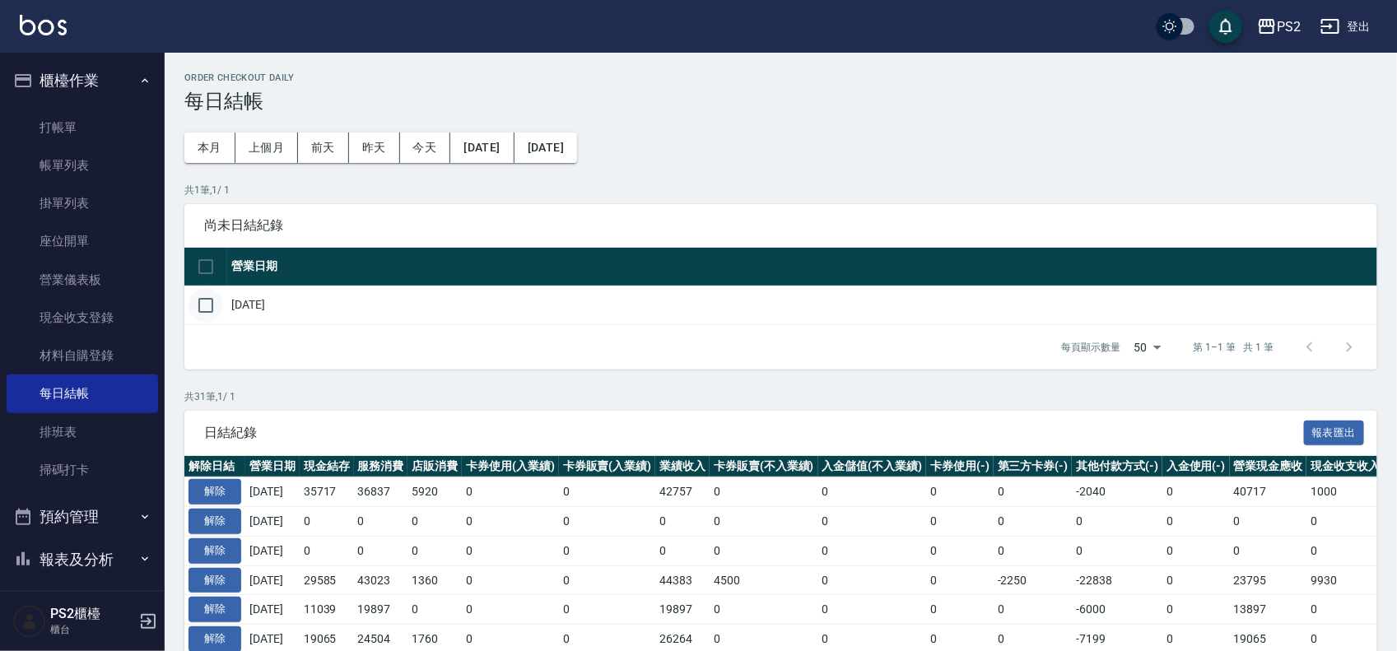
click at [198, 303] on input "checkbox" at bounding box center [206, 305] width 35 height 35
checkbox input "true"
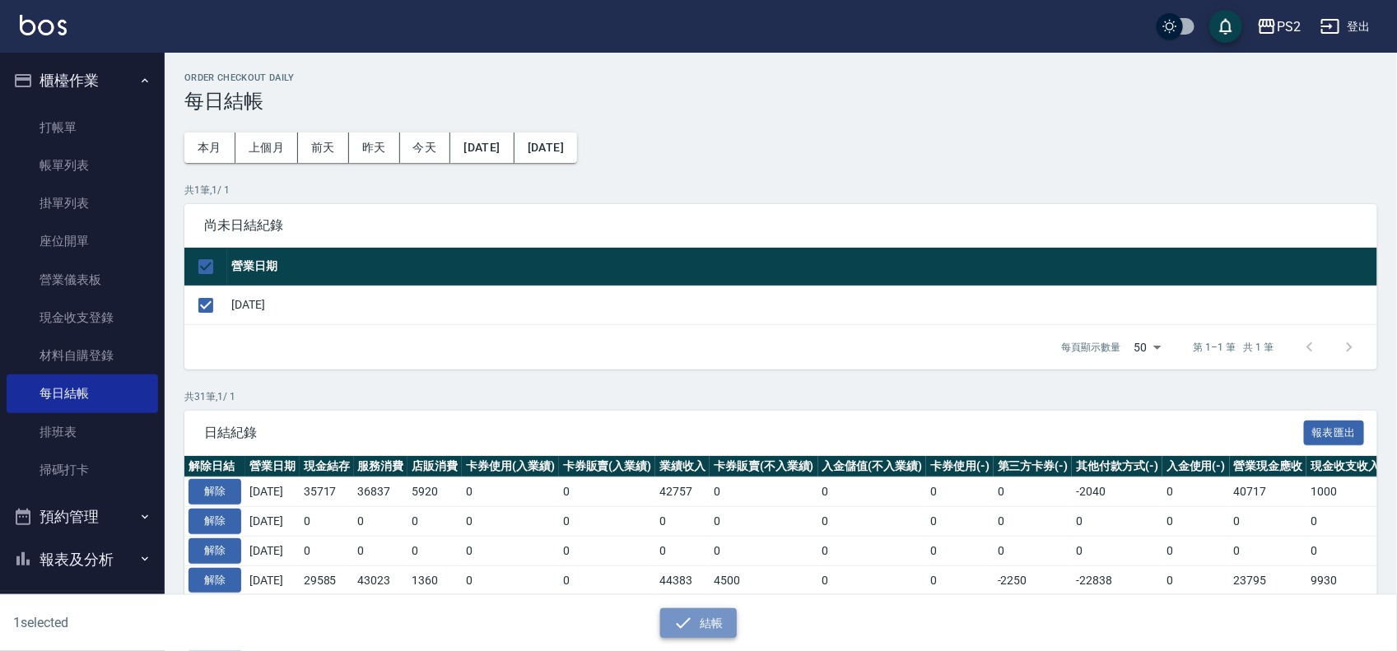
click at [697, 610] on button "結帳" at bounding box center [698, 623] width 77 height 30
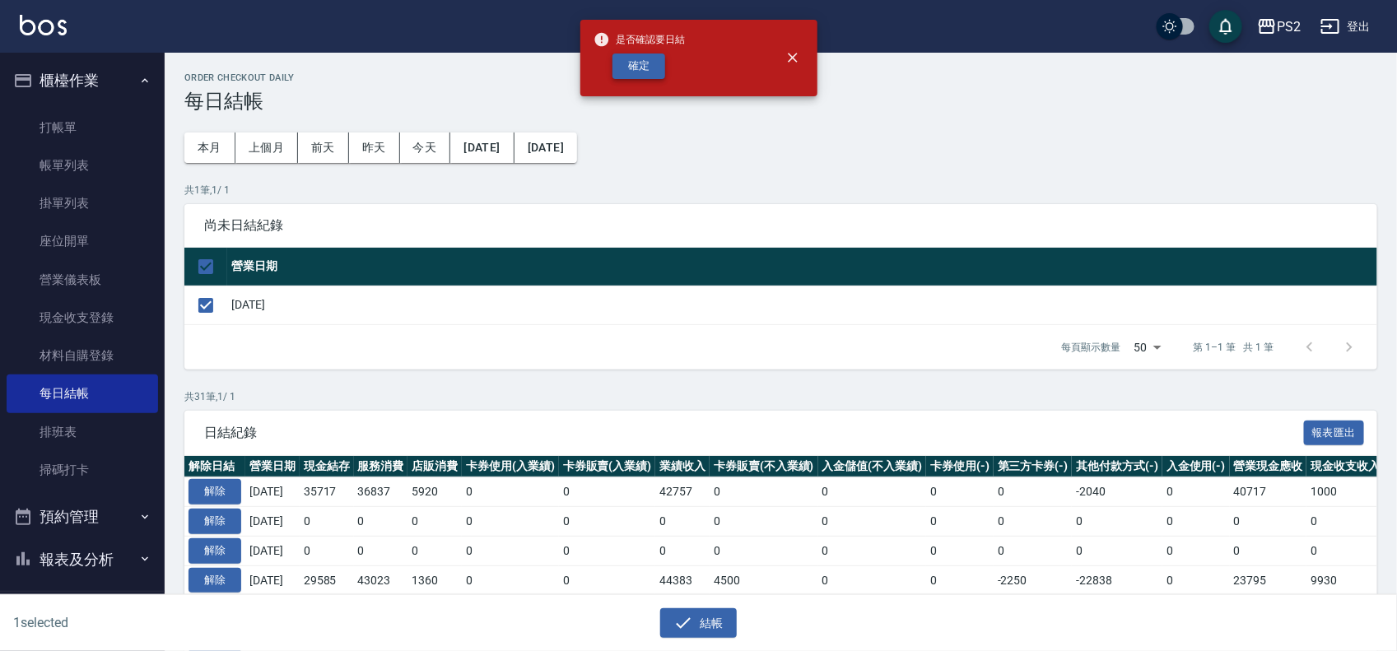
click at [639, 67] on button "確定" at bounding box center [639, 67] width 53 height 26
checkbox input "false"
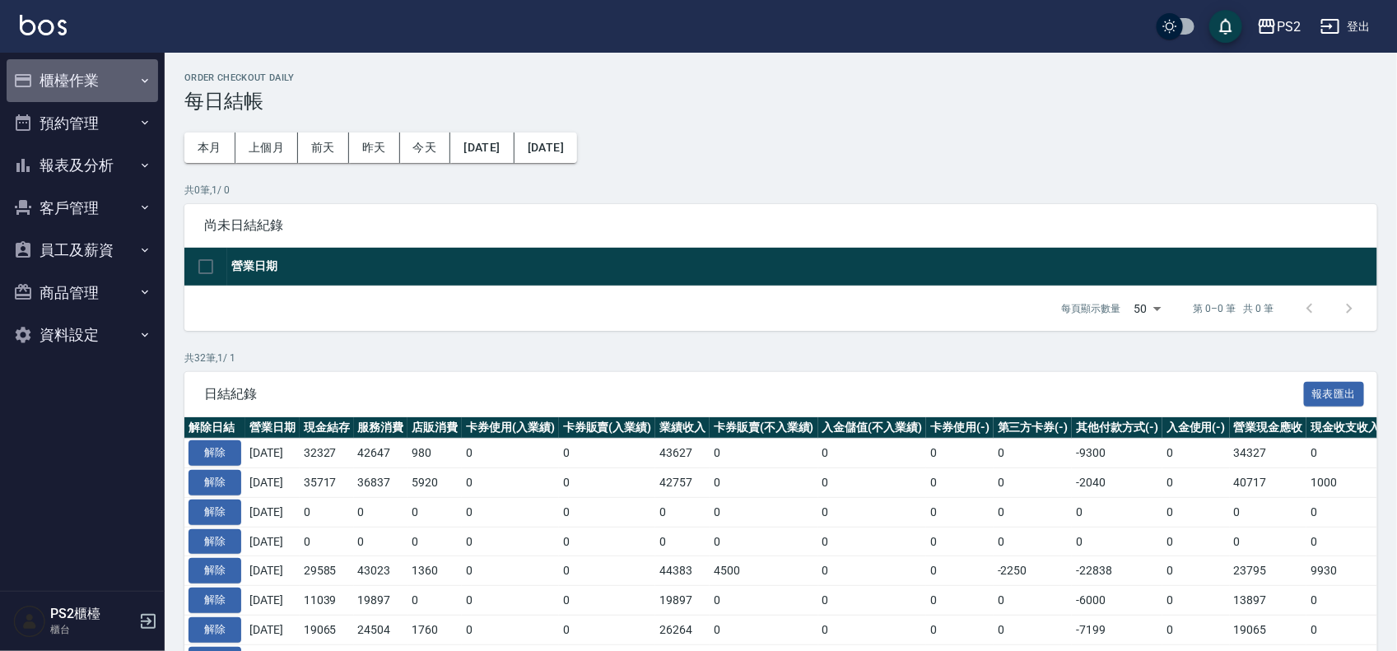
click at [101, 80] on button "櫃檯作業" at bounding box center [83, 80] width 152 height 43
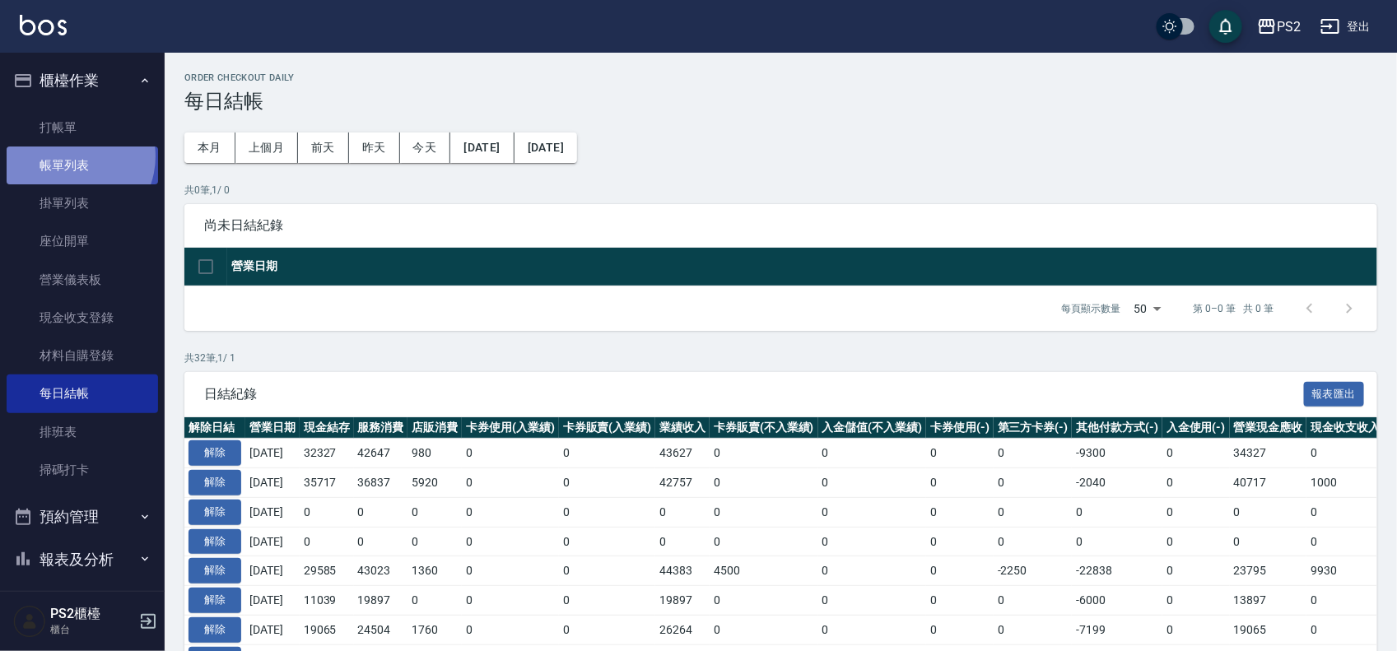
click at [70, 156] on link "帳單列表" at bounding box center [83, 166] width 152 height 38
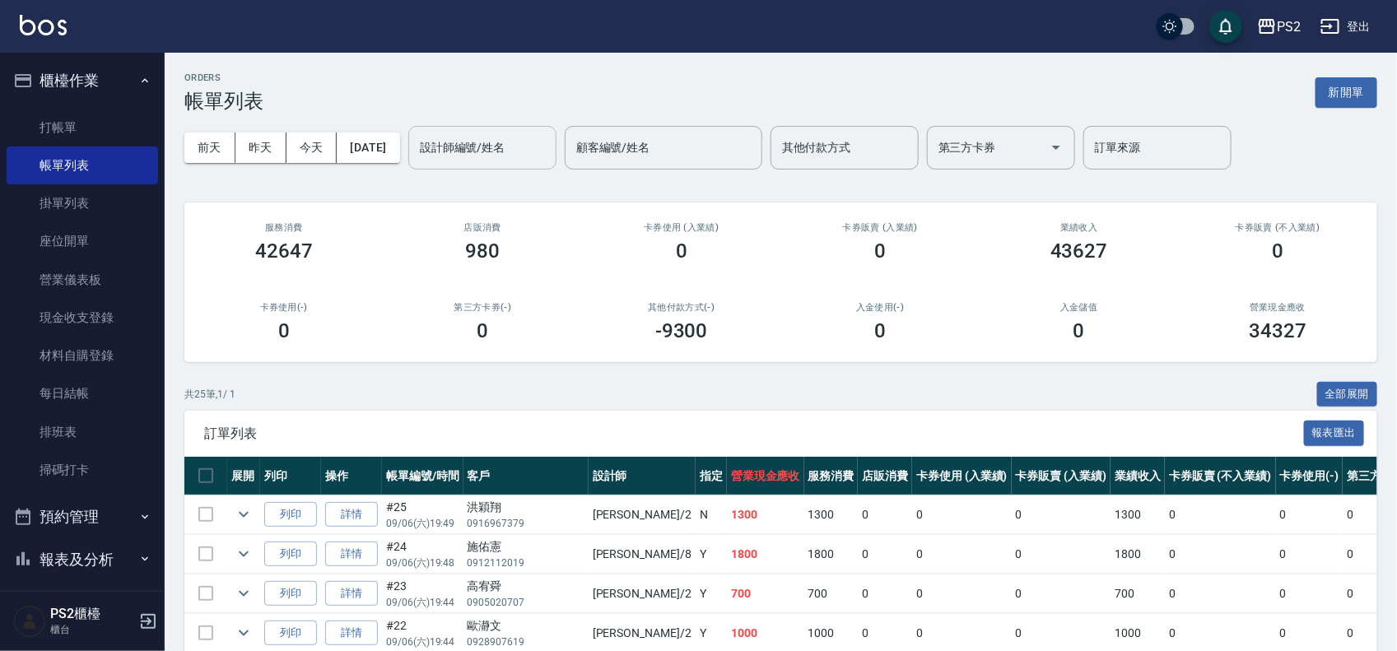
click at [492, 146] on input "設計師編號/姓名" at bounding box center [482, 147] width 133 height 29
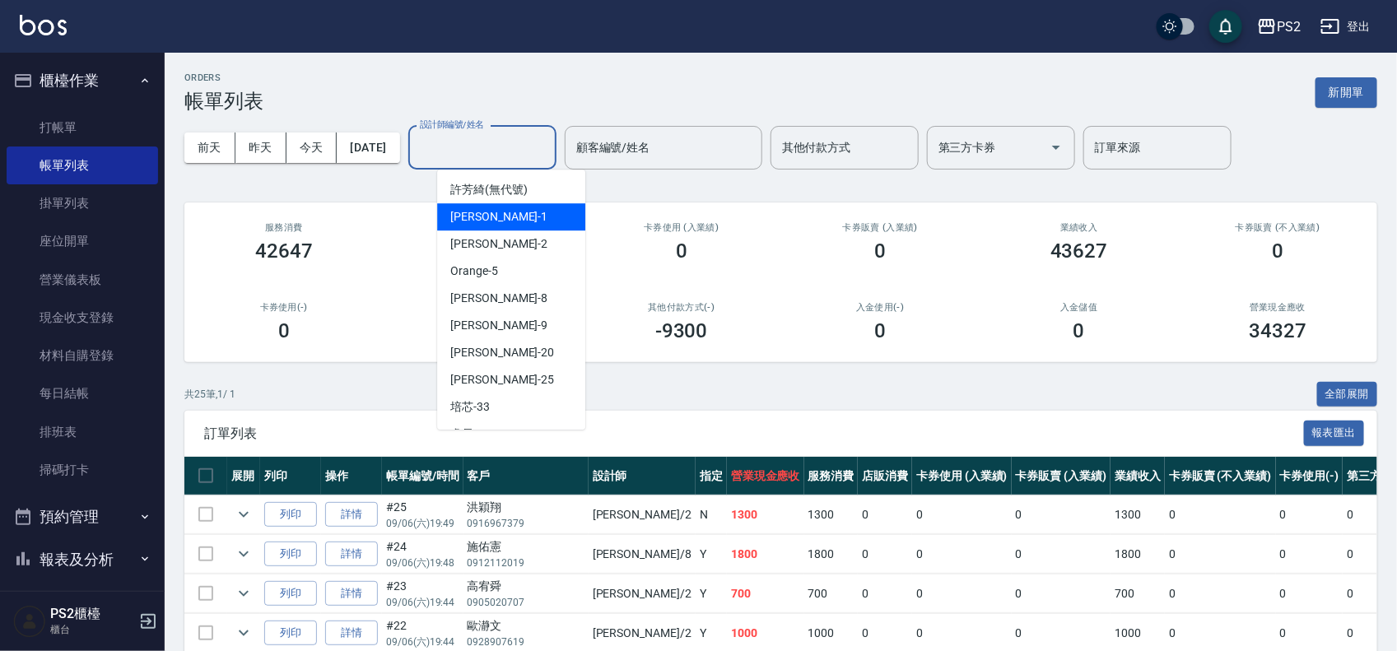
click at [500, 222] on div "Polly -1" at bounding box center [511, 216] width 148 height 27
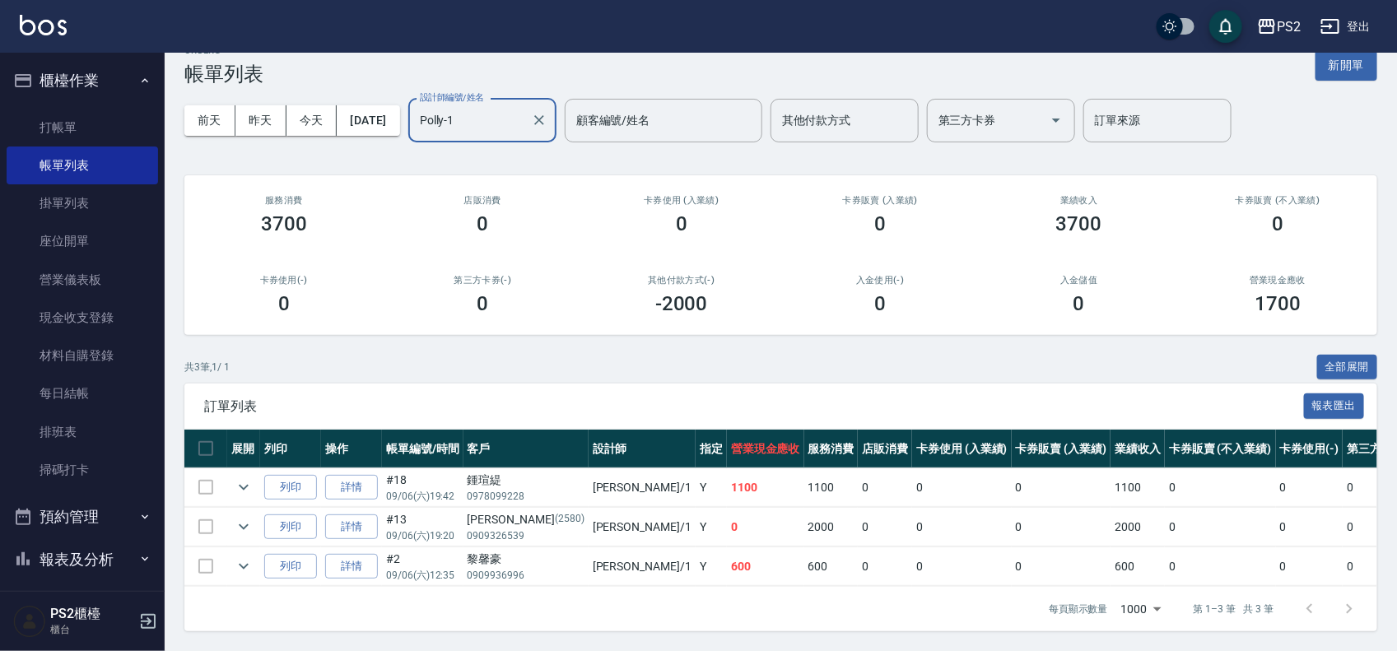
scroll to position [44, 0]
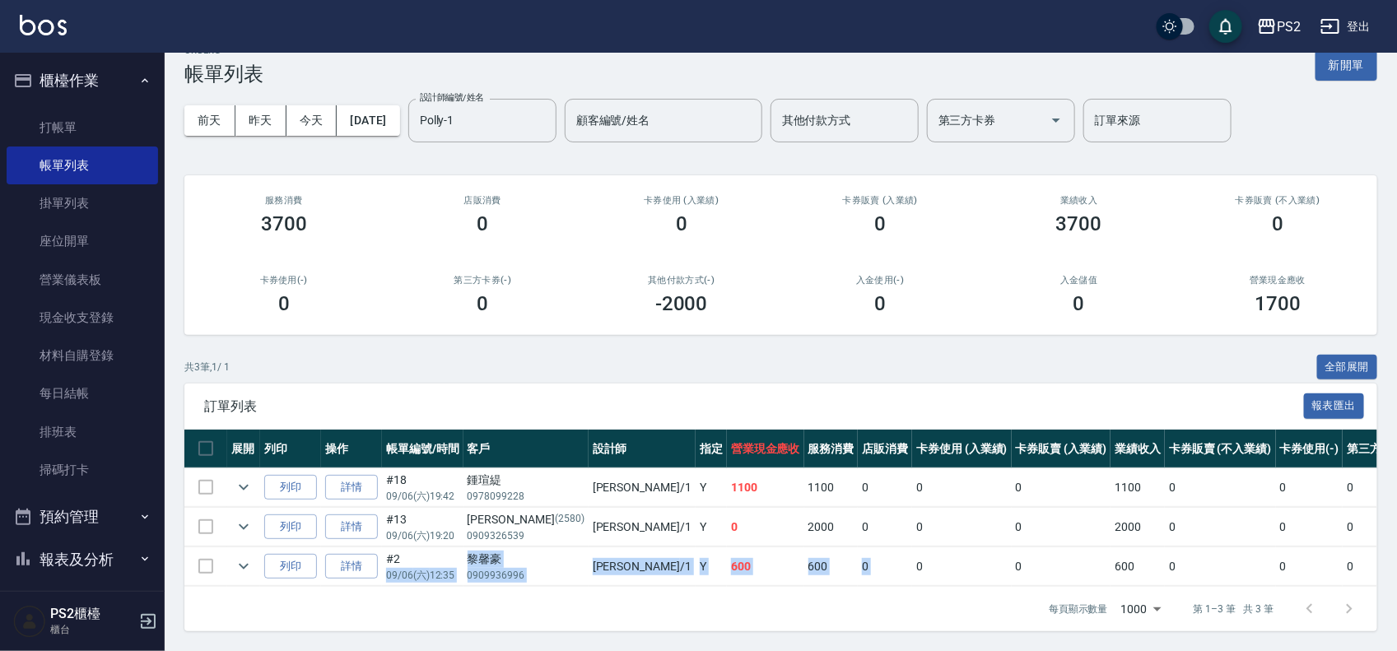
drag, startPoint x: 458, startPoint y: 546, endPoint x: 797, endPoint y: 557, distance: 339.4
click at [797, 560] on tr "列印 詳情 #2 09/06 (六) 12:35 [PERSON_NAME]0909936996 [PERSON_NAME] /1 Y 600 600 0 0…" at bounding box center [924, 567] width 1480 height 39
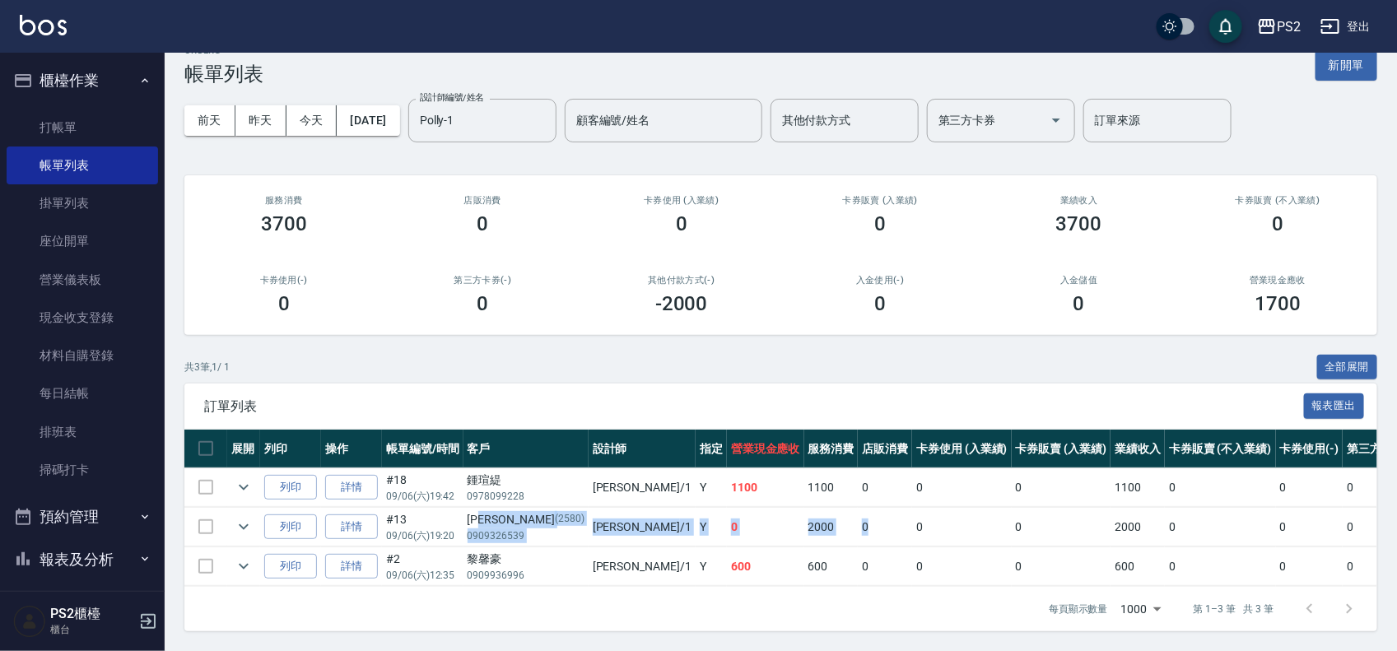
drag, startPoint x: 767, startPoint y: 508, endPoint x: 486, endPoint y: 508, distance: 280.8
click at [486, 508] on tr "列印 詳情 #13 09/06 (六) 19:20 [PERSON_NAME] [PHONE_NUMBER] Polly /1 Y 0 2000 0 0 0 …" at bounding box center [924, 527] width 1480 height 39
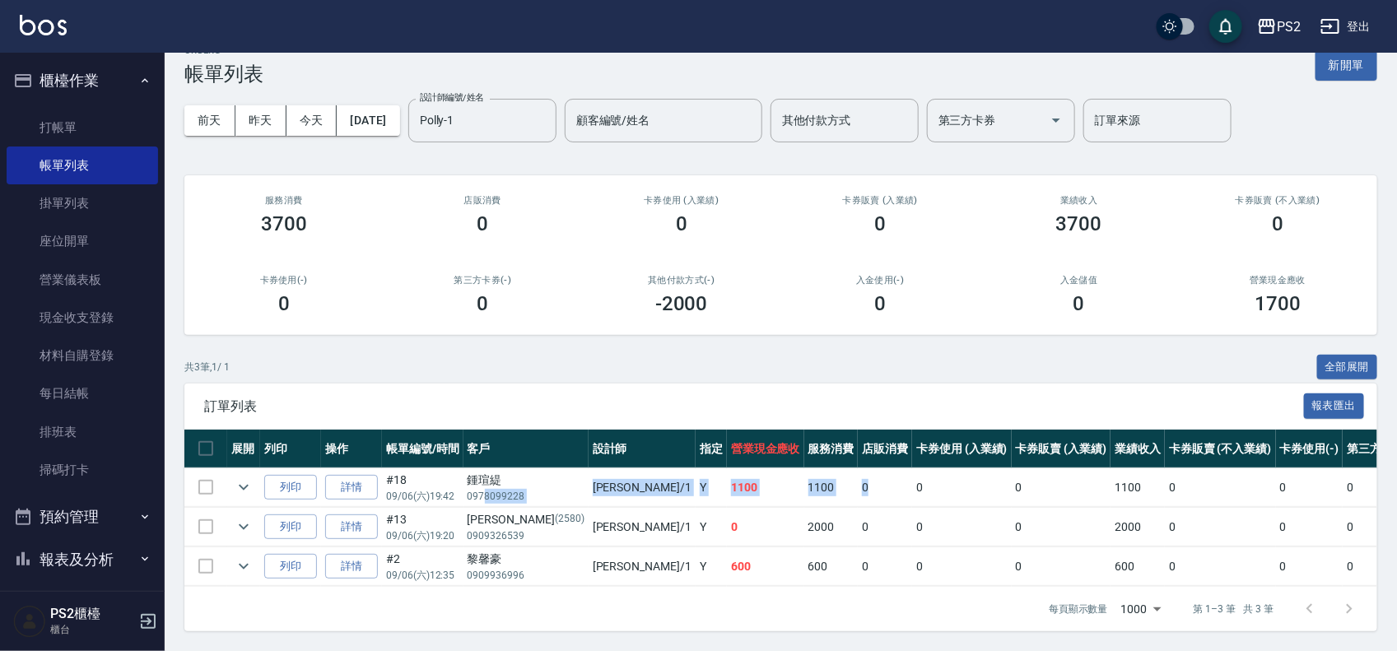
drag, startPoint x: 502, startPoint y: 472, endPoint x: 764, endPoint y: 466, distance: 261.9
click at [764, 469] on tr "列印 詳情 #18 09/06 (六) 19:42 鍾瑄緹 0978099228 [PERSON_NAME] /1 Y 1100 1100 0 0 0 110…" at bounding box center [924, 488] width 1480 height 39
click at [858, 507] on td at bounding box center [1100, 507] width 485 height 1
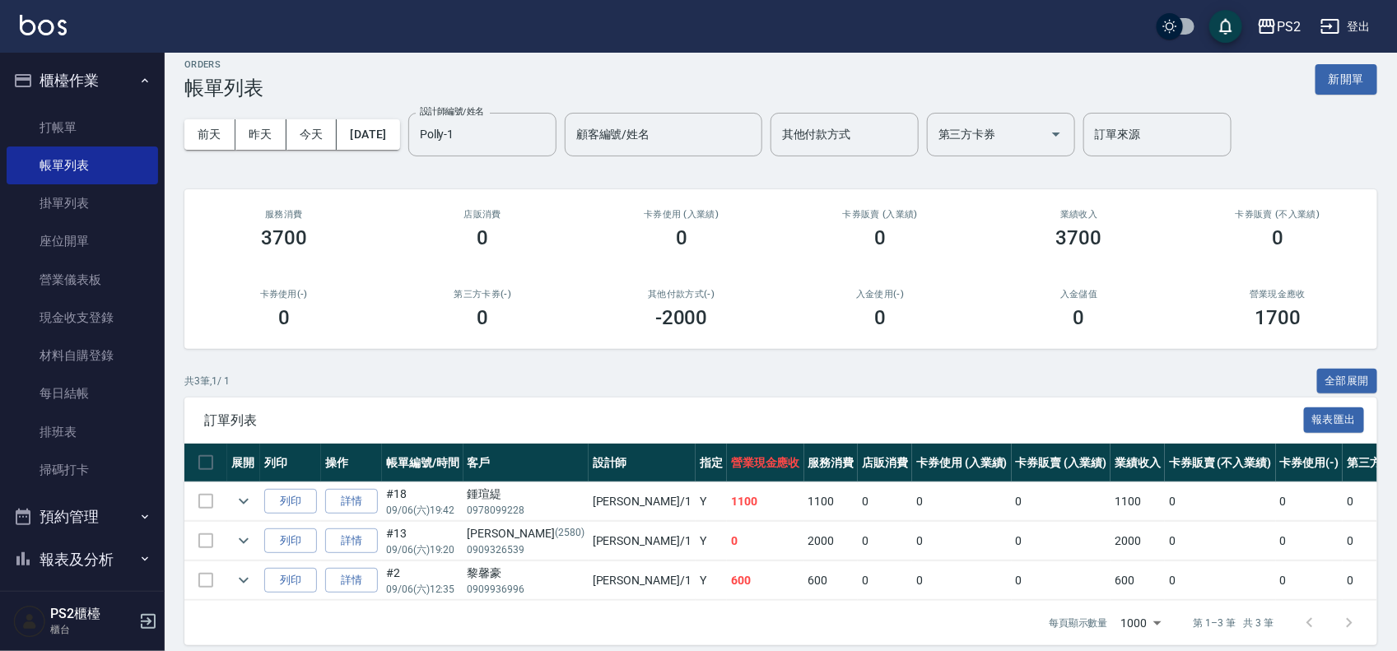
scroll to position [0, 0]
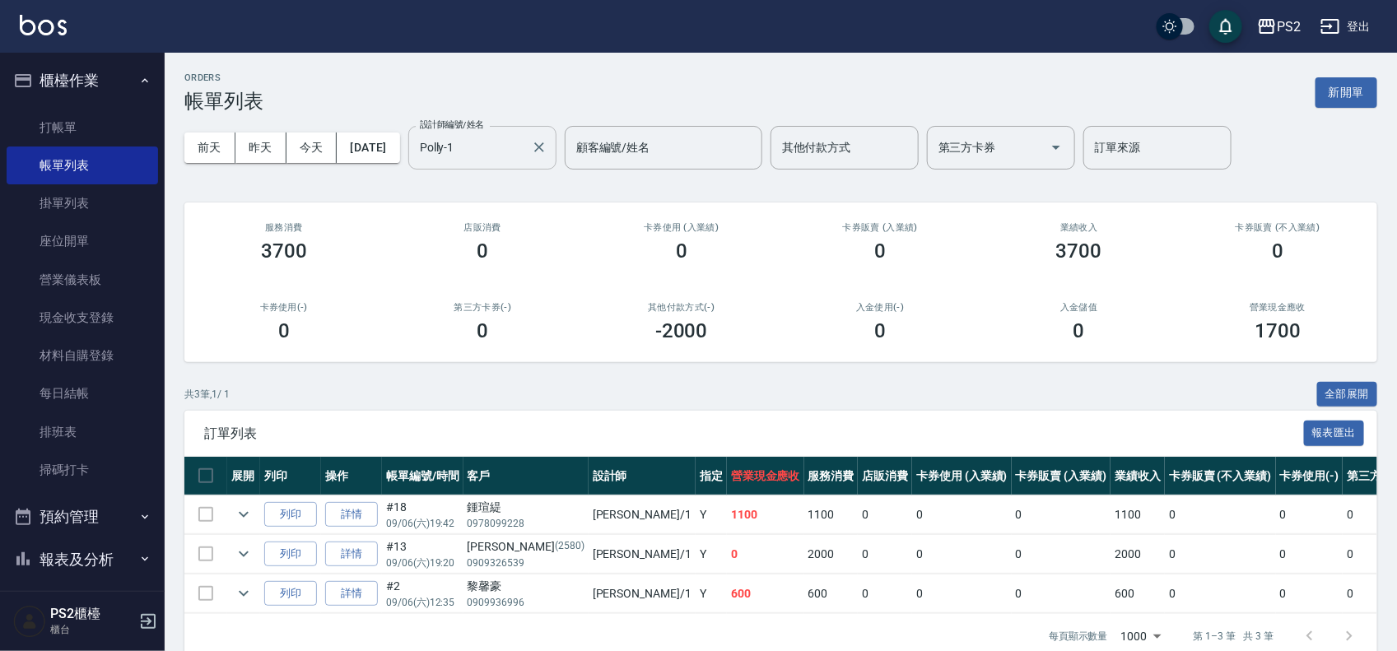
click at [524, 152] on input "Polly-1" at bounding box center [470, 147] width 109 height 29
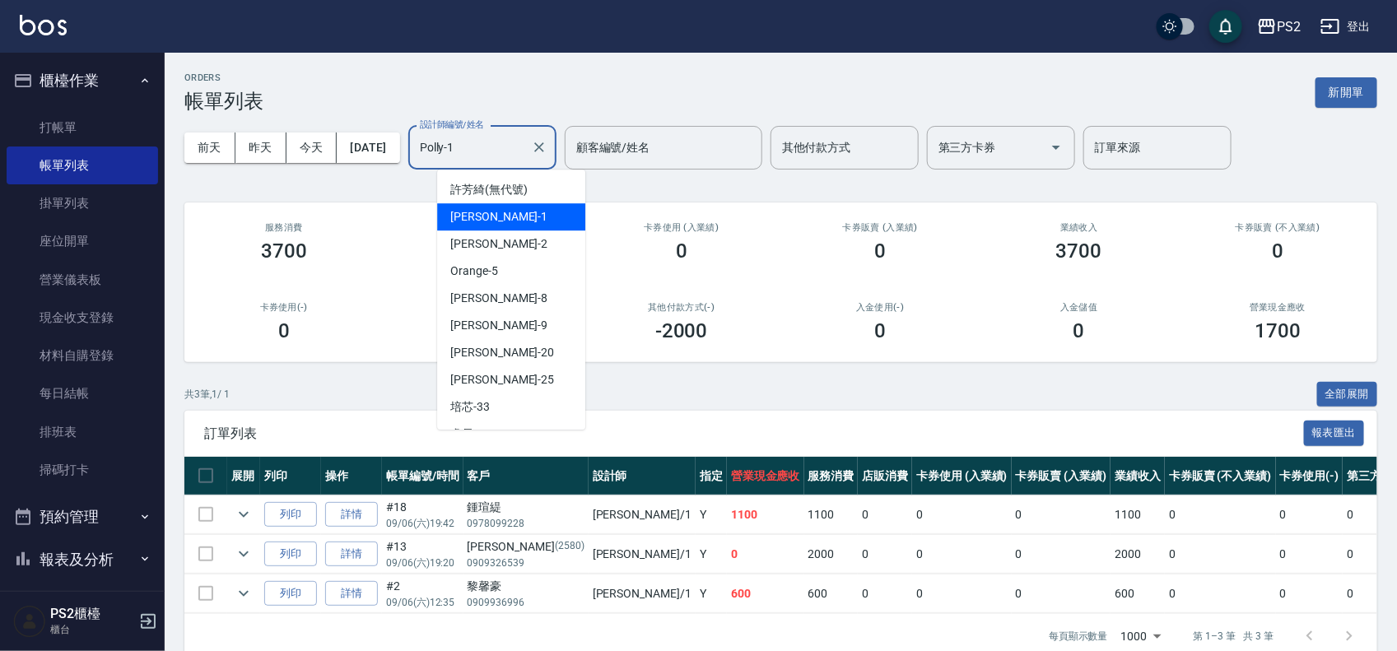
click at [524, 158] on input "Polly-1" at bounding box center [470, 147] width 109 height 29
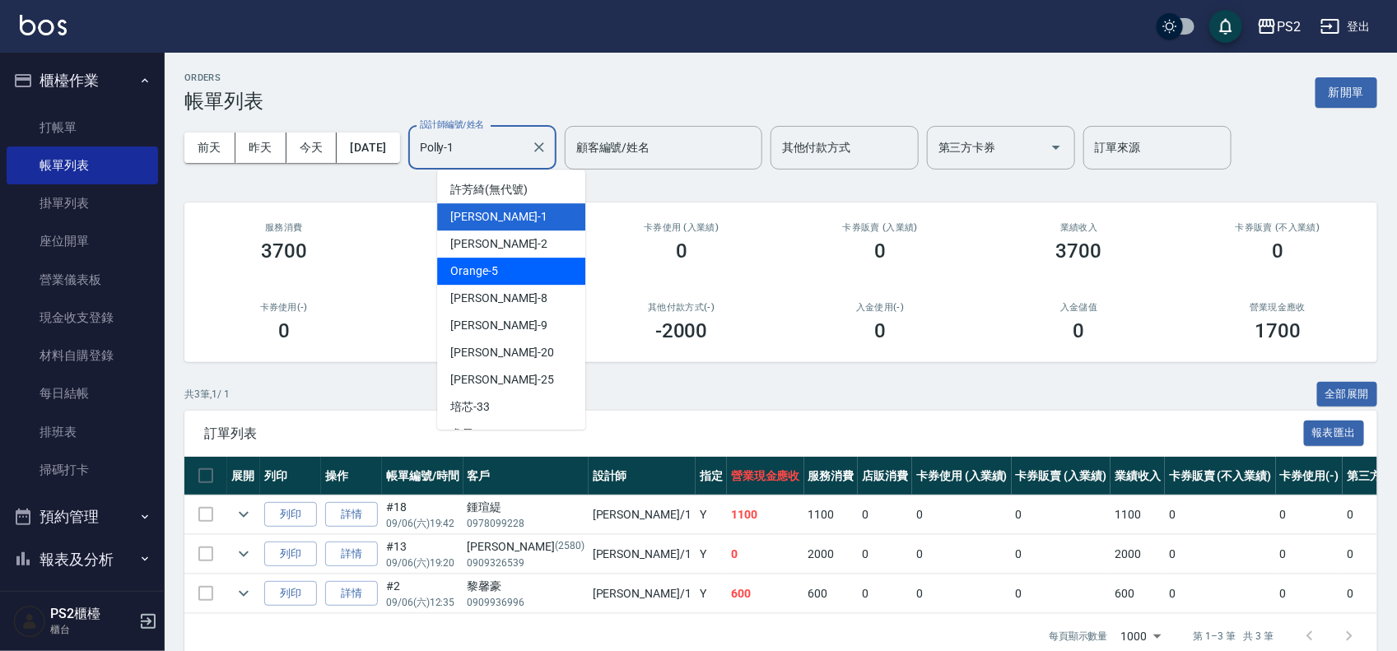
click at [492, 266] on span "Orange -5" at bounding box center [474, 271] width 48 height 17
type input "Orange-5"
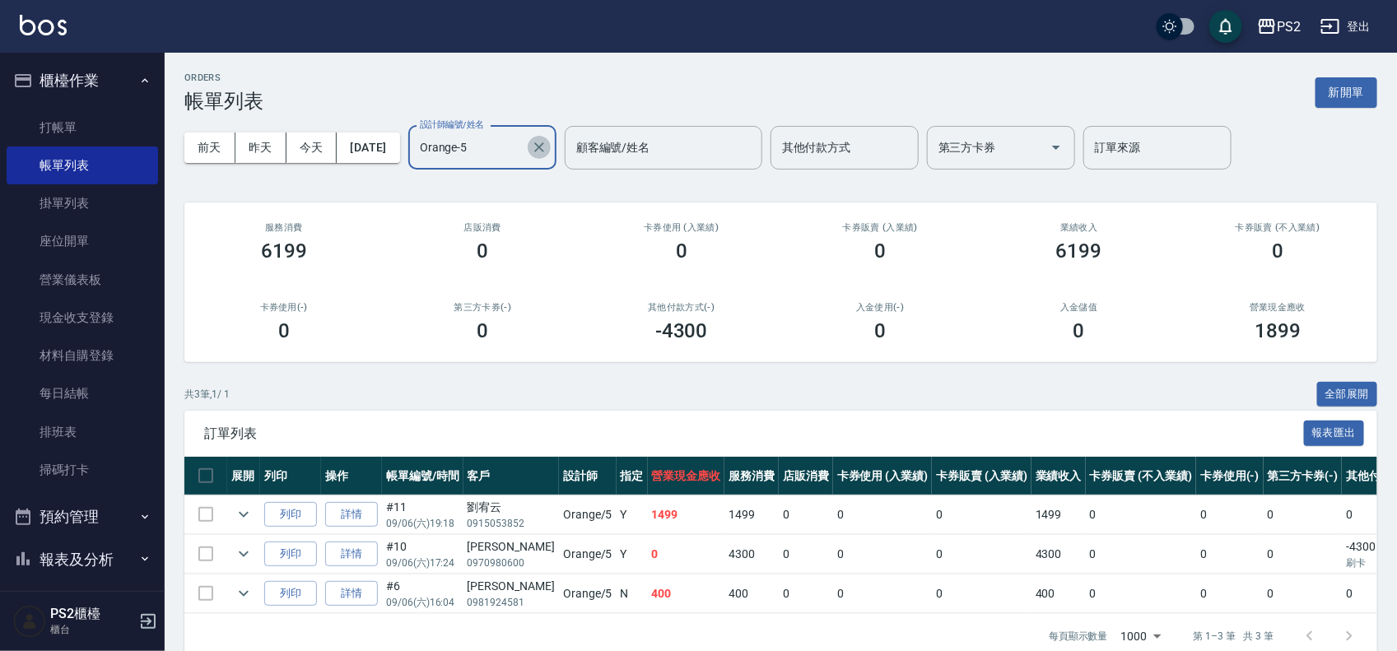
click at [548, 145] on icon "Clear" at bounding box center [539, 147] width 16 height 16
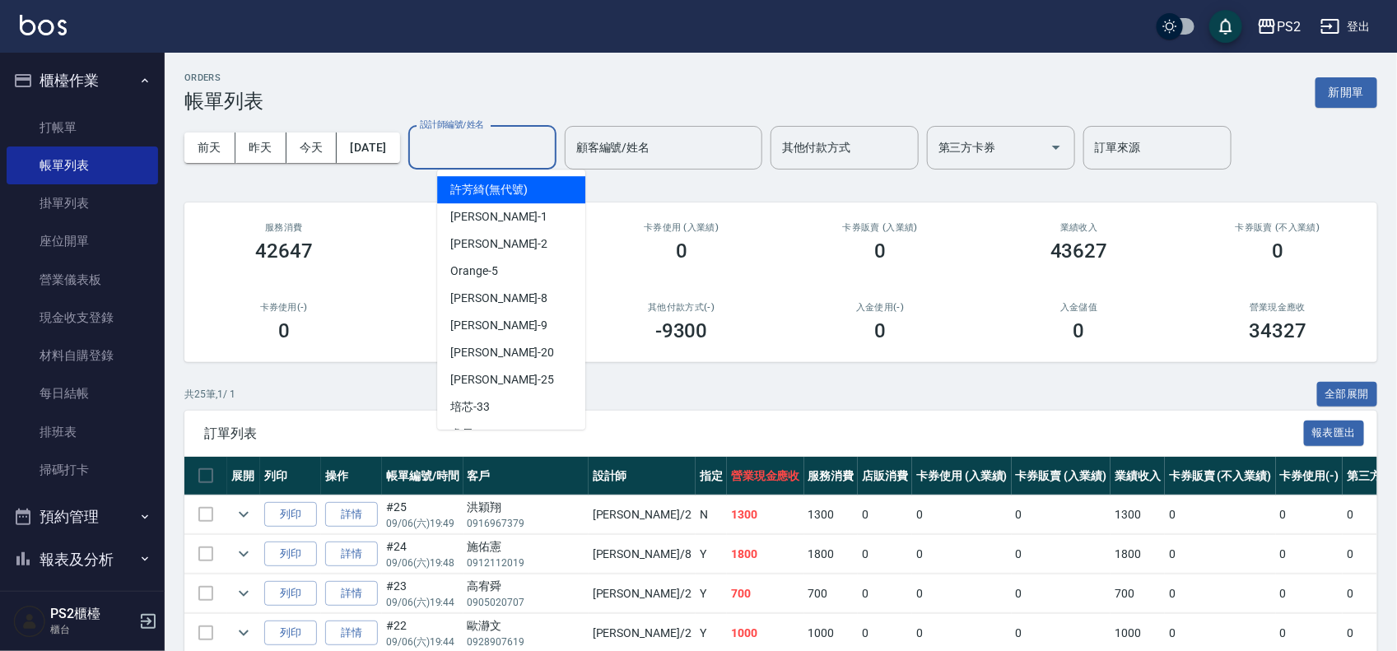
click at [538, 149] on input "設計師編號/姓名" at bounding box center [482, 147] width 133 height 29
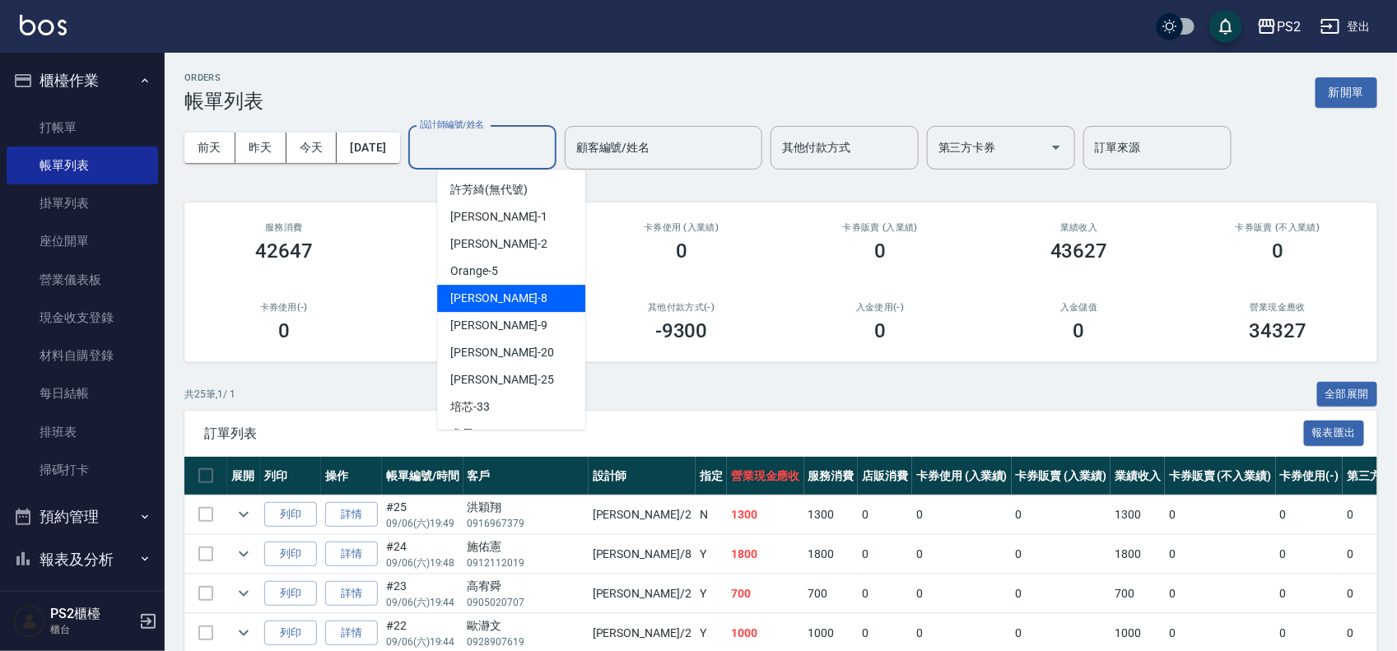
click at [498, 307] on div "Lori -8" at bounding box center [511, 298] width 148 height 27
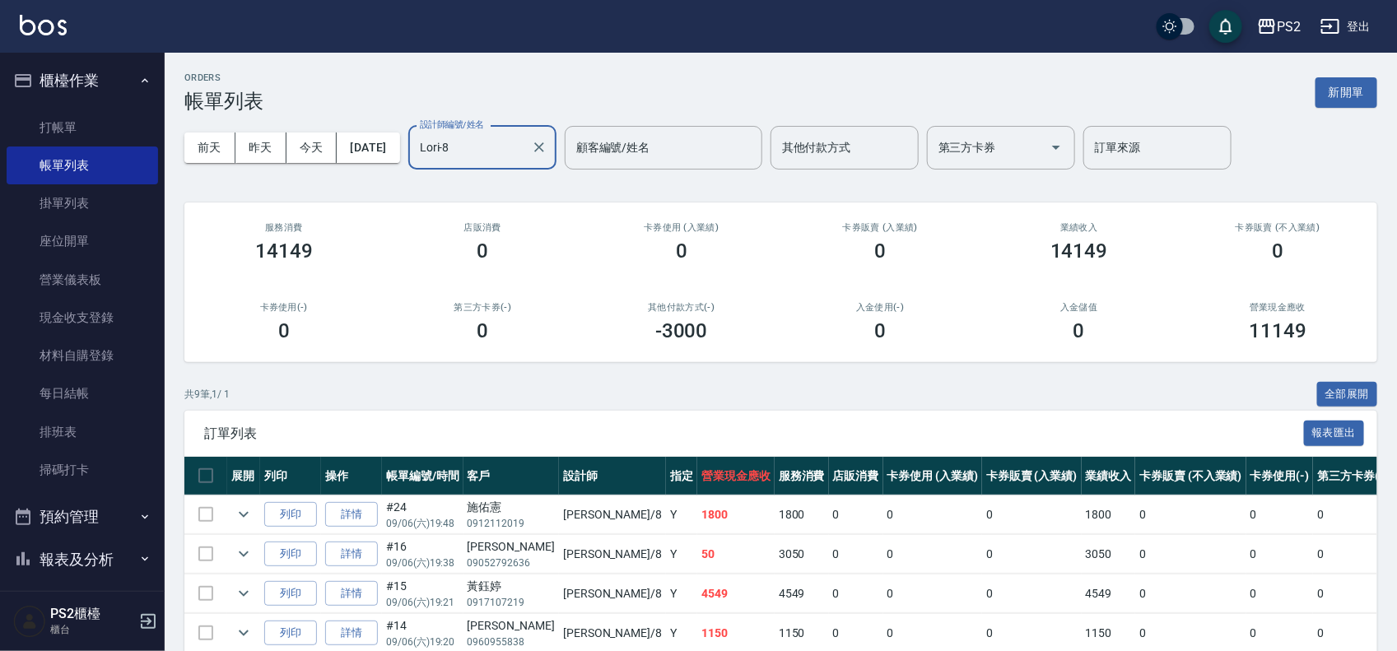
click at [524, 147] on input "Lori-8" at bounding box center [470, 147] width 109 height 29
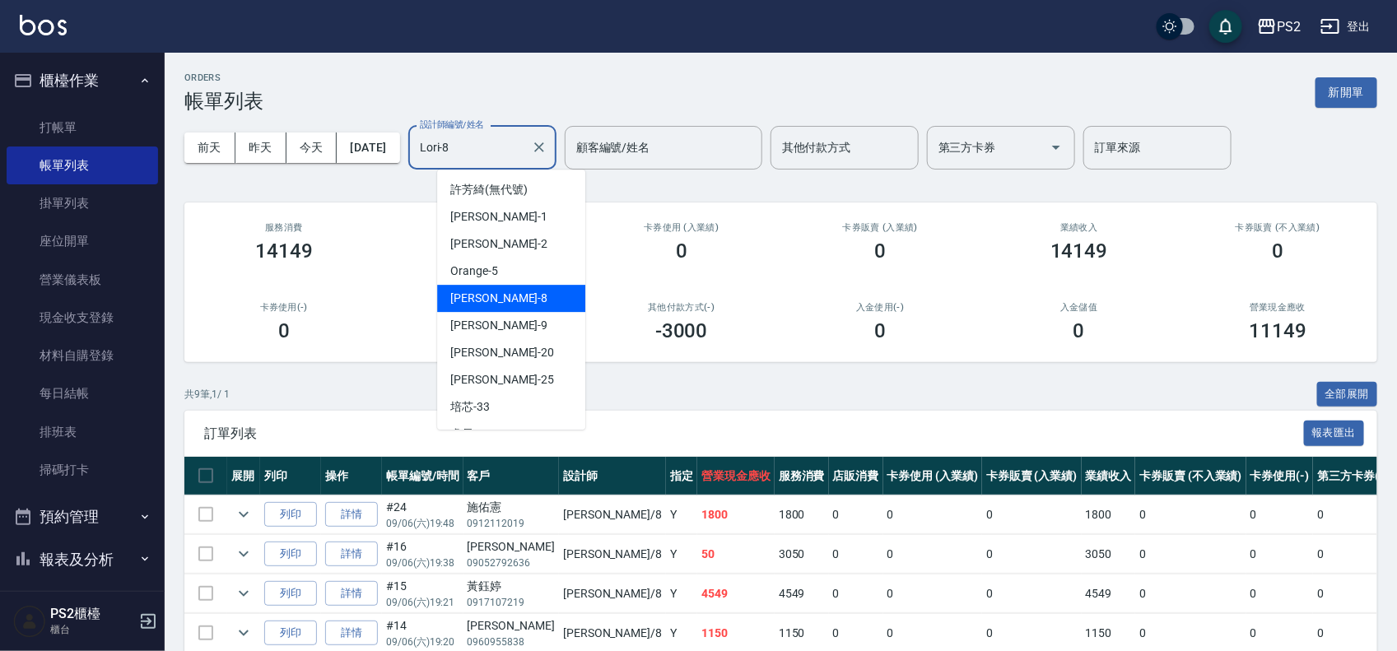
click at [524, 147] on input "Lori-8" at bounding box center [470, 147] width 109 height 29
click at [488, 319] on div "[PERSON_NAME] -9" at bounding box center [511, 325] width 148 height 27
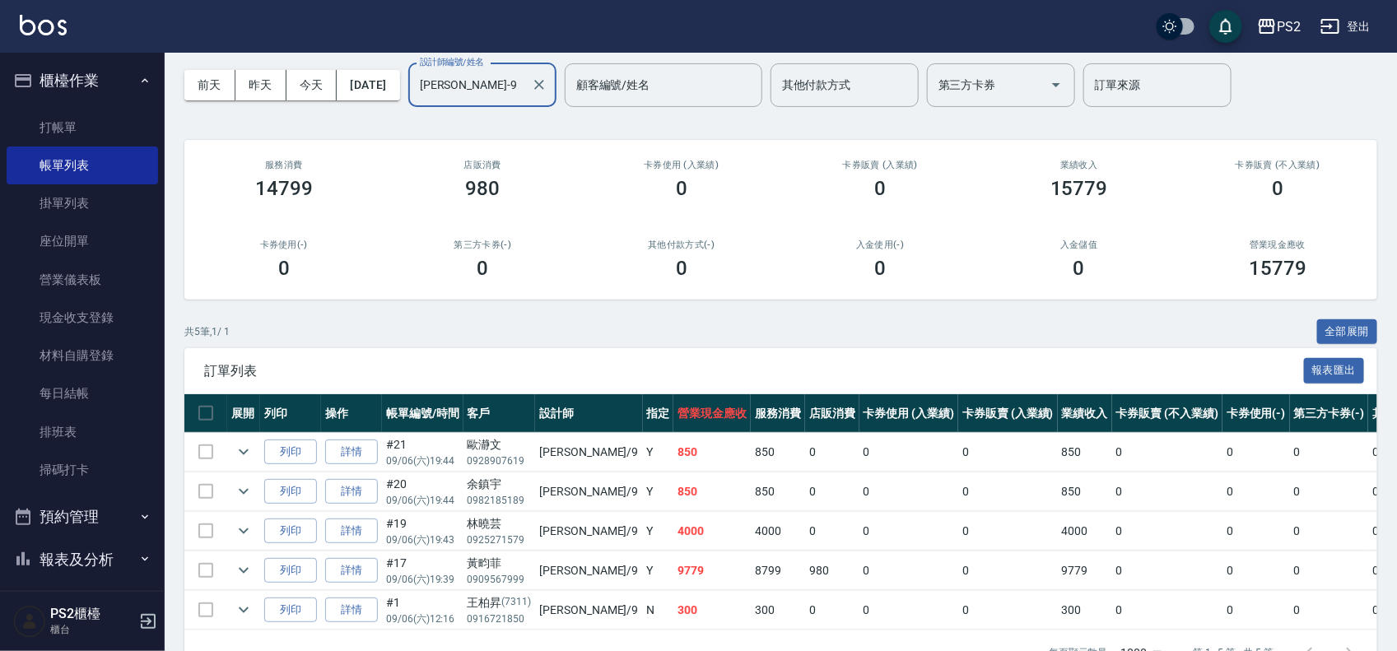
scroll to position [124, 0]
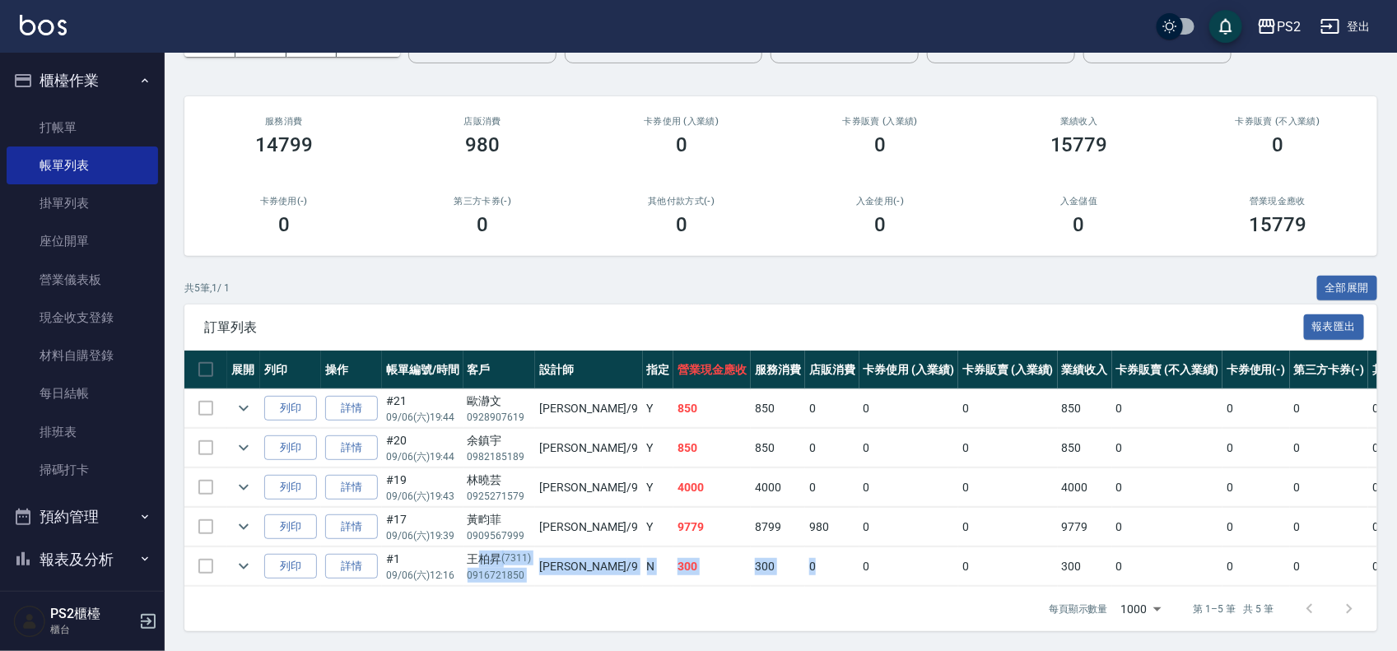
drag, startPoint x: 475, startPoint y: 543, endPoint x: 778, endPoint y: 544, distance: 303.0
click at [778, 548] on tr "列印 詳情 #1 09/06 (六) 12:16 [PERSON_NAME][PHONE_NUMBER] [PERSON_NAME] /9 N 300 300…" at bounding box center [897, 567] width 1427 height 39
click at [805, 548] on td "0" at bounding box center [832, 567] width 54 height 39
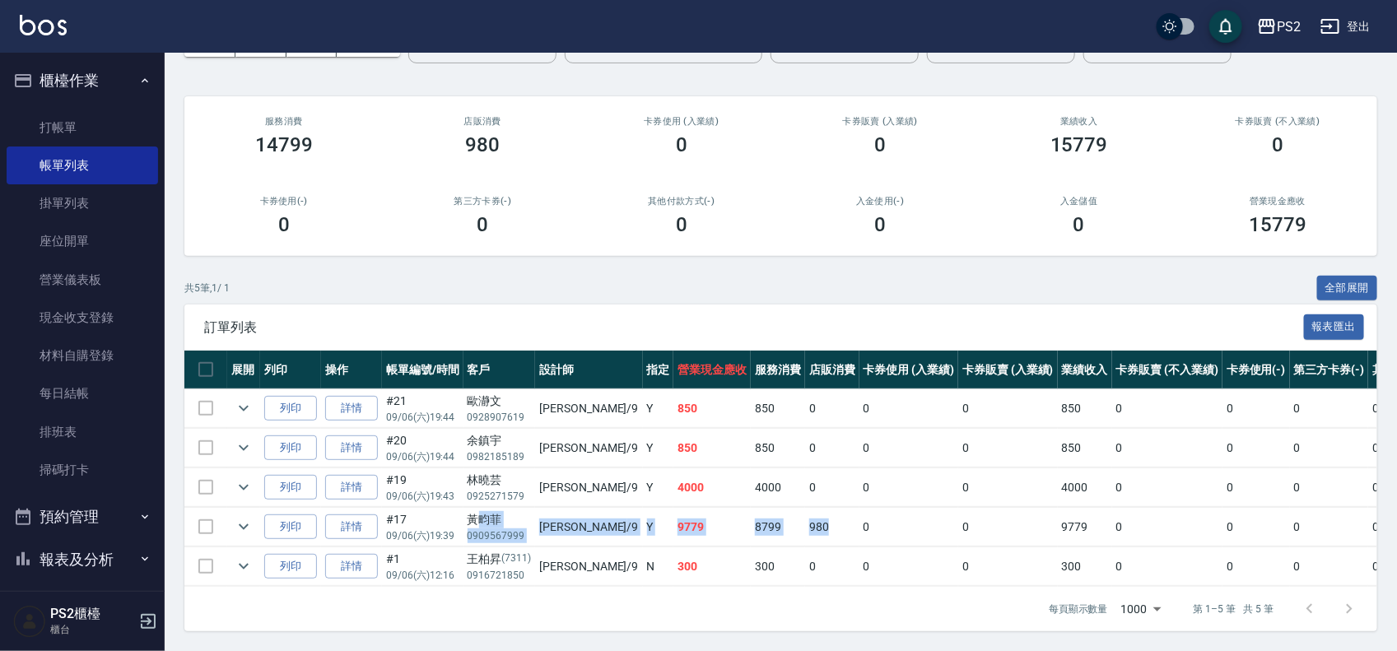
drag, startPoint x: 731, startPoint y: 507, endPoint x: 483, endPoint y: 507, distance: 247.8
click at [483, 508] on tr "列印 詳情 #17 09/06 (六) 19:39 [PERSON_NAME]0909567999 [PERSON_NAME] /9 Y 9779 8799 …" at bounding box center [897, 527] width 1427 height 39
click at [554, 480] on td "[PERSON_NAME] /9" at bounding box center [588, 488] width 107 height 39
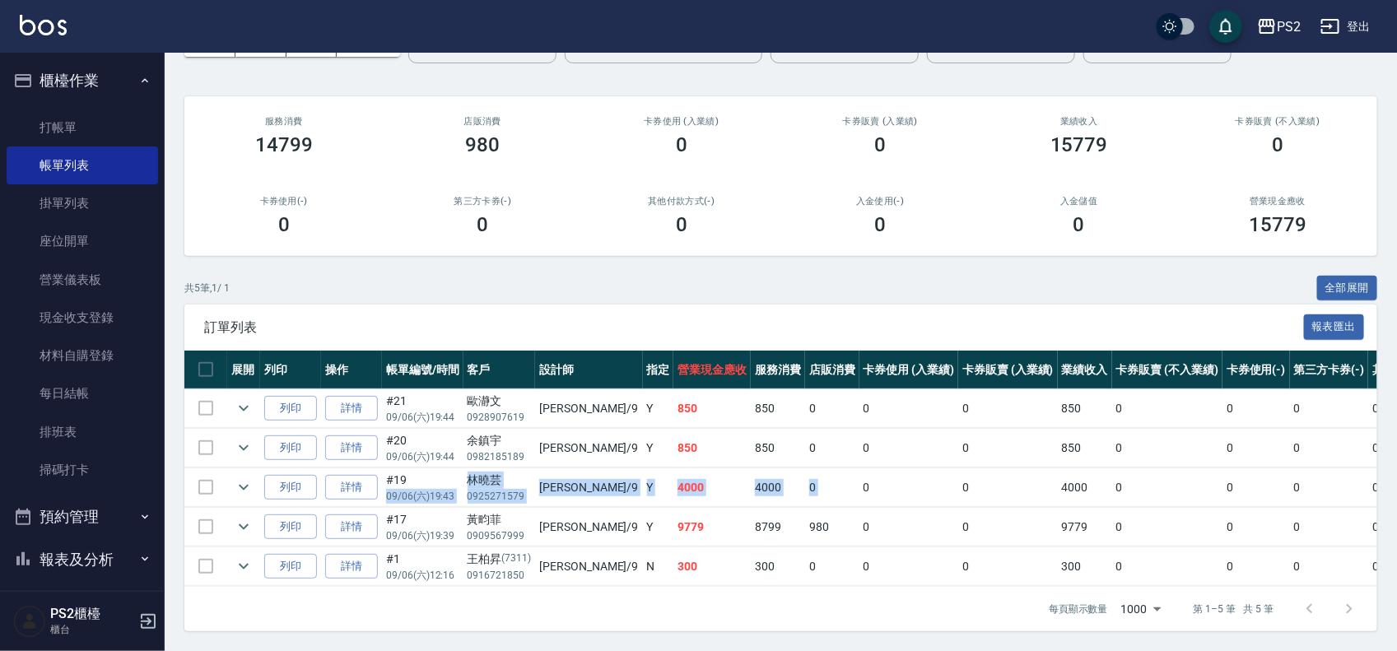
drag, startPoint x: 459, startPoint y: 464, endPoint x: 800, endPoint y: 464, distance: 341.7
click at [800, 469] on tr "列印 詳情 #19 09/06 (六) 19:43 [PERSON_NAME]0925271579 [PERSON_NAME] /9 Y 4000 4000 …" at bounding box center [897, 488] width 1427 height 39
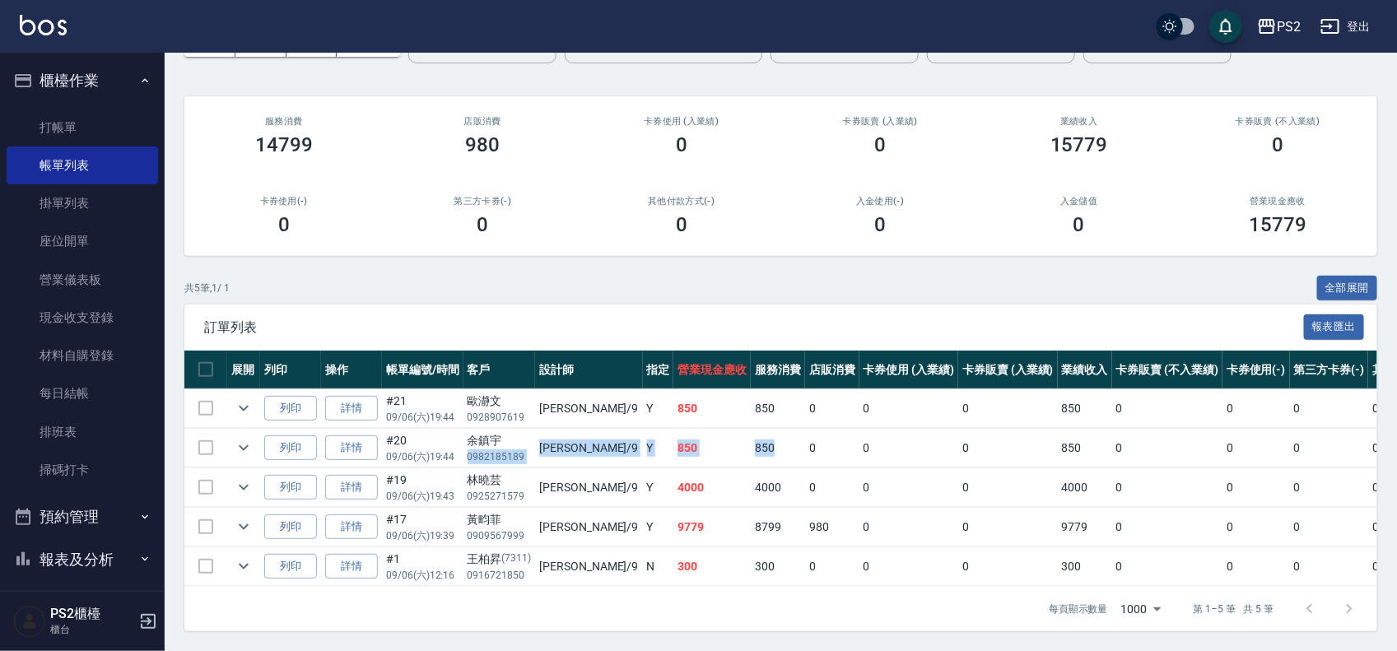
drag, startPoint x: 675, startPoint y: 429, endPoint x: 505, endPoint y: 429, distance: 170.4
click at [505, 429] on tr "列印 詳情 #20 09/06 (六) 19:44 [PERSON_NAME]0982185189 [PERSON_NAME] /9 Y 850 850 0 …" at bounding box center [897, 448] width 1427 height 39
click at [505, 410] on p "0928907619" at bounding box center [500, 417] width 64 height 15
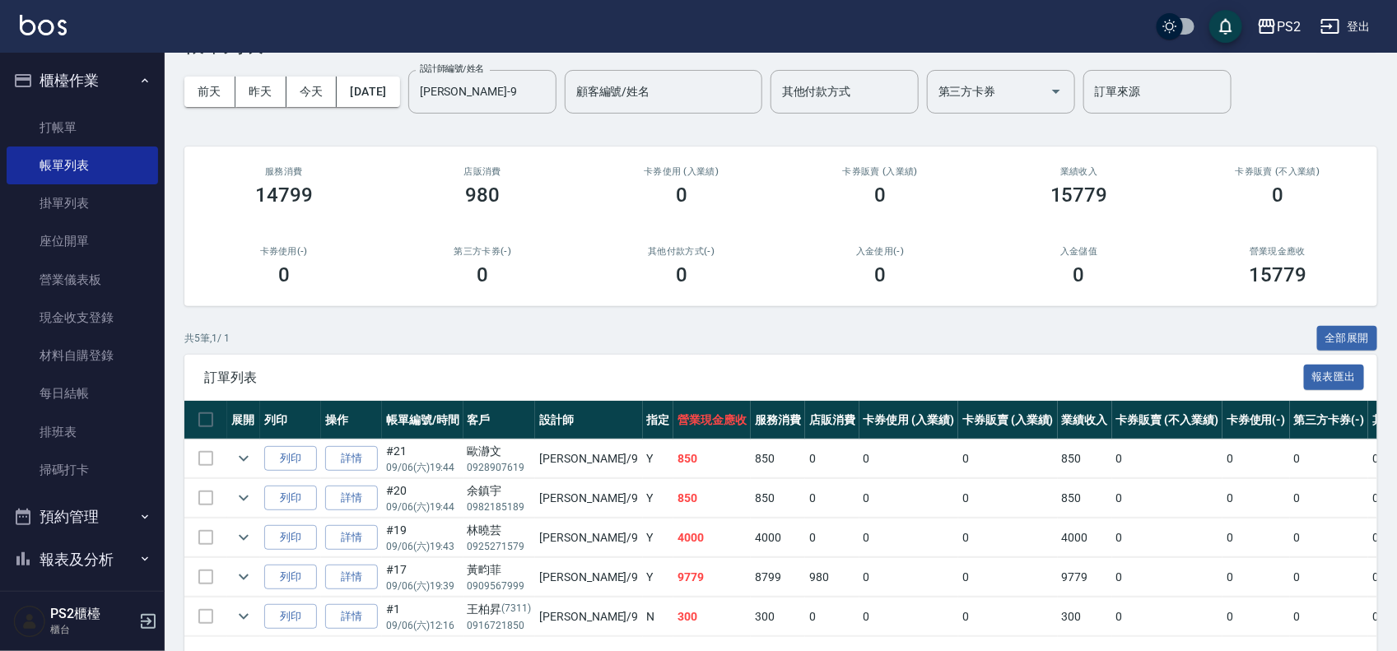
scroll to position [0, 0]
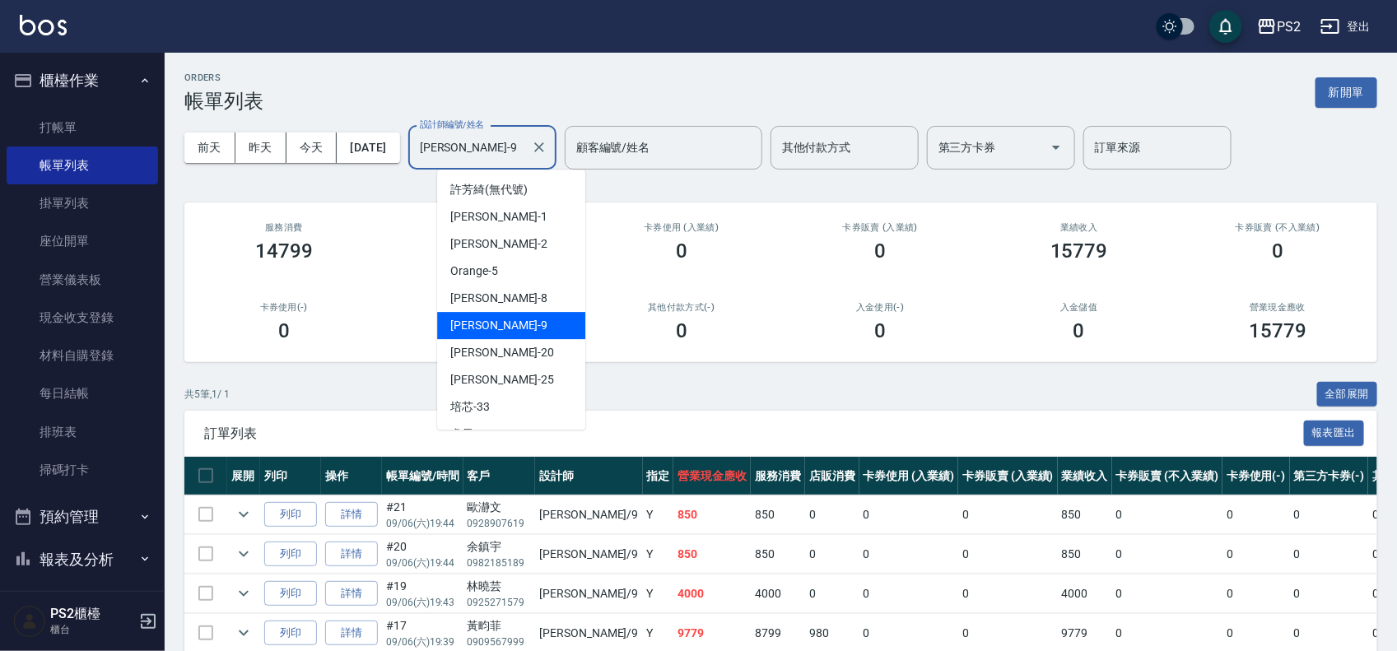
click at [501, 149] on input "[PERSON_NAME]-9" at bounding box center [470, 147] width 109 height 29
click at [502, 149] on input "[PERSON_NAME]-9" at bounding box center [470, 147] width 109 height 29
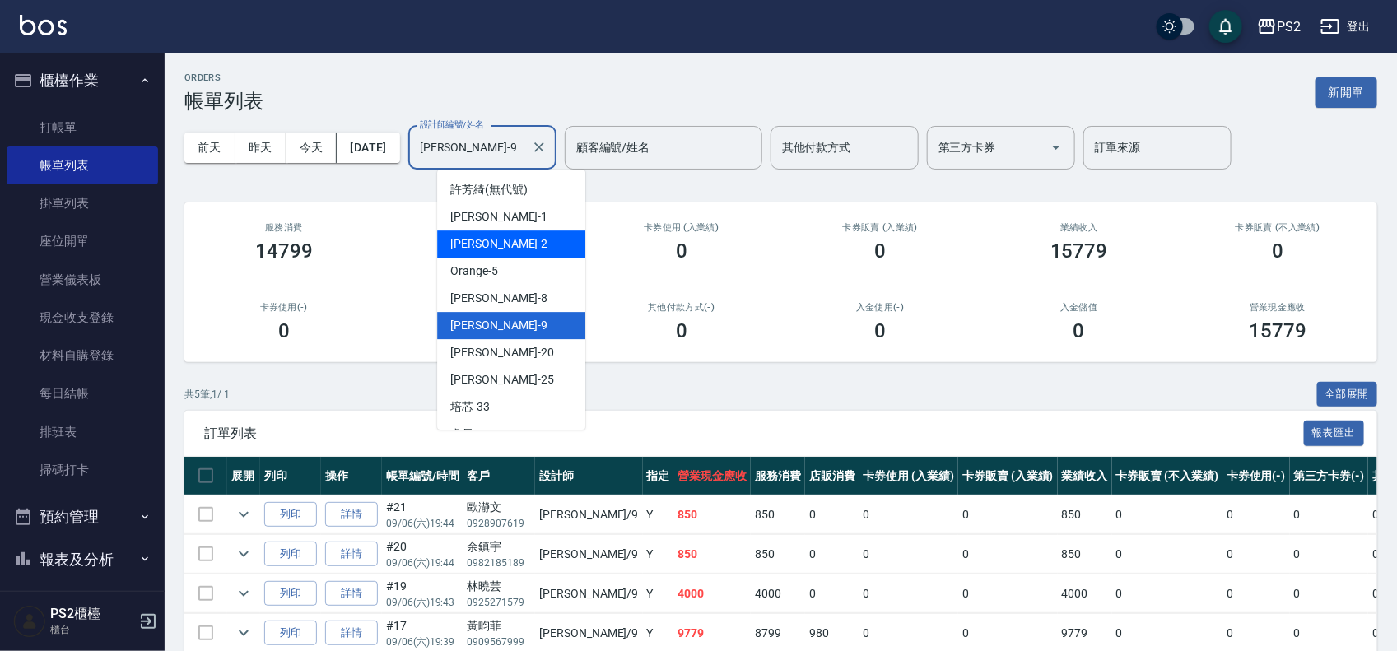
click at [490, 239] on span "[PERSON_NAME] -2" at bounding box center [498, 243] width 97 height 17
type input "[PERSON_NAME]-2"
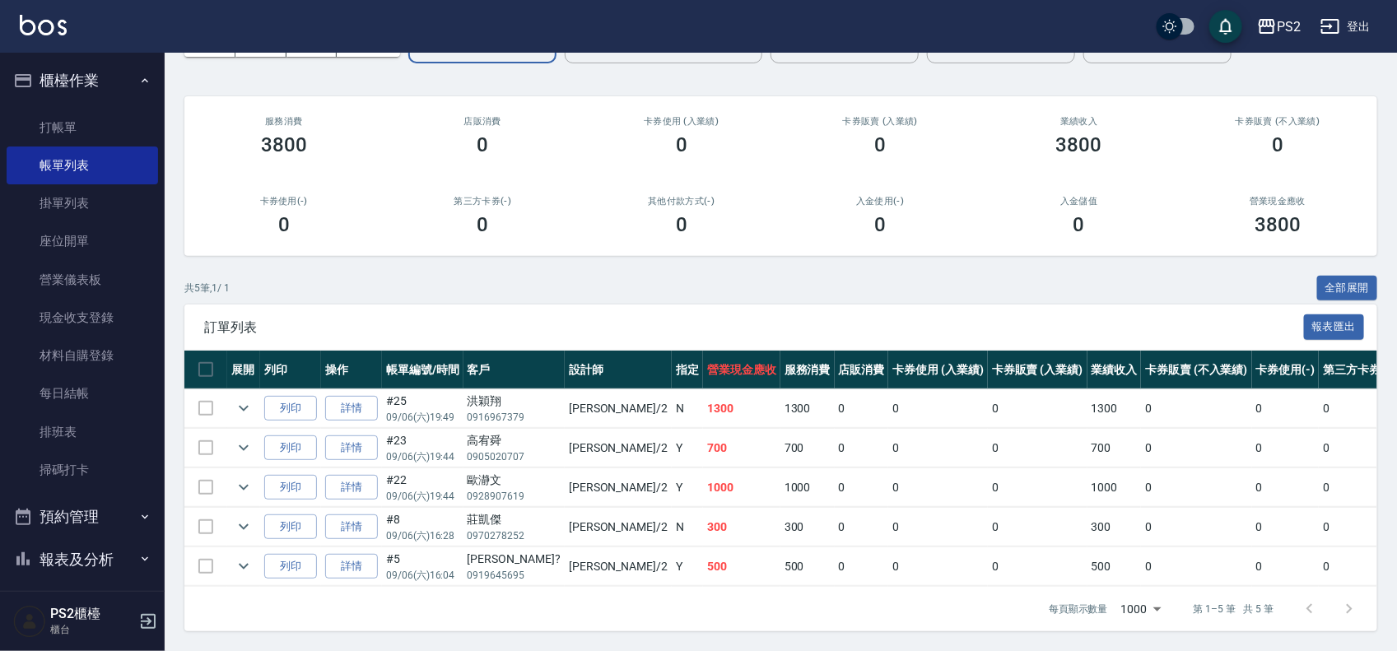
scroll to position [124, 0]
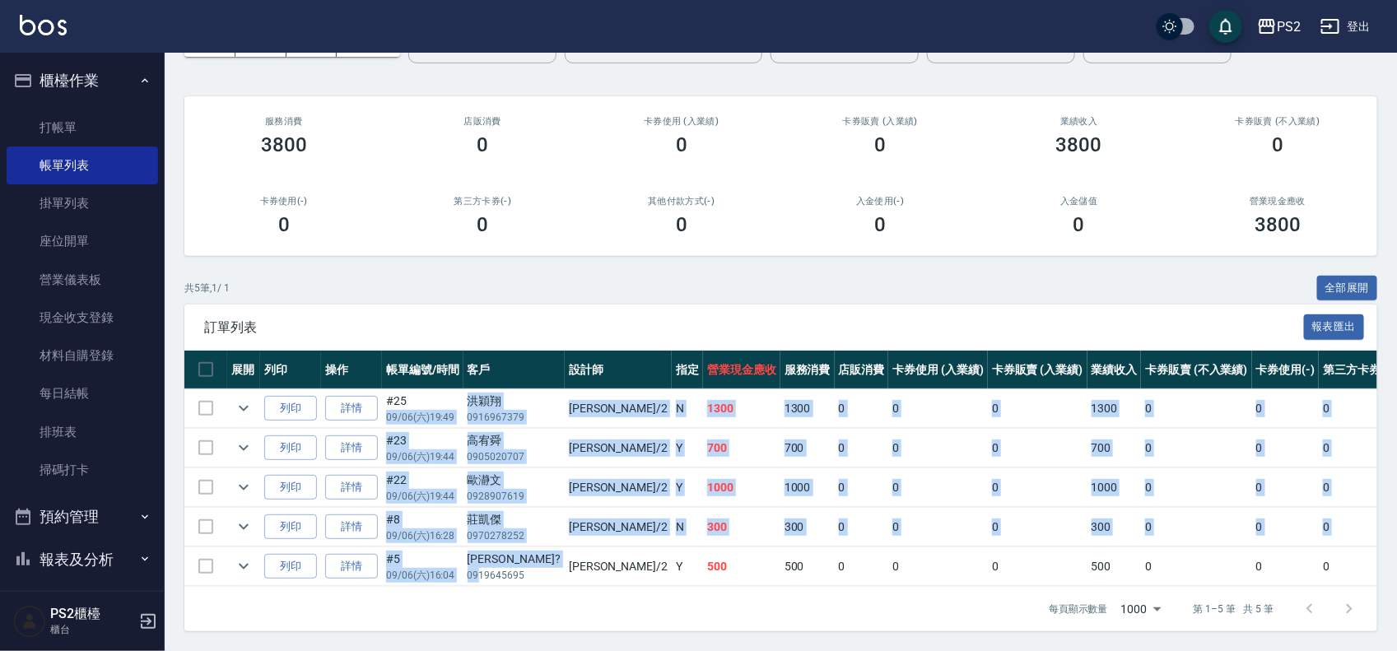
drag, startPoint x: 511, startPoint y: 557, endPoint x: 446, endPoint y: 385, distance: 184.0
click at [446, 389] on tbody "列印 詳情 #25 09/06 (六) 19:49 [PERSON_NAME]0916967379 [PERSON_NAME] /2 N 1300 1300 …" at bounding box center [912, 488] width 1457 height 198
click at [1088, 447] on td "700" at bounding box center [1115, 448] width 54 height 39
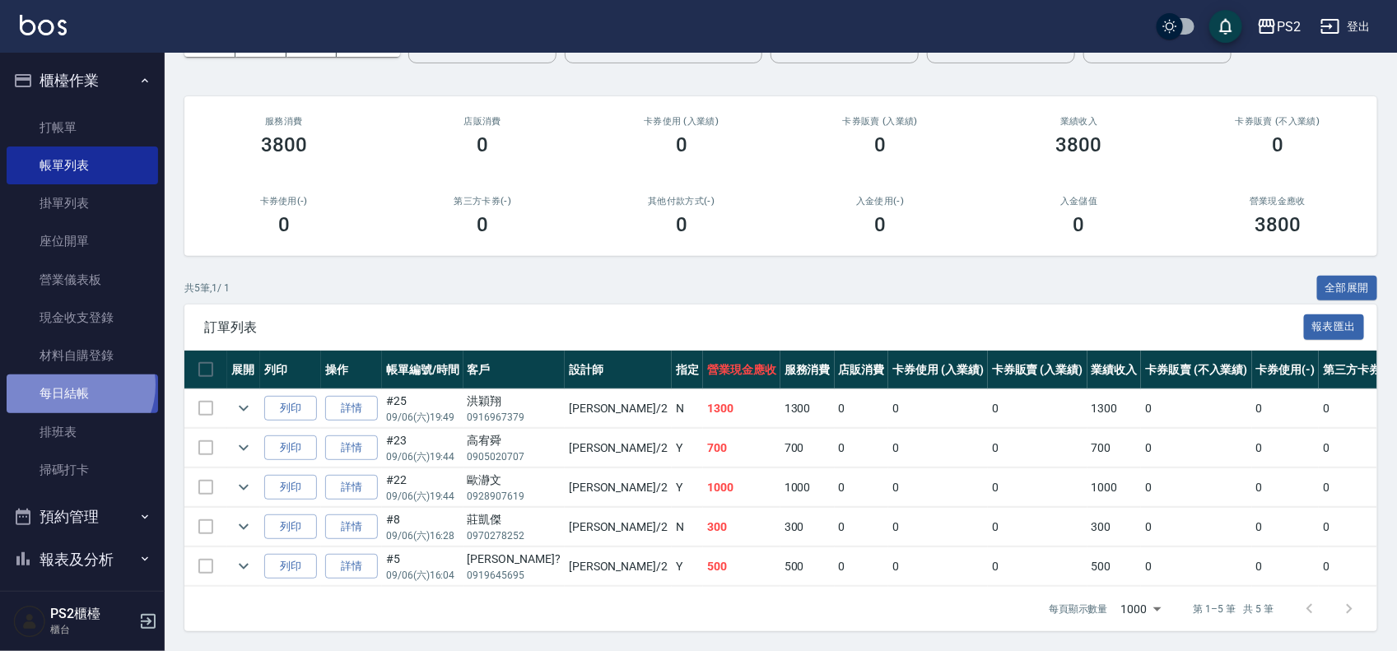
drag, startPoint x: 72, startPoint y: 385, endPoint x: 83, endPoint y: 383, distance: 11.0
click at [72, 385] on link "每日結帳" at bounding box center [83, 394] width 152 height 38
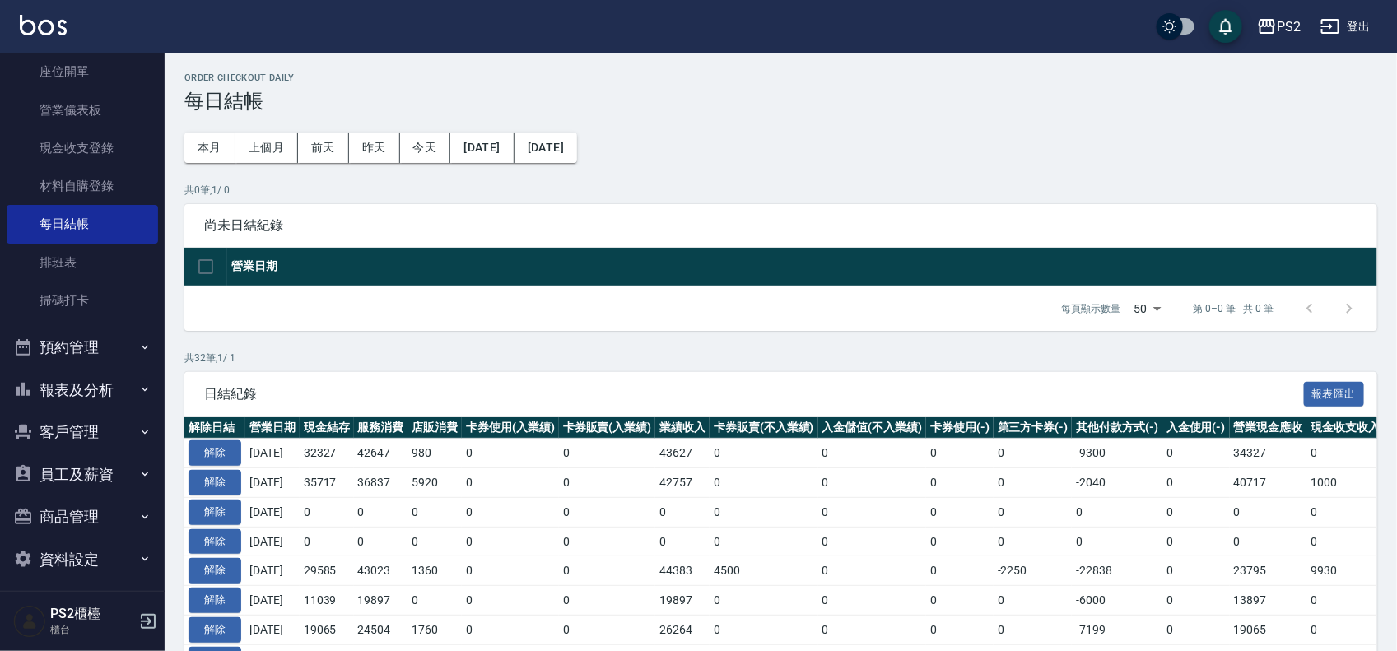
scroll to position [179, 0]
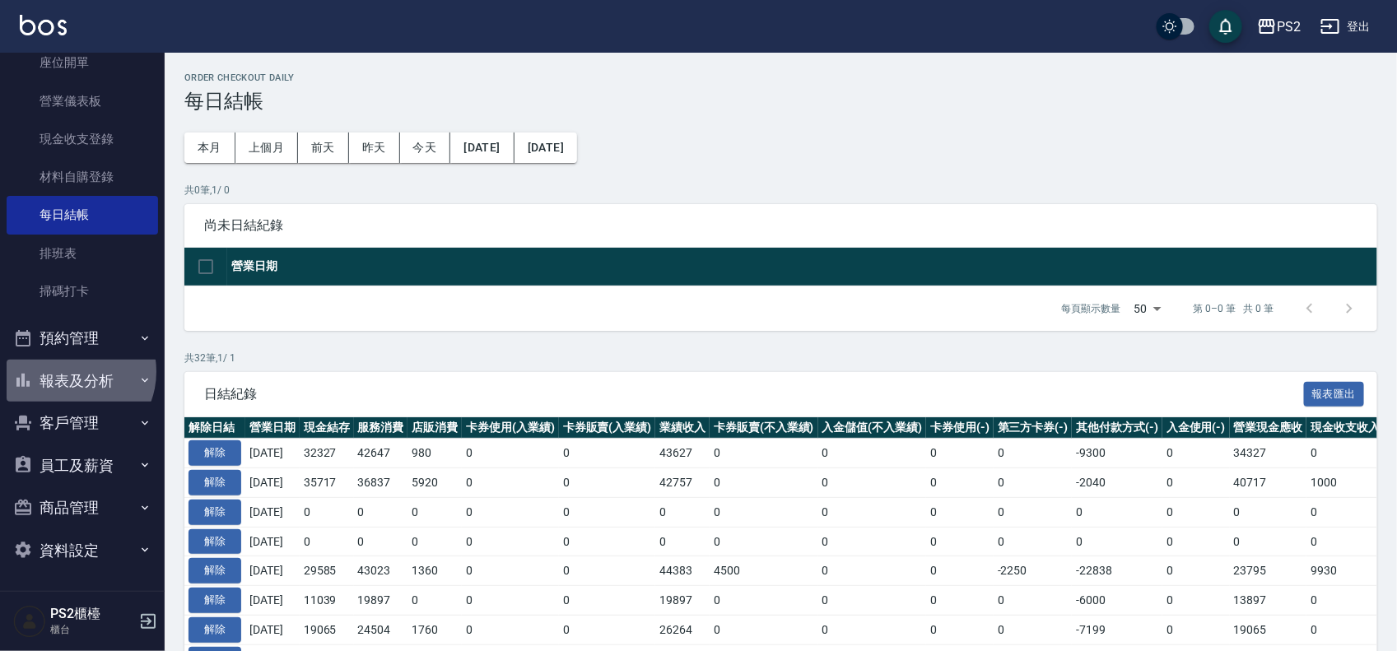
click at [71, 371] on button "報表及分析" at bounding box center [83, 381] width 152 height 43
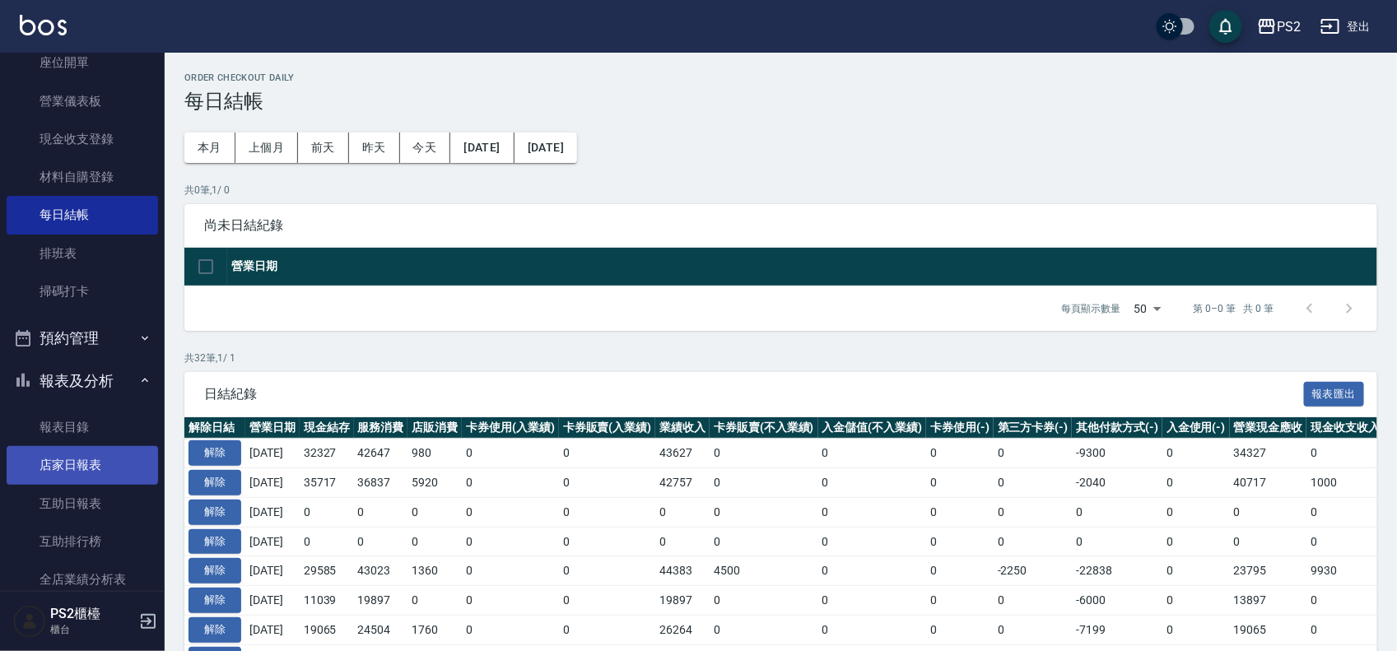
click at [71, 455] on link "店家日報表" at bounding box center [83, 465] width 152 height 38
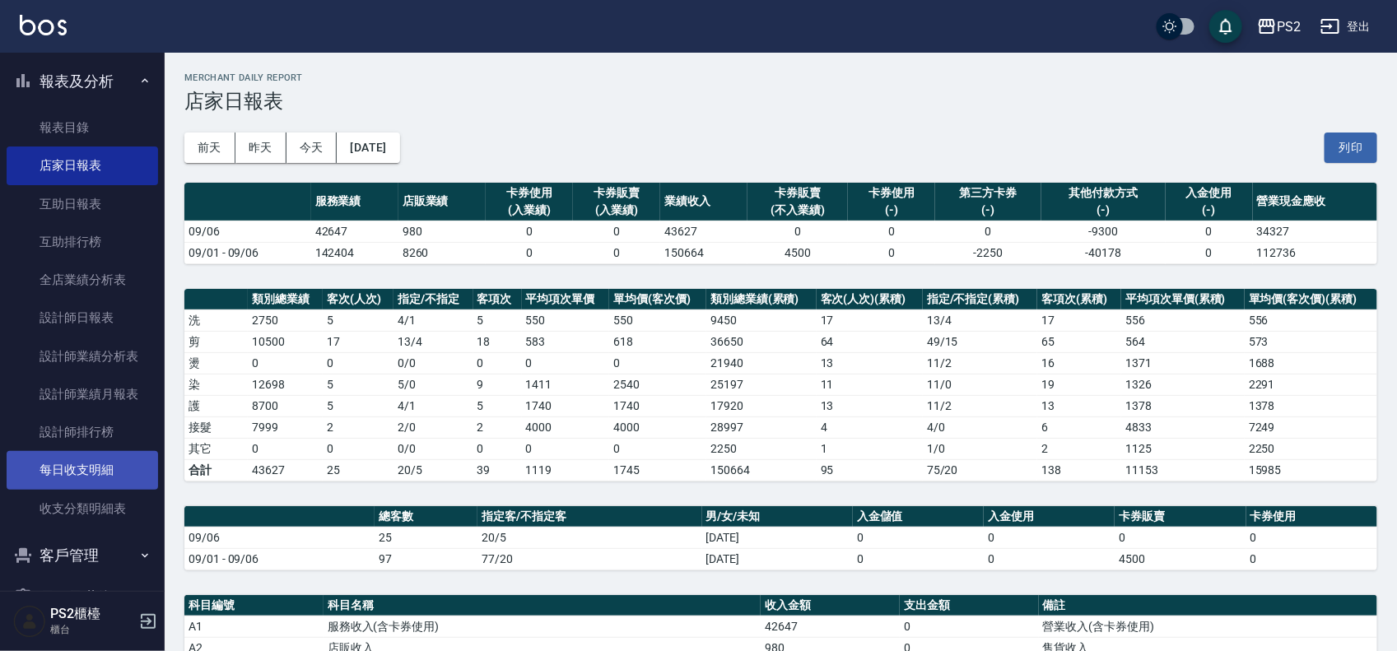
scroll to position [487, 0]
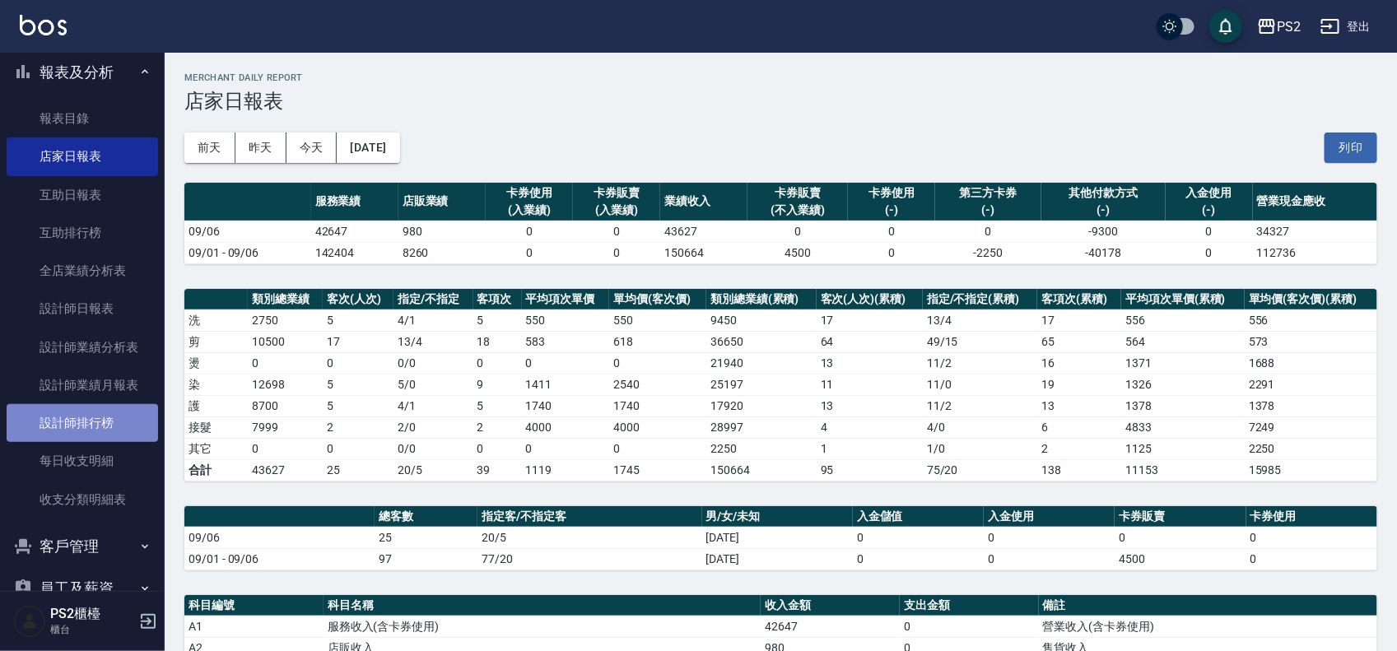
click at [84, 409] on link "設計師排行榜" at bounding box center [83, 423] width 152 height 38
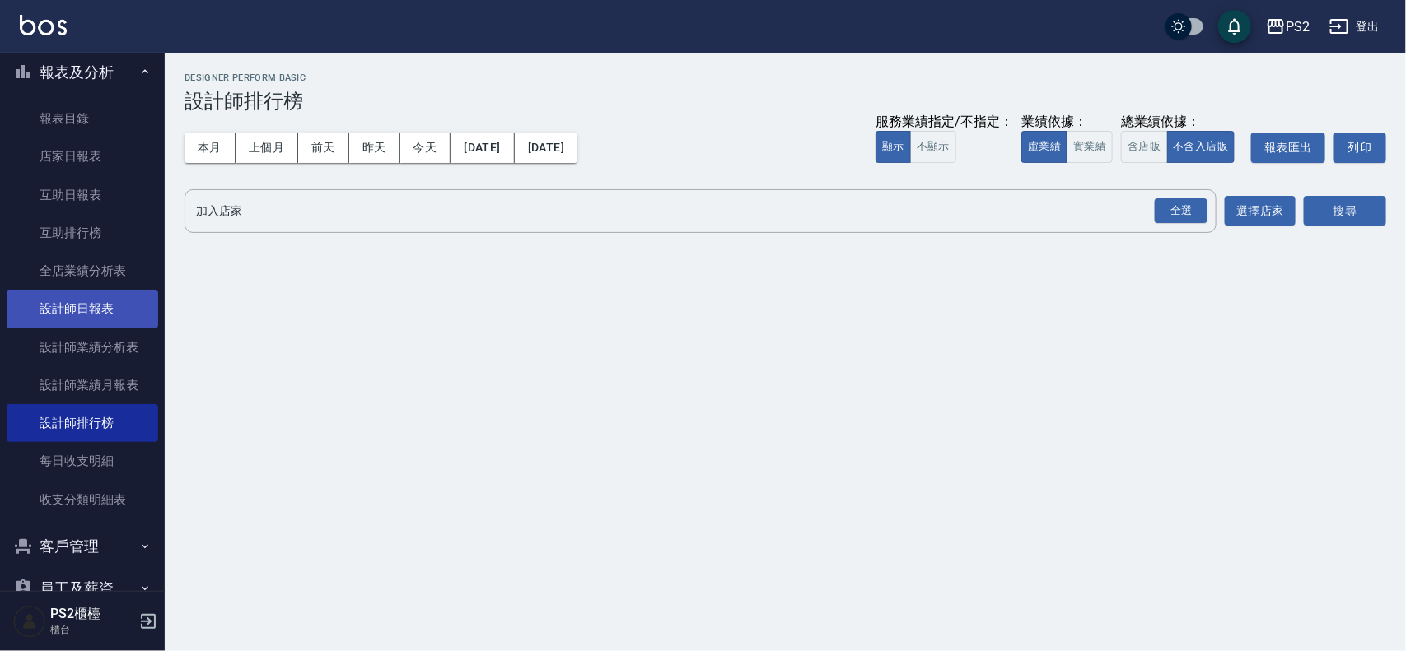
click at [117, 315] on link "設計師日報表" at bounding box center [83, 309] width 152 height 38
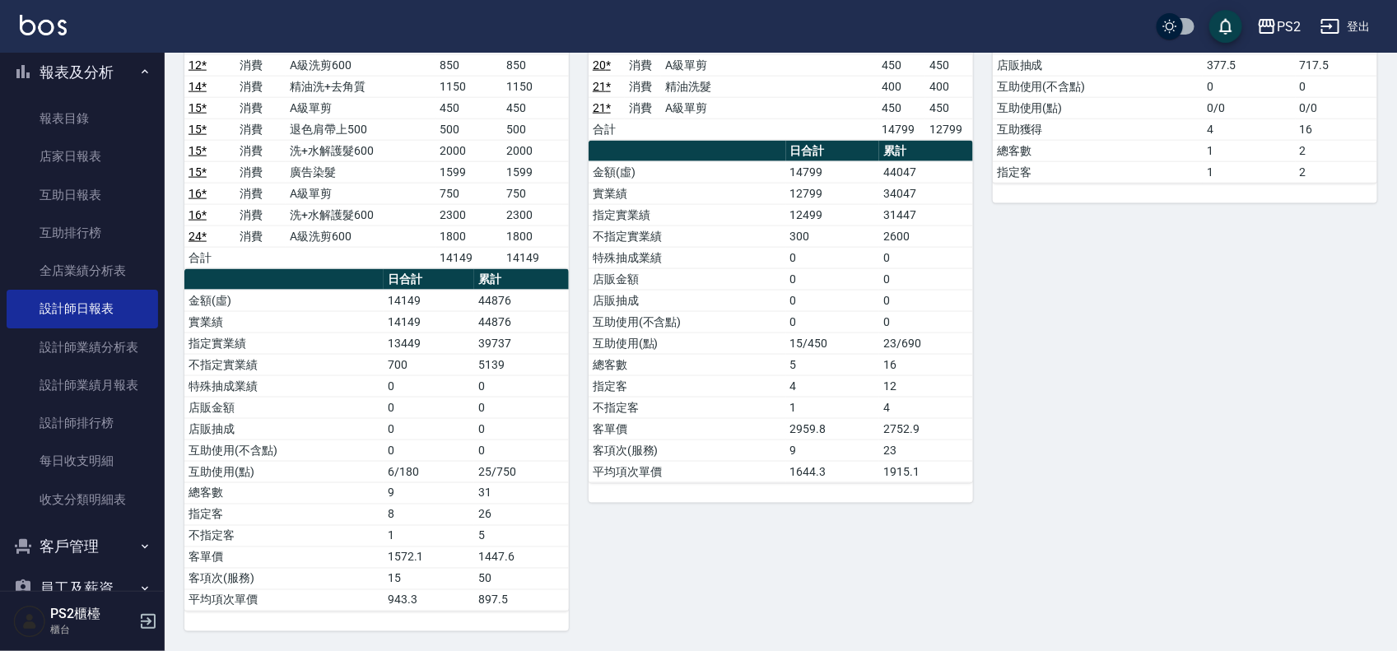
scroll to position [207, 0]
